Goal: Task Accomplishment & Management: Manage account settings

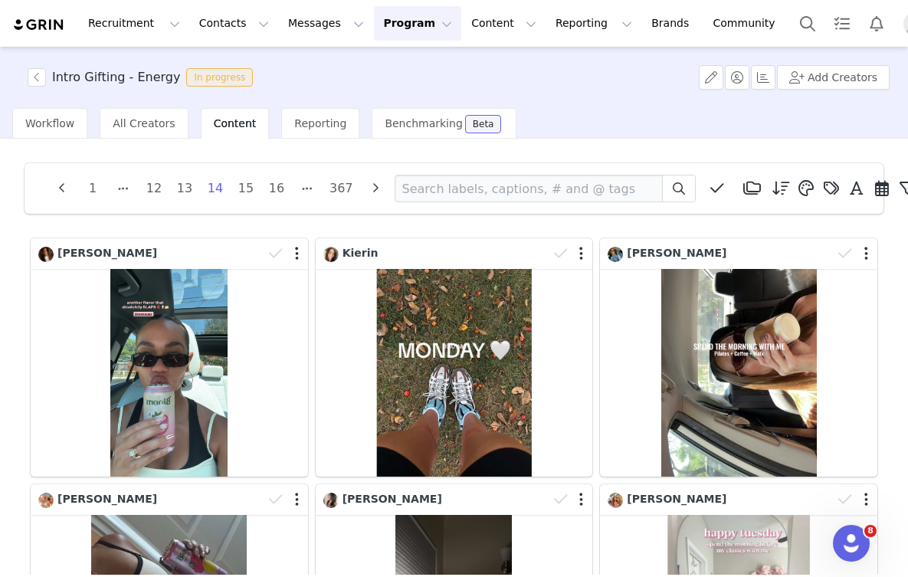
scroll to position [34, 0]
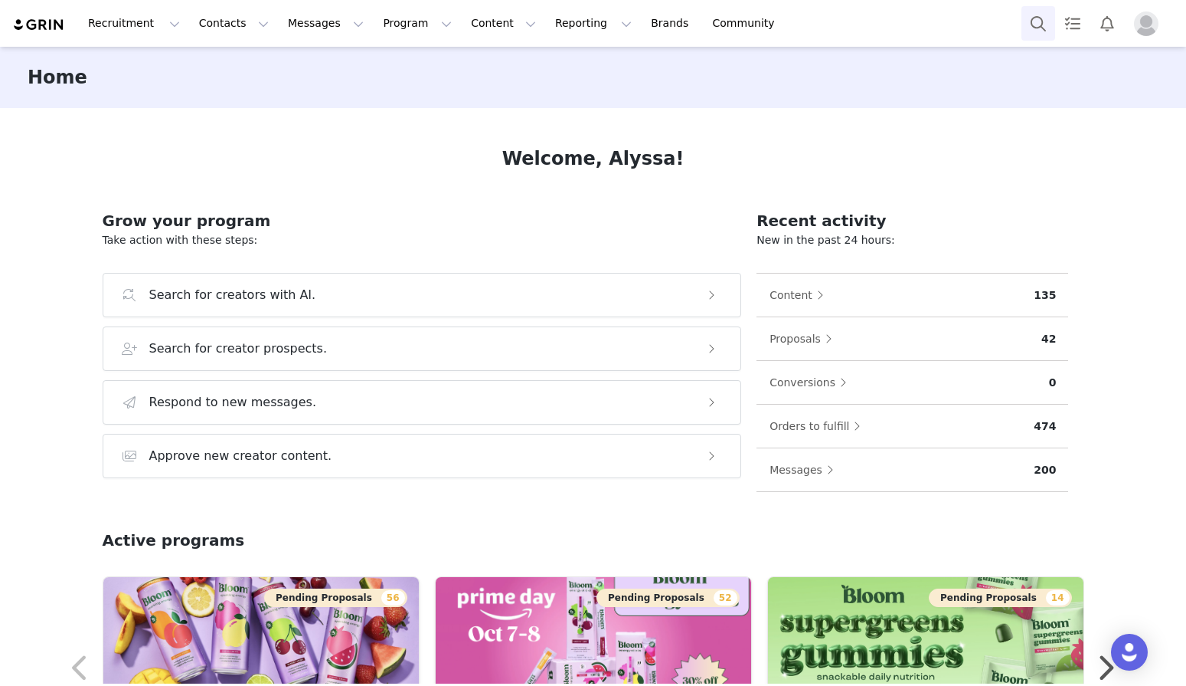
click at [1024, 19] on button "Search" at bounding box center [1039, 23] width 34 height 34
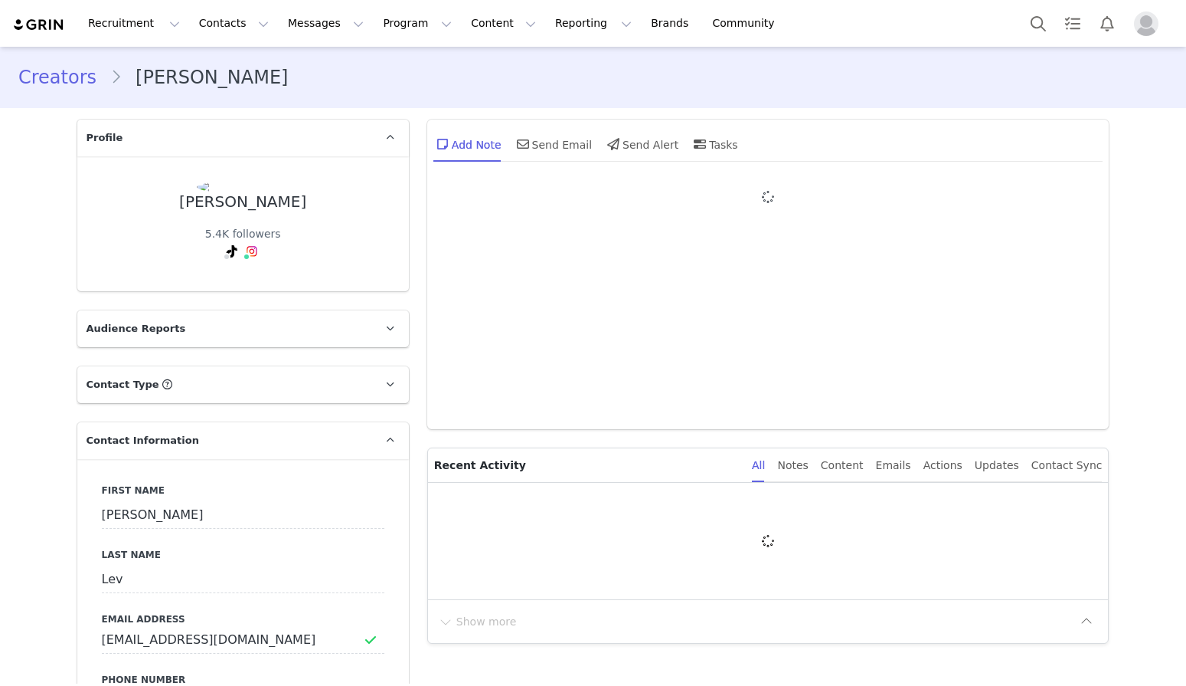
type input "+1 ([GEOGRAPHIC_DATA])"
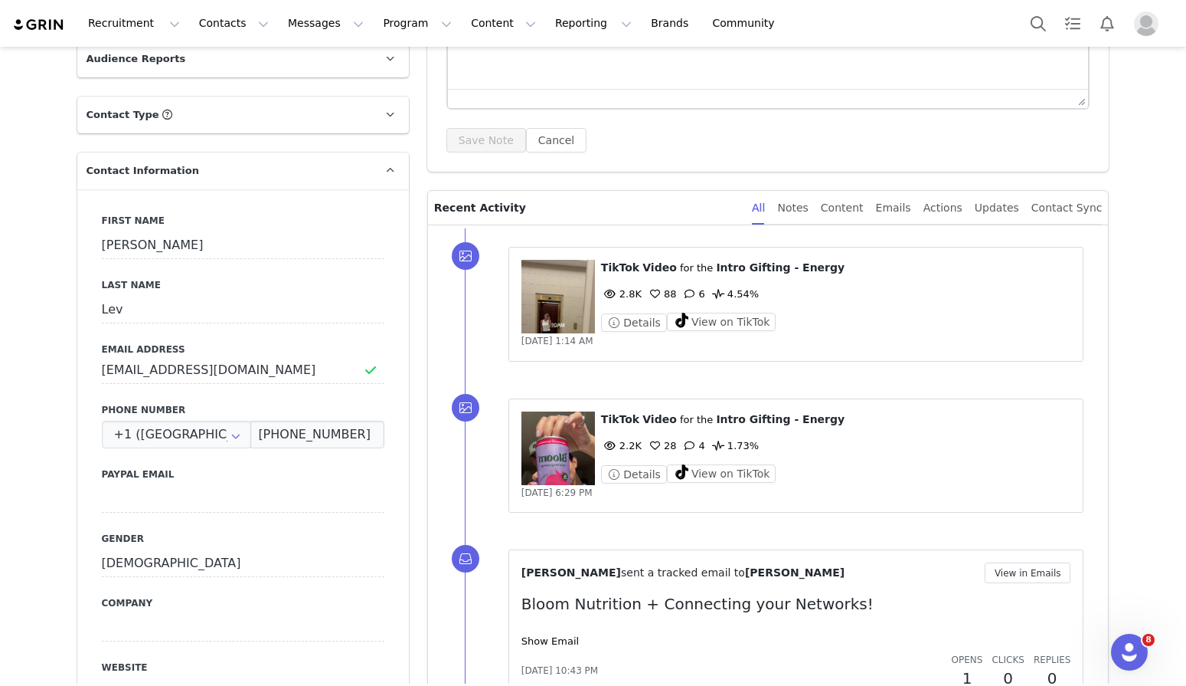
scroll to position [330, 0]
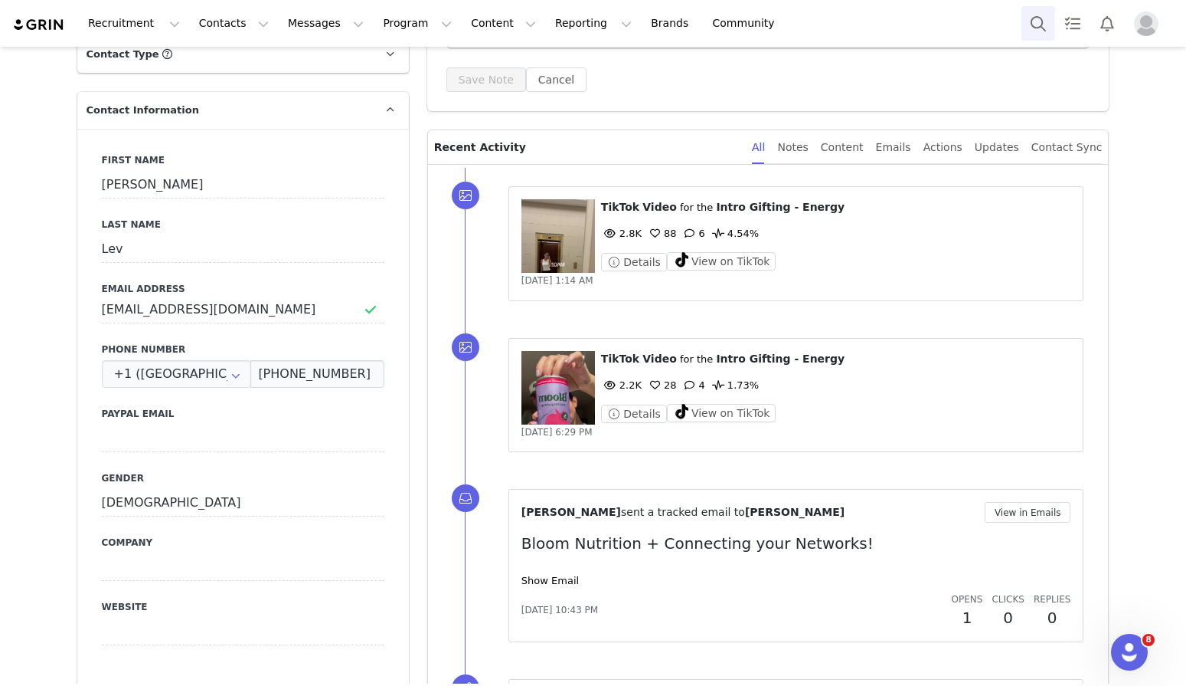
click at [1039, 27] on button "Search" at bounding box center [1039, 23] width 34 height 34
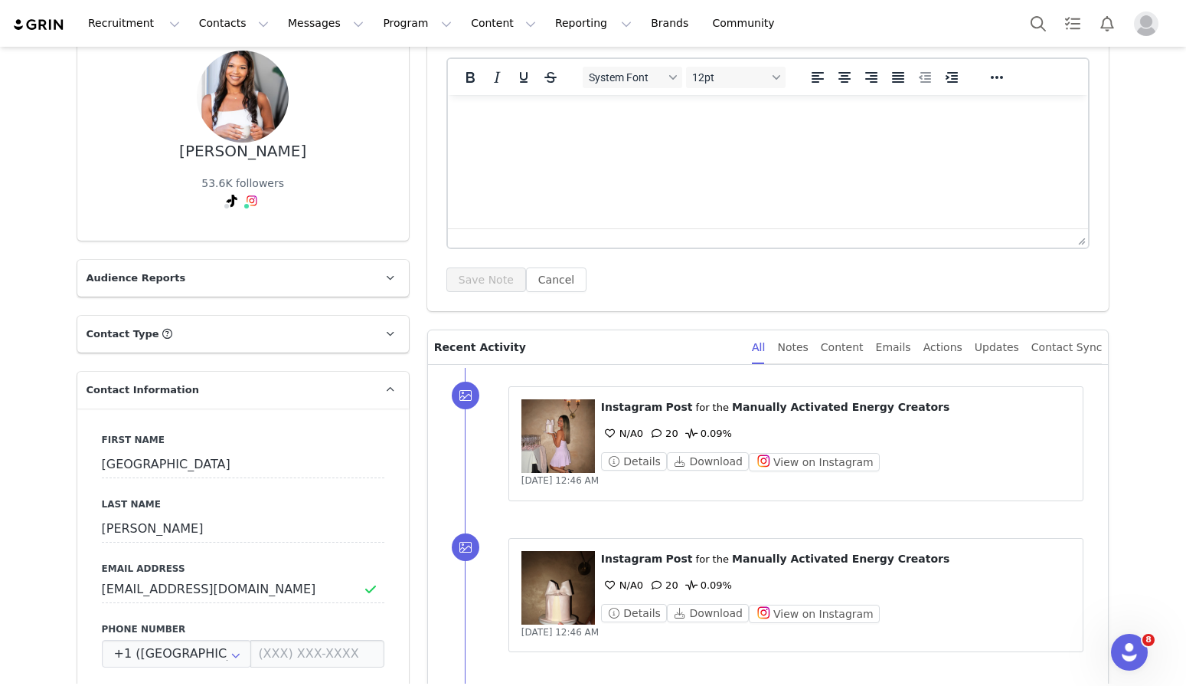
scroll to position [131, 0]
click at [862, 342] on div "Content" at bounding box center [842, 346] width 43 height 34
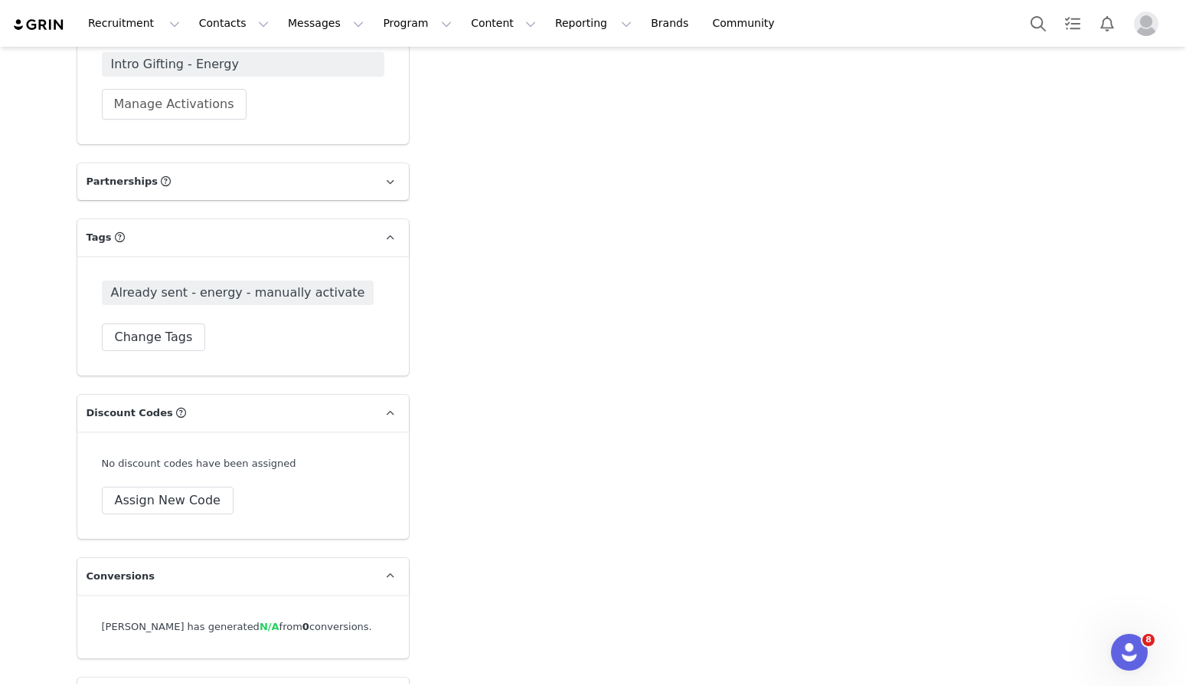
scroll to position [3379, 0]
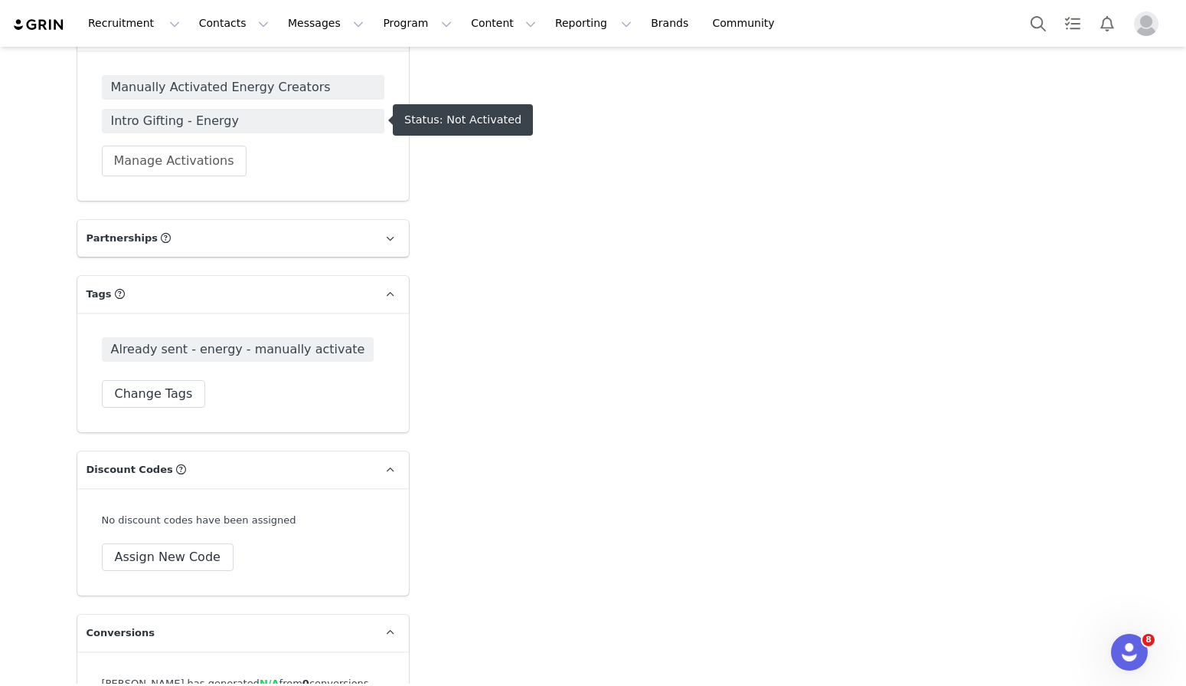
click at [199, 120] on span "Intro Gifting - Energy" at bounding box center [243, 121] width 264 height 18
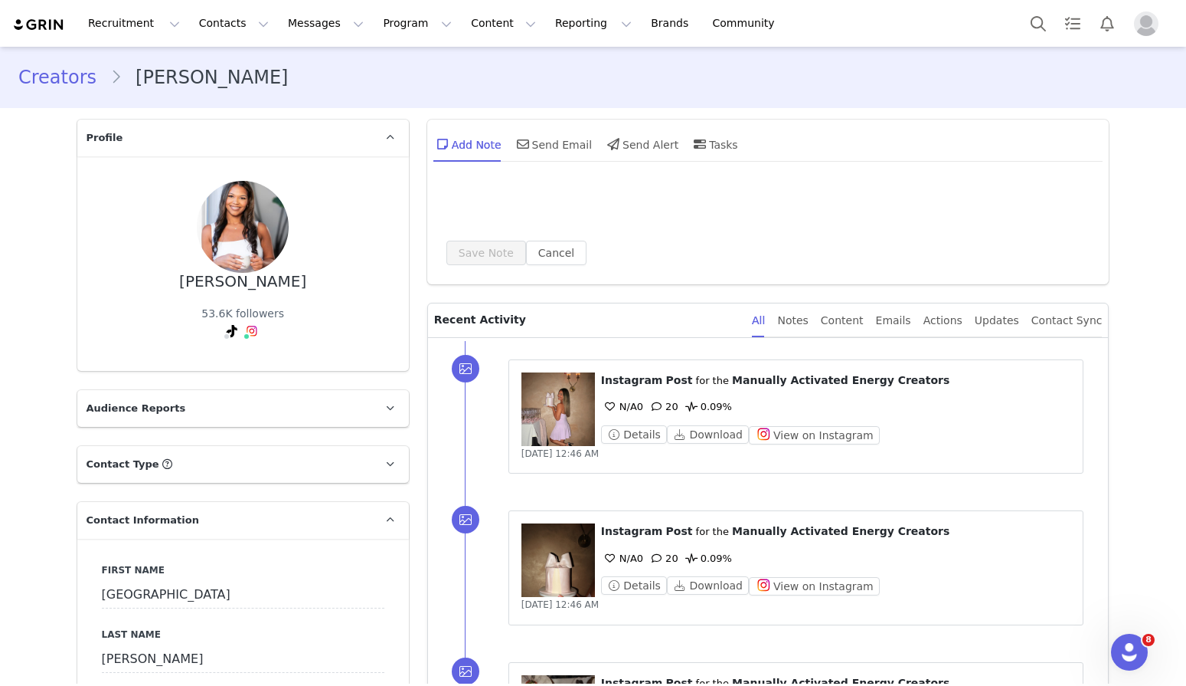
type input "+1 (United States)"
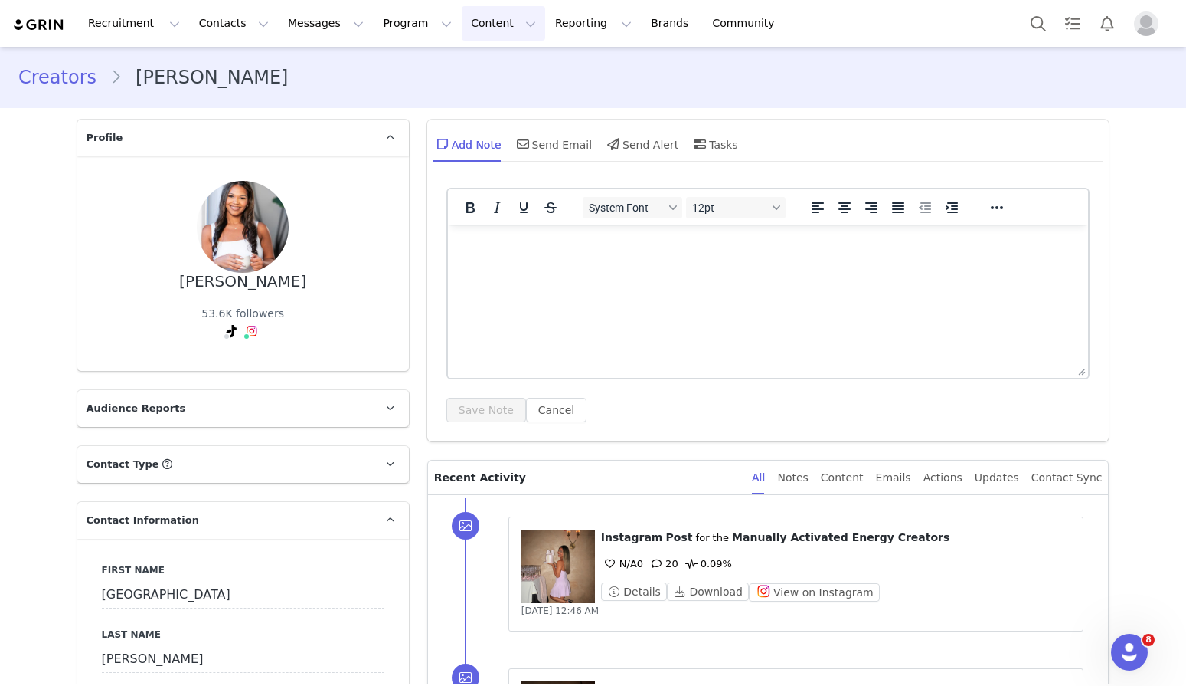
click at [477, 25] on button "Content Content" at bounding box center [503, 23] width 83 height 34
click at [480, 57] on link "Creator Content" at bounding box center [490, 68] width 121 height 28
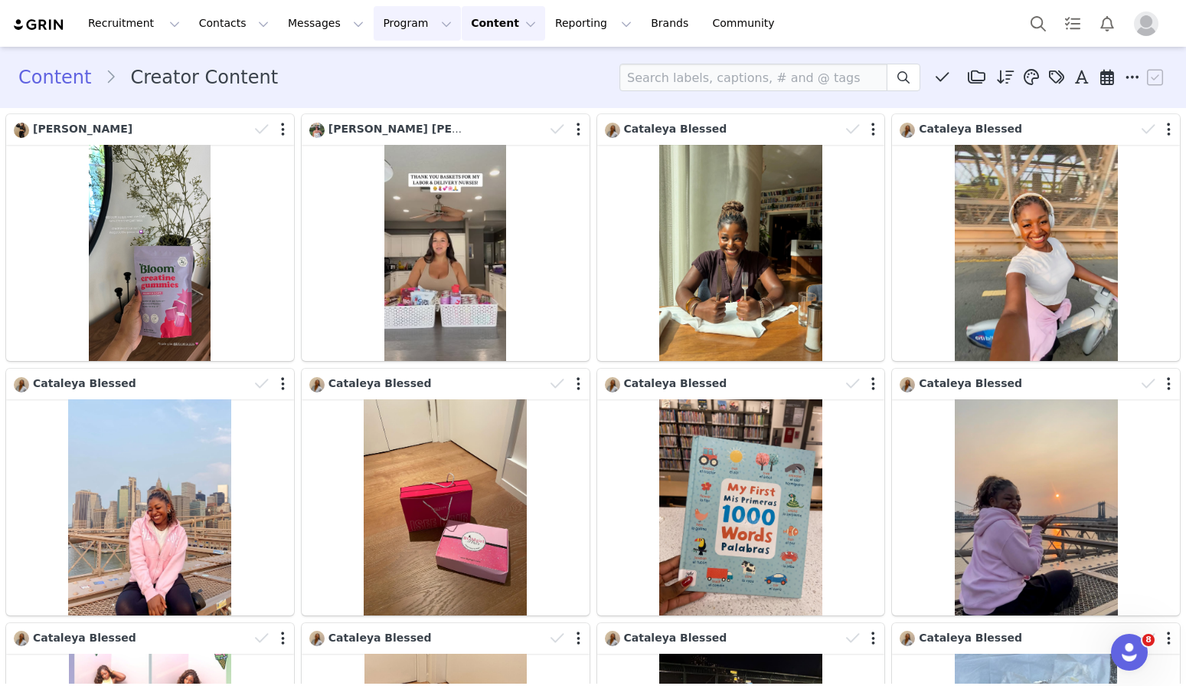
click at [378, 35] on button "Program Program" at bounding box center [417, 23] width 87 height 34
click at [417, 67] on p "Activations" at bounding box center [391, 68] width 59 height 16
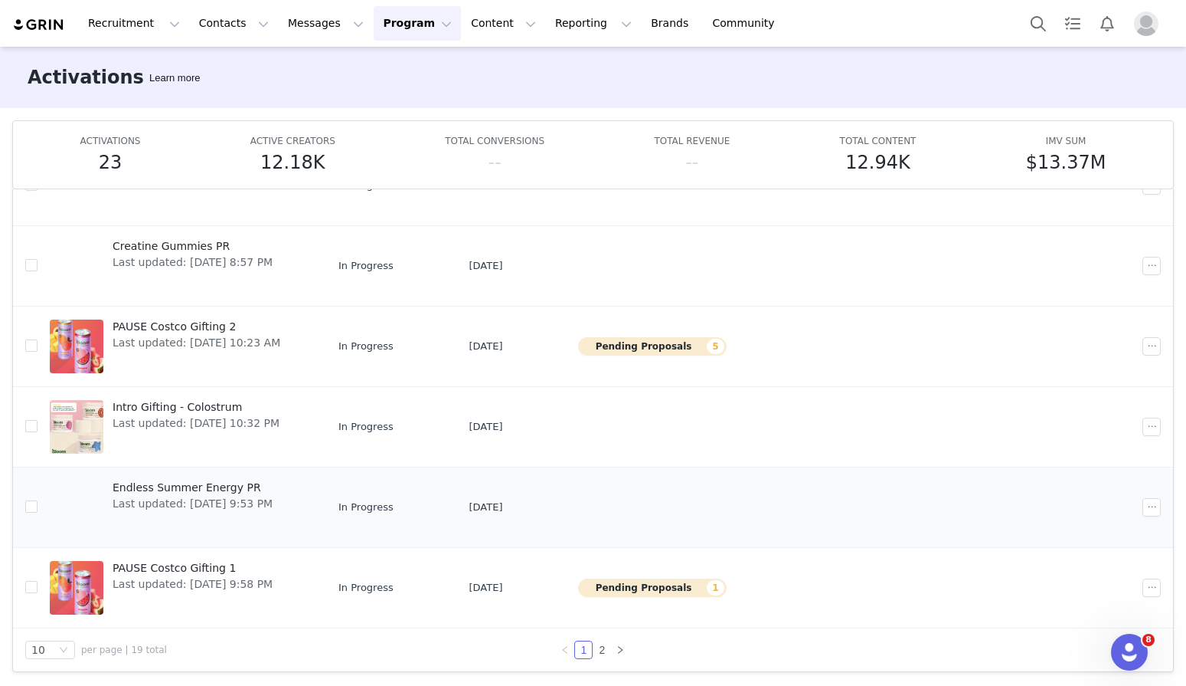
scroll to position [385, 0]
click at [606, 650] on link "2" at bounding box center [602, 649] width 17 height 17
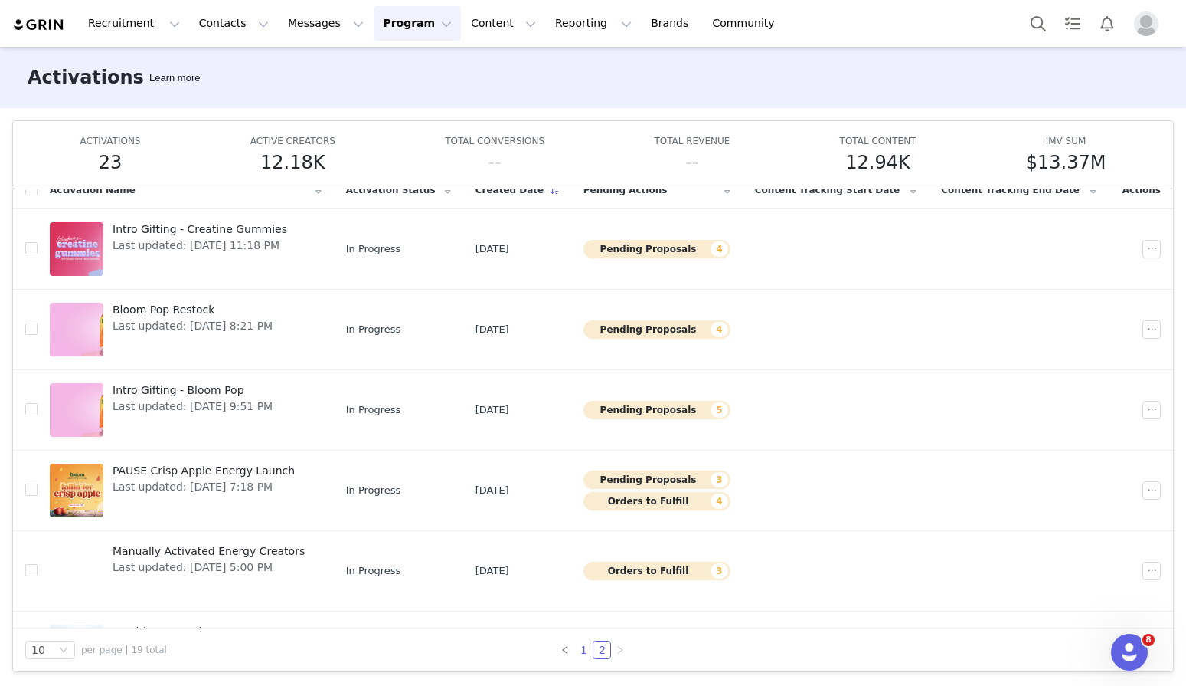
click at [583, 650] on link "1" at bounding box center [583, 649] width 17 height 17
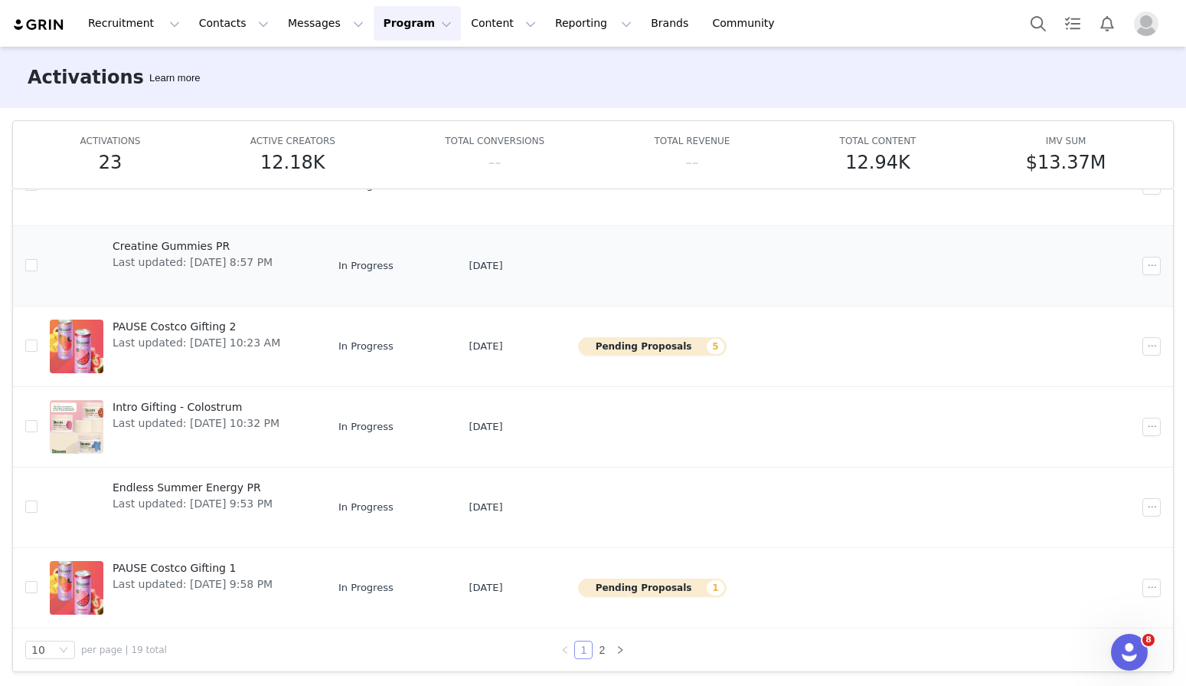
scroll to position [385, 0]
click at [90, 502] on div at bounding box center [77, 507] width 54 height 54
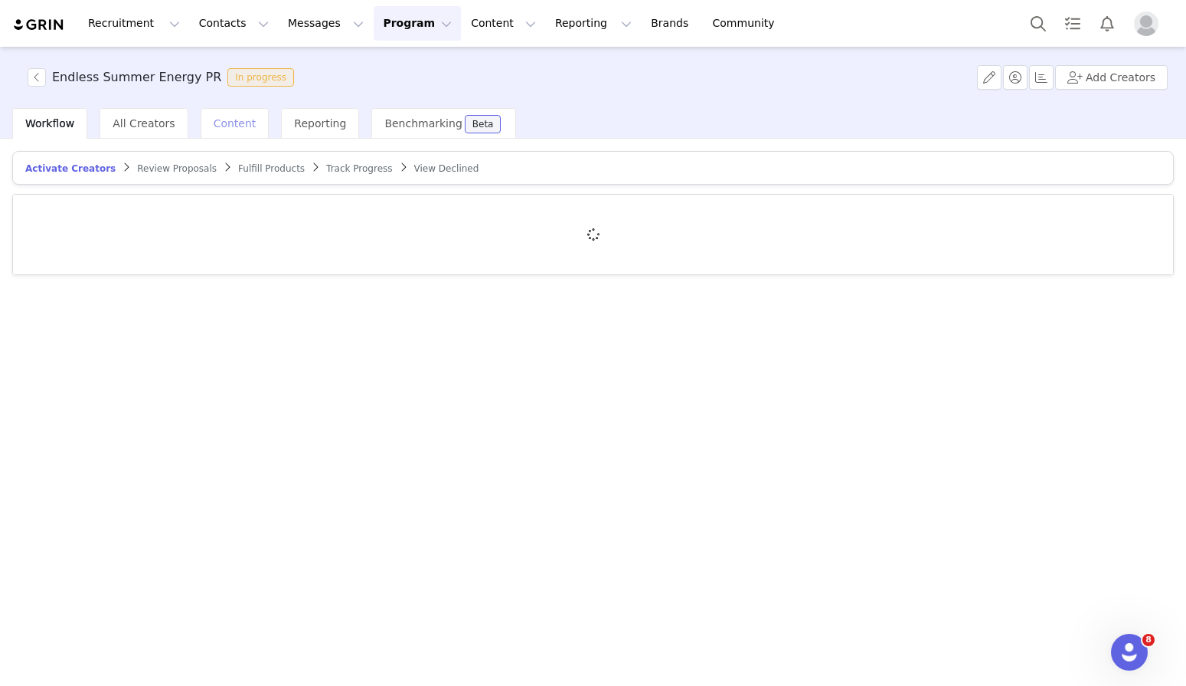
click at [224, 131] on div "Content" at bounding box center [235, 123] width 69 height 31
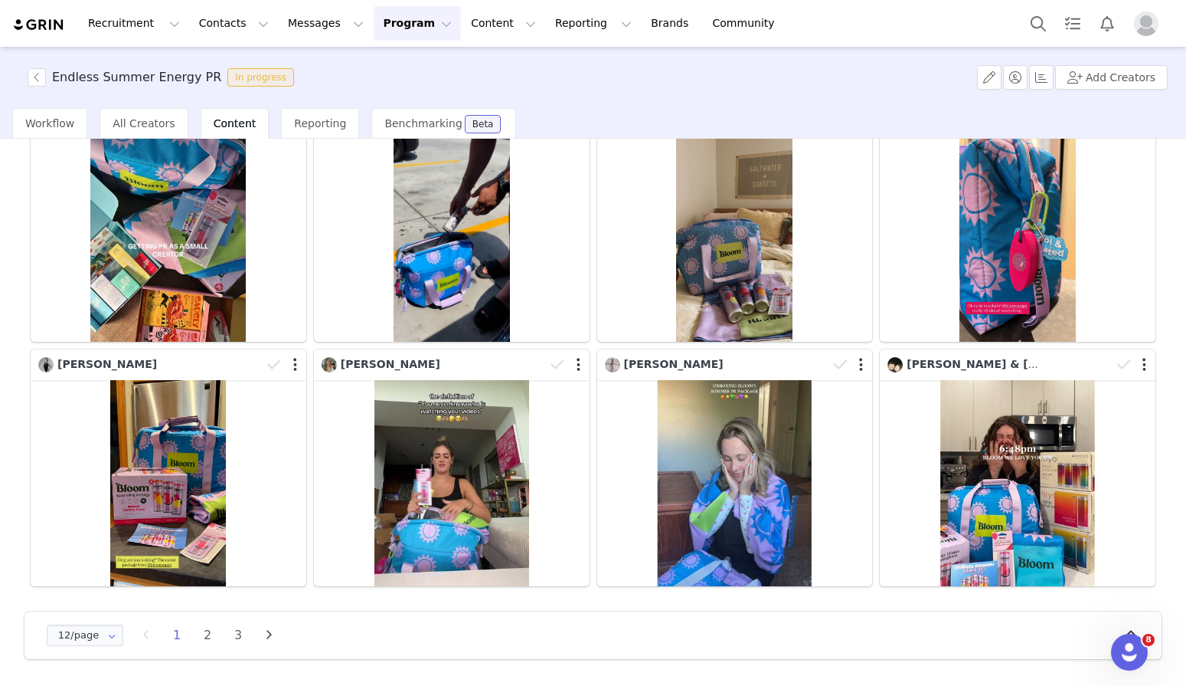
scroll to position [379, 0]
click at [205, 640] on li "2" at bounding box center [207, 634] width 23 height 21
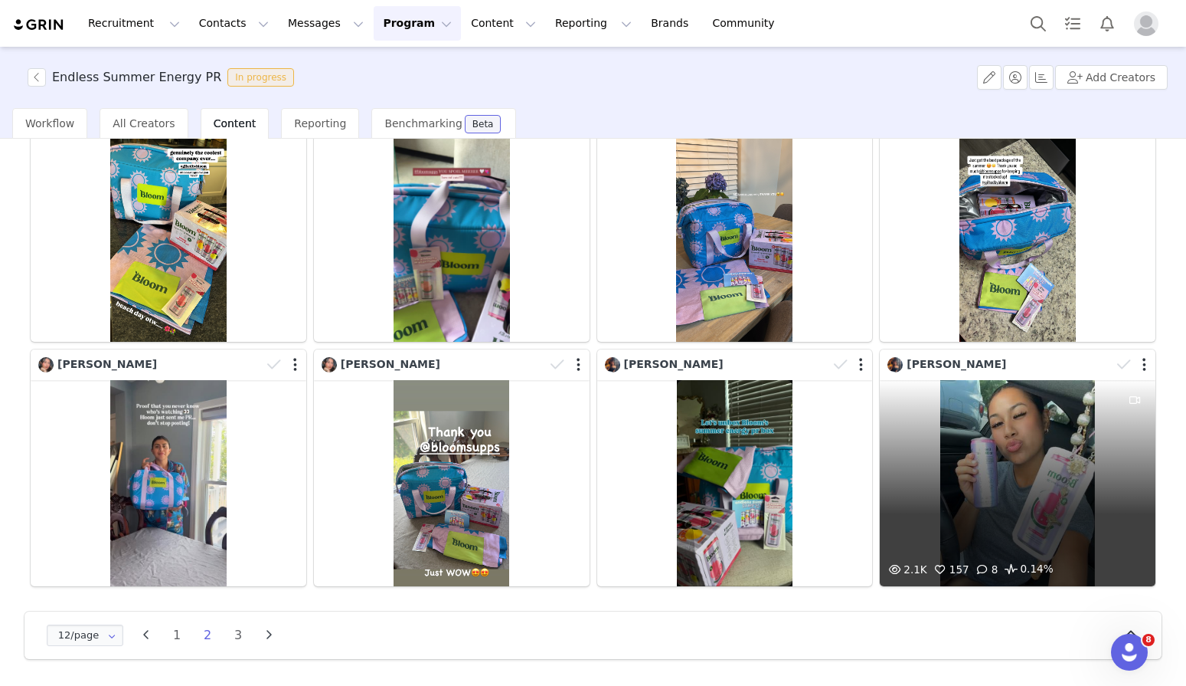
click at [916, 482] on div "2.1K 157 8 0.14%" at bounding box center [1018, 483] width 276 height 207
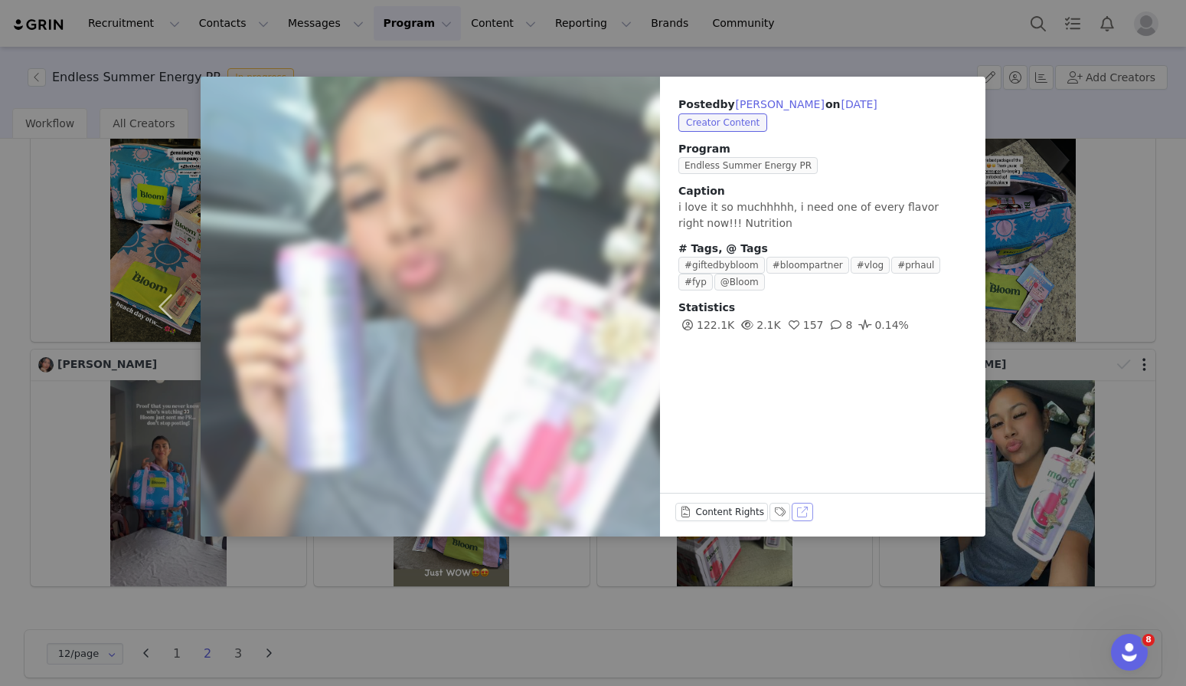
click at [797, 510] on button "View on TikTok" at bounding box center [802, 511] width 21 height 18
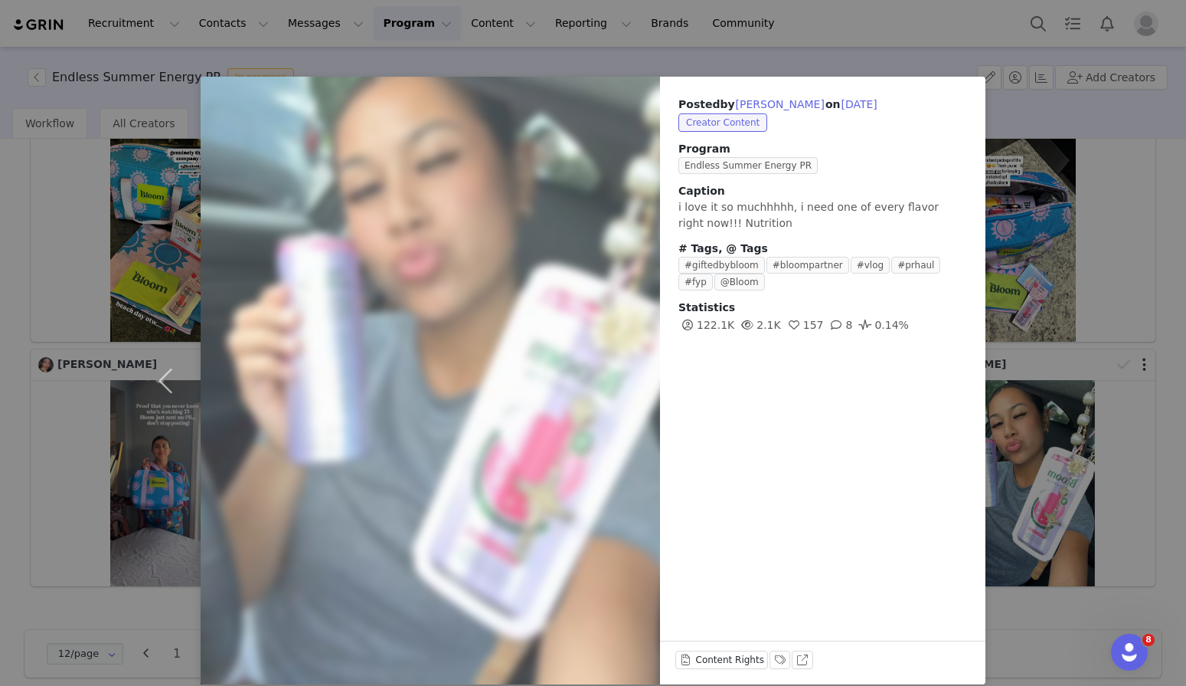
click at [867, 51] on div "Posted by Emily Rivera on Aug 13, 2025 Creator Content Program Endless Summer E…" at bounding box center [593, 343] width 1186 height 686
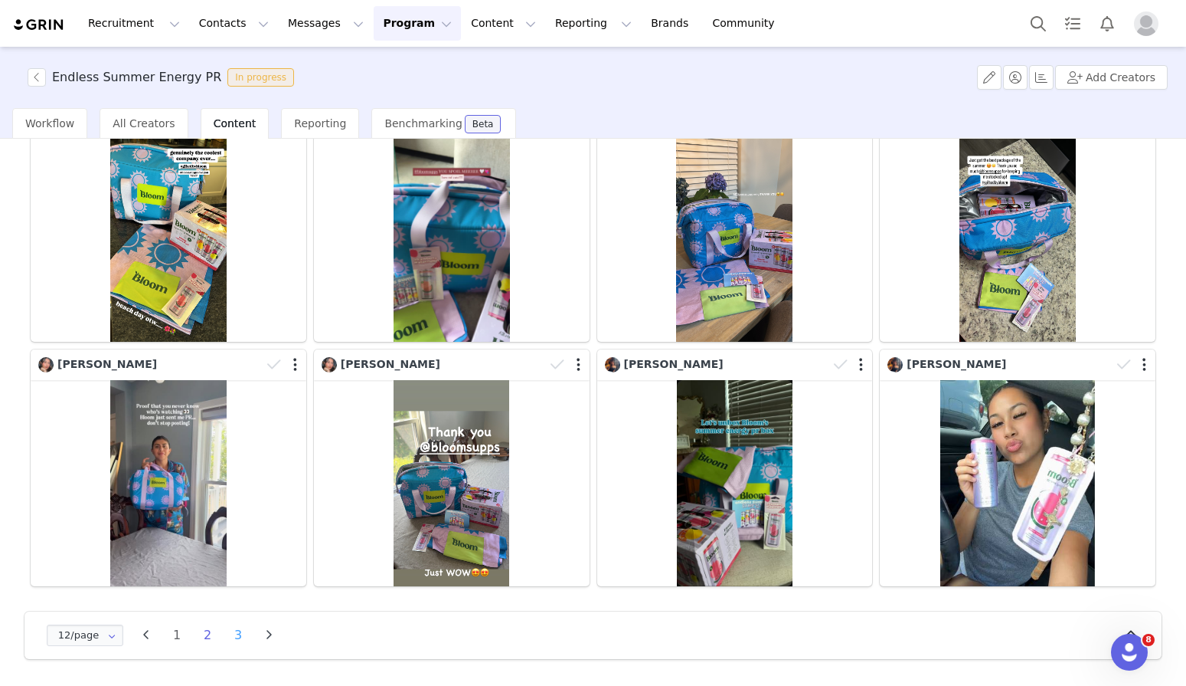
click at [237, 633] on li "3" at bounding box center [238, 634] width 23 height 21
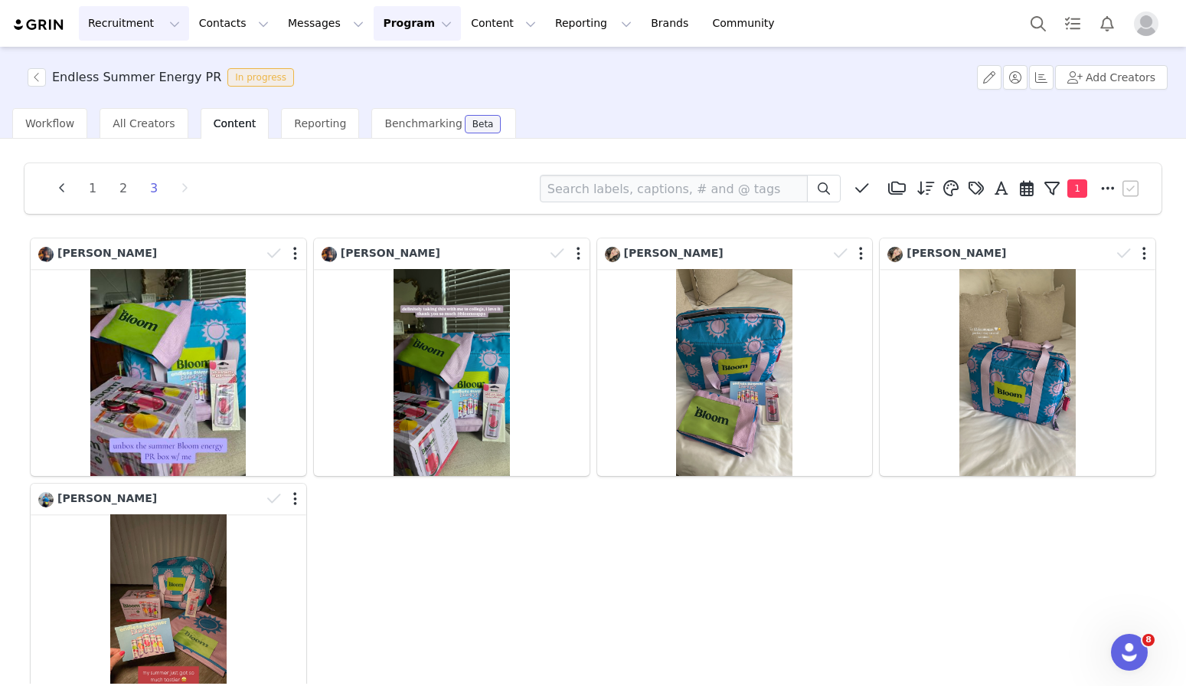
scroll to position [0, 0]
click at [393, 22] on button "Program Program" at bounding box center [417, 23] width 87 height 34
click at [411, 73] on p "Activations" at bounding box center [391, 68] width 59 height 16
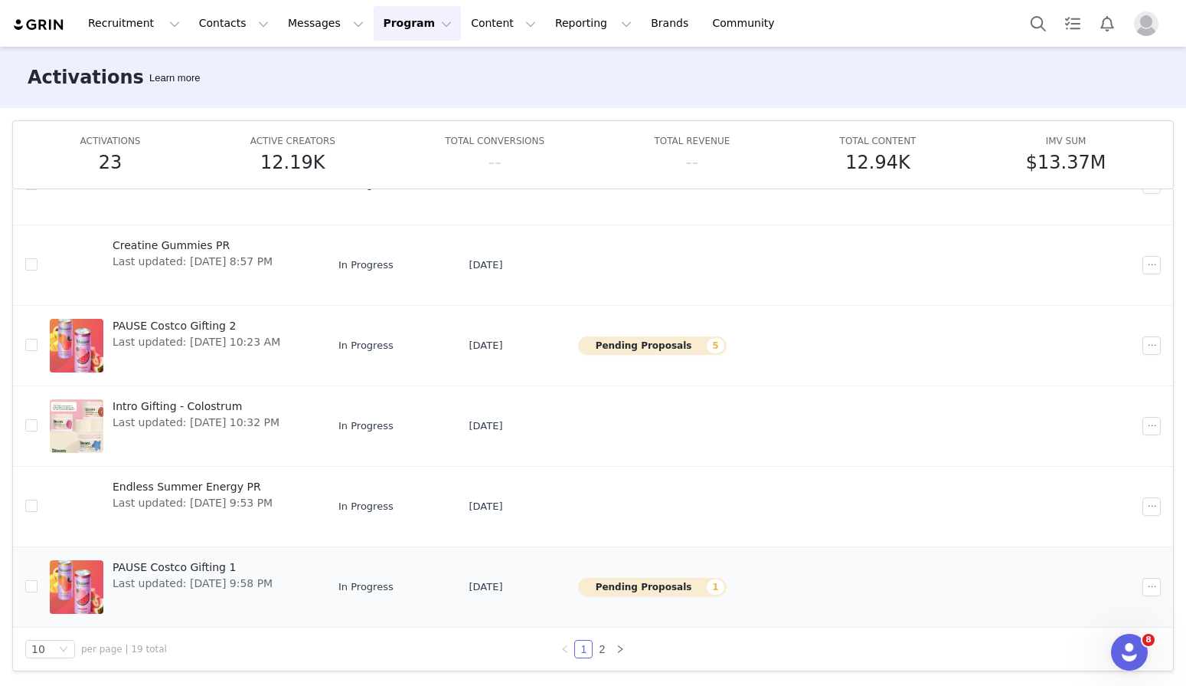
scroll to position [80, 0]
click at [601, 646] on link "2" at bounding box center [602, 649] width 17 height 17
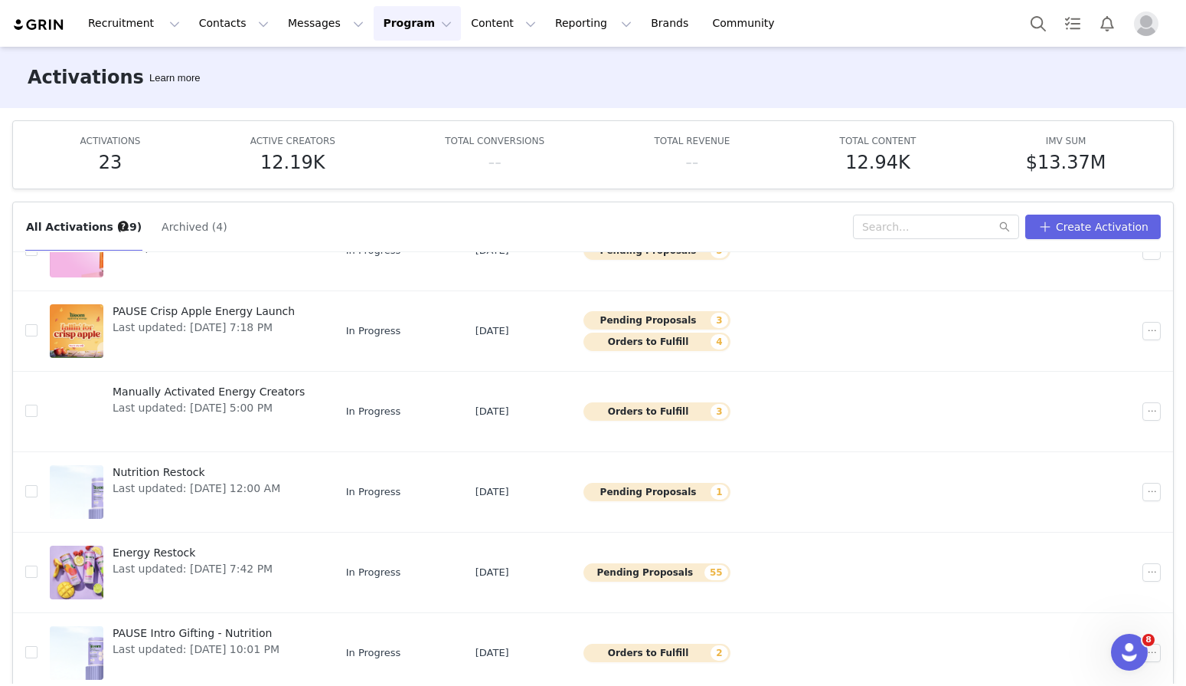
scroll to position [241, 0]
click at [87, 333] on div at bounding box center [77, 330] width 54 height 54
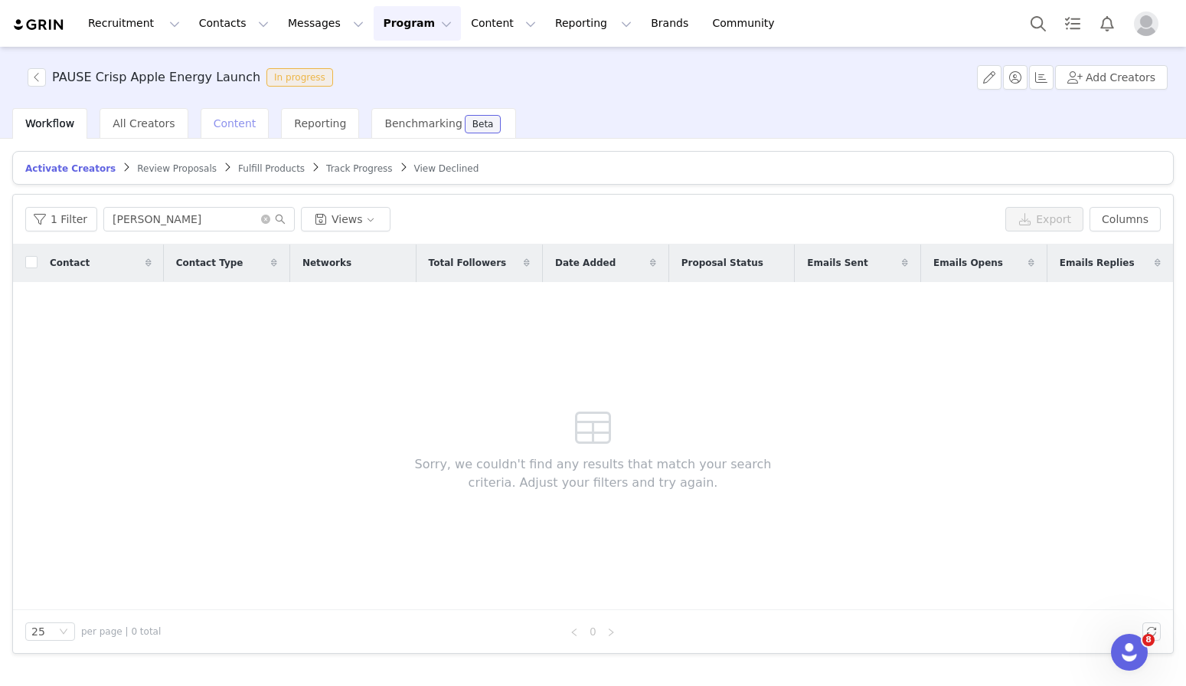
click at [241, 128] on span "Content" at bounding box center [235, 123] width 43 height 12
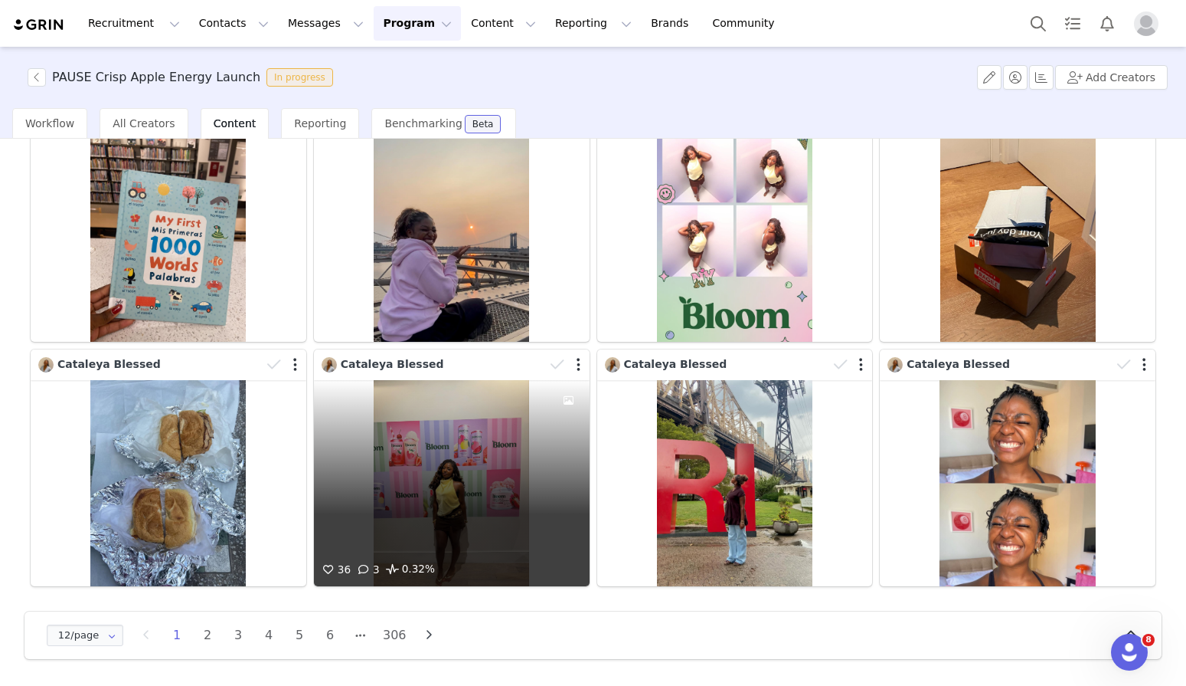
scroll to position [379, 0]
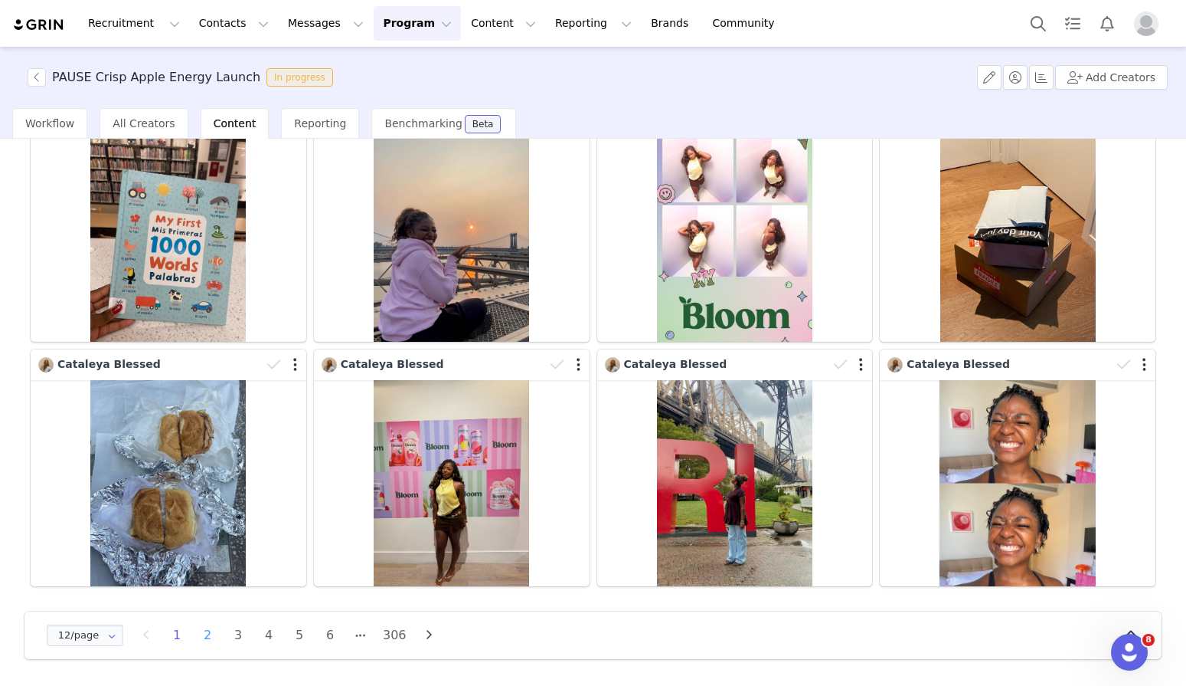
click at [212, 632] on li "2" at bounding box center [207, 634] width 23 height 21
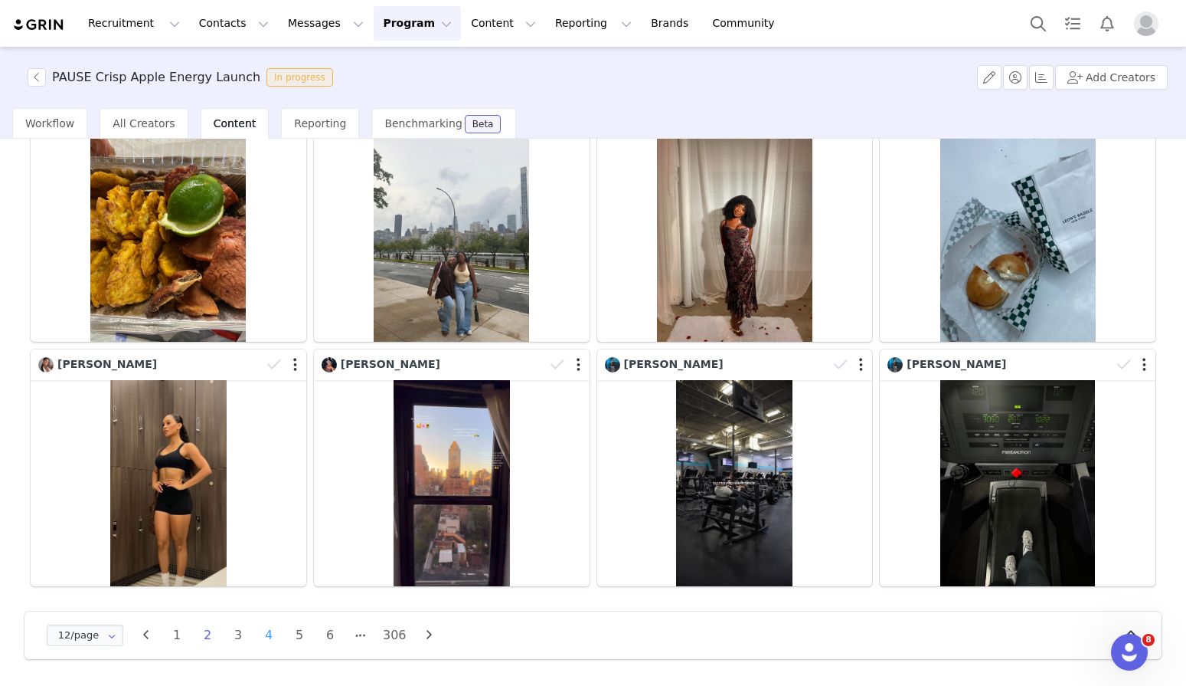
click at [264, 636] on li "4" at bounding box center [268, 634] width 23 height 21
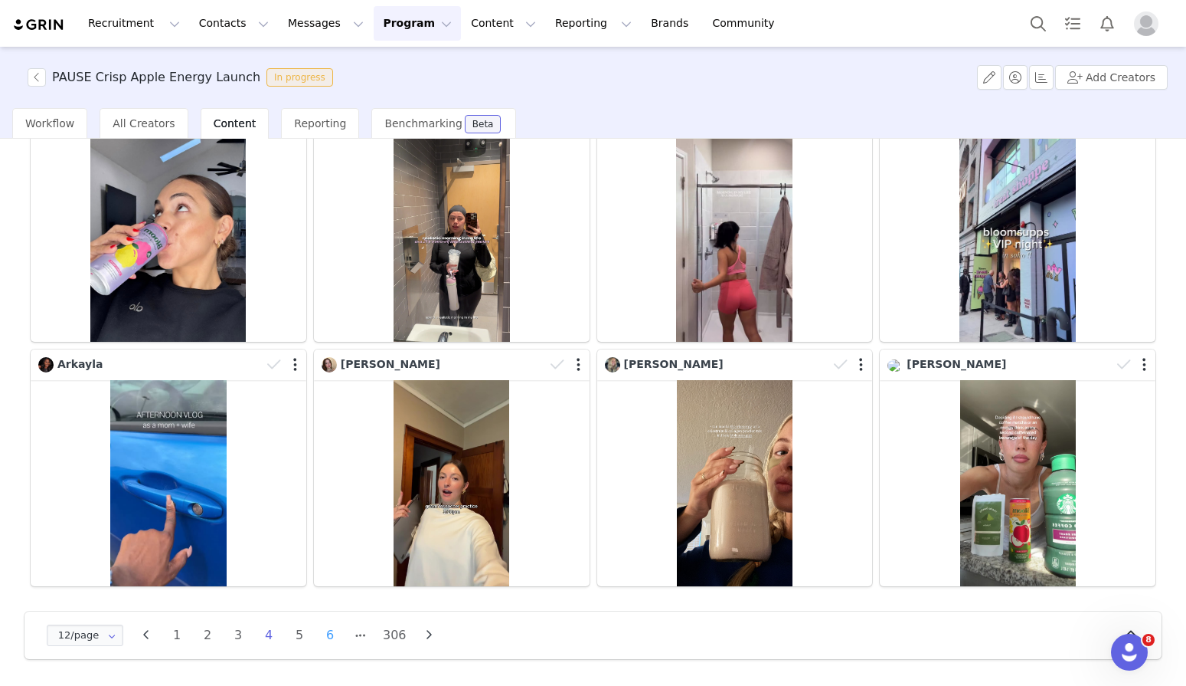
click at [326, 636] on li "6" at bounding box center [330, 634] width 23 height 21
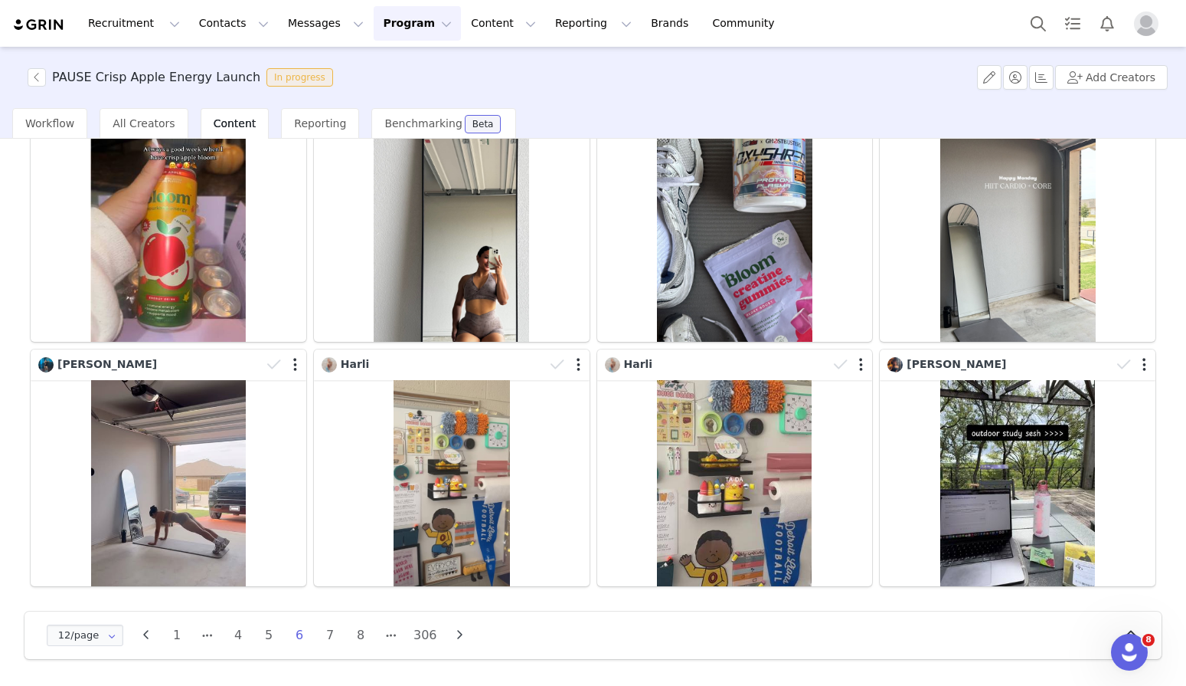
click at [421, 18] on button "Program Program" at bounding box center [417, 23] width 87 height 34
click at [403, 67] on p "Activations" at bounding box center [391, 68] width 59 height 16
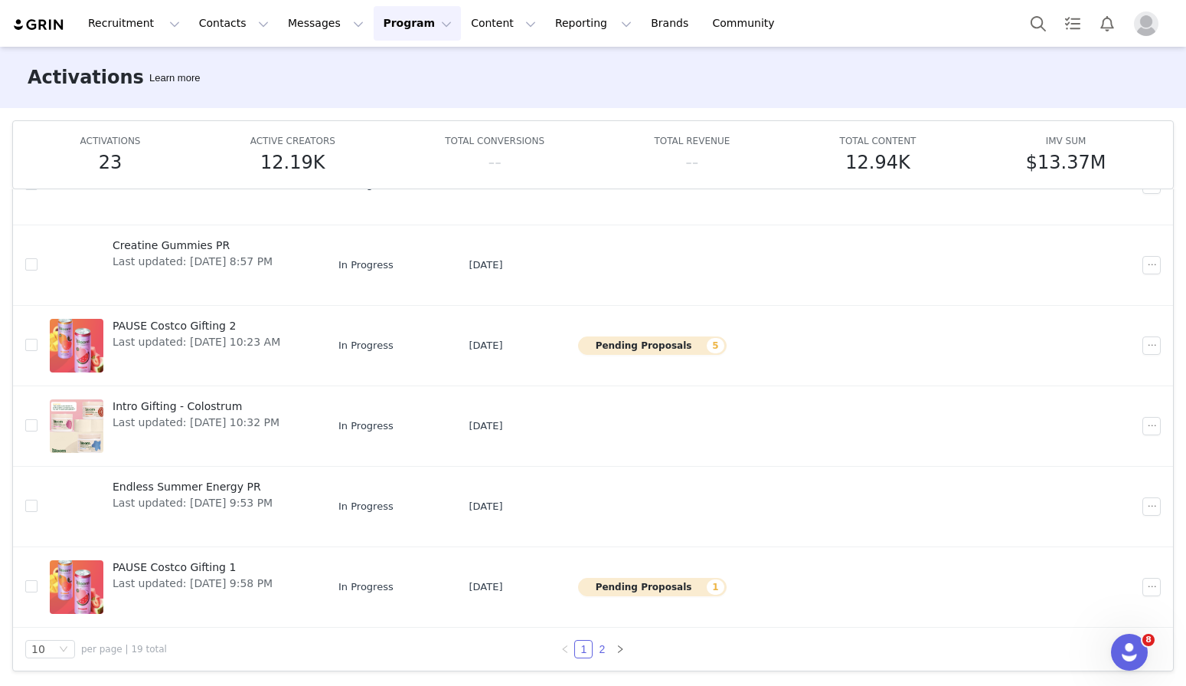
scroll to position [80, 0]
click at [607, 651] on link "2" at bounding box center [602, 649] width 17 height 17
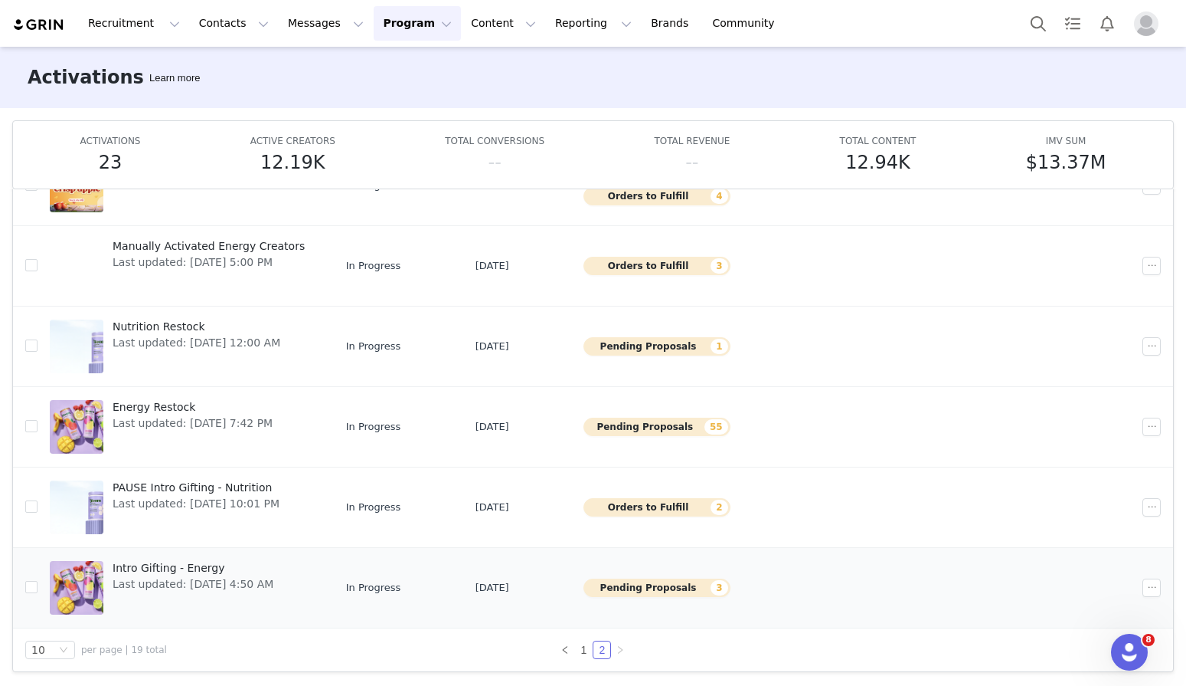
click at [73, 564] on div at bounding box center [77, 588] width 54 height 54
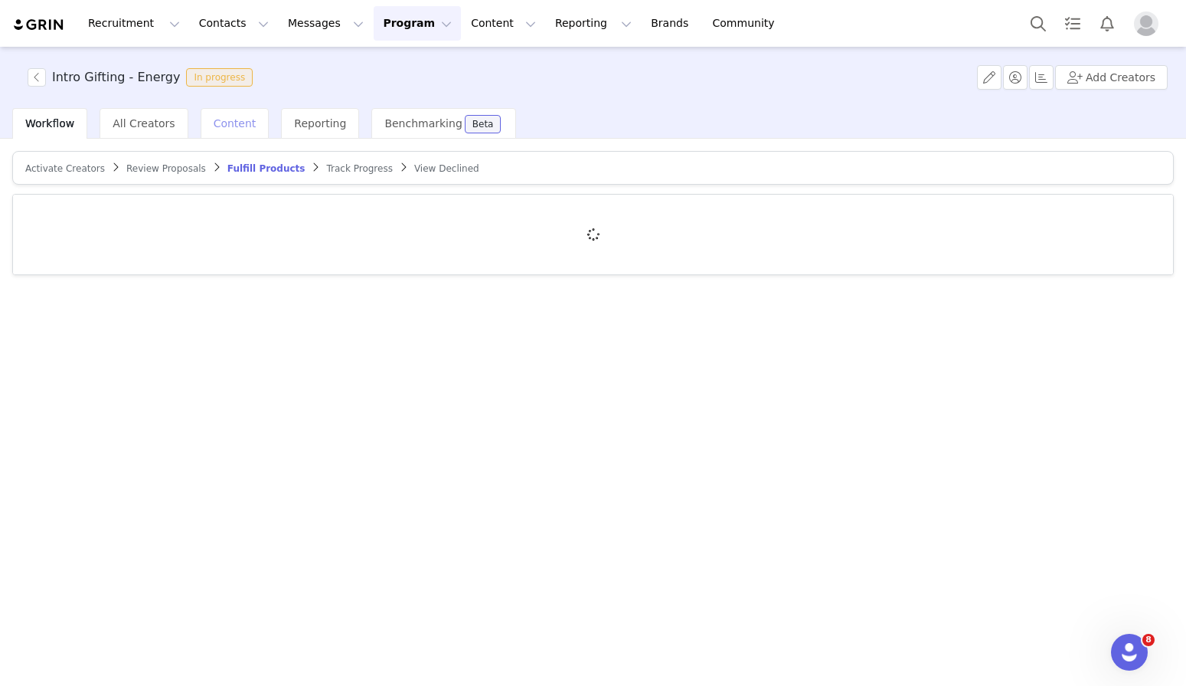
click at [244, 123] on span "Content" at bounding box center [235, 123] width 43 height 12
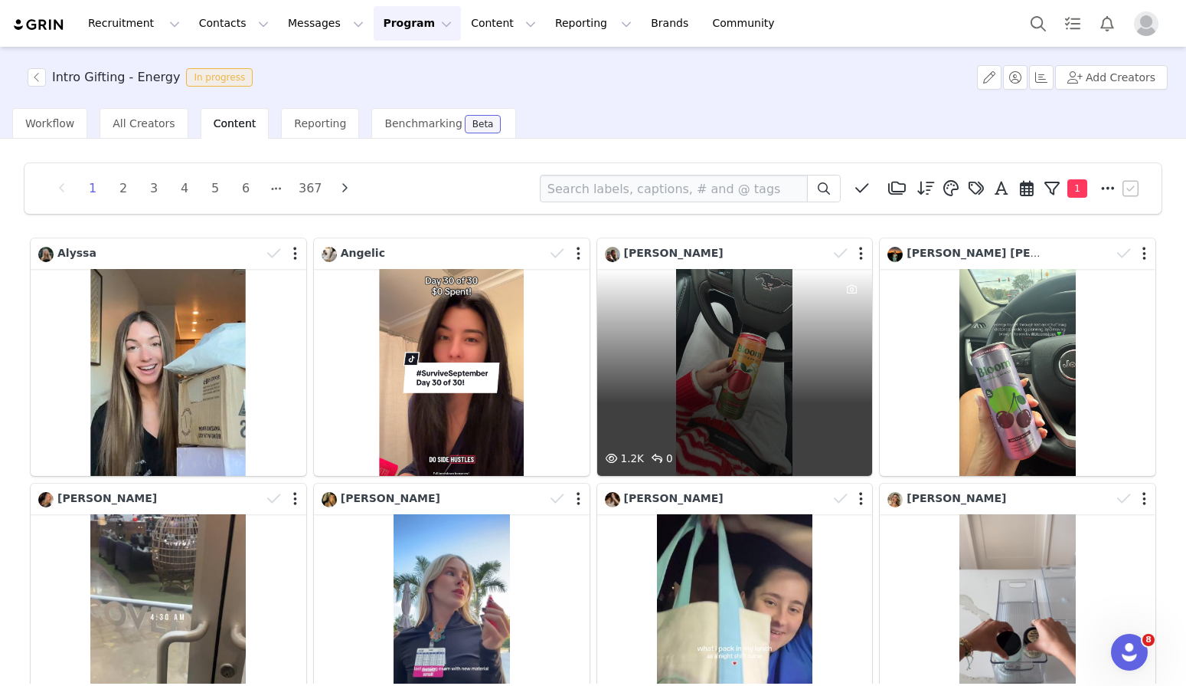
scroll to position [379, 0]
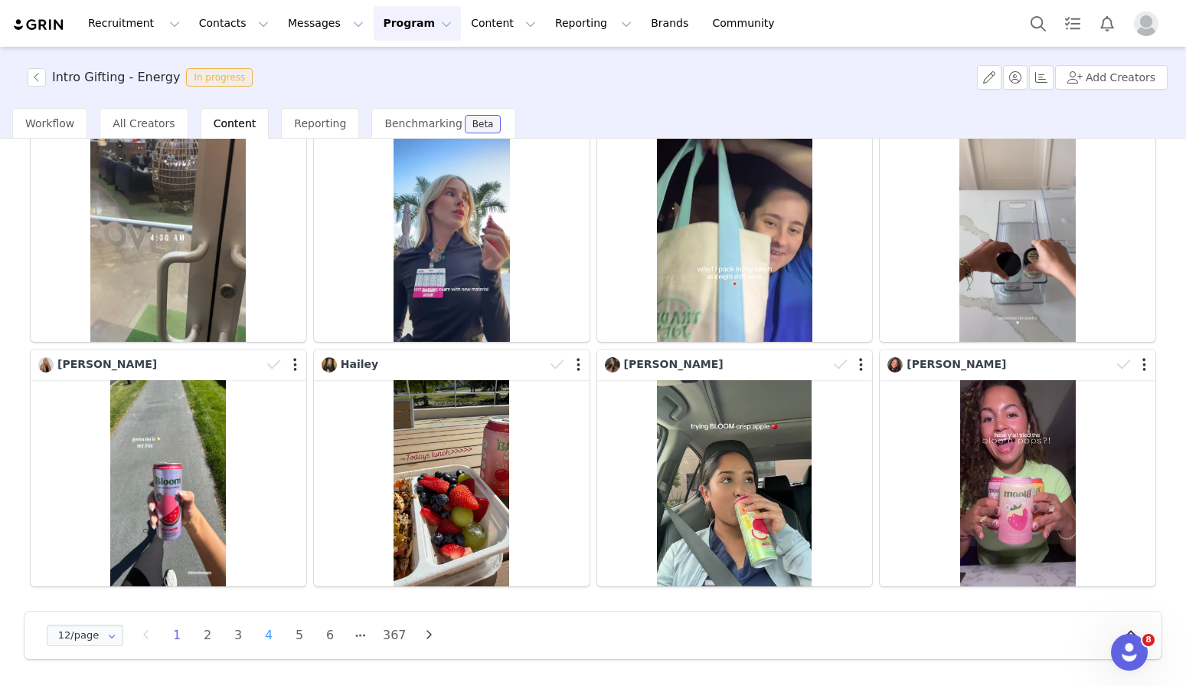
click at [273, 633] on li "4" at bounding box center [268, 634] width 23 height 21
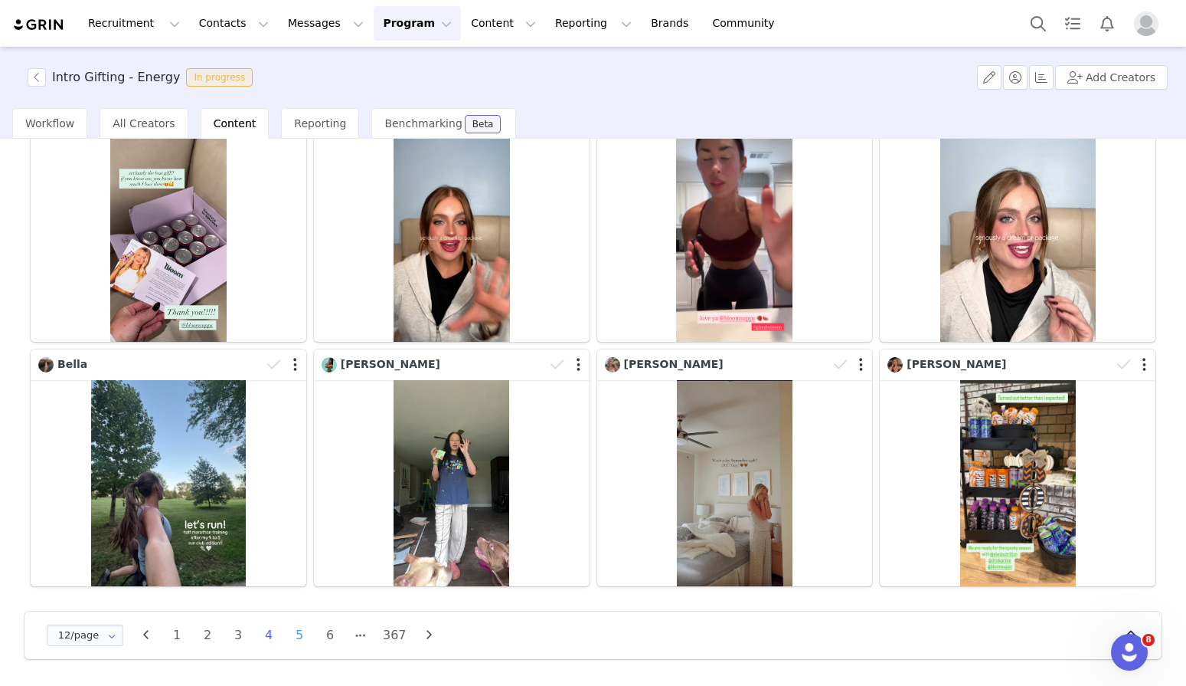
click at [305, 645] on li "5" at bounding box center [299, 634] width 23 height 21
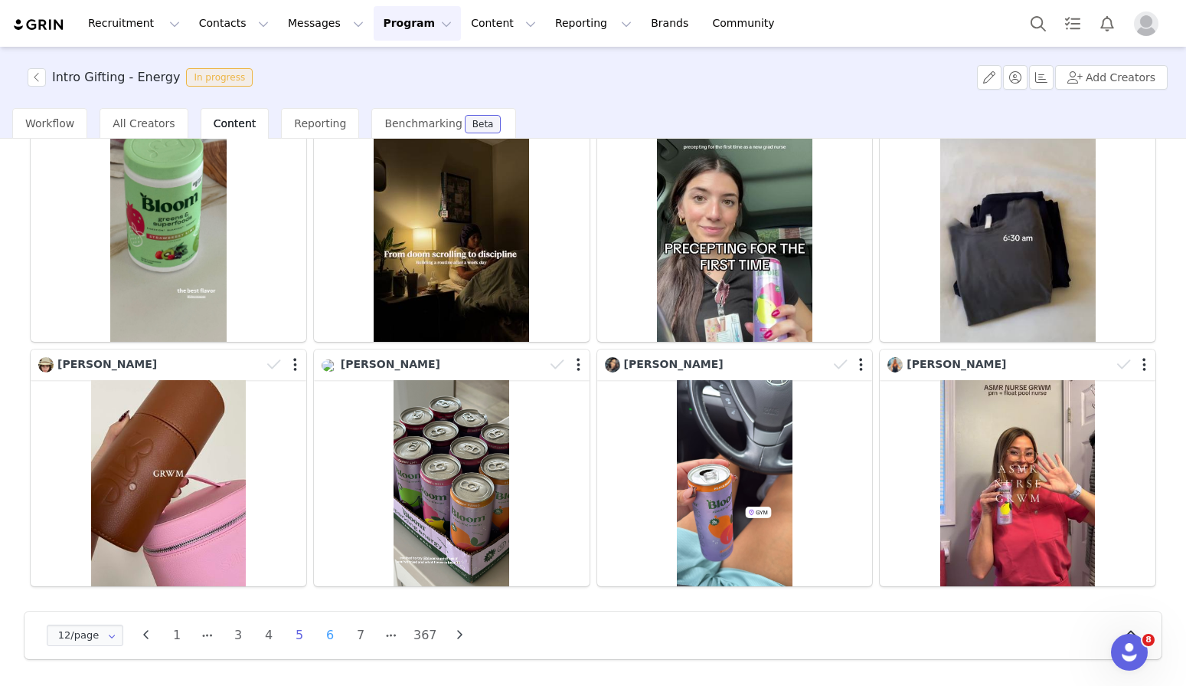
click at [329, 639] on li "6" at bounding box center [330, 634] width 23 height 21
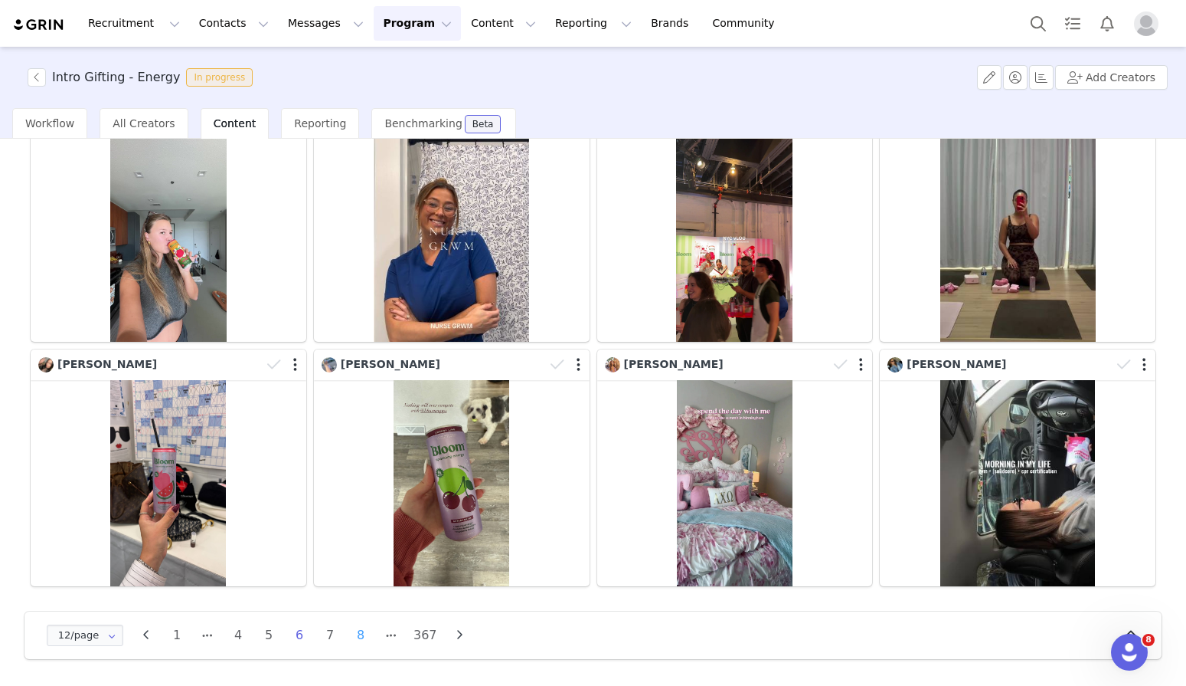
click at [362, 641] on li "8" at bounding box center [360, 634] width 23 height 21
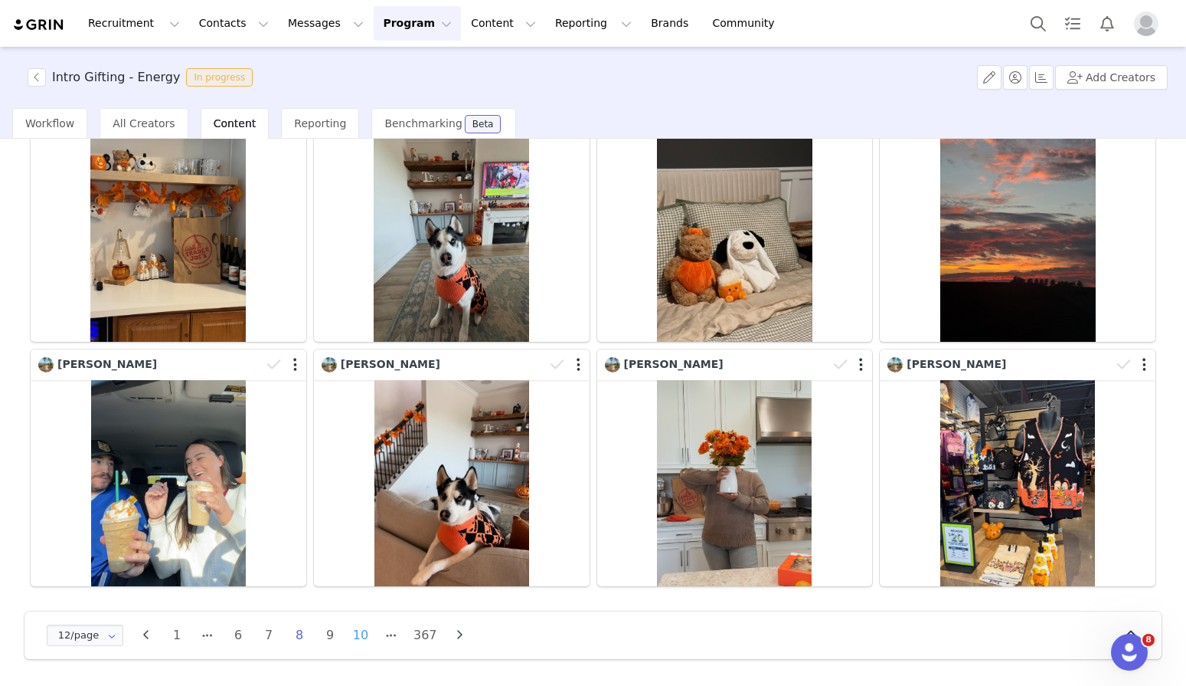
click at [361, 641] on li "10" at bounding box center [360, 634] width 23 height 21
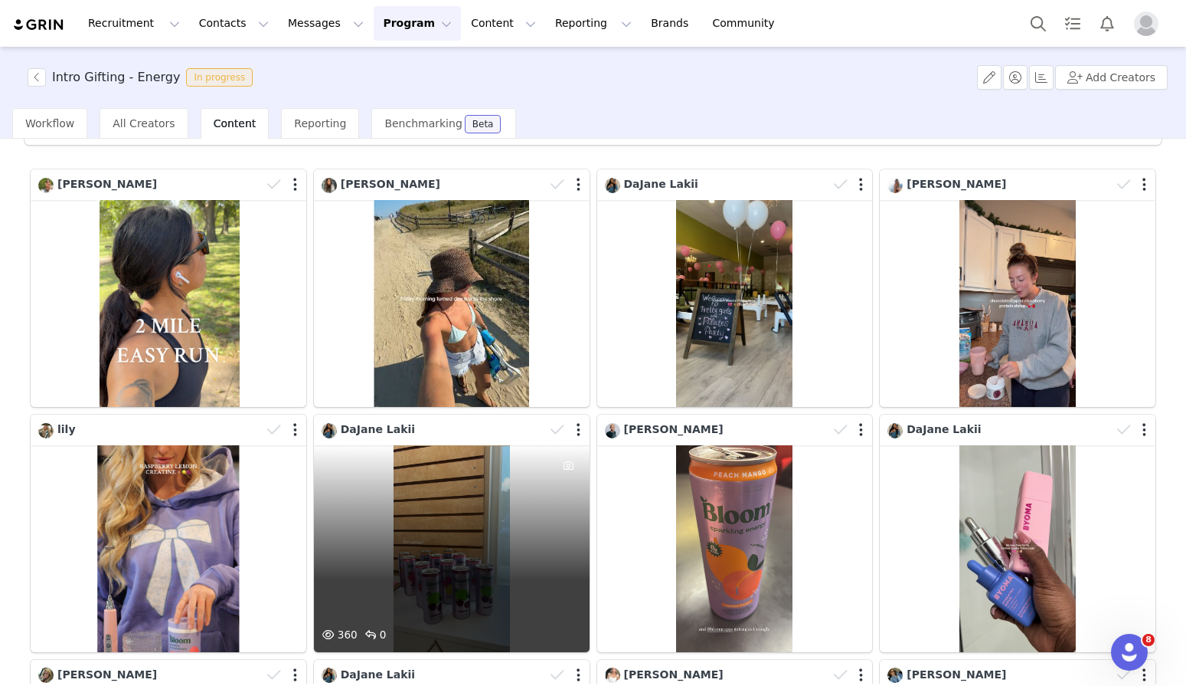
scroll to position [67, 0]
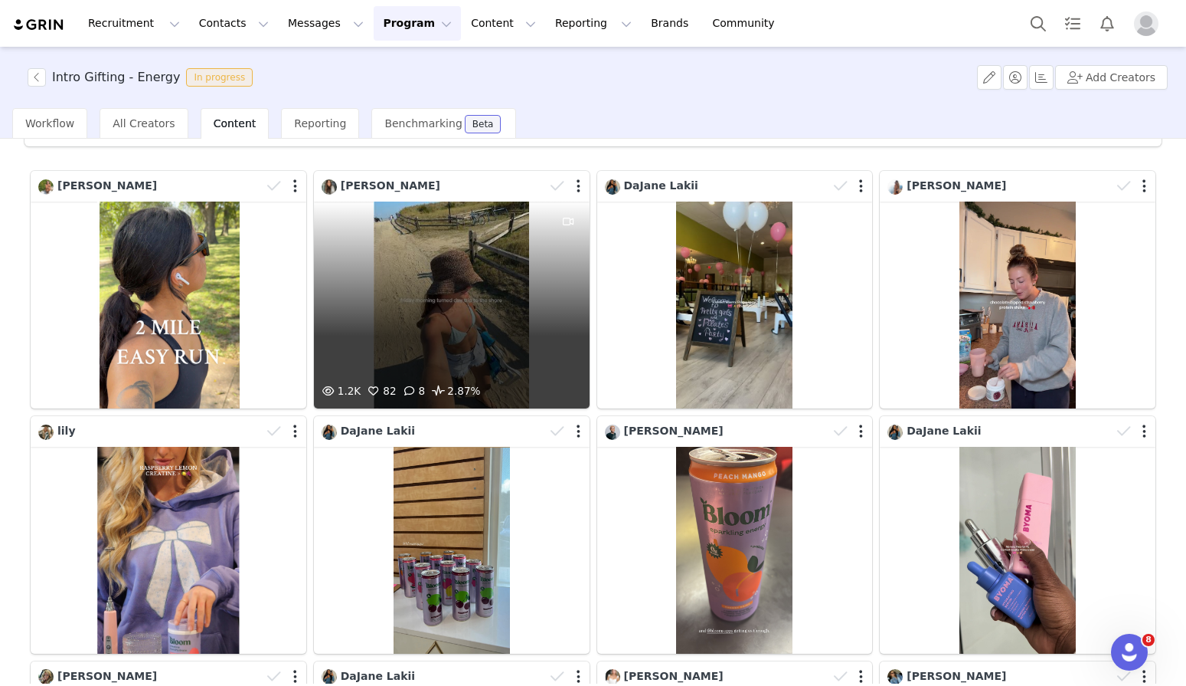
click at [532, 303] on div "1.2K 82 8 2.87%" at bounding box center [452, 304] width 276 height 207
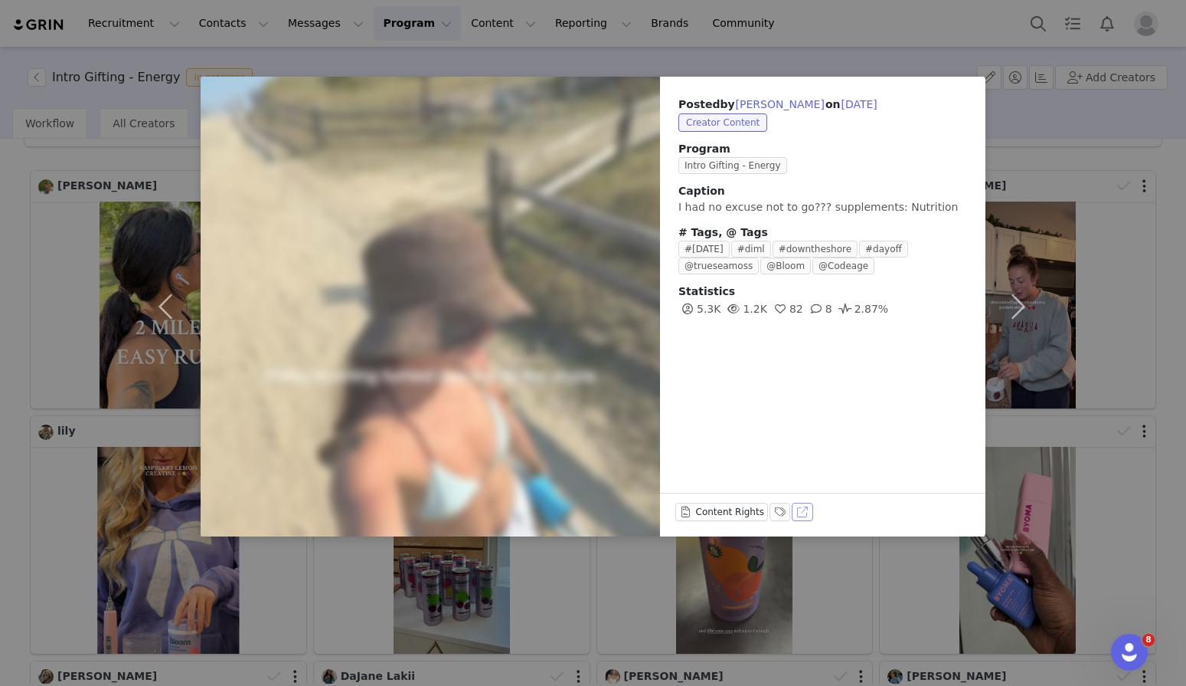
click at [798, 514] on button "View on TikTok" at bounding box center [802, 511] width 21 height 18
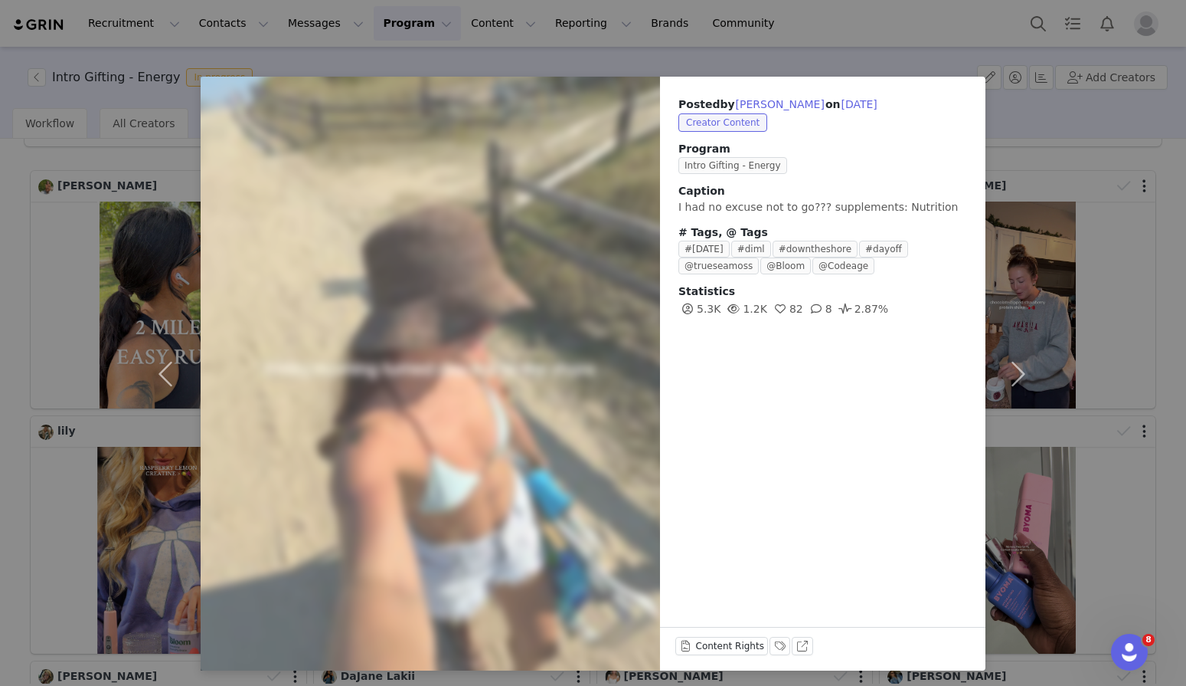
click at [835, 61] on div "Posted by Taylor Sandri on Sep 21, 2025 Creator Content Program Intro Gifting -…" at bounding box center [593, 343] width 1186 height 686
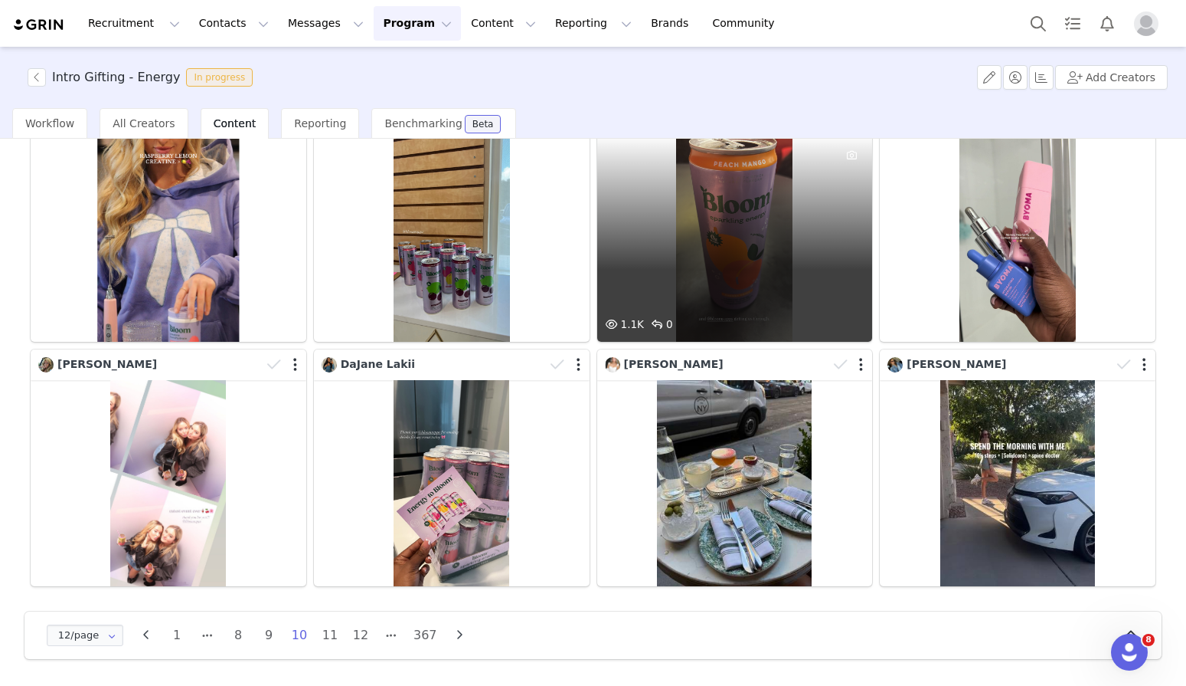
scroll to position [379, 0]
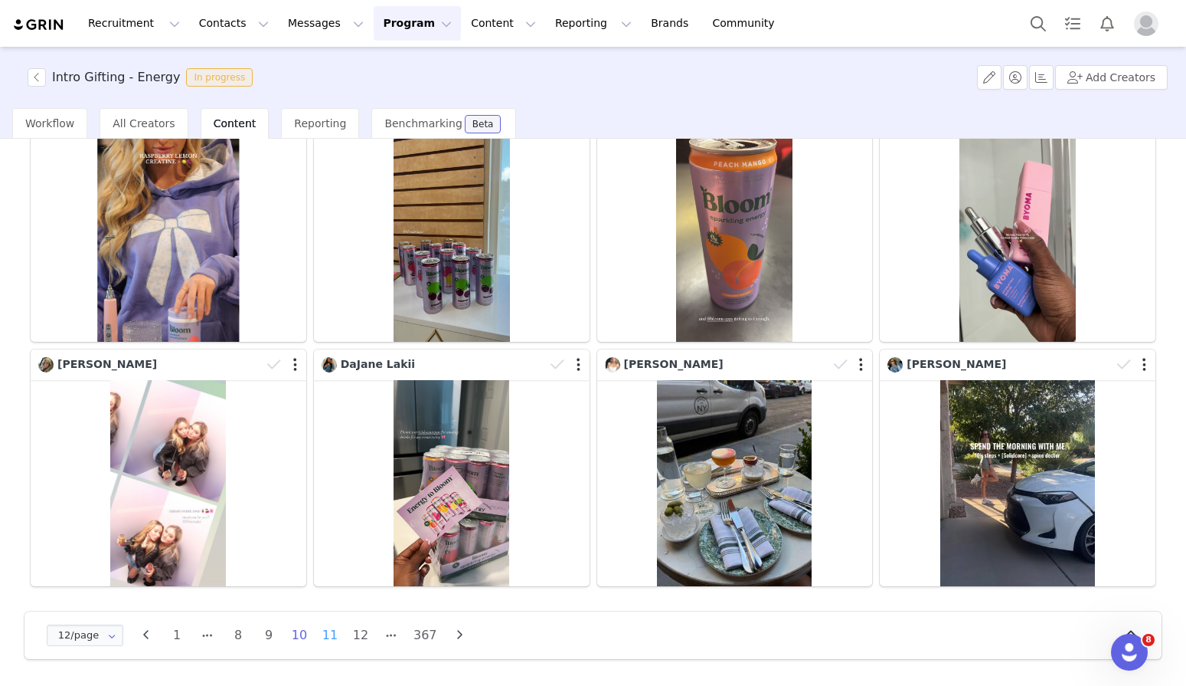
click at [333, 638] on li "11" at bounding box center [330, 634] width 23 height 21
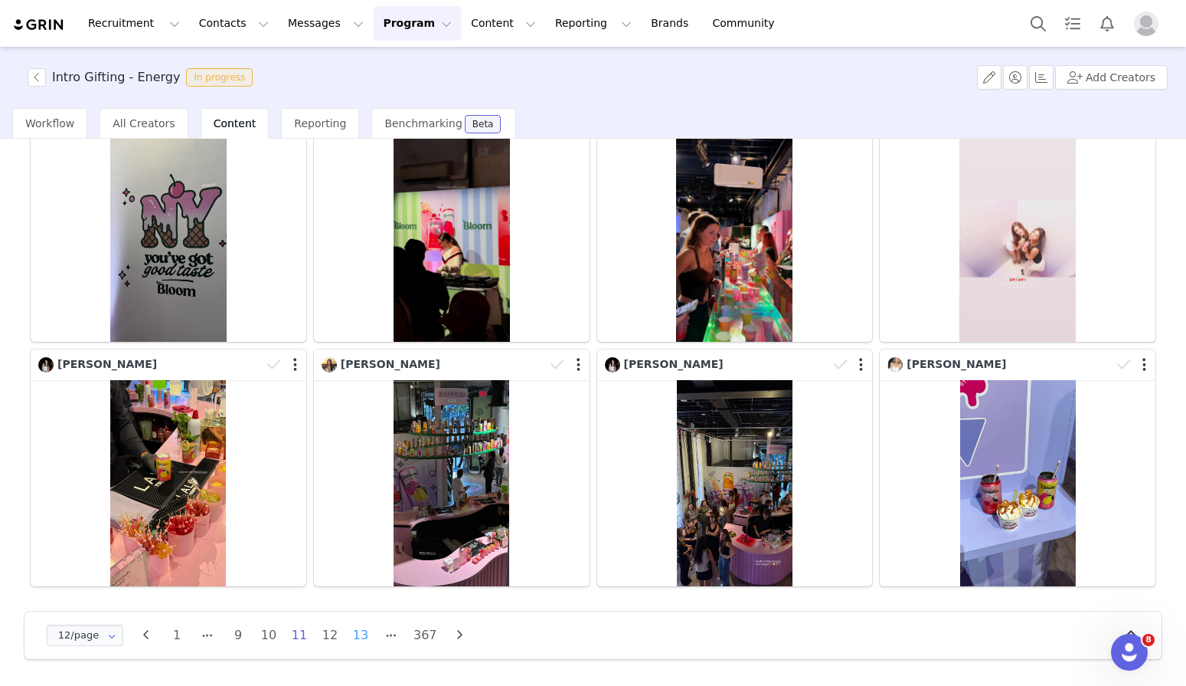
click at [360, 637] on li "13" at bounding box center [360, 634] width 23 height 21
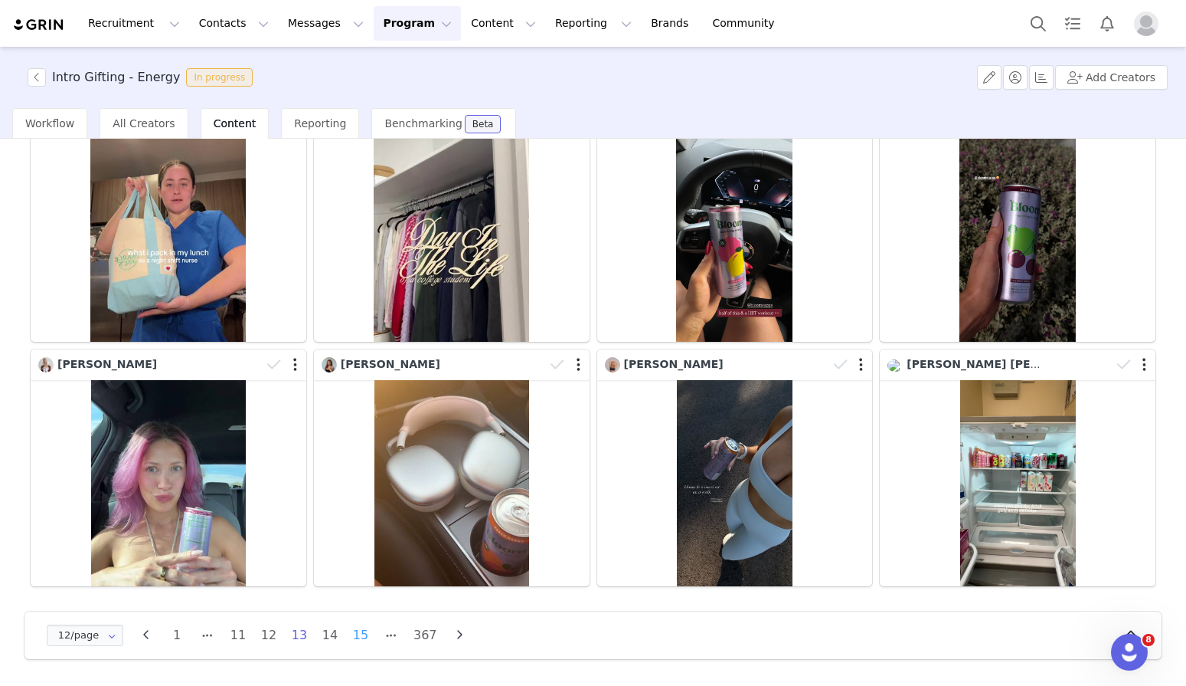
click at [362, 637] on li "15" at bounding box center [360, 634] width 23 height 21
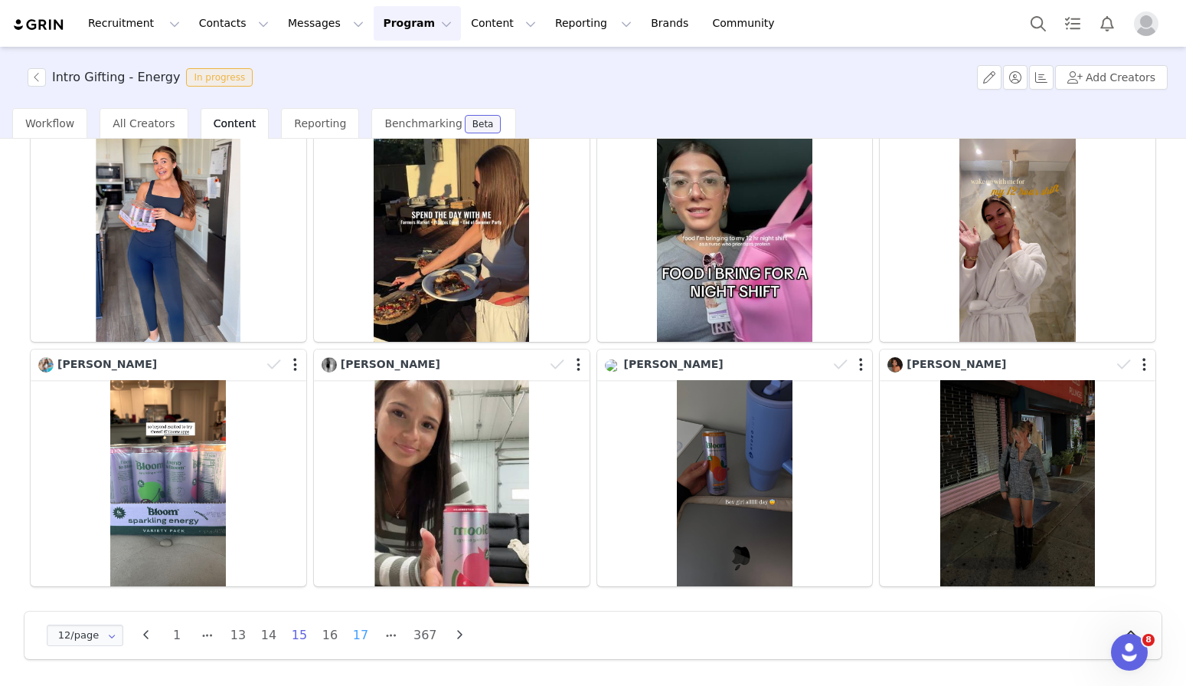
click at [360, 636] on li "17" at bounding box center [360, 634] width 23 height 21
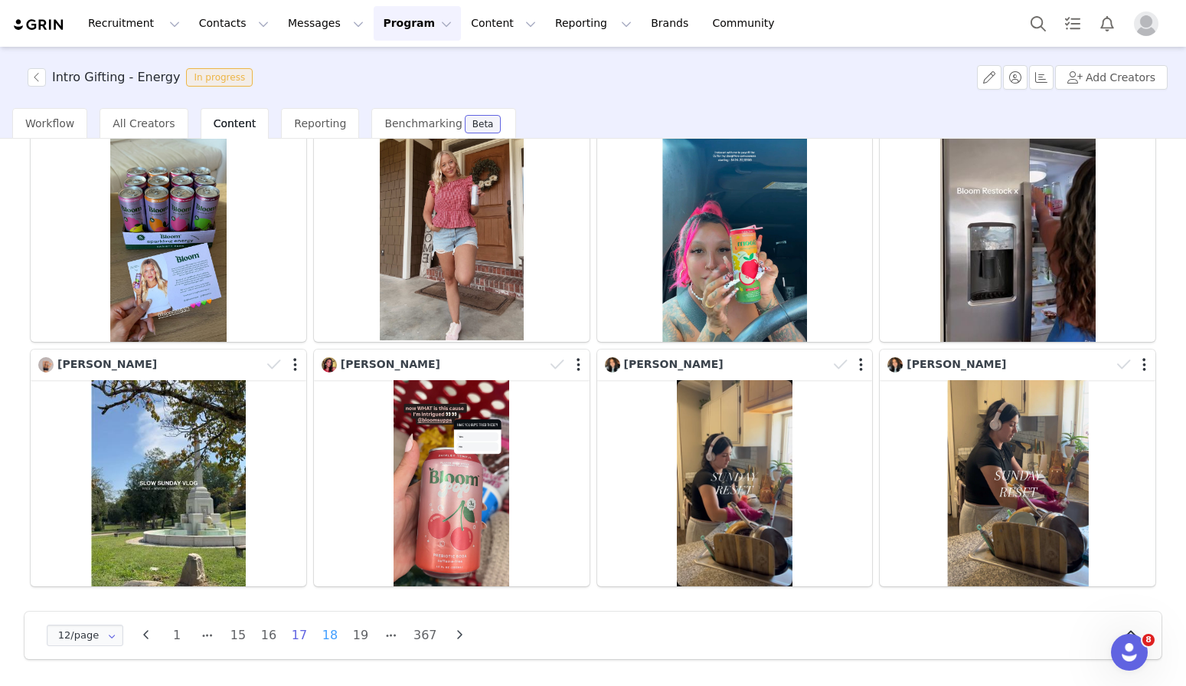
click at [334, 639] on li "18" at bounding box center [330, 634] width 23 height 21
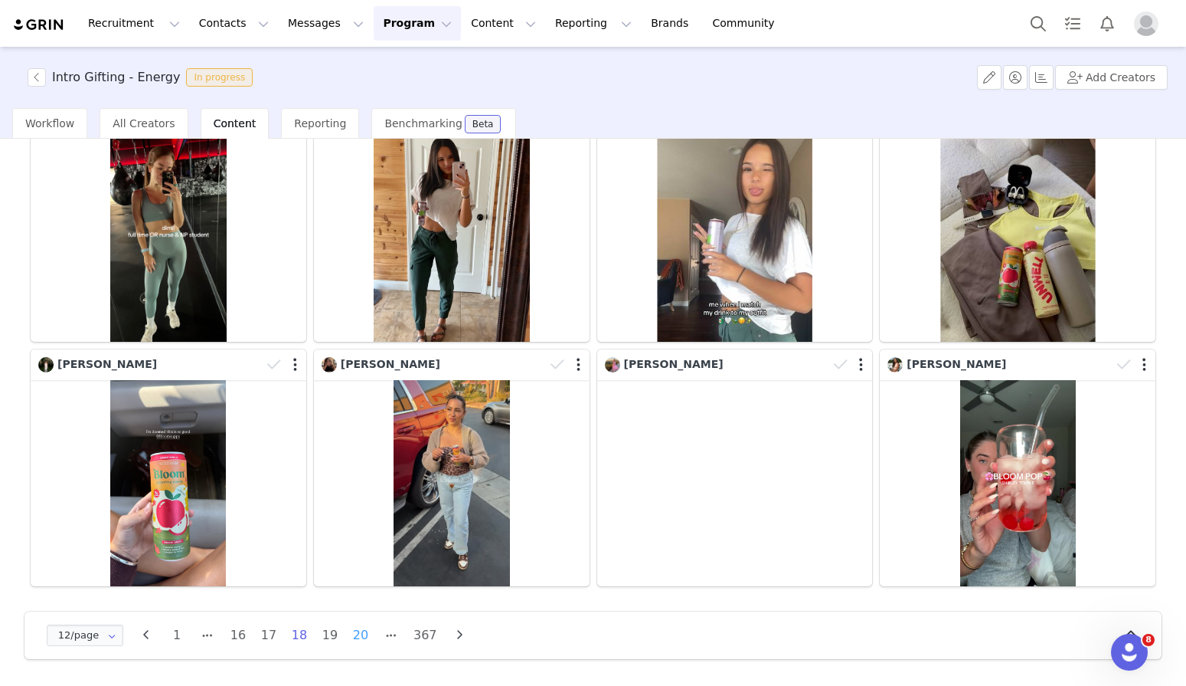
click at [358, 639] on li "20" at bounding box center [360, 634] width 23 height 21
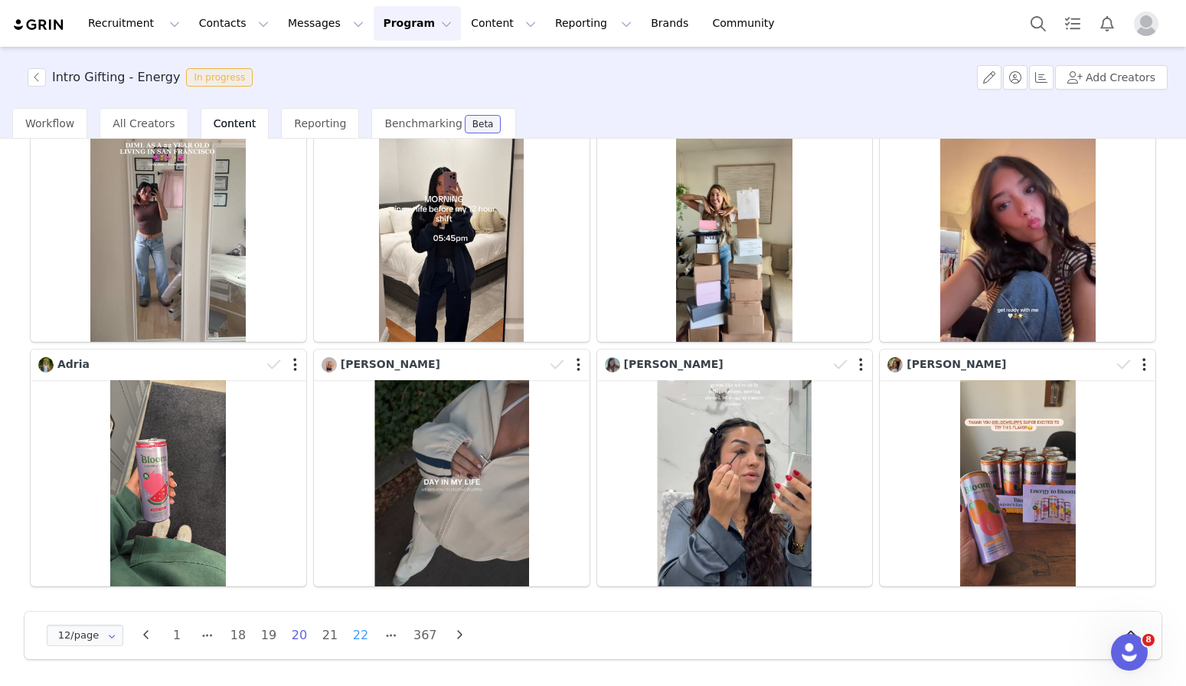
click at [363, 638] on li "22" at bounding box center [360, 634] width 23 height 21
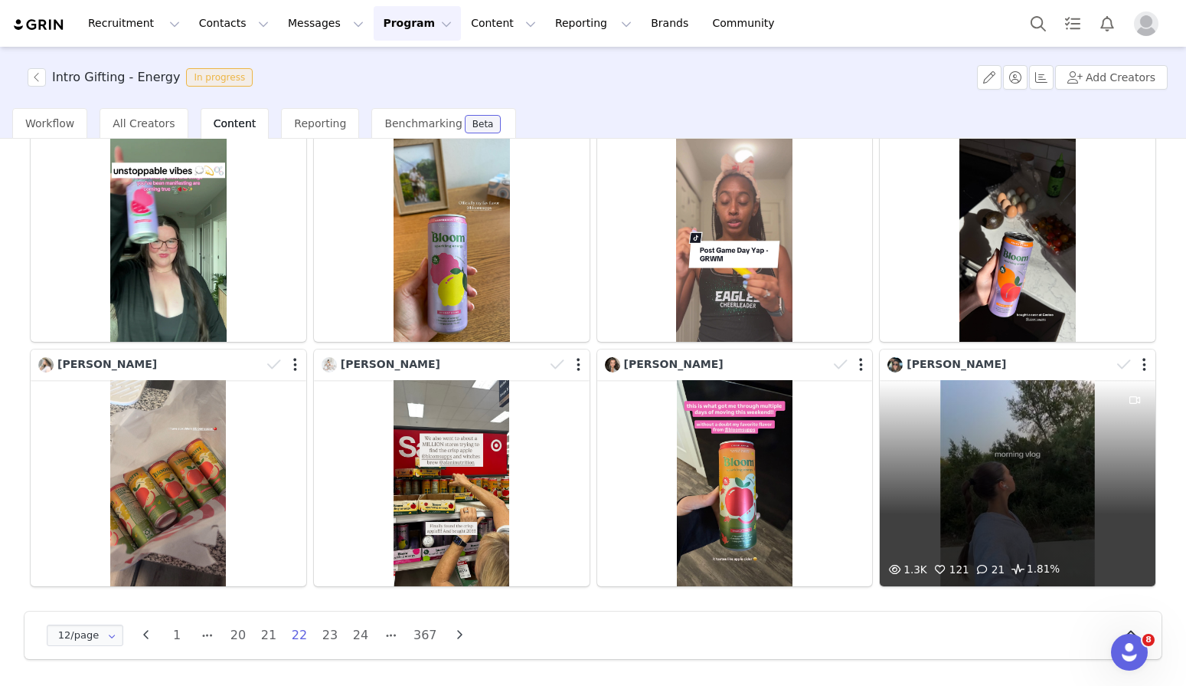
click at [964, 479] on div "1.3K 121 21 1.81%" at bounding box center [1018, 483] width 276 height 207
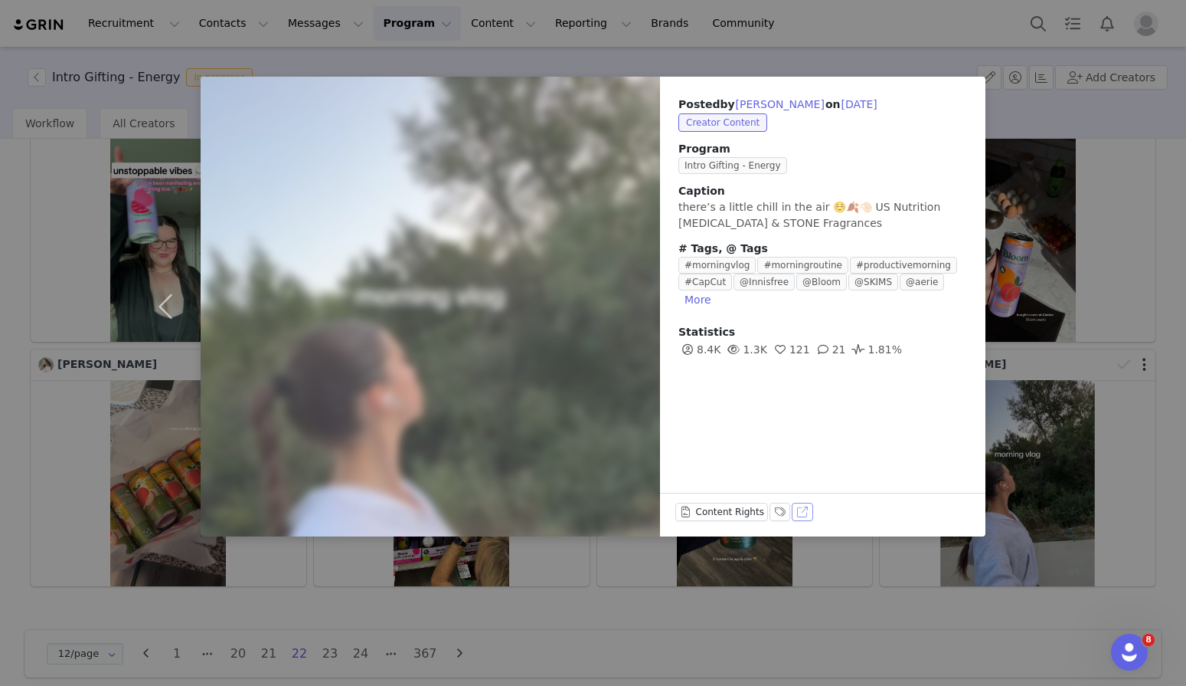
click at [804, 512] on button "View on TikTok" at bounding box center [802, 511] width 21 height 18
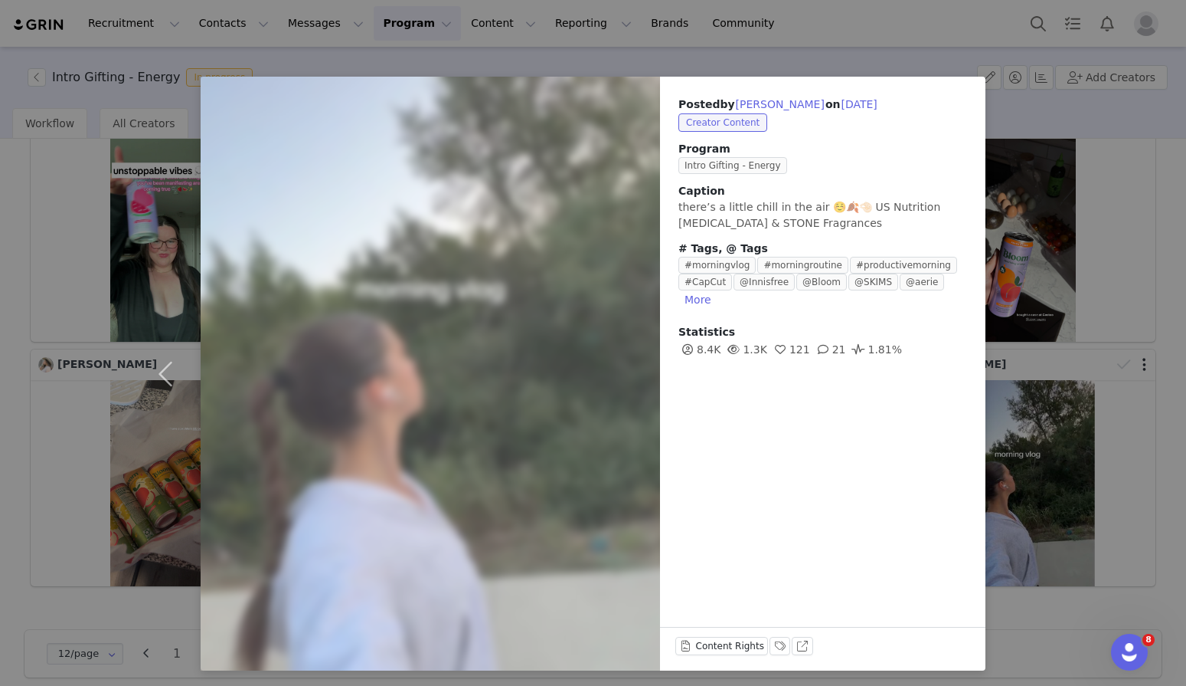
click at [703, 53] on div "Posted by Clementine Perkins on Sep 9, 2025 Creator Content Program Intro Gifti…" at bounding box center [593, 343] width 1186 height 686
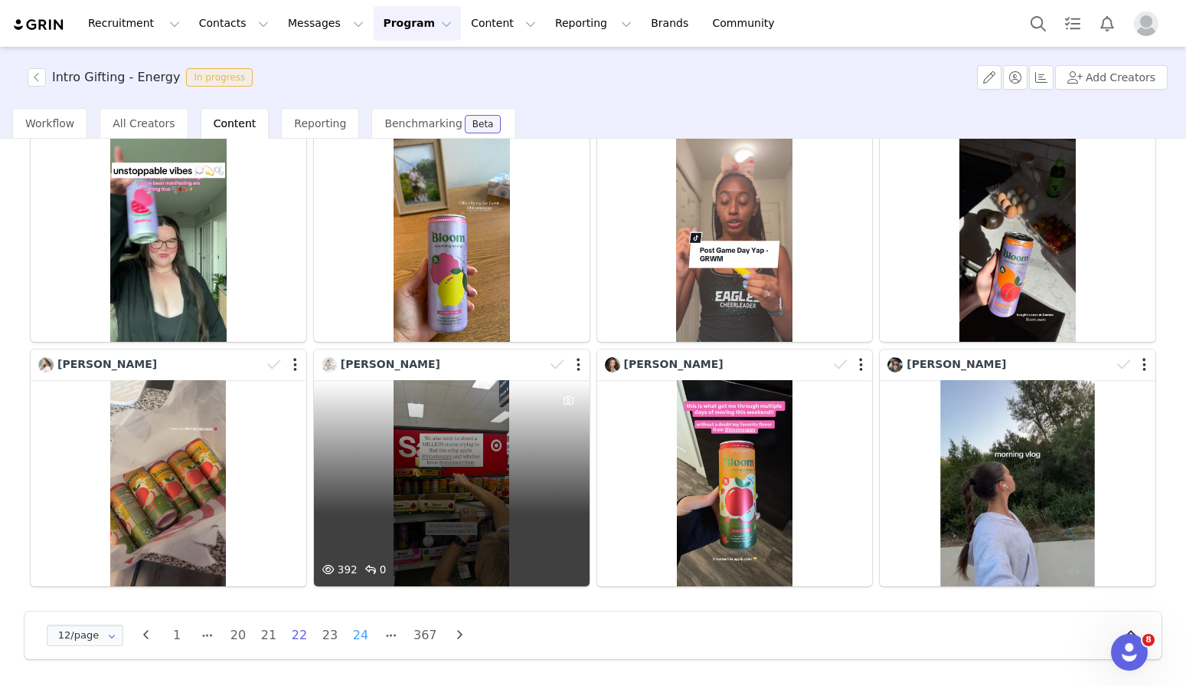
scroll to position [377, 0]
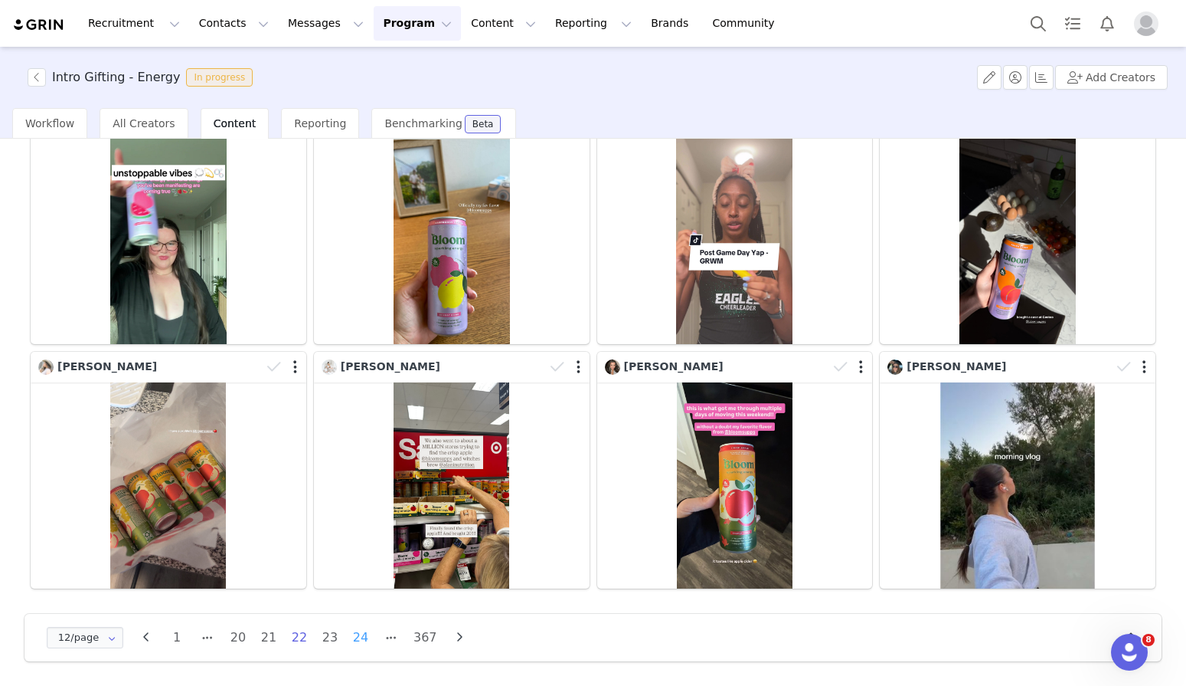
click at [349, 641] on li "24" at bounding box center [360, 637] width 23 height 21
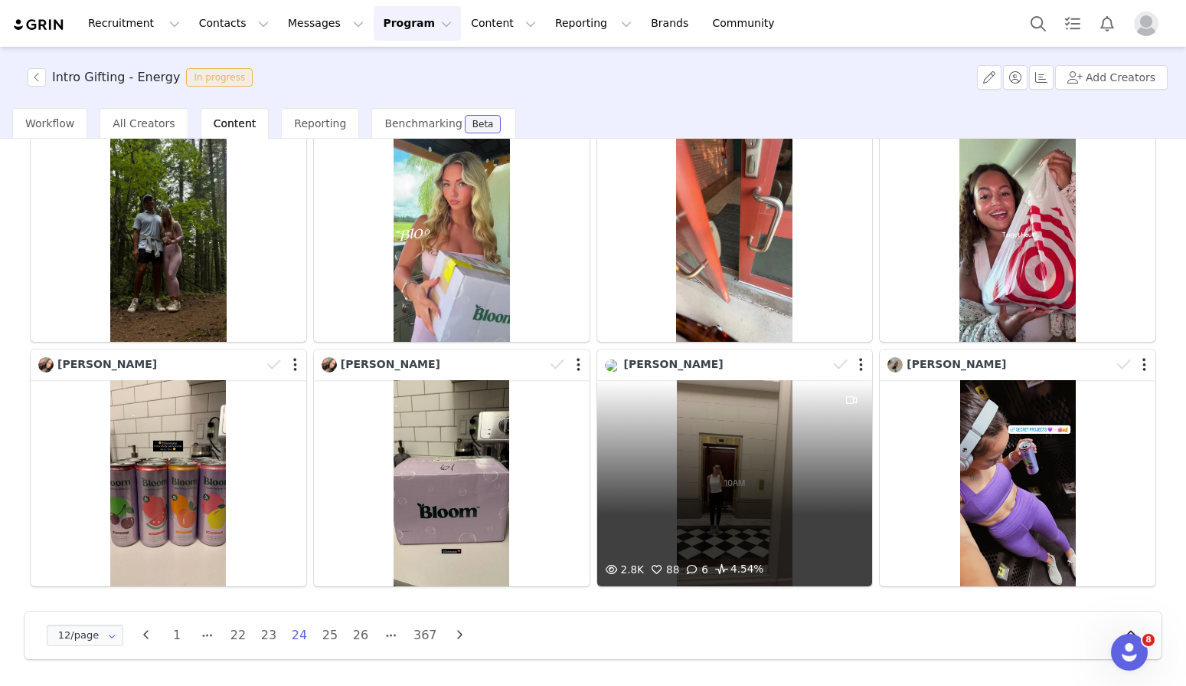
scroll to position [379, 0]
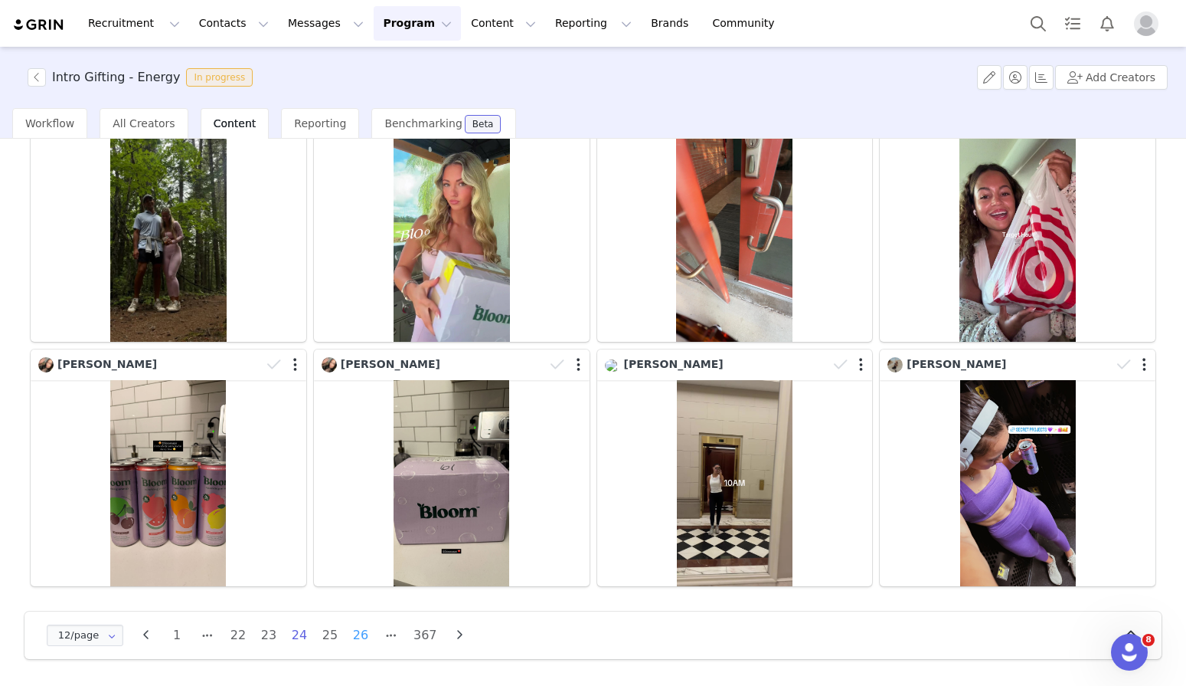
click at [366, 640] on li "26" at bounding box center [360, 634] width 23 height 21
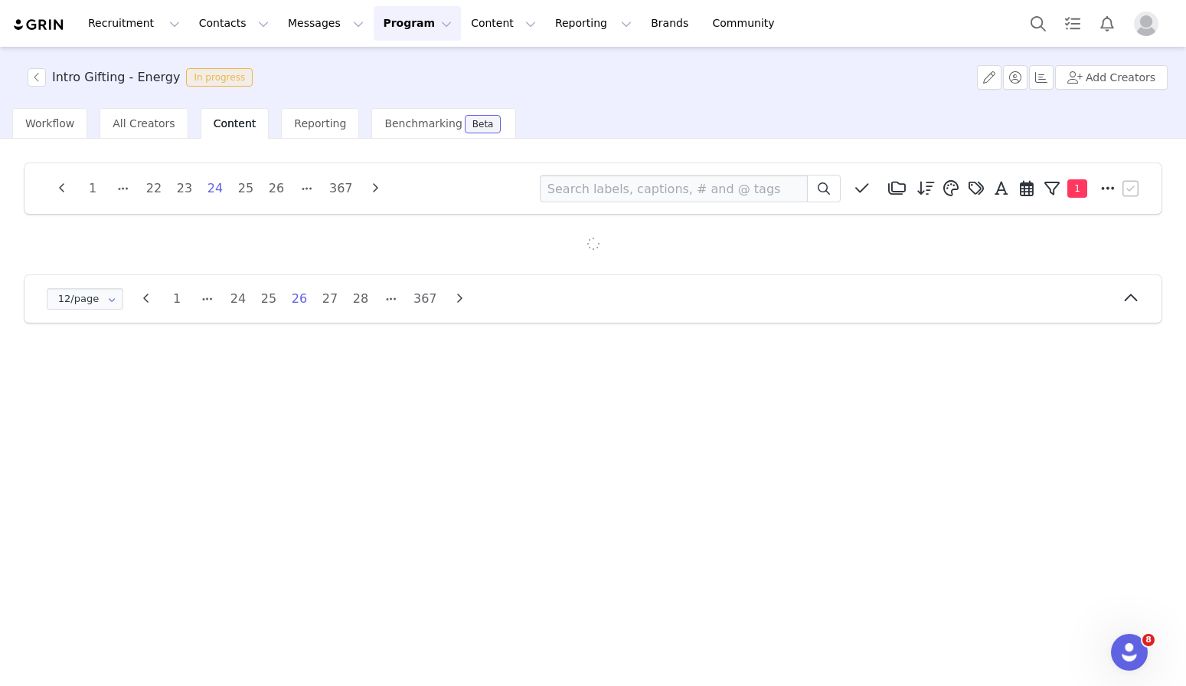
scroll to position [0, 0]
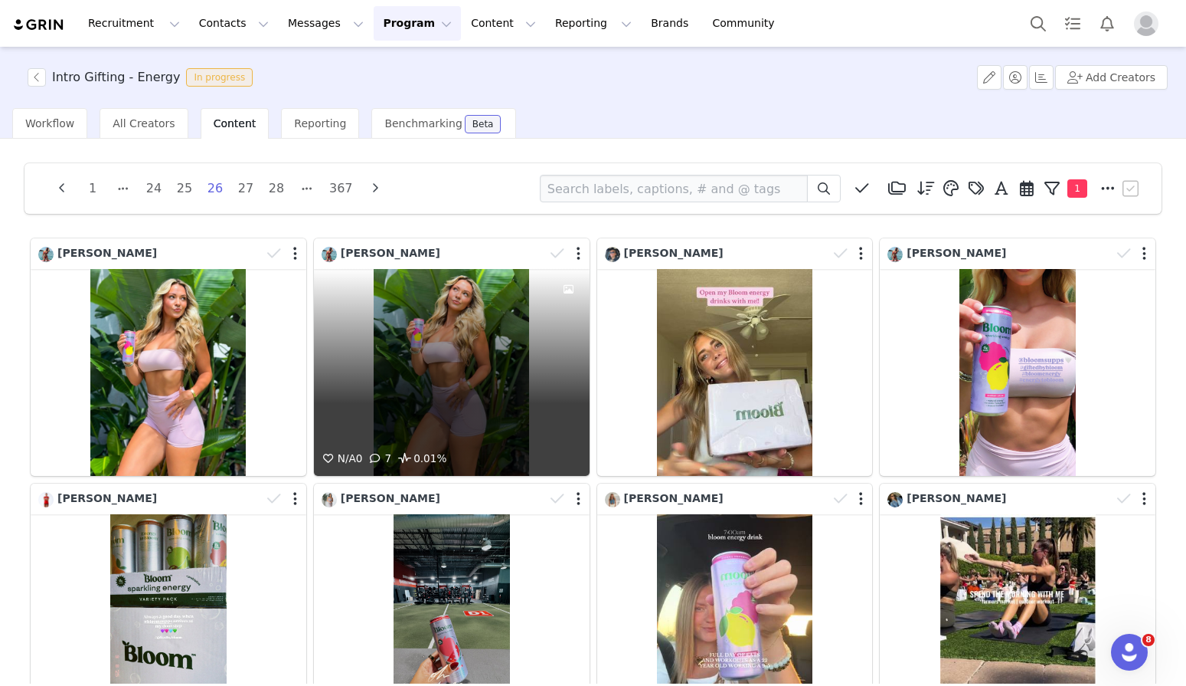
click at [466, 364] on div "N/A 0 7 0.01%" at bounding box center [452, 372] width 276 height 207
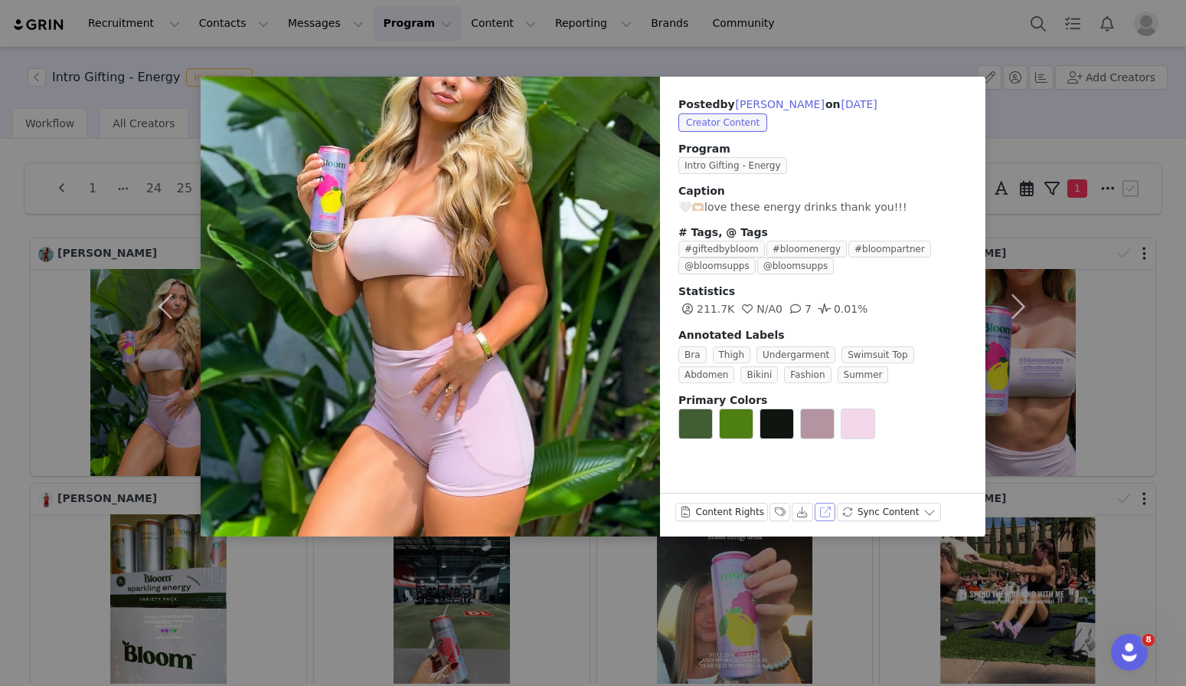
click at [820, 509] on button "View on Instagram" at bounding box center [825, 511] width 21 height 18
click at [860, 52] on div "Posted by Macie Swackhammer on Sep 8, 2025 Creator Content Program Intro Giftin…" at bounding box center [593, 343] width 1186 height 686
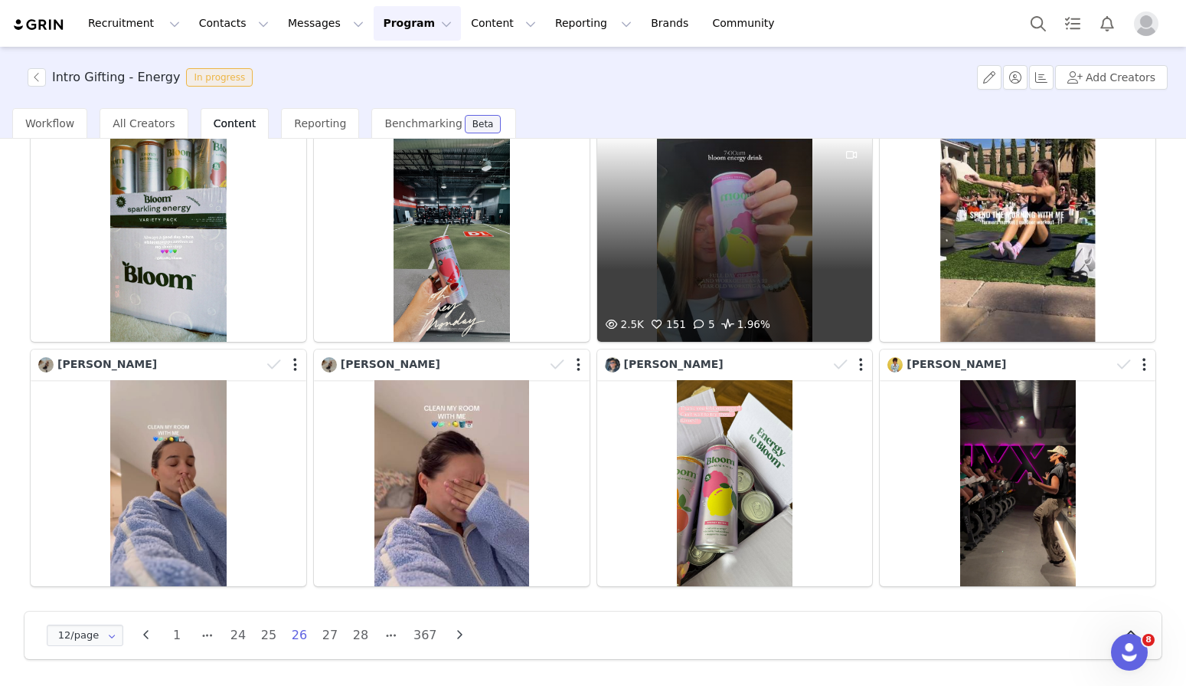
scroll to position [379, 0]
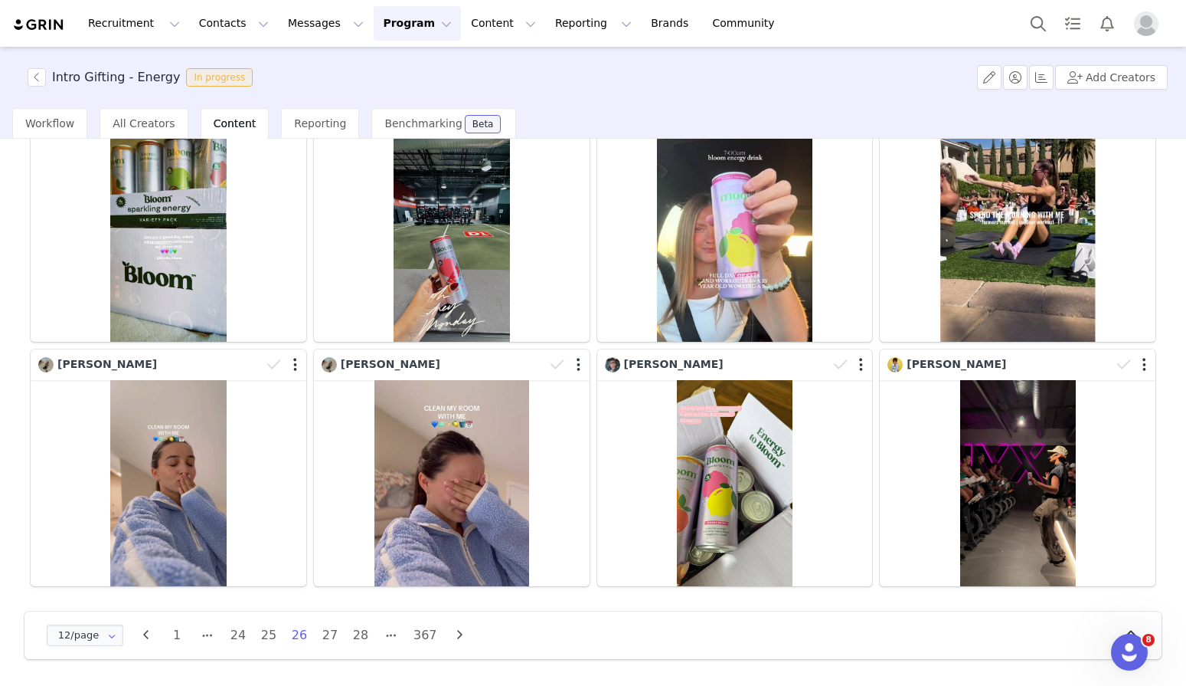
click at [342, 636] on ul "1 24 25 26 27 28 367" at bounding box center [303, 634] width 283 height 21
click at [329, 640] on li "27" at bounding box center [330, 634] width 23 height 21
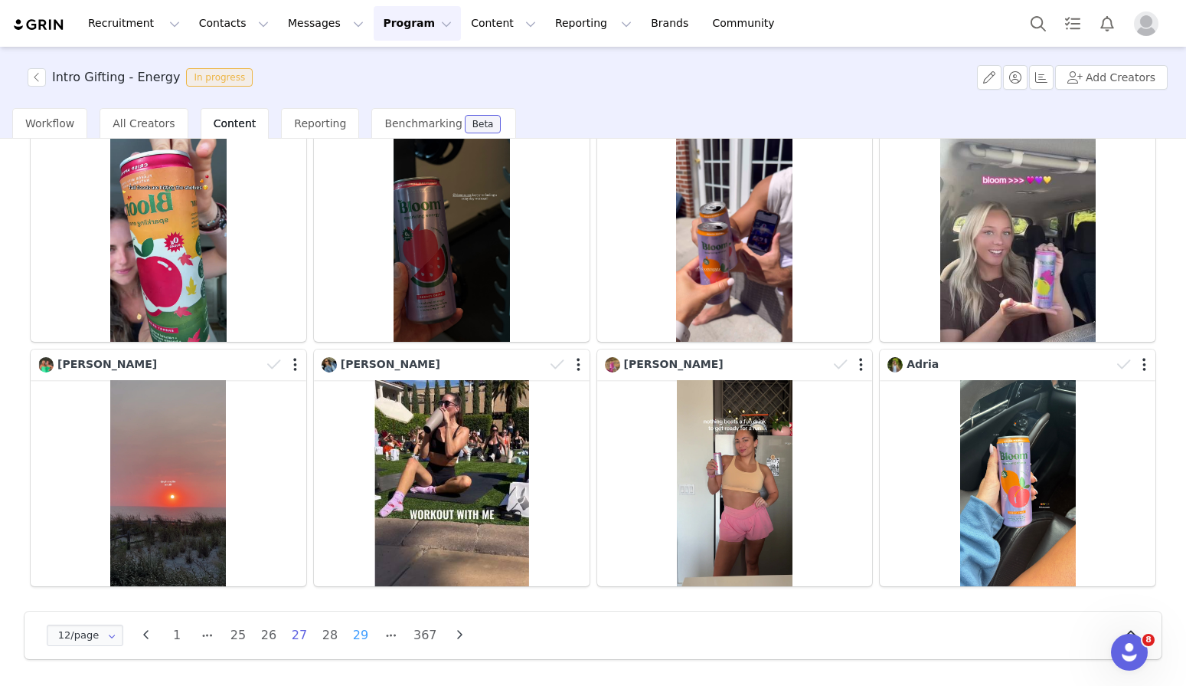
click at [361, 641] on li "29" at bounding box center [360, 634] width 23 height 21
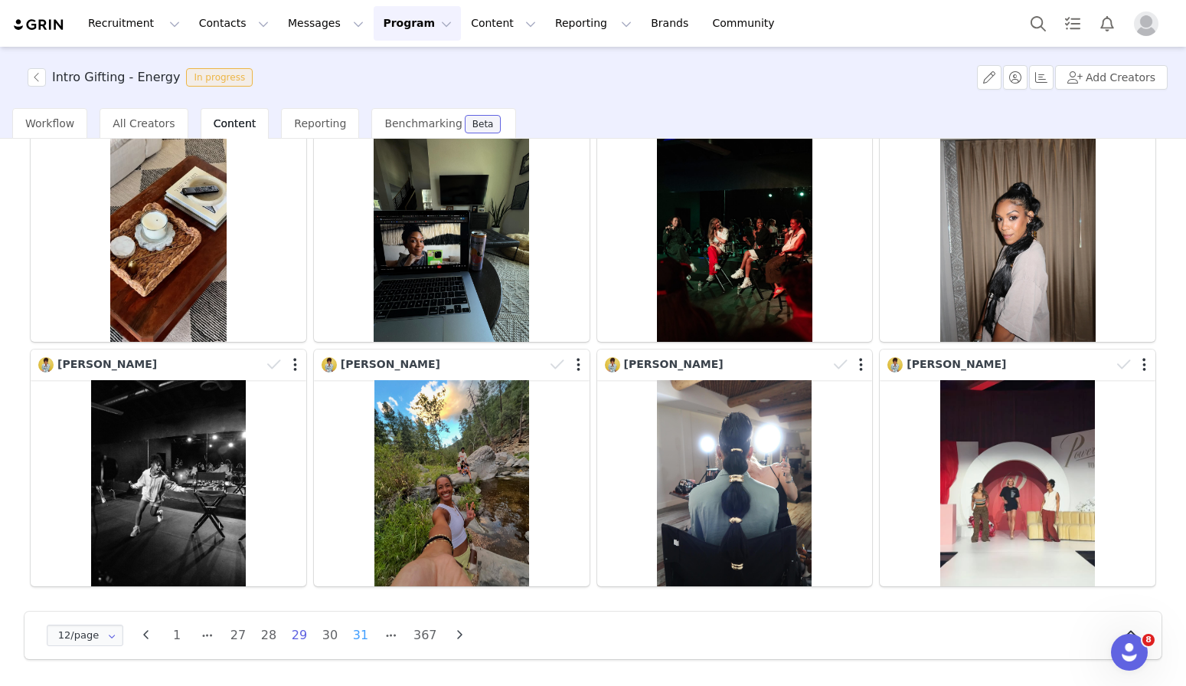
click at [356, 640] on li "31" at bounding box center [360, 634] width 23 height 21
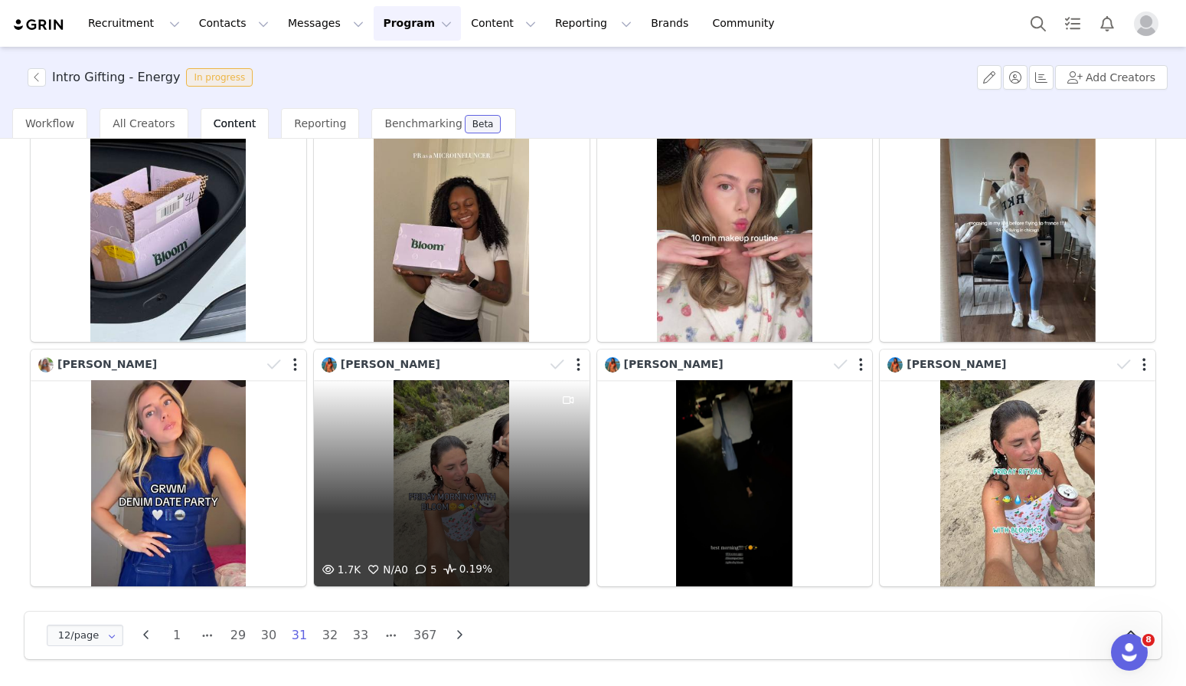
click at [514, 459] on div "1.7K N/A 0 5 0.19%" at bounding box center [452, 483] width 276 height 207
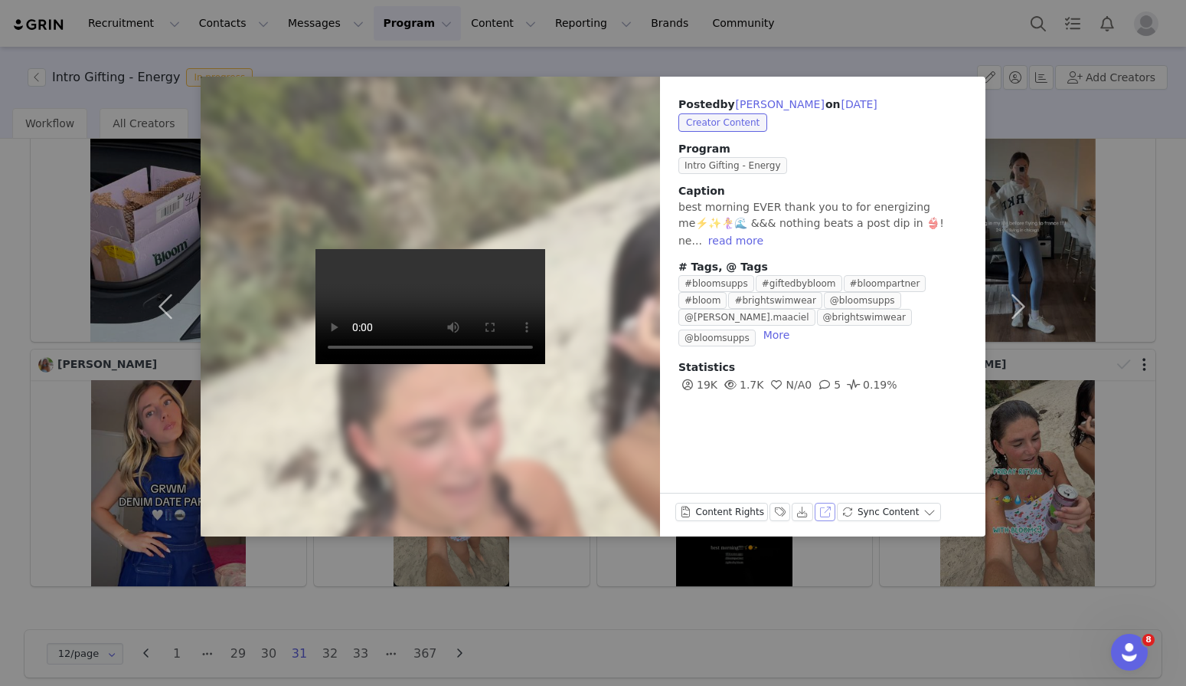
click at [816, 509] on button "View on Instagram" at bounding box center [825, 511] width 21 height 18
click at [599, 34] on div "Posted by Lanie Reece on Sep 5, 2025 Creator Content Program Intro Gifting - En…" at bounding box center [593, 343] width 1186 height 686
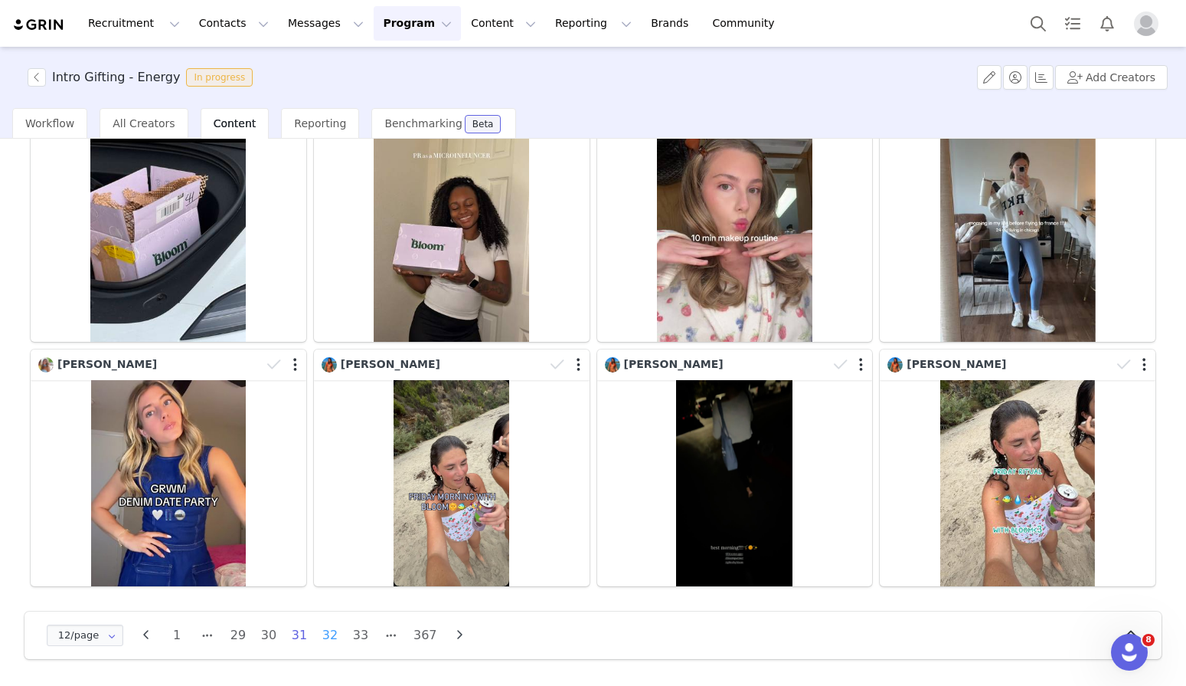
click at [329, 634] on li "32" at bounding box center [330, 634] width 23 height 21
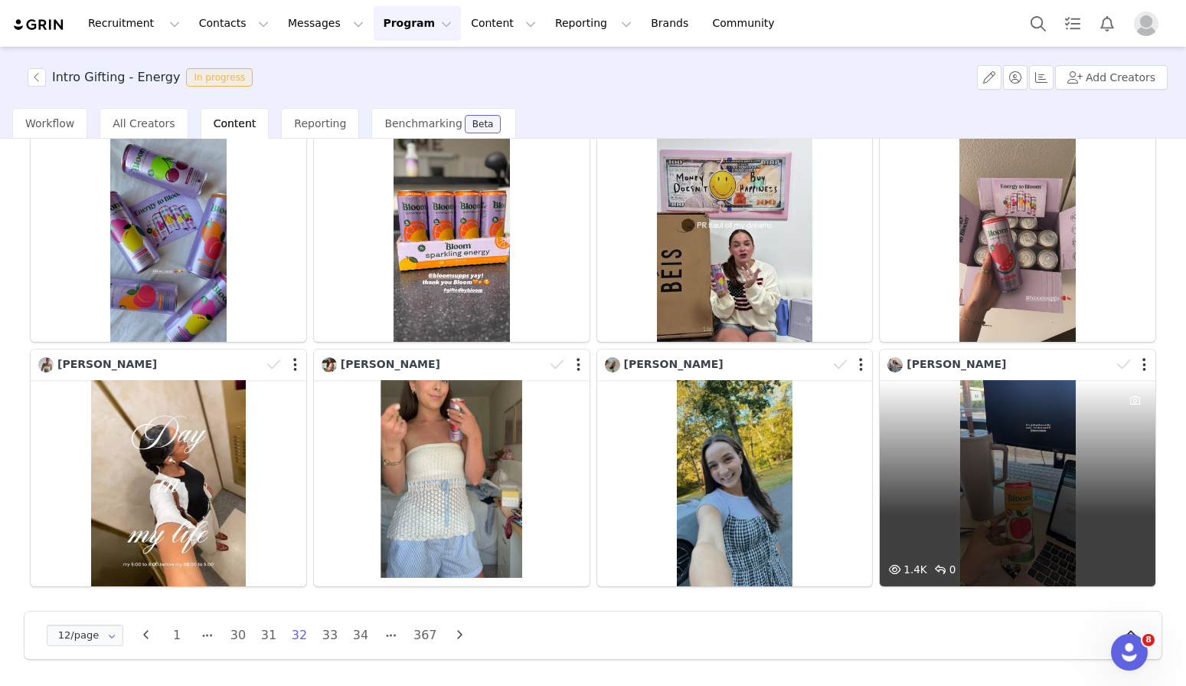
click at [1085, 486] on div "1.4K 0" at bounding box center [1018, 483] width 276 height 207
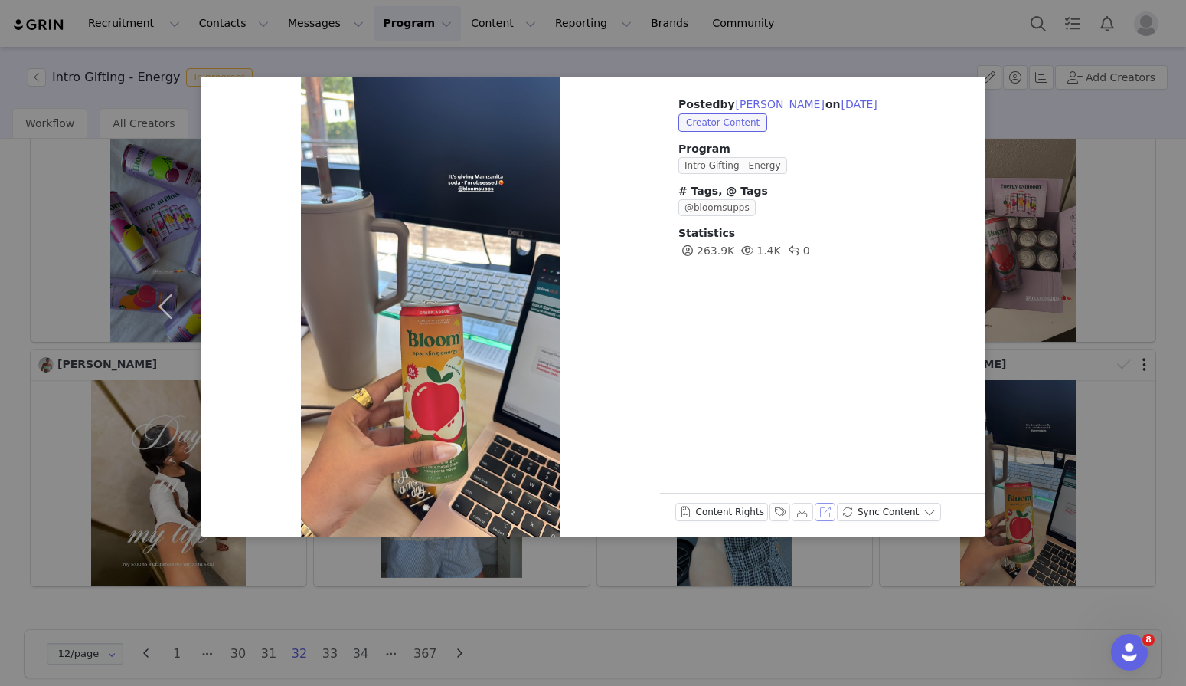
click at [820, 514] on button "View on Instagram" at bounding box center [825, 511] width 21 height 18
click at [728, 53] on div "Posted by Daniella Garza on Sep 4, 2025 Creator Content Program Intro Gifting -…" at bounding box center [593, 343] width 1186 height 686
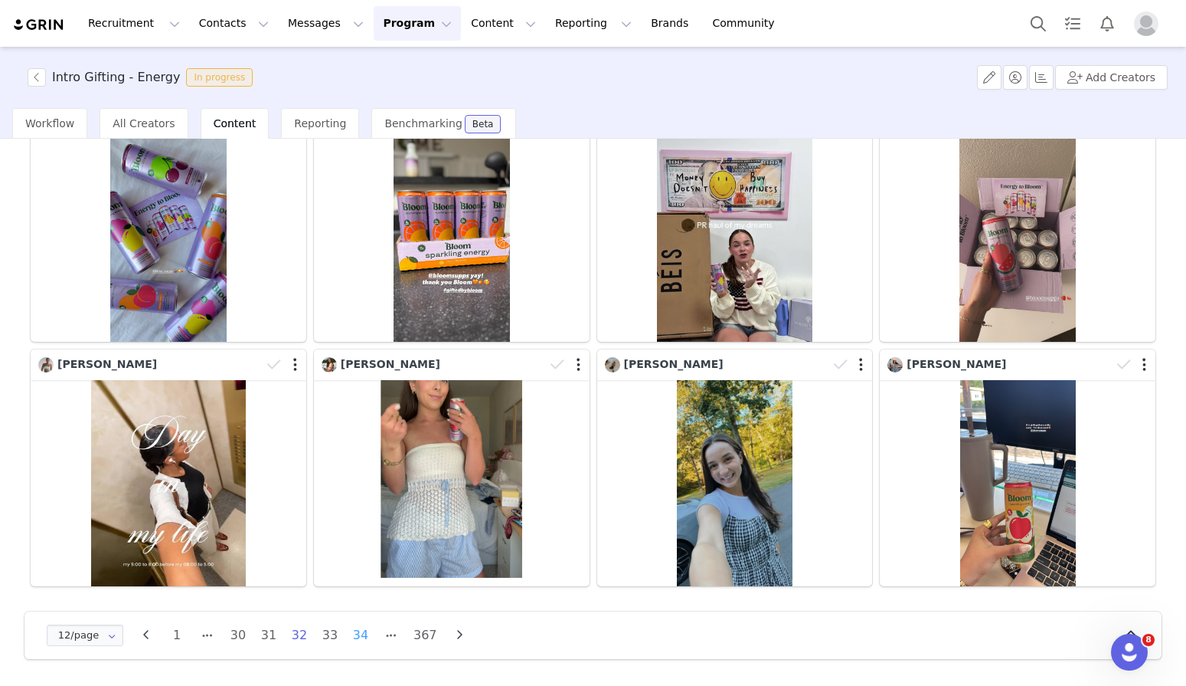
click at [363, 636] on li "34" at bounding box center [360, 634] width 23 height 21
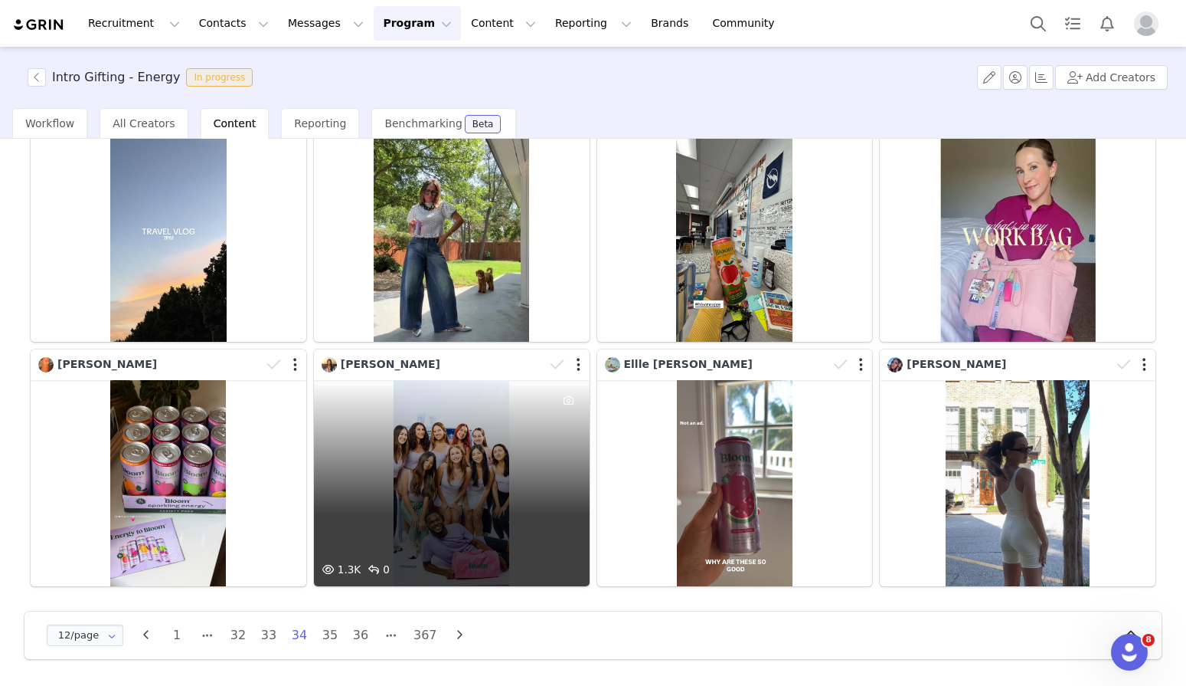
click at [458, 497] on div "1.3K 0" at bounding box center [452, 483] width 276 height 207
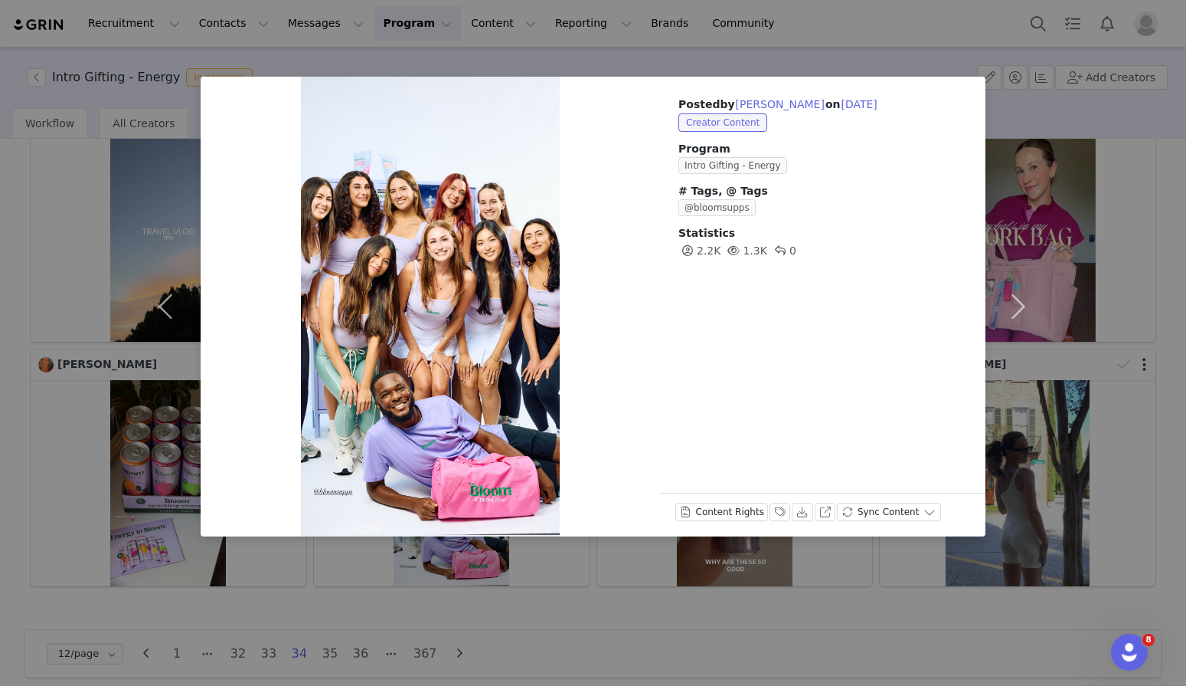
click at [849, 47] on div "Posted by Marina Deguchi on Sep 3, 2025 Creator Content Program Intro Gifting -…" at bounding box center [593, 343] width 1186 height 686
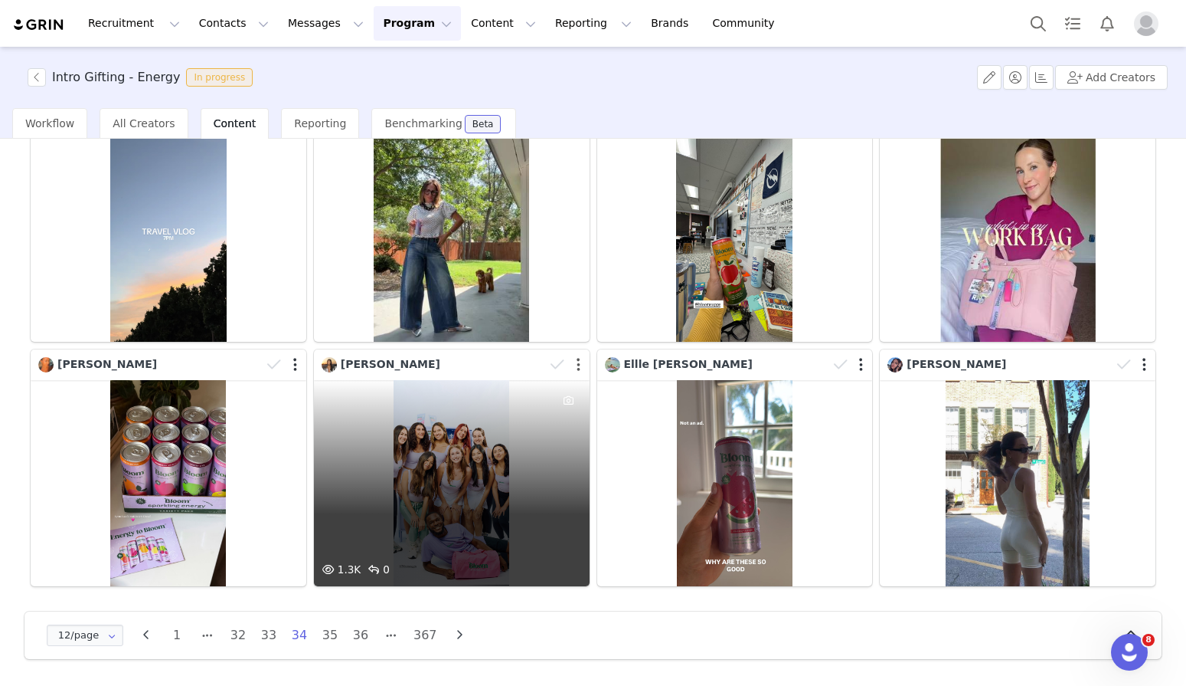
click at [577, 362] on button "button" at bounding box center [579, 364] width 4 height 15
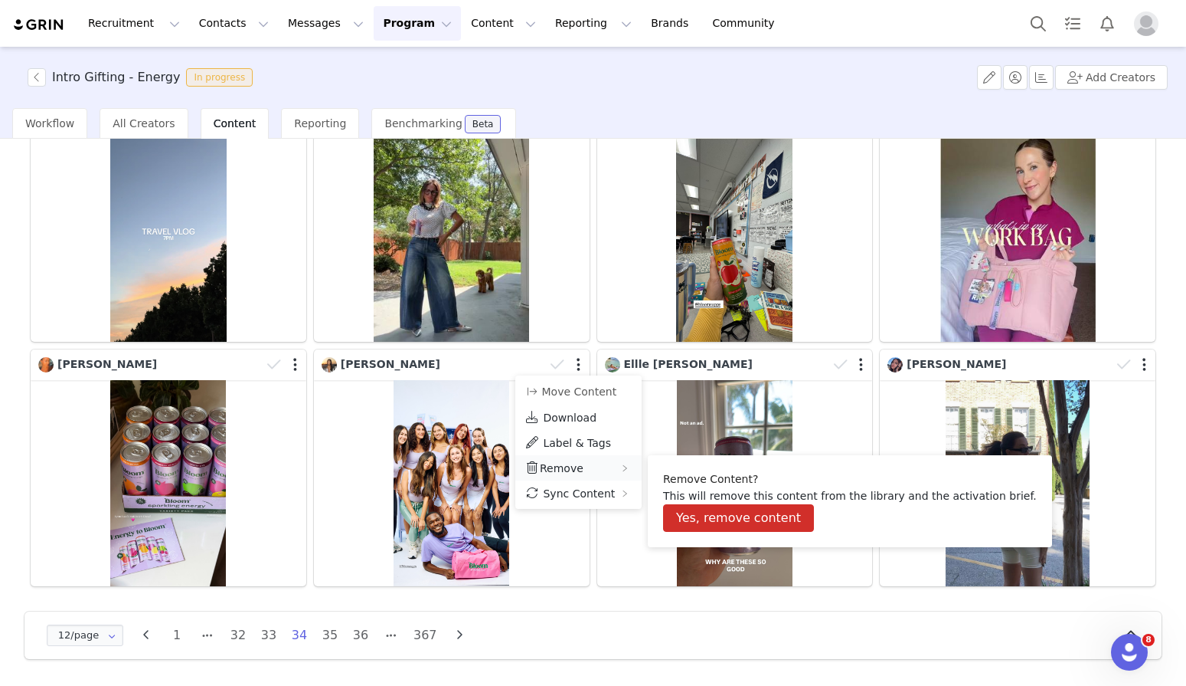
click at [577, 467] on span "Remove" at bounding box center [562, 468] width 44 height 12
click at [747, 524] on button "Yes, remove content" at bounding box center [738, 518] width 151 height 28
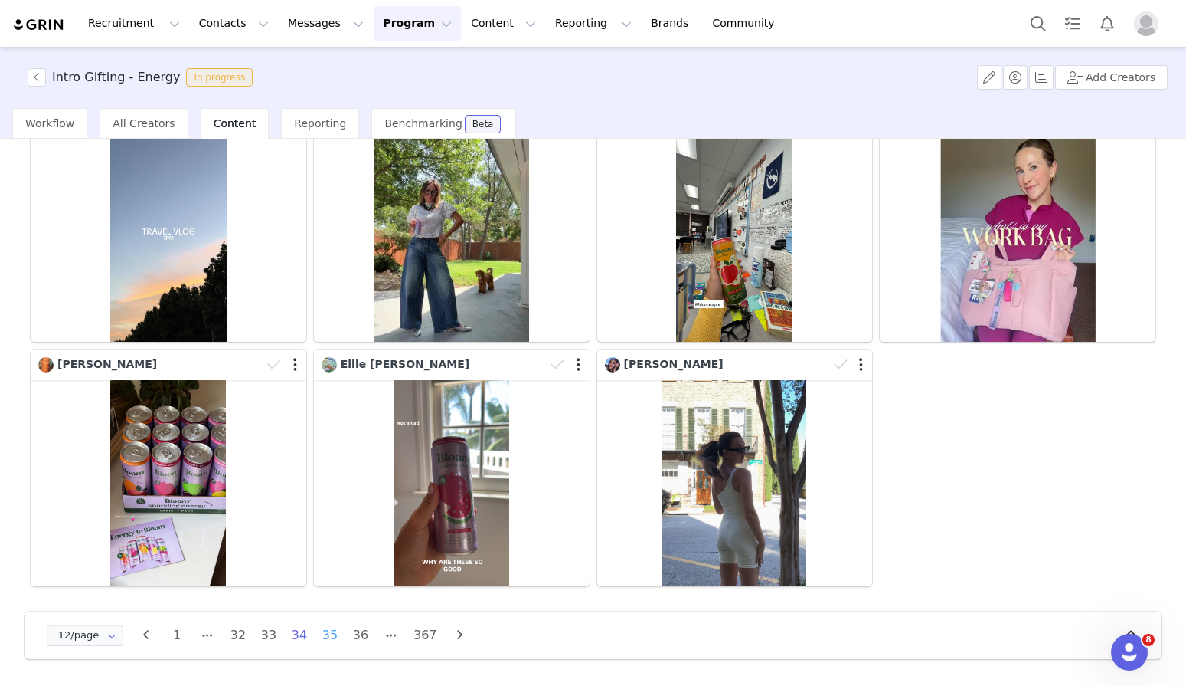
click at [329, 633] on li "35" at bounding box center [330, 634] width 23 height 21
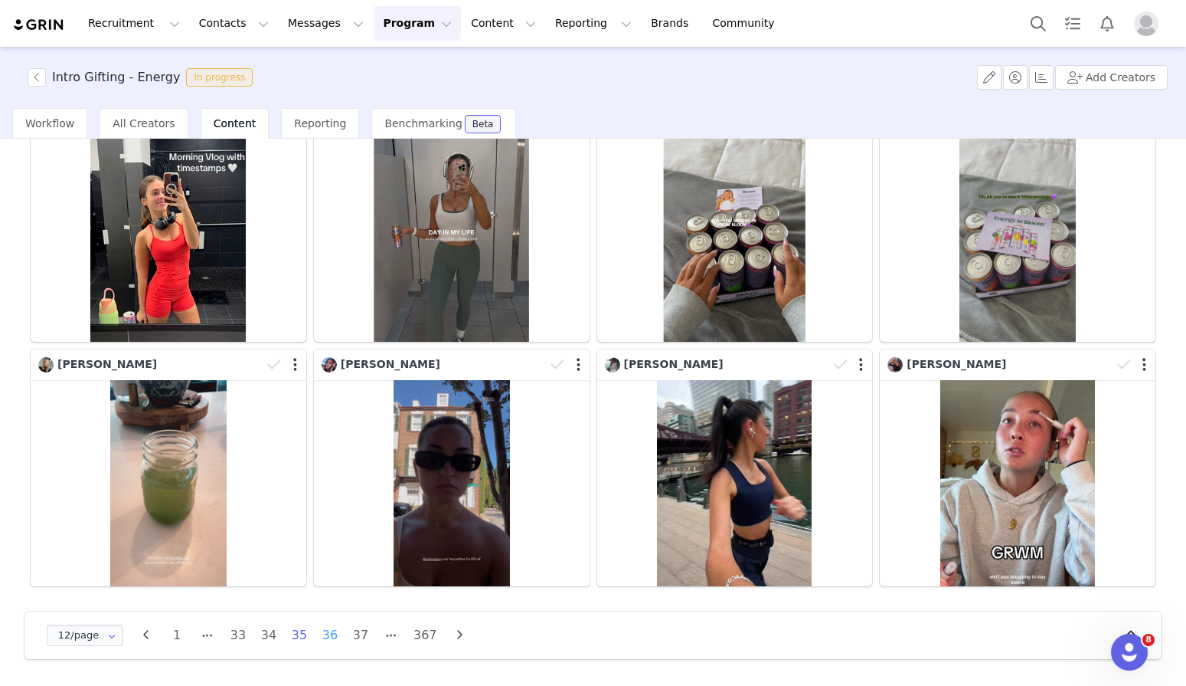
click at [326, 643] on li "36" at bounding box center [330, 634] width 23 height 21
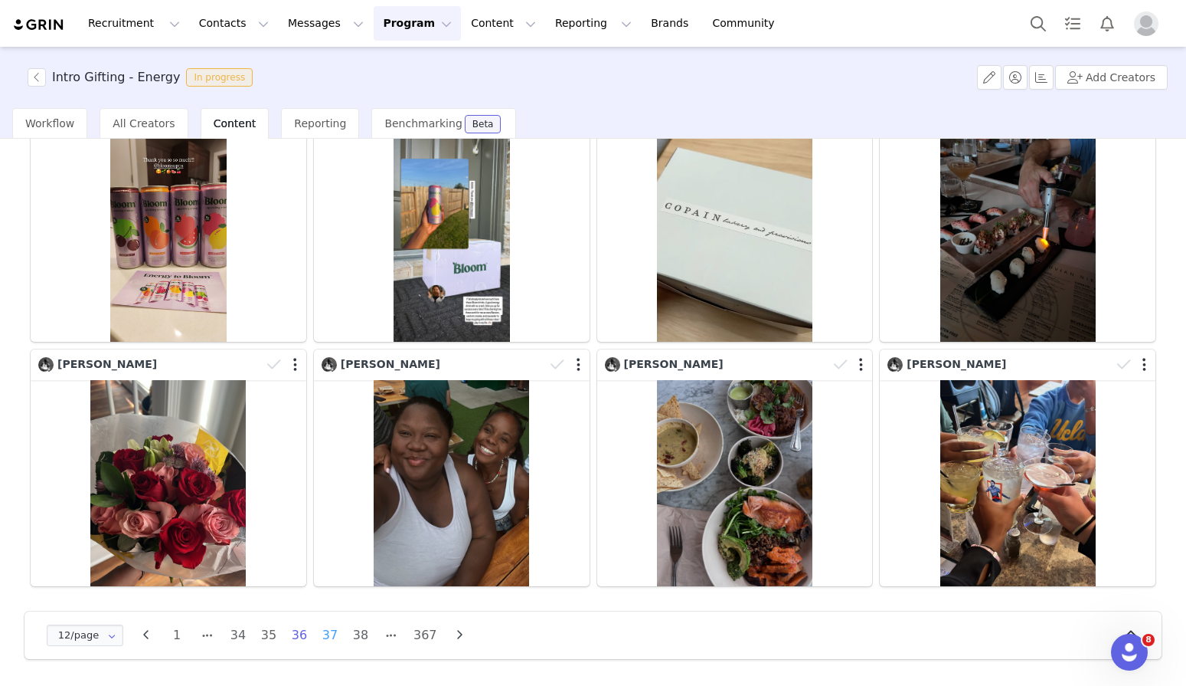
click at [324, 639] on li "37" at bounding box center [330, 634] width 23 height 21
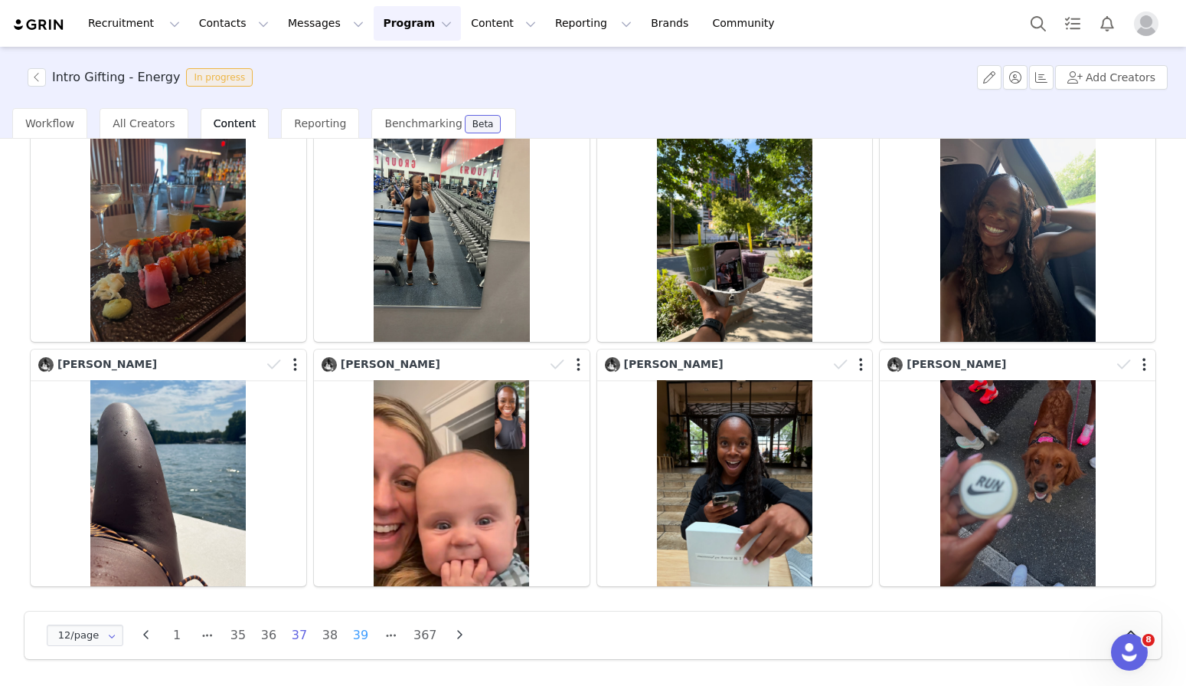
click at [355, 640] on li "39" at bounding box center [360, 634] width 23 height 21
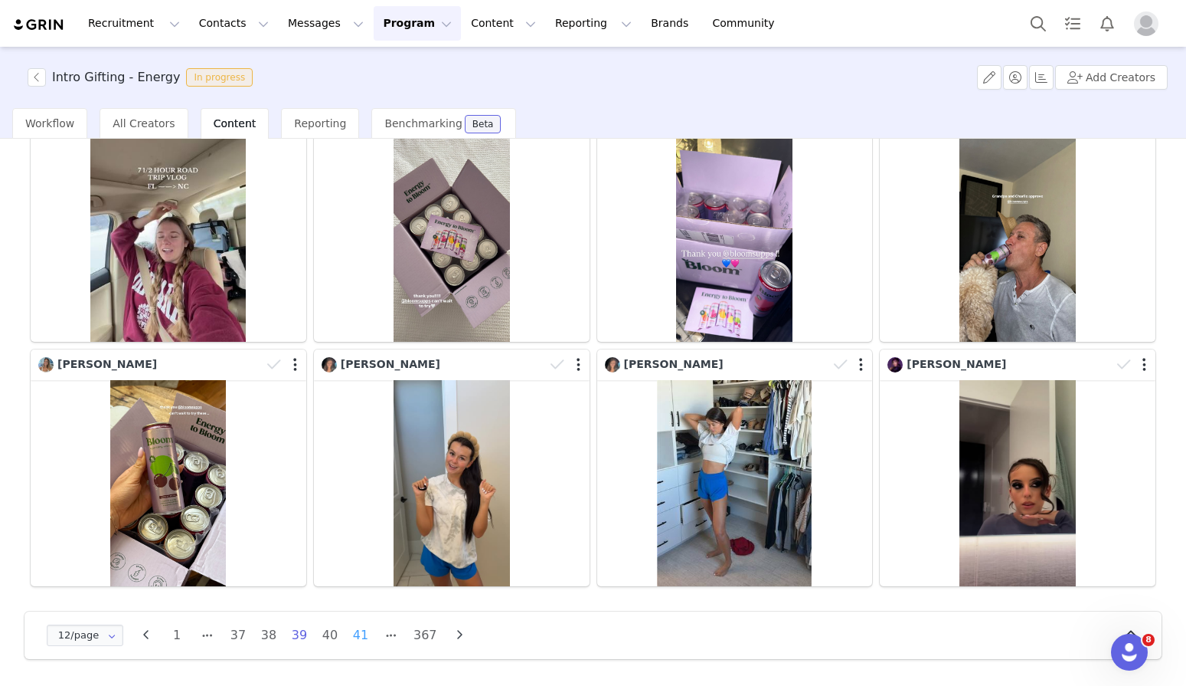
click at [359, 640] on li "41" at bounding box center [360, 634] width 23 height 21
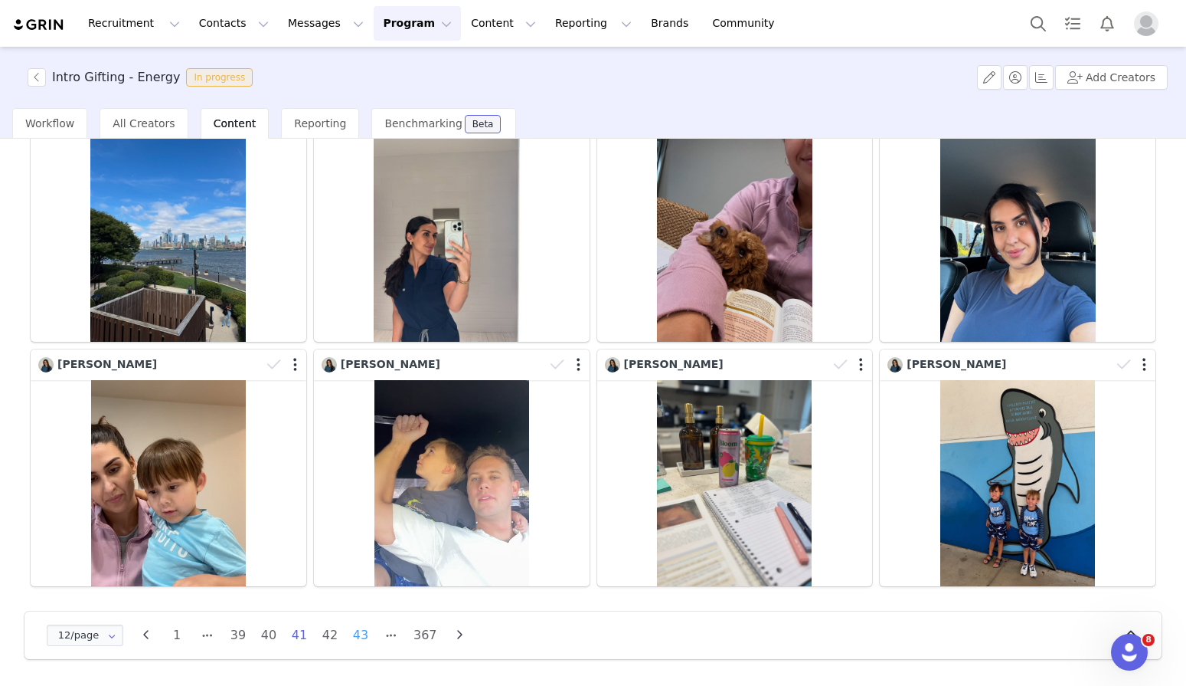
click at [359, 637] on li "43" at bounding box center [360, 634] width 23 height 21
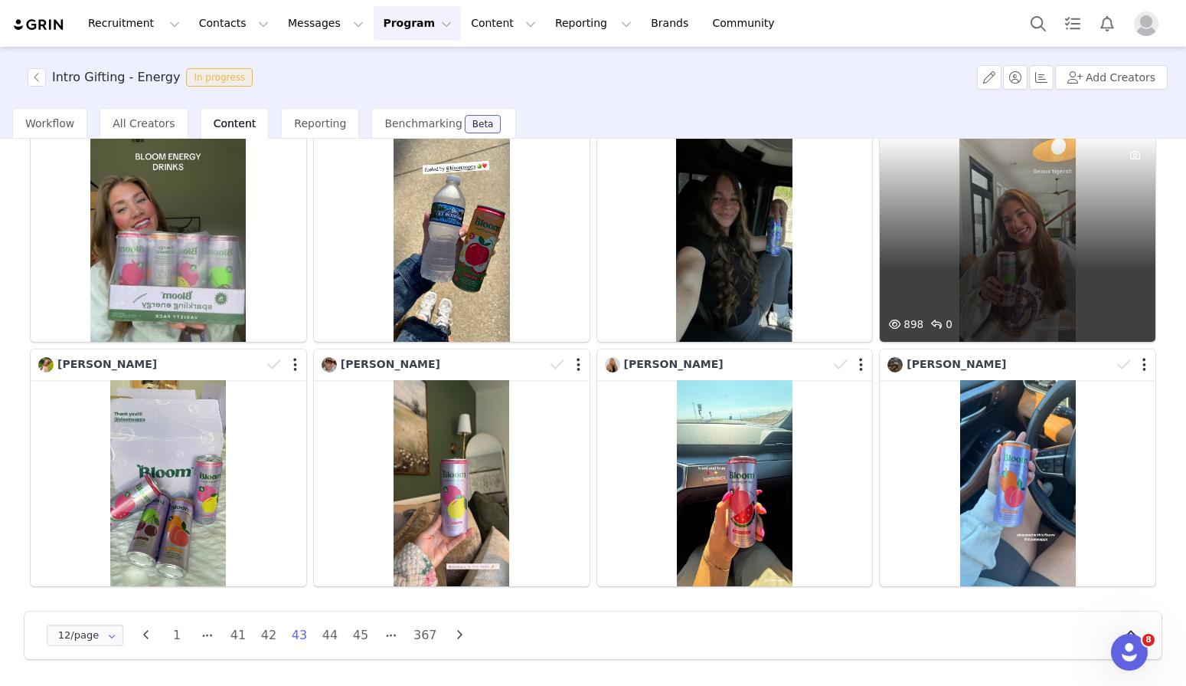
click at [970, 234] on div "898 0" at bounding box center [1018, 238] width 276 height 207
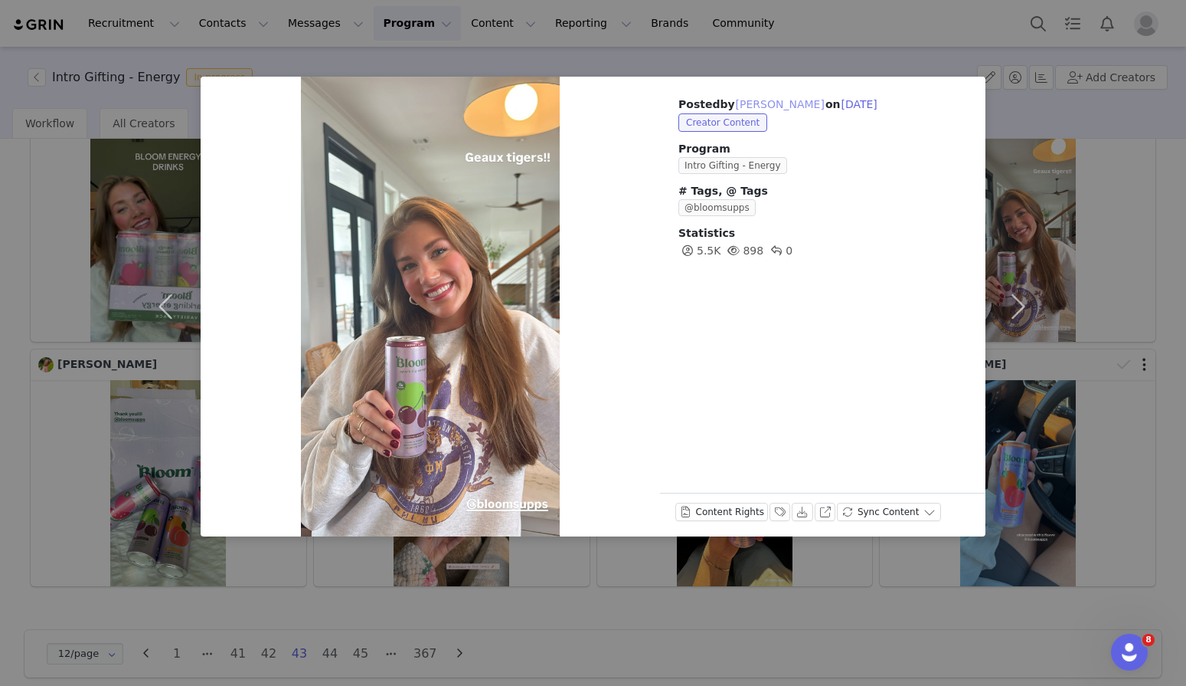
click at [776, 108] on button "Sophie Inman" at bounding box center [780, 104] width 90 height 18
type input "Sophie Inman"
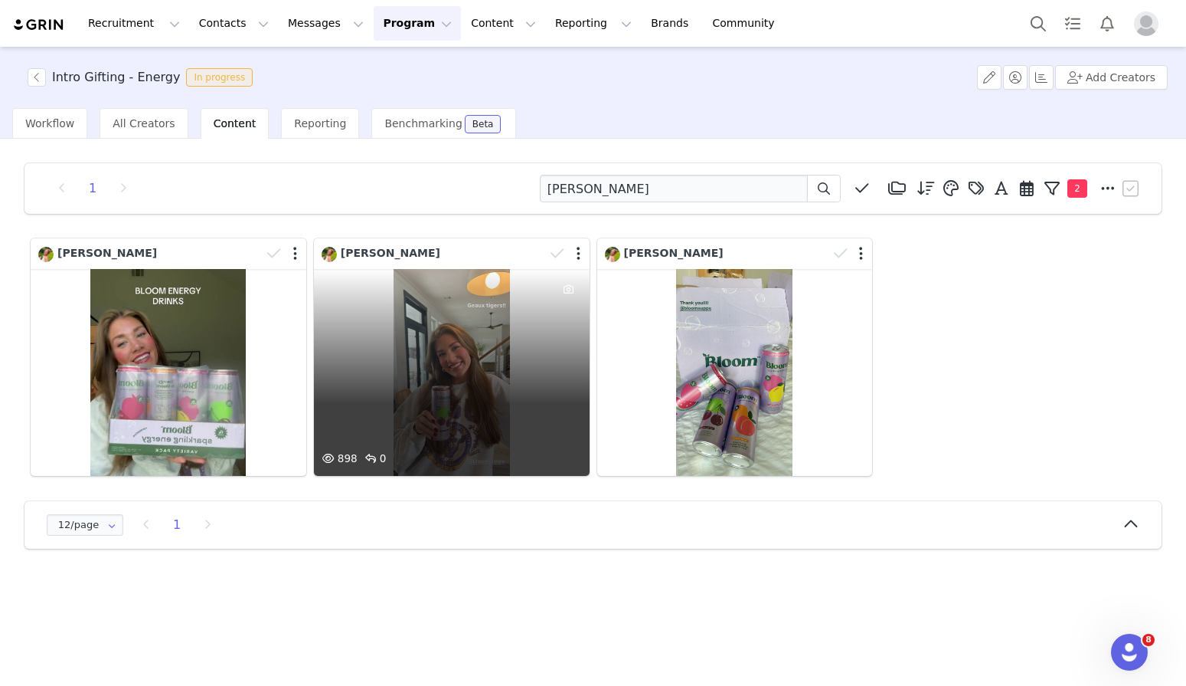
click at [519, 374] on div "898 0" at bounding box center [452, 372] width 276 height 207
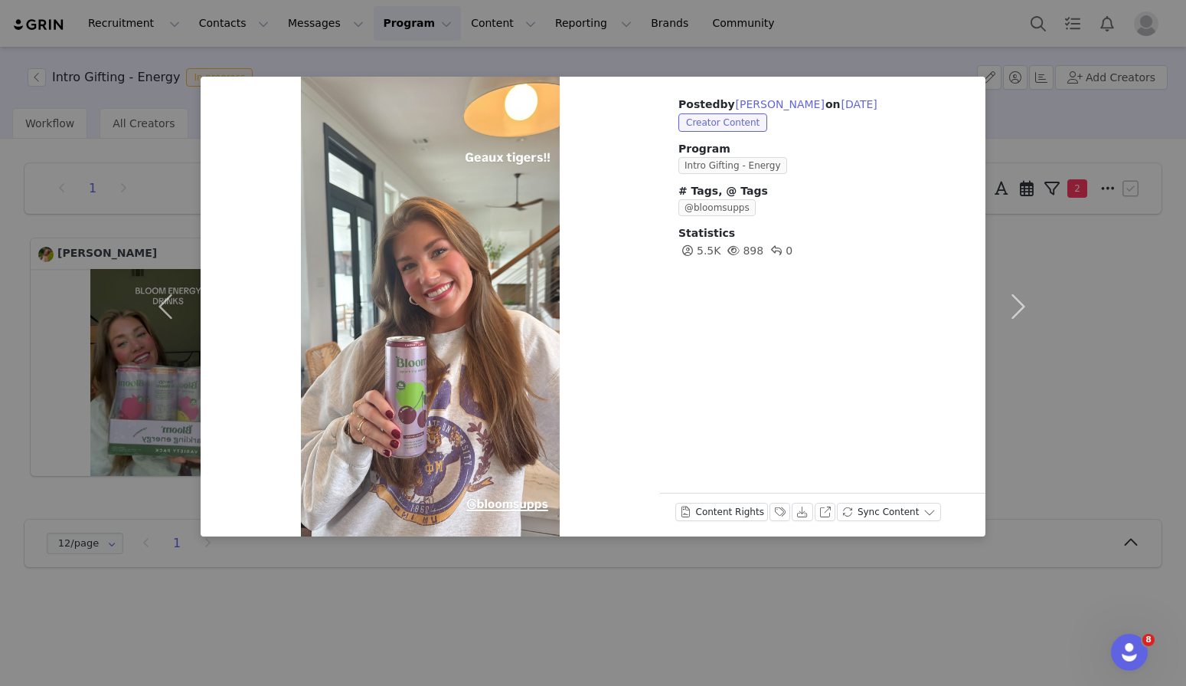
click at [680, 67] on div "Posted by Sophie Inman on Aug 30, 2025 Creator Content Program Intro Gifting - …" at bounding box center [593, 343] width 1186 height 686
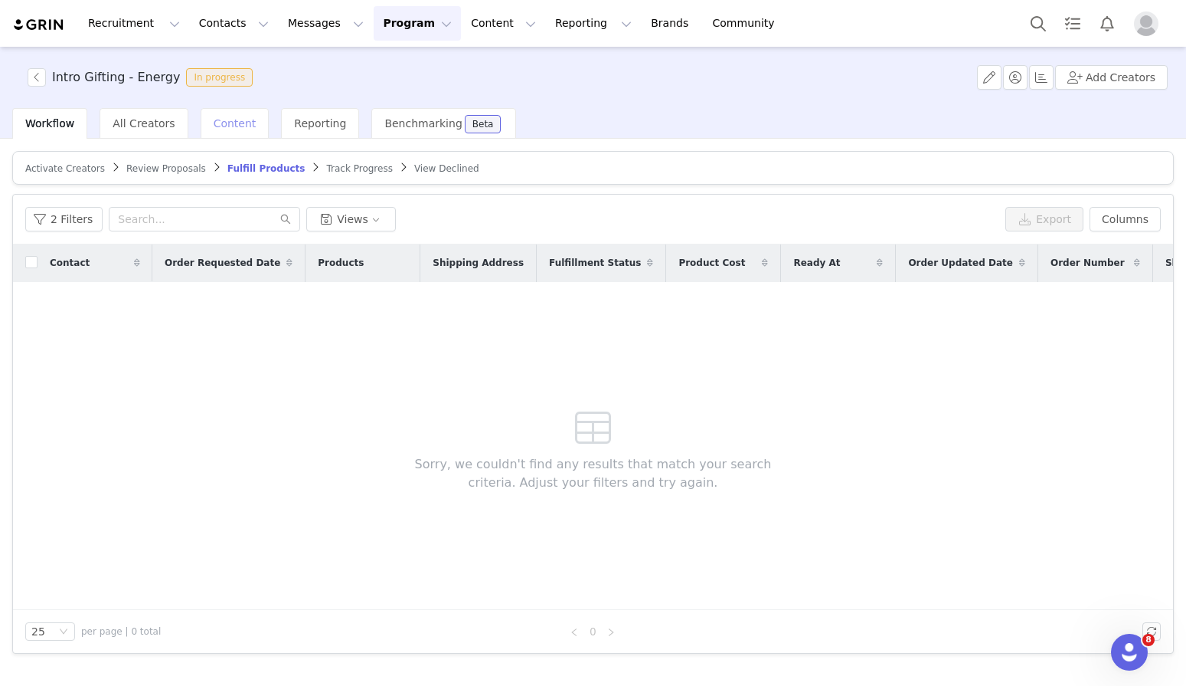
click at [245, 129] on span "Content" at bounding box center [235, 123] width 43 height 12
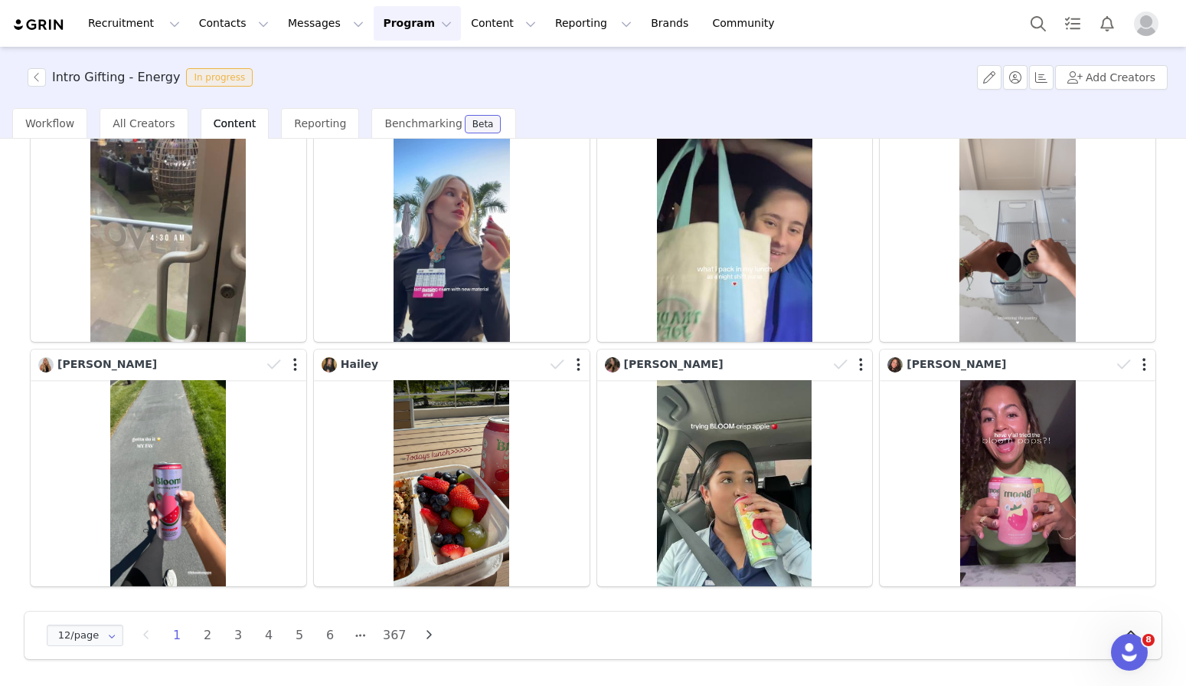
scroll to position [379, 0]
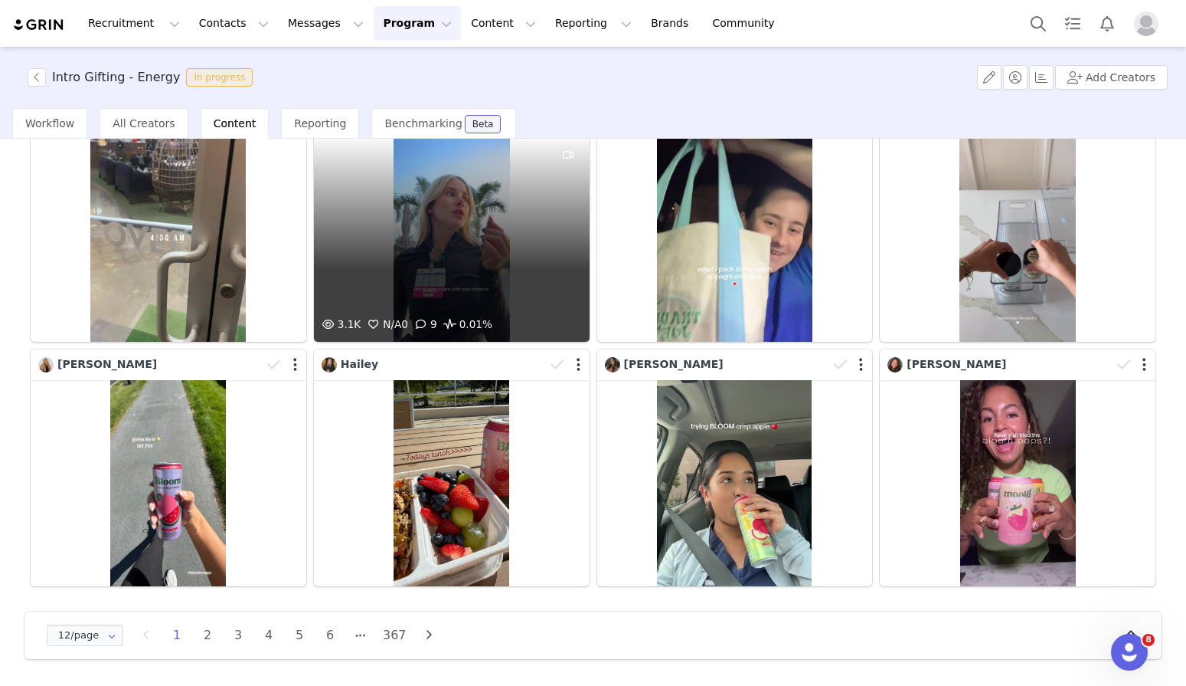
click at [518, 259] on div "3.1K N/A 0 9 0.01%" at bounding box center [452, 238] width 276 height 207
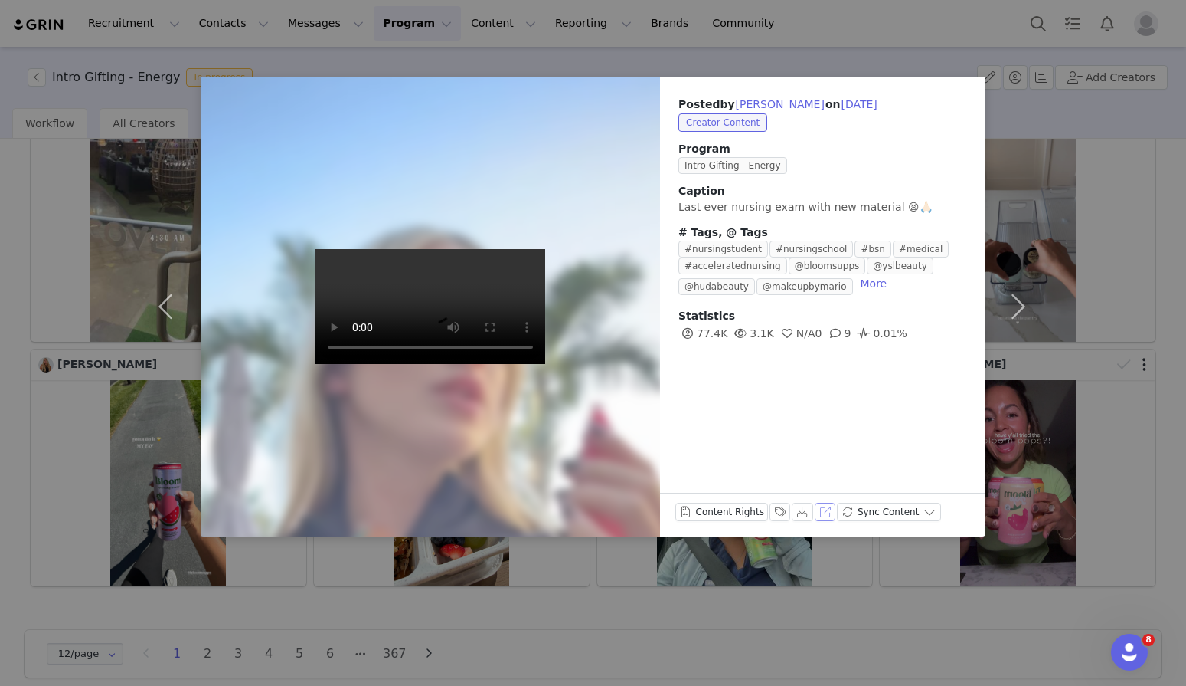
click at [821, 510] on button "View on Instagram" at bounding box center [825, 511] width 21 height 18
click at [876, 64] on div "Posted by Carly Cowart on Sep 30, 2025 Creator Content Program Intro Gifting - …" at bounding box center [593, 343] width 1186 height 686
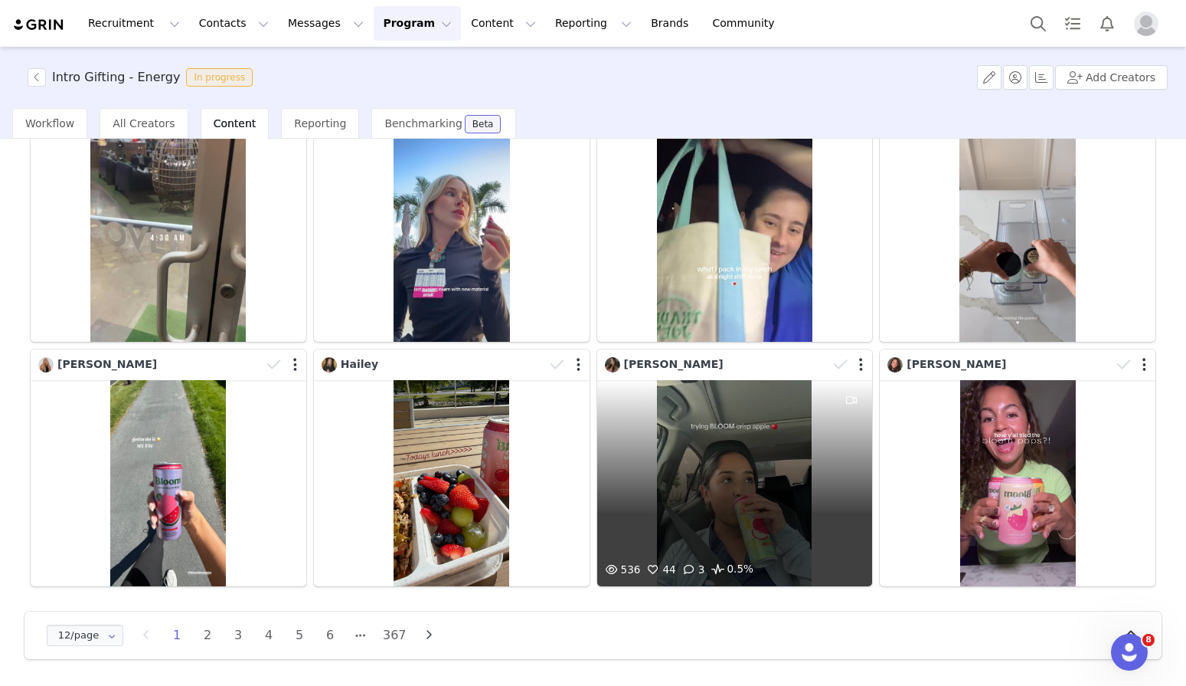
click at [736, 478] on div "536 44 3 0.5%" at bounding box center [735, 483] width 276 height 207
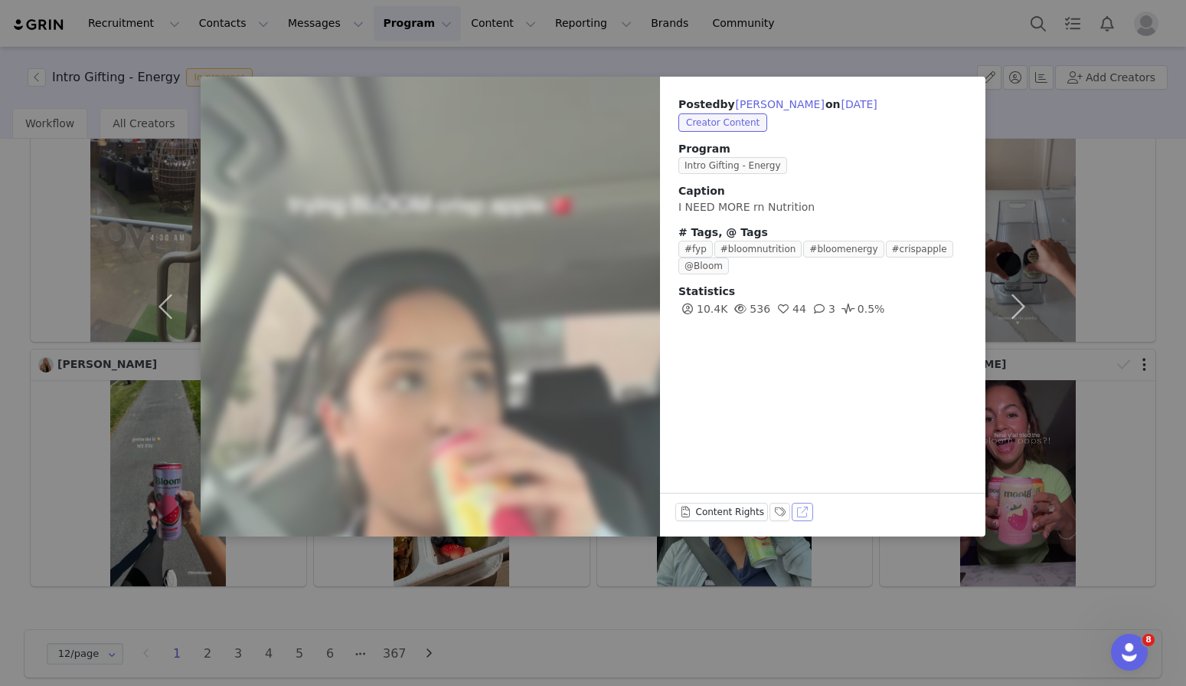
click at [798, 510] on div "Posted by Briza Perez on Sep 30, 2025 Creator Content Program Intro Gifting - E…" at bounding box center [823, 307] width 326 height 460
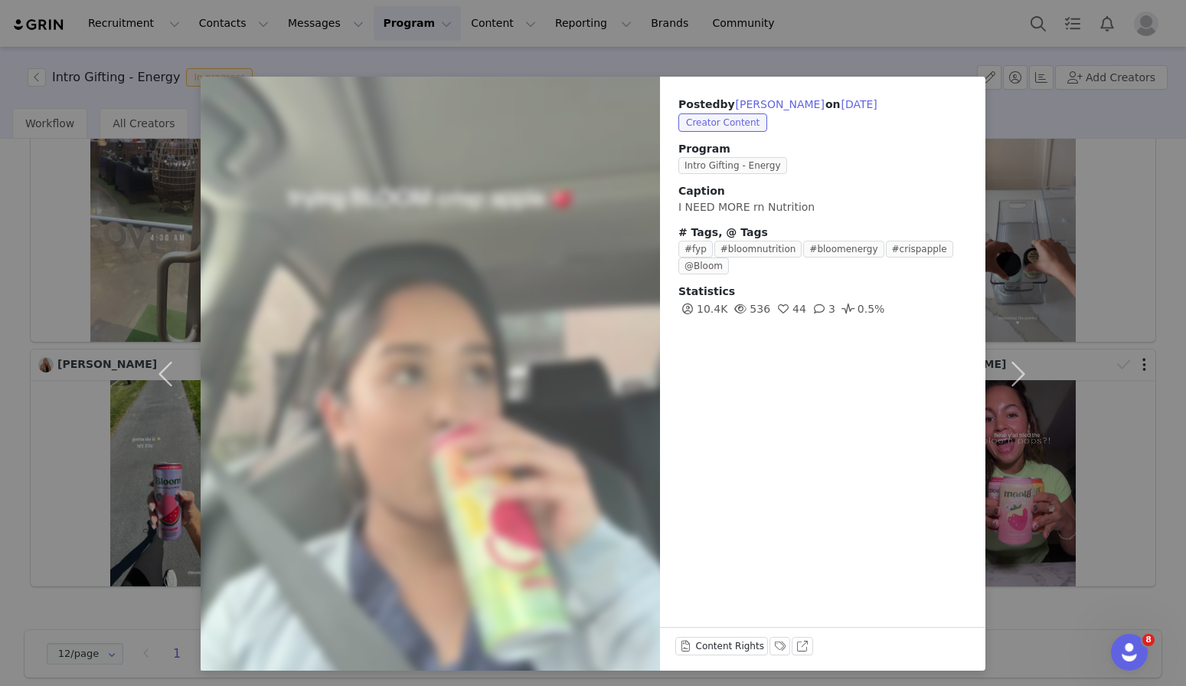
click at [759, 54] on div "Posted by Briza Perez on Sep 30, 2025 Creator Content Program Intro Gifting - E…" at bounding box center [593, 343] width 1186 height 686
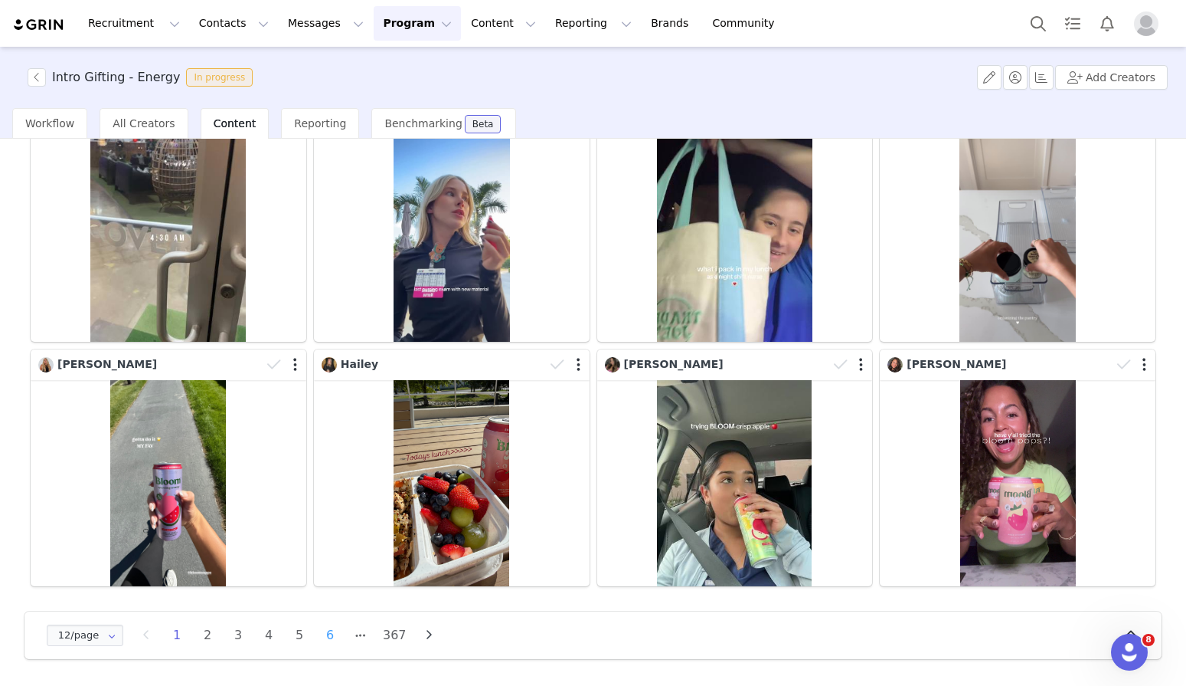
click at [337, 644] on li "6" at bounding box center [330, 634] width 23 height 21
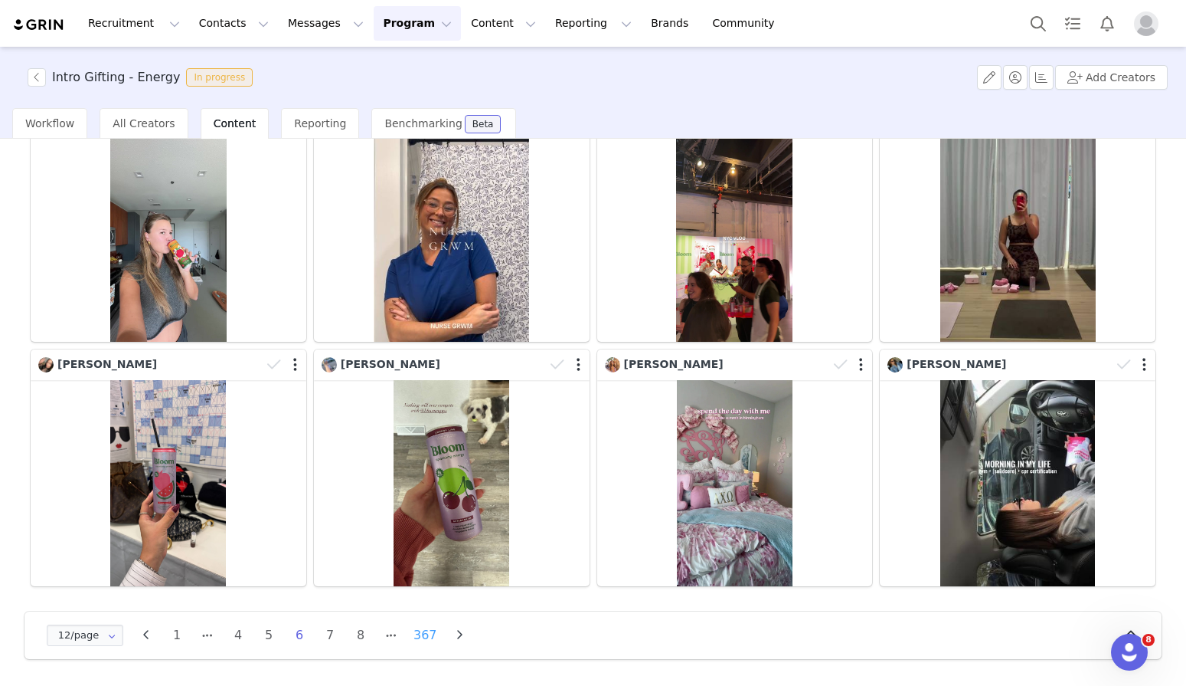
click at [426, 639] on li "367" at bounding box center [426, 634] width 30 height 21
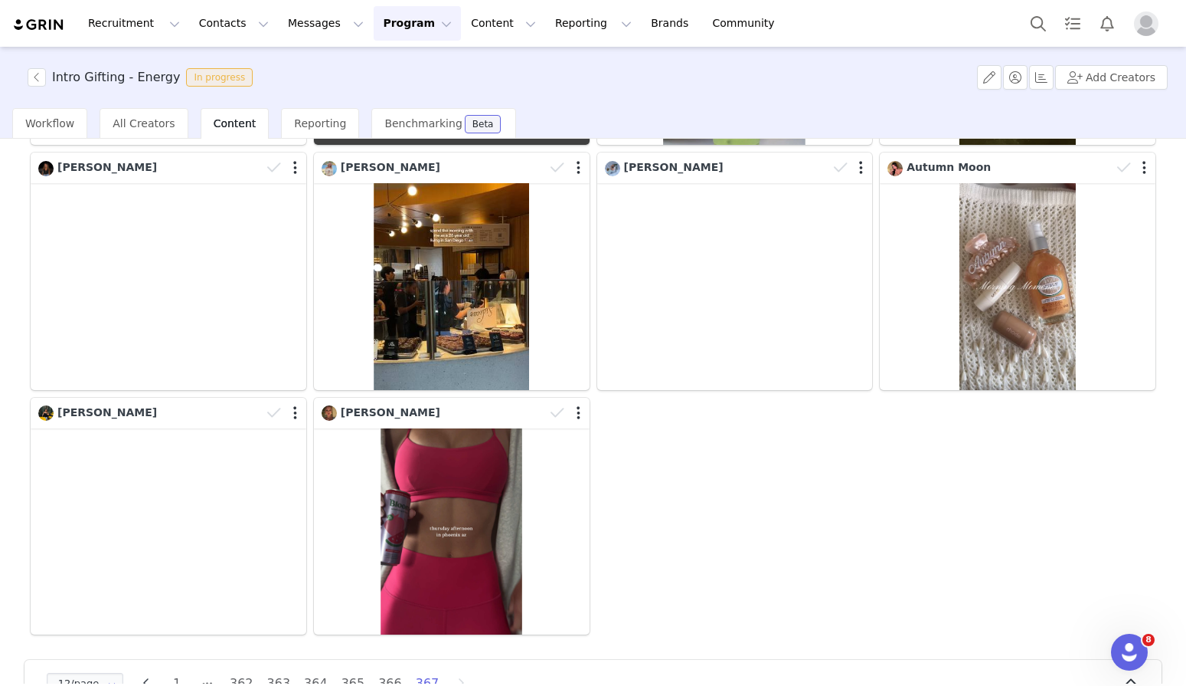
scroll to position [371, 0]
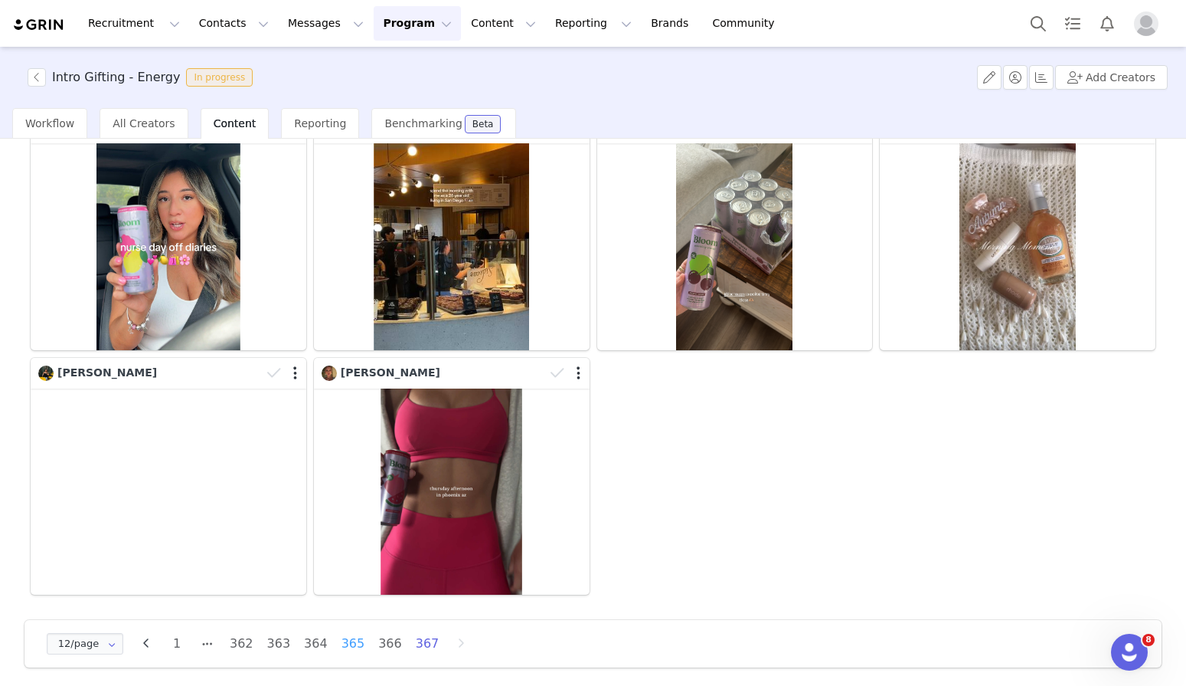
click at [358, 640] on li "365" at bounding box center [354, 643] width 30 height 21
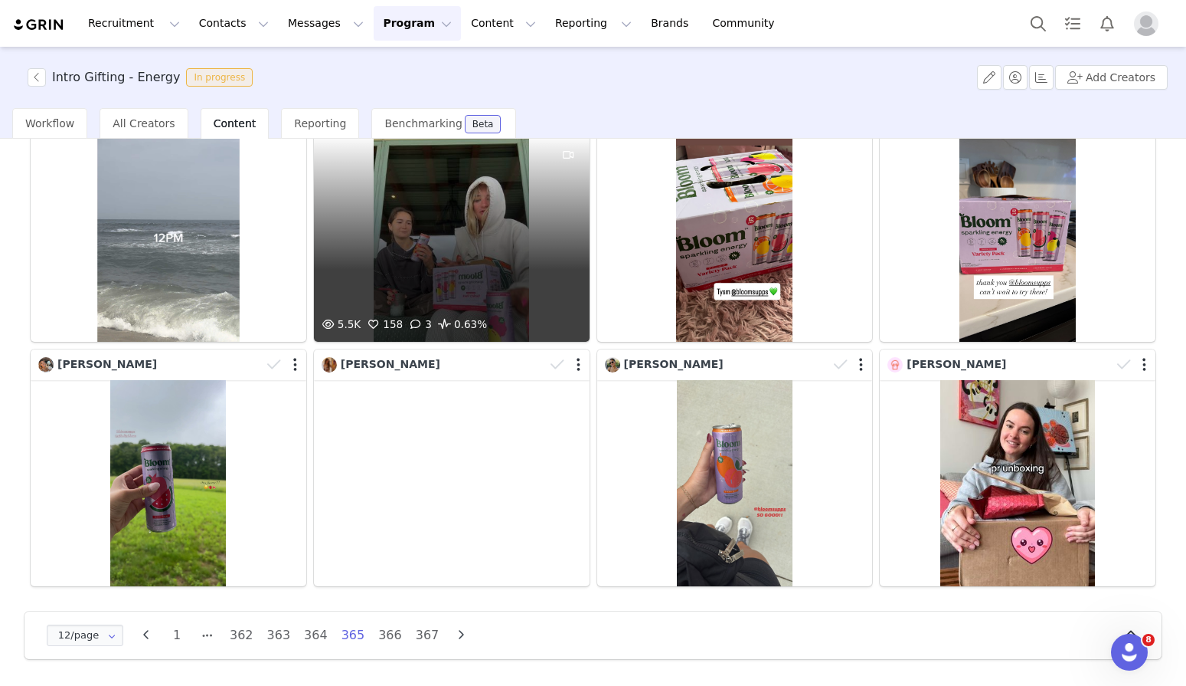
scroll to position [379, 0]
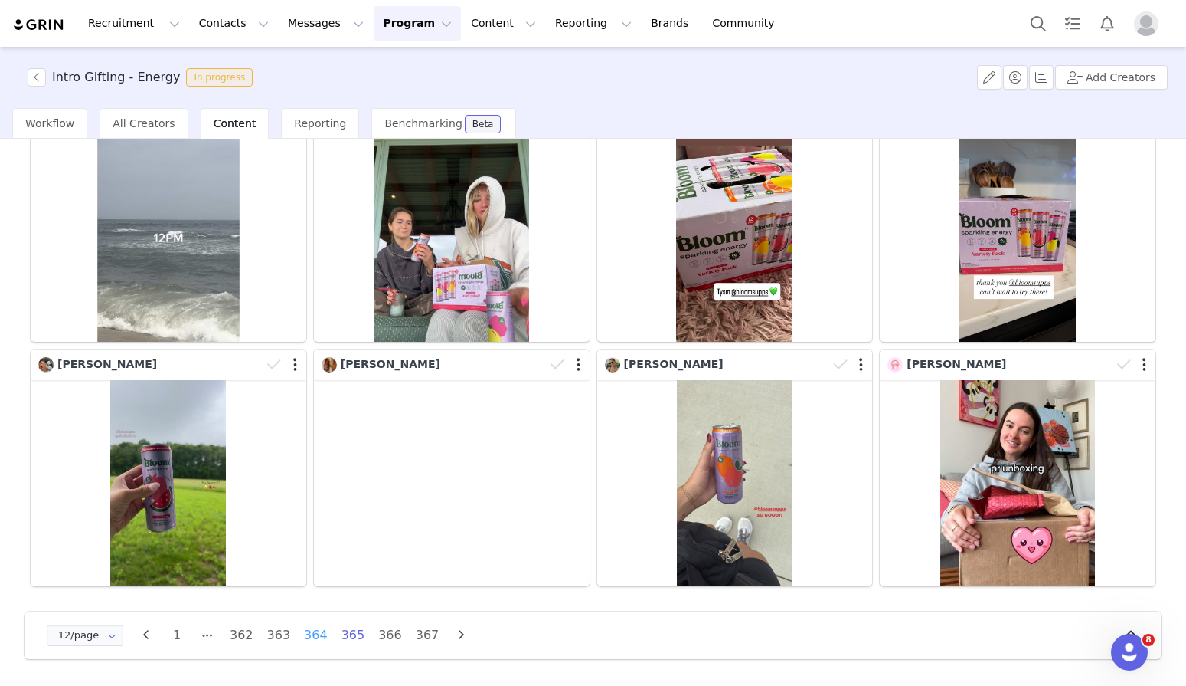
click at [313, 644] on li "364" at bounding box center [316, 634] width 30 height 21
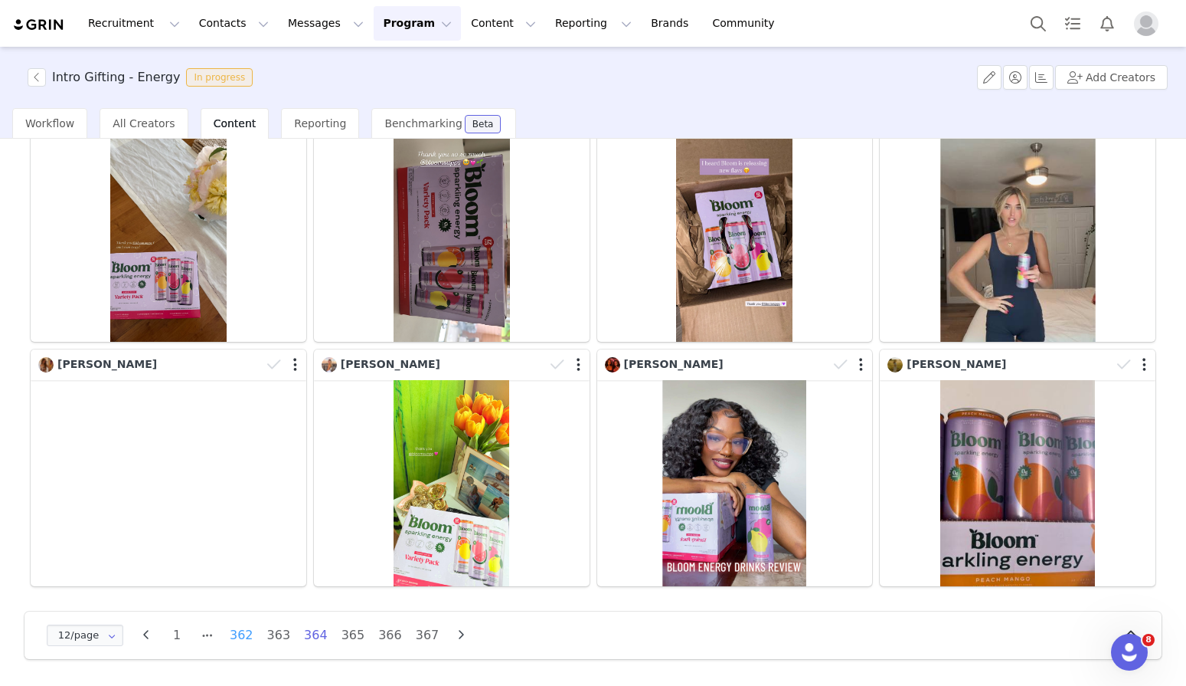
click at [234, 633] on li "362" at bounding box center [242, 634] width 30 height 21
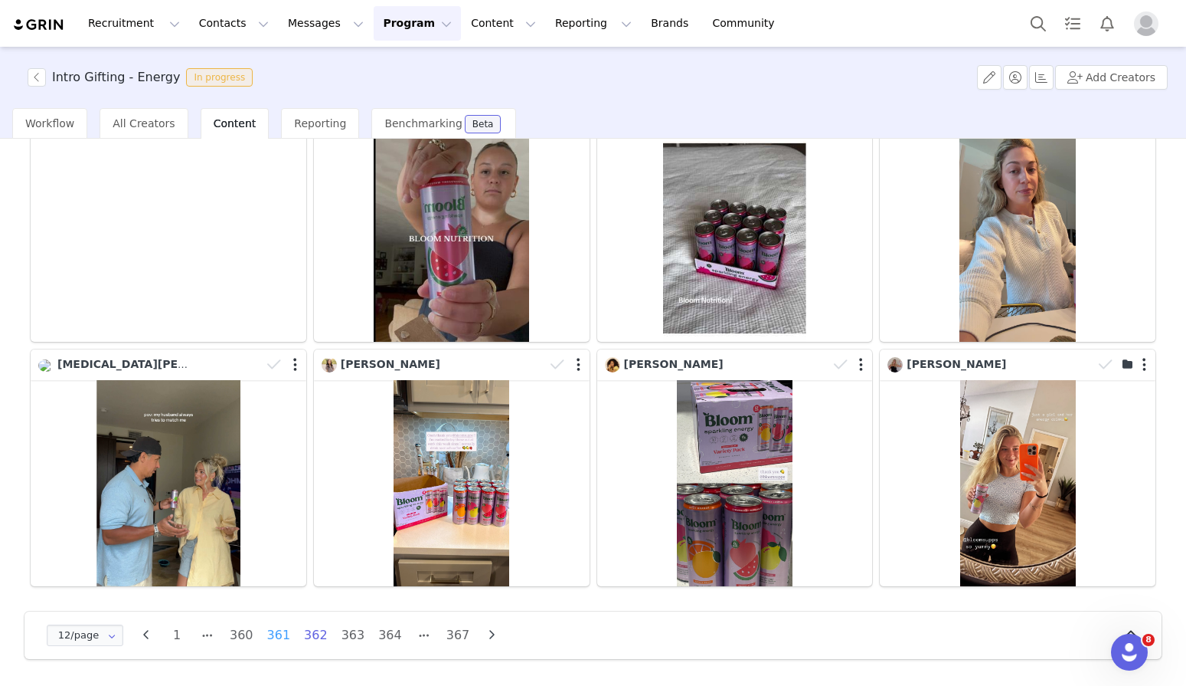
click at [274, 636] on li "361" at bounding box center [279, 634] width 30 height 21
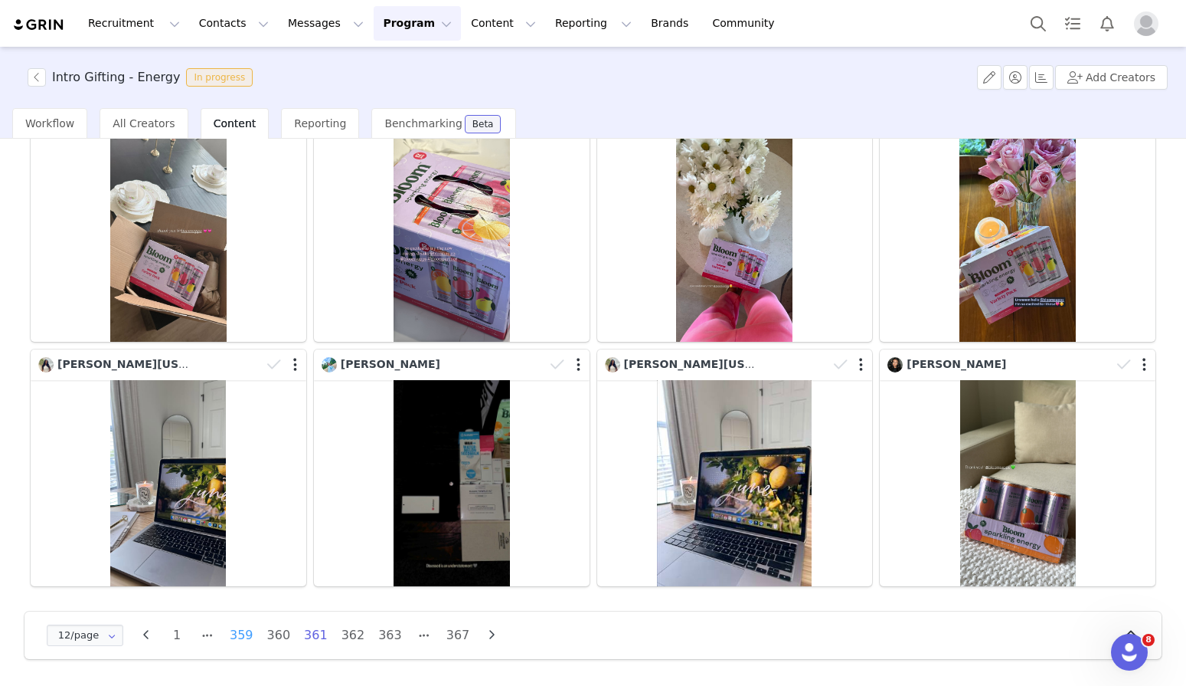
click at [240, 638] on li "359" at bounding box center [242, 634] width 30 height 21
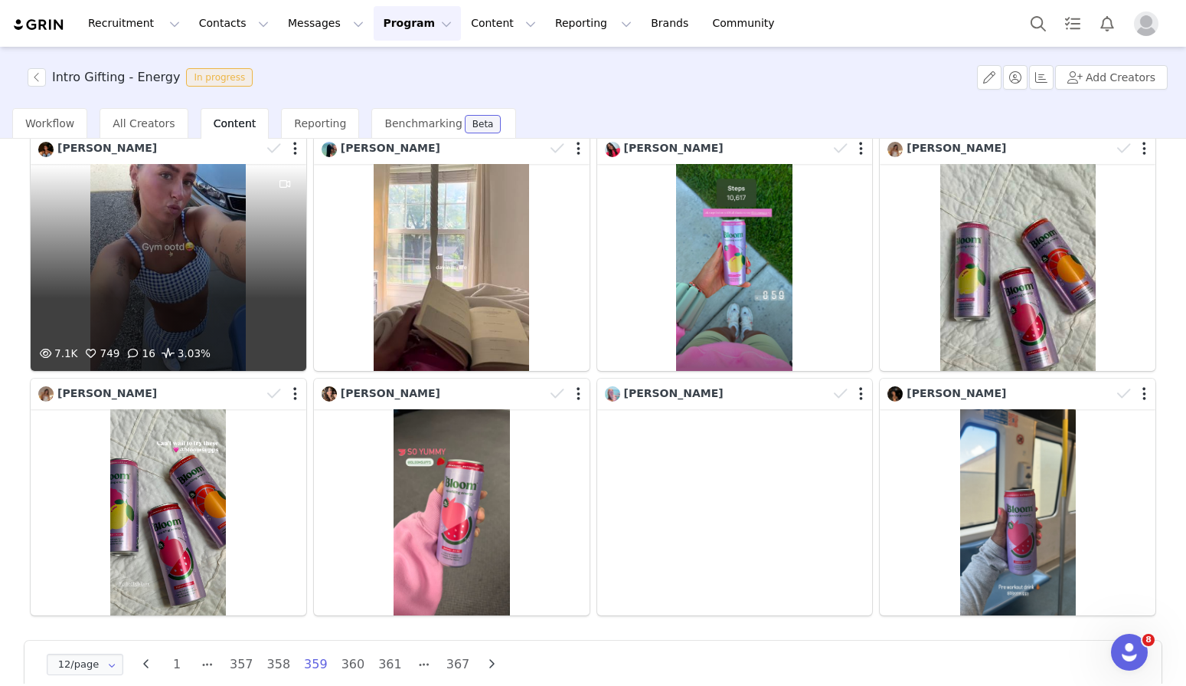
scroll to position [371, 0]
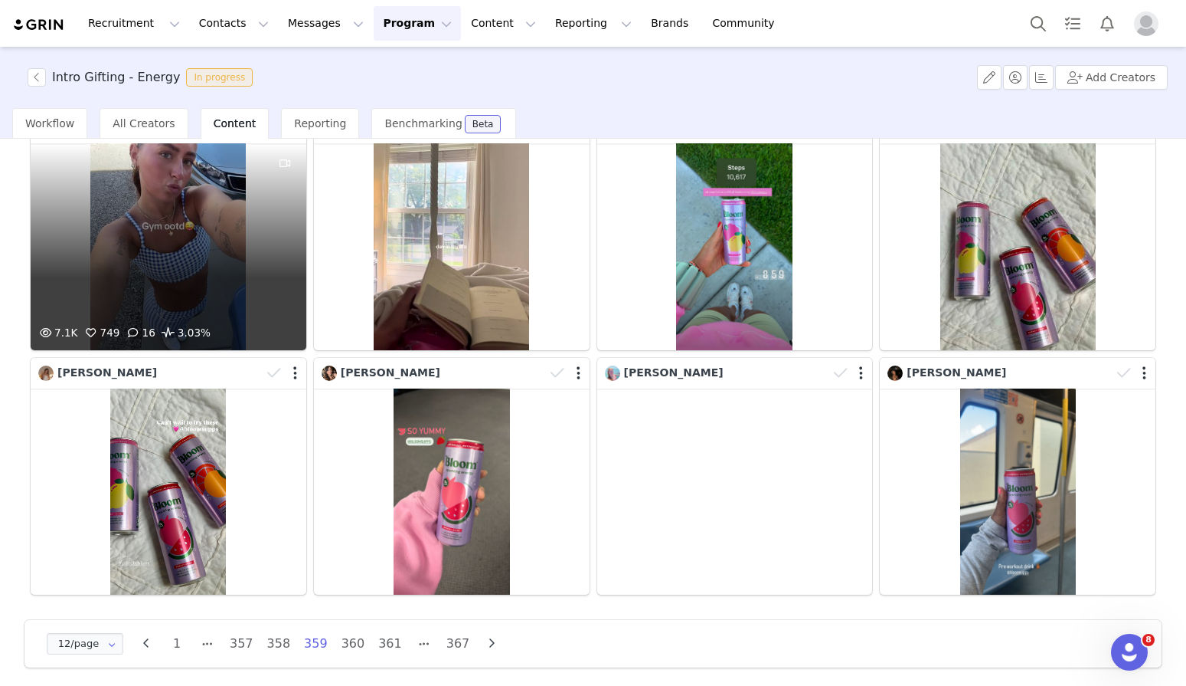
drag, startPoint x: 241, startPoint y: 353, endPoint x: 234, endPoint y: 241, distance: 112.9
click at [234, 241] on div "7.1K 749 16 3.03%" at bounding box center [169, 246] width 276 height 207
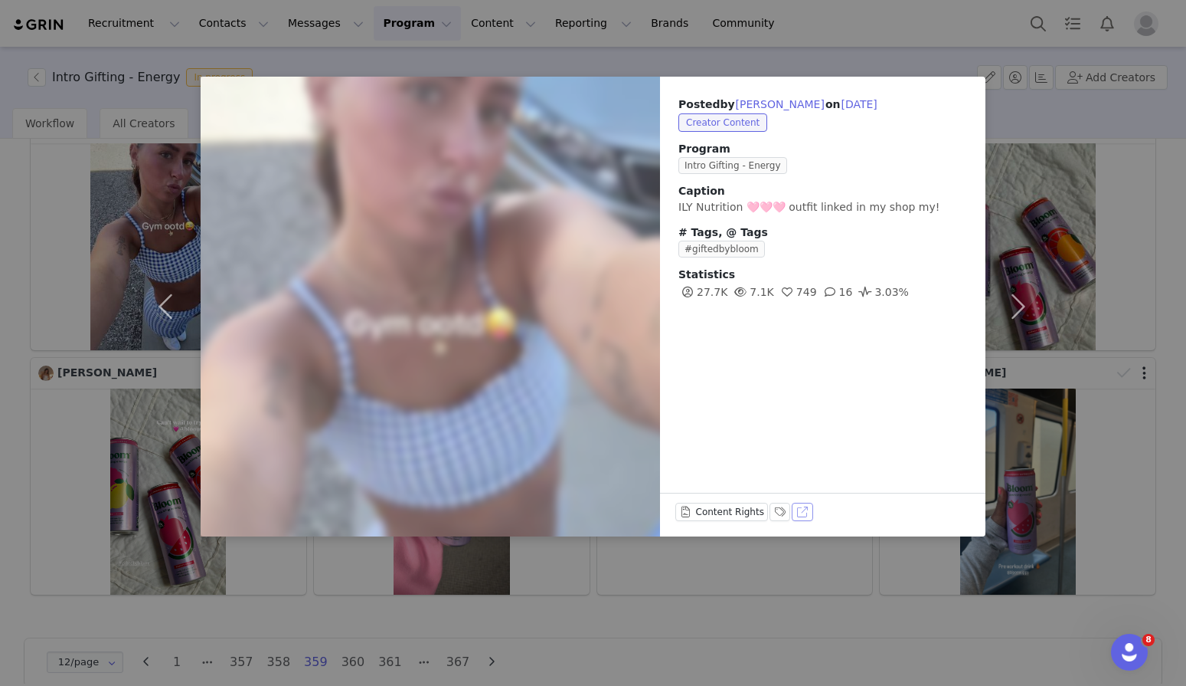
click at [799, 513] on button "View on TikTok" at bounding box center [802, 511] width 21 height 18
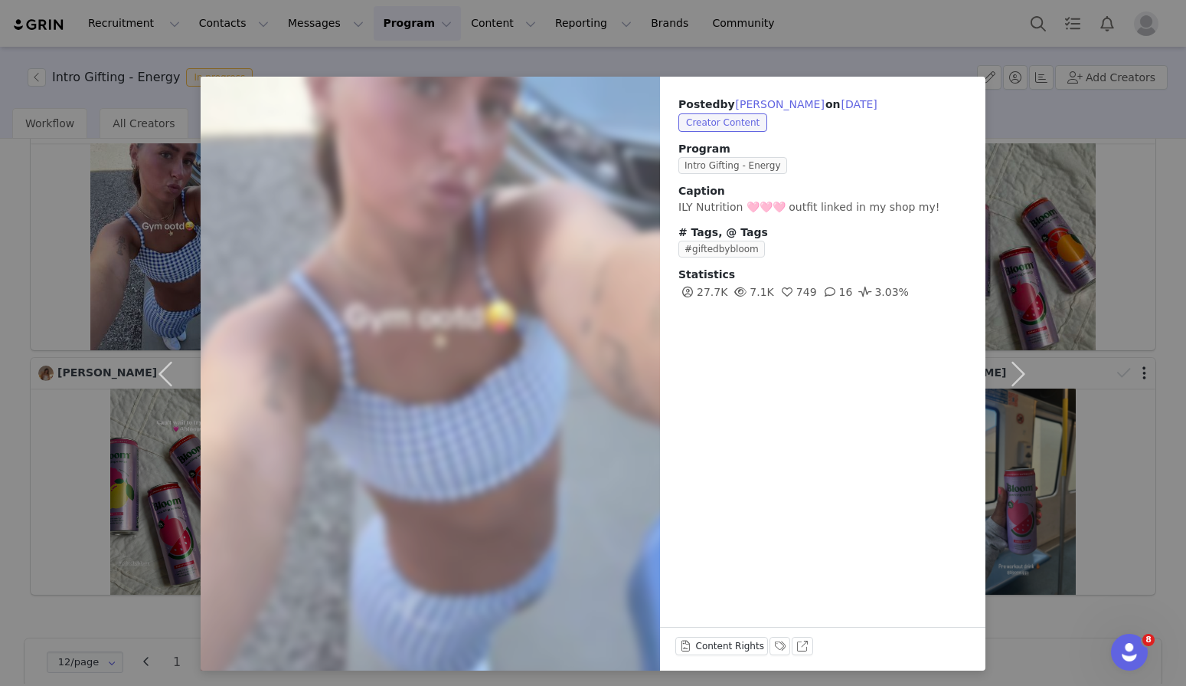
click at [619, 61] on div "Posted by Delaney larson on Jun 9, 2025 Creator Content Program Intro Gifting -…" at bounding box center [593, 343] width 1186 height 686
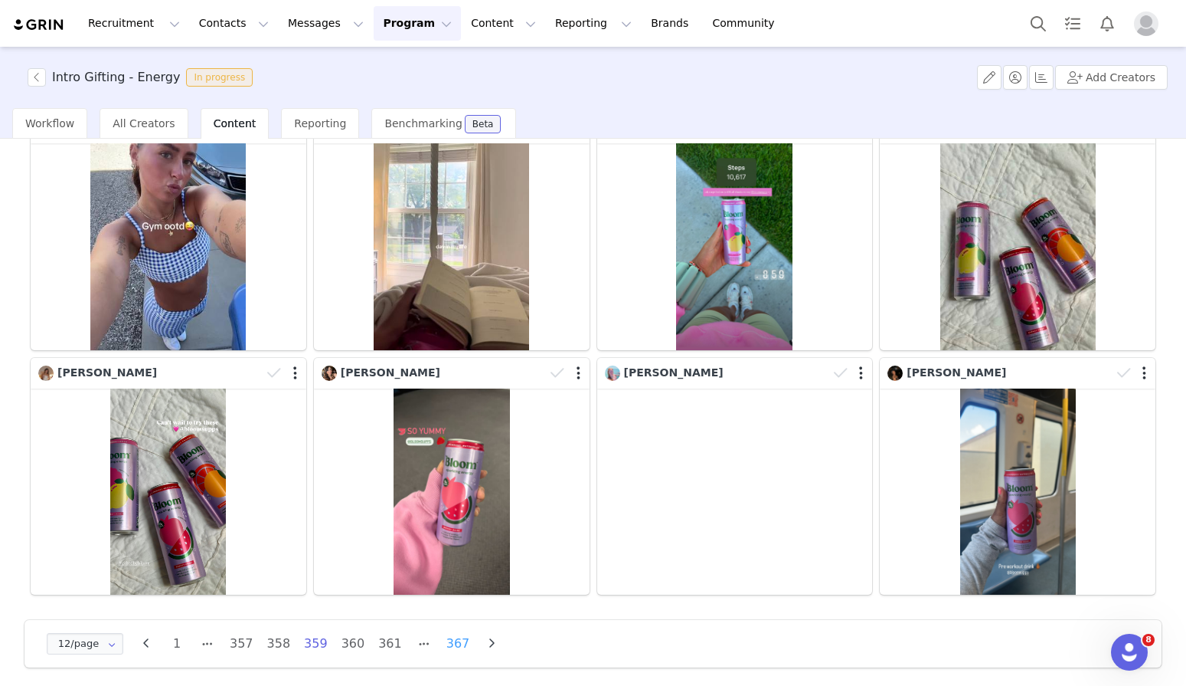
click at [448, 646] on li "367" at bounding box center [458, 643] width 30 height 21
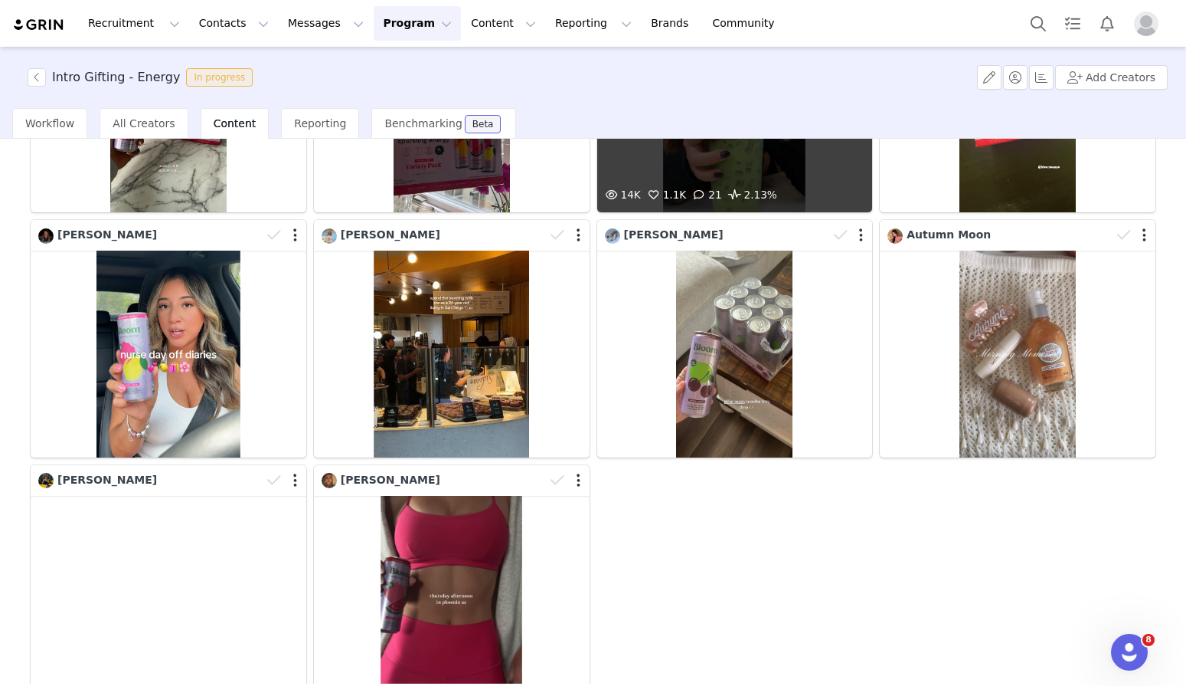
scroll to position [275, 0]
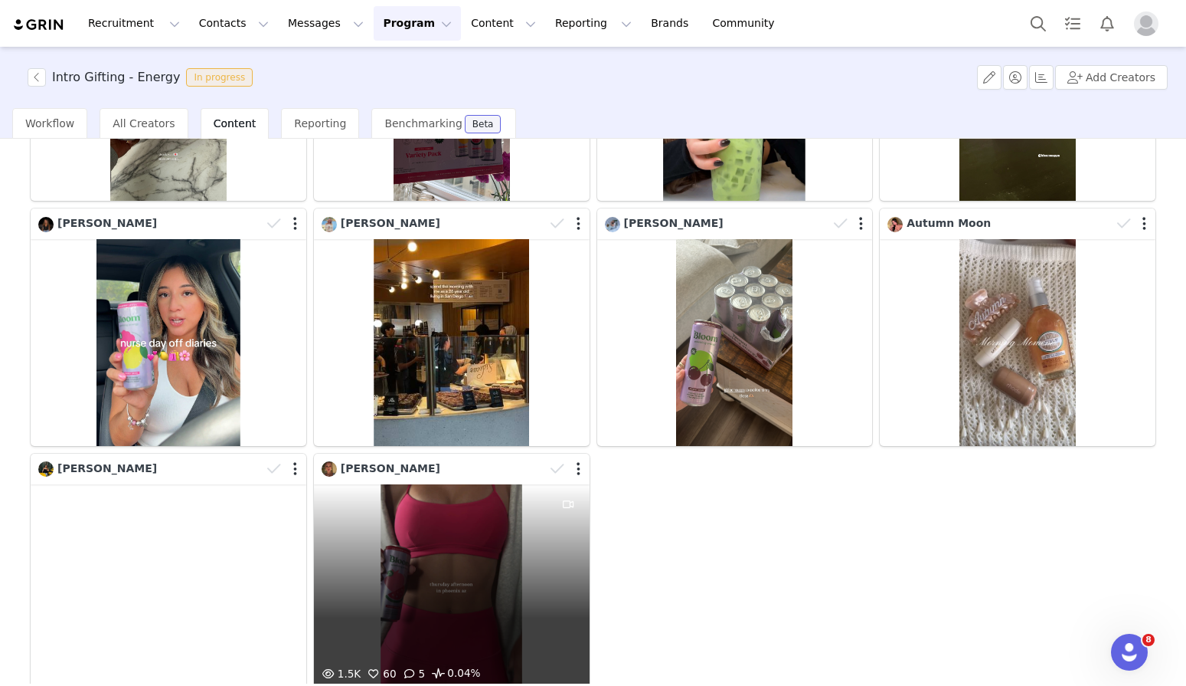
click at [483, 619] on div "1.5K 60 5 0.04%" at bounding box center [452, 587] width 276 height 207
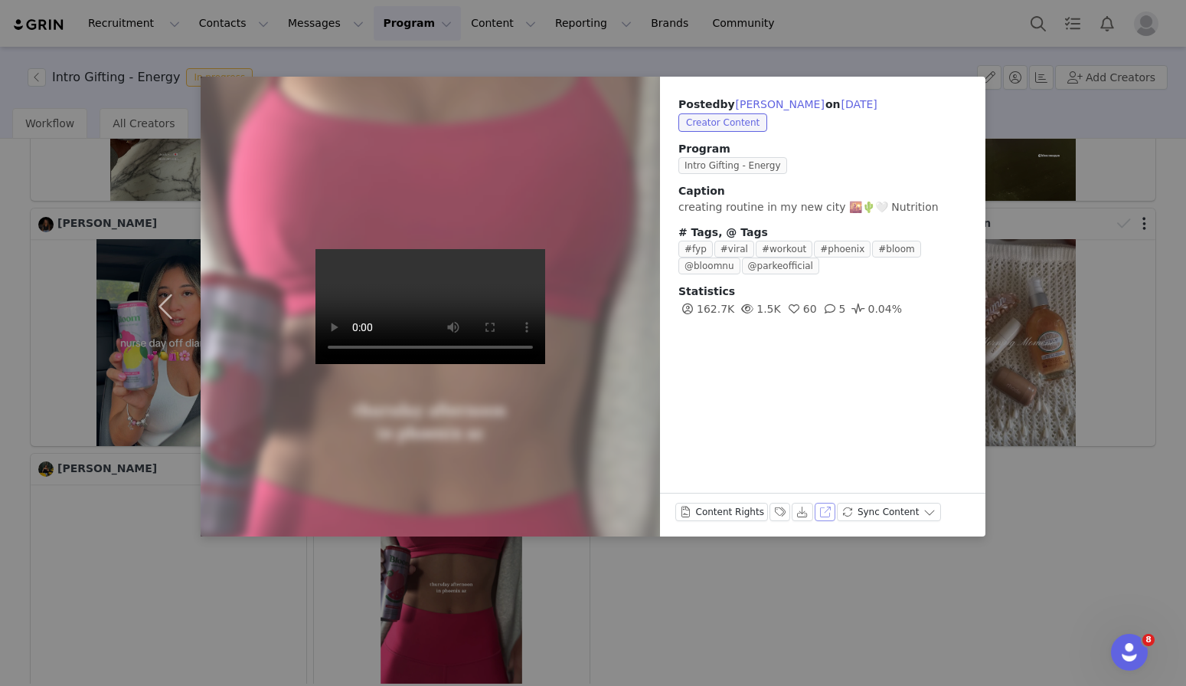
click at [820, 514] on button "View on TikTok" at bounding box center [825, 511] width 21 height 18
click at [794, 50] on div "Posted by Rachael Teal on May 30, 2025 Creator Content Program Intro Gifting - …" at bounding box center [593, 343] width 1186 height 686
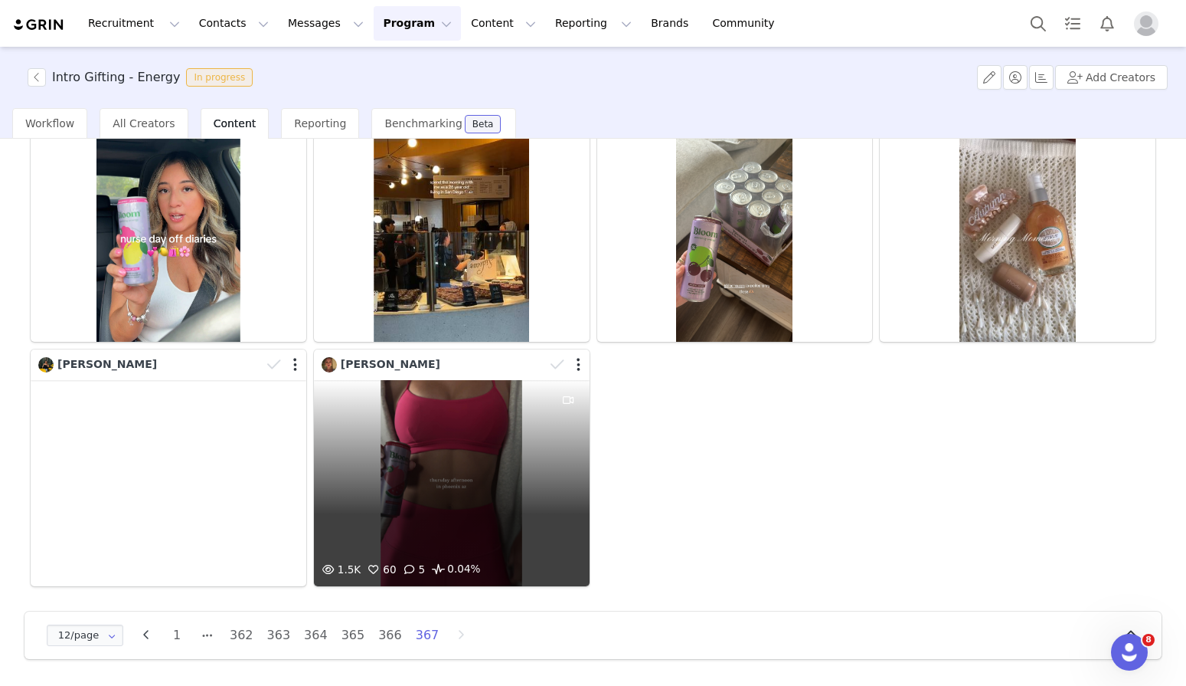
scroll to position [379, 0]
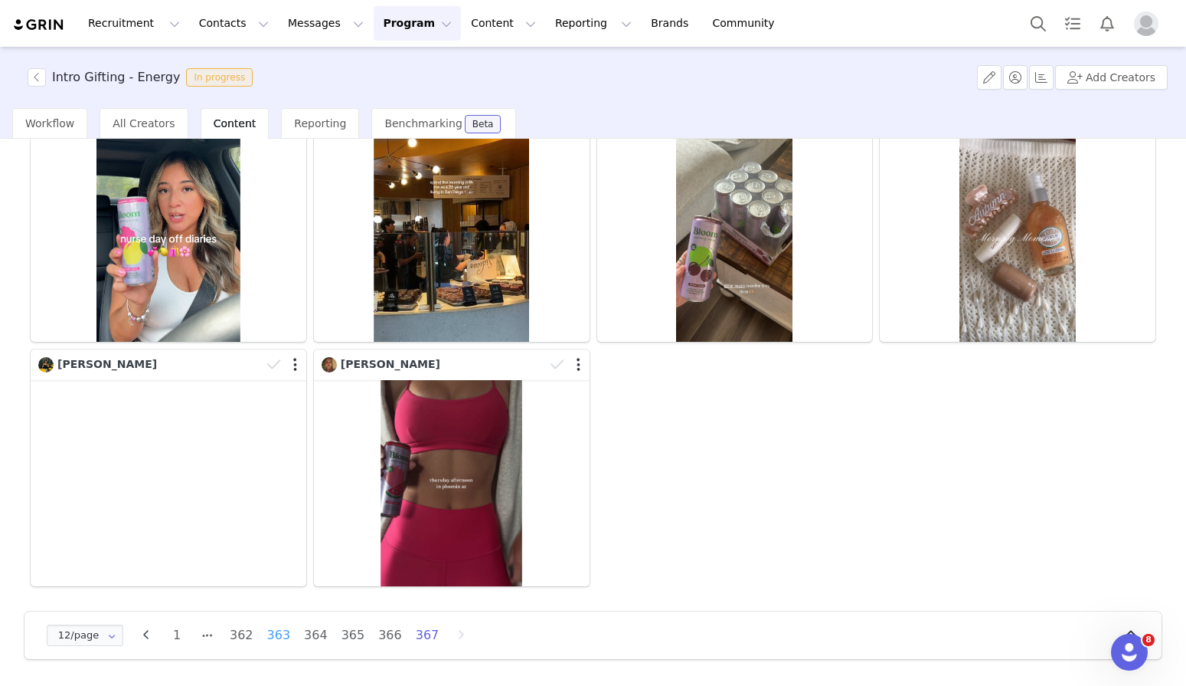
click at [275, 642] on li "363" at bounding box center [279, 634] width 30 height 21
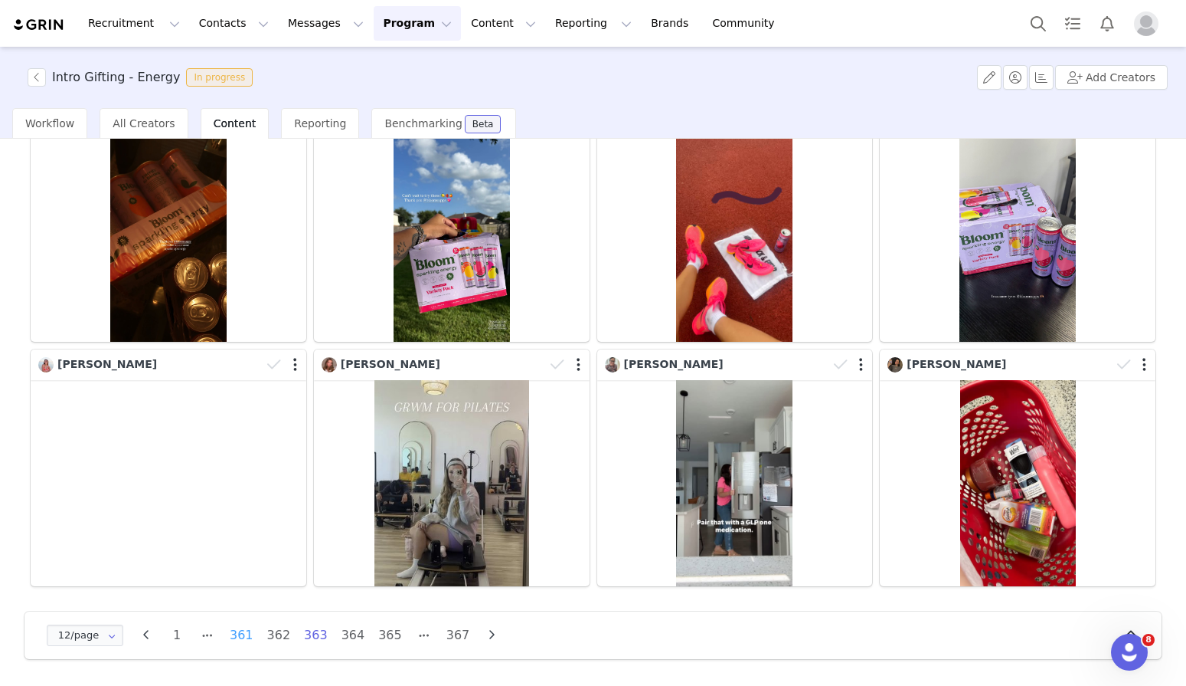
click at [239, 636] on li "361" at bounding box center [242, 634] width 30 height 21
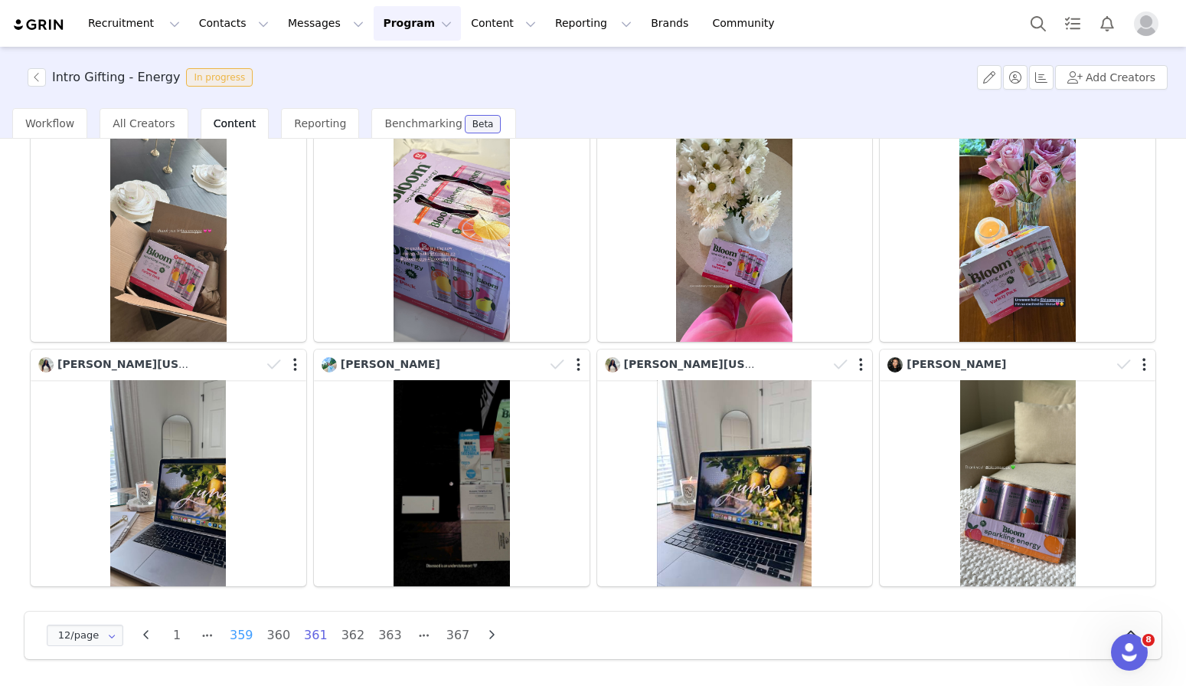
click at [244, 630] on li "359" at bounding box center [242, 634] width 30 height 21
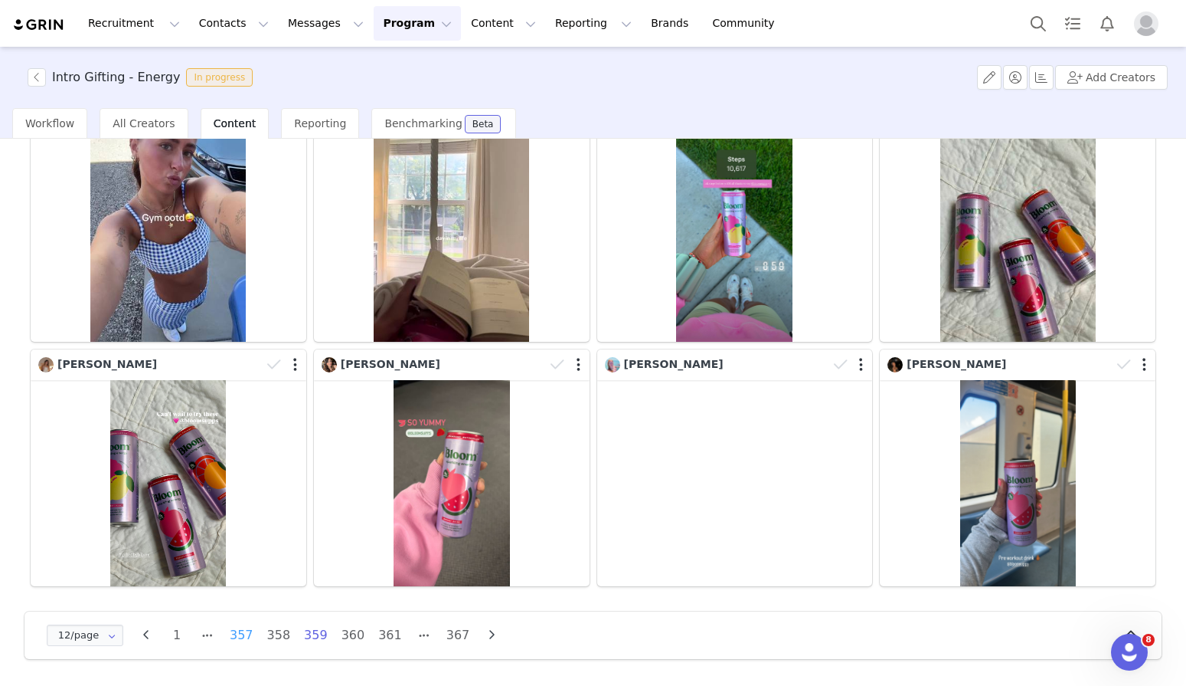
click at [237, 627] on li "357" at bounding box center [242, 634] width 30 height 21
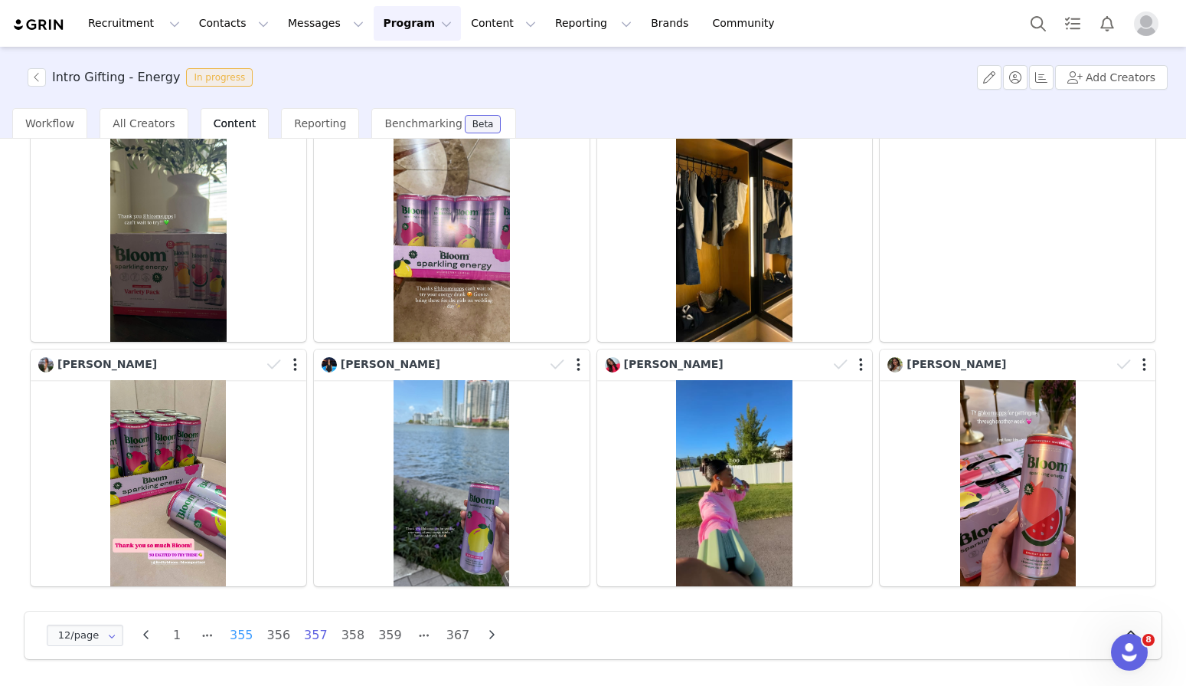
click at [241, 637] on li "355" at bounding box center [242, 634] width 30 height 21
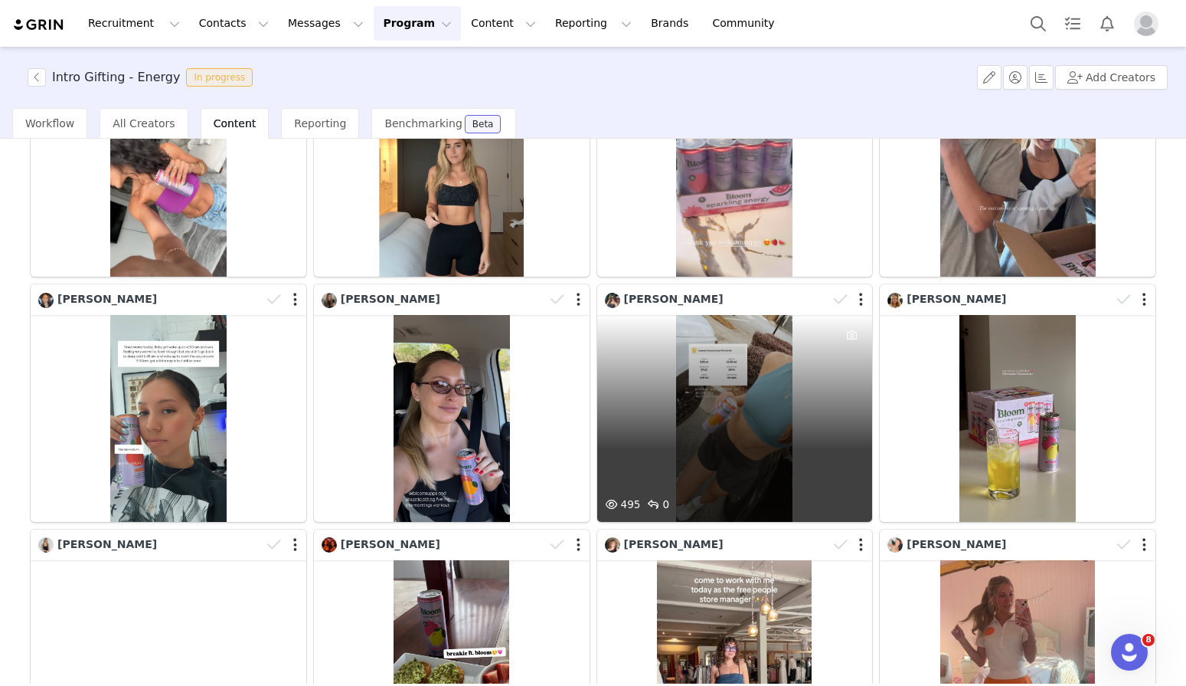
scroll to position [0, 0]
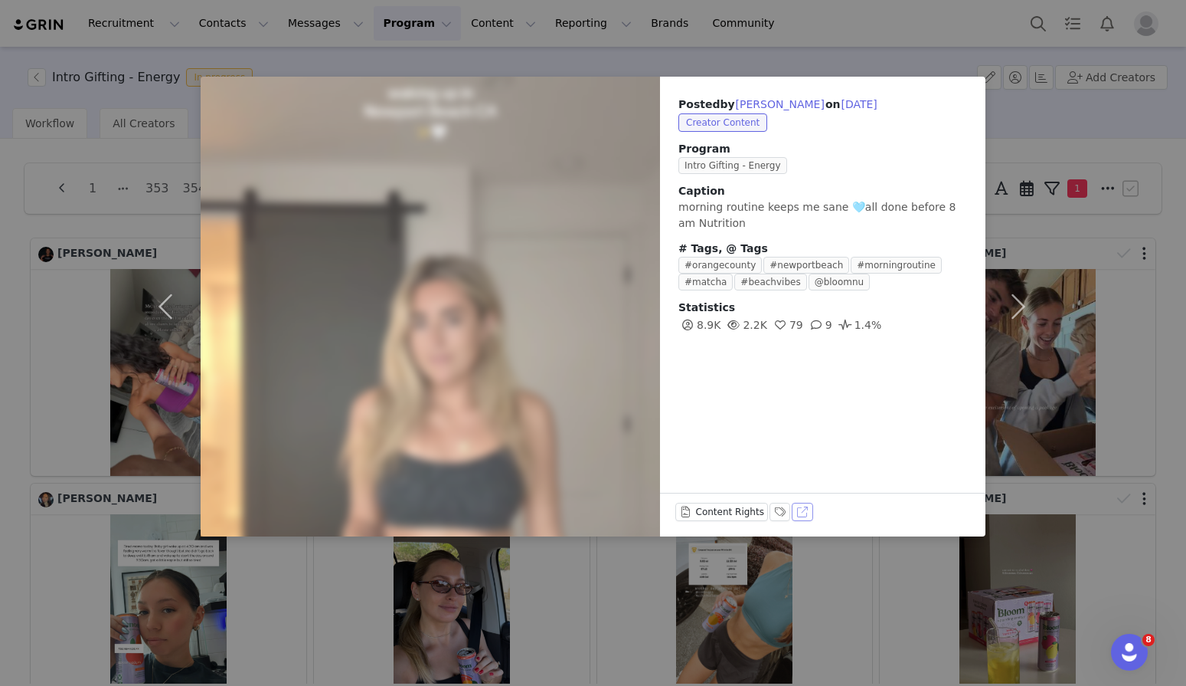
click at [797, 514] on button "View on TikTok" at bounding box center [802, 511] width 21 height 18
click at [683, 40] on div "Posted by Alexandra Morin on Jun 10, 2025 Creator Content Program Intro Gifting…" at bounding box center [593, 343] width 1186 height 686
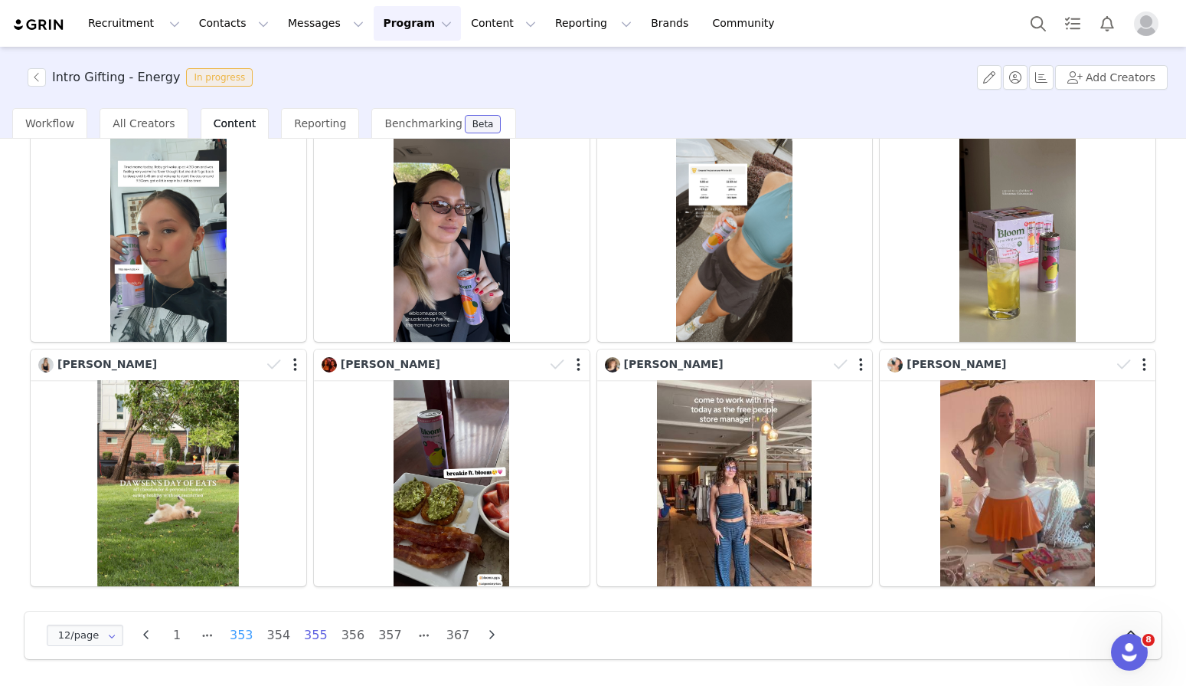
scroll to position [379, 0]
click at [247, 639] on li "353" at bounding box center [242, 634] width 30 height 21
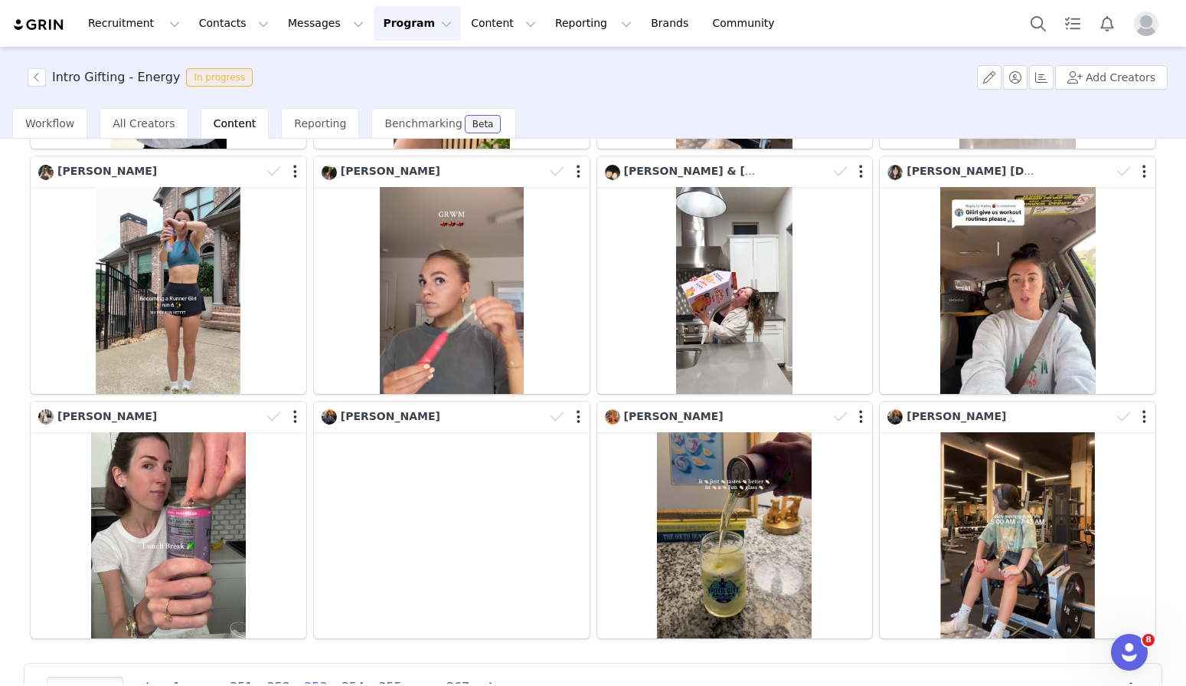
scroll to position [328, 0]
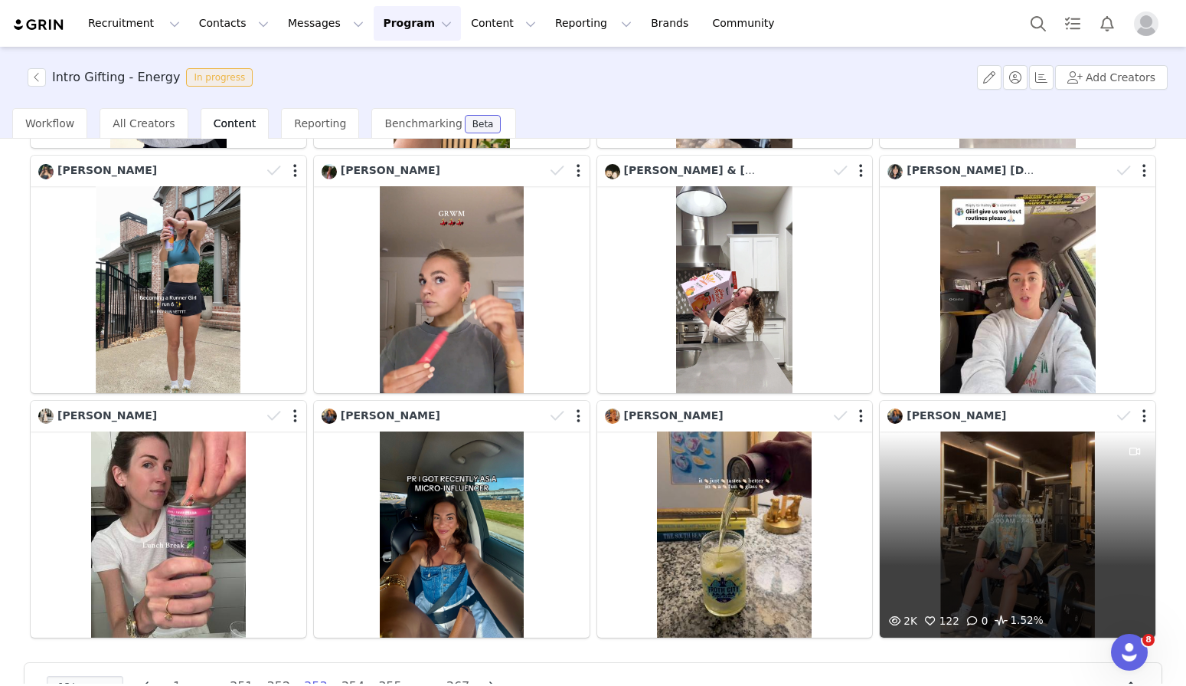
click at [983, 538] on div "2K 122 0 1.52%" at bounding box center [1018, 534] width 276 height 207
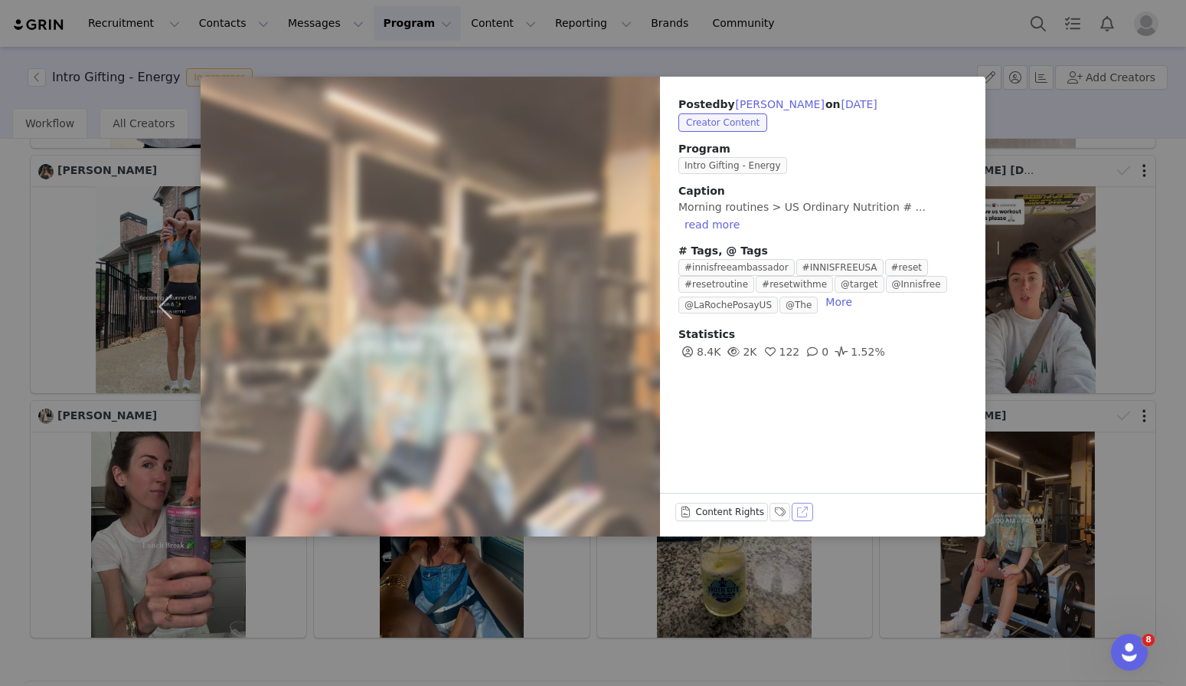
click at [795, 513] on button "View on TikTok" at bounding box center [802, 511] width 21 height 18
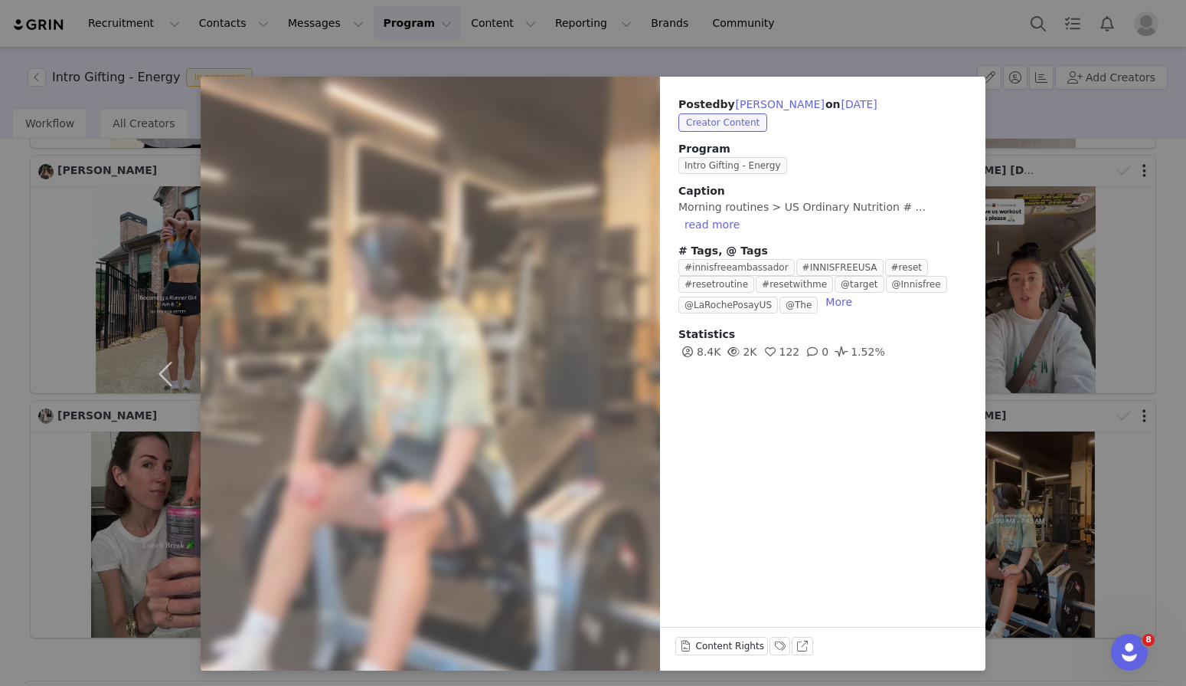
click at [621, 66] on div "Posted by Allison Grossman on Jun 10, 2025 Creator Content Program Intro Giftin…" at bounding box center [593, 343] width 1186 height 686
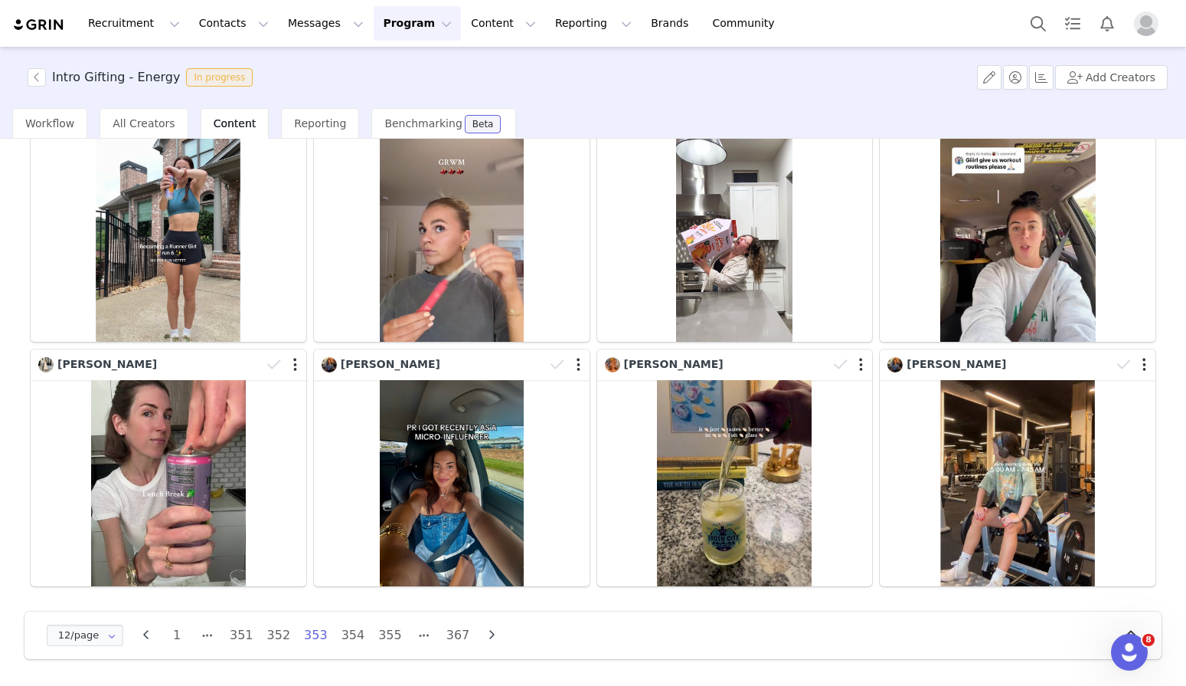
scroll to position [379, 0]
click at [245, 638] on li "351" at bounding box center [242, 634] width 30 height 21
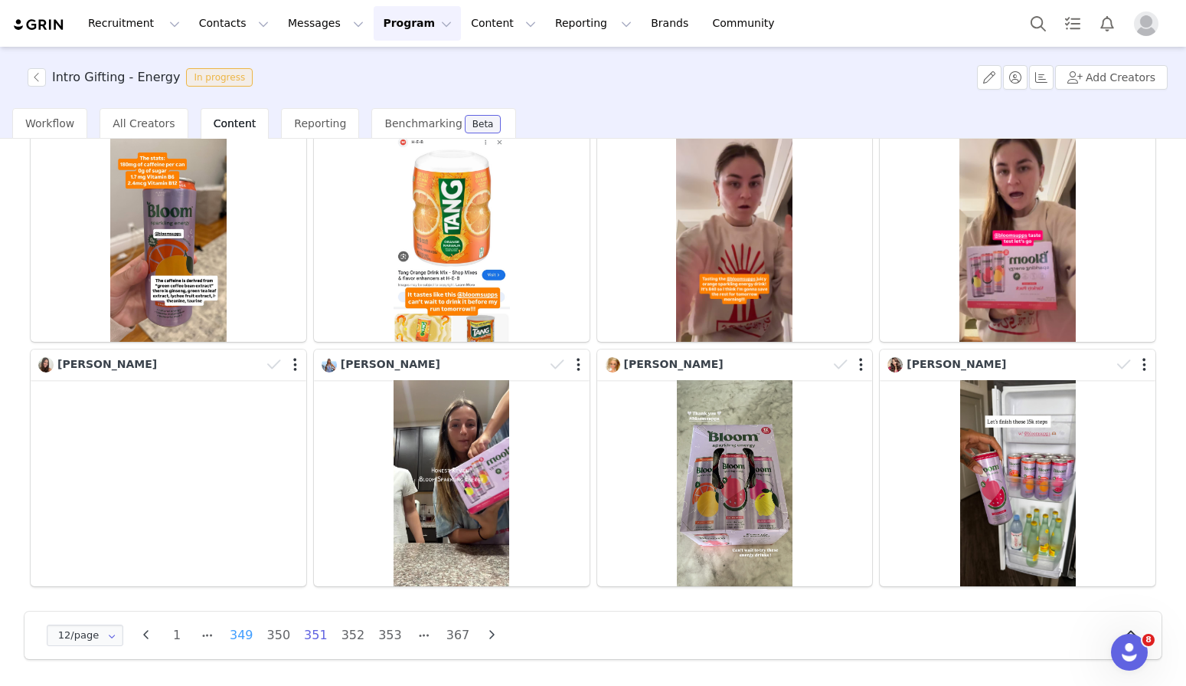
click at [246, 636] on li "349" at bounding box center [242, 634] width 30 height 21
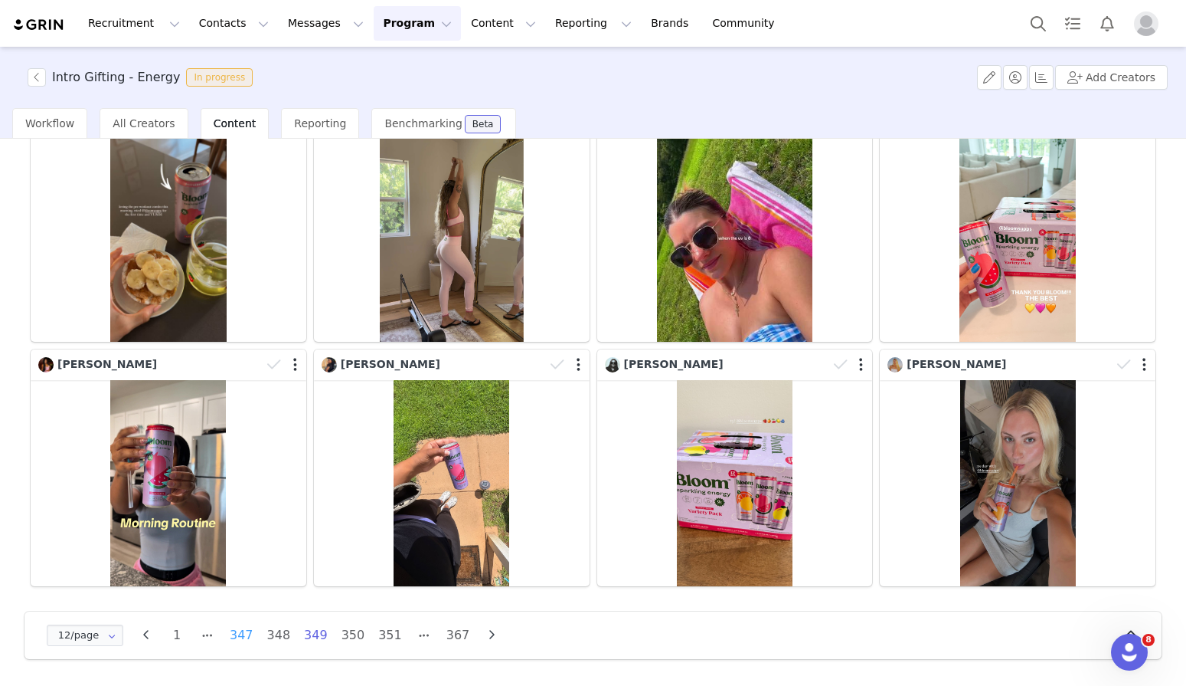
click at [241, 635] on li "347" at bounding box center [242, 634] width 30 height 21
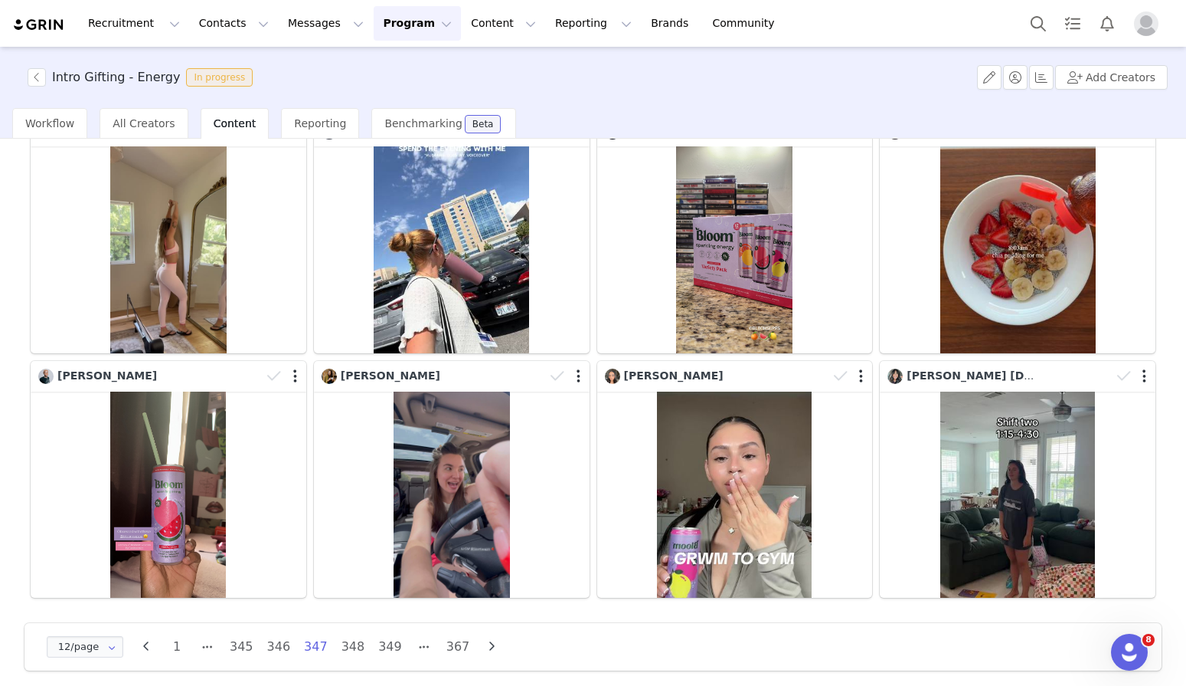
scroll to position [370, 0]
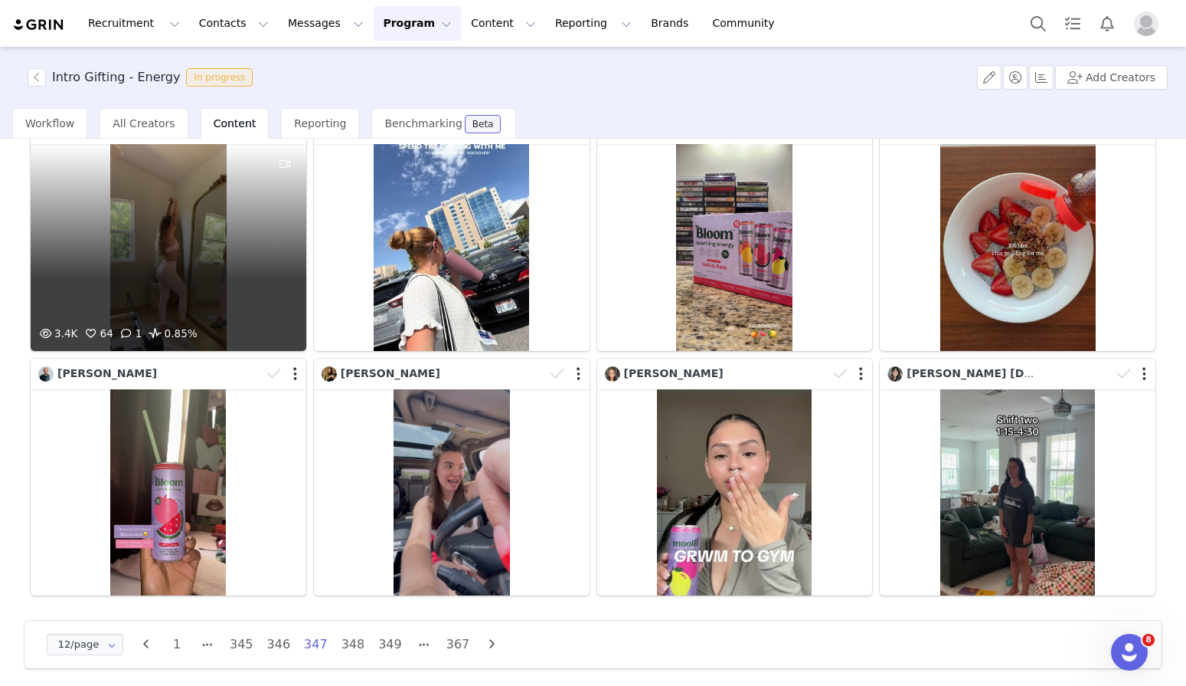
click at [204, 291] on div "3.4K 64 1 0.85%" at bounding box center [169, 247] width 276 height 207
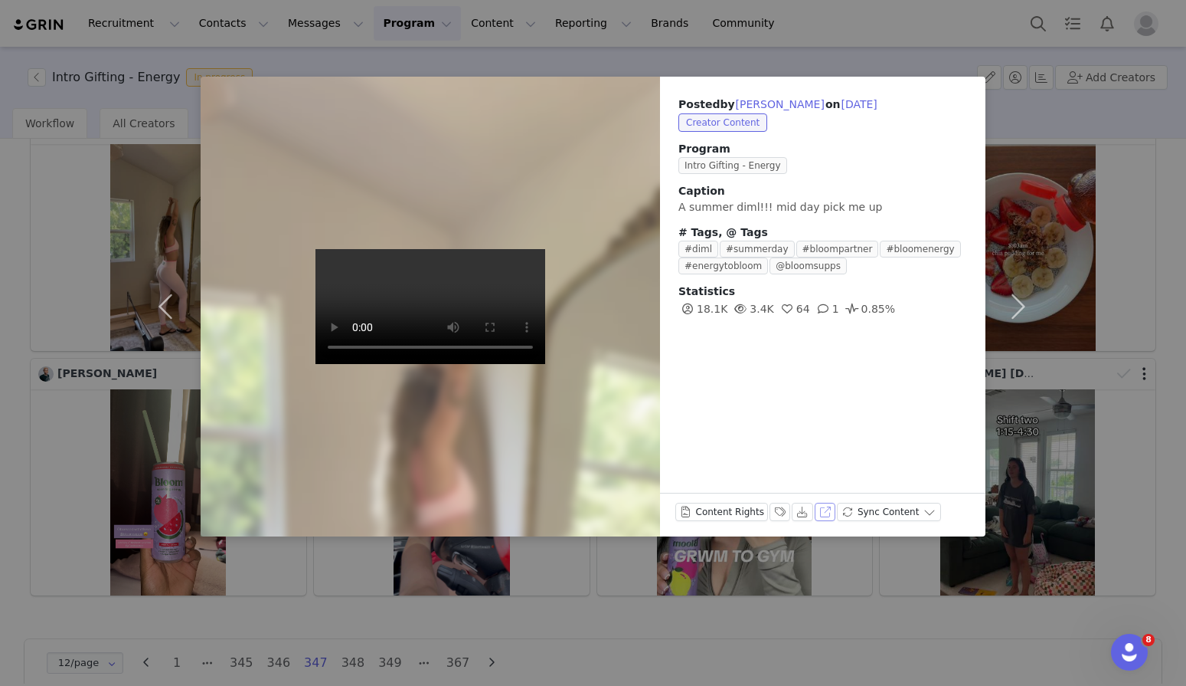
click at [825, 514] on button "View on Instagram" at bounding box center [825, 511] width 21 height 18
click at [440, 55] on div "Posted by Zoe Wetherbee on Jun 11, 2025 Creator Content Program Intro Gifting -…" at bounding box center [593, 343] width 1186 height 686
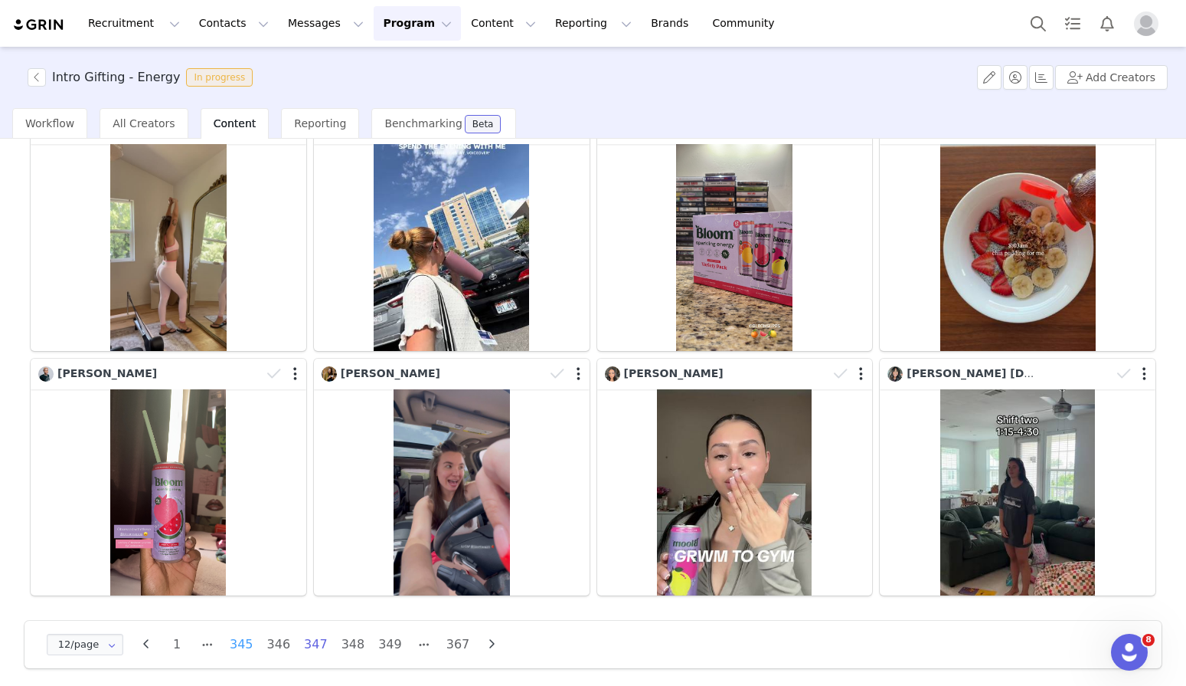
click at [245, 653] on li "345" at bounding box center [242, 643] width 30 height 21
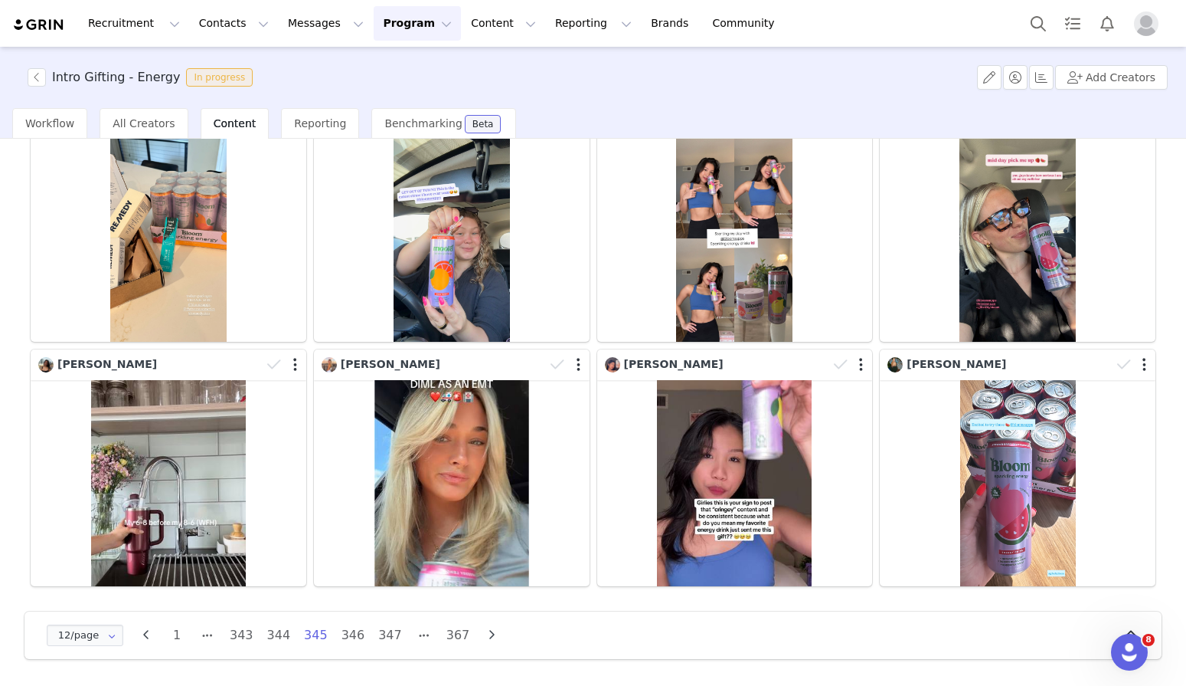
scroll to position [379, 0]
click at [246, 640] on li "343" at bounding box center [242, 634] width 30 height 21
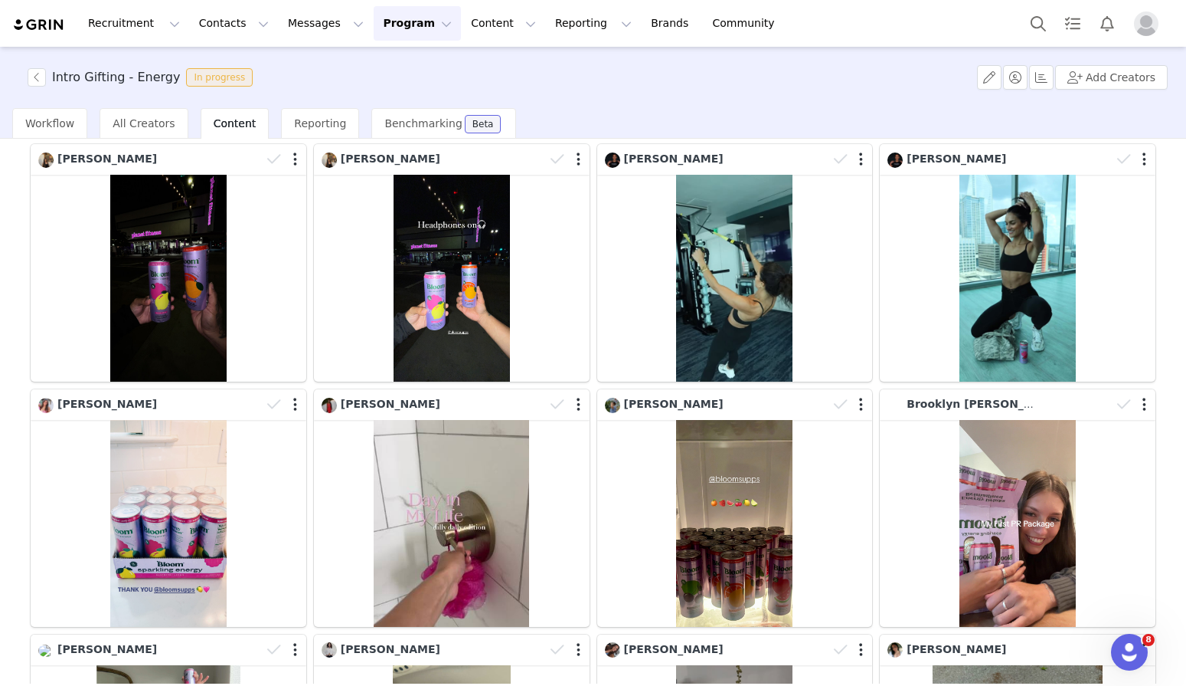
scroll to position [93, 0]
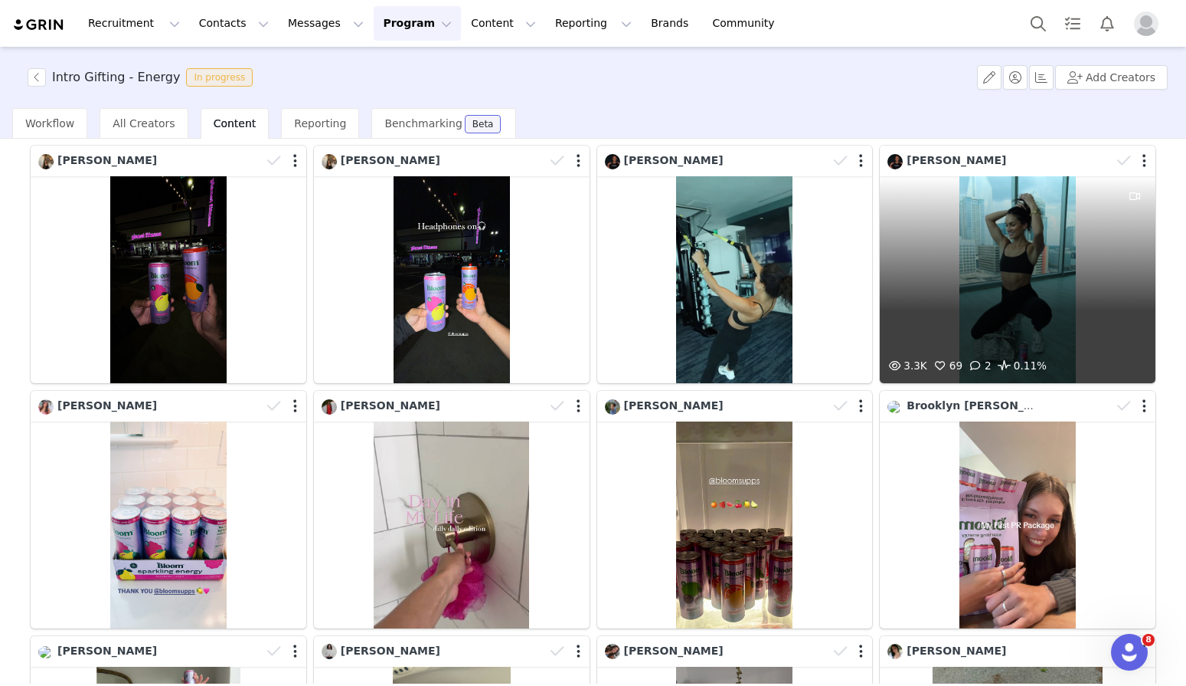
click at [1085, 222] on div "3.3K 69 2 0.11%" at bounding box center [1018, 279] width 276 height 207
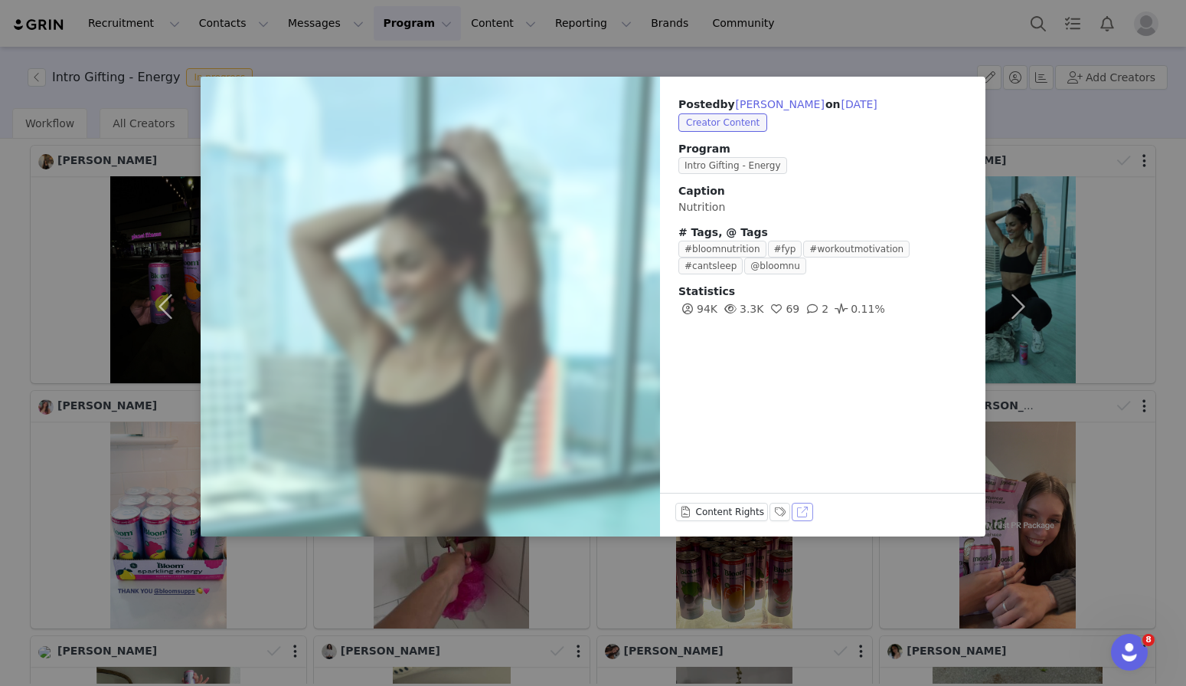
click at [802, 511] on button "View on TikTok" at bounding box center [802, 511] width 21 height 18
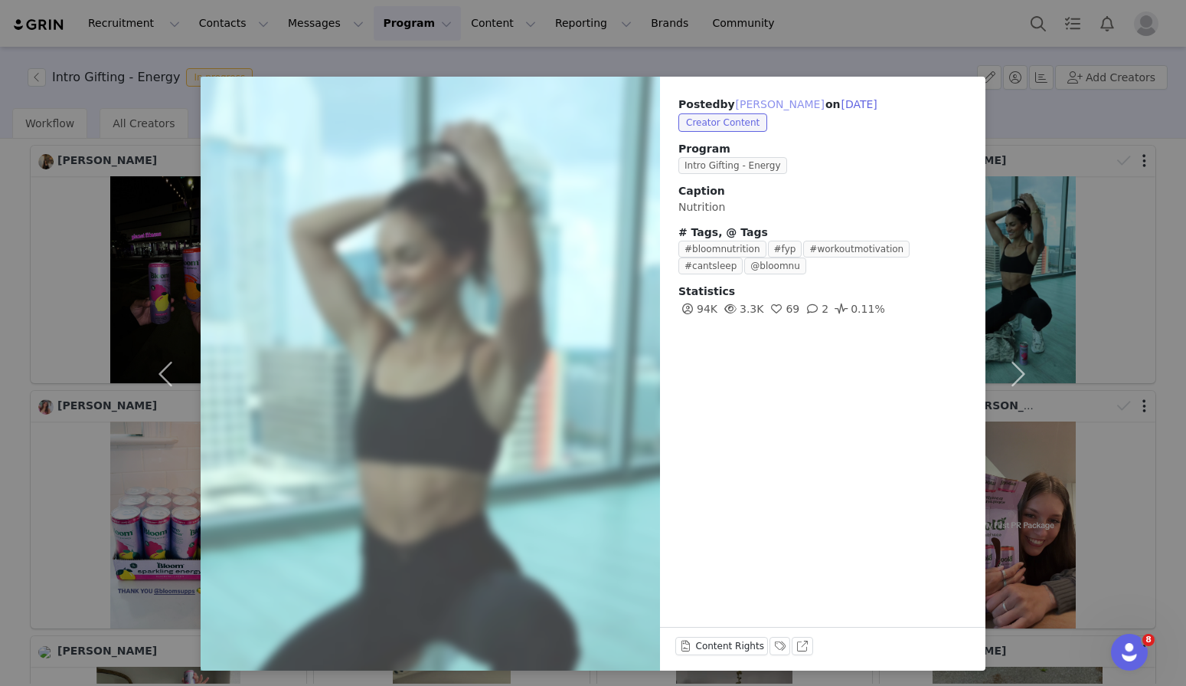
click at [777, 102] on button "[PERSON_NAME]" at bounding box center [780, 104] width 90 height 18
type input "[PERSON_NAME]"
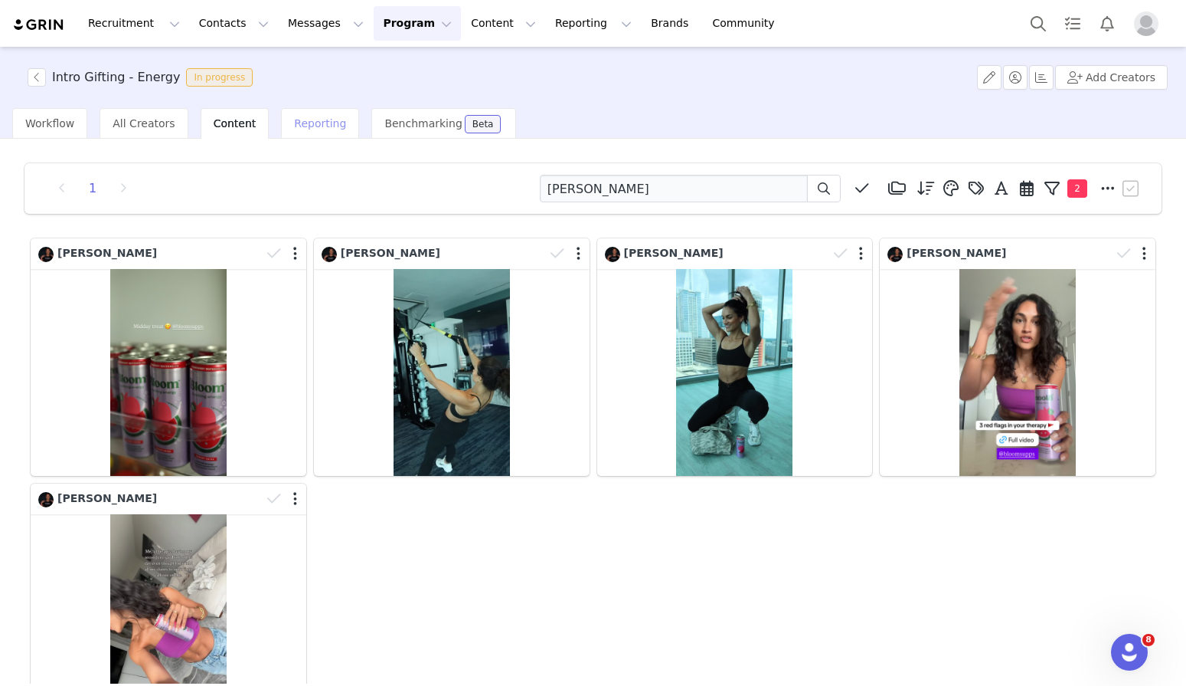
scroll to position [0, 0]
click at [165, 119] on span "All Creators" at bounding box center [144, 123] width 62 height 12
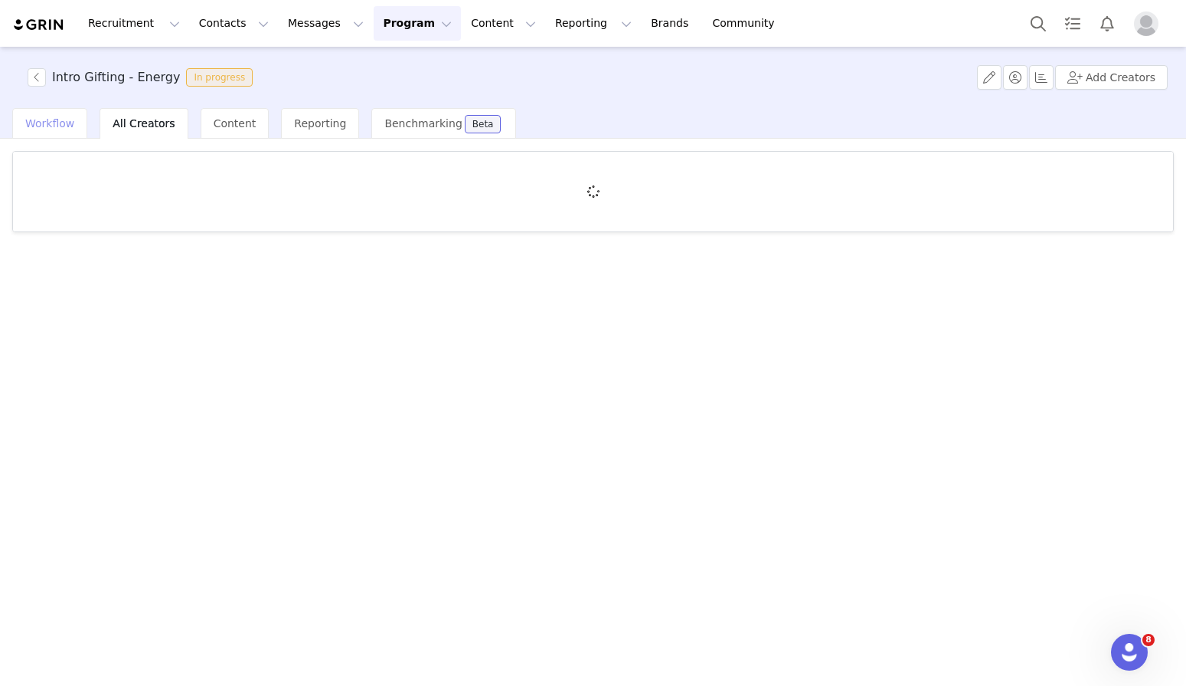
click at [80, 126] on div "Workflow" at bounding box center [49, 123] width 75 height 31
click at [136, 119] on span "All Creators" at bounding box center [144, 123] width 62 height 12
click at [214, 119] on span "Content" at bounding box center [235, 123] width 43 height 12
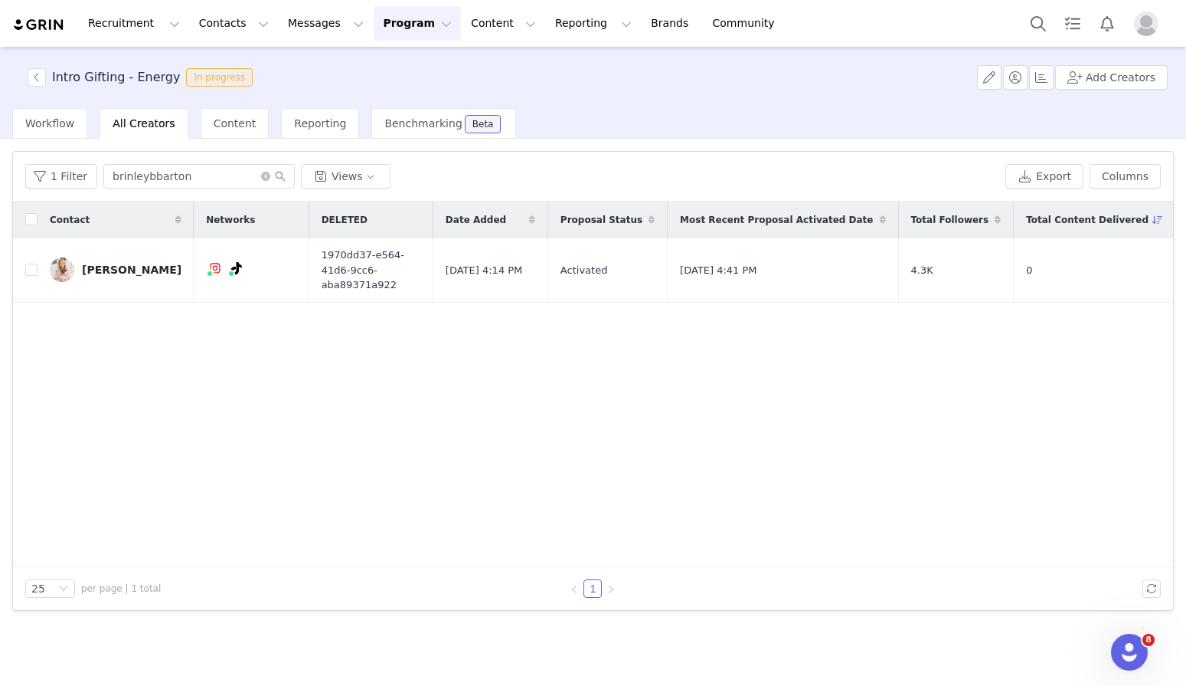
click at [404, 32] on button "Program Program" at bounding box center [417, 23] width 87 height 34
click at [408, 70] on p "Activations" at bounding box center [391, 68] width 59 height 16
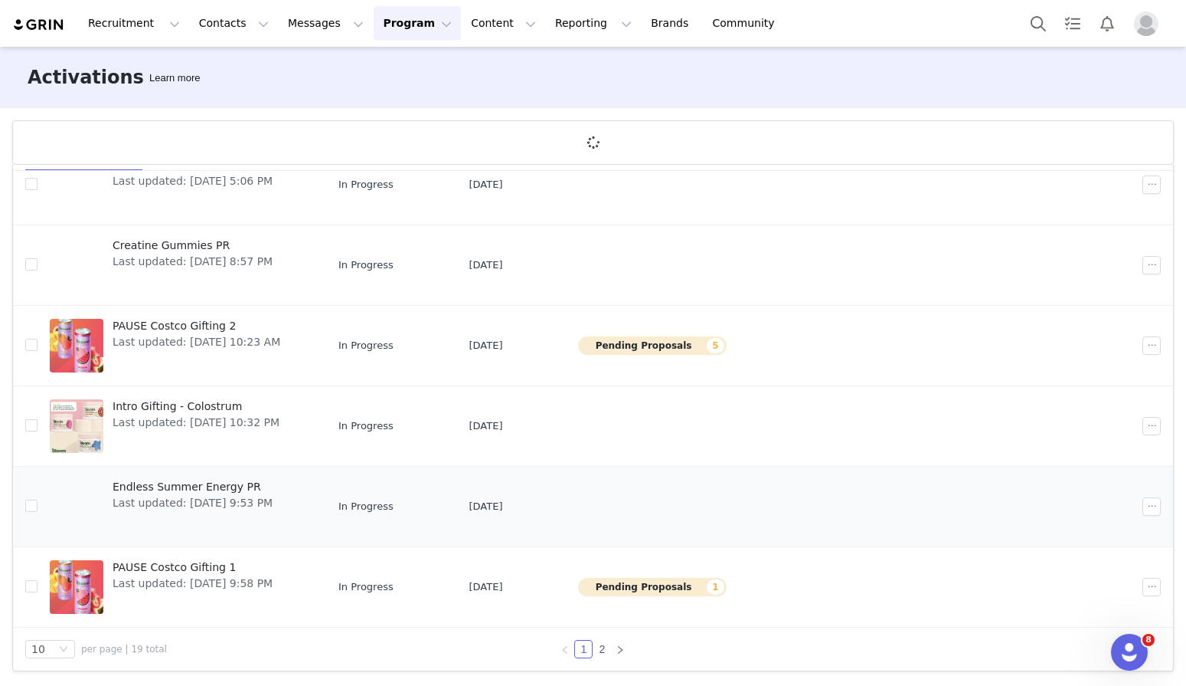
scroll to position [57, 0]
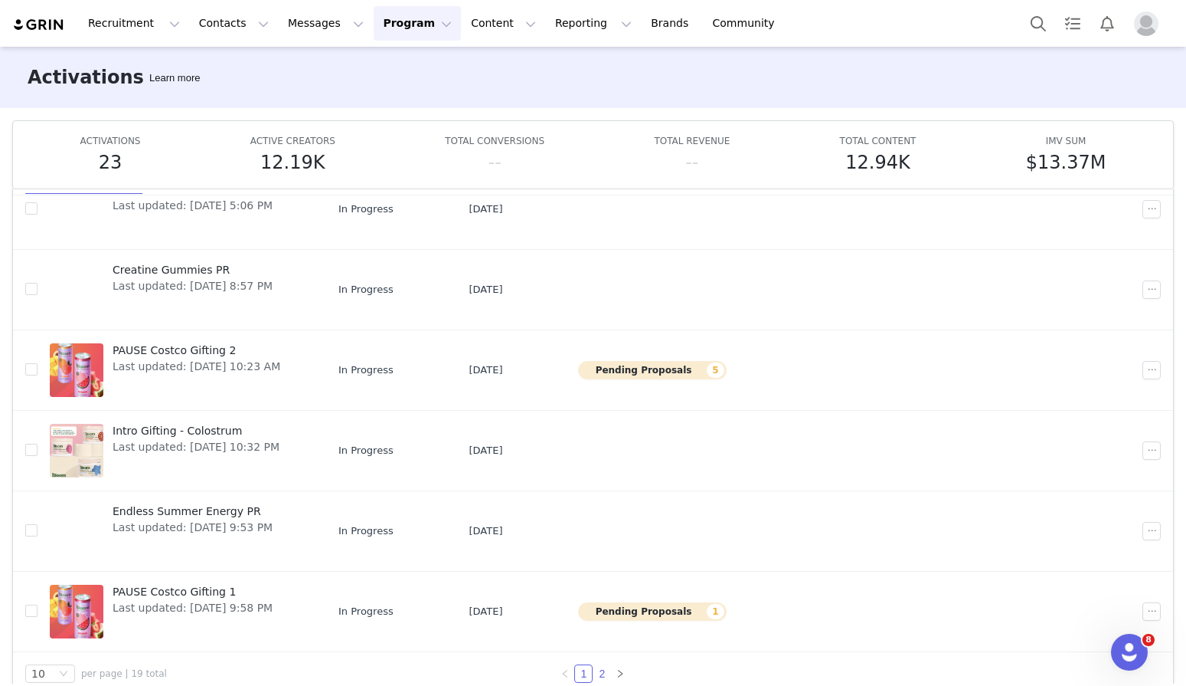
click at [605, 668] on link "2" at bounding box center [602, 673] width 17 height 17
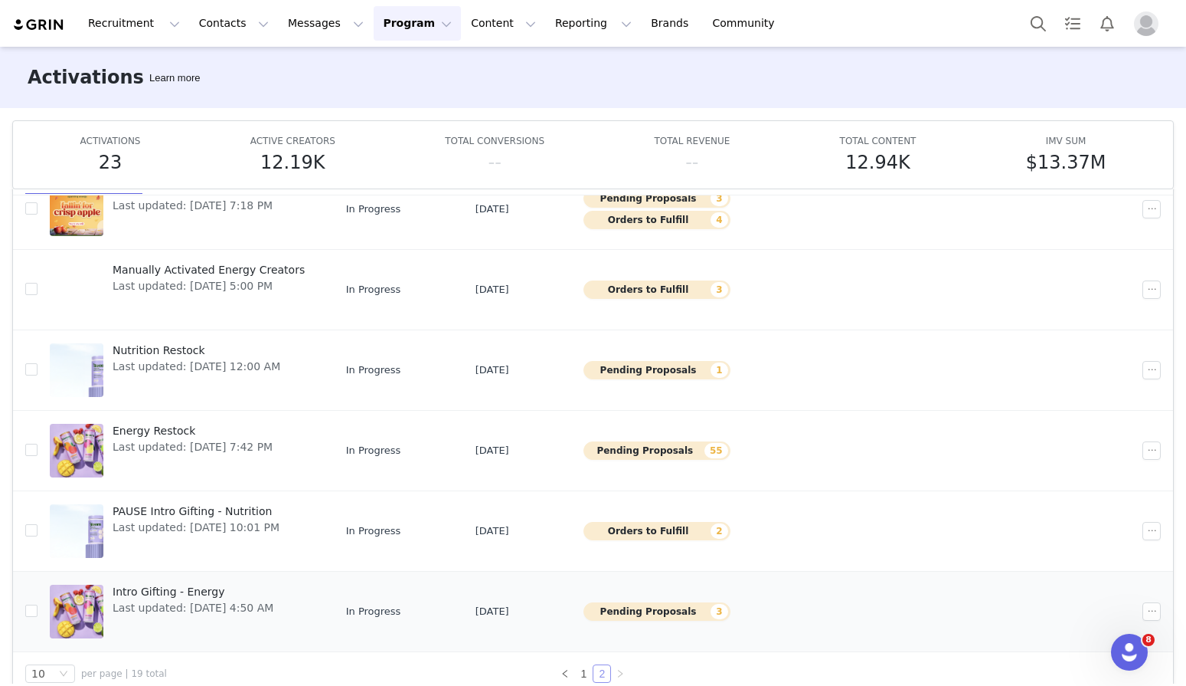
scroll to position [305, 0]
click at [85, 599] on div at bounding box center [77, 611] width 54 height 54
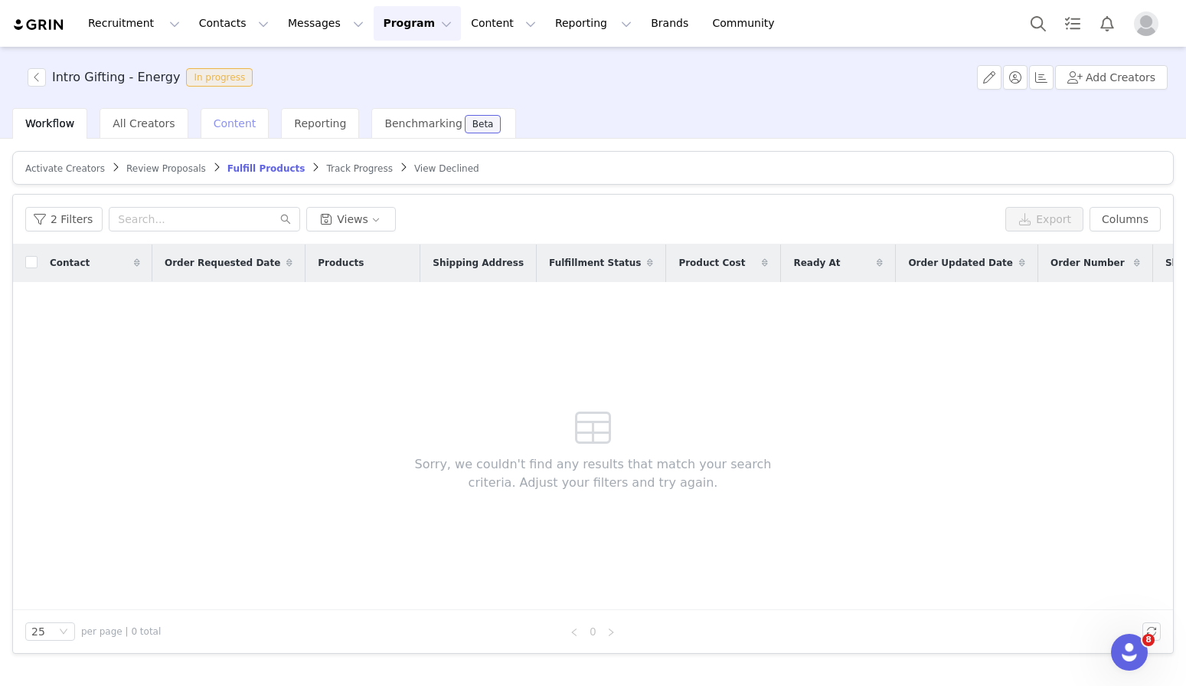
click at [227, 126] on span "Content" at bounding box center [235, 123] width 43 height 12
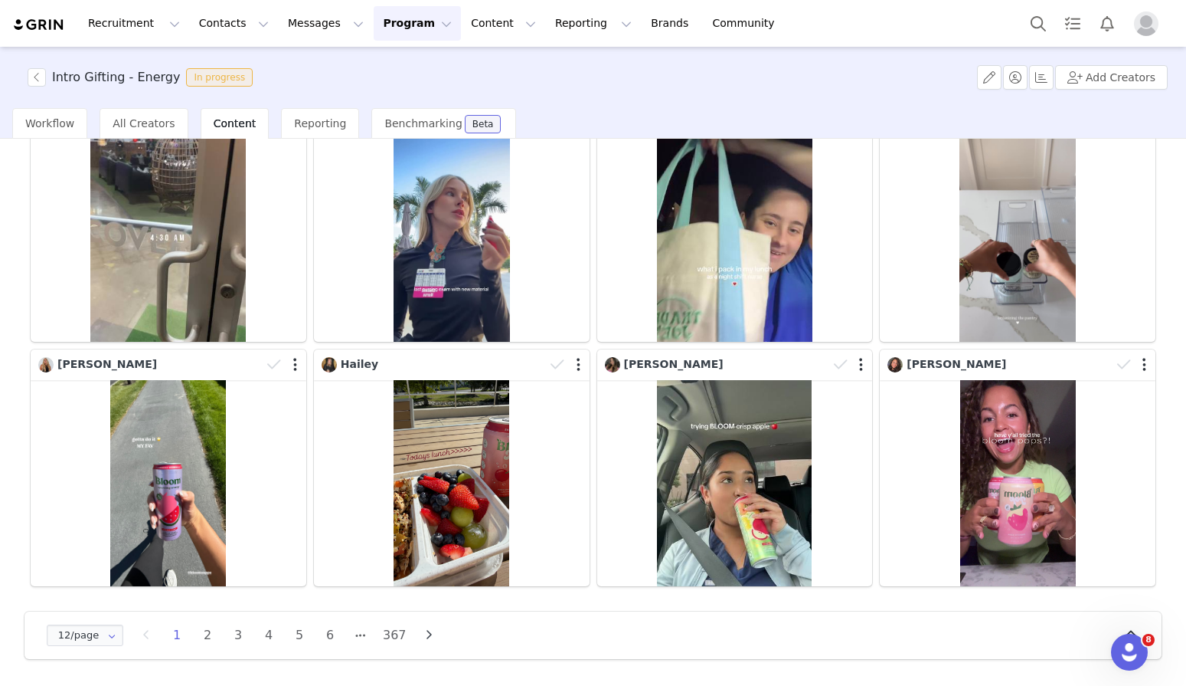
scroll to position [379, 0]
click at [332, 636] on li "6" at bounding box center [330, 634] width 23 height 21
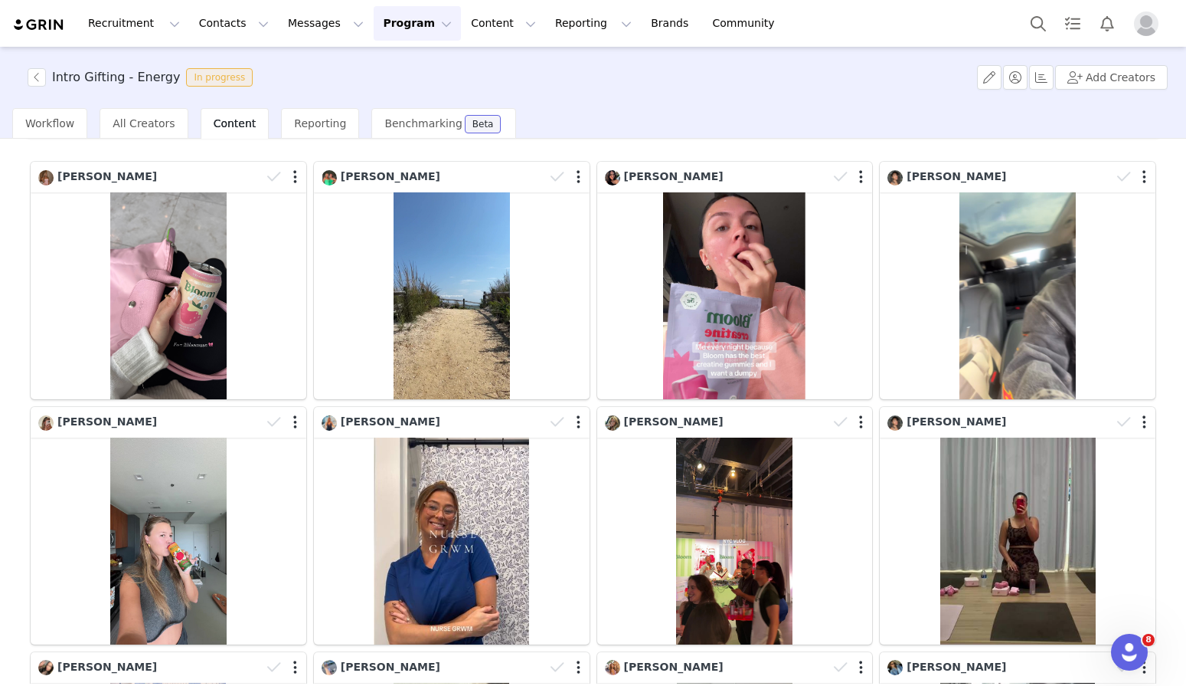
scroll to position [71, 0]
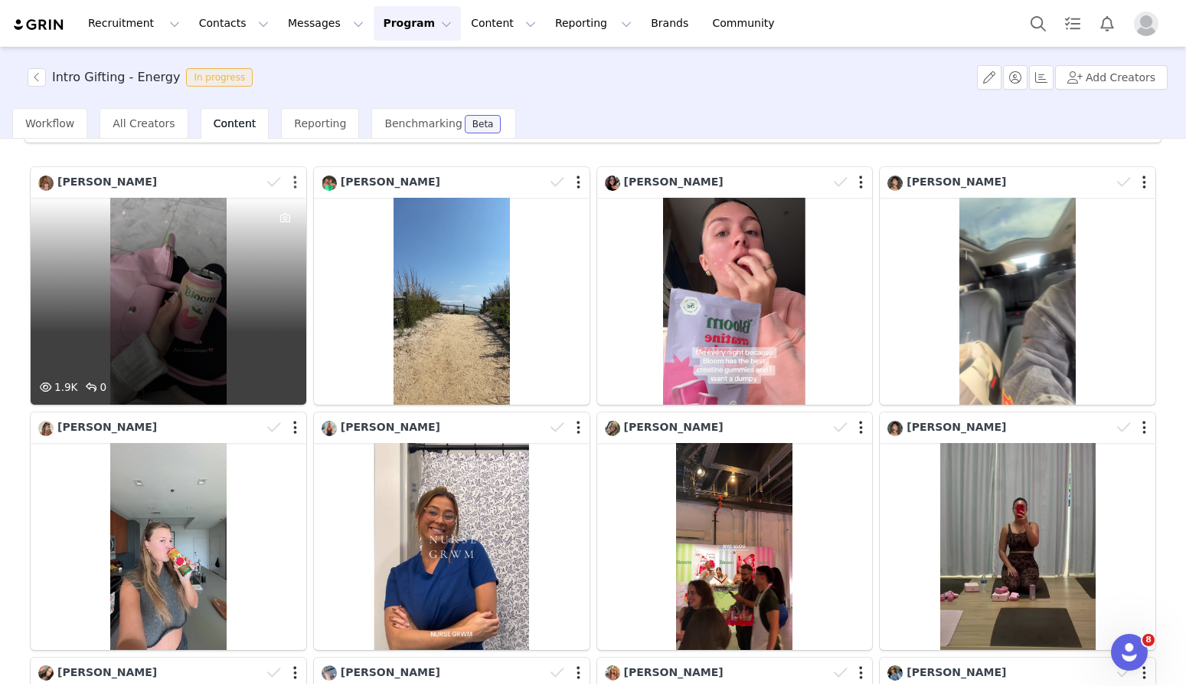
click at [296, 185] on button "button" at bounding box center [295, 182] width 4 height 15
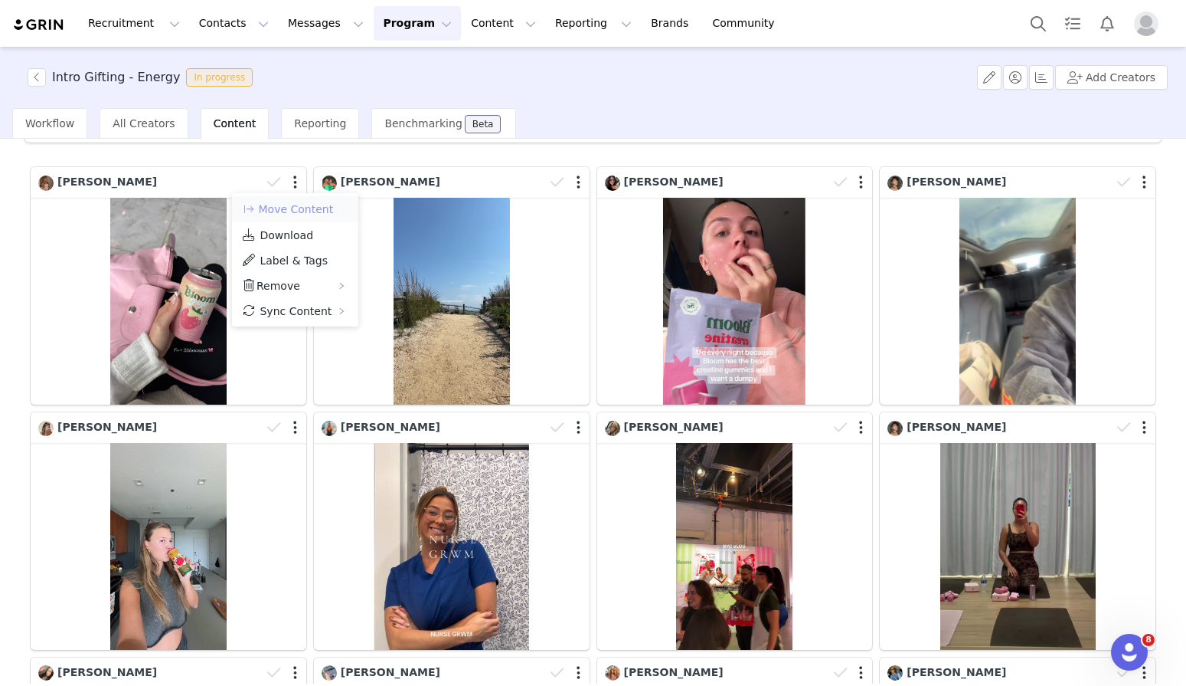
click at [309, 208] on button "Move Content" at bounding box center [287, 209] width 93 height 18
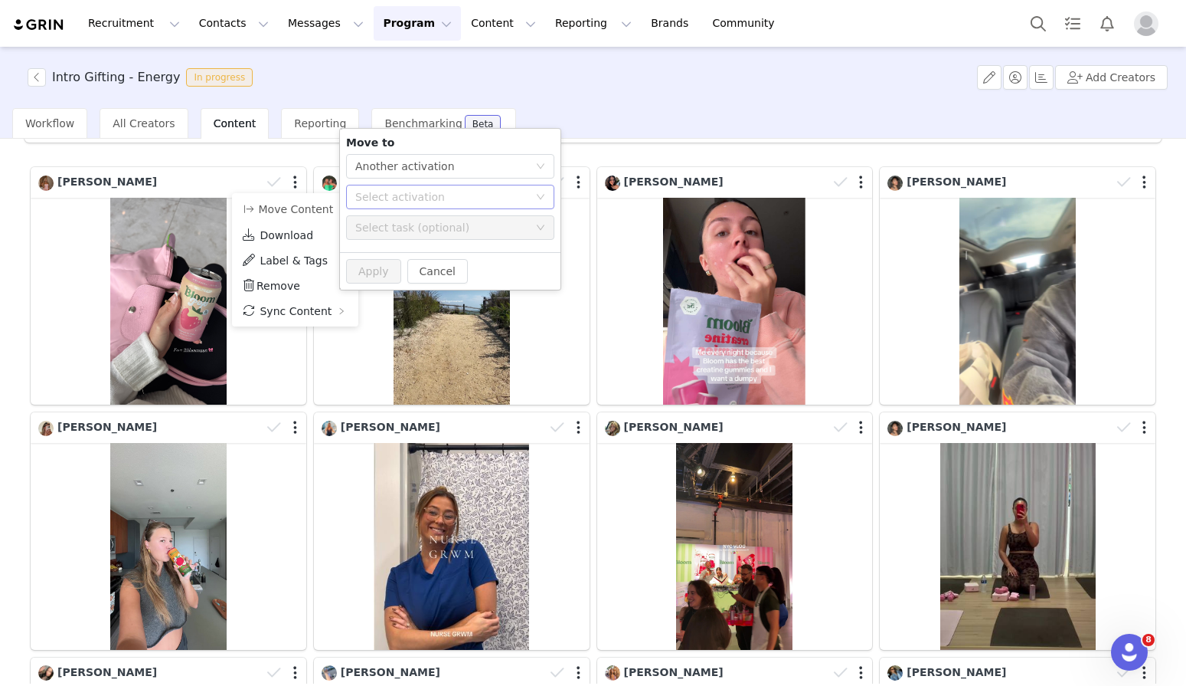
click at [450, 194] on div "Select activation" at bounding box center [441, 196] width 173 height 15
click at [294, 288] on span "Remove" at bounding box center [279, 286] width 44 height 12
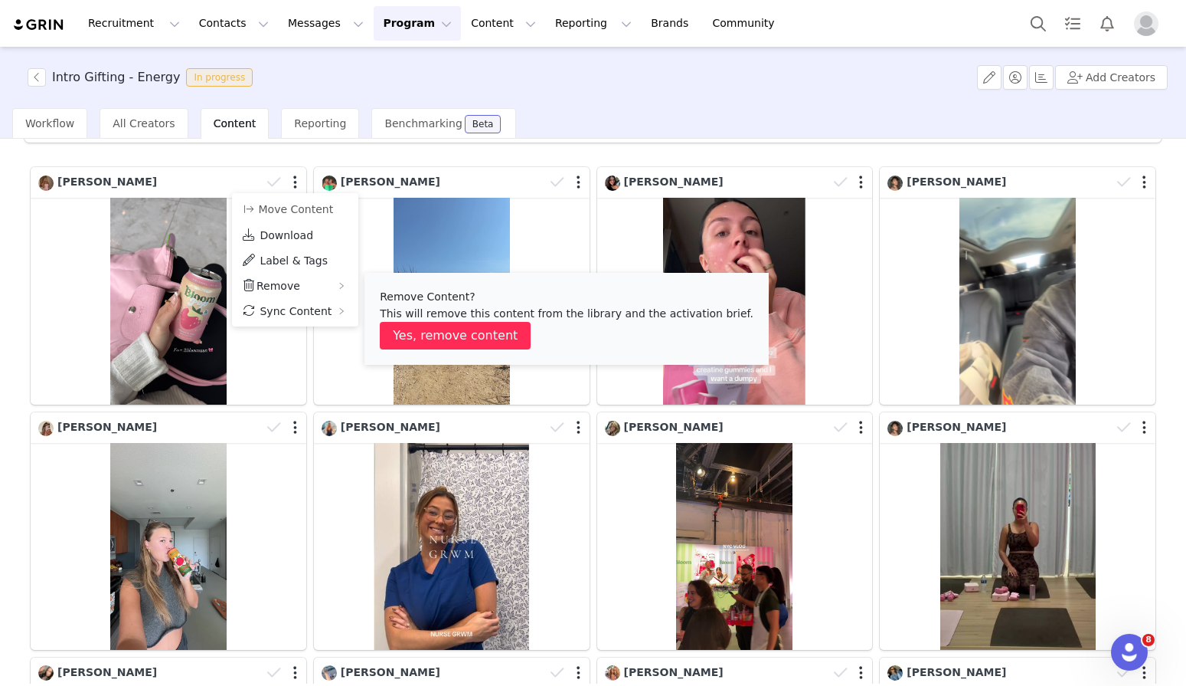
click at [442, 338] on button "Yes, remove content" at bounding box center [455, 336] width 151 height 28
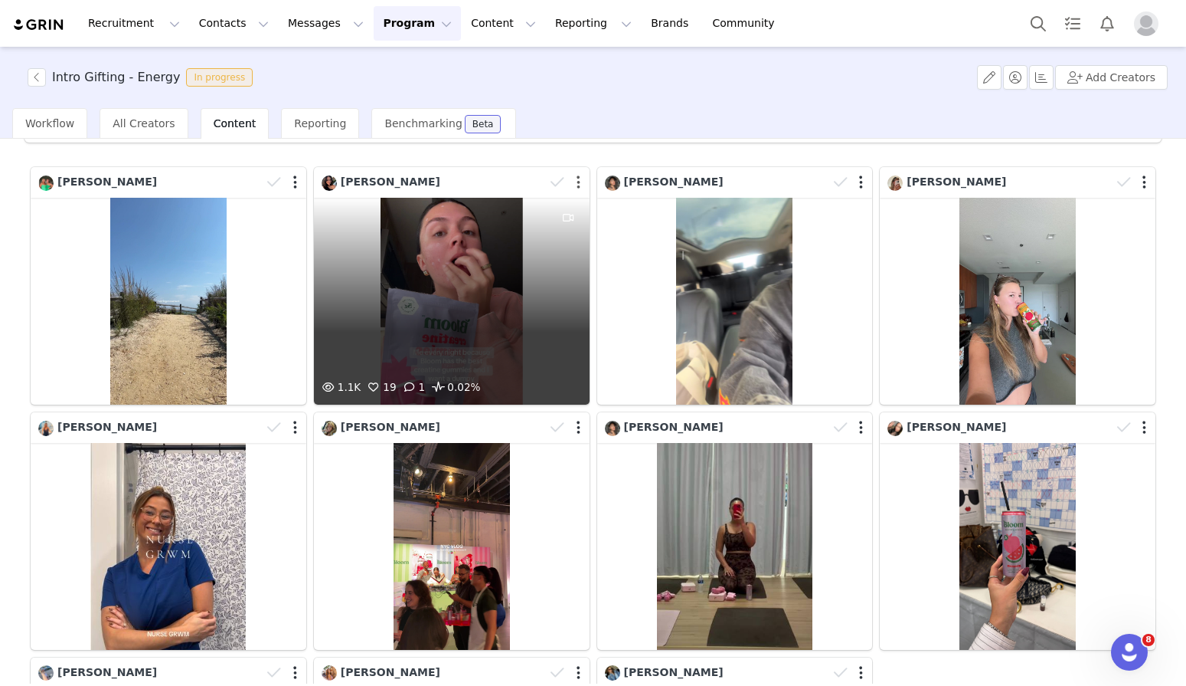
click at [577, 185] on button "button" at bounding box center [579, 182] width 4 height 15
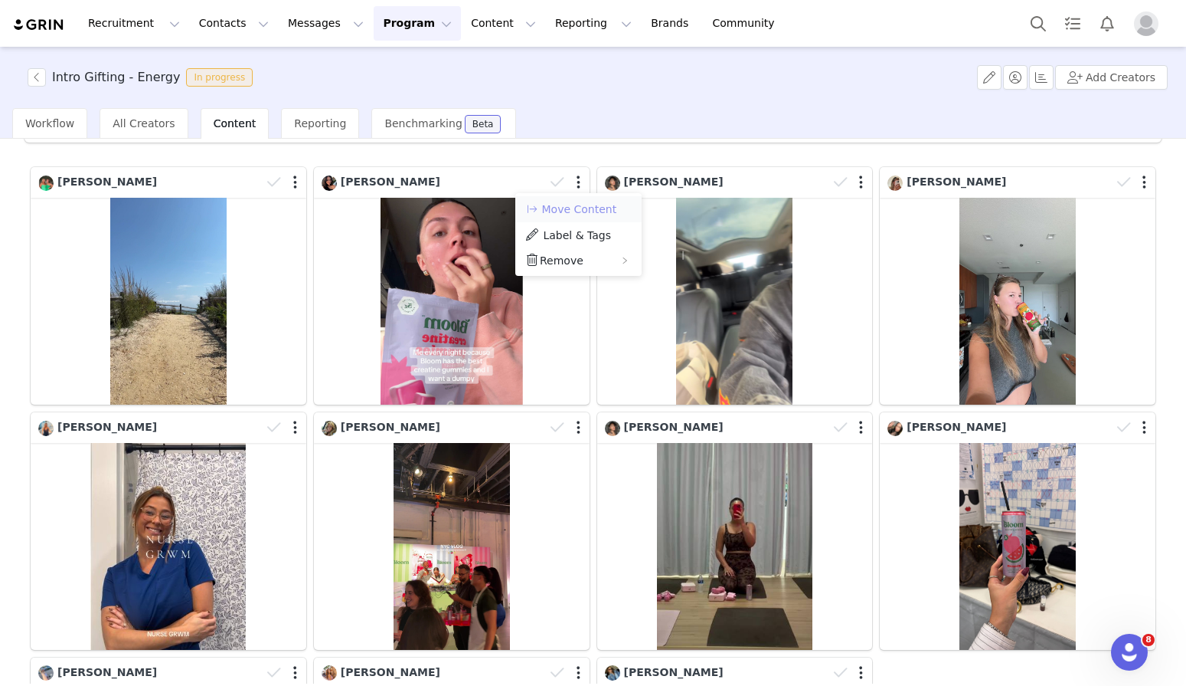
click at [589, 213] on button "Move Content" at bounding box center [571, 209] width 93 height 18
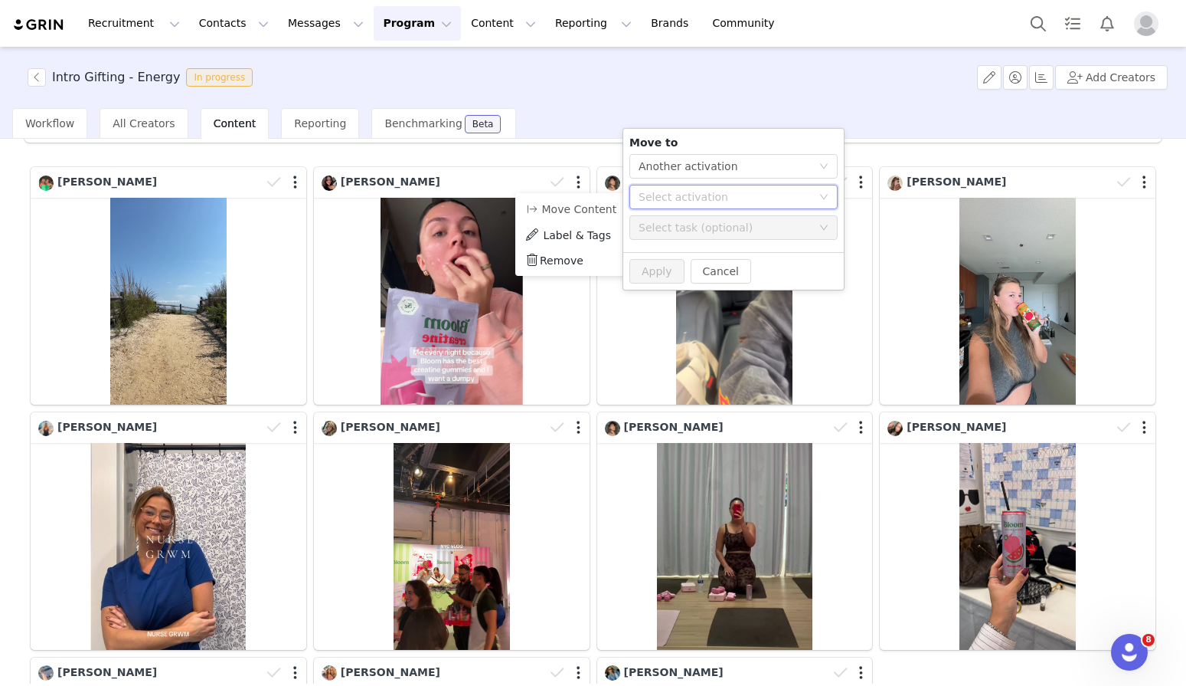
click at [720, 205] on div "Select activation" at bounding box center [729, 196] width 180 height 23
click at [589, 121] on div "Workflow All Creators Content Reporting Benchmarking Beta" at bounding box center [599, 123] width 1174 height 31
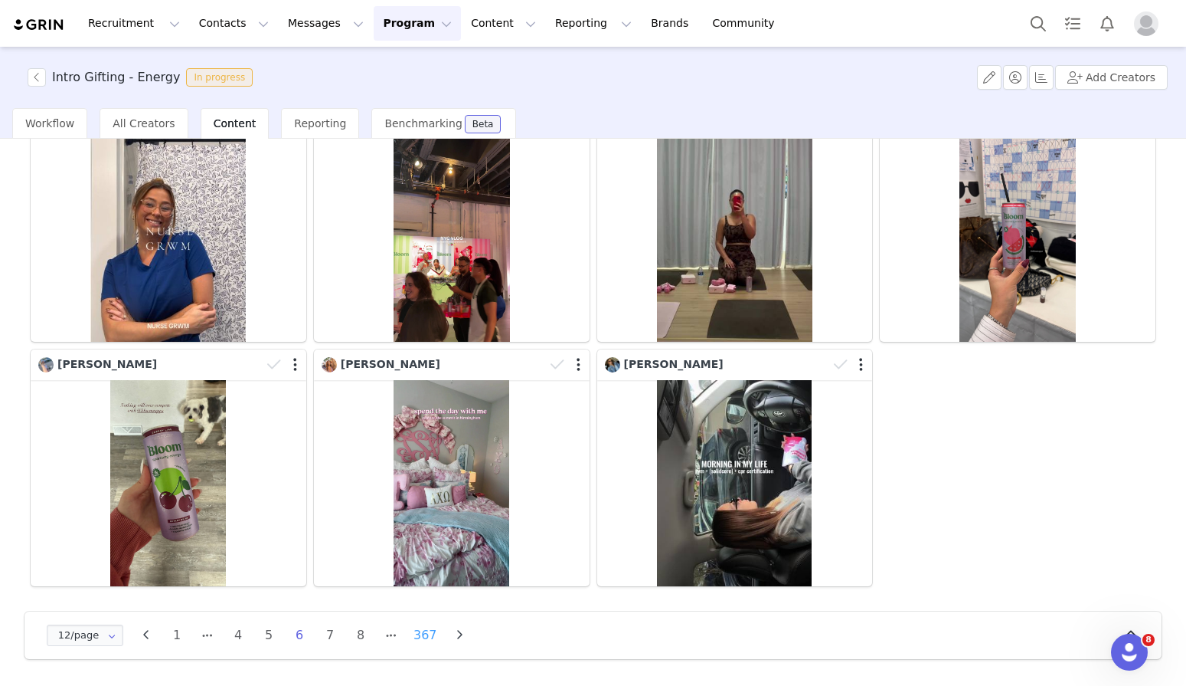
scroll to position [379, 0]
click at [357, 636] on li "8" at bounding box center [360, 634] width 23 height 21
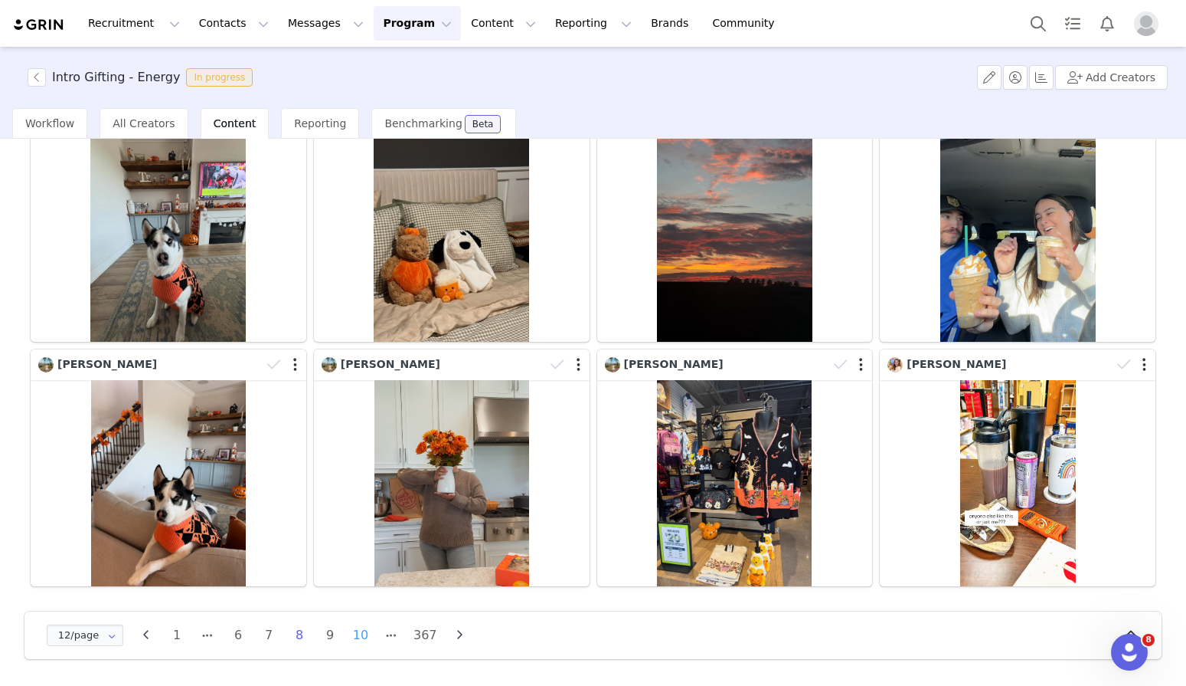
click at [363, 635] on li "10" at bounding box center [360, 634] width 23 height 21
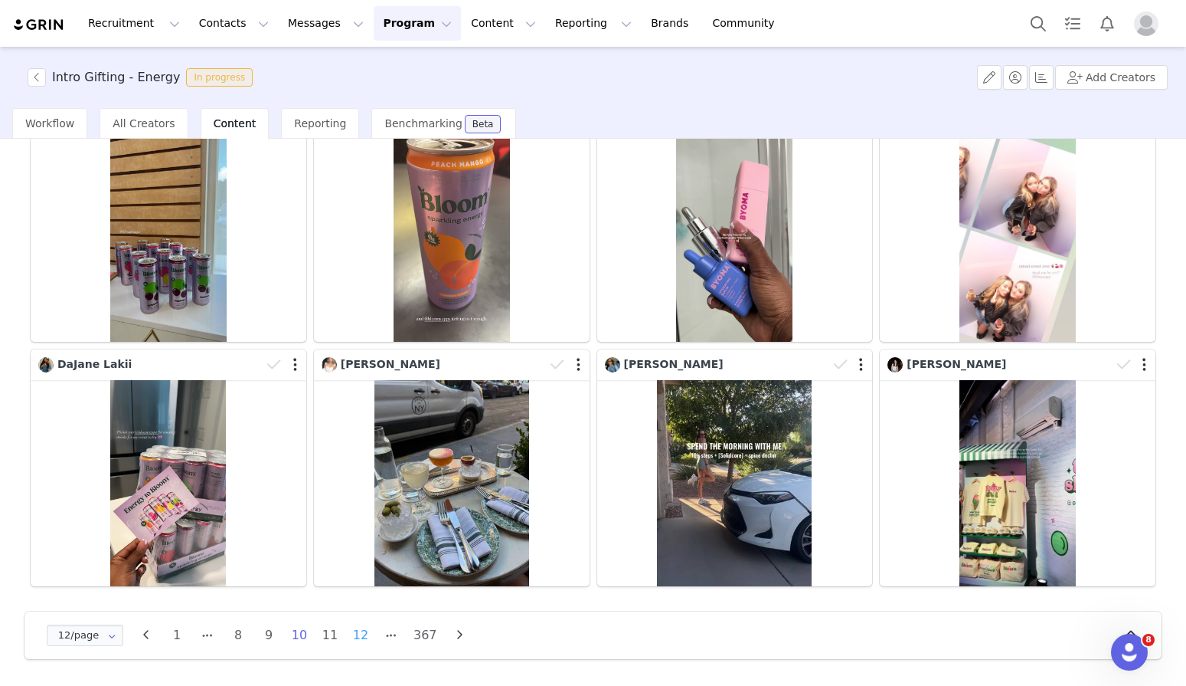
click at [365, 640] on li "12" at bounding box center [360, 634] width 23 height 21
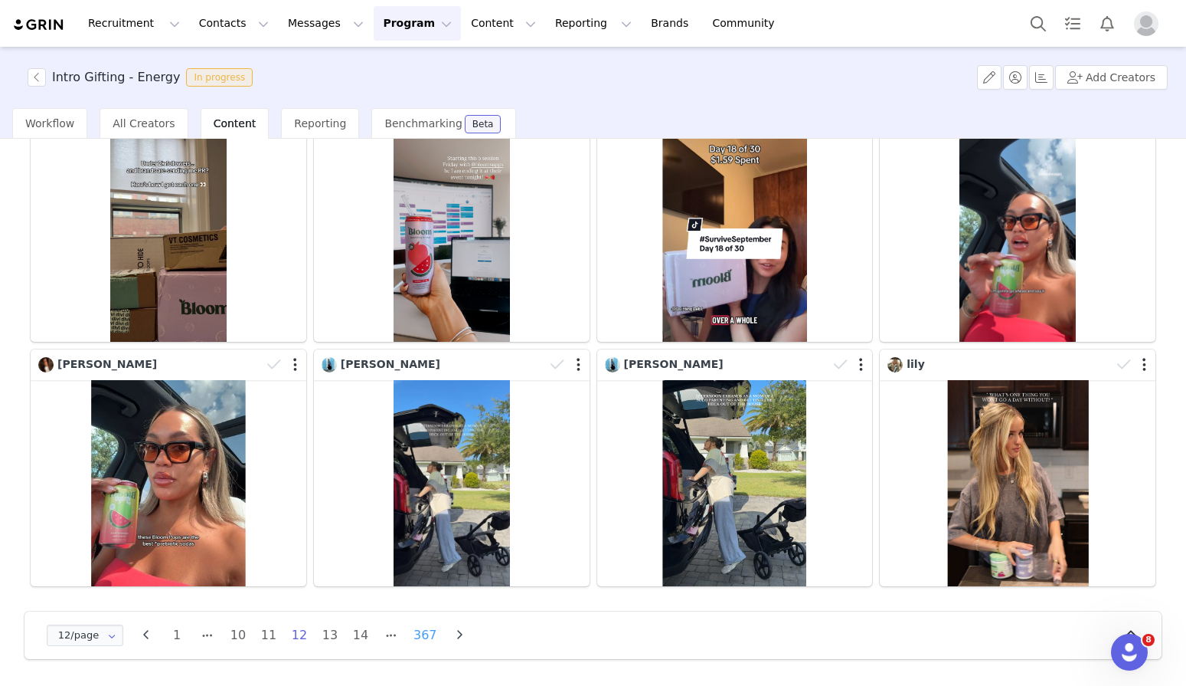
click at [432, 640] on li "367" at bounding box center [426, 634] width 30 height 21
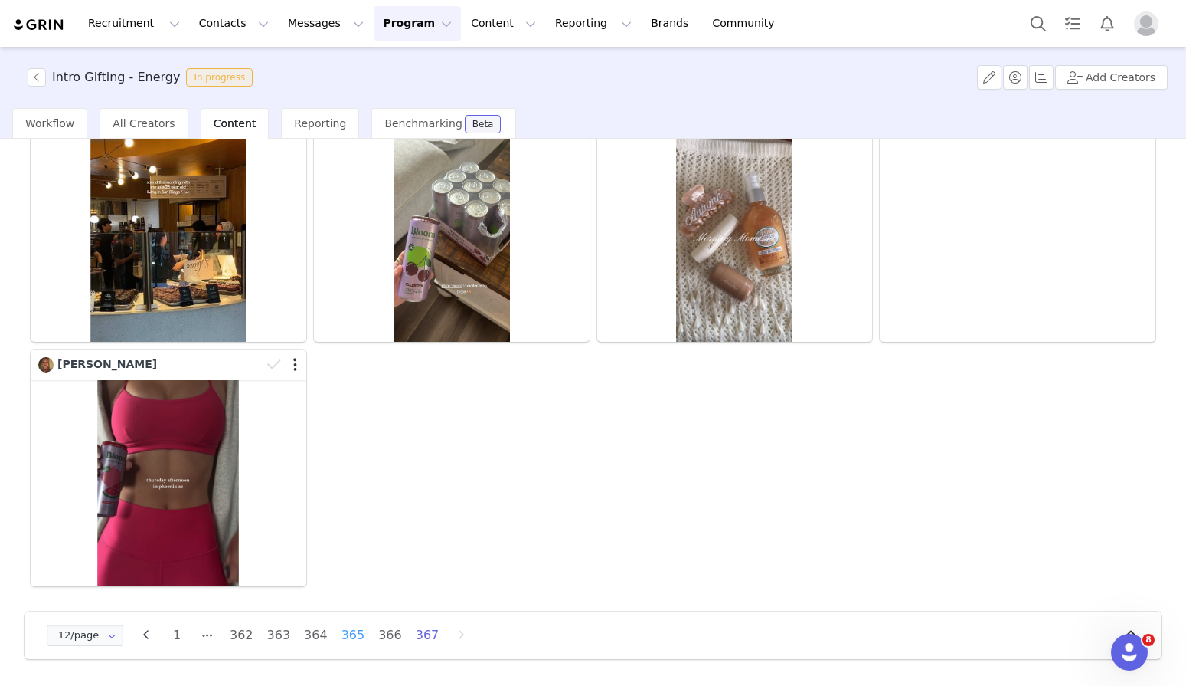
click at [355, 630] on li "365" at bounding box center [354, 634] width 30 height 21
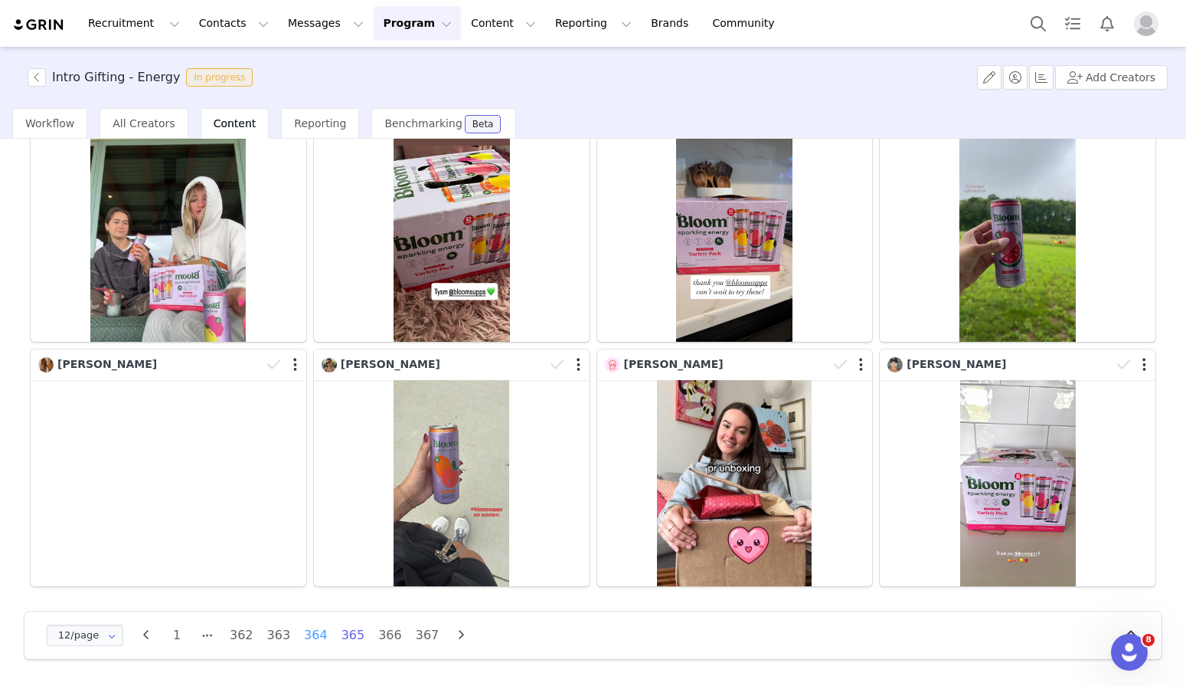
click at [317, 639] on li "364" at bounding box center [316, 634] width 30 height 21
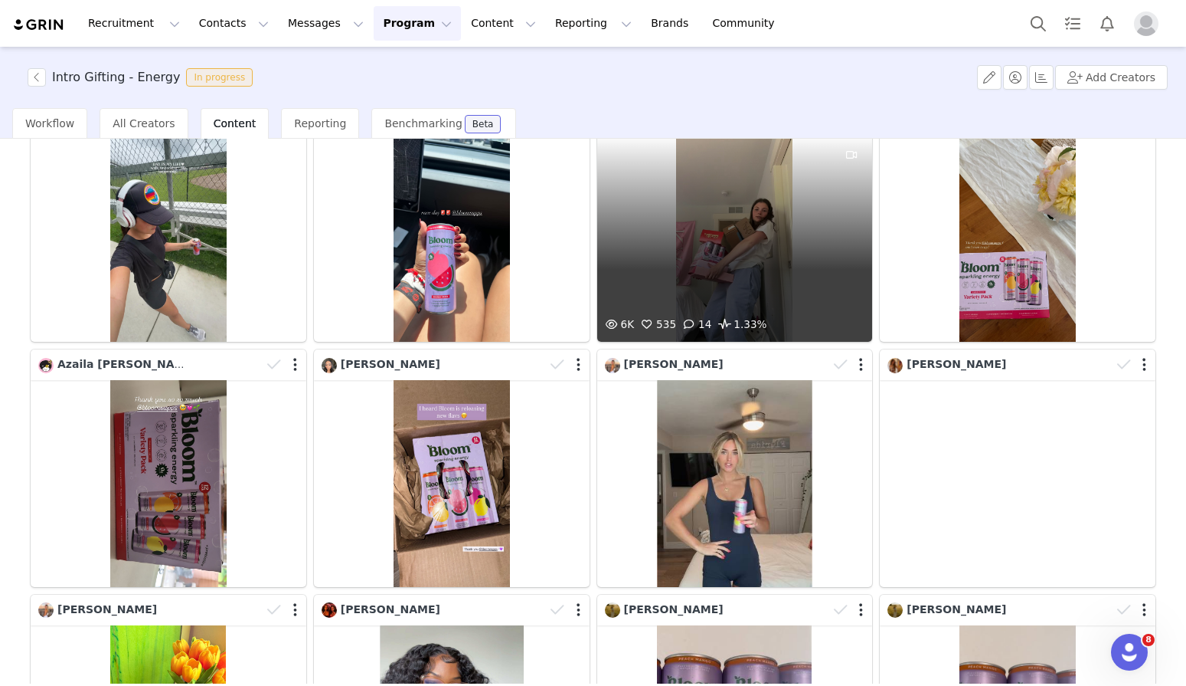
scroll to position [353, 0]
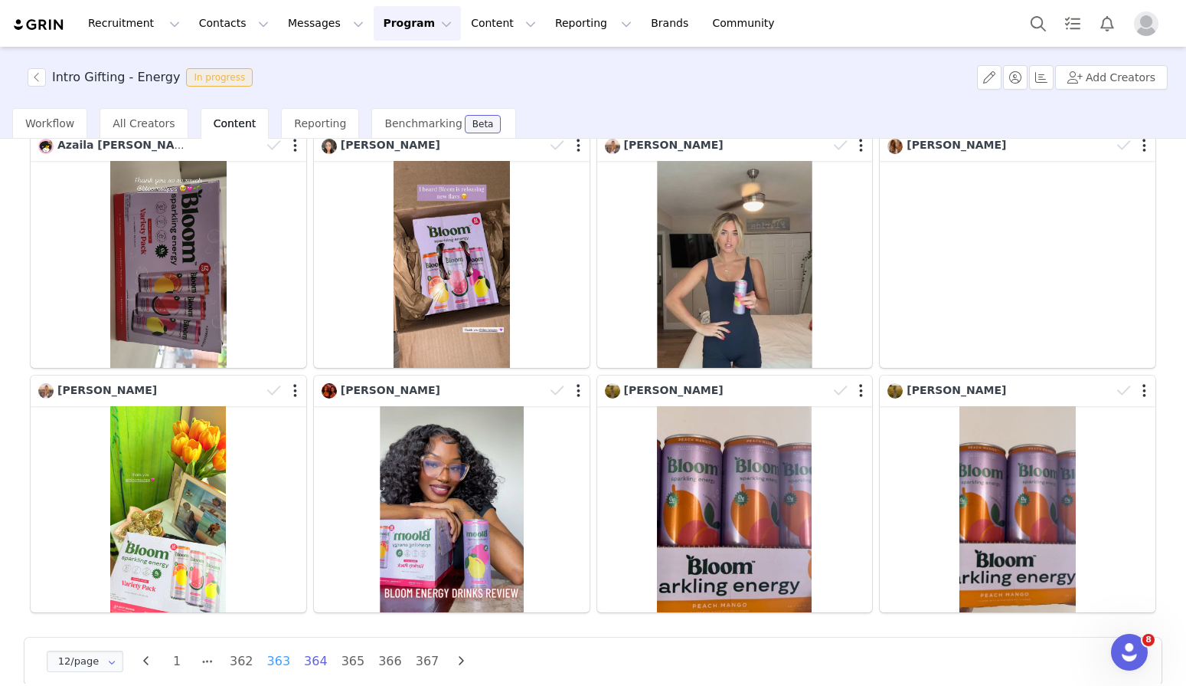
click at [281, 663] on li "363" at bounding box center [279, 660] width 30 height 21
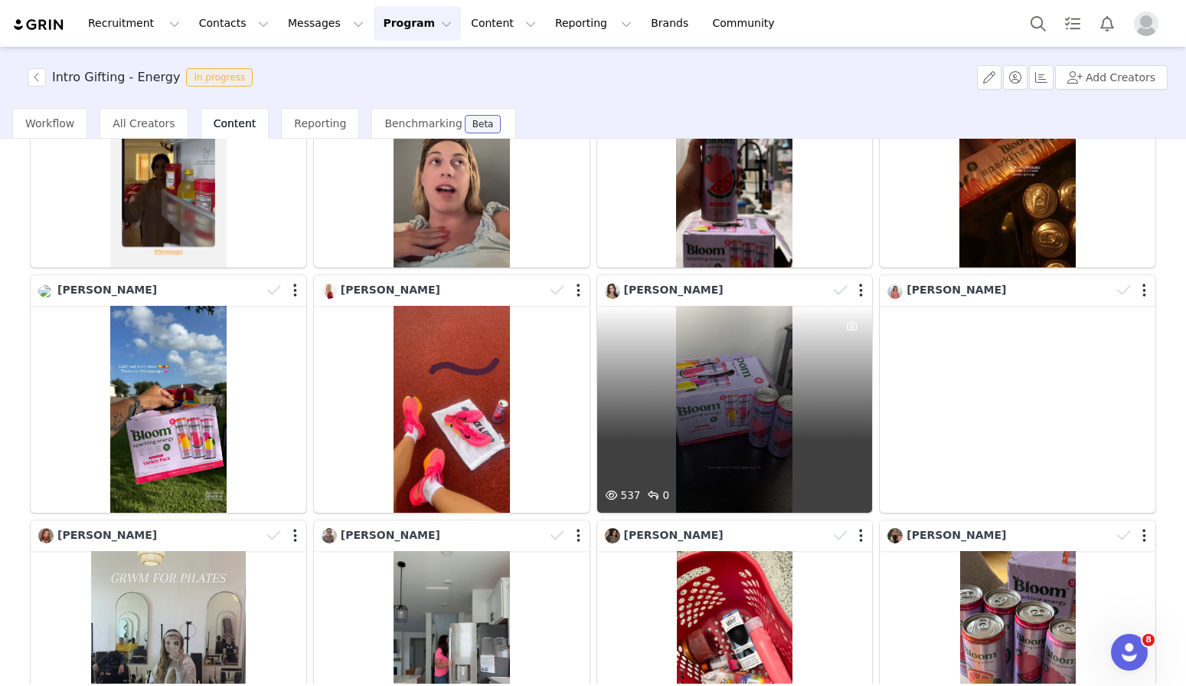
scroll to position [379, 0]
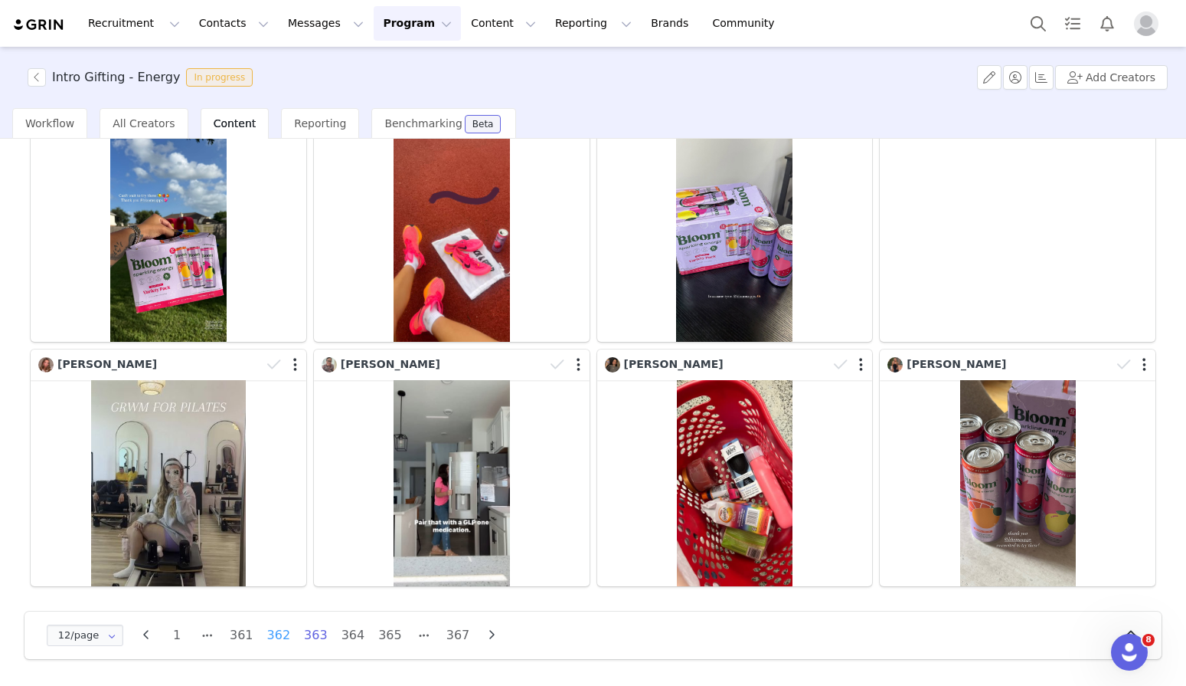
click at [280, 642] on li "362" at bounding box center [279, 634] width 30 height 21
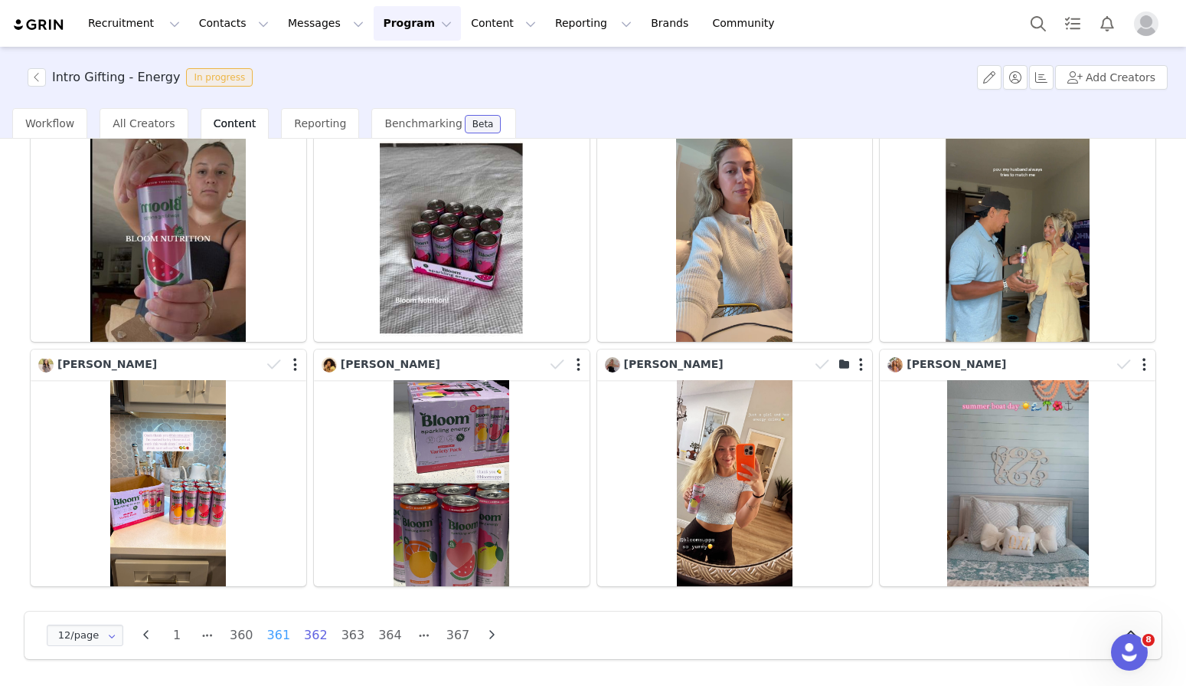
click at [278, 640] on li "361" at bounding box center [279, 634] width 30 height 21
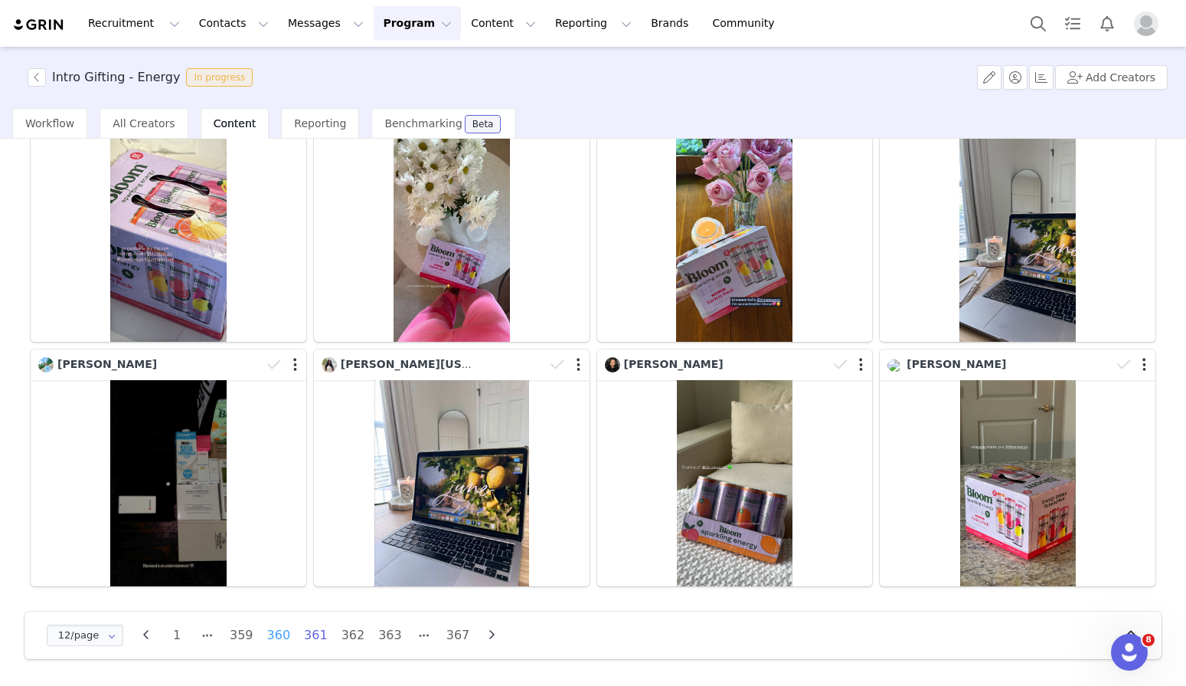
click at [282, 640] on li "360" at bounding box center [279, 634] width 30 height 21
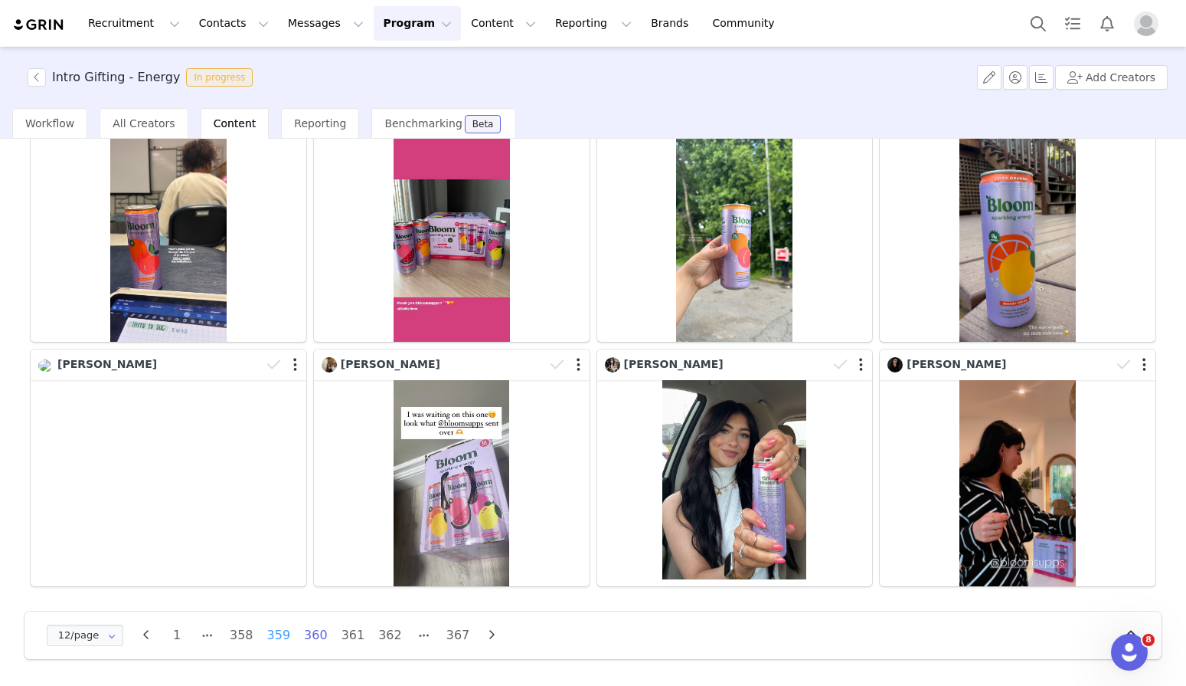
click at [279, 635] on li "359" at bounding box center [279, 634] width 30 height 21
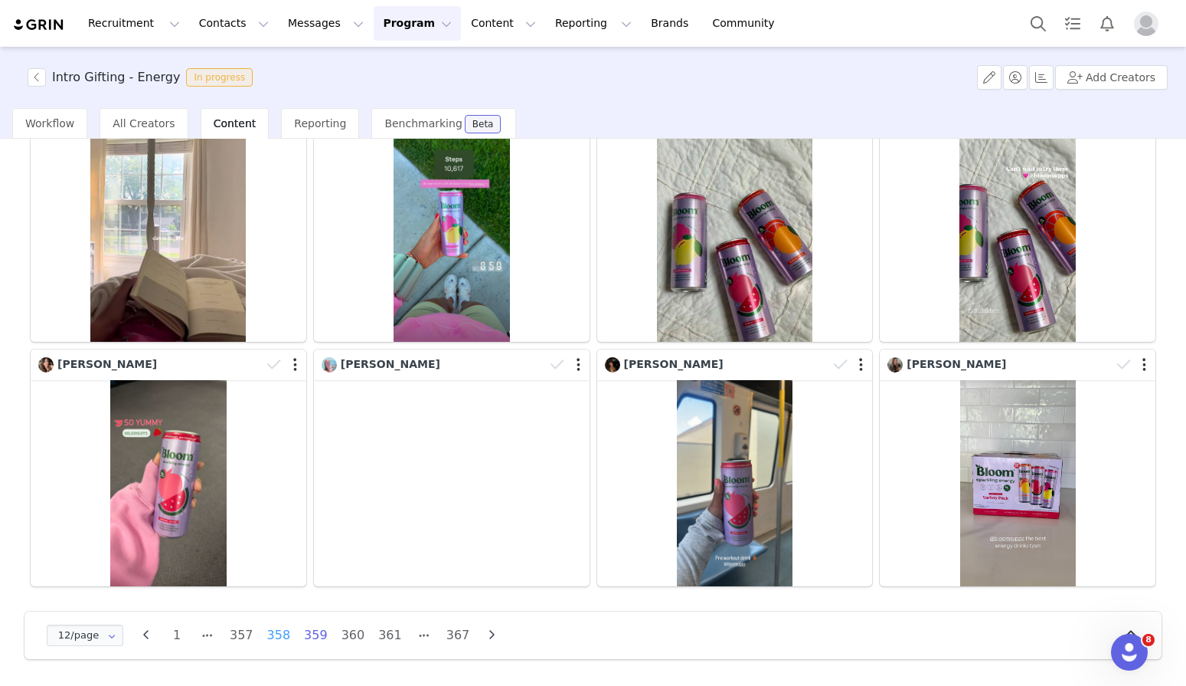
click at [283, 642] on li "358" at bounding box center [279, 634] width 30 height 21
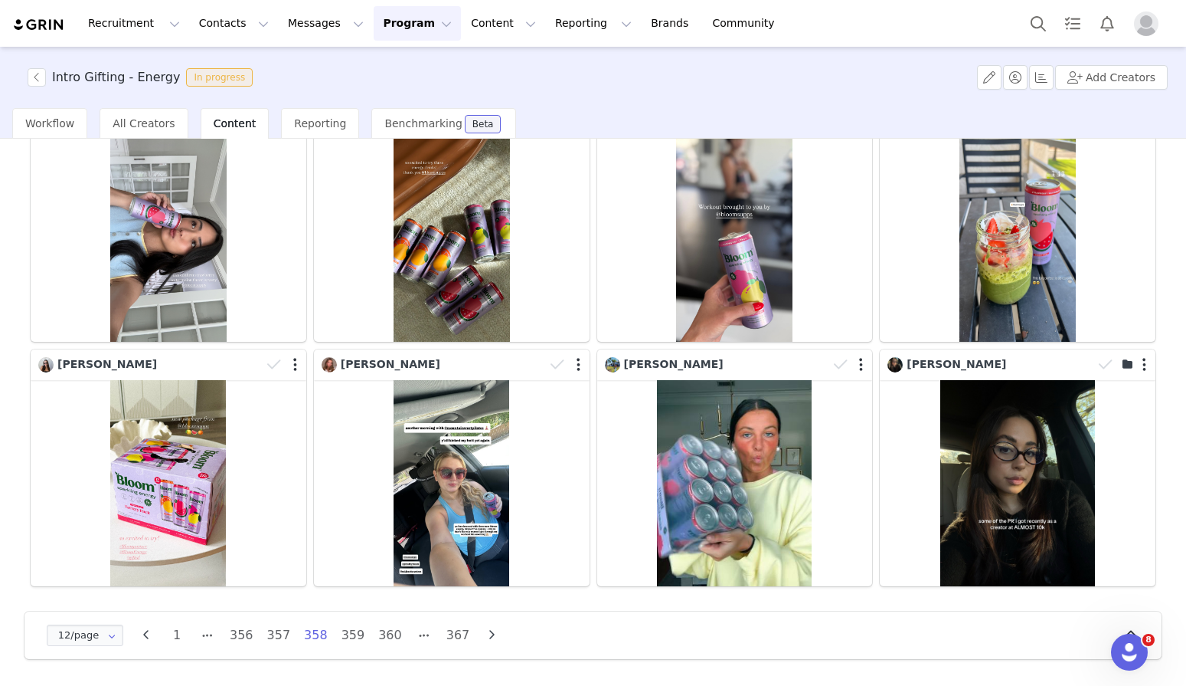
click at [252, 648] on div "12/page 12/page 24/page 36/page 48/page 1 356 357 358 359 360 367" at bounding box center [593, 634] width 1137 height 47
click at [280, 639] on li "357" at bounding box center [279, 634] width 30 height 21
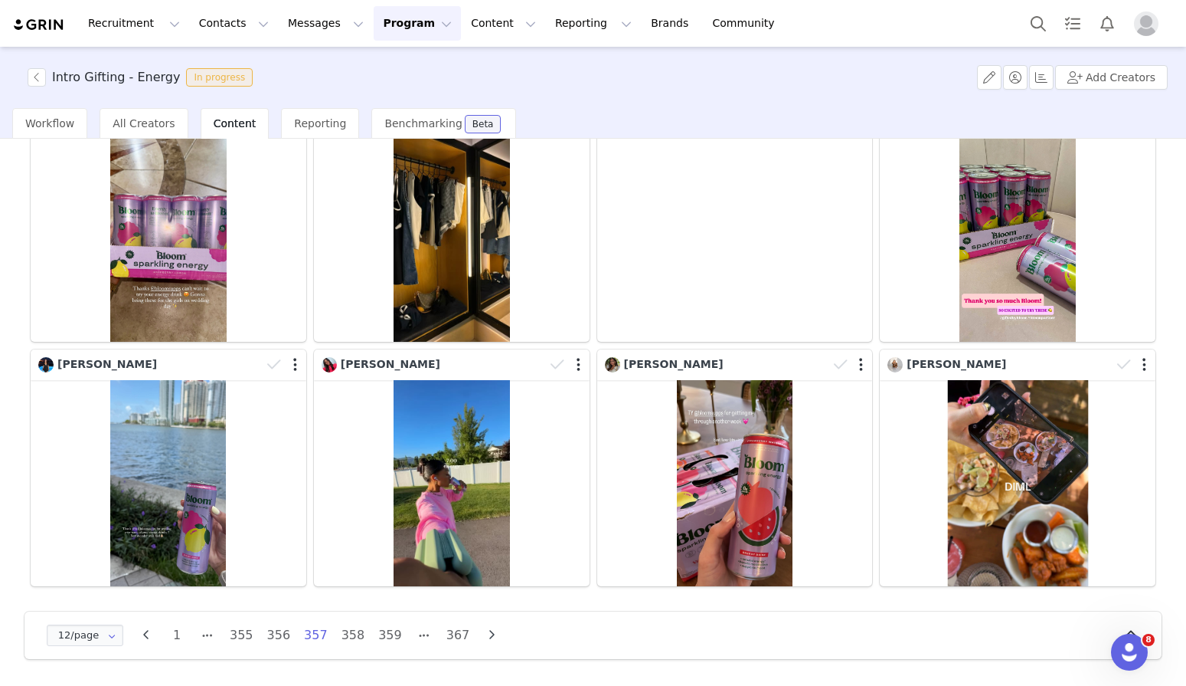
scroll to position [379, 0]
click at [280, 636] on li "356" at bounding box center [279, 634] width 30 height 21
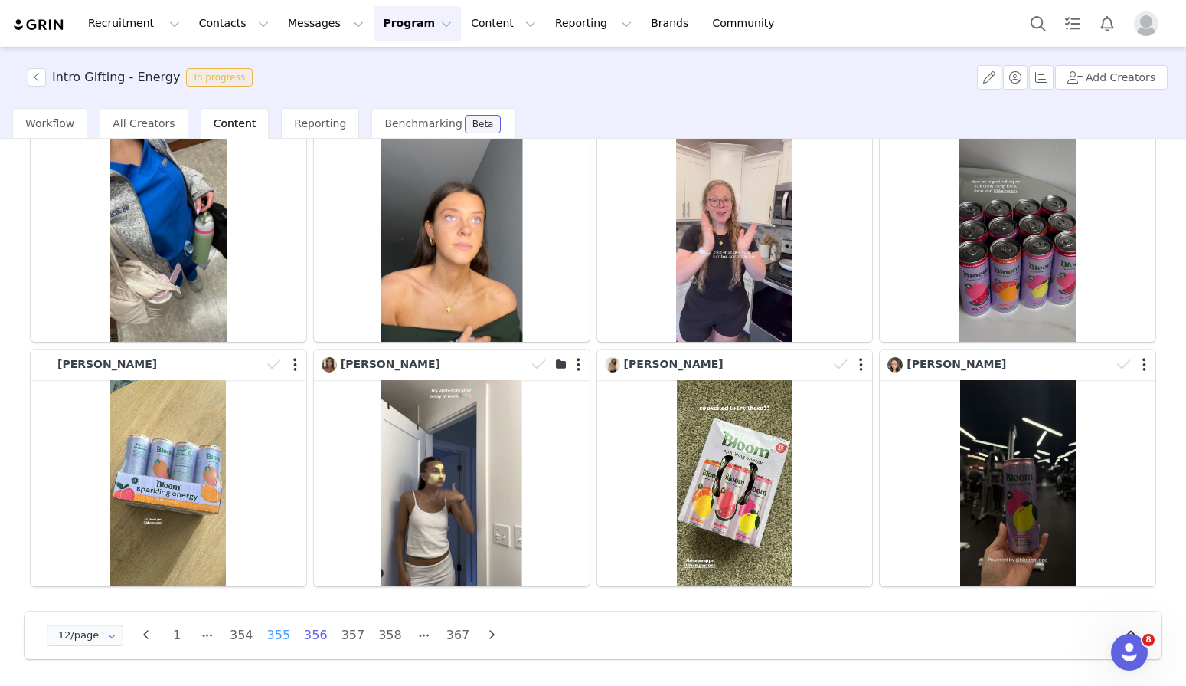
click at [280, 636] on li "355" at bounding box center [279, 634] width 30 height 21
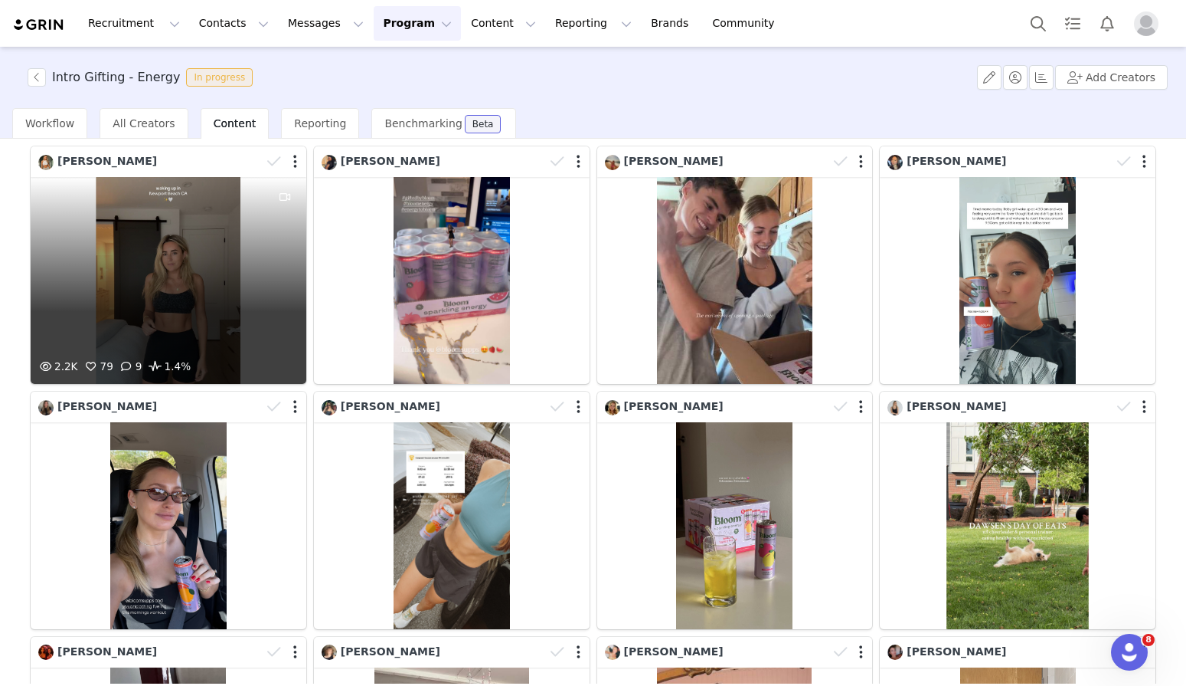
click at [222, 316] on div "2.2K 79 9 1.4%" at bounding box center [169, 280] width 276 height 207
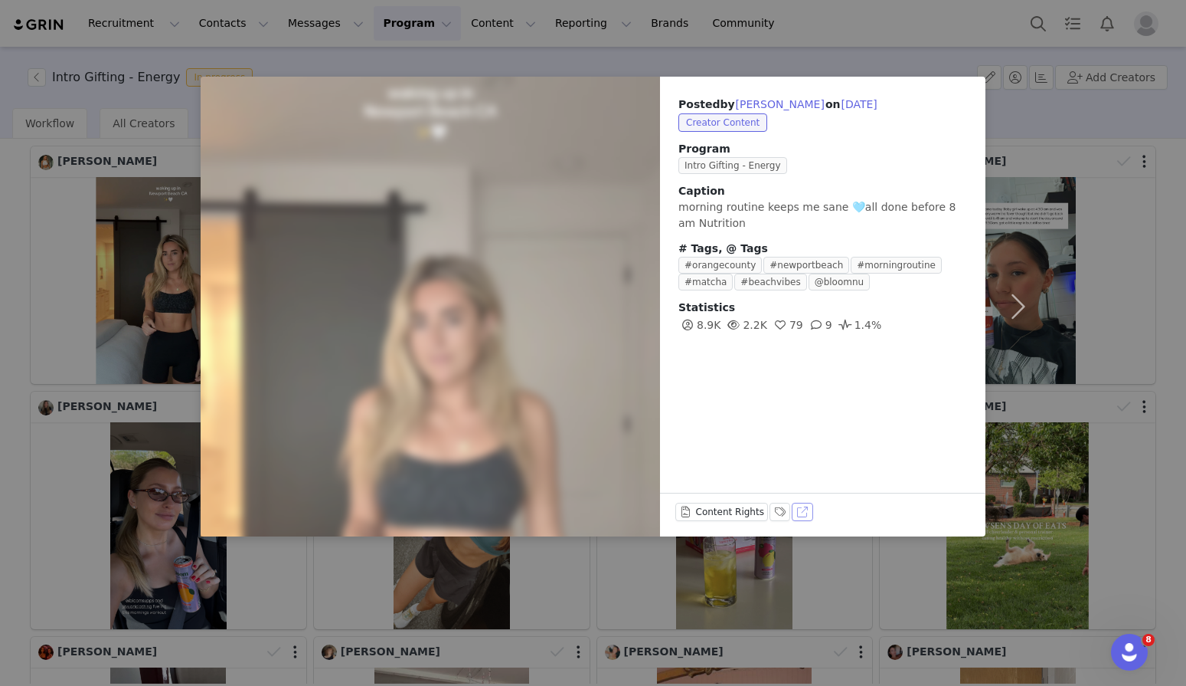
click at [797, 515] on button "View on TikTok" at bounding box center [802, 511] width 21 height 18
click at [606, 48] on div "Posted by Alexandra Morin on Jun 10, 2025 Creator Content Program Intro Gifting…" at bounding box center [593, 343] width 1186 height 686
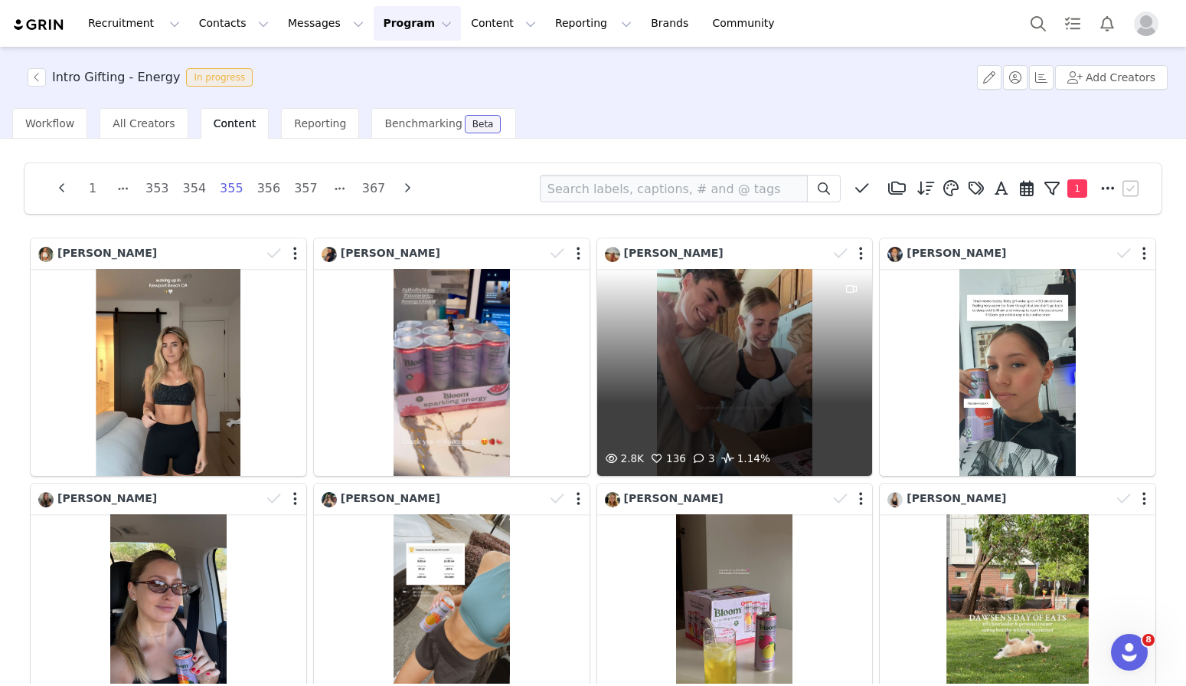
click at [817, 328] on div "2.8K 136 3 1.14%" at bounding box center [735, 372] width 276 height 207
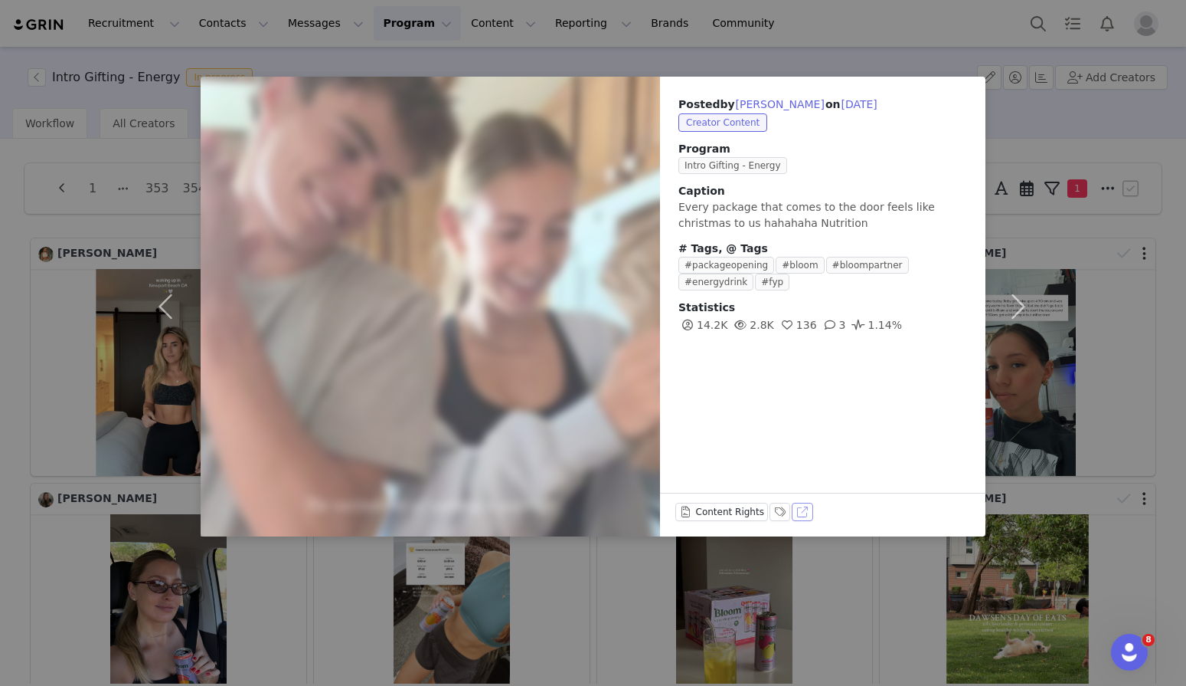
click at [807, 511] on button "View on TikTok" at bounding box center [802, 511] width 21 height 18
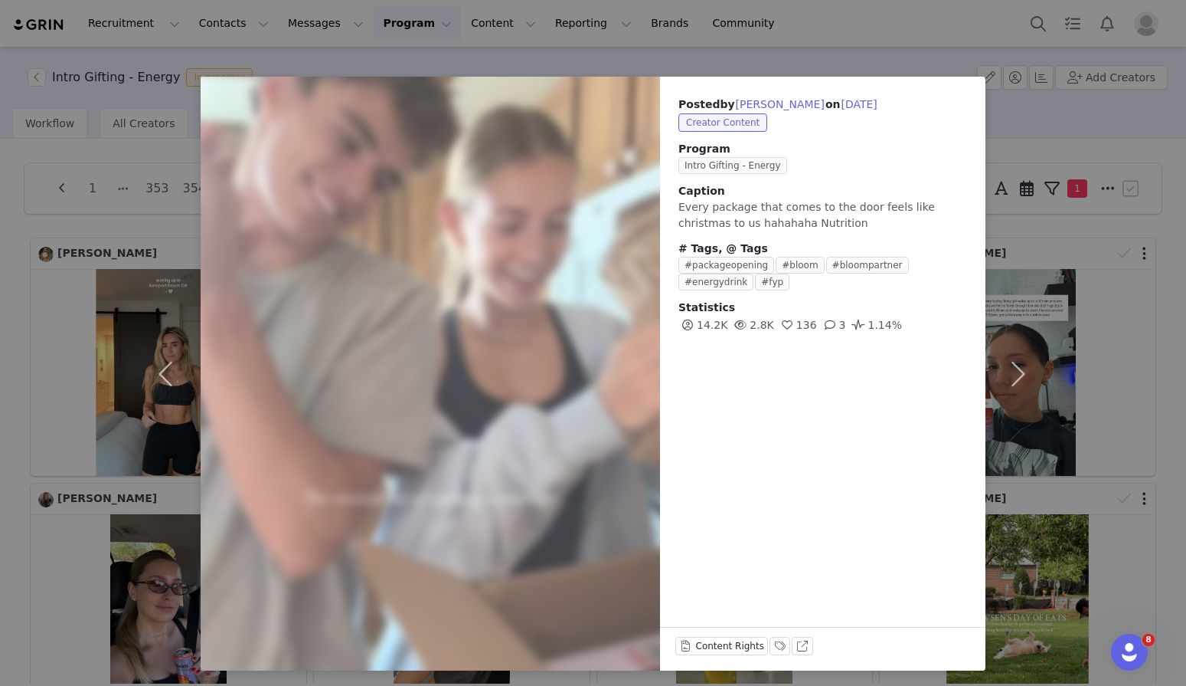
click at [632, 49] on div "Posted by Parris Adams on Jun 10, 2025 Creator Content Program Intro Gifting - …" at bounding box center [593, 343] width 1186 height 686
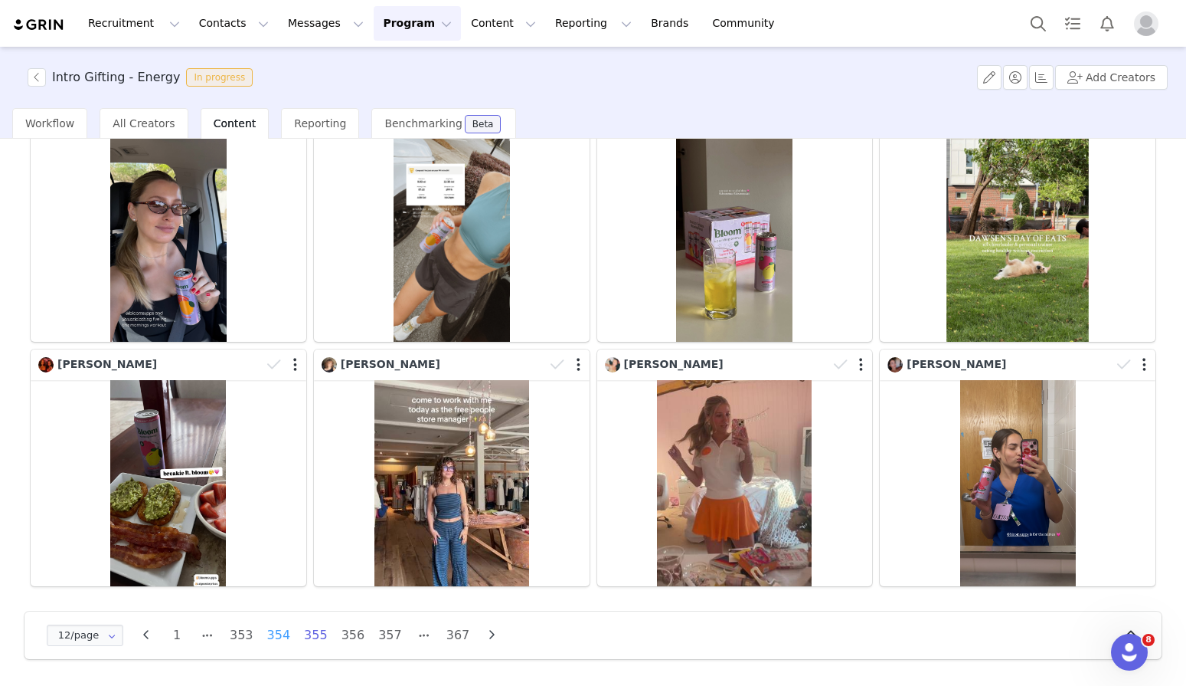
click at [278, 641] on li "354" at bounding box center [279, 634] width 30 height 21
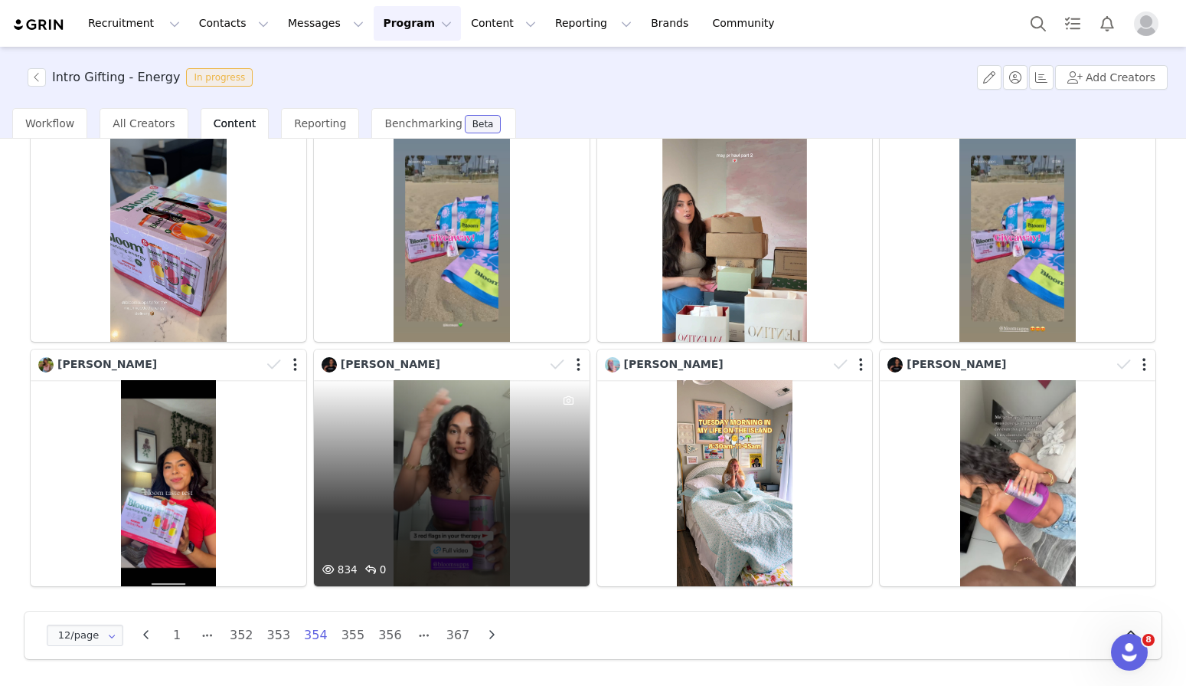
click at [515, 449] on div "834 0" at bounding box center [452, 483] width 276 height 207
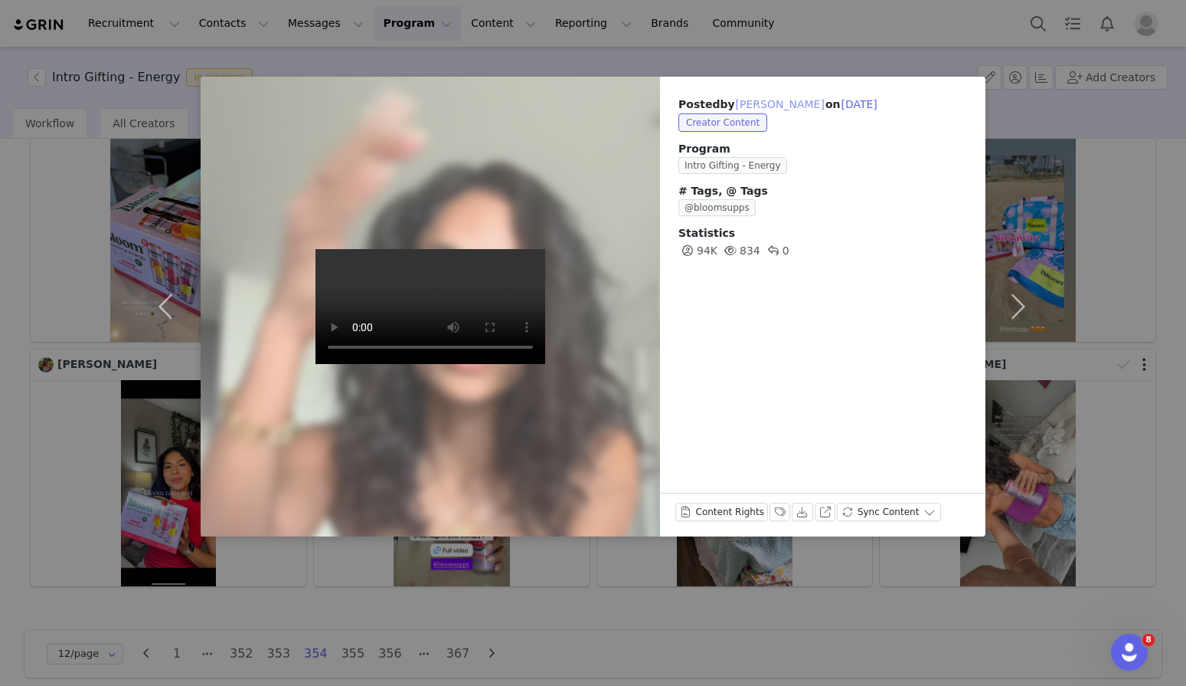
click at [761, 103] on button "[PERSON_NAME]" at bounding box center [780, 104] width 90 height 18
type input "[PERSON_NAME]"
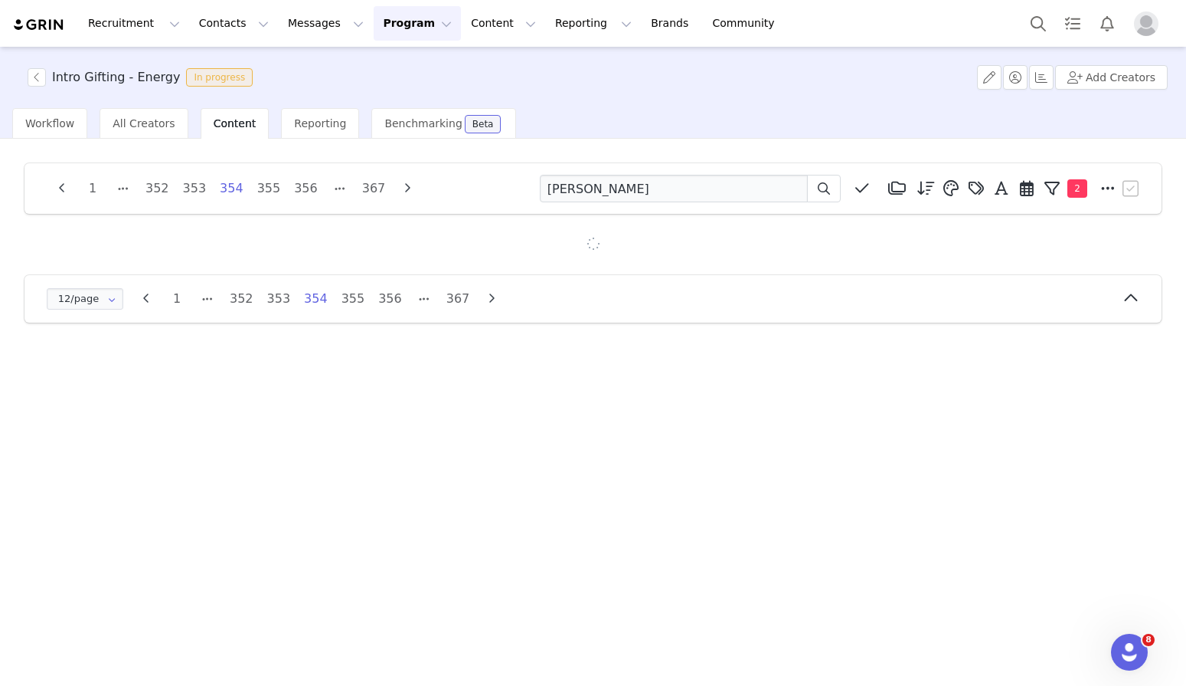
scroll to position [0, 0]
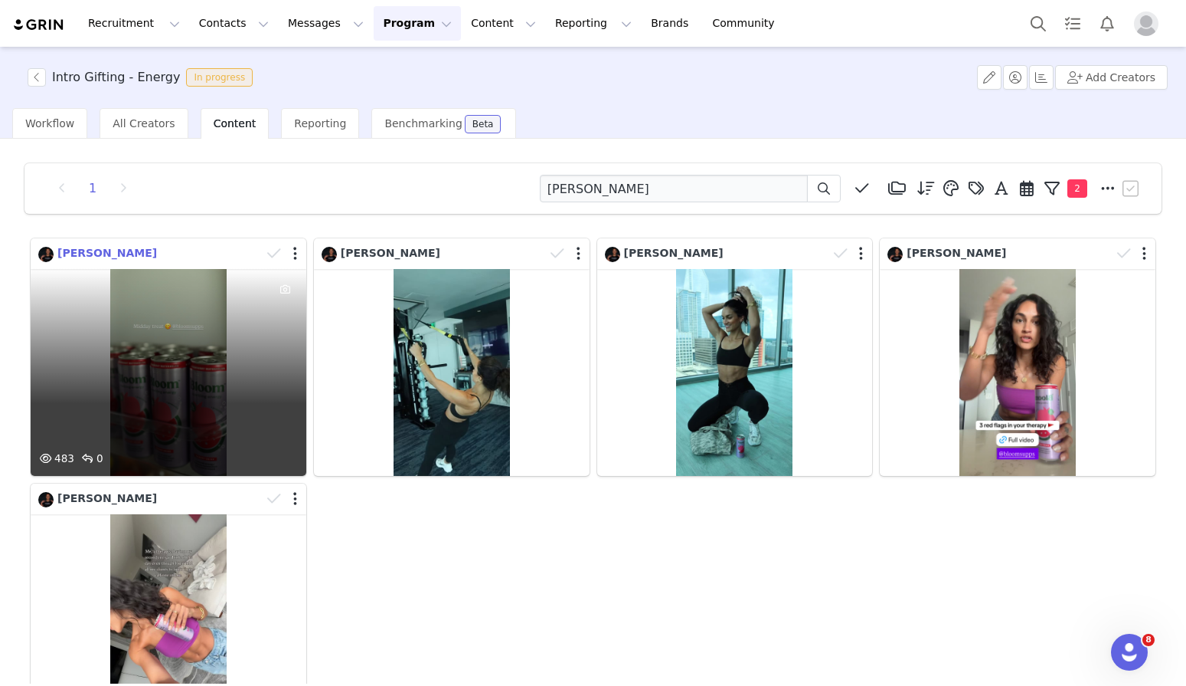
click at [119, 248] on span "[PERSON_NAME]" at bounding box center [107, 253] width 100 height 12
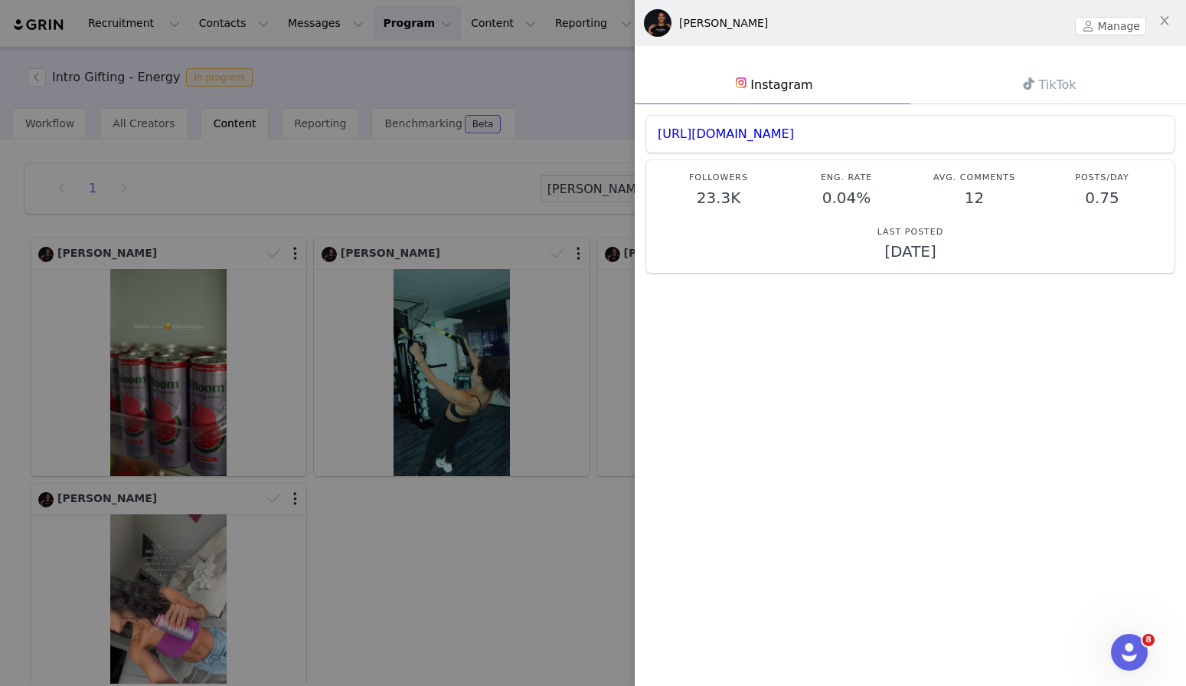
click at [705, 25] on div "[PERSON_NAME]" at bounding box center [723, 23] width 89 height 16
click at [1112, 17] on button "Manage" at bounding box center [1110, 26] width 71 height 18
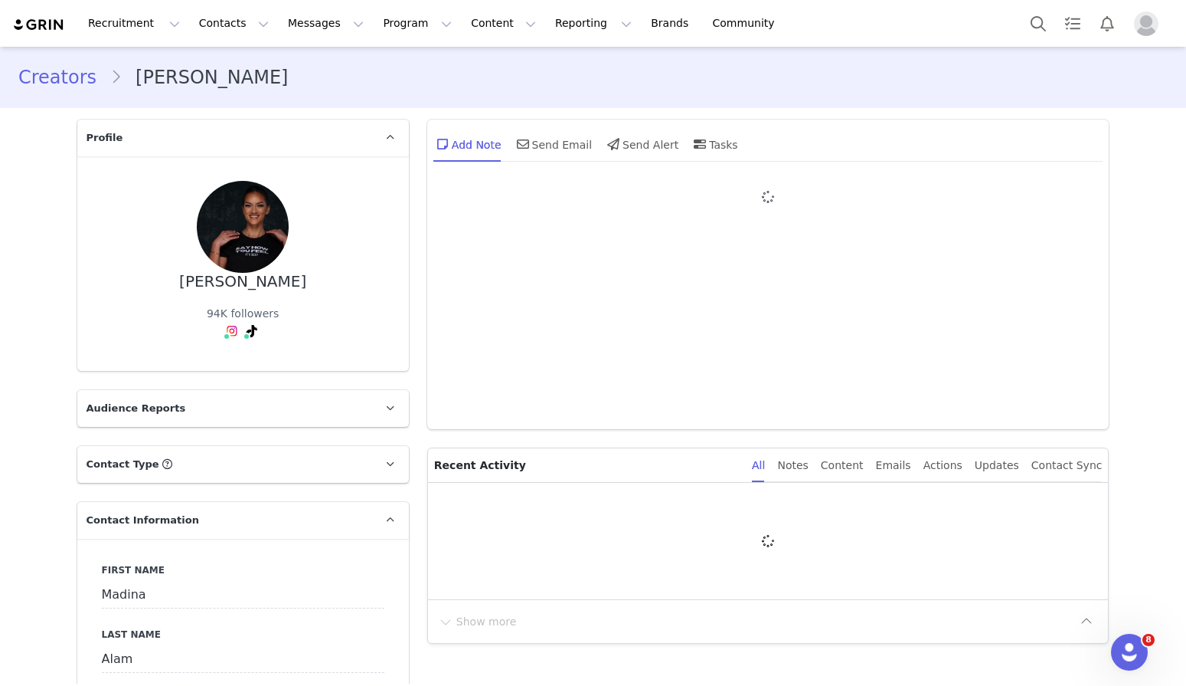
type input "+1 (United States)"
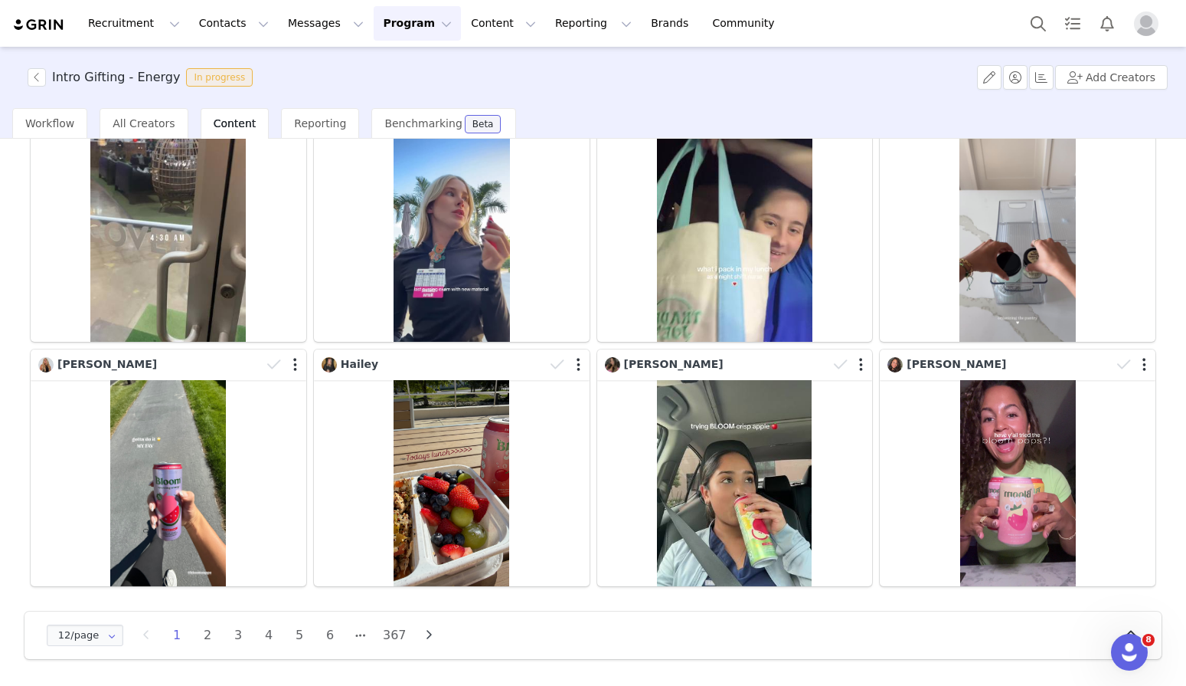
scroll to position [379, 0]
click at [404, 637] on li "367" at bounding box center [395, 634] width 30 height 21
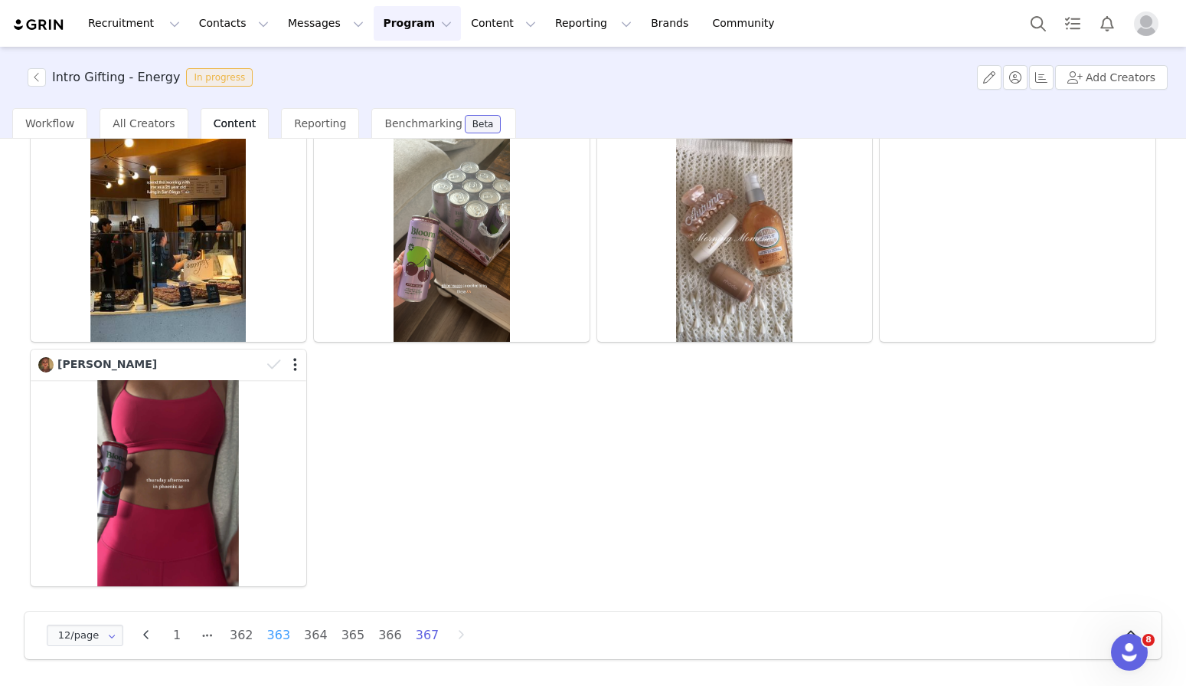
click at [284, 633] on li "363" at bounding box center [279, 634] width 30 height 21
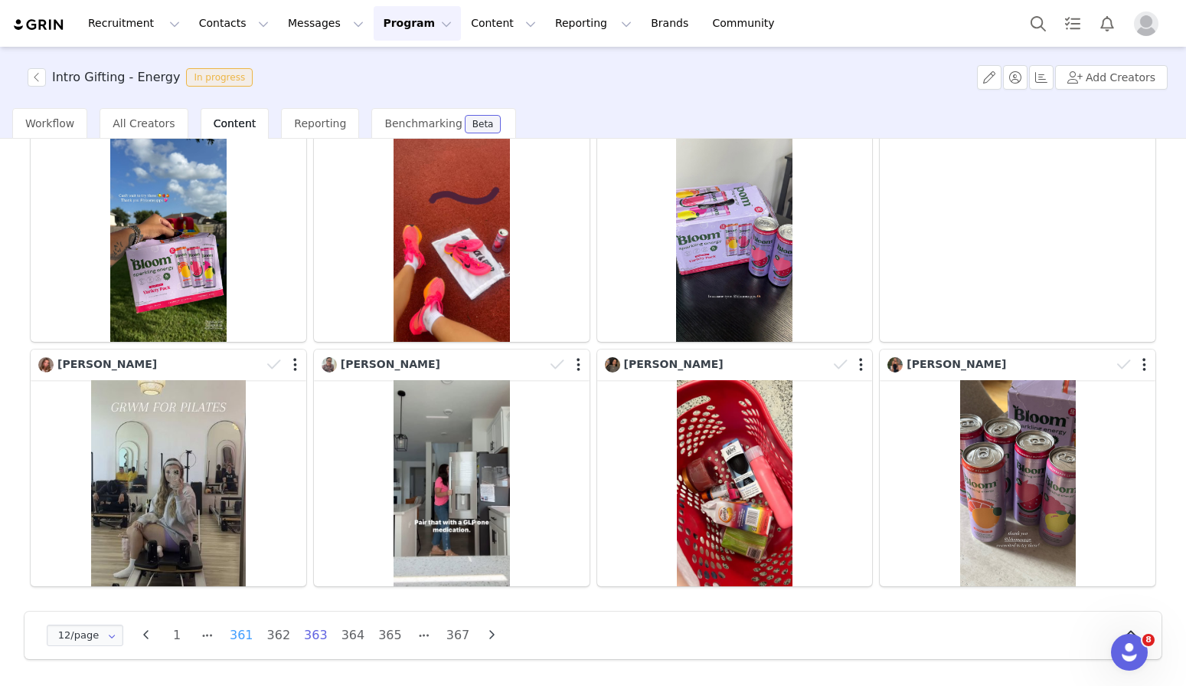
click at [234, 637] on li "361" at bounding box center [242, 634] width 30 height 21
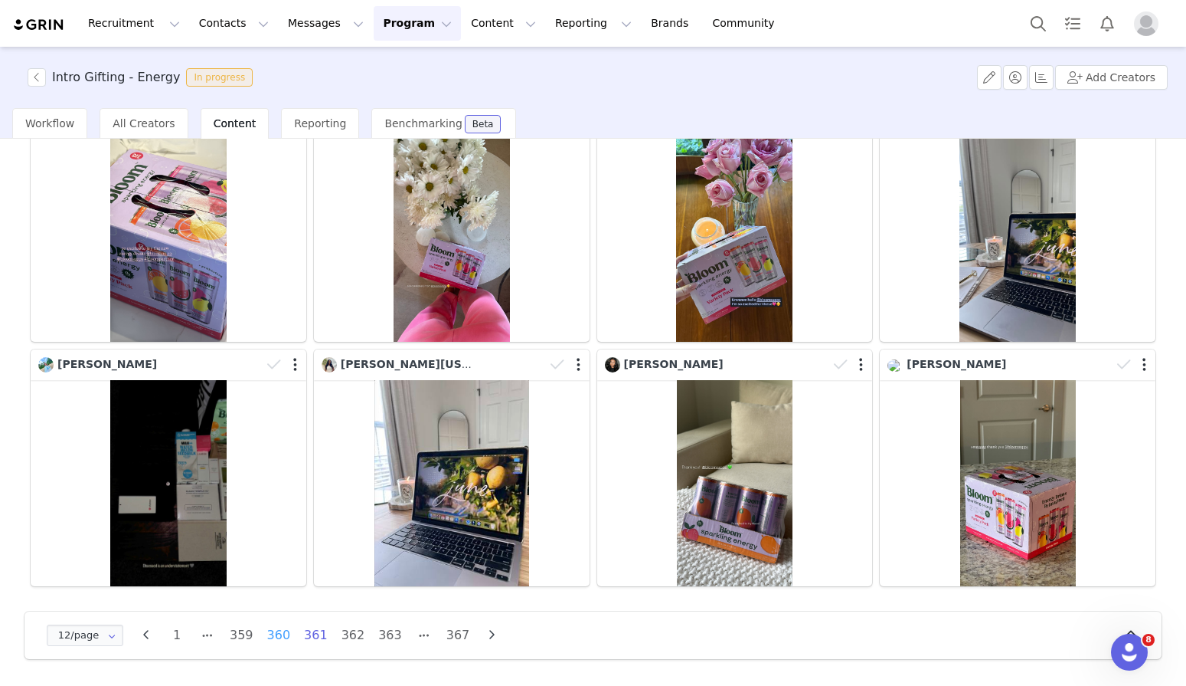
click at [279, 633] on li "360" at bounding box center [279, 634] width 30 height 21
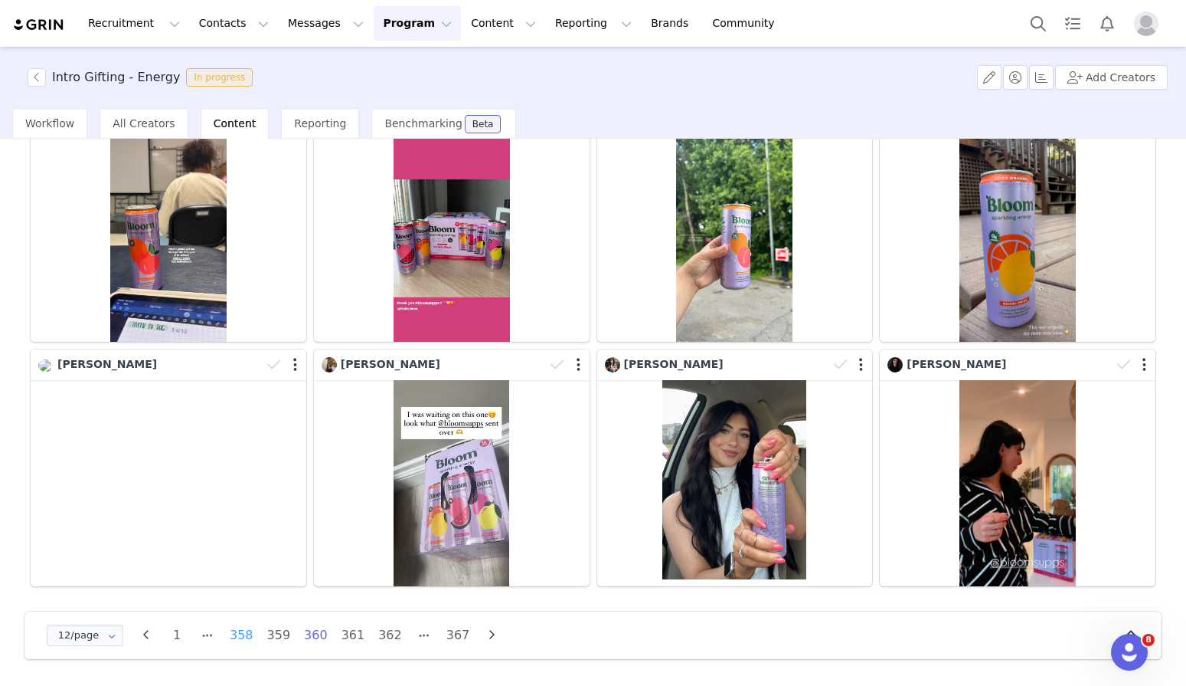
click at [237, 640] on li "358" at bounding box center [242, 634] width 30 height 21
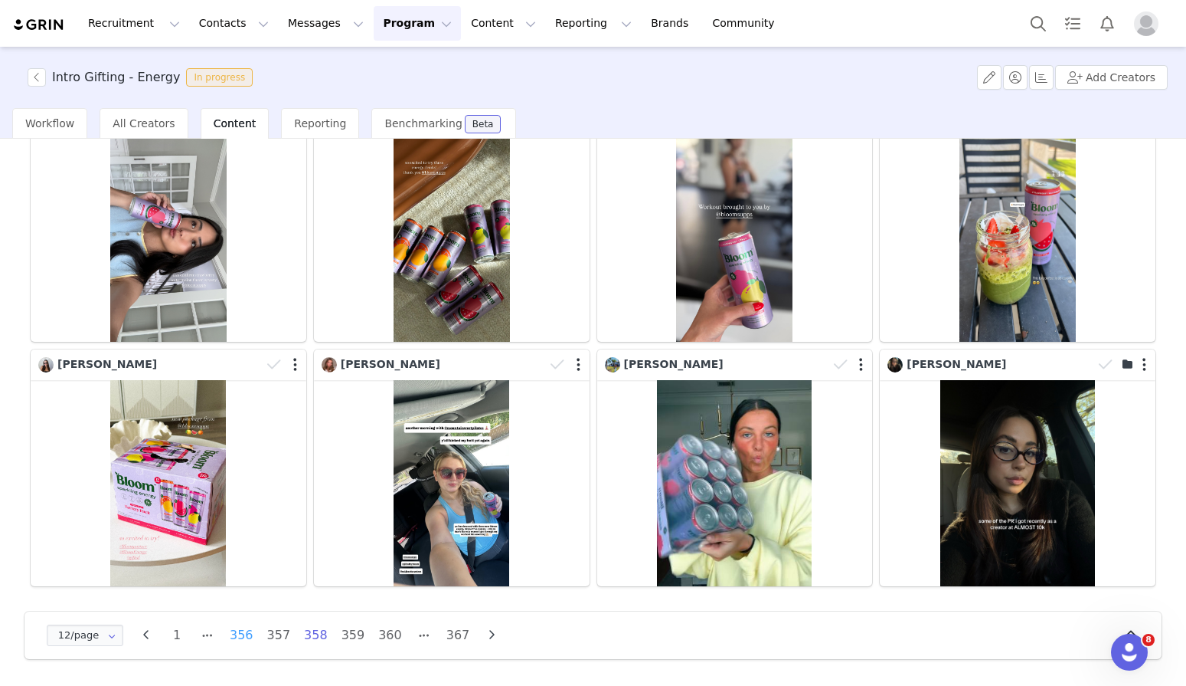
click at [230, 640] on li "356" at bounding box center [242, 634] width 30 height 21
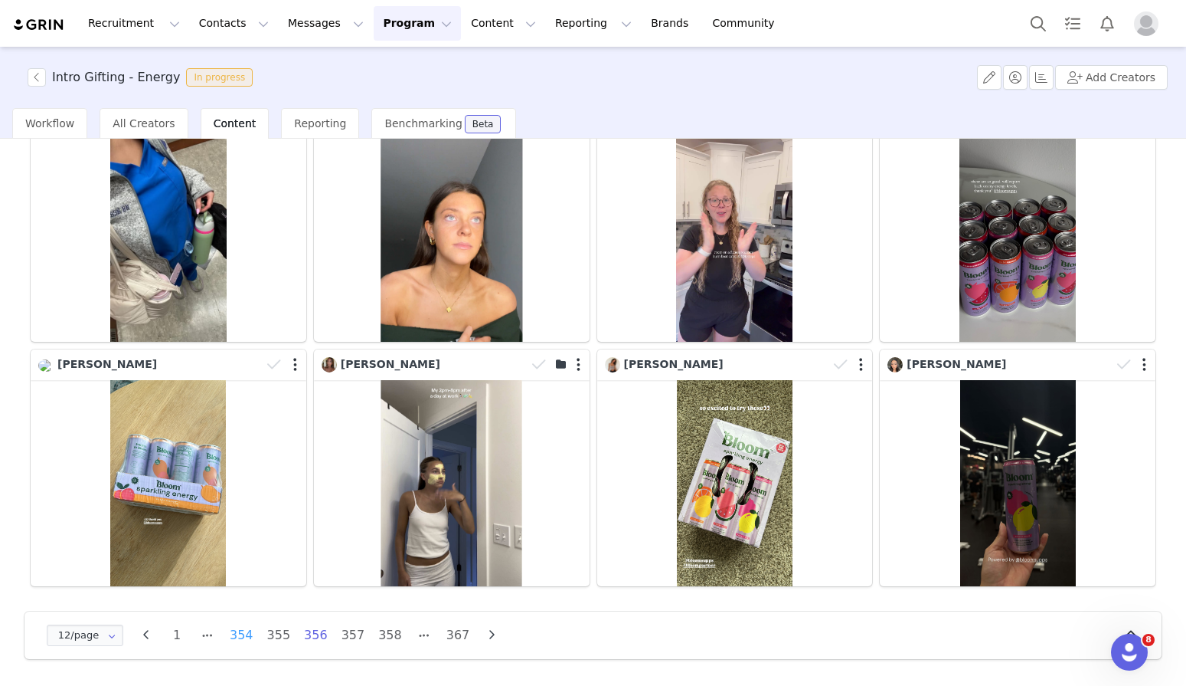
click at [240, 637] on li "354" at bounding box center [242, 634] width 30 height 21
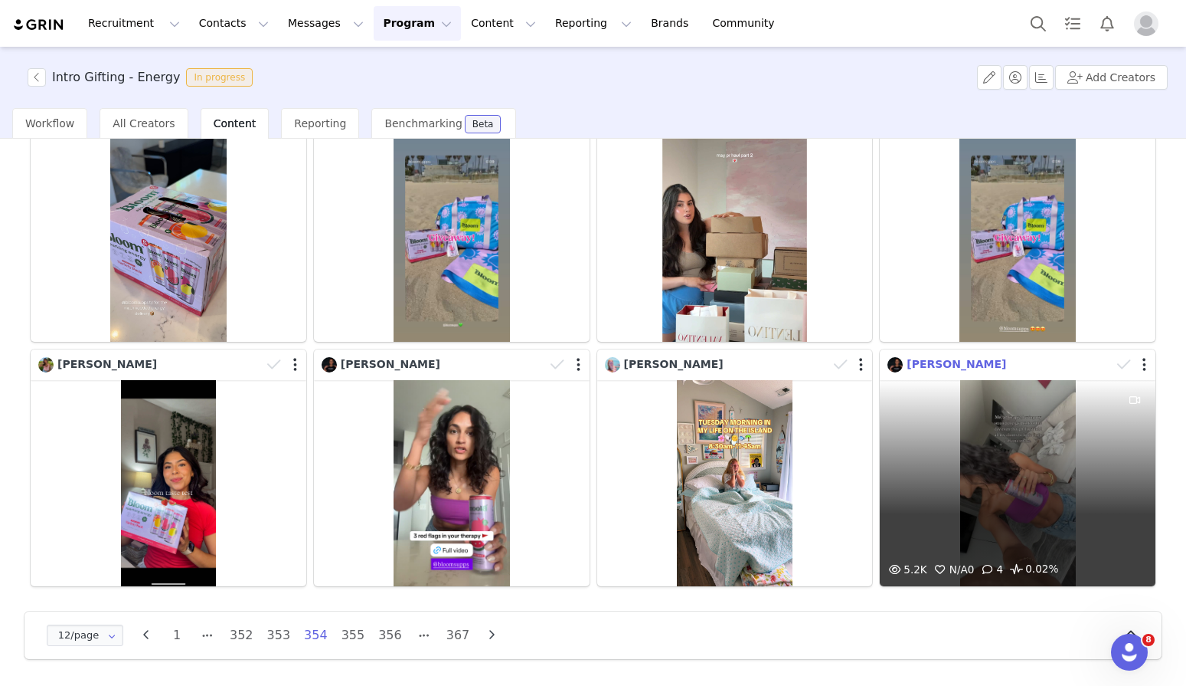
click at [940, 365] on span "[PERSON_NAME]" at bounding box center [957, 364] width 100 height 12
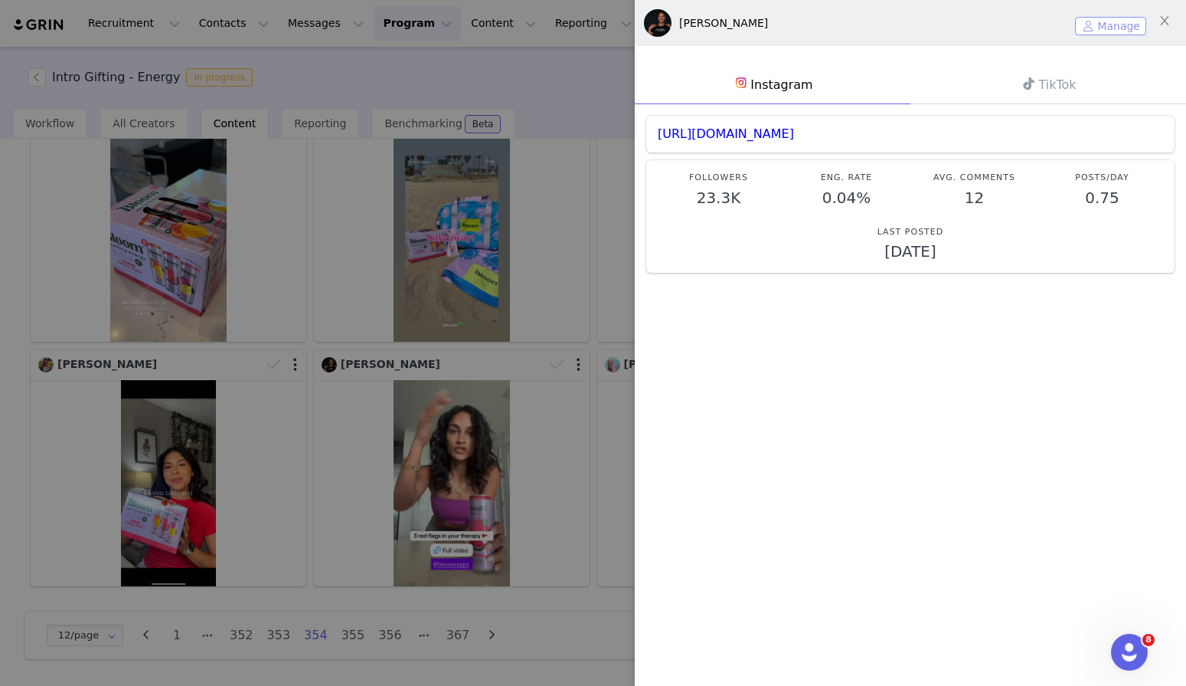
click at [1091, 28] on button "Manage" at bounding box center [1110, 26] width 71 height 18
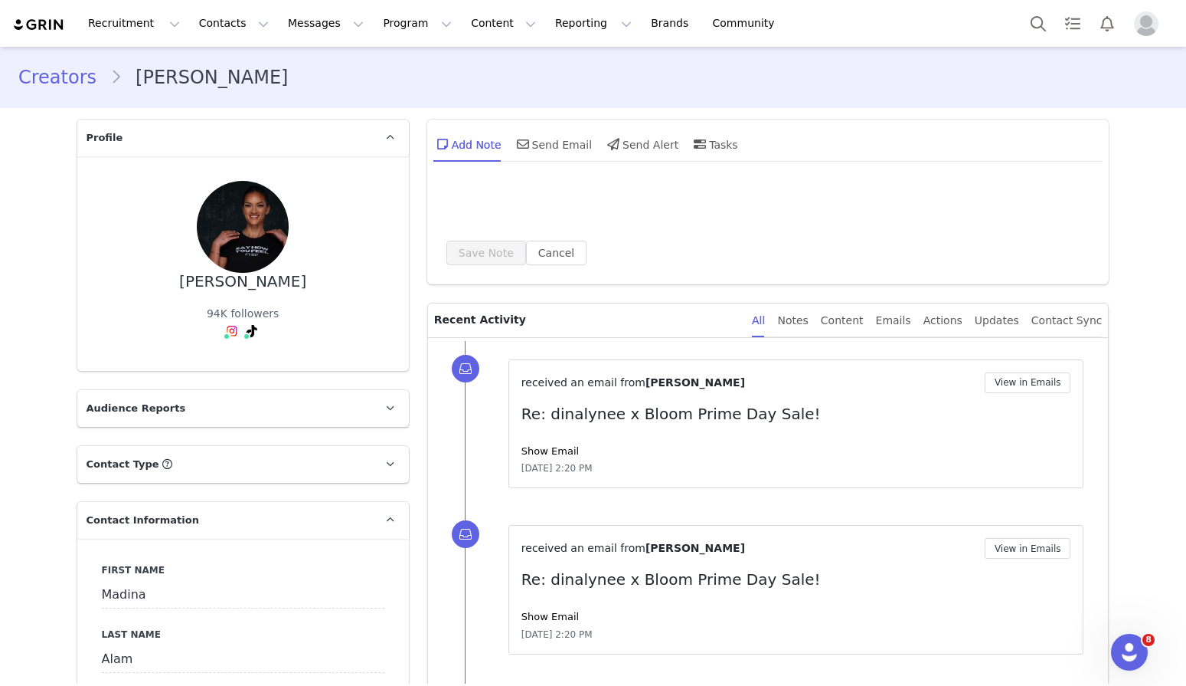
type input "+1 (United States)"
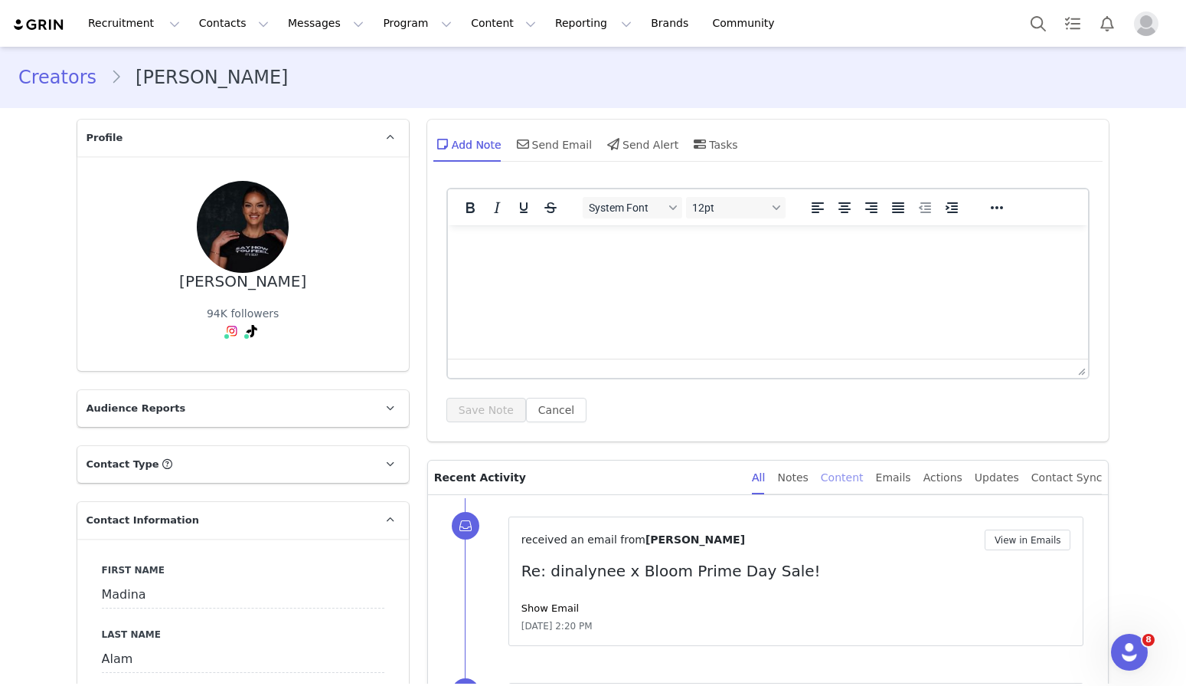
click at [861, 475] on div "Content" at bounding box center [842, 477] width 43 height 34
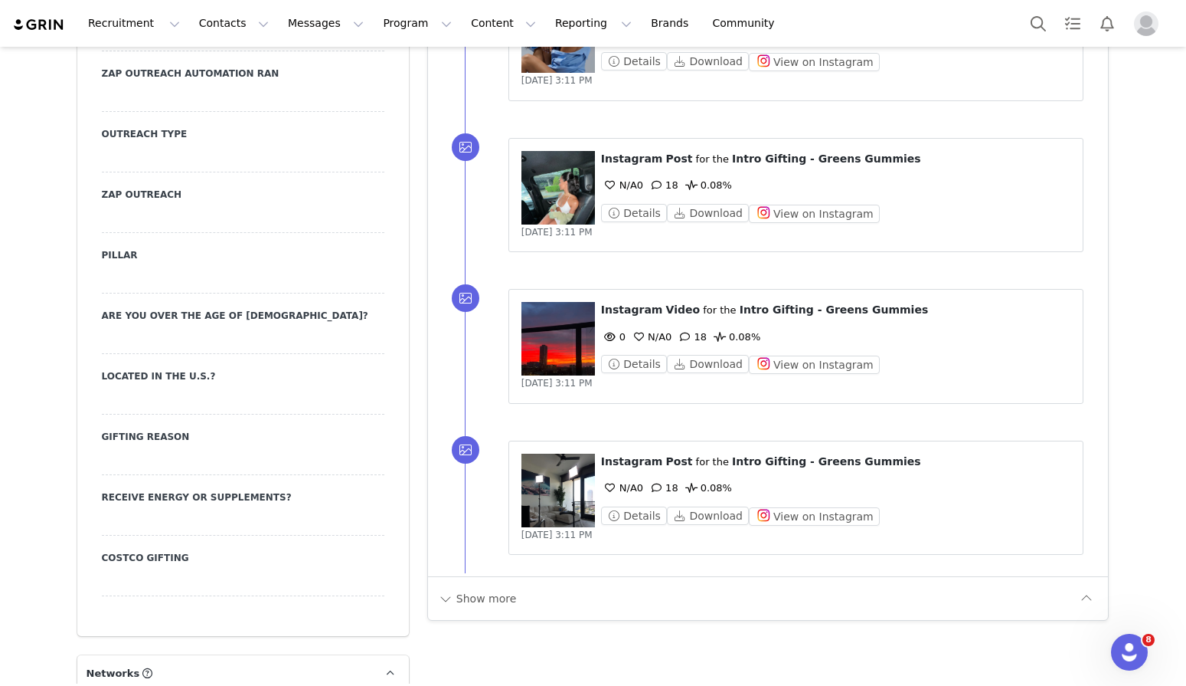
scroll to position [1177, 0]
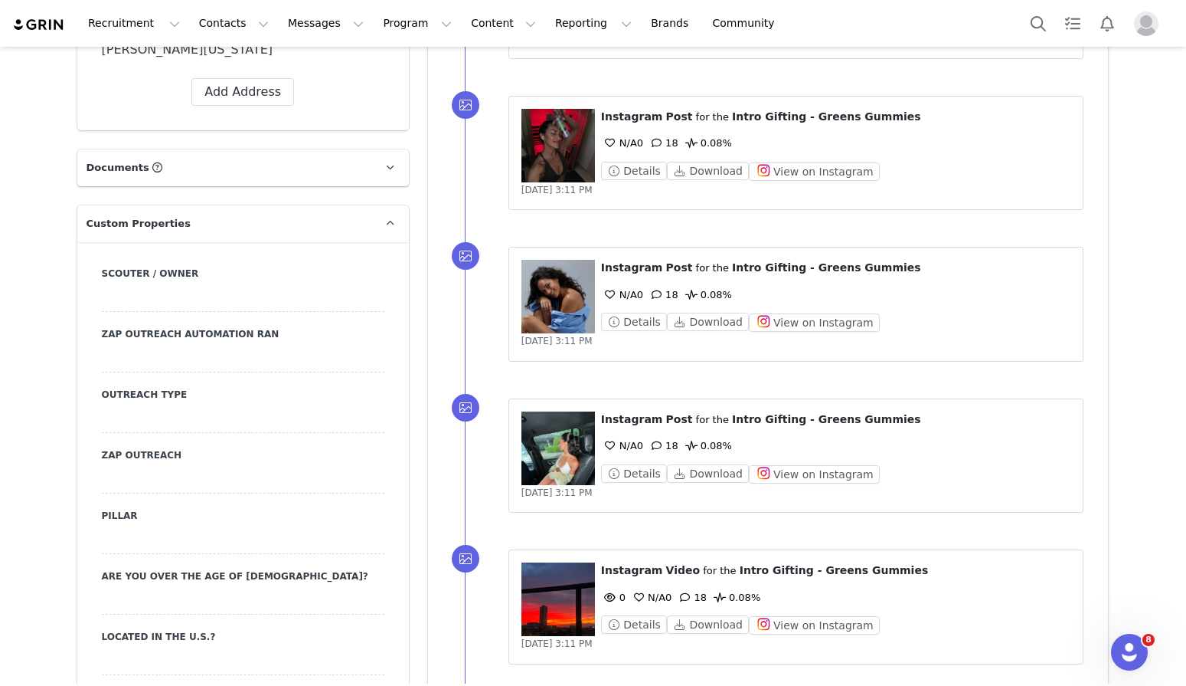
click at [566, 165] on figure at bounding box center [559, 146] width 74 height 74
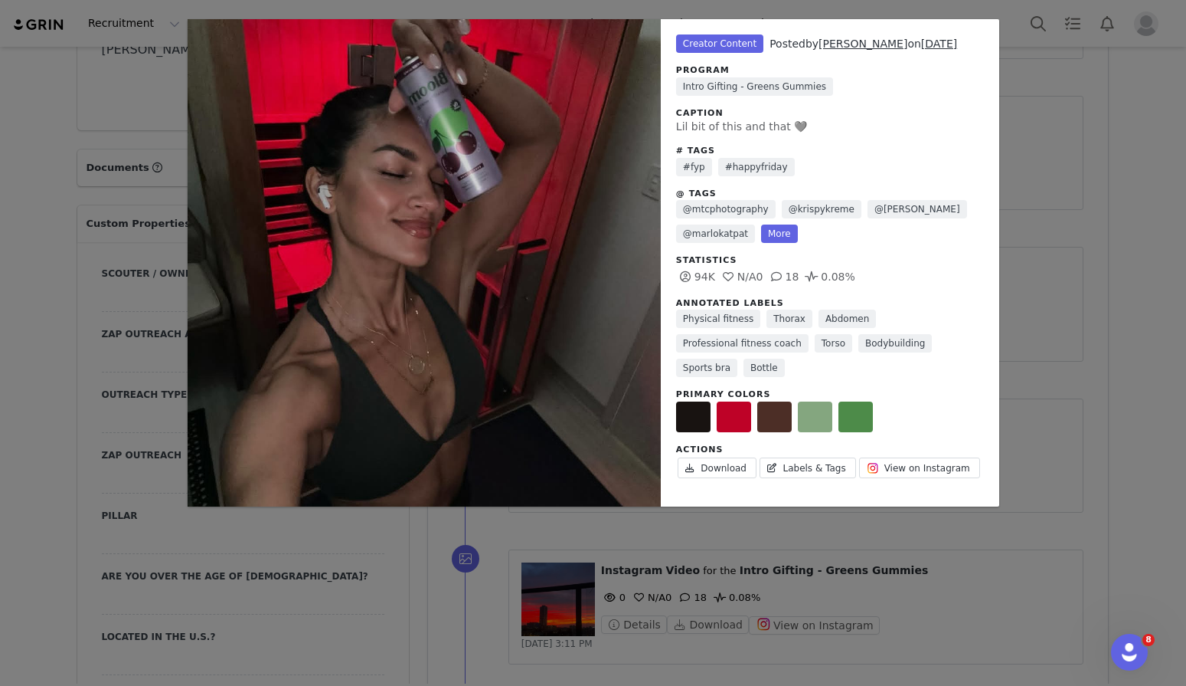
click at [1060, 87] on div "Unlabeled Creator Content Posted by Madina Alam on Sep 26, 2025 Program Intro G…" at bounding box center [593, 343] width 1186 height 686
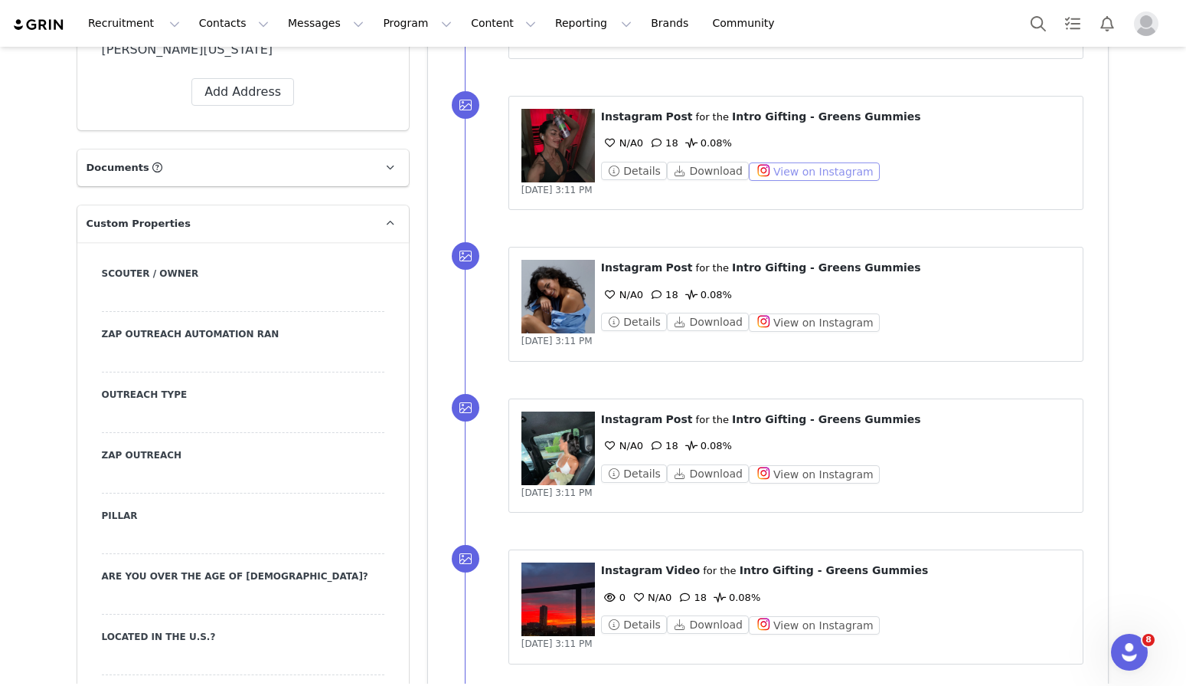
click at [780, 170] on button "View on Instagram" at bounding box center [814, 171] width 131 height 18
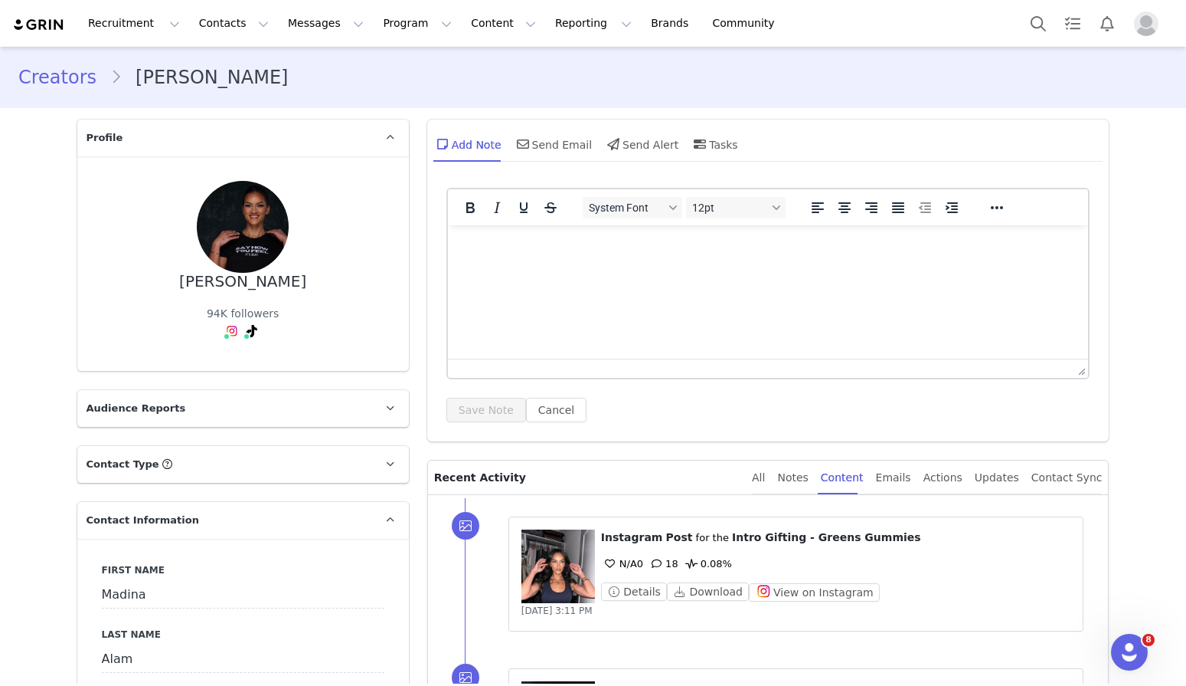
scroll to position [0, 0]
drag, startPoint x: 196, startPoint y: 286, endPoint x: 349, endPoint y: 286, distance: 152.4
click at [349, 286] on div "Madina Alam 94K followers" at bounding box center [243, 263] width 283 height 165
copy div "[PERSON_NAME]"
click at [1027, 27] on button "Search" at bounding box center [1039, 23] width 34 height 34
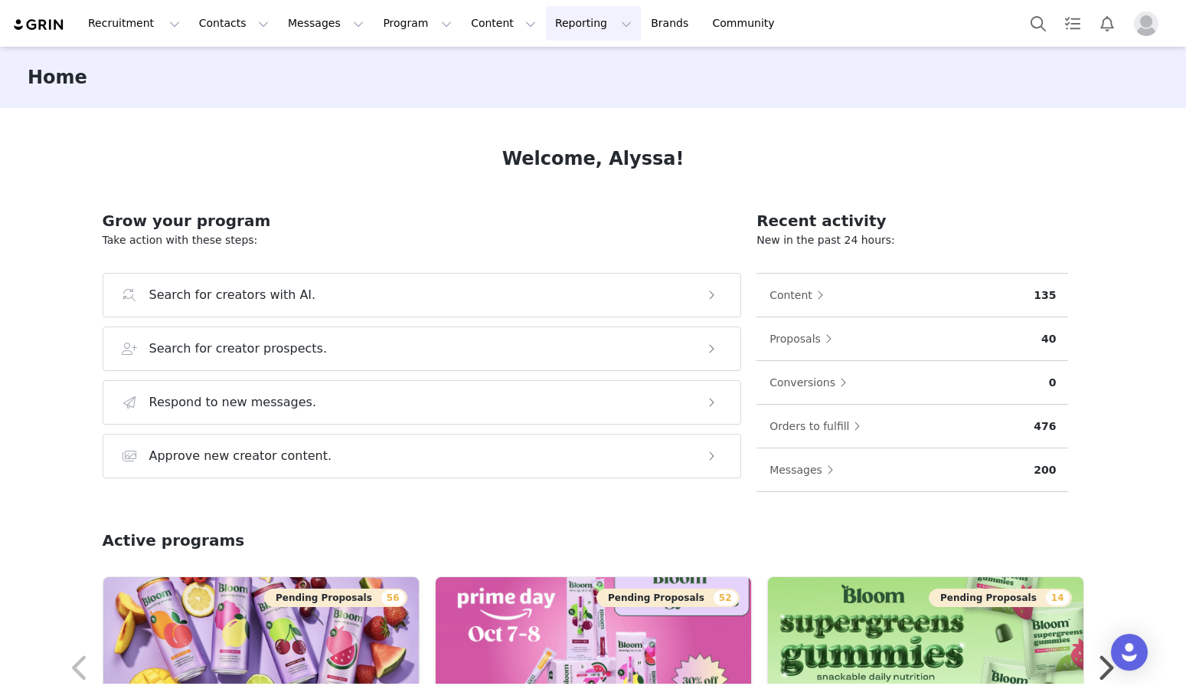
click at [548, 34] on button "Reporting Reporting" at bounding box center [593, 23] width 95 height 34
click at [555, 62] on p "Dashboard" at bounding box center [549, 68] width 58 height 16
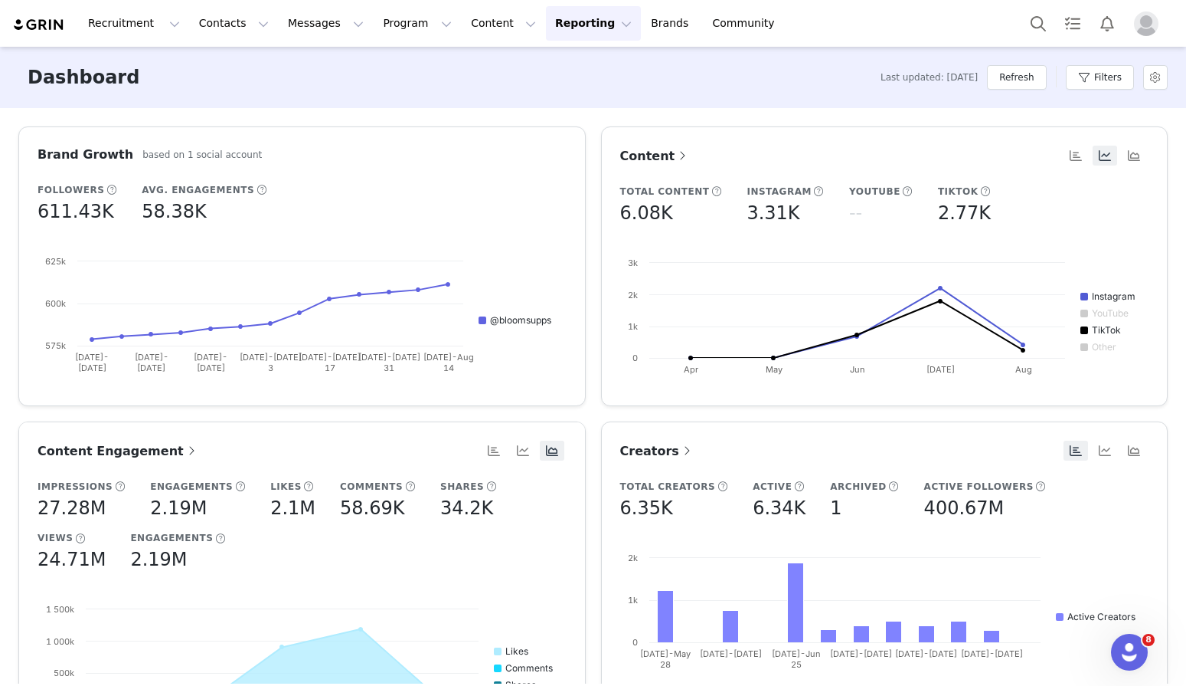
click at [659, 152] on span "Content" at bounding box center [655, 156] width 70 height 15
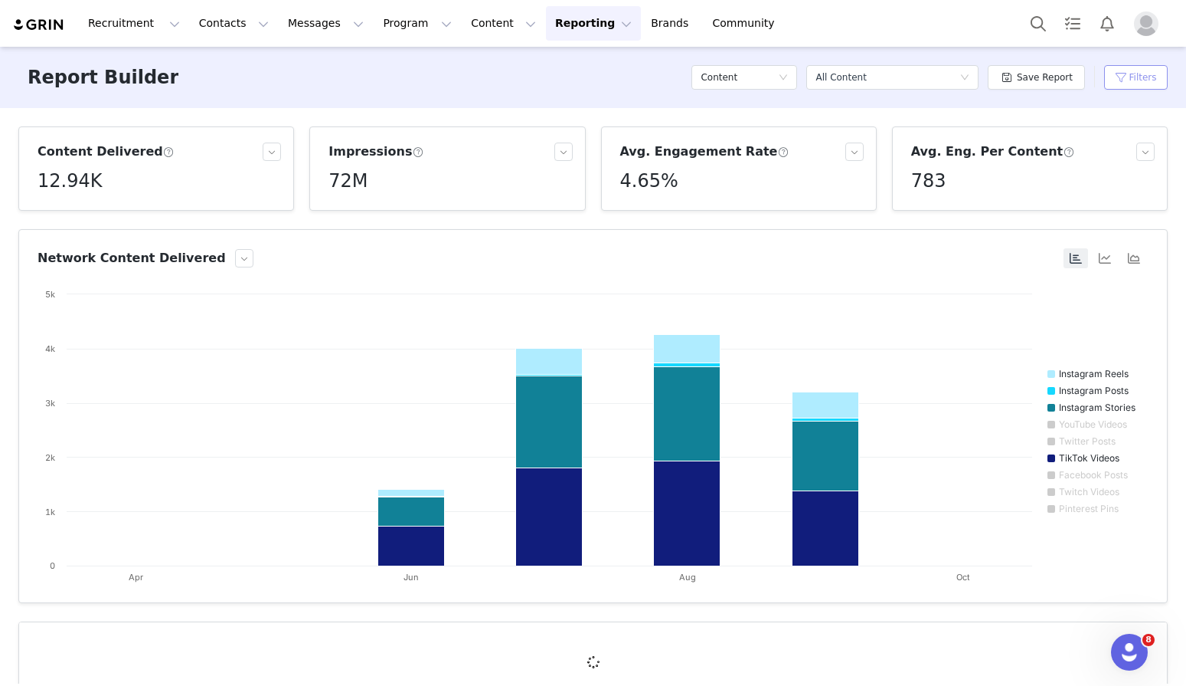
click at [1131, 72] on button "Filters" at bounding box center [1136, 77] width 64 height 25
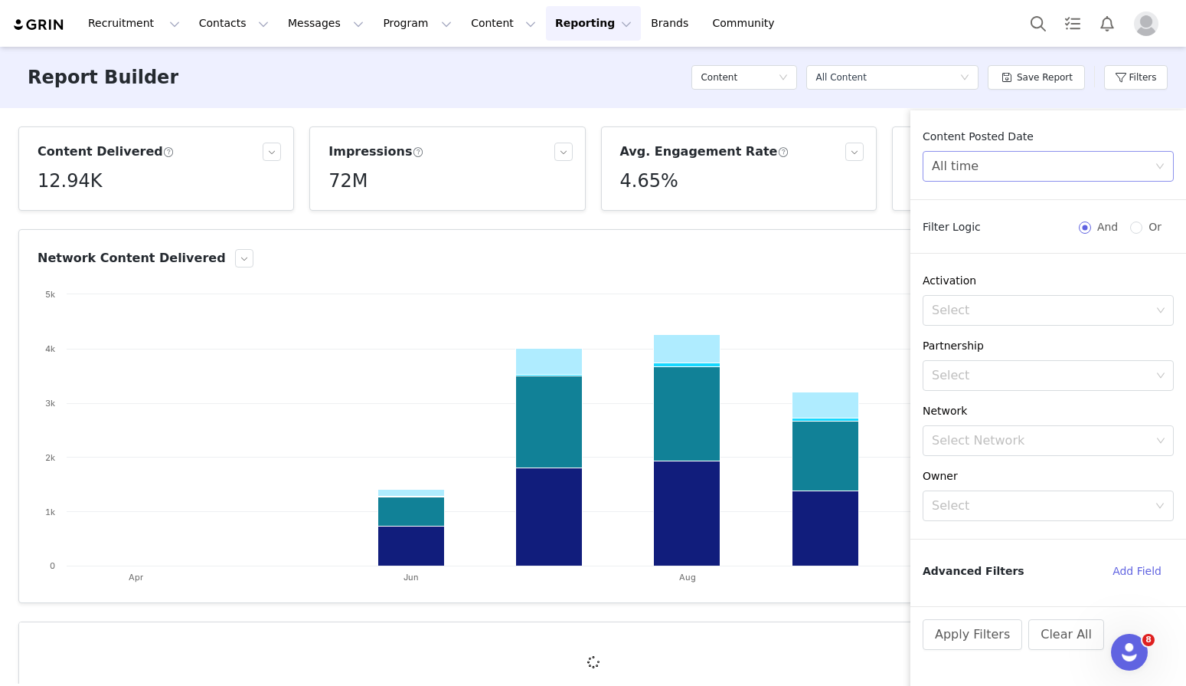
click at [988, 176] on div "All time" at bounding box center [1043, 166] width 223 height 29
click at [998, 227] on li "Last 7 Days" at bounding box center [1048, 224] width 251 height 25
click at [982, 631] on button "Apply Filters" at bounding box center [973, 634] width 100 height 31
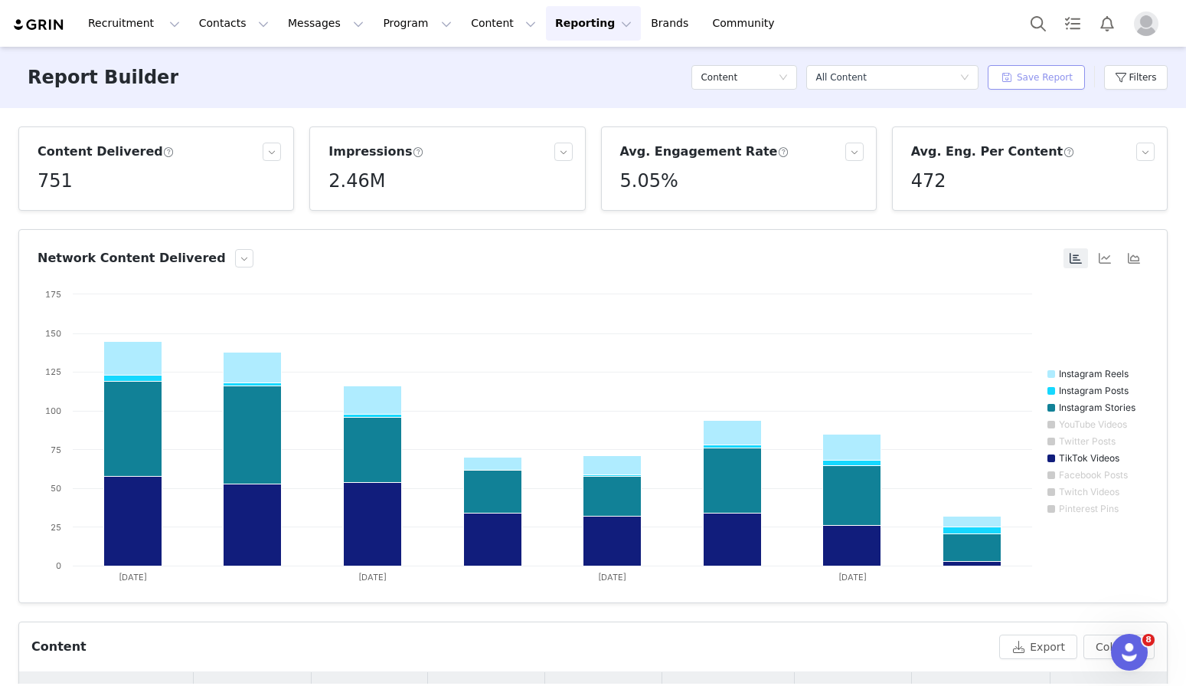
click at [1036, 73] on button "Save Report" at bounding box center [1036, 77] width 97 height 25
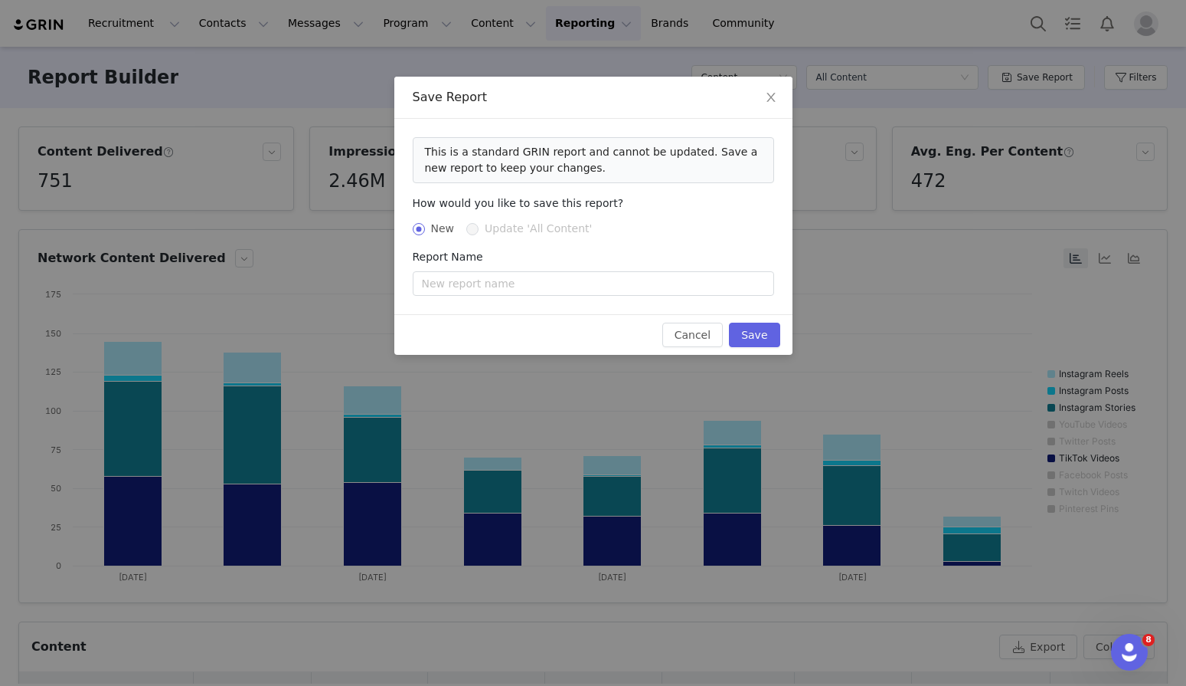
click at [571, 270] on form "How would you like to save this report? New Update 'All Content' Report Name" at bounding box center [594, 245] width 362 height 100
click at [775, 97] on icon "icon: close" at bounding box center [771, 97] width 12 height 12
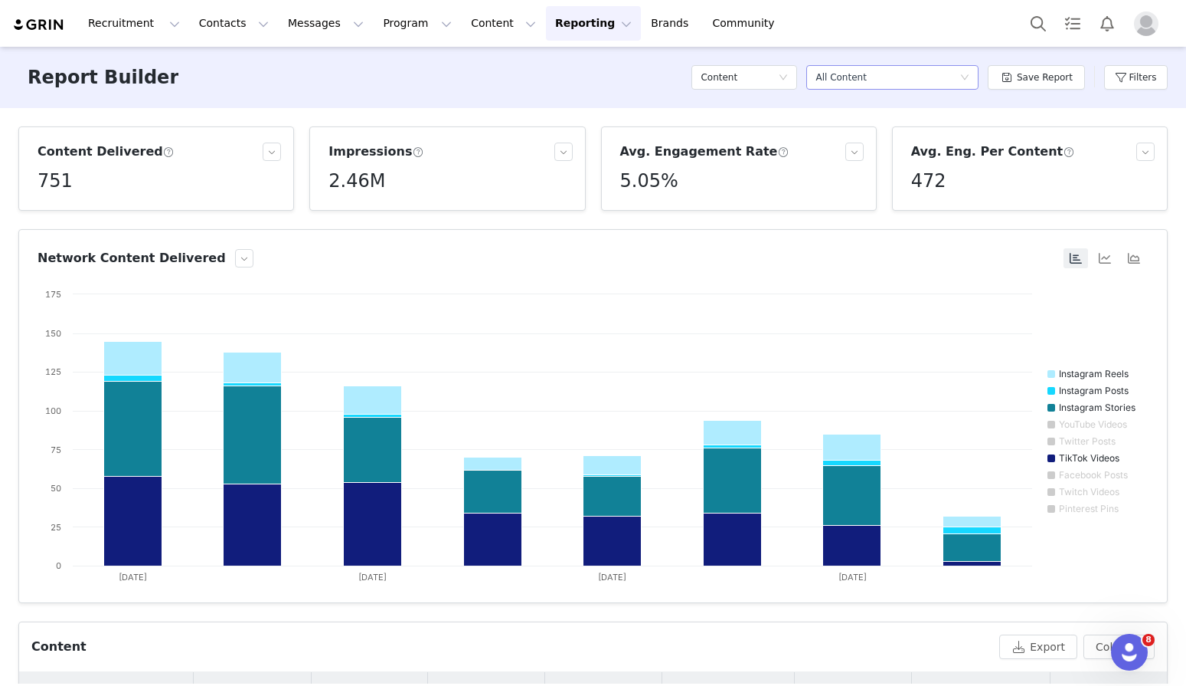
click at [932, 75] on div "Select a report All Content" at bounding box center [888, 77] width 144 height 23
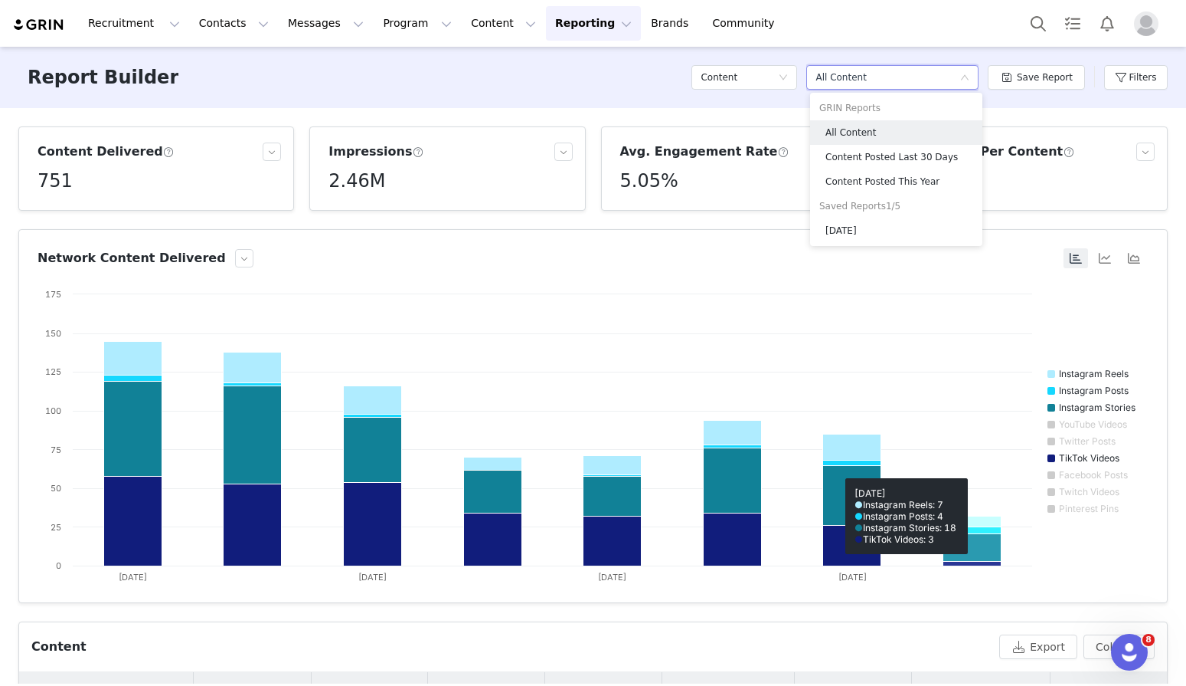
click at [952, 317] on rect at bounding box center [593, 439] width 1111 height 306
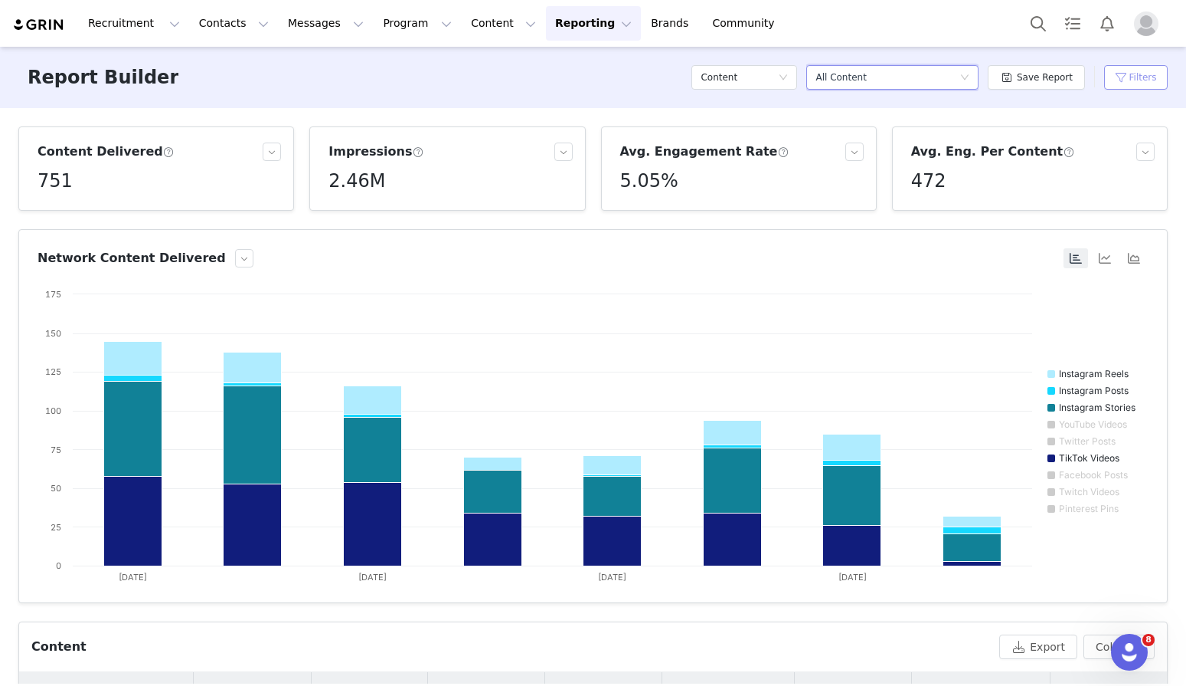
click at [1137, 73] on button "Filters" at bounding box center [1136, 77] width 64 height 25
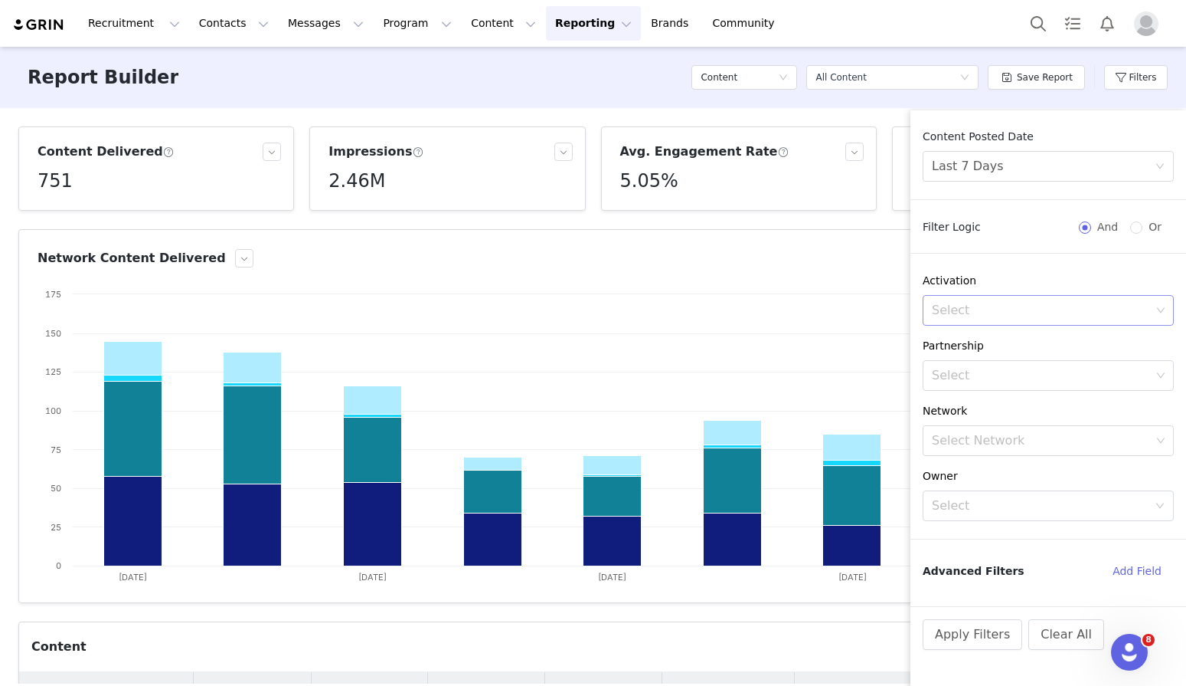
click at [1003, 310] on div "Select" at bounding box center [1041, 310] width 219 height 15
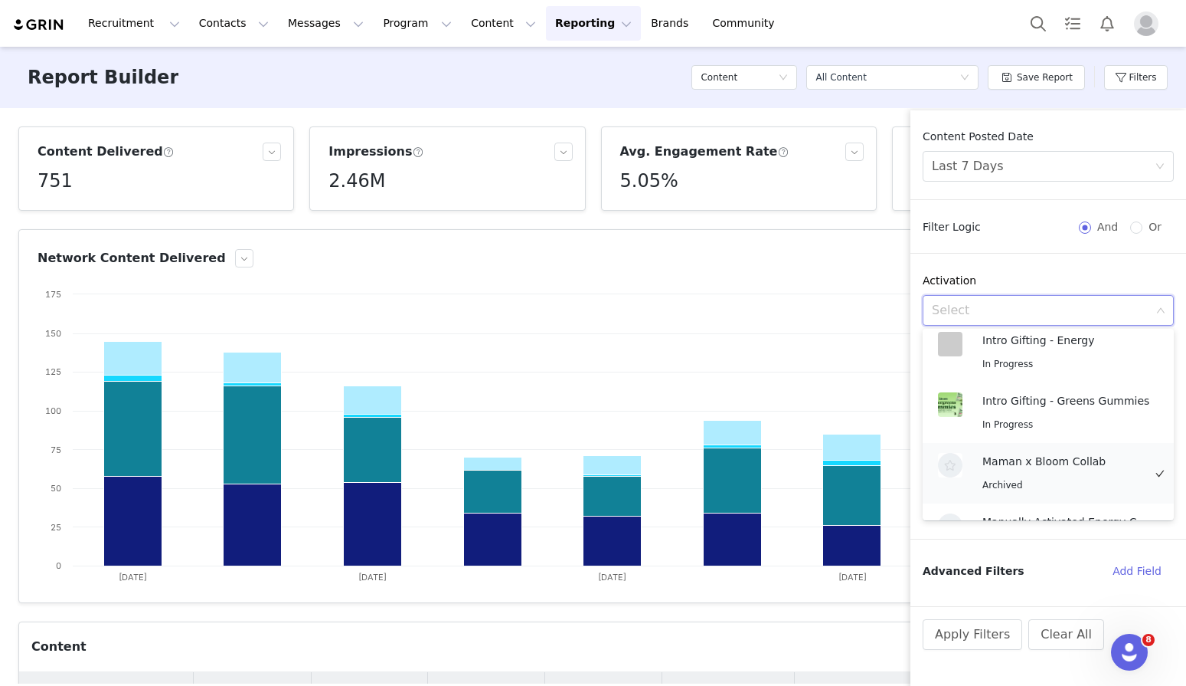
scroll to position [601, 0]
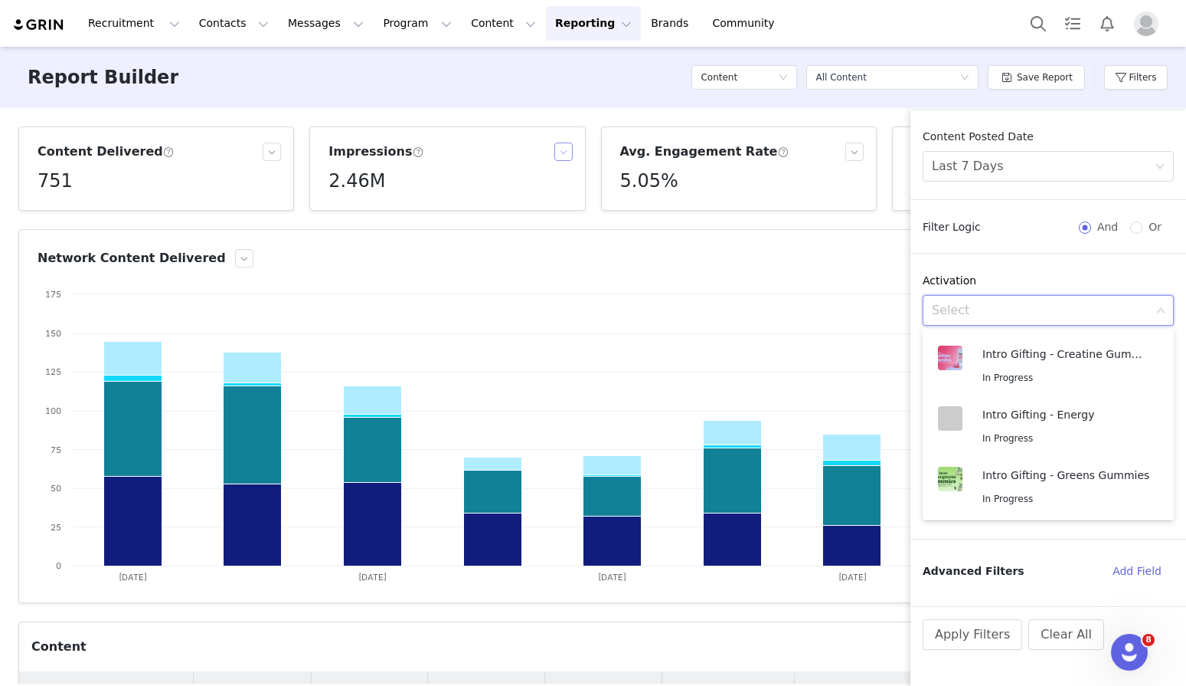
click at [560, 148] on button "button" at bounding box center [564, 151] width 18 height 18
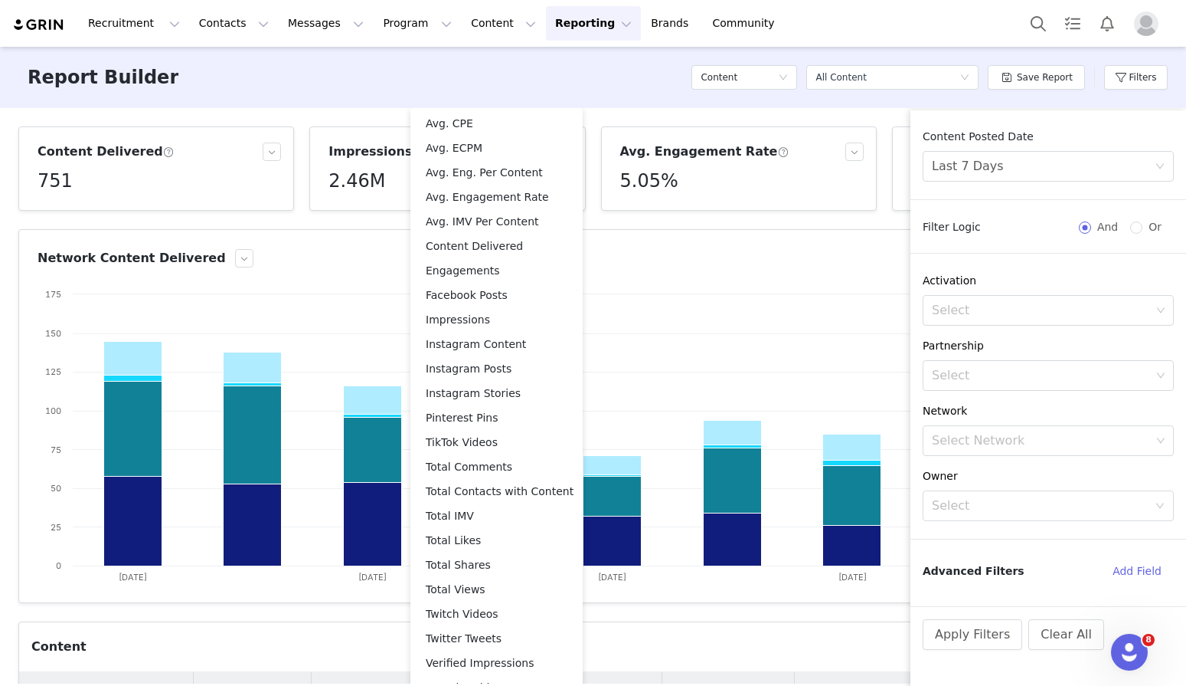
click at [619, 219] on div "Content Delivered 751 Impressions 2.46M Avg. Engagement Rate 5.05% Avg. Eng. Pe…" at bounding box center [593, 395] width 1186 height 575
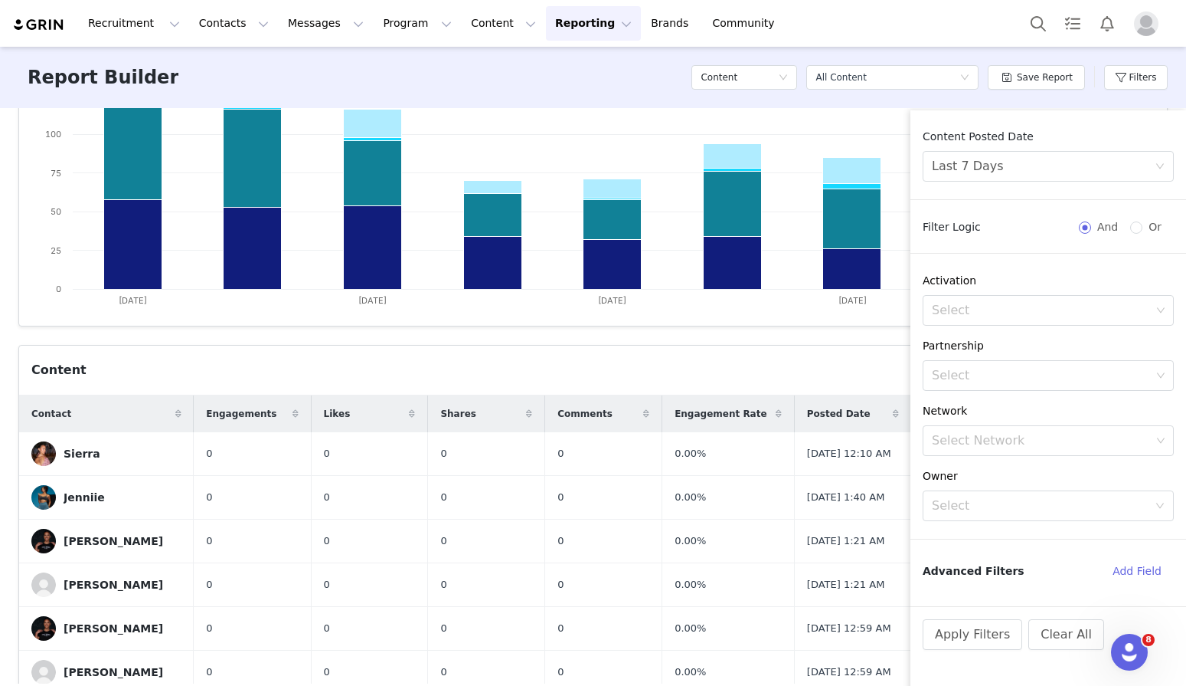
scroll to position [275, 0]
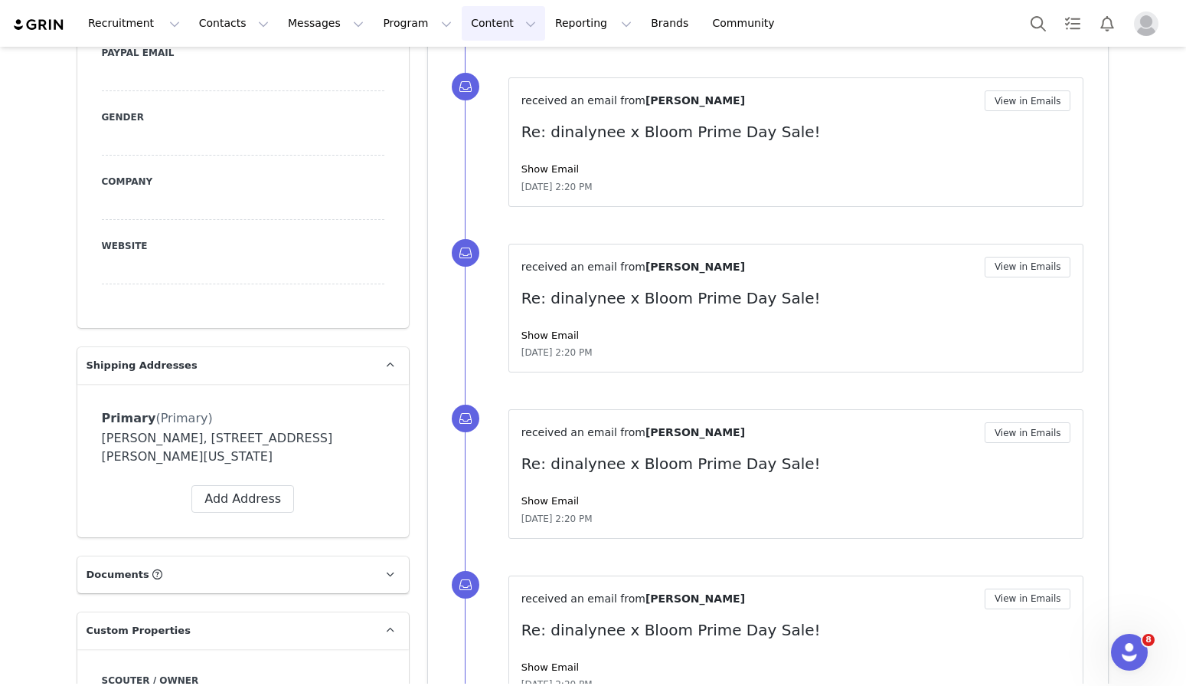
click at [472, 31] on button "Content Content" at bounding box center [503, 23] width 83 height 34
click at [482, 63] on p "Creator Content" at bounding box center [486, 68] width 86 height 16
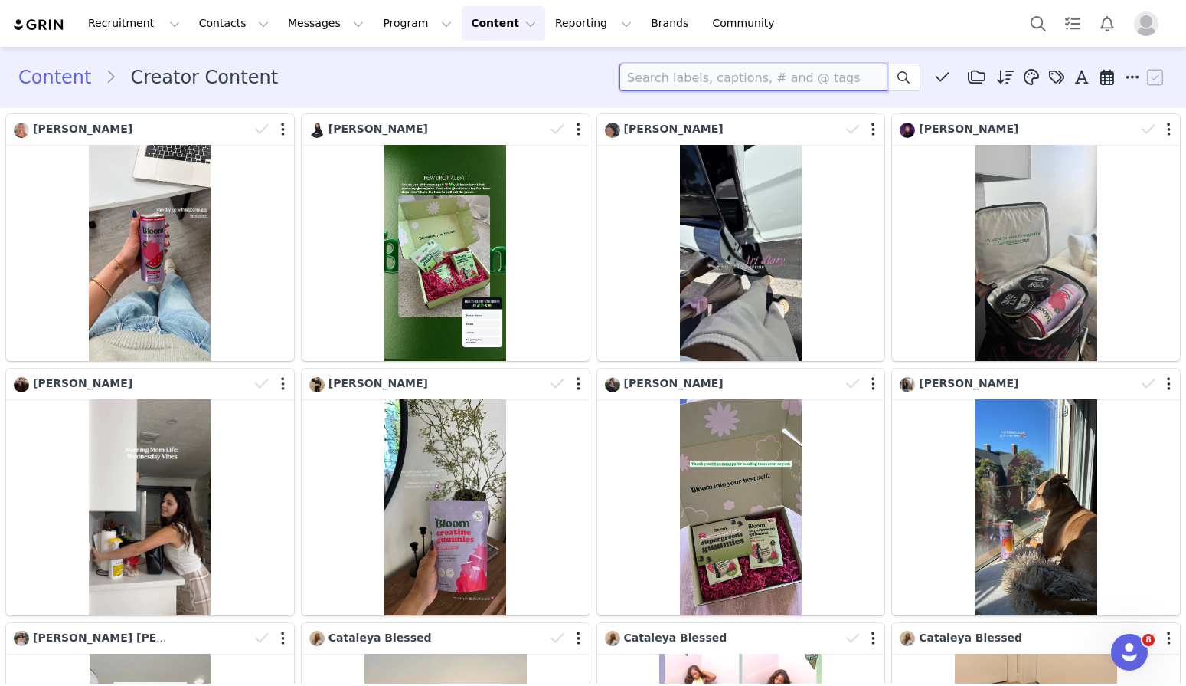
click at [655, 74] on input at bounding box center [754, 78] width 268 height 28
paste input "[PERSON_NAME]"
type input "[PERSON_NAME]"
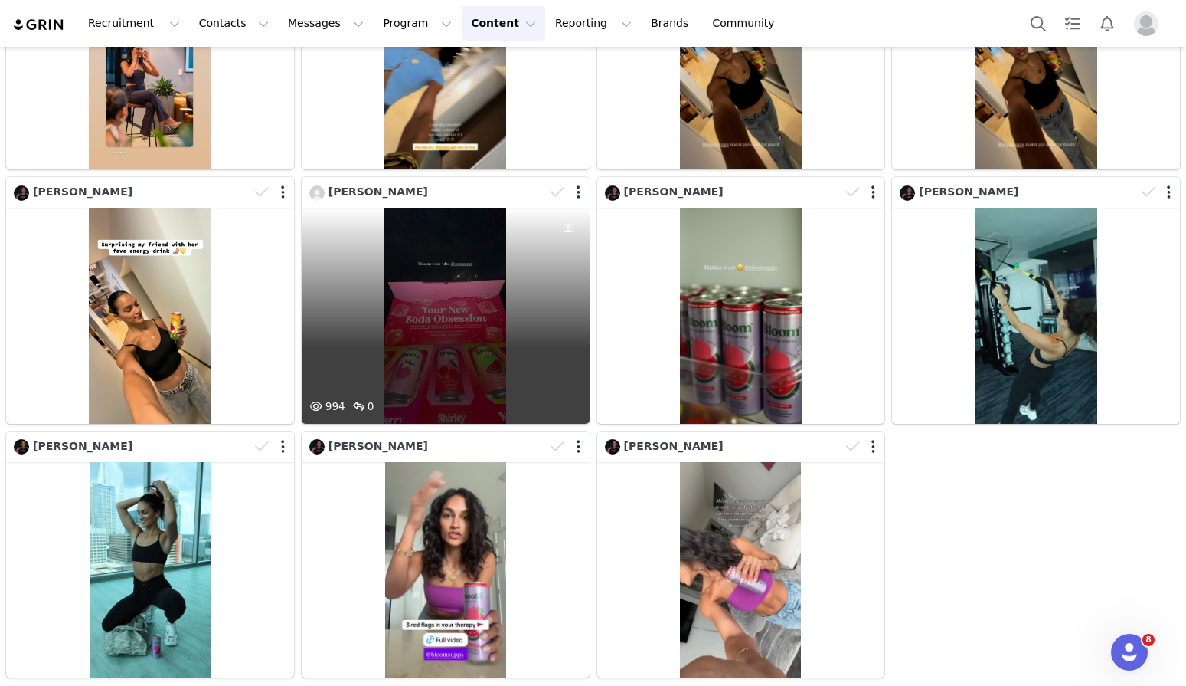
scroll to position [2987, 0]
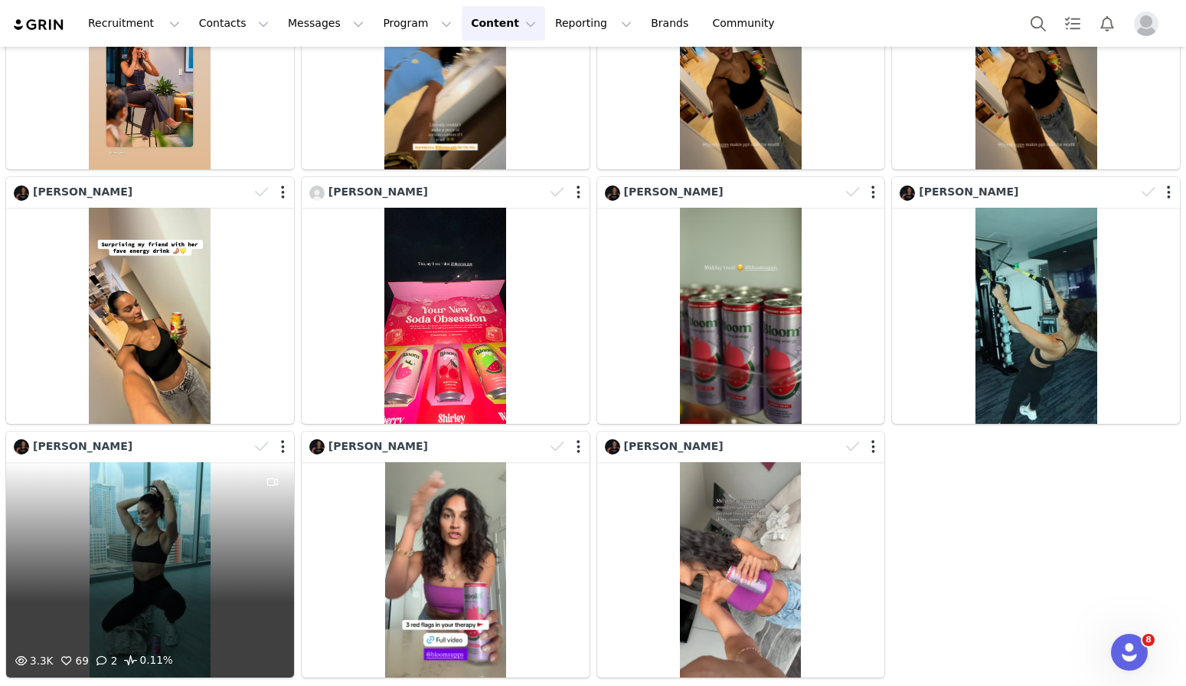
click at [202, 558] on div "3.3K 69 2 0.11%" at bounding box center [150, 570] width 288 height 216
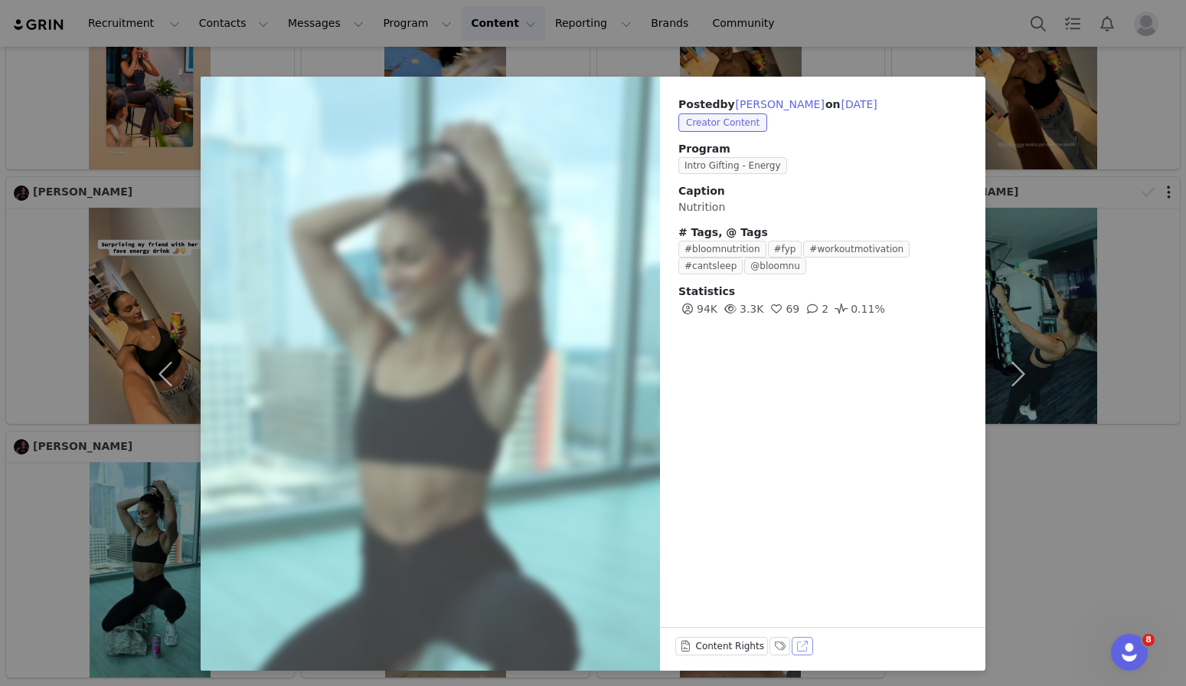
click at [800, 643] on button "View on TikTok" at bounding box center [802, 645] width 21 height 18
click at [805, 638] on button "View on TikTok" at bounding box center [802, 645] width 21 height 18
click at [618, 55] on div "Posted by Madina Alam on Jun 13, 2025 Creator Content Program Intro Gifting - E…" at bounding box center [593, 343] width 1186 height 686
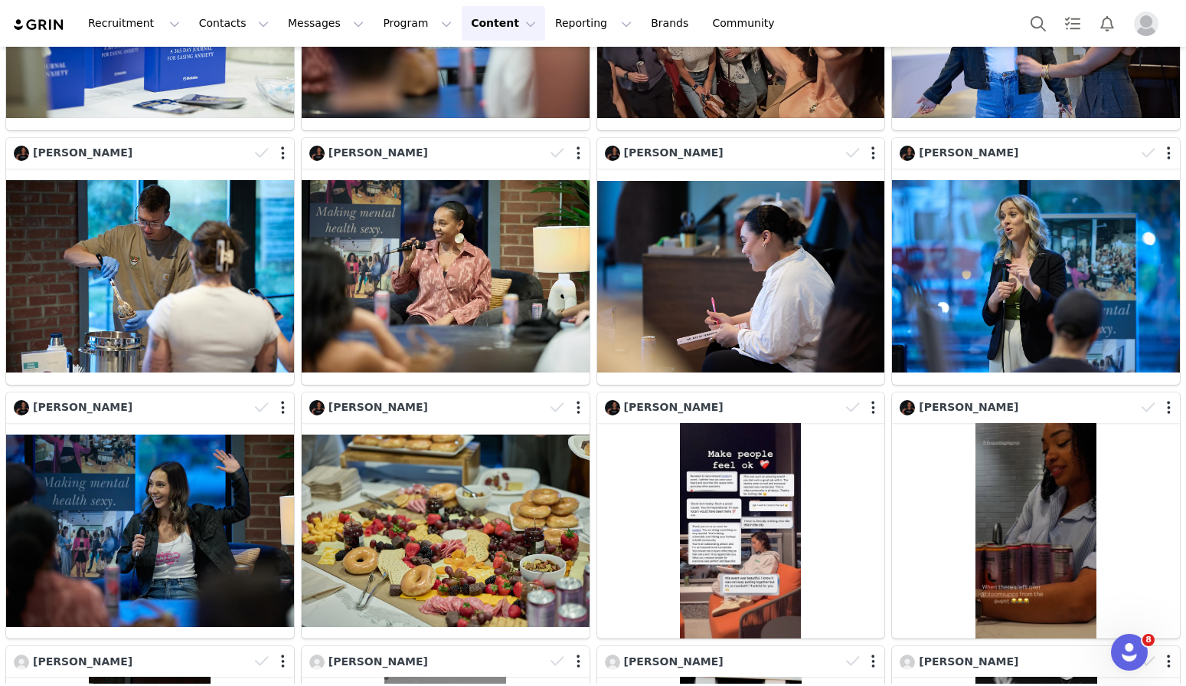
scroll to position [1494, 0]
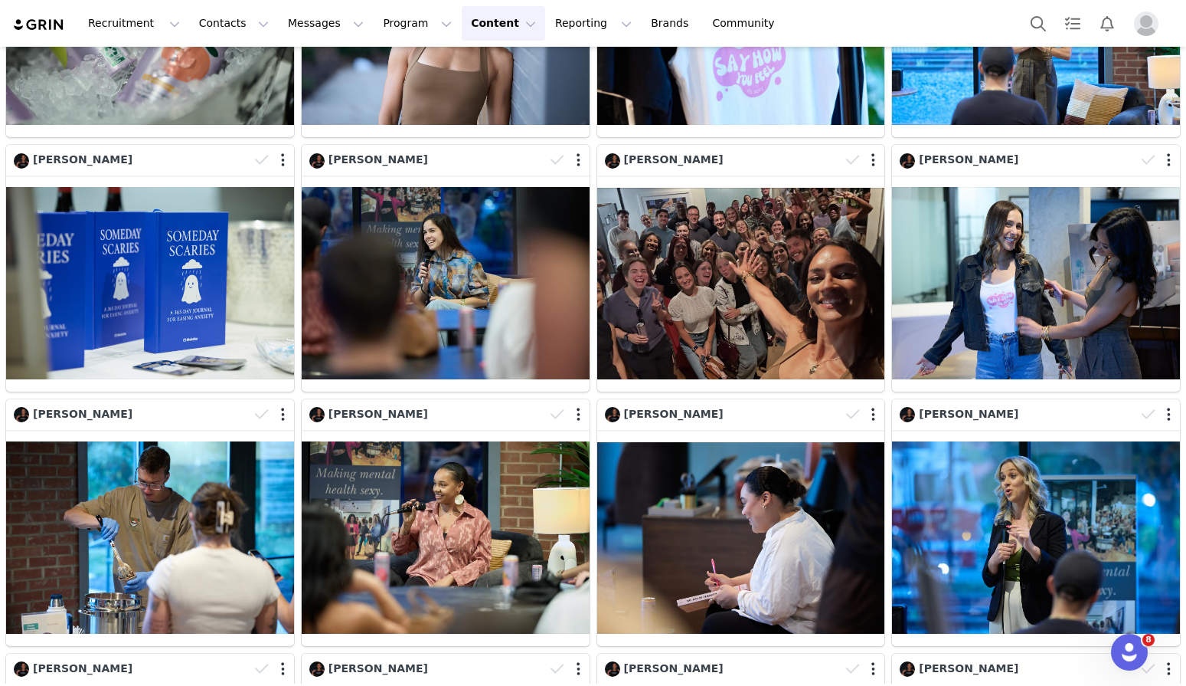
click at [462, 25] on button "Content Content" at bounding box center [503, 23] width 83 height 34
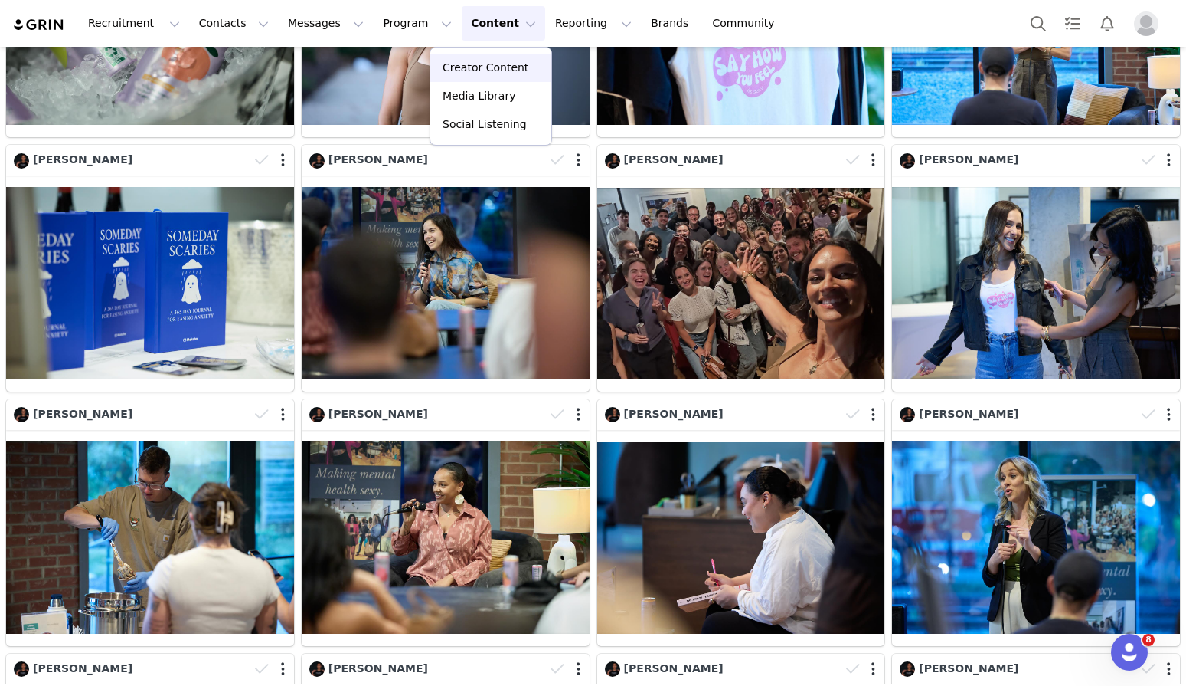
click at [499, 70] on p "Creator Content" at bounding box center [486, 68] width 86 height 16
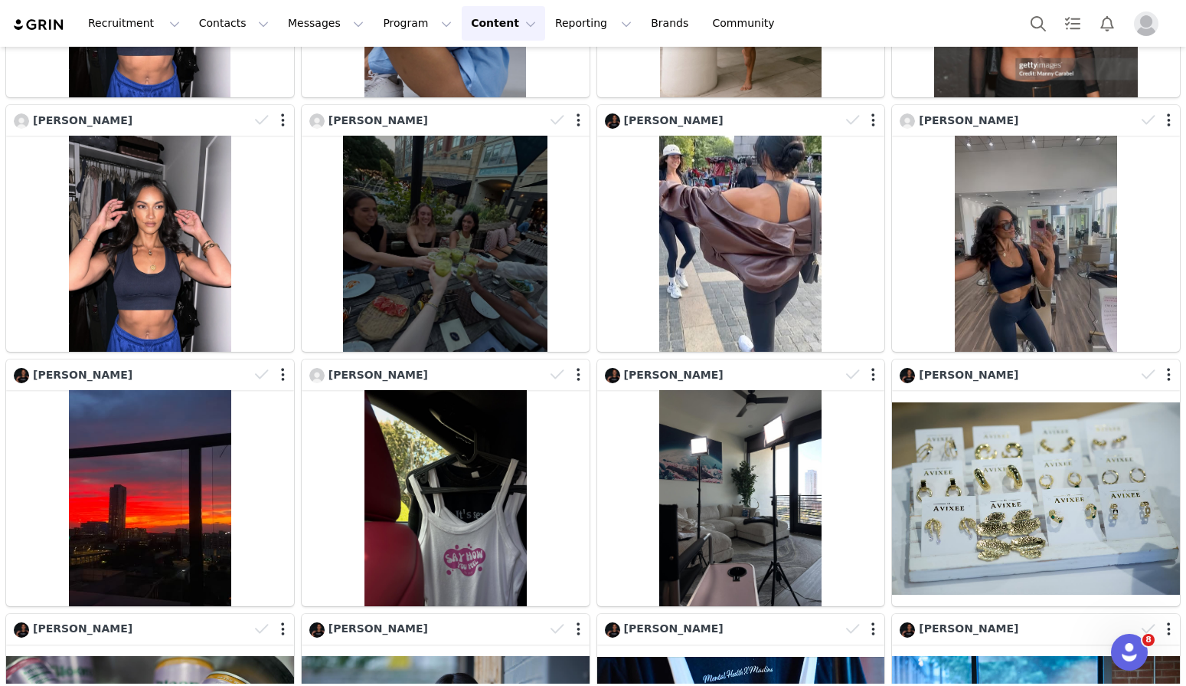
scroll to position [715, 0]
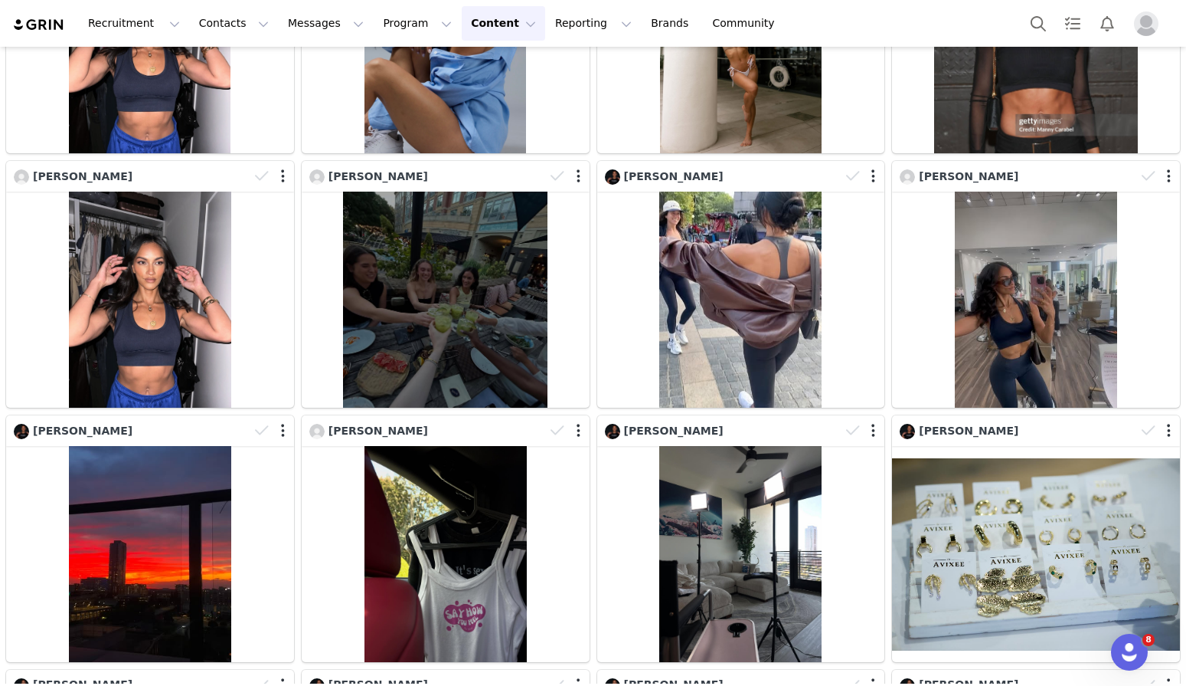
click at [469, 21] on button "Content Content" at bounding box center [503, 23] width 83 height 34
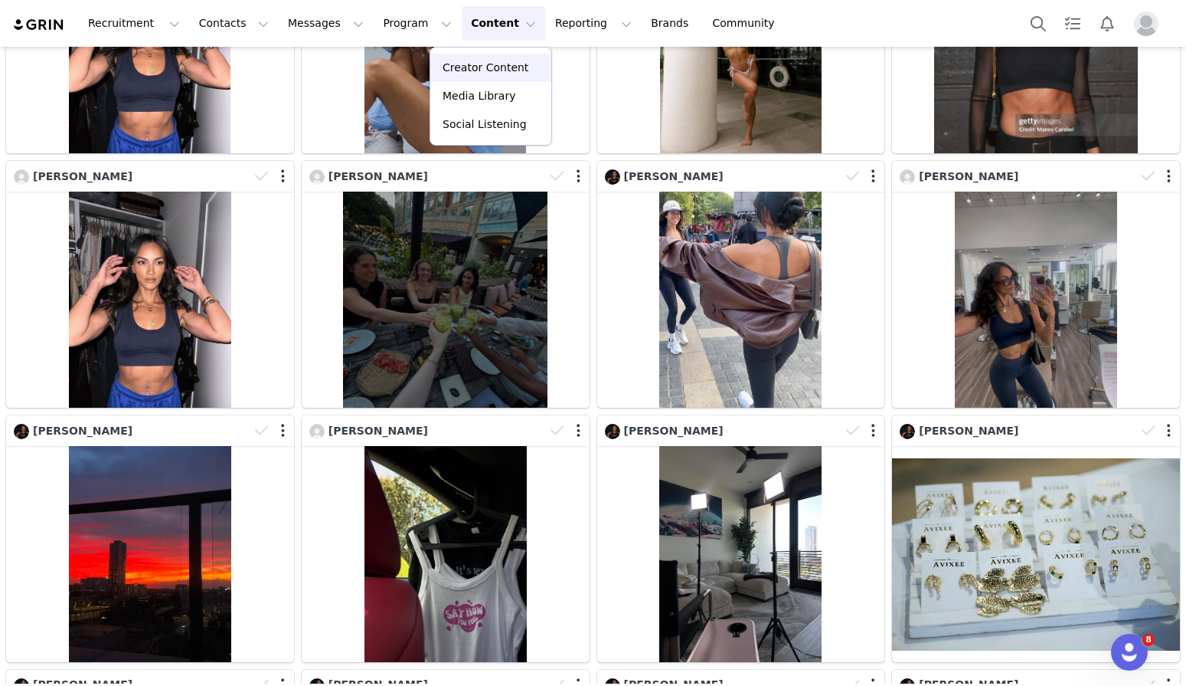
click at [486, 64] on p "Creator Content" at bounding box center [486, 68] width 86 height 16
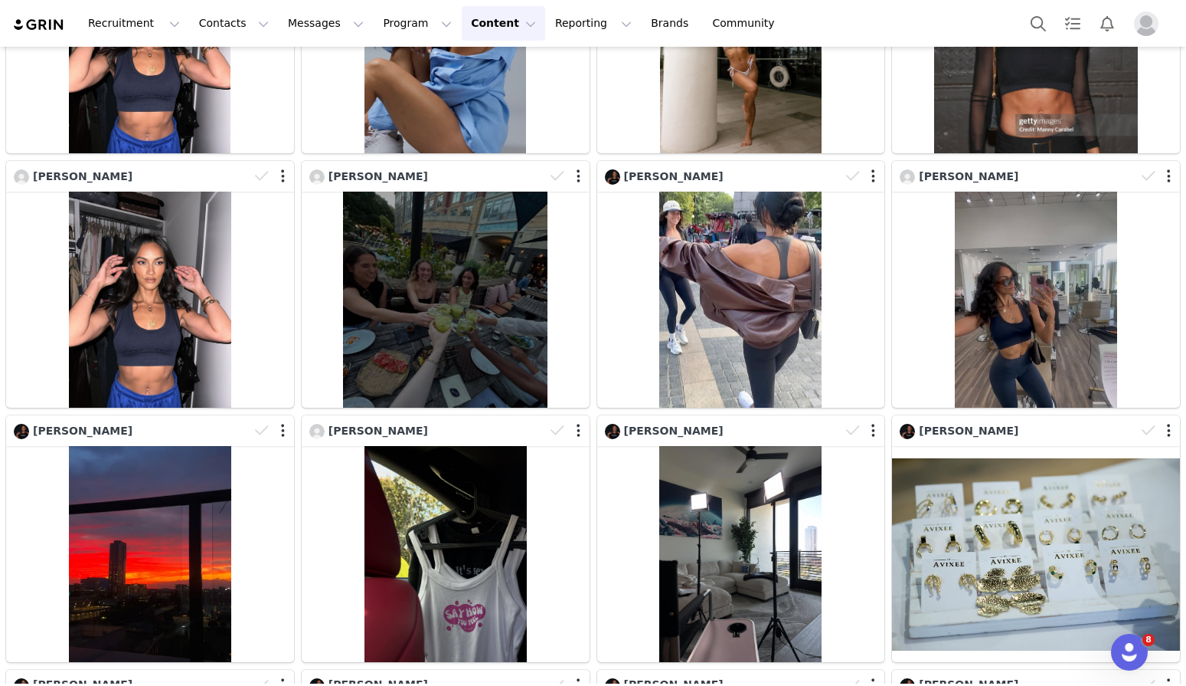
click at [477, 34] on button "Content Content" at bounding box center [503, 23] width 83 height 34
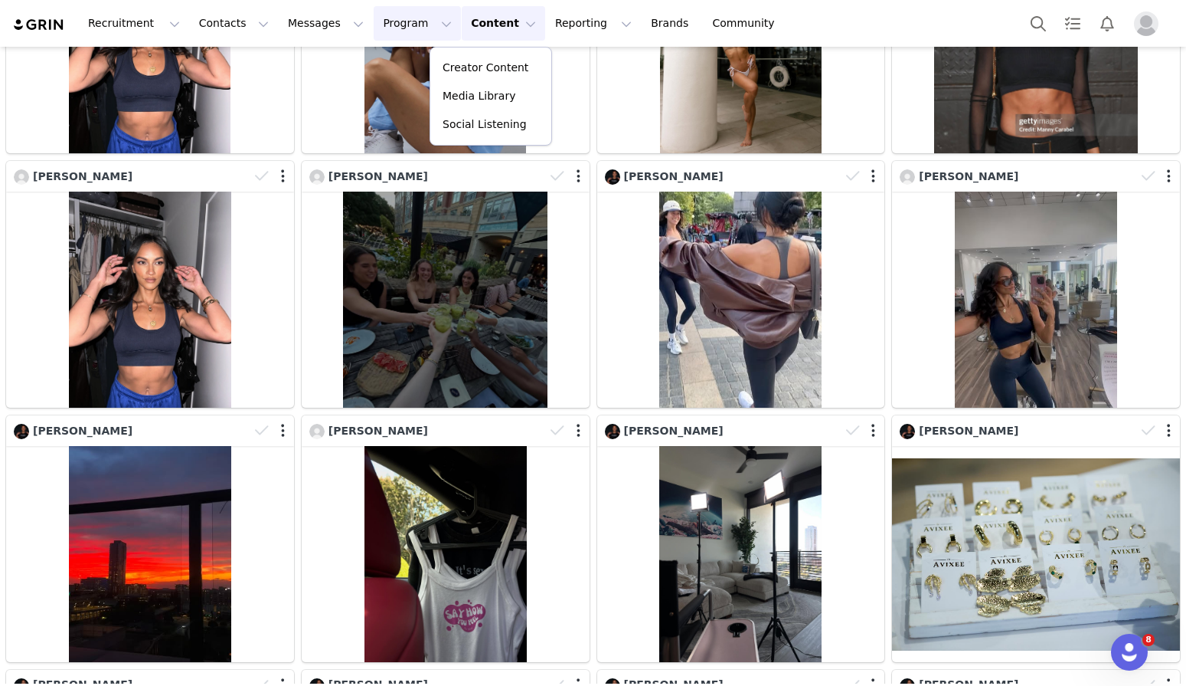
click at [392, 35] on button "Program Program" at bounding box center [417, 23] width 87 height 34
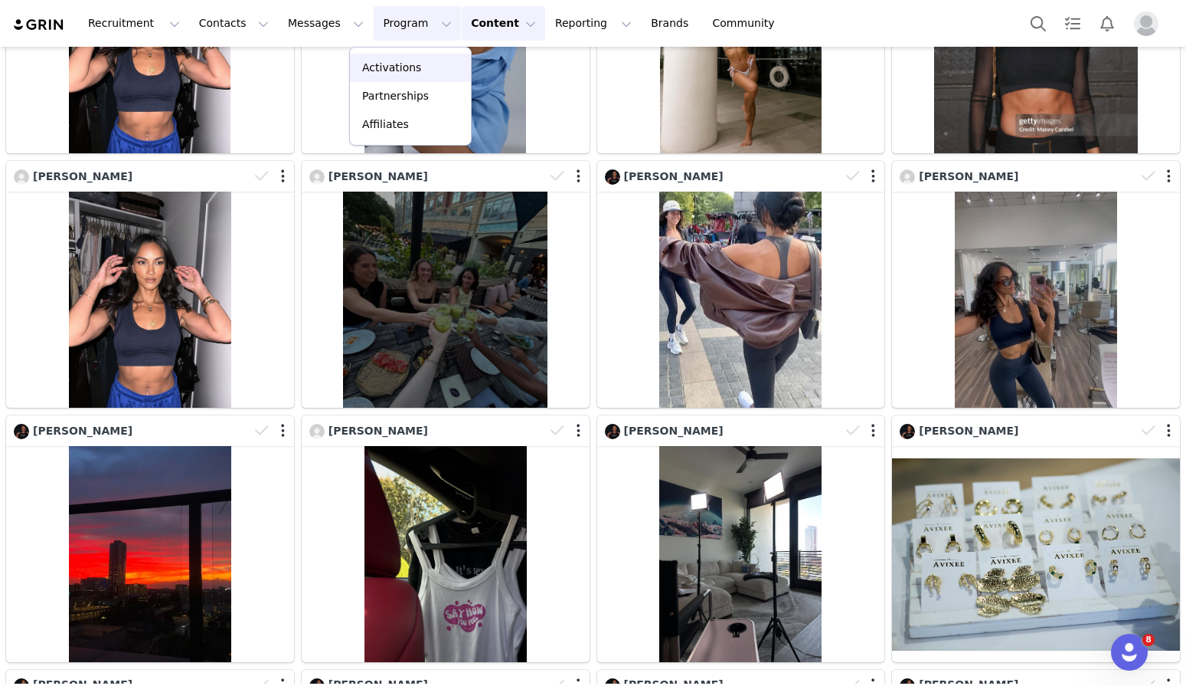
click at [393, 67] on p "Activations" at bounding box center [391, 68] width 59 height 16
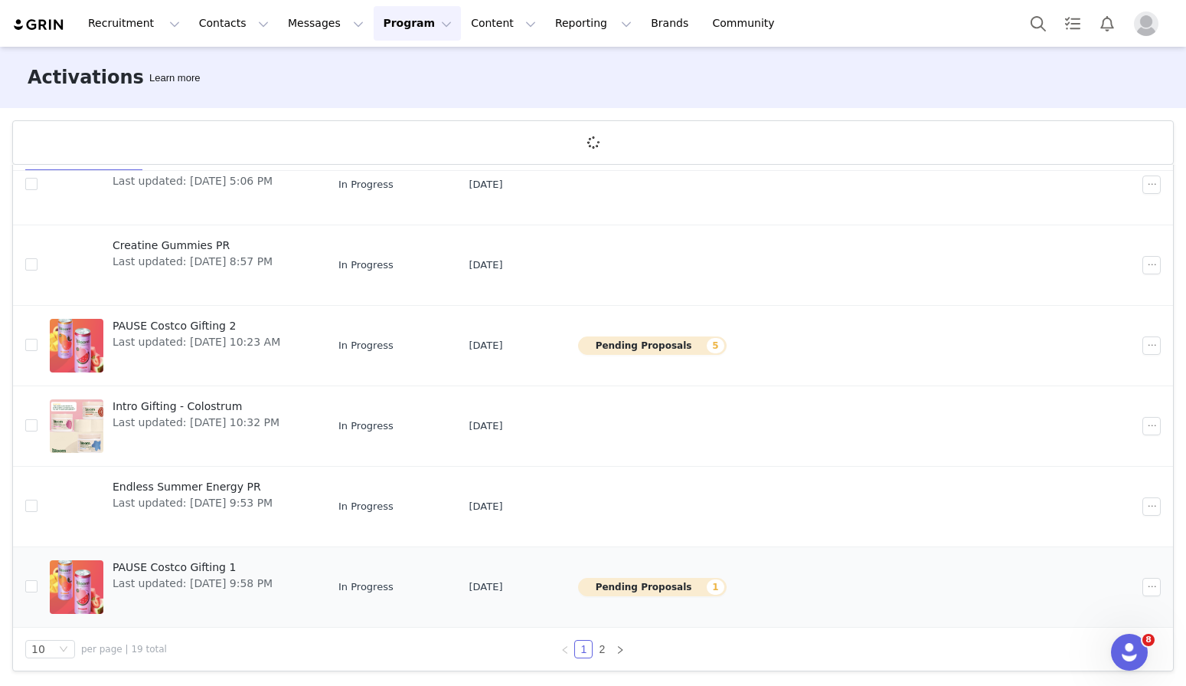
scroll to position [57, 0]
click at [602, 651] on link "2" at bounding box center [602, 648] width 17 height 17
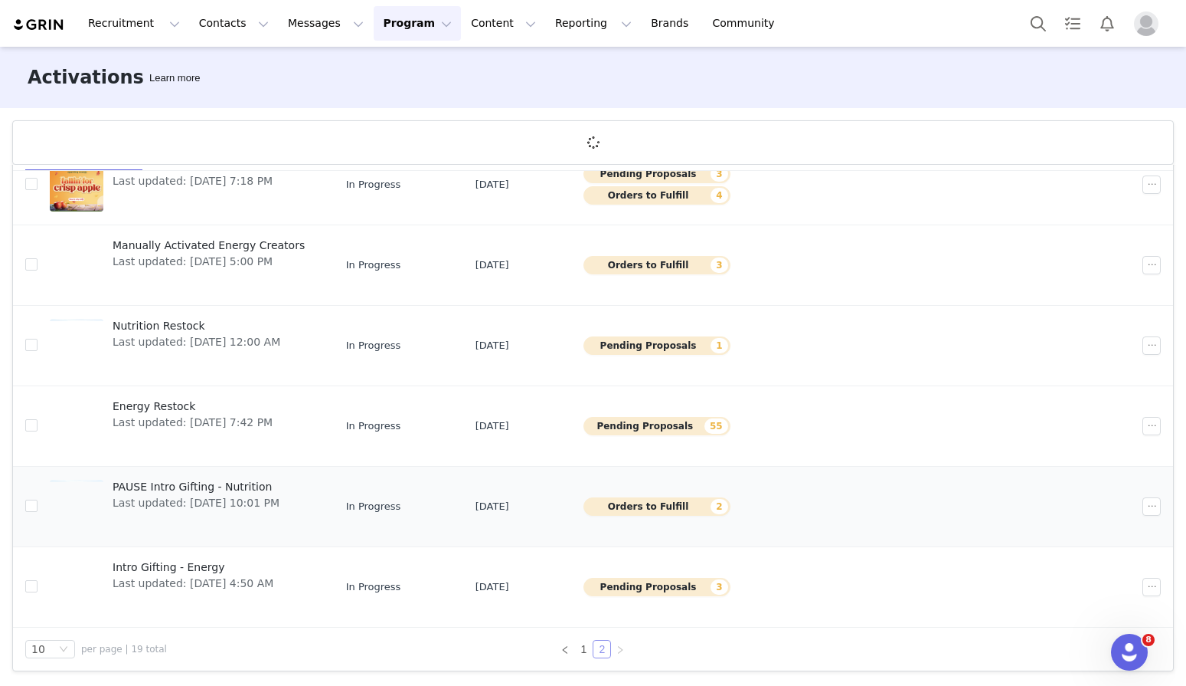
scroll to position [305, 0]
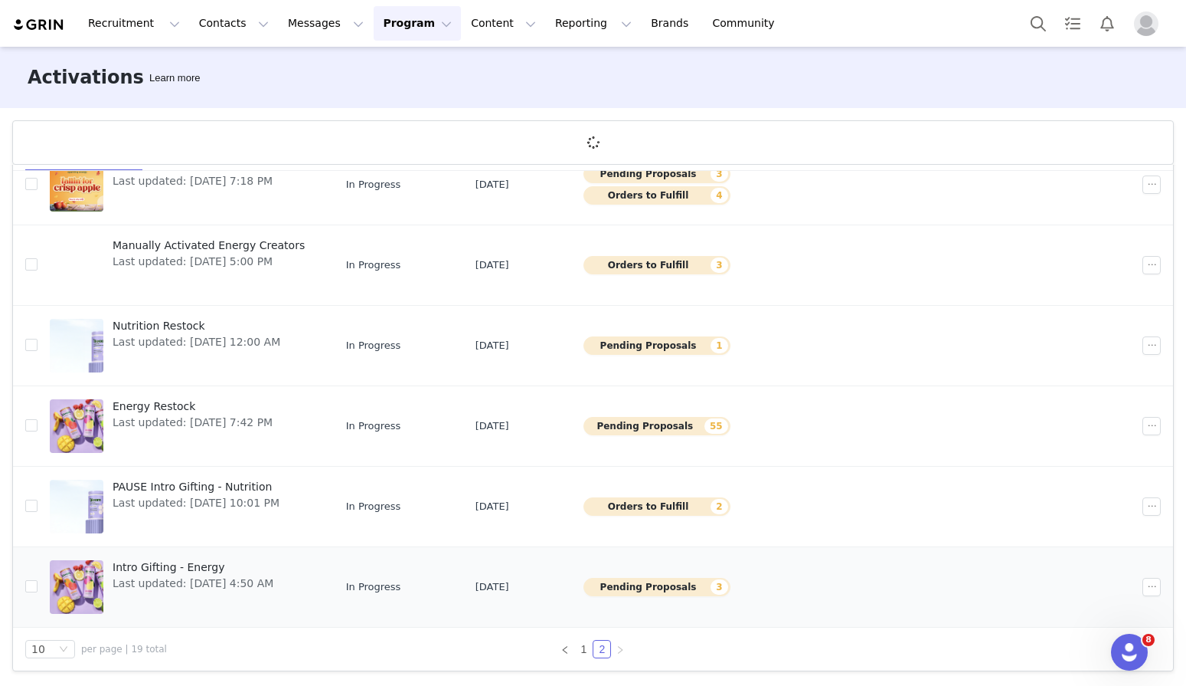
click at [81, 571] on div at bounding box center [77, 587] width 54 height 54
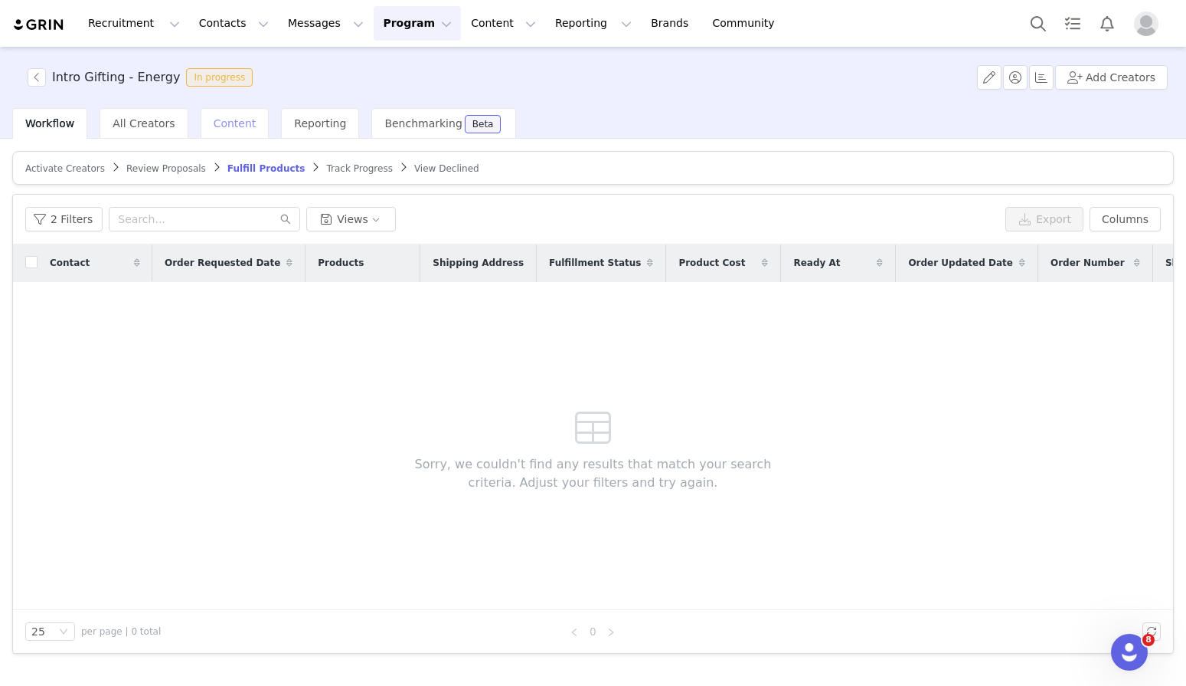
click at [236, 120] on span "Content" at bounding box center [235, 123] width 43 height 12
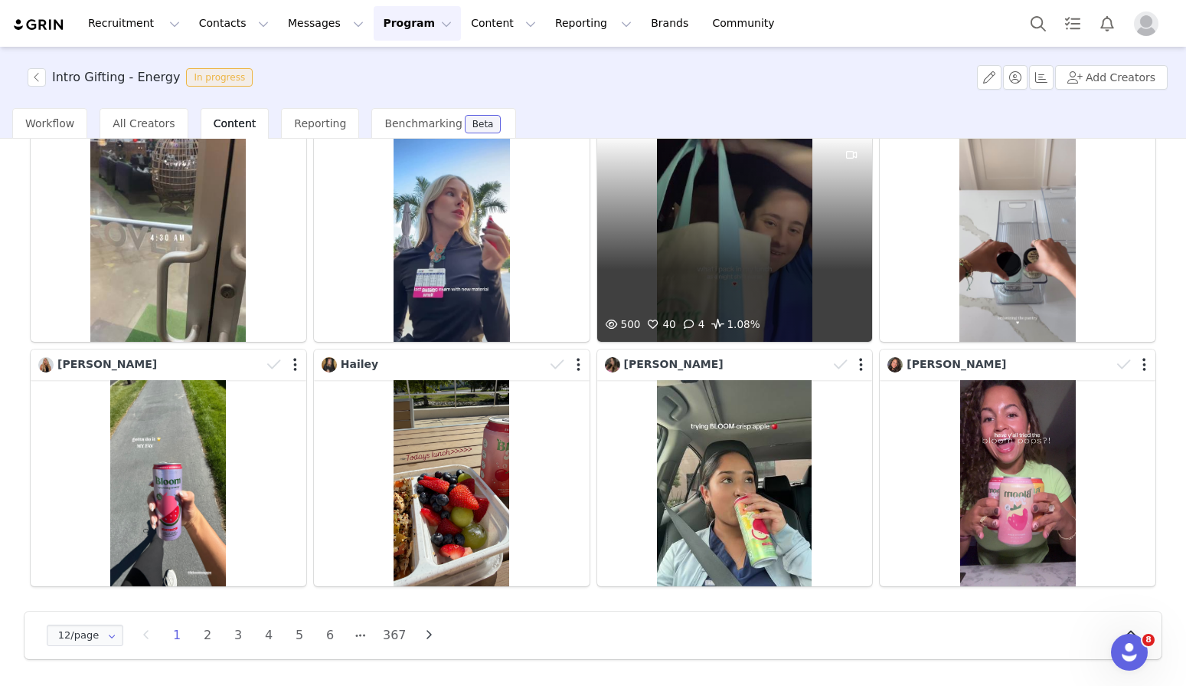
scroll to position [379, 0]
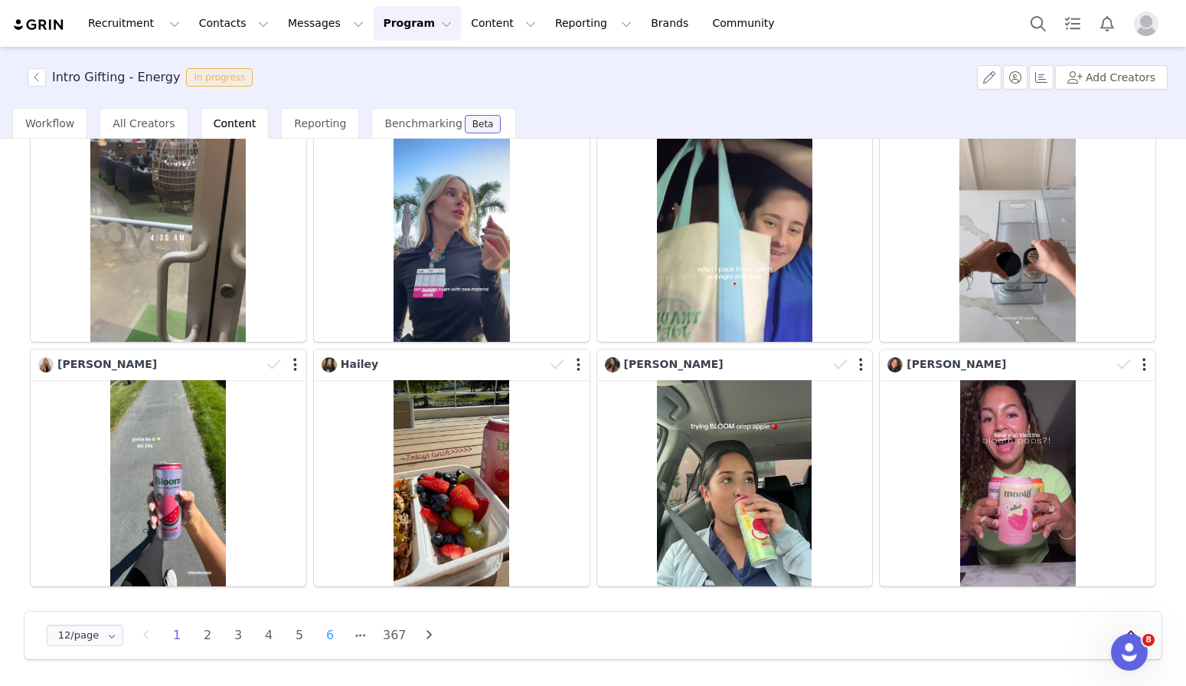
click at [333, 636] on li "6" at bounding box center [330, 634] width 23 height 21
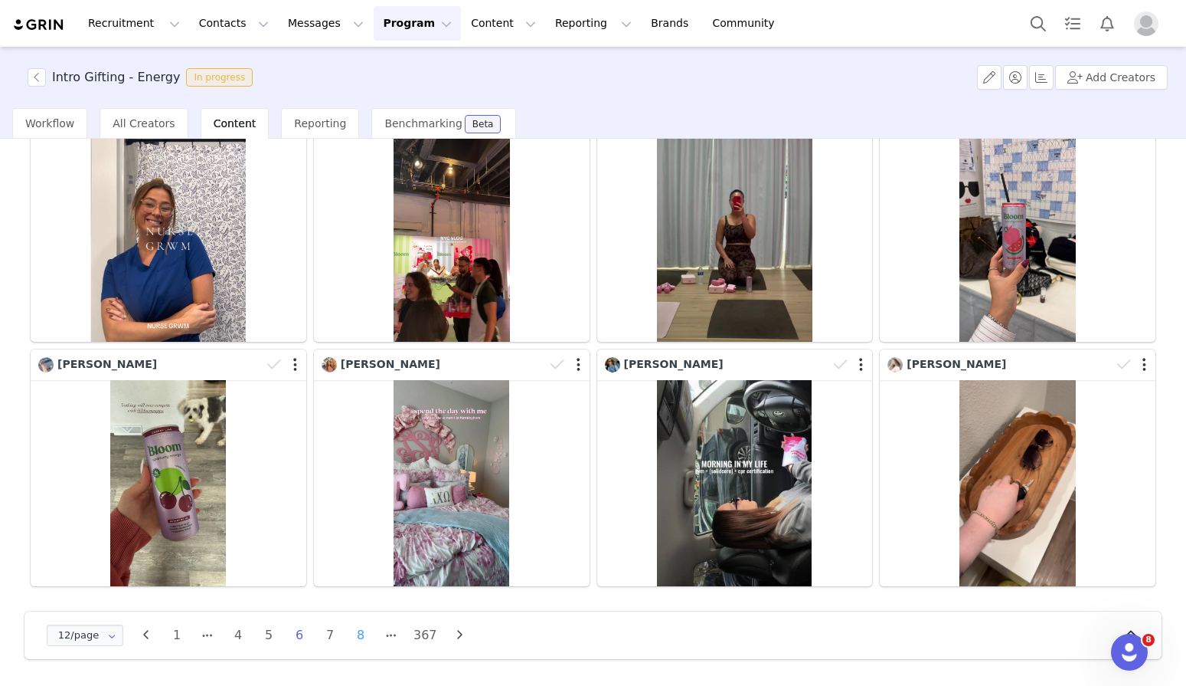
click at [366, 640] on li "8" at bounding box center [360, 634] width 23 height 21
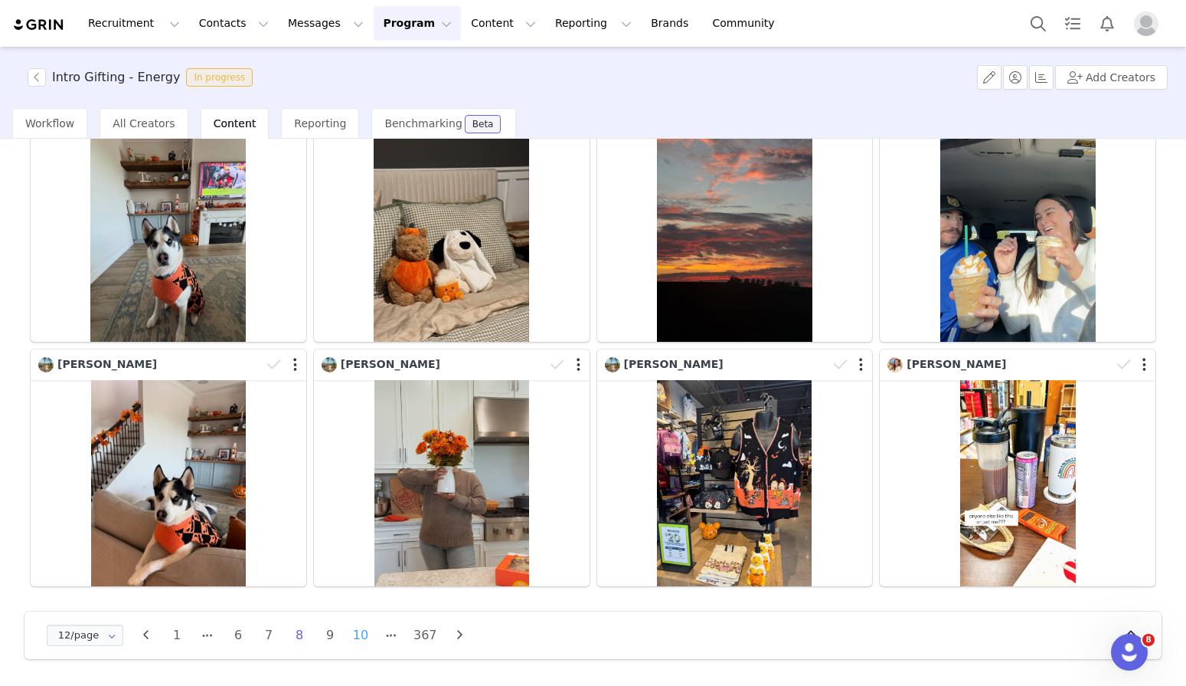
click at [367, 643] on li "10" at bounding box center [360, 634] width 23 height 21
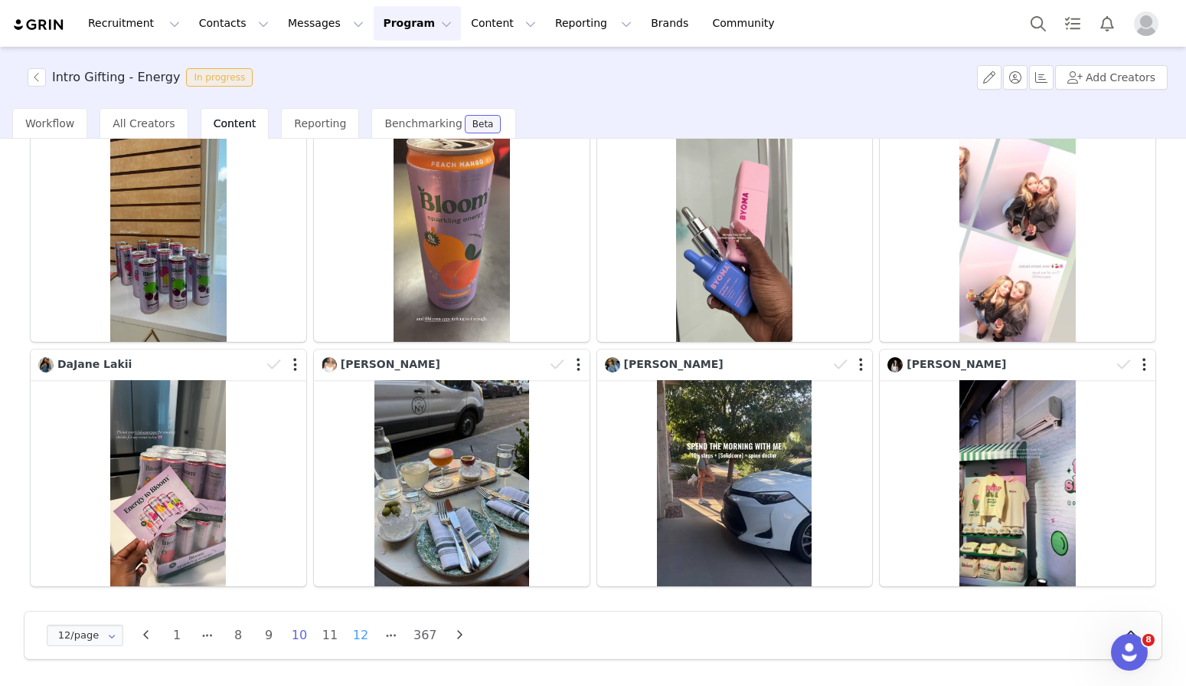
click at [367, 633] on li "12" at bounding box center [360, 634] width 23 height 21
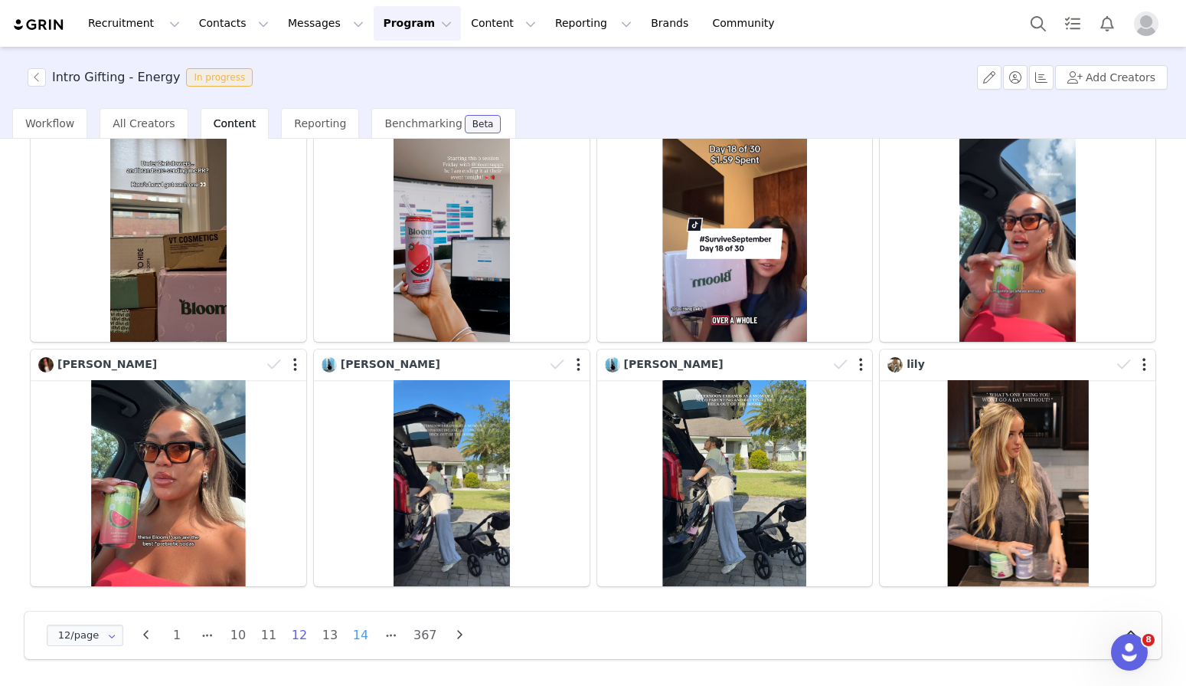
click at [358, 639] on li "14" at bounding box center [360, 634] width 23 height 21
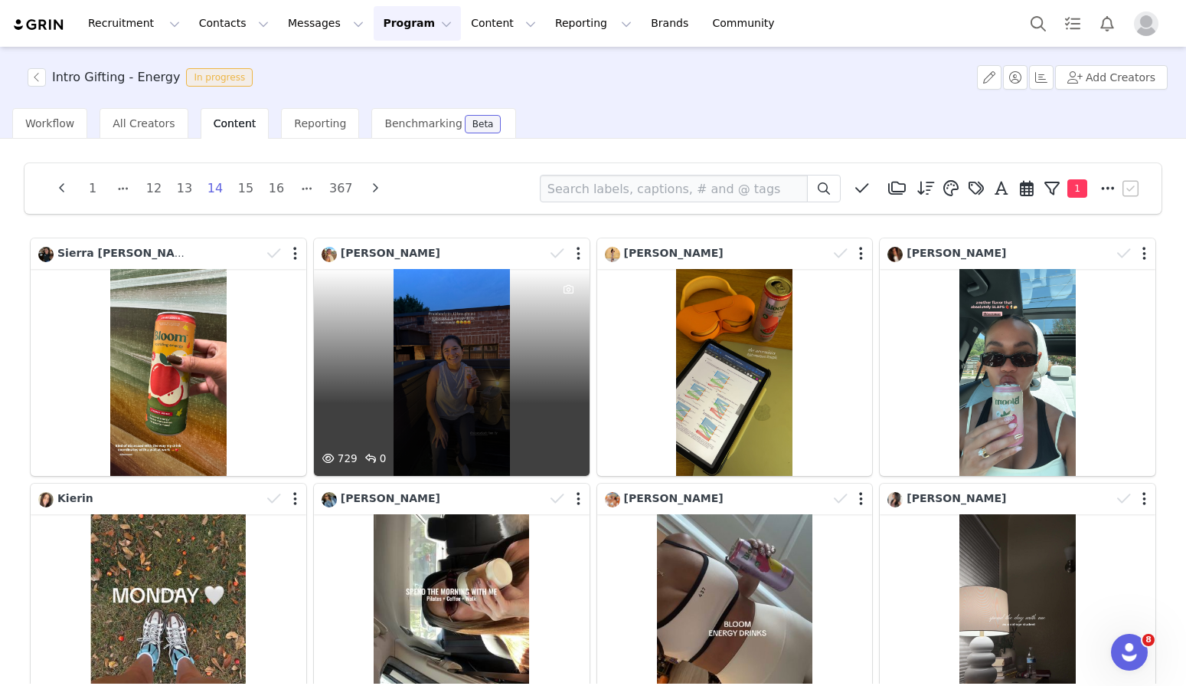
scroll to position [270, 0]
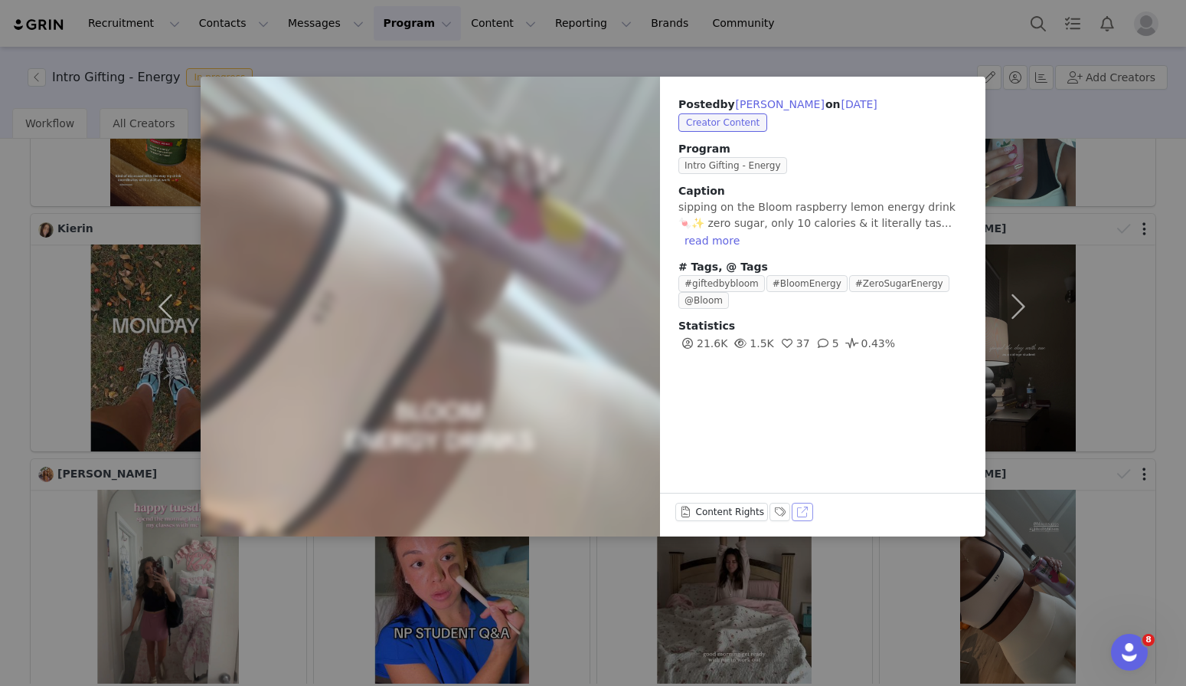
click at [800, 513] on button "View on TikTok" at bounding box center [802, 511] width 21 height 18
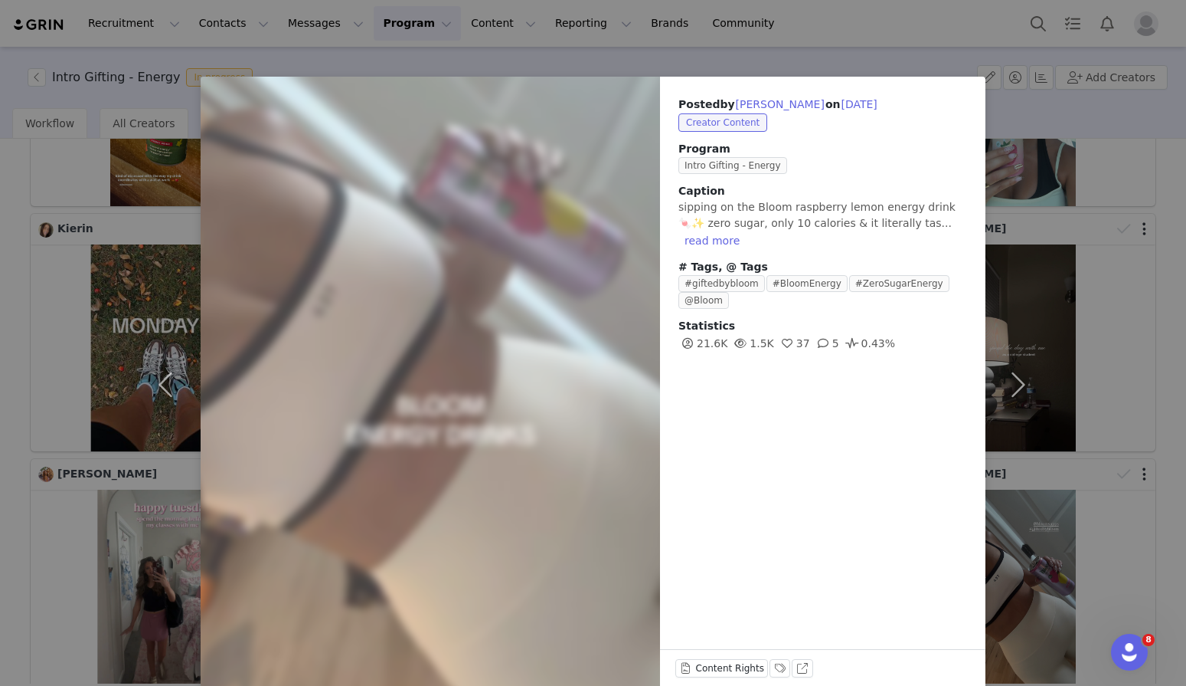
click at [601, 62] on div "Posted by Maylin Pino on Sep 17, 2025 Creator Content Program Intro Gifting - E…" at bounding box center [593, 343] width 1186 height 686
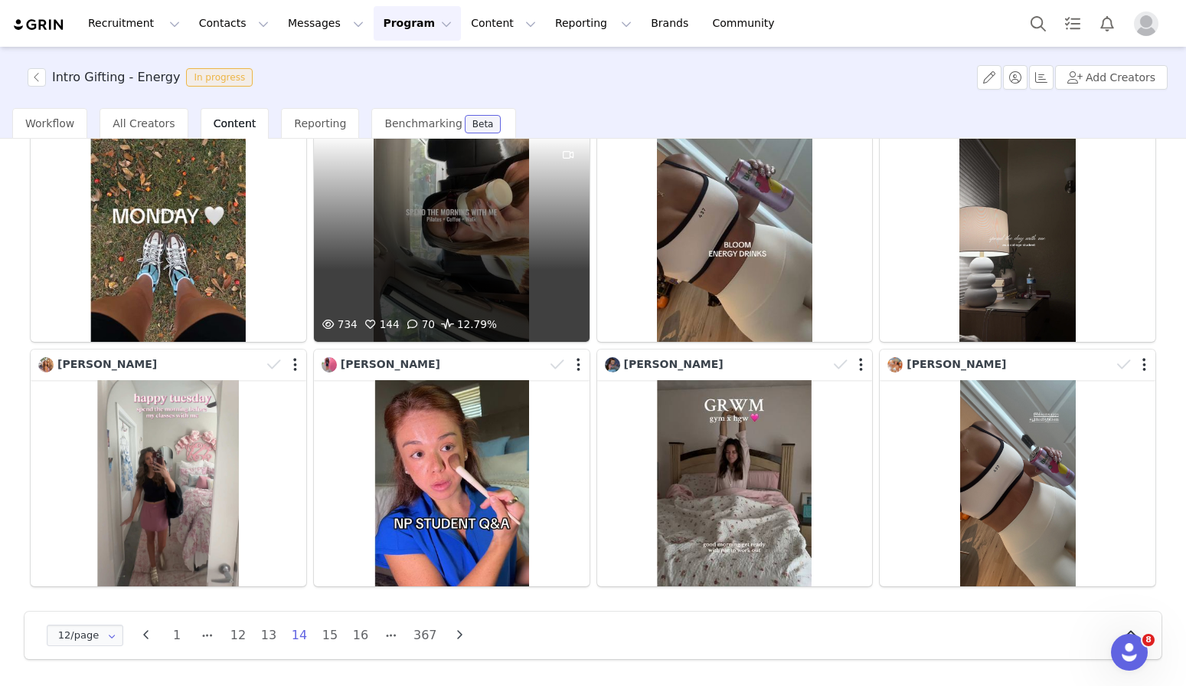
scroll to position [379, 0]
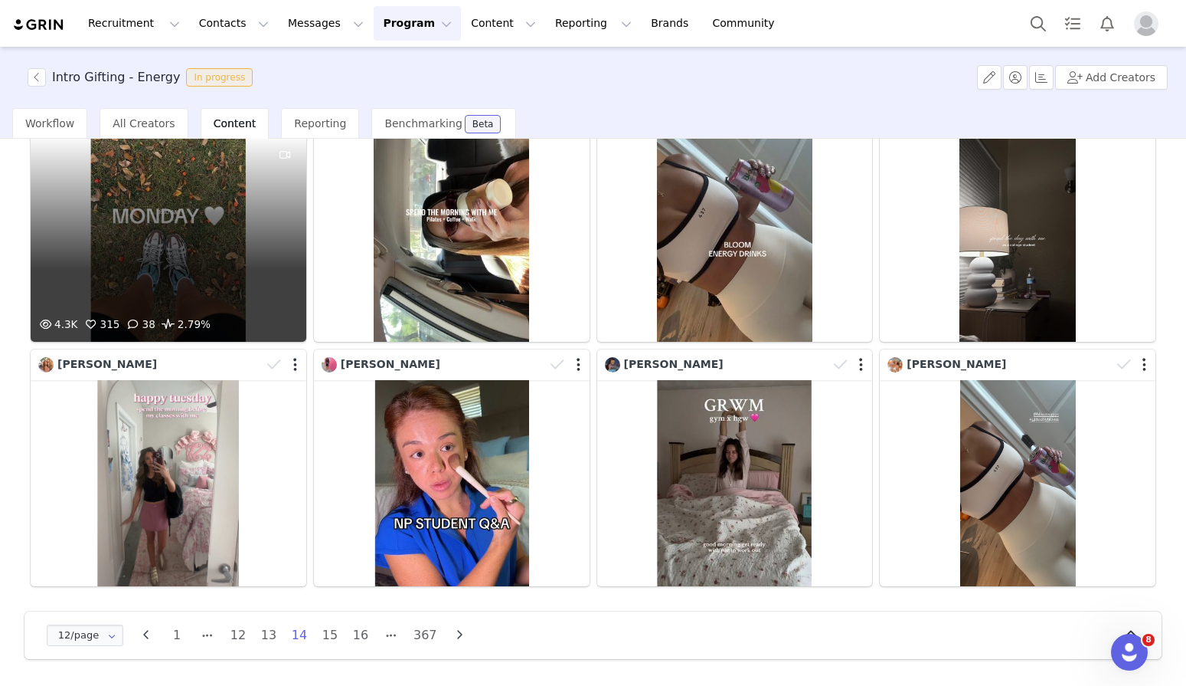
click at [176, 190] on div "4.3K 315 38 2.79%" at bounding box center [169, 238] width 276 height 207
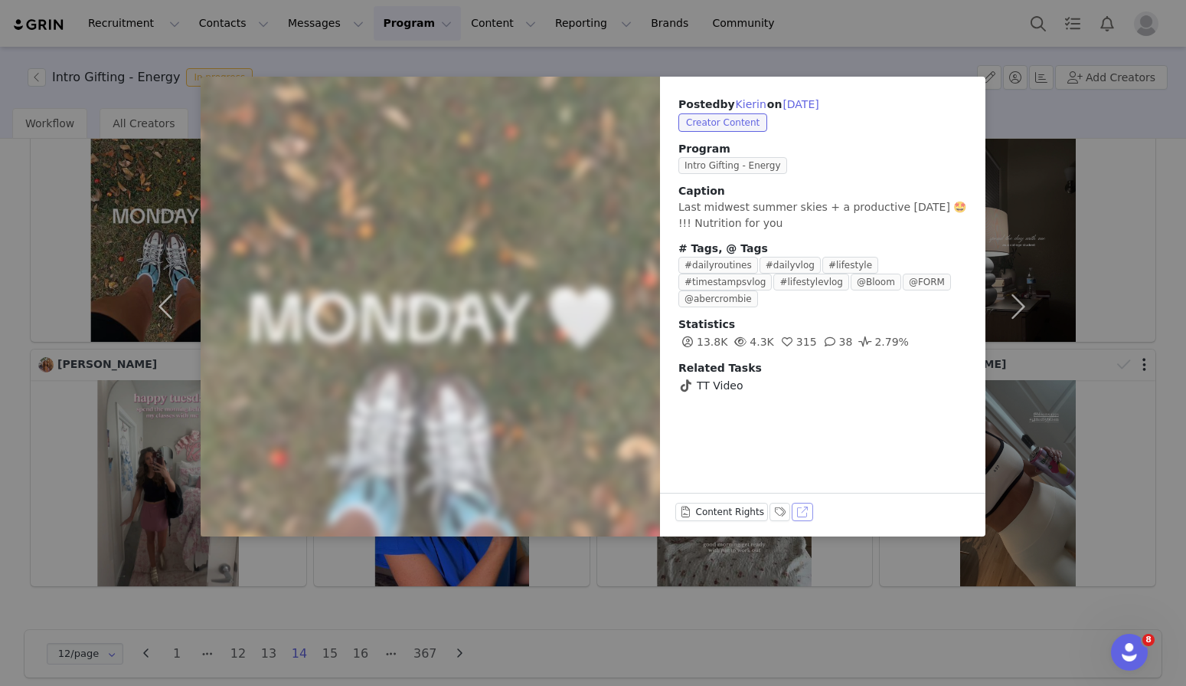
click at [801, 509] on button "View on TikTok" at bounding box center [802, 511] width 21 height 18
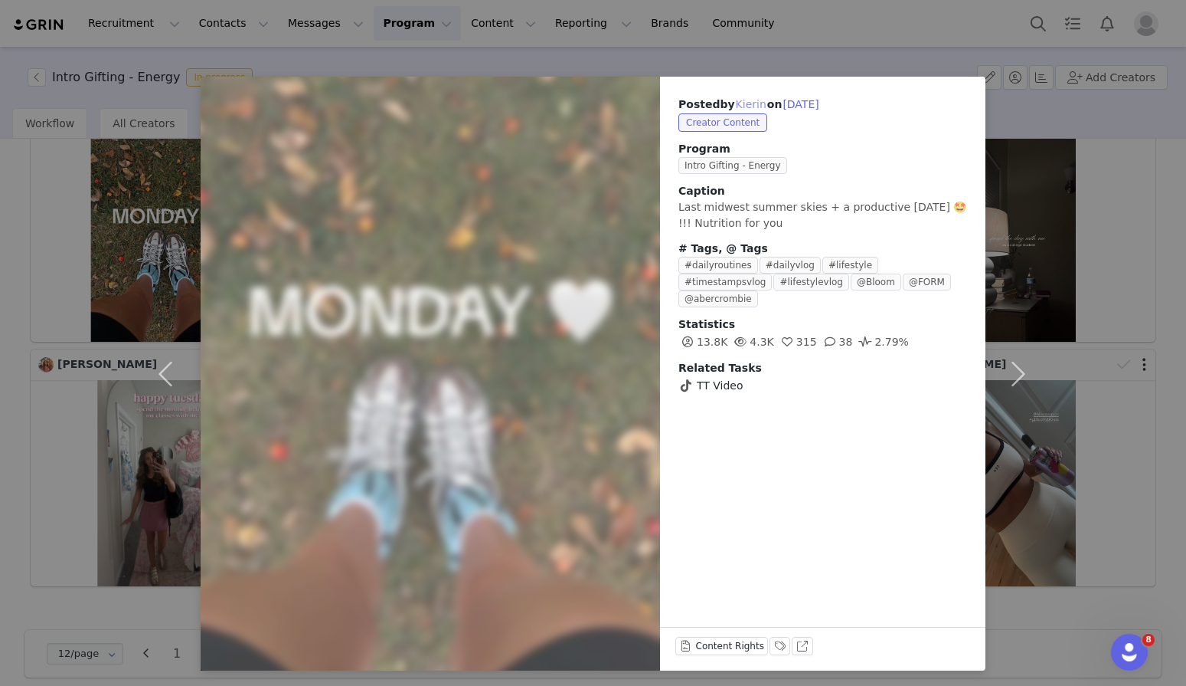
click at [751, 100] on button "Kierin" at bounding box center [751, 104] width 32 height 18
type input "Kierin"
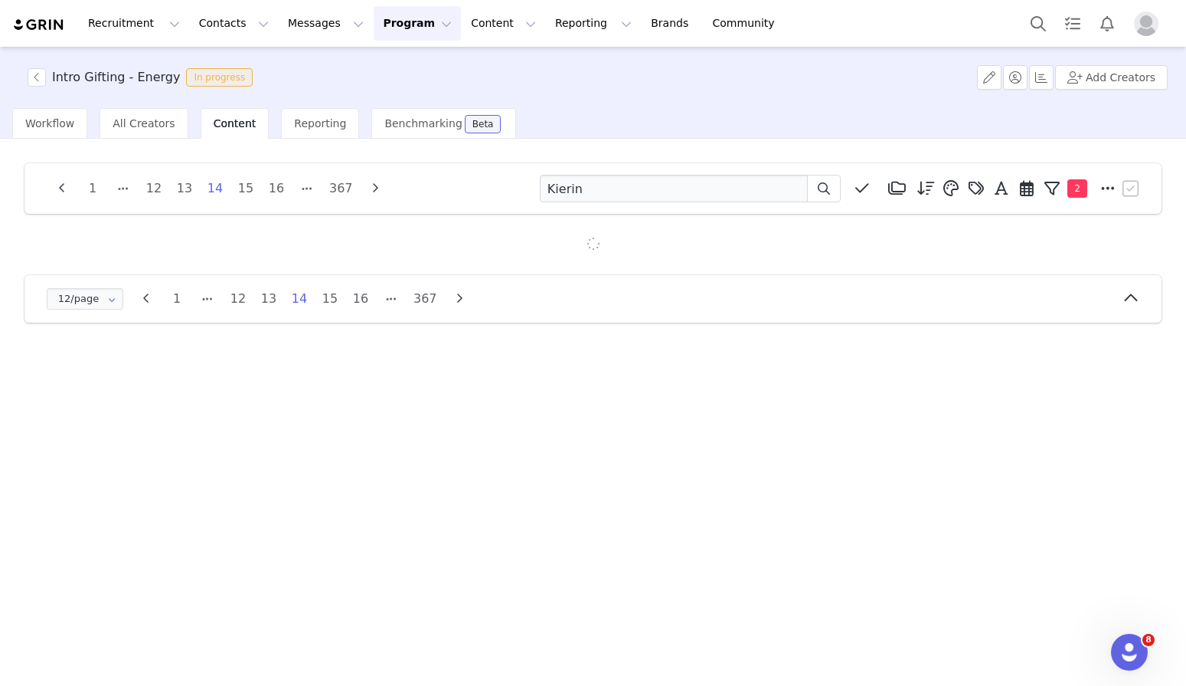
scroll to position [0, 0]
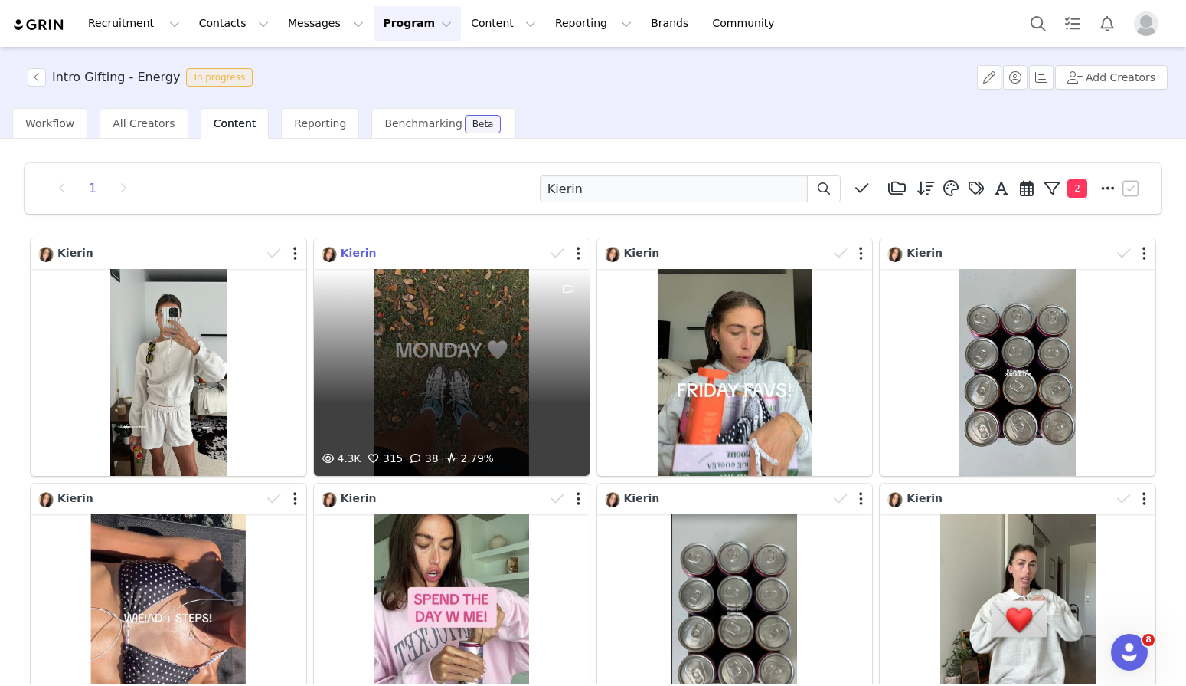
click at [355, 250] on span "Kierin" at bounding box center [359, 253] width 36 height 12
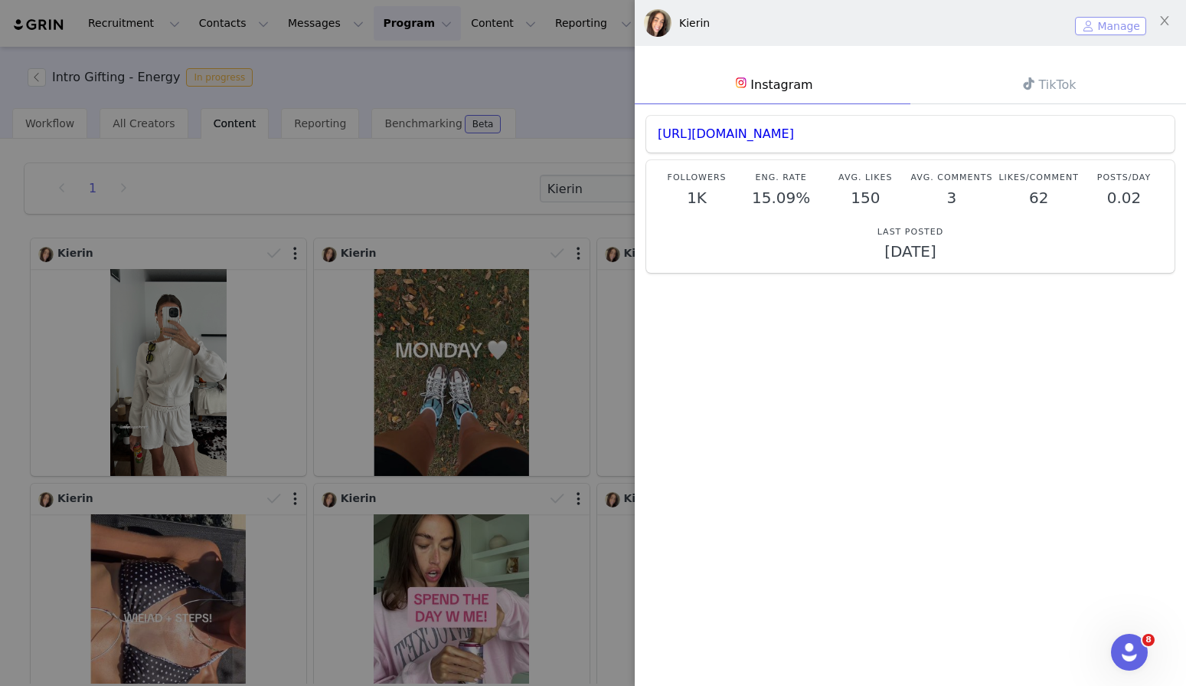
click at [1095, 27] on button "Manage" at bounding box center [1110, 26] width 71 height 18
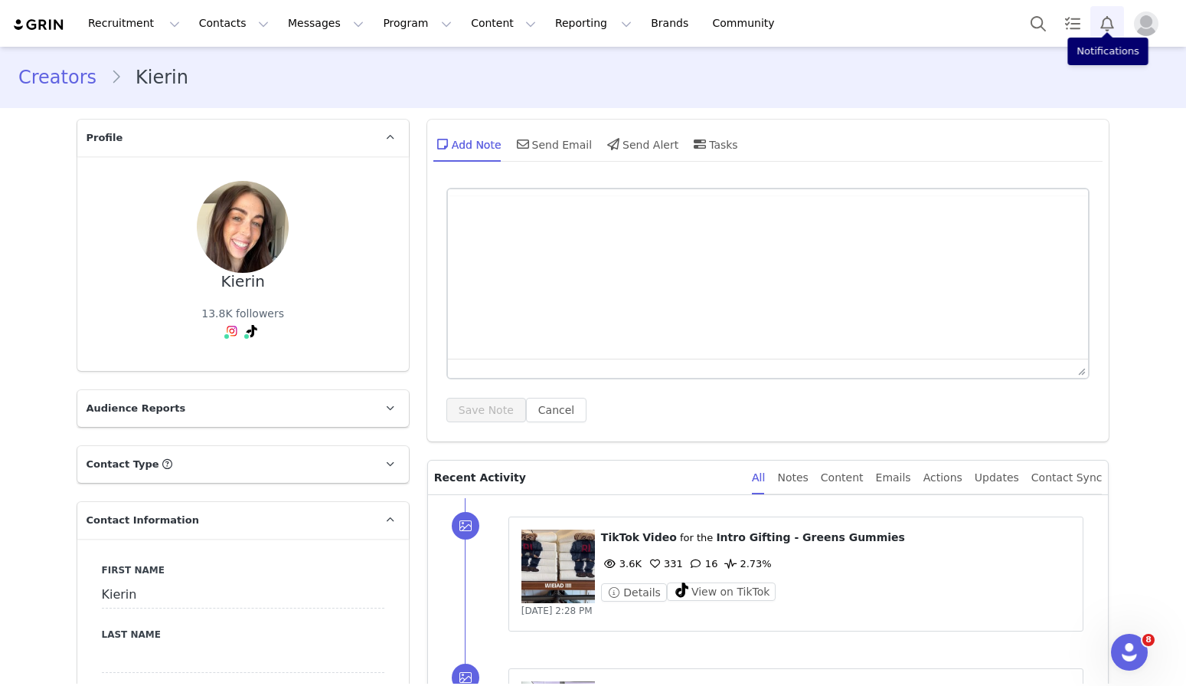
type input "+1 (United States)"
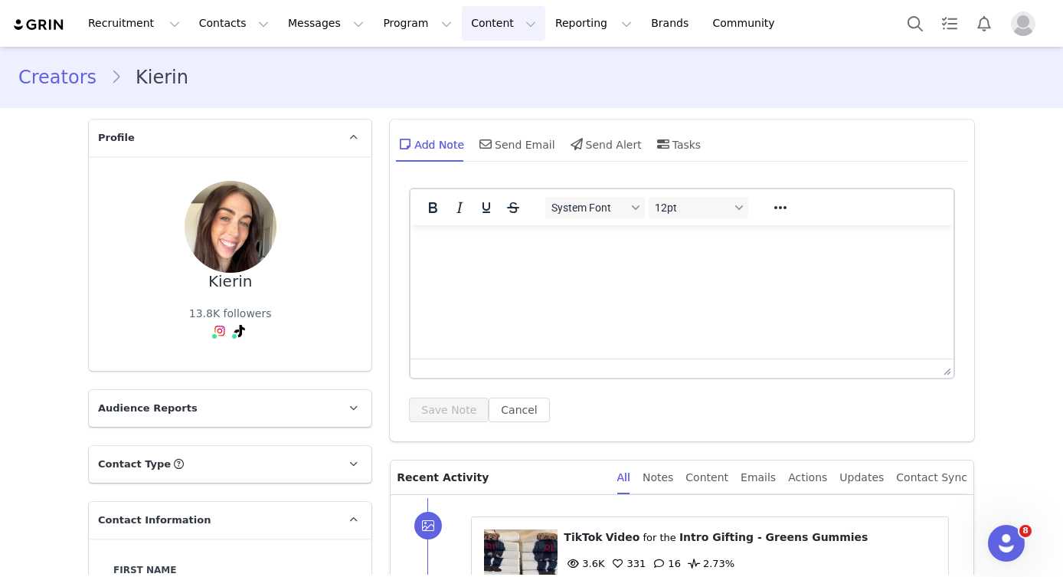
click at [487, 19] on button "Content Content" at bounding box center [503, 23] width 83 height 34
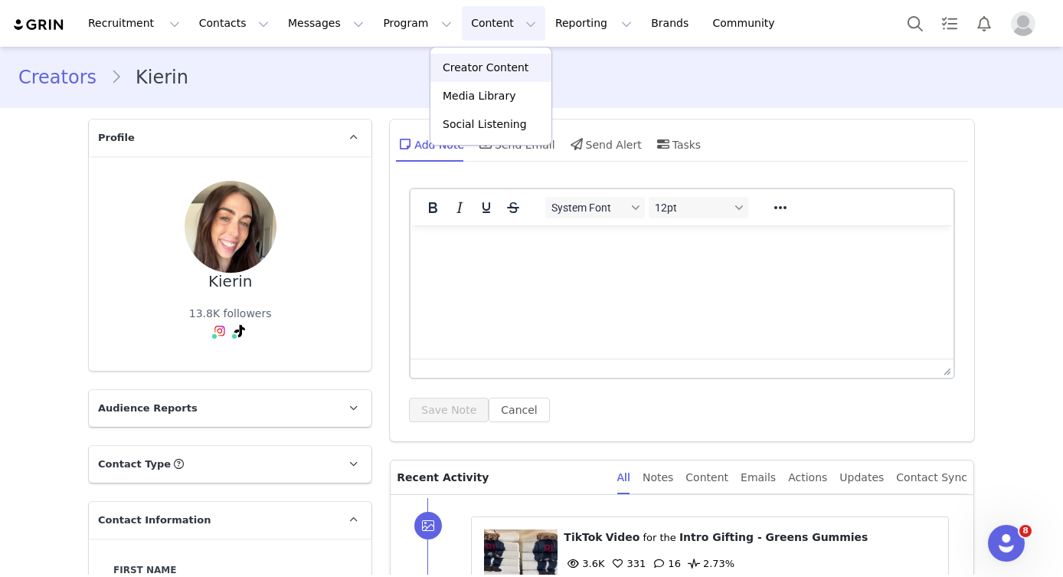
click at [491, 66] on p "Creator Content" at bounding box center [486, 68] width 86 height 16
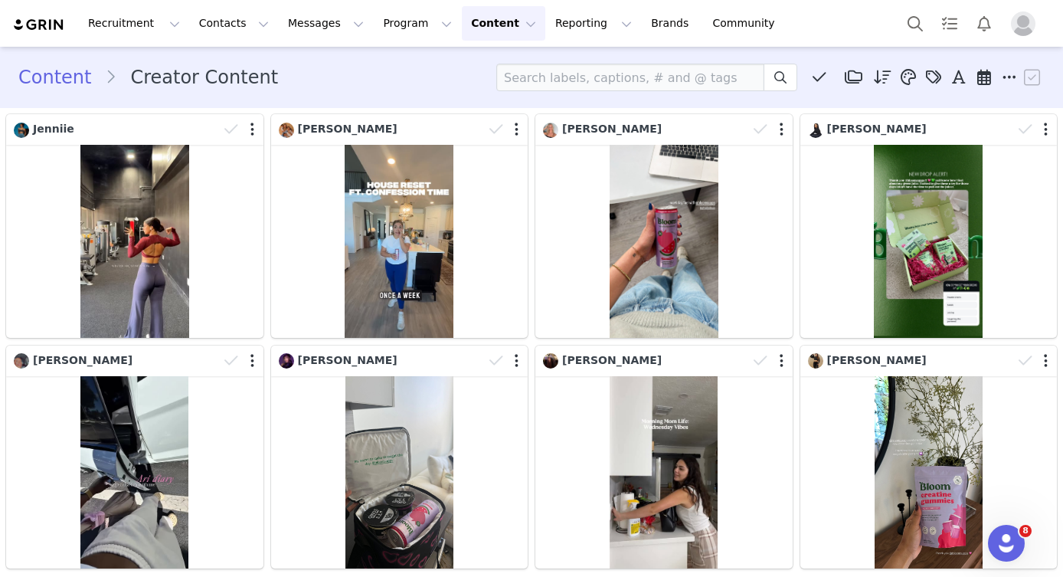
click at [463, 23] on button "Content Content" at bounding box center [503, 23] width 83 height 34
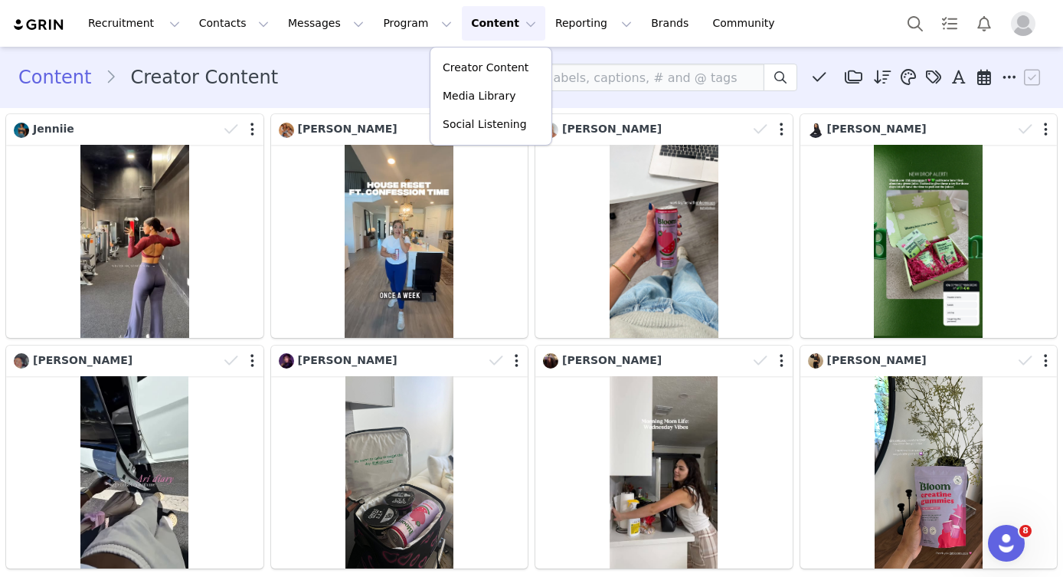
click at [414, 69] on div "Content Creator Content Media Library (6) Folders No folders have been created …" at bounding box center [531, 78] width 1026 height 28
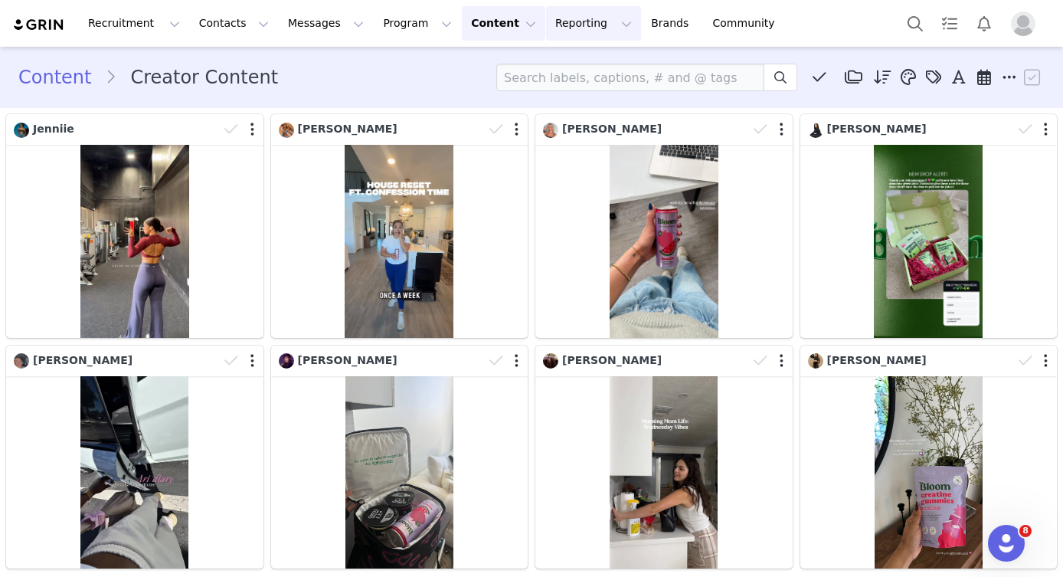
click at [546, 28] on button "Reporting Reporting" at bounding box center [593, 23] width 95 height 34
click at [546, 65] on p "Dashboard" at bounding box center [549, 68] width 58 height 16
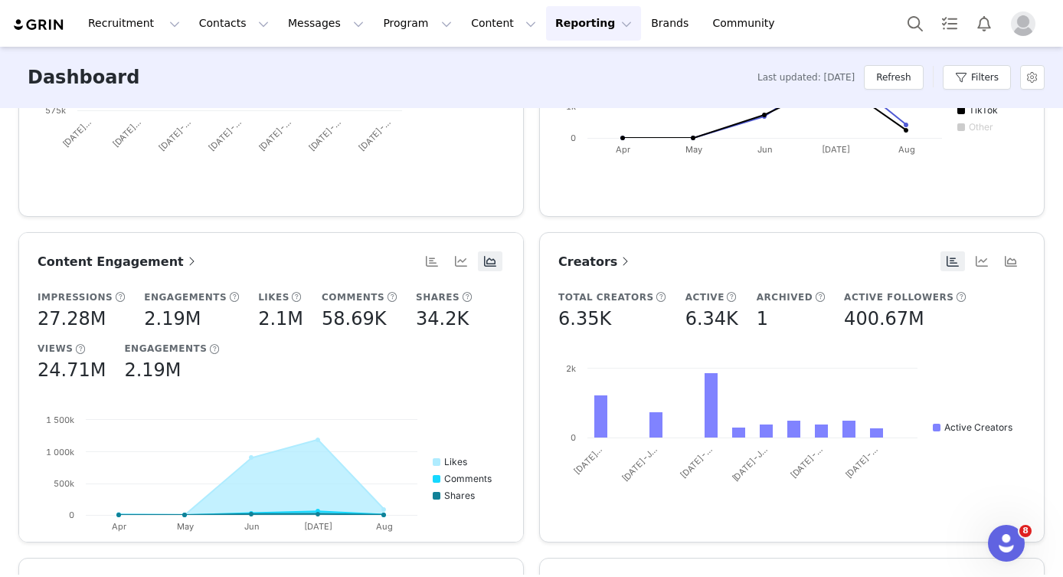
scroll to position [192, 0]
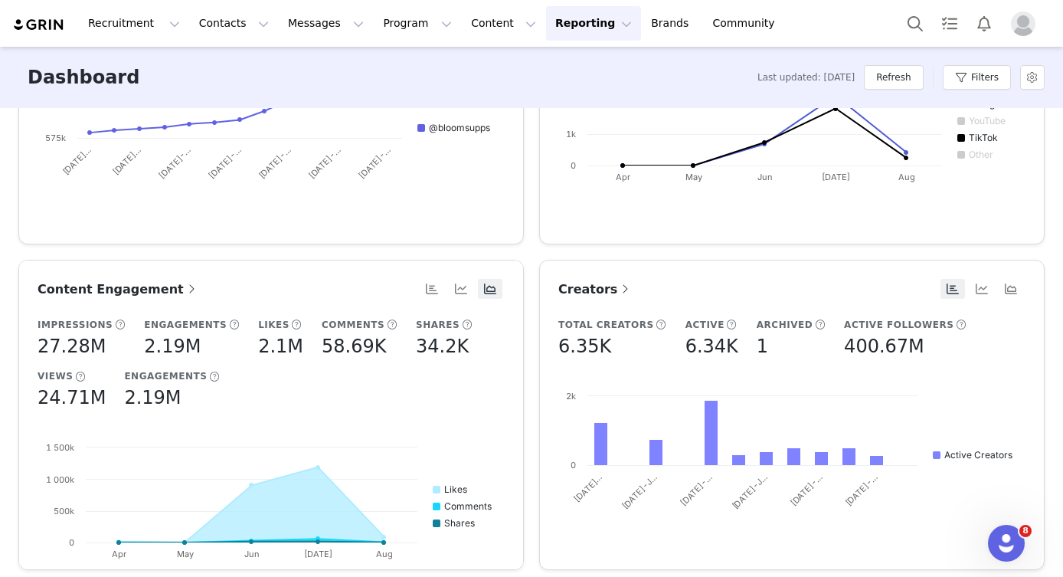
click at [603, 287] on span "Creators" at bounding box center [595, 289] width 74 height 15
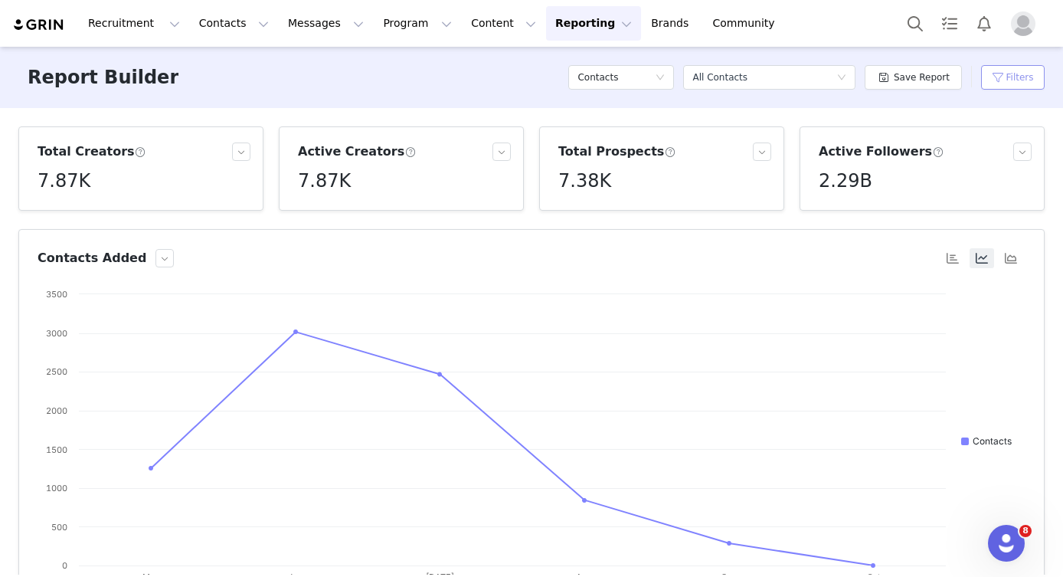
click at [1003, 79] on button "Filters" at bounding box center [1013, 77] width 64 height 25
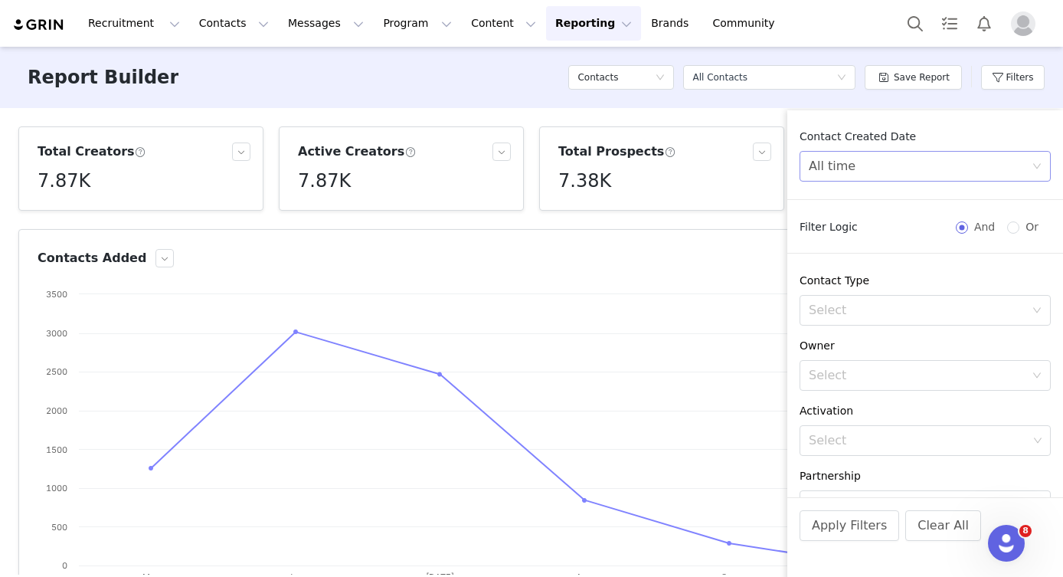
click at [953, 158] on div "All time" at bounding box center [920, 166] width 223 height 29
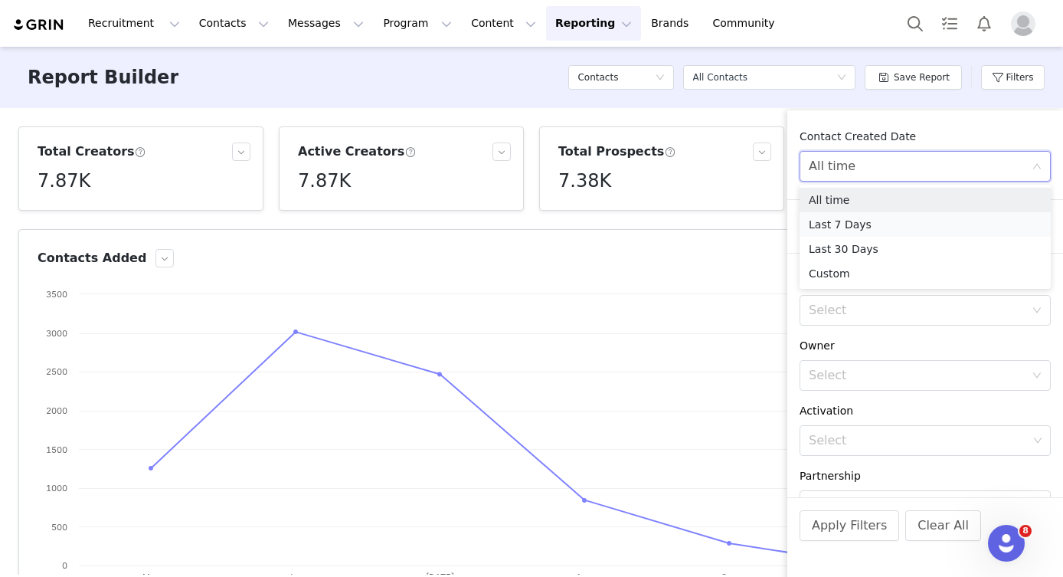
click at [880, 226] on li "Last 7 Days" at bounding box center [925, 224] width 251 height 25
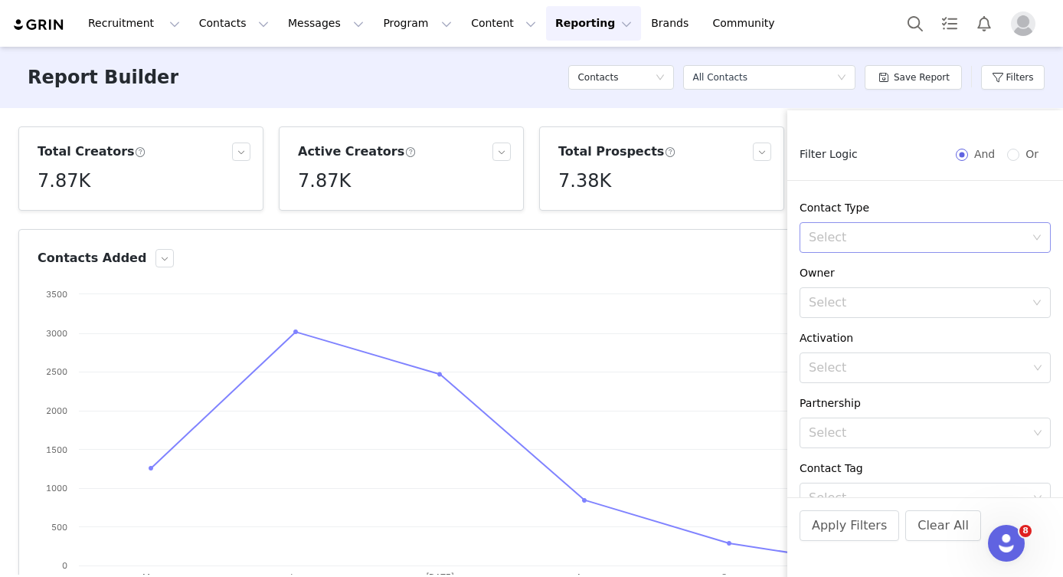
scroll to position [148, 0]
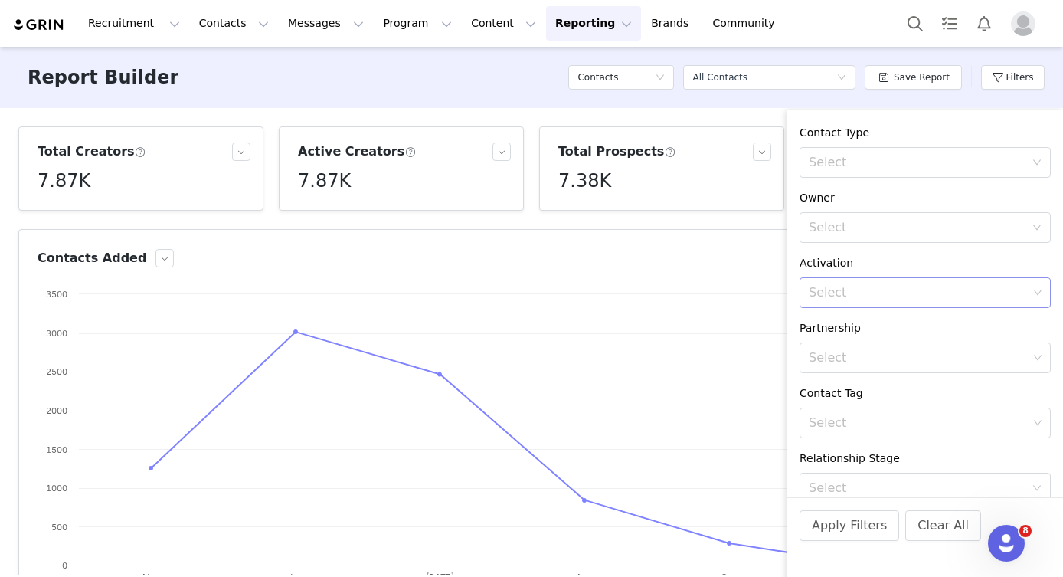
click at [852, 285] on div "Select" at bounding box center [918, 292] width 219 height 15
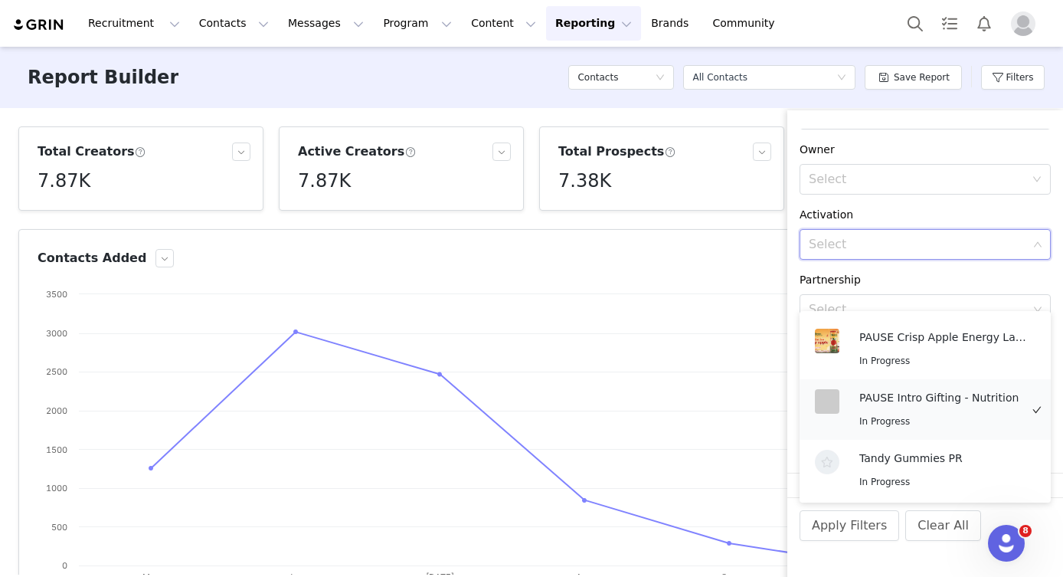
scroll to position [1091, 0]
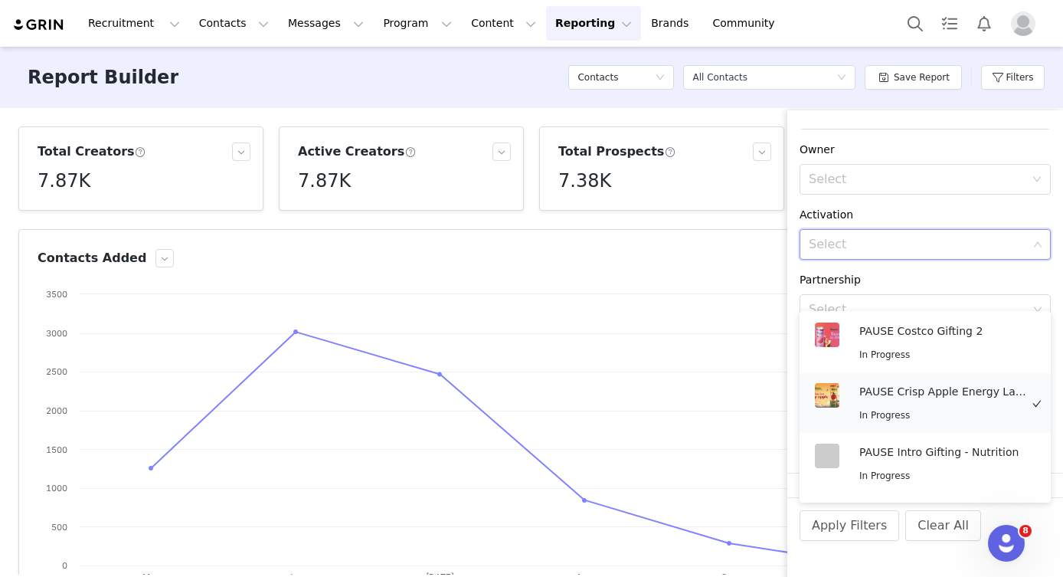
click at [956, 404] on div "PAUSE Crisp Apple Energy Launch In Progress" at bounding box center [943, 403] width 169 height 41
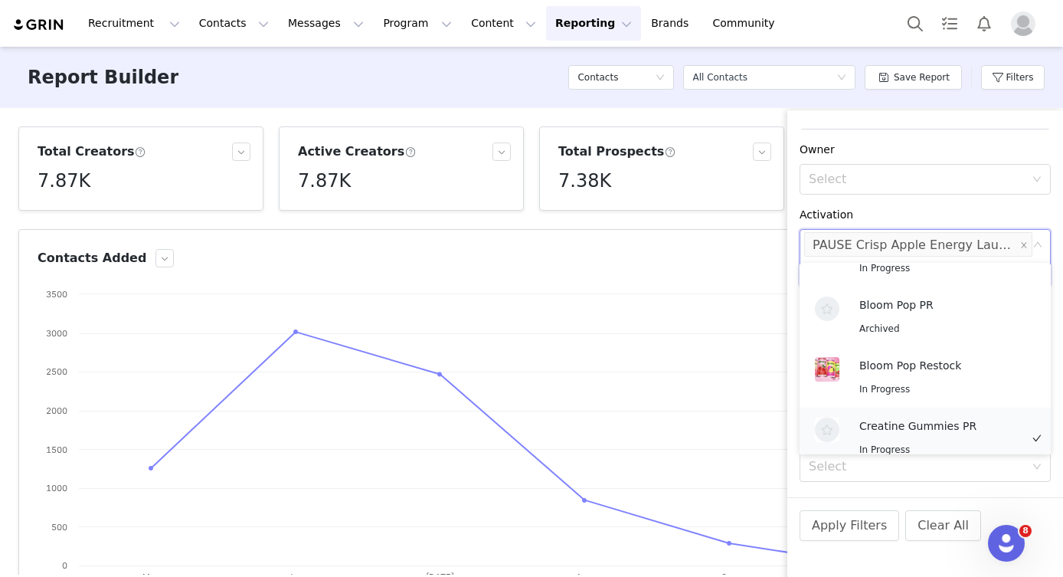
scroll to position [38, 0]
click at [928, 376] on div "Bloom Pop Restock In Progress" at bounding box center [939, 378] width 161 height 41
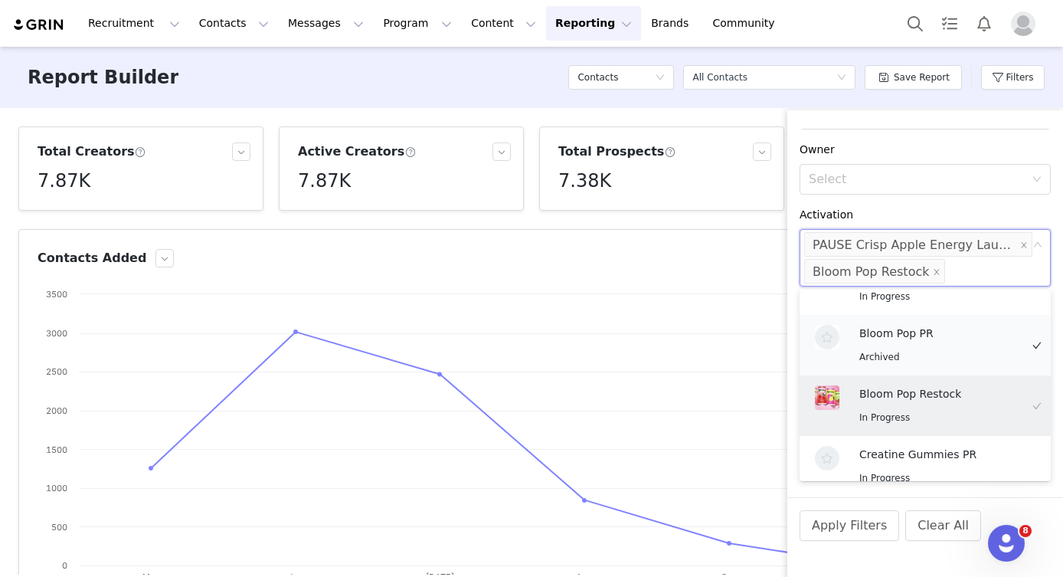
click at [933, 347] on div "Bloom Pop PR Archived" at bounding box center [939, 345] width 161 height 41
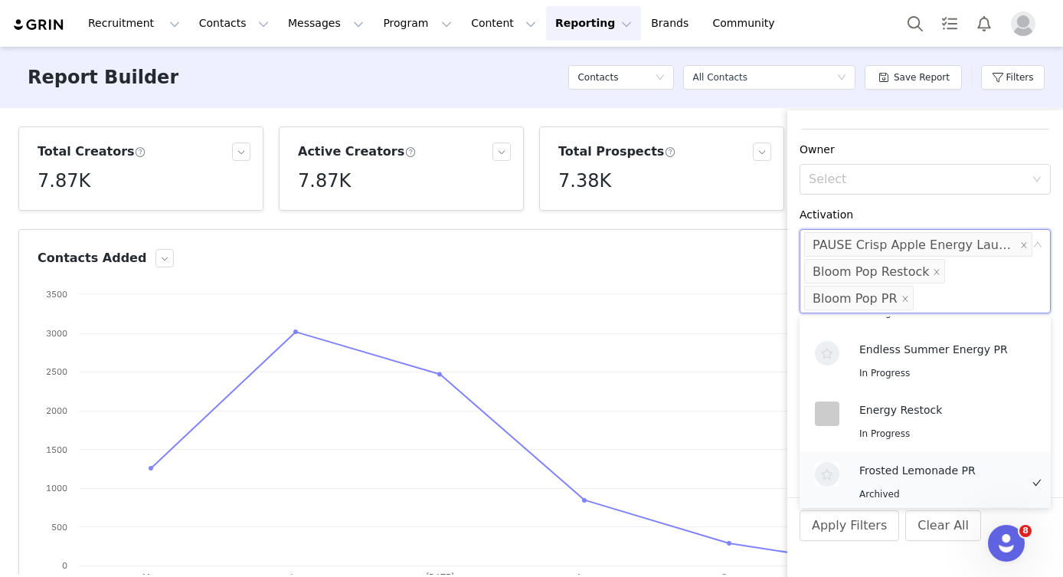
scroll to position [280, 0]
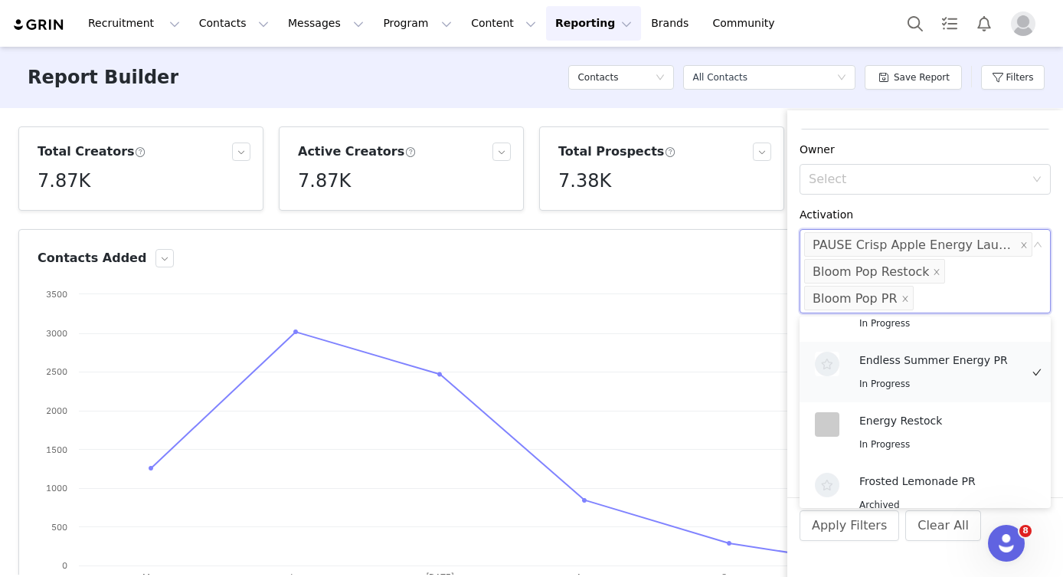
click at [960, 379] on div "In Progress" at bounding box center [939, 384] width 161 height 18
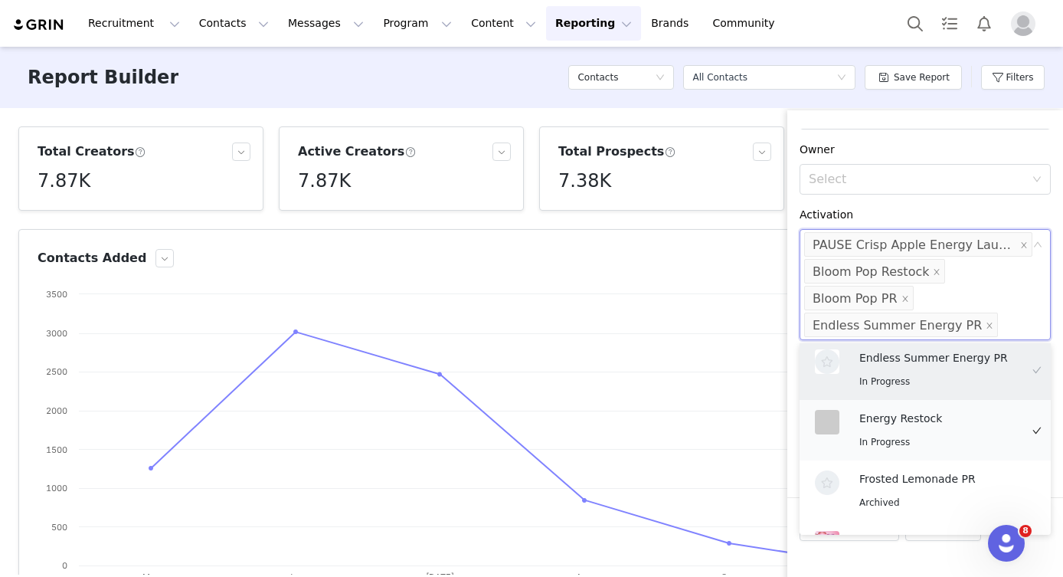
scroll to position [314, 0]
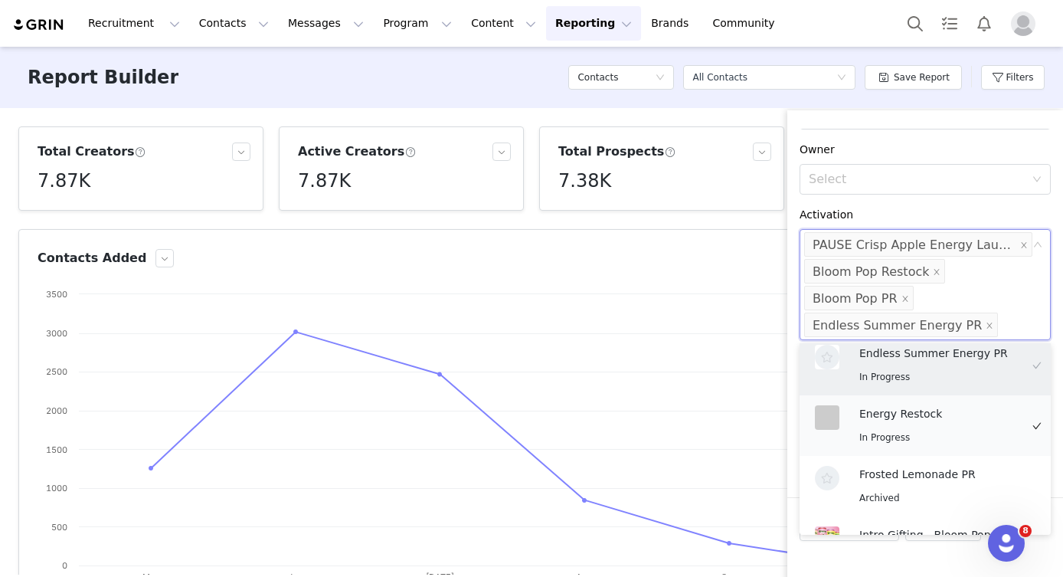
click at [941, 426] on div "Energy Restock In Progress" at bounding box center [939, 425] width 161 height 41
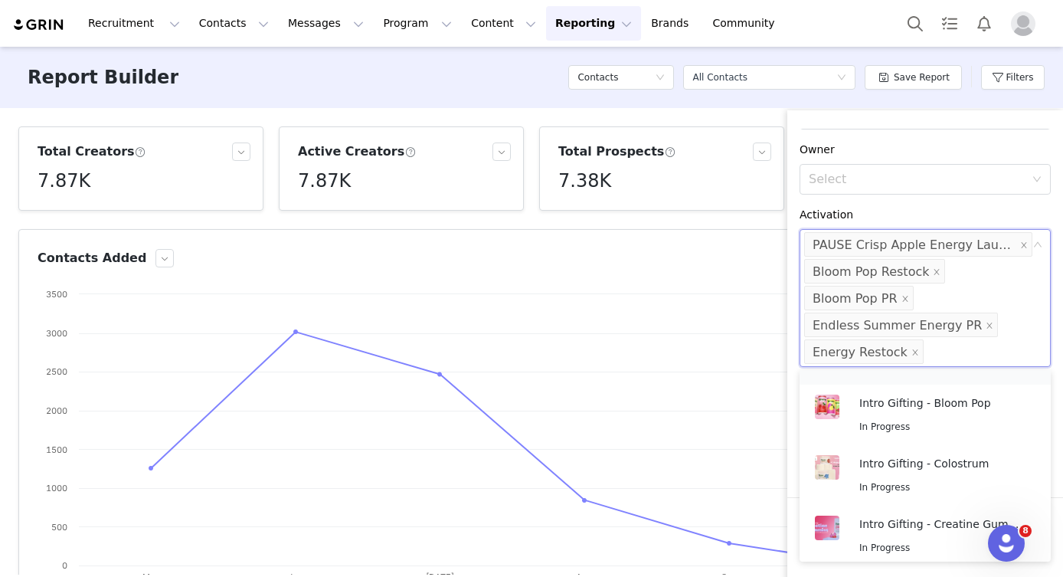
scroll to position [486, 0]
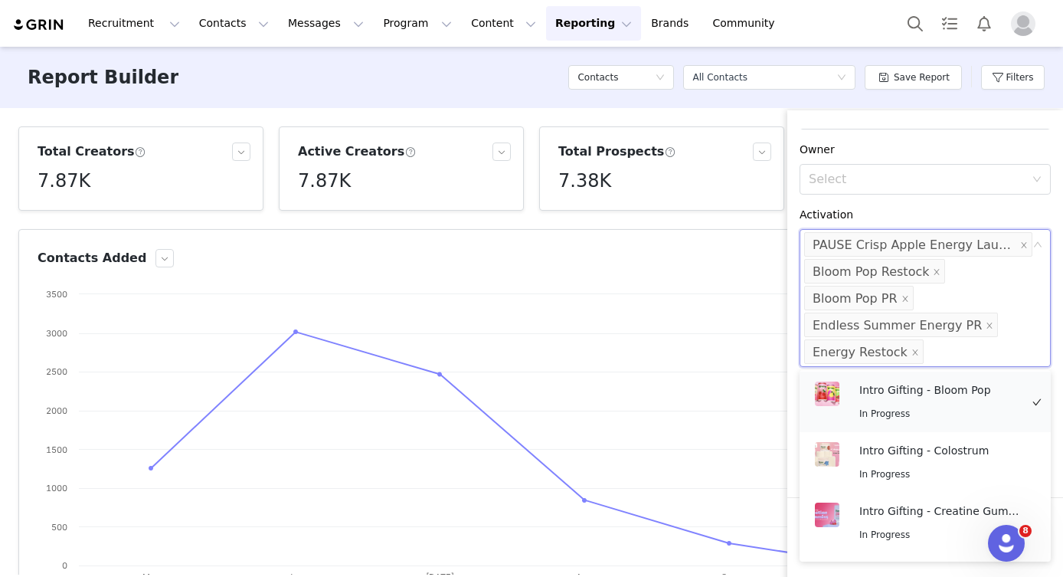
click at [954, 408] on div "In Progress" at bounding box center [939, 413] width 161 height 18
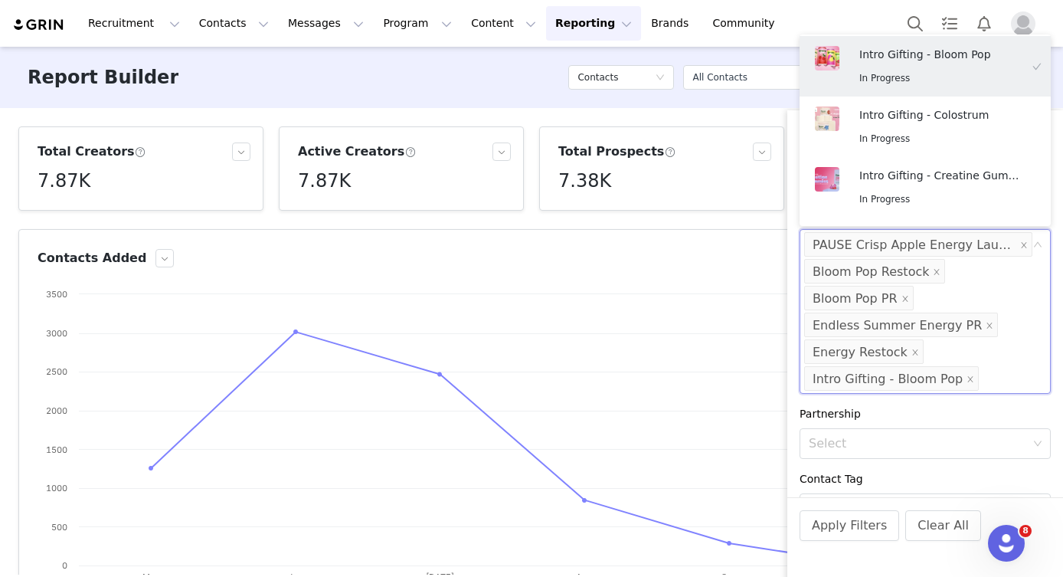
scroll to position [3, 0]
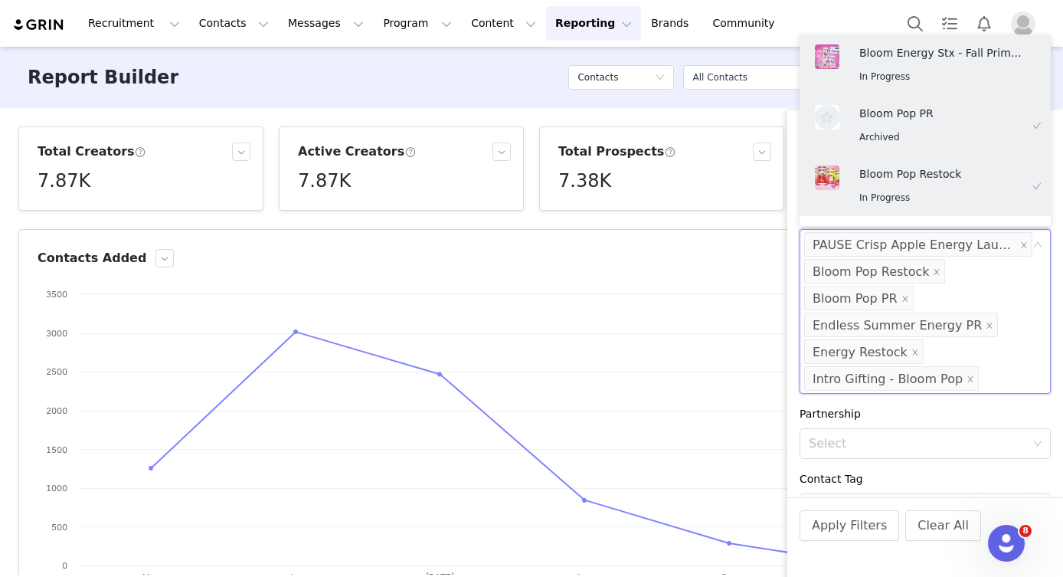
click at [921, 410] on div "Partnership" at bounding box center [925, 414] width 251 height 16
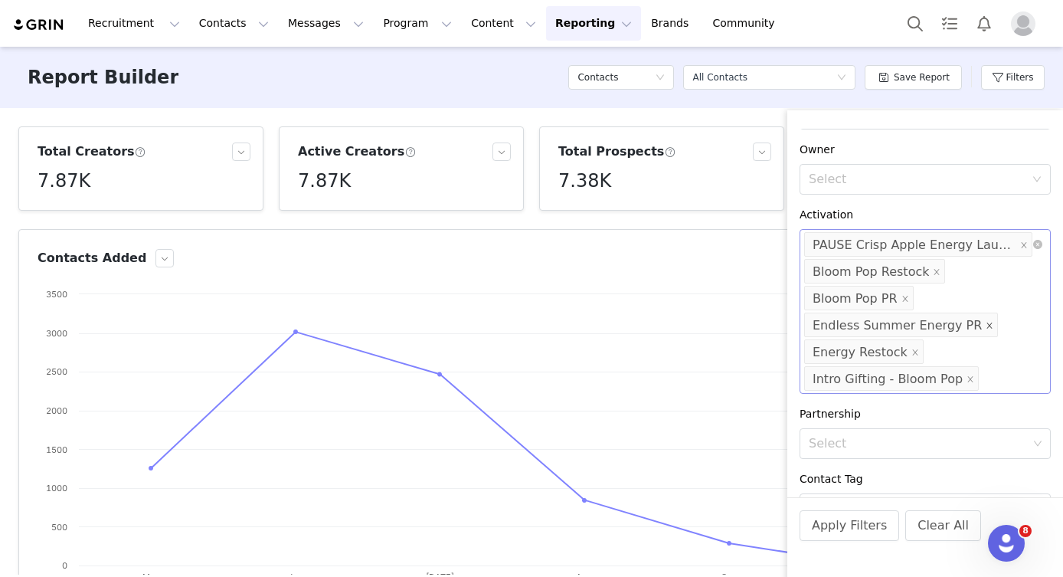
click at [986, 329] on icon "icon: close" at bounding box center [990, 326] width 8 height 8
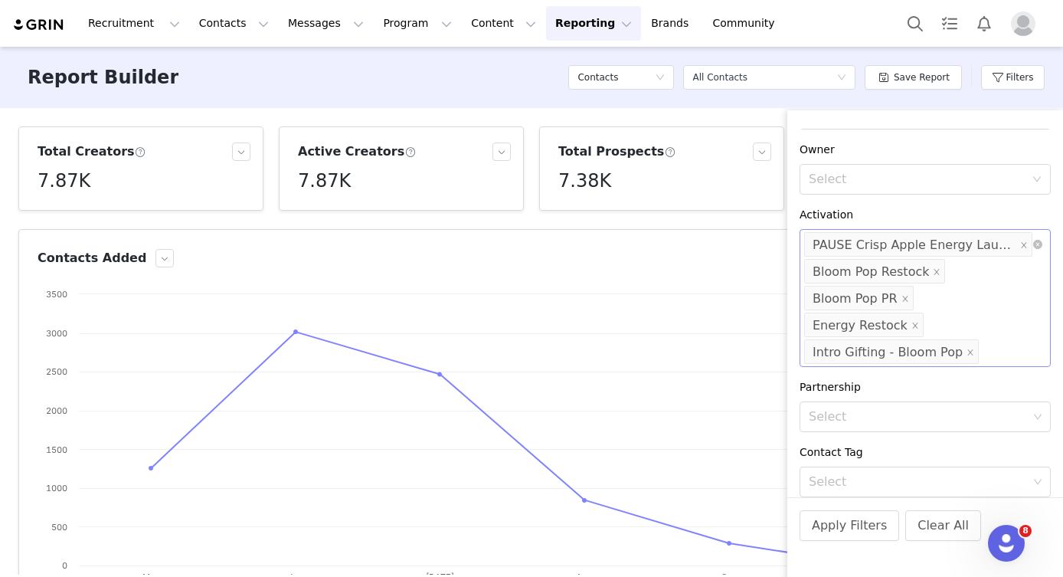
click at [990, 322] on div "Select PAUSE Crisp Apple Energy Launch Bloom Pop Restock Bloom Pop PR Energy Re…" at bounding box center [925, 298] width 251 height 138
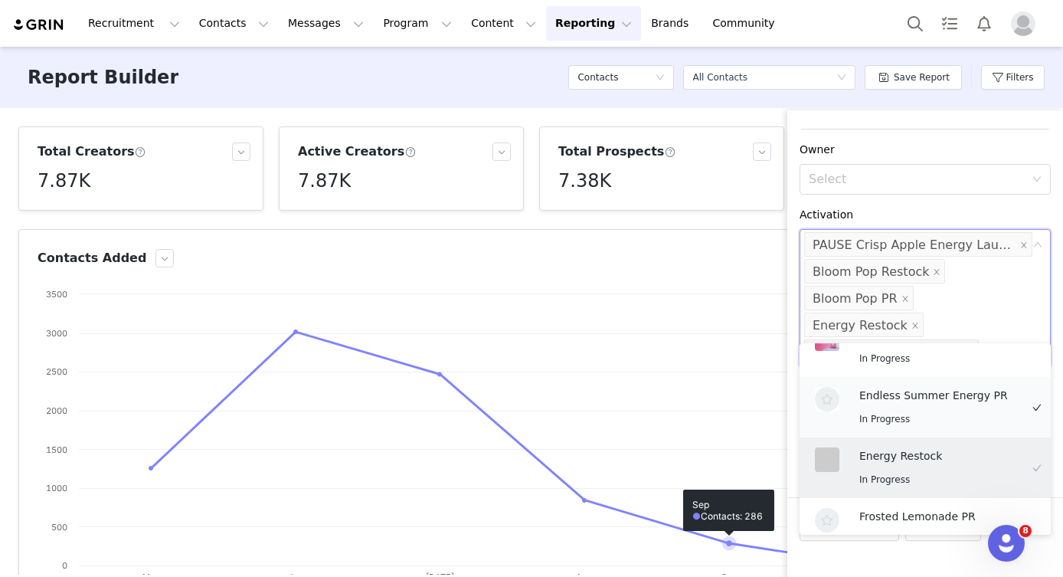
scroll to position [245, 0]
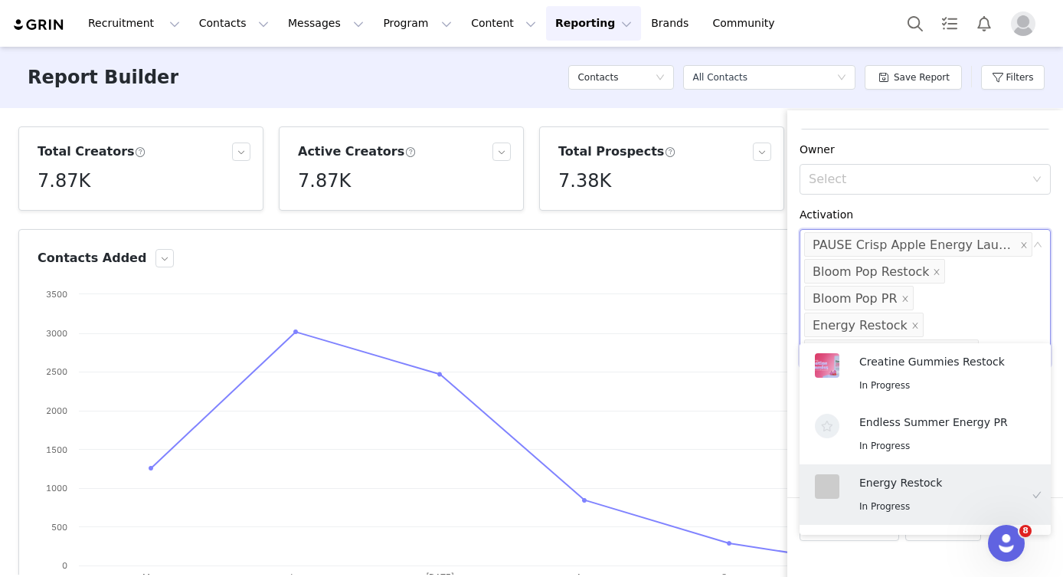
click at [974, 214] on div "Activation" at bounding box center [925, 215] width 251 height 16
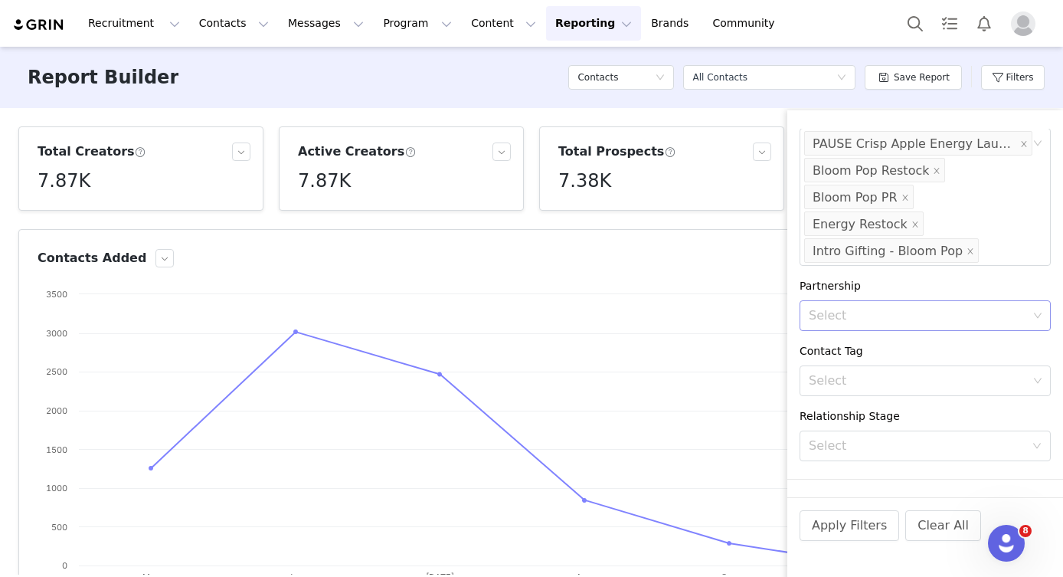
scroll to position [296, 0]
click at [843, 529] on button "Apply Filters" at bounding box center [850, 525] width 100 height 31
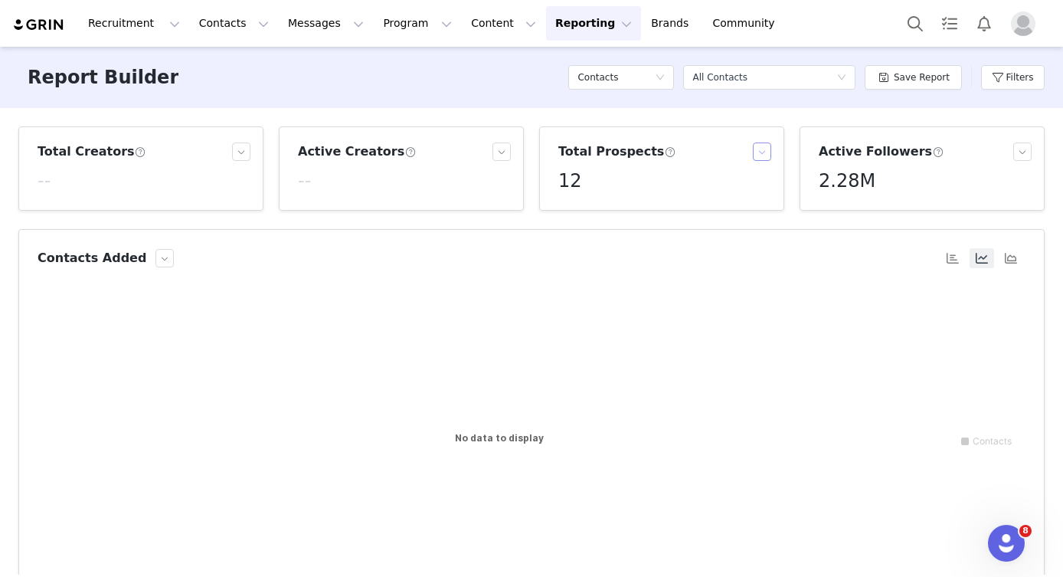
click at [766, 146] on button "button" at bounding box center [762, 151] width 18 height 18
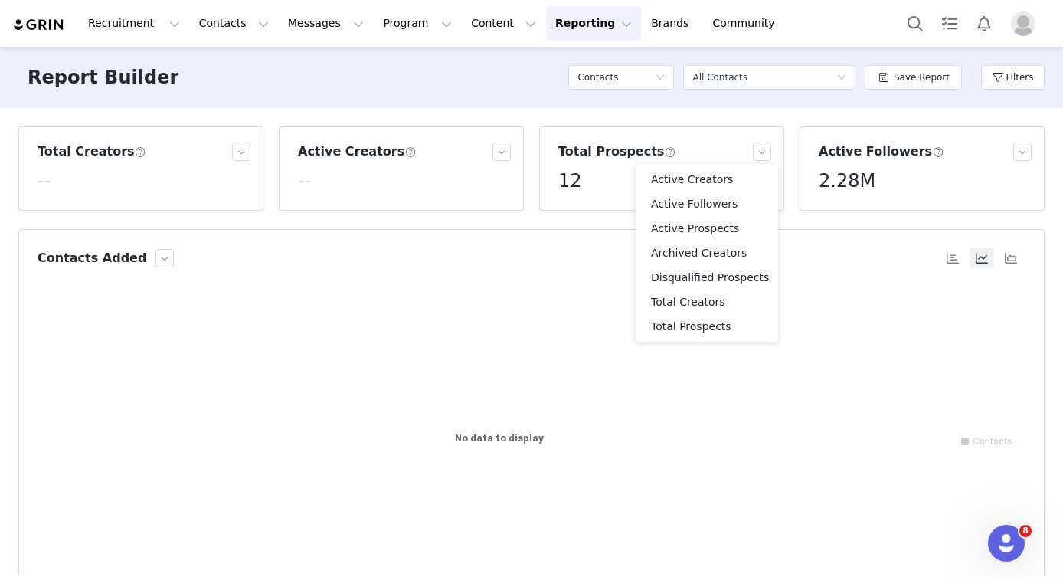
click at [762, 123] on div "Total Creators -- Active Creators -- Total Prospects 12 Active Followers 2.28M …" at bounding box center [531, 341] width 1063 height 466
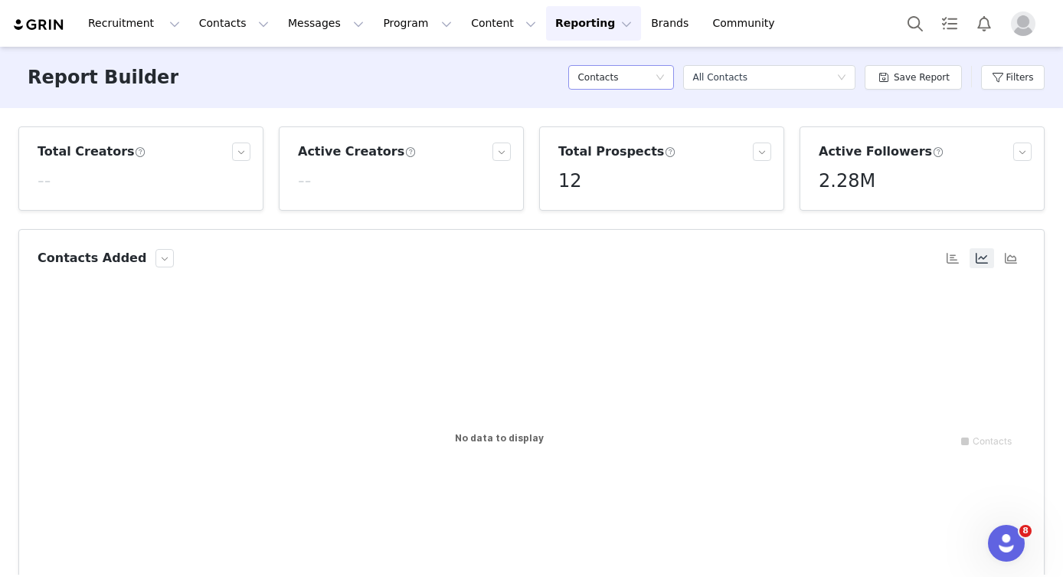
click at [672, 80] on div "Contacts" at bounding box center [621, 77] width 106 height 25
click at [632, 131] on h5 "Content" at bounding box center [624, 132] width 87 height 17
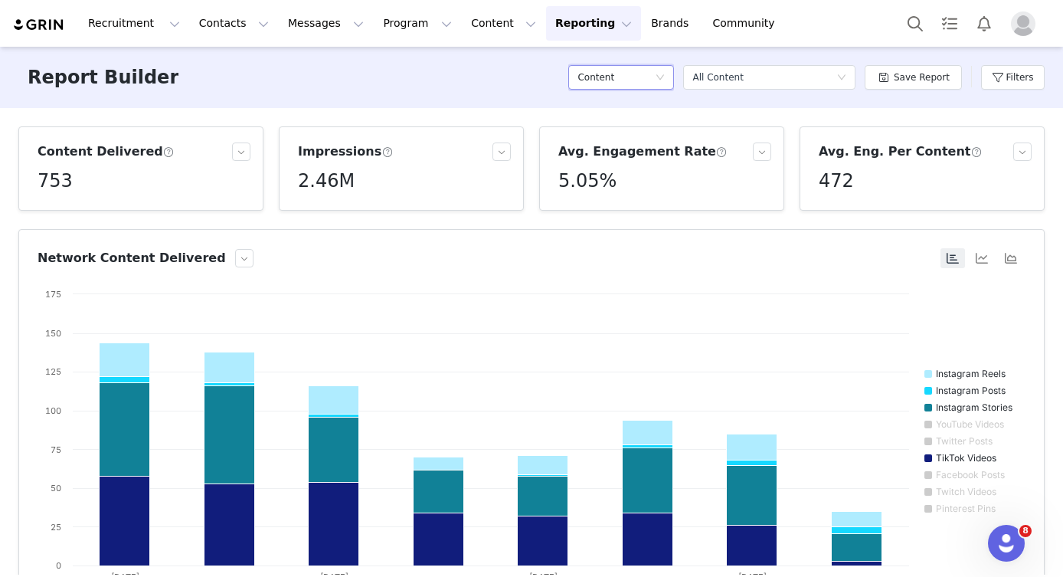
scroll to position [0, 0]
click at [502, 154] on button "button" at bounding box center [501, 151] width 18 height 18
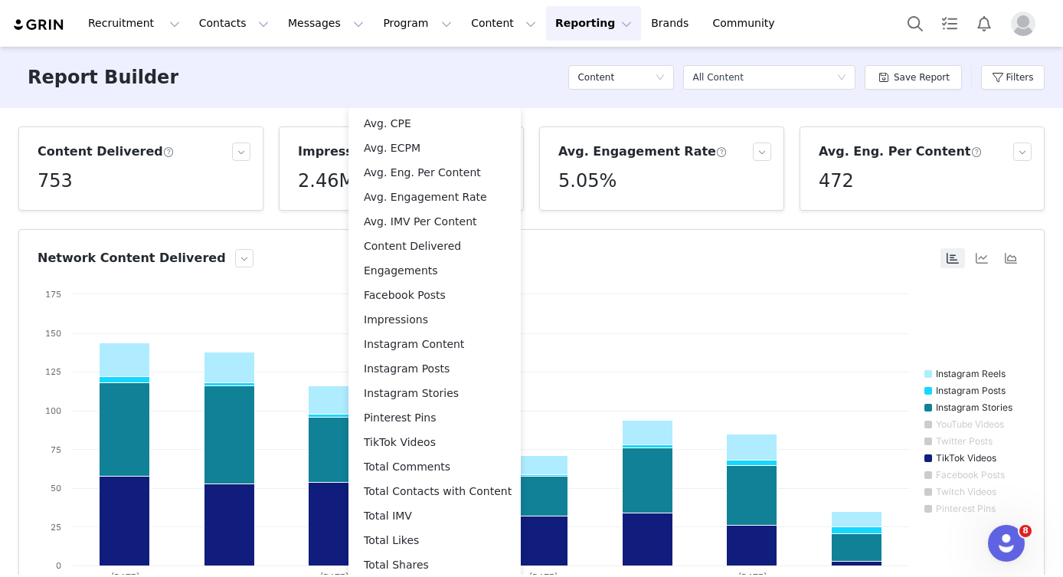
click at [574, 263] on div "Network Content Delivered" at bounding box center [488, 258] width 901 height 18
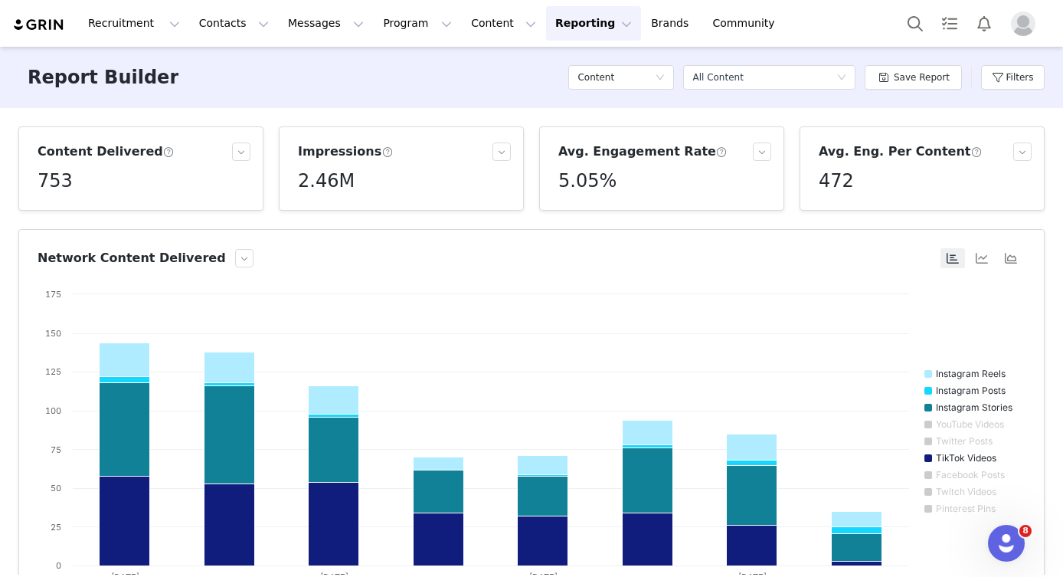
click at [381, 153] on span at bounding box center [386, 153] width 11 height 14
click at [987, 78] on button "Filters" at bounding box center [1013, 77] width 64 height 25
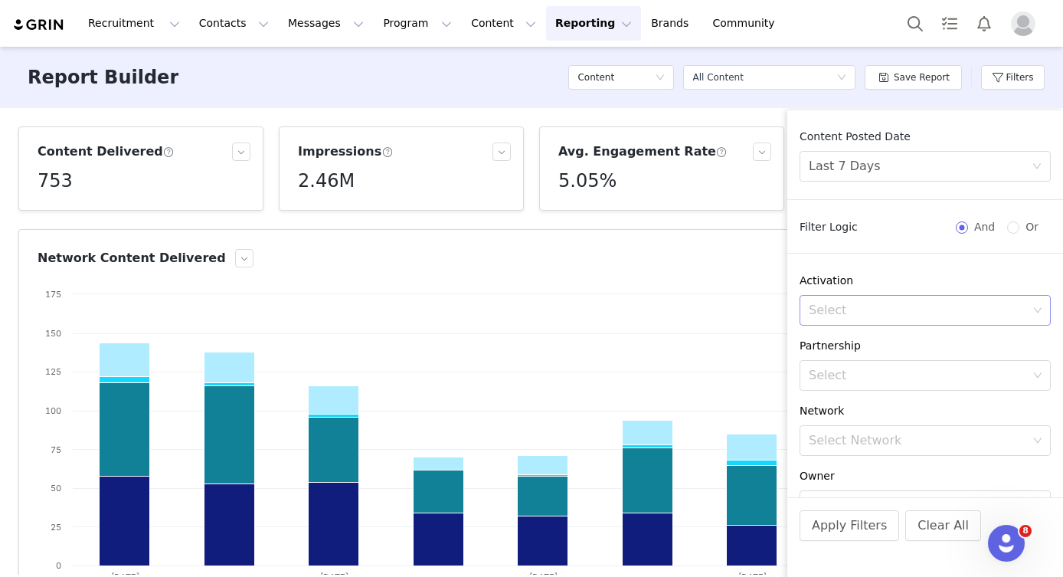
click at [868, 302] on div "Select" at bounding box center [919, 310] width 231 height 29
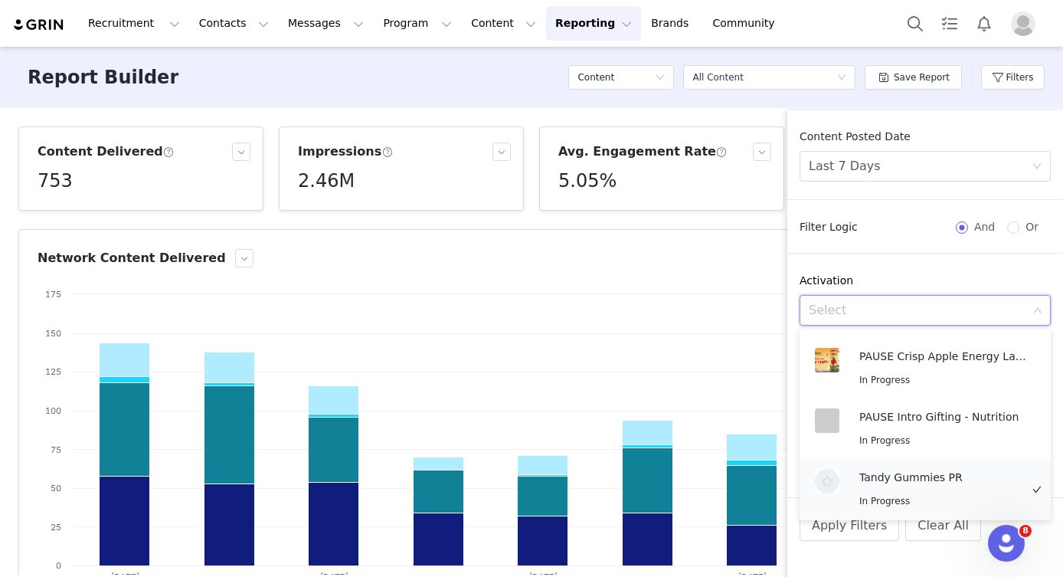
scroll to position [1107, 0]
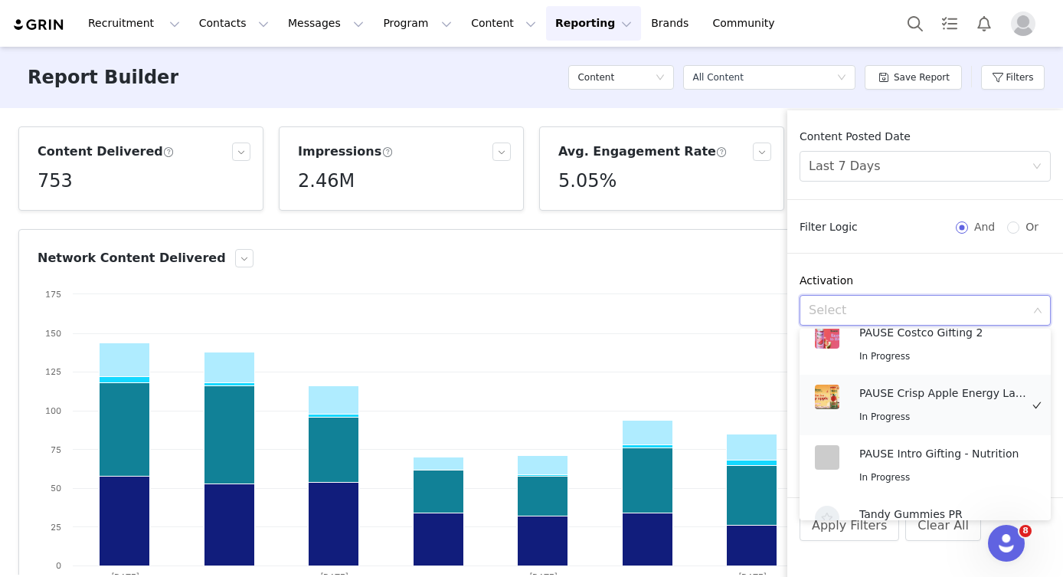
click at [936, 421] on div "In Progress" at bounding box center [943, 416] width 169 height 18
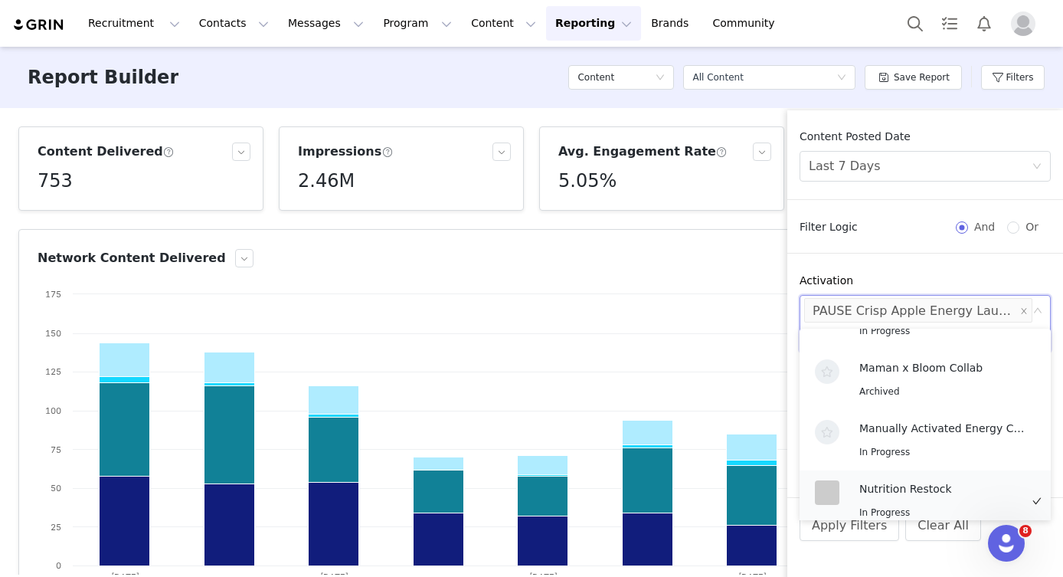
scroll to position [767, 0]
click at [936, 434] on p "Manually Activated Energy Creators" at bounding box center [943, 429] width 169 height 17
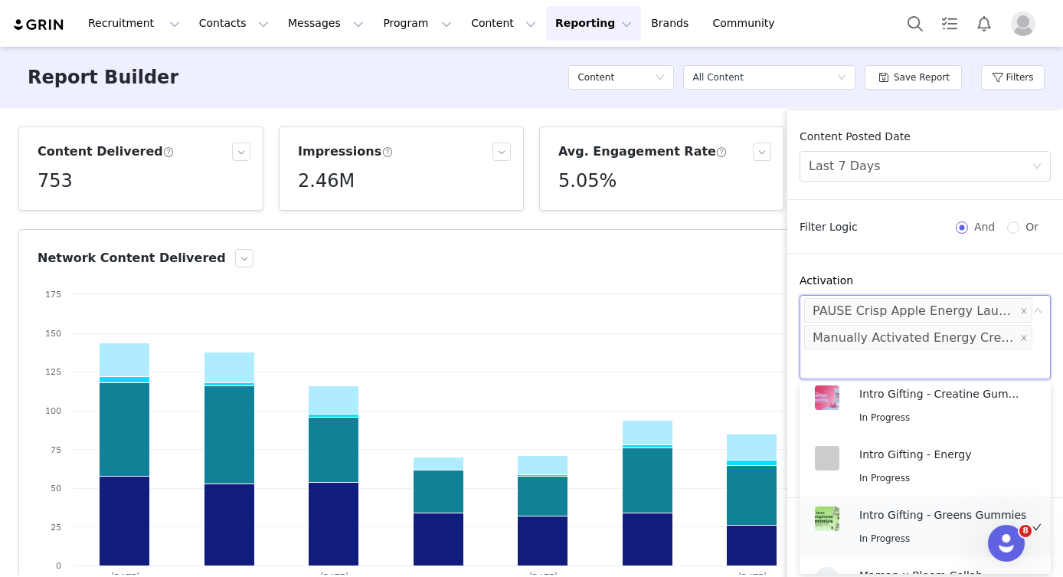
scroll to position [614, 0]
click at [934, 463] on p "Intro Gifting - Energy" at bounding box center [939, 455] width 161 height 17
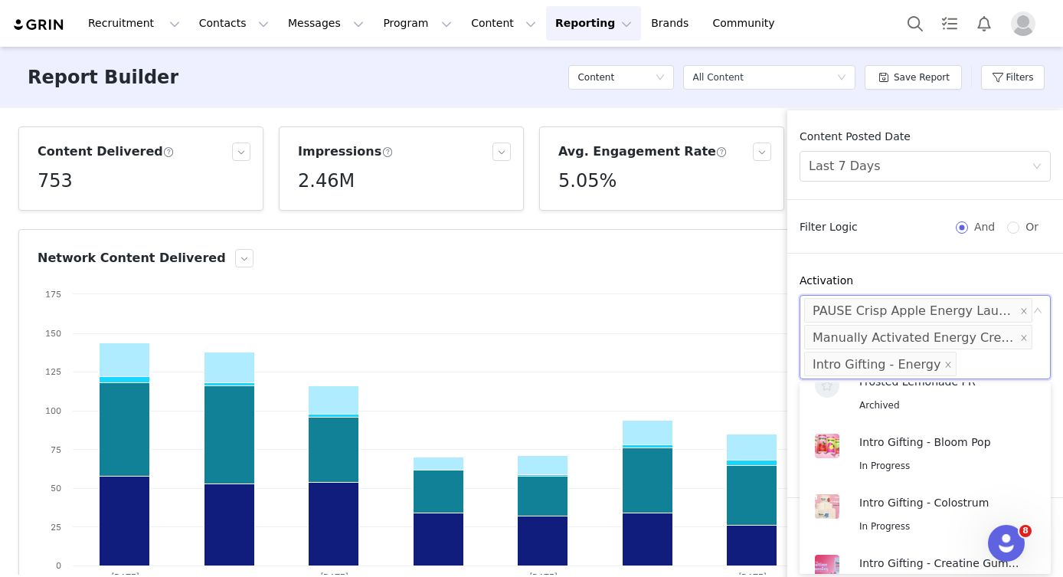
scroll to position [405, 0]
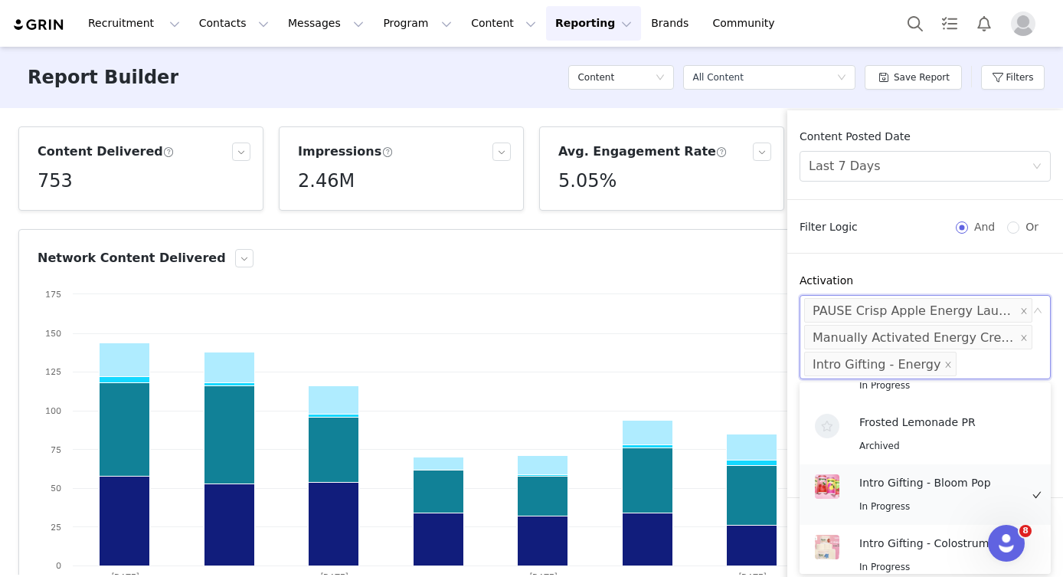
click at [938, 478] on p "Intro Gifting - Bloom Pop" at bounding box center [939, 482] width 161 height 17
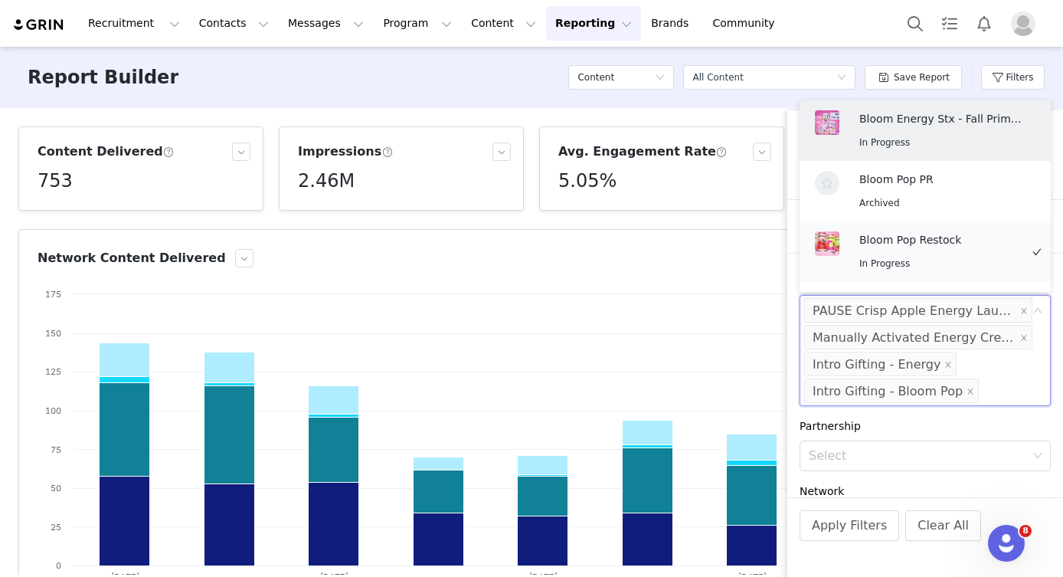
scroll to position [54, 0]
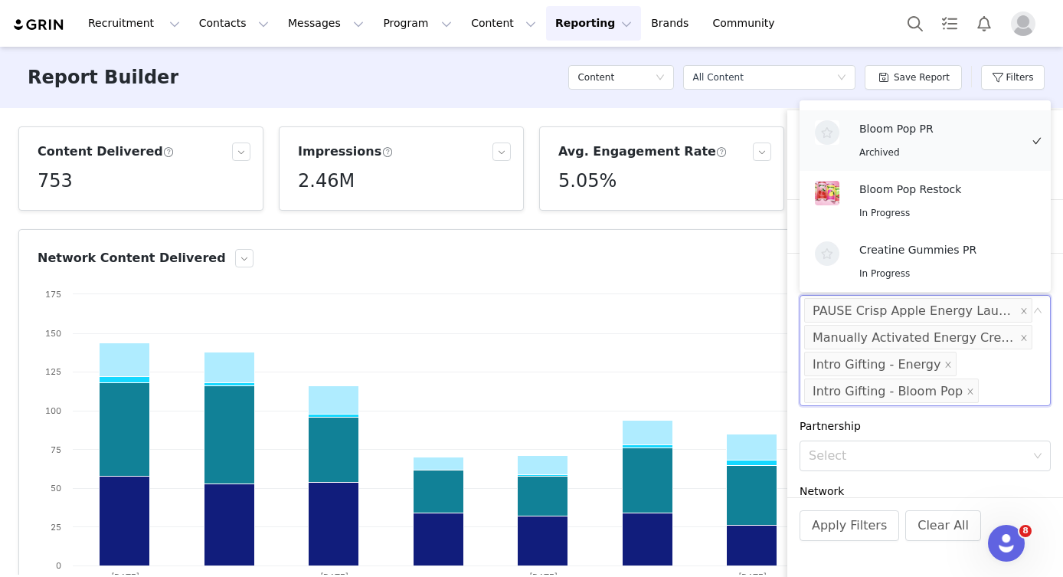
click at [957, 146] on div "Archived" at bounding box center [939, 152] width 161 height 18
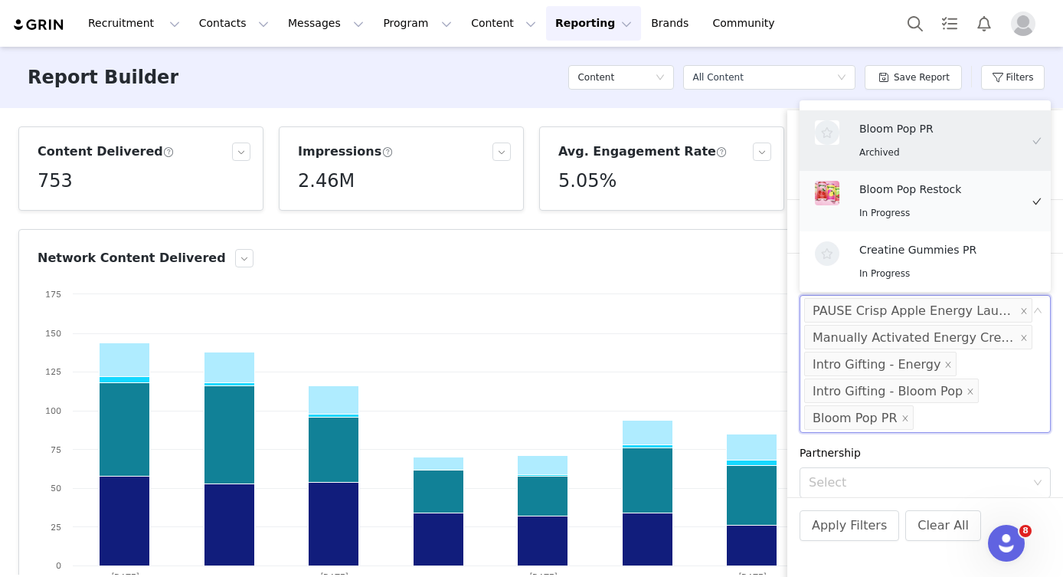
click at [957, 210] on div "In Progress" at bounding box center [939, 213] width 161 height 18
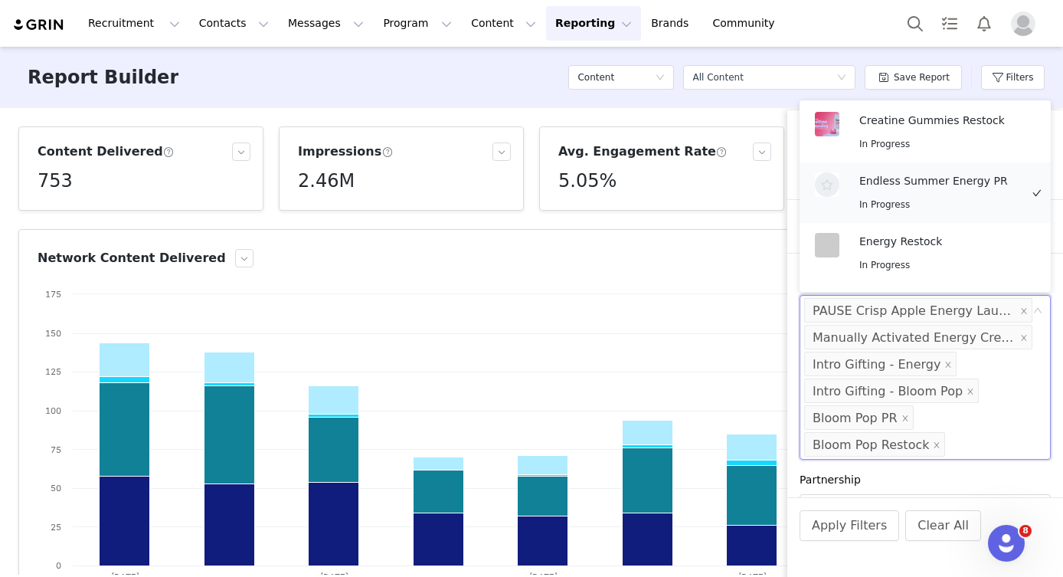
scroll to position [318, 0]
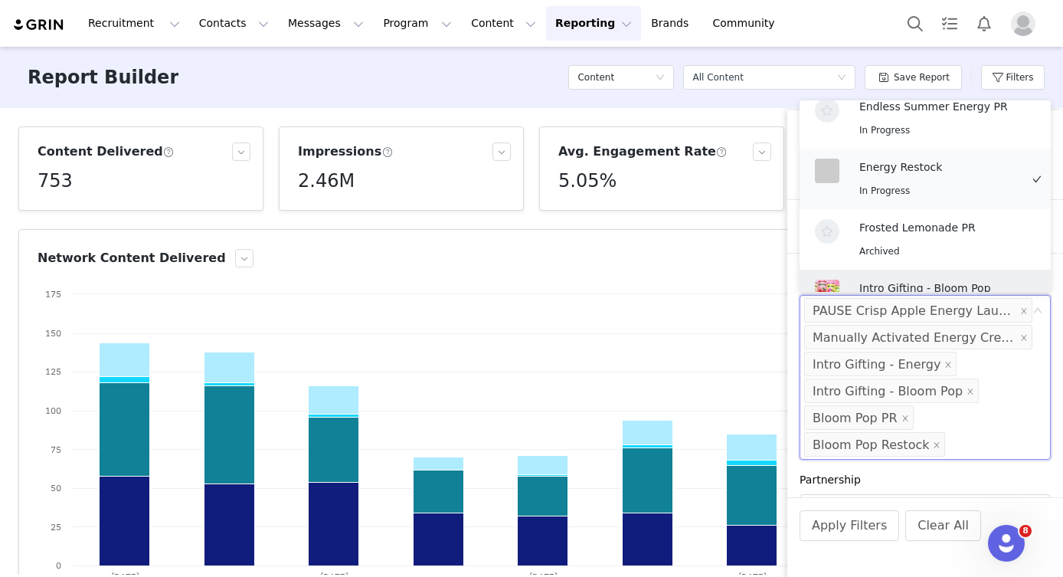
click at [957, 191] on div "In Progress" at bounding box center [939, 191] width 161 height 18
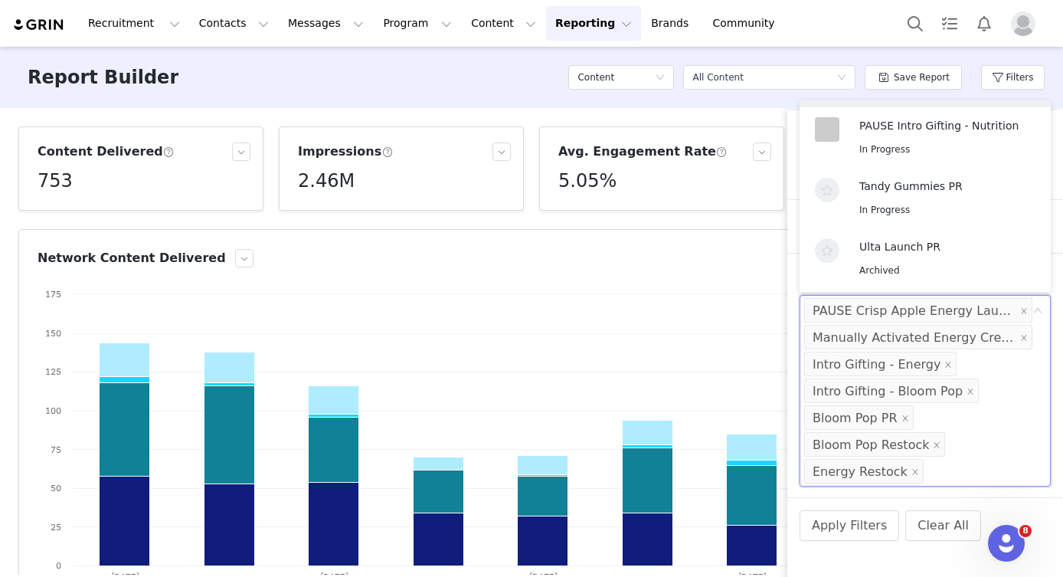
scroll to position [1206, 0]
click at [845, 519] on button "Apply Filters" at bounding box center [850, 525] width 100 height 31
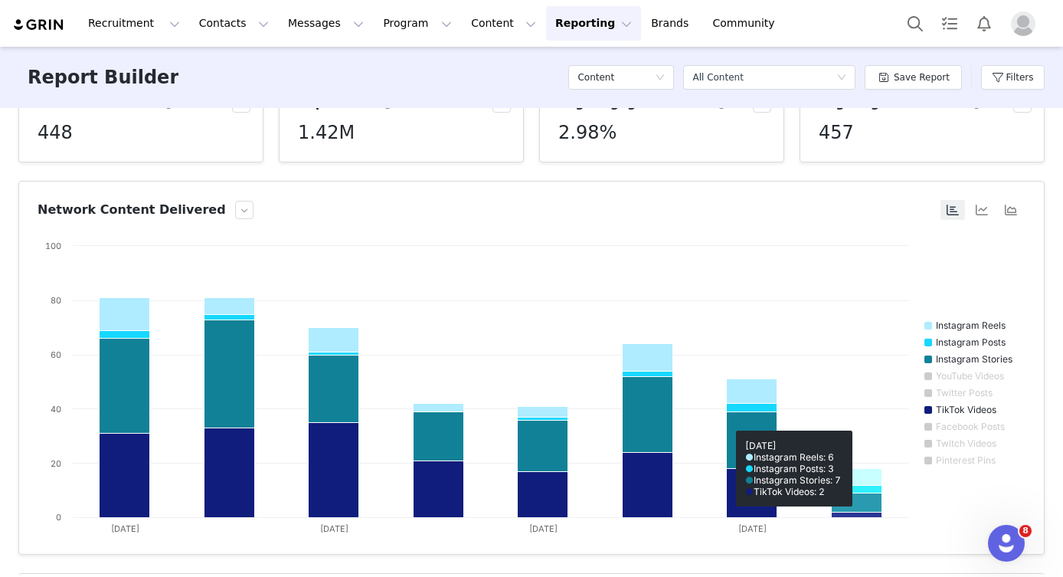
scroll to position [8, 0]
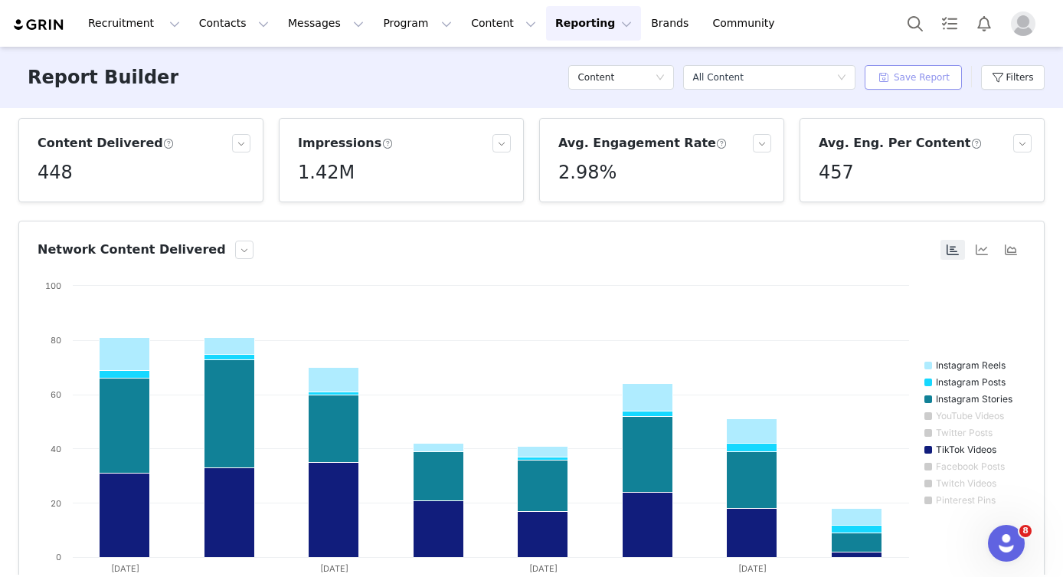
click at [924, 80] on button "Save Report" at bounding box center [913, 77] width 97 height 25
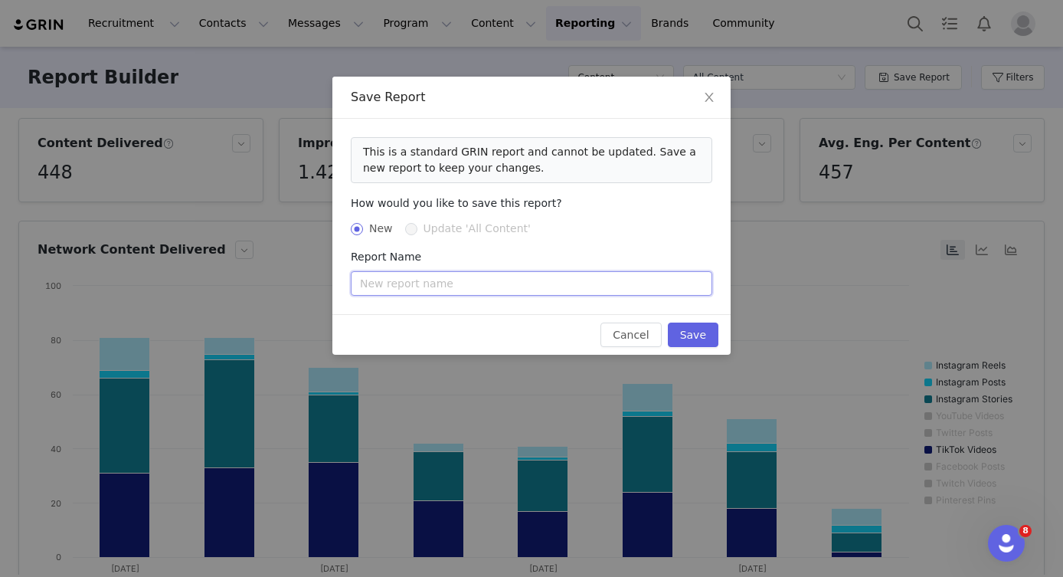
click at [445, 281] on input "text" at bounding box center [532, 283] width 362 height 25
type input "WEEKLY BEV DATA PULL"
click at [695, 335] on button "Save" at bounding box center [693, 334] width 51 height 25
radio input "false"
radio input "true"
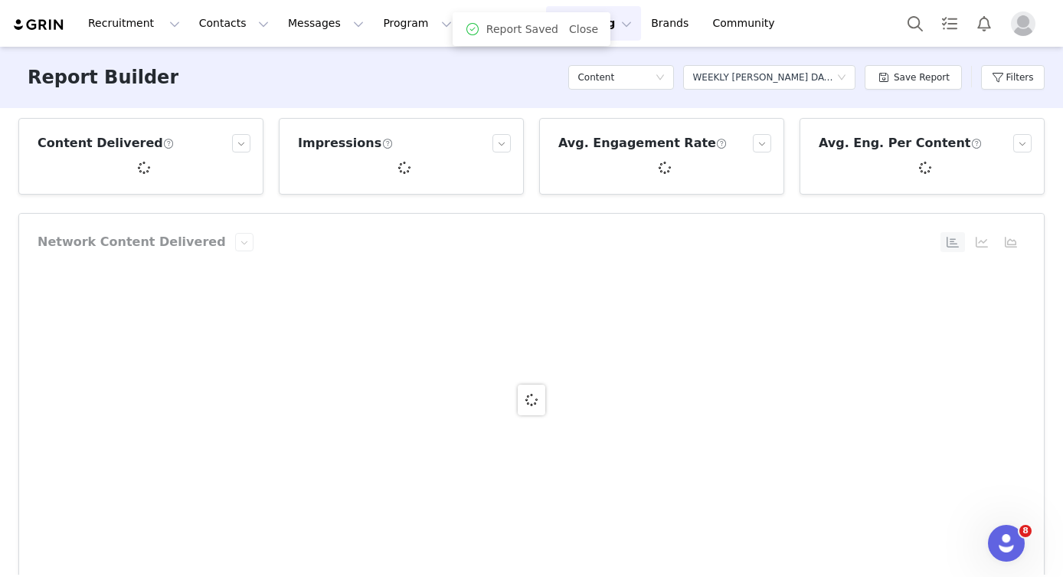
scroll to position [0, 0]
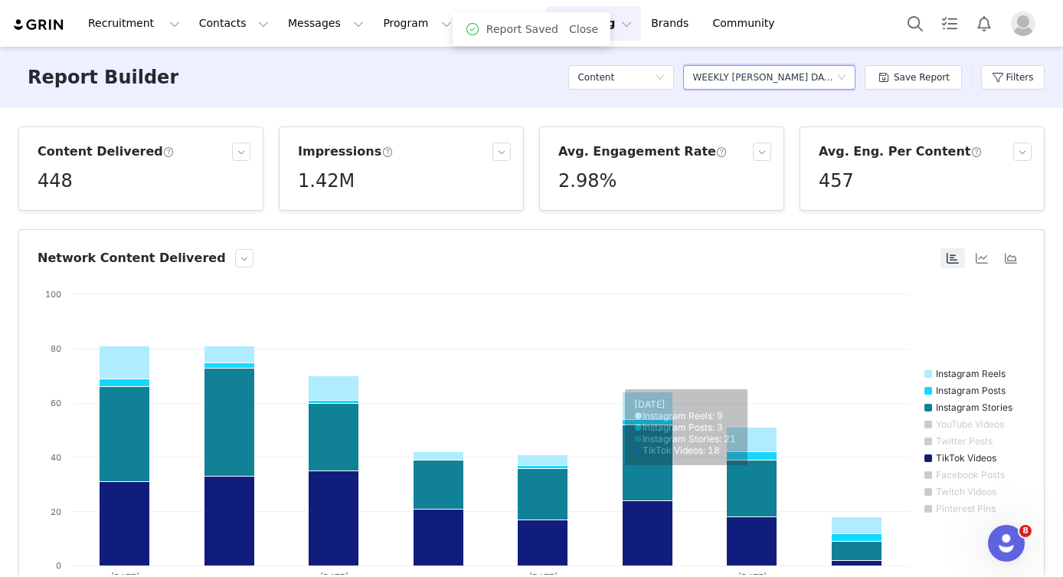
click at [824, 82] on div "Select a report WEEKLY BEV DATA PULL" at bounding box center [764, 77] width 144 height 23
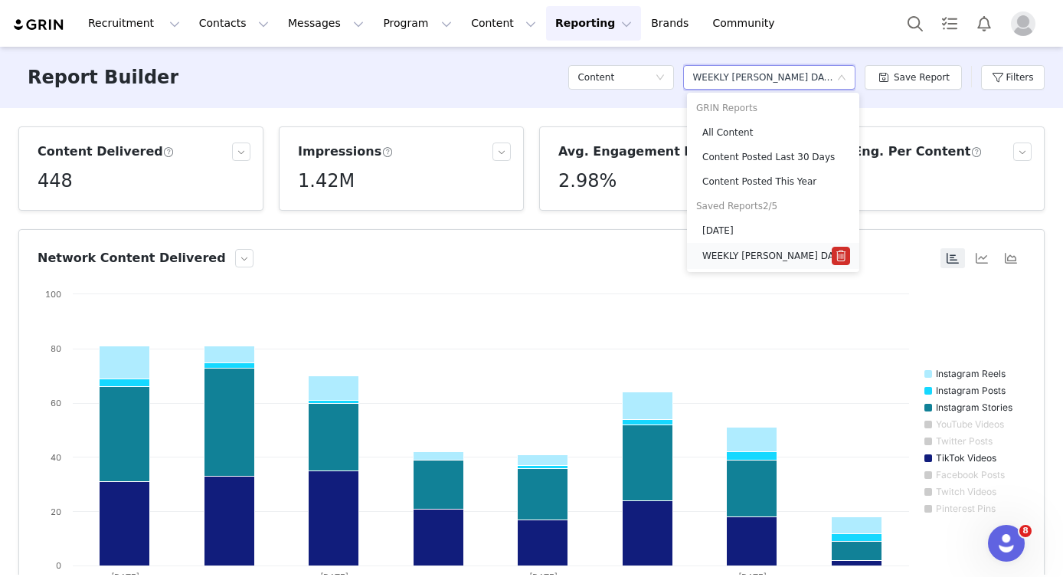
click at [760, 250] on h5 "WEEKLY BEV DATA PULL" at bounding box center [766, 255] width 129 height 17
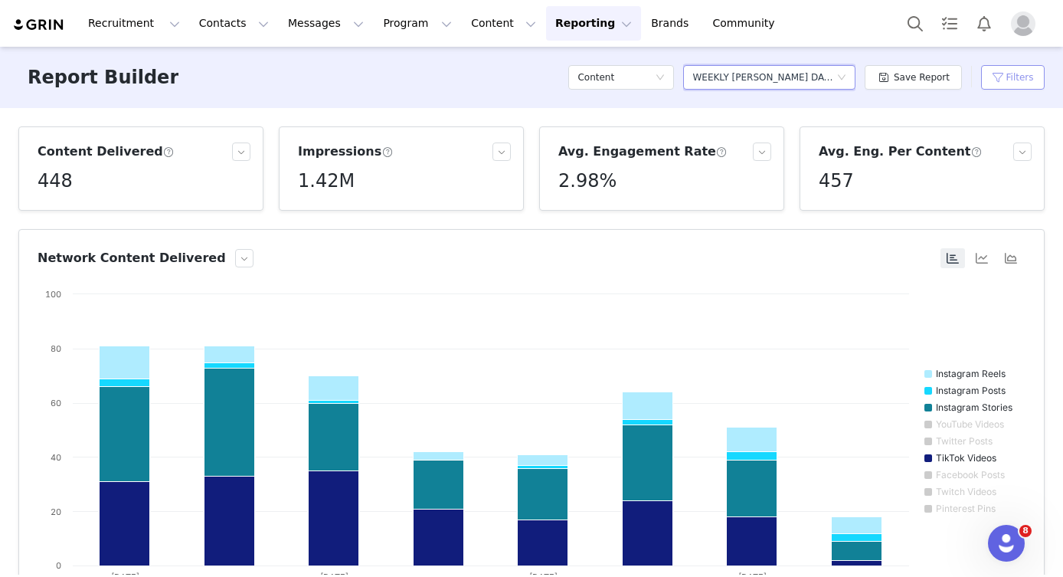
click at [1000, 87] on button "Filters" at bounding box center [1013, 77] width 64 height 25
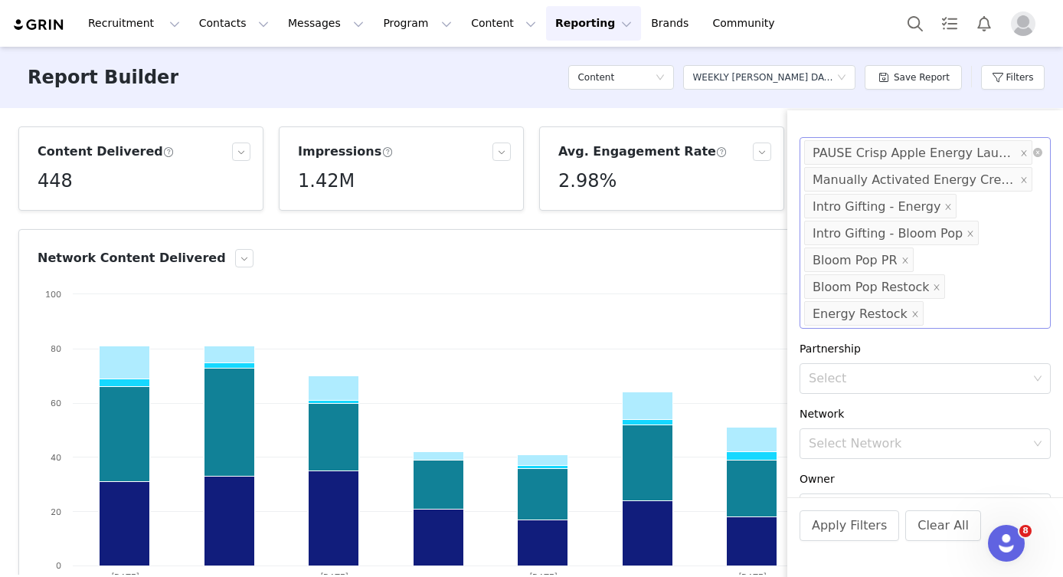
scroll to position [178, 0]
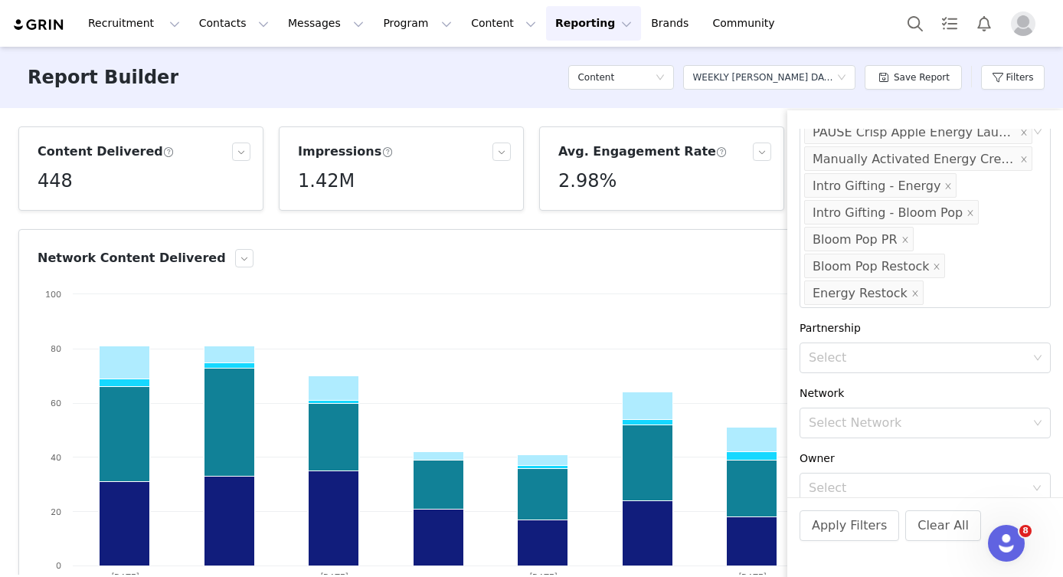
click at [743, 249] on div "Network Content Delivered" at bounding box center [488, 258] width 901 height 18
click at [743, 220] on div "Content Delivered 448 Impressions 1.42M Avg. Engagement Rate 2.98% Avg. Eng. Pe…" at bounding box center [531, 341] width 1063 height 466
click at [847, 84] on div "Select a report WEEKLY BEV DATA PULL" at bounding box center [769, 77] width 172 height 25
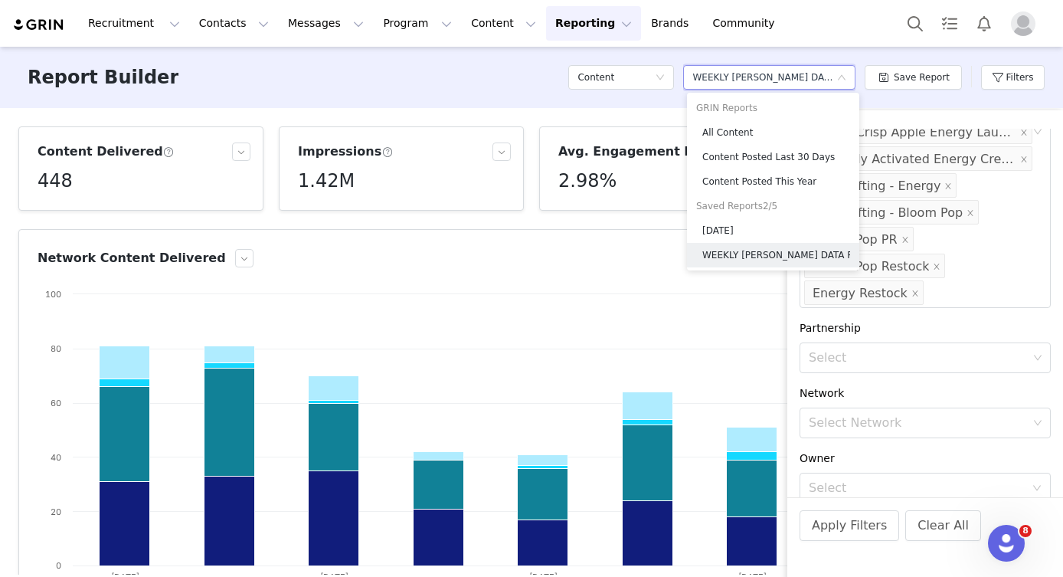
click at [649, 242] on article "Network Content Delivered Created with Highcharts 9.3.3 Chart title Instagram R…" at bounding box center [531, 416] width 1026 height 374
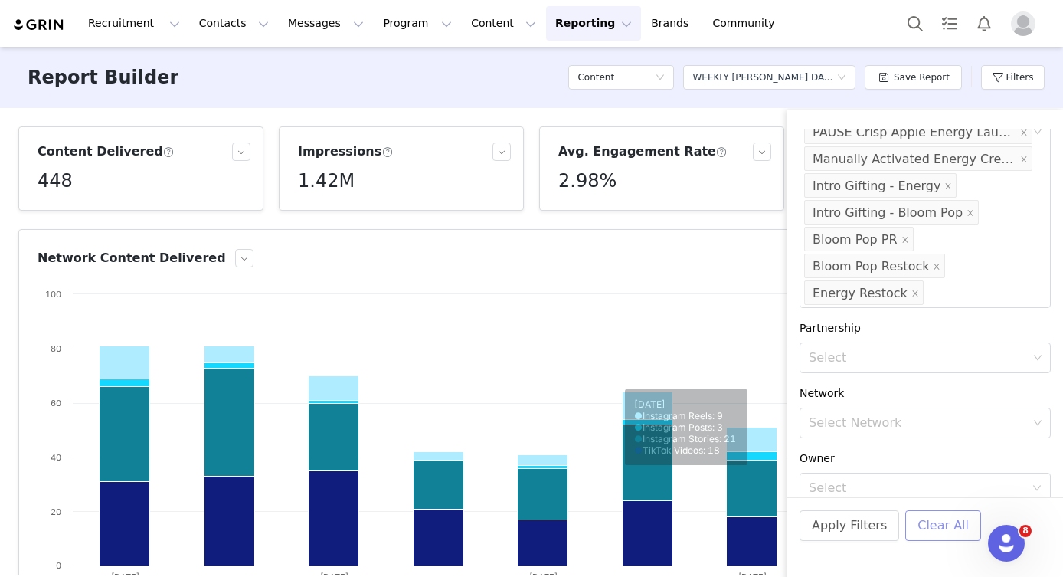
click at [939, 511] on button "Clear All" at bounding box center [943, 525] width 76 height 31
radio input "false"
radio input "true"
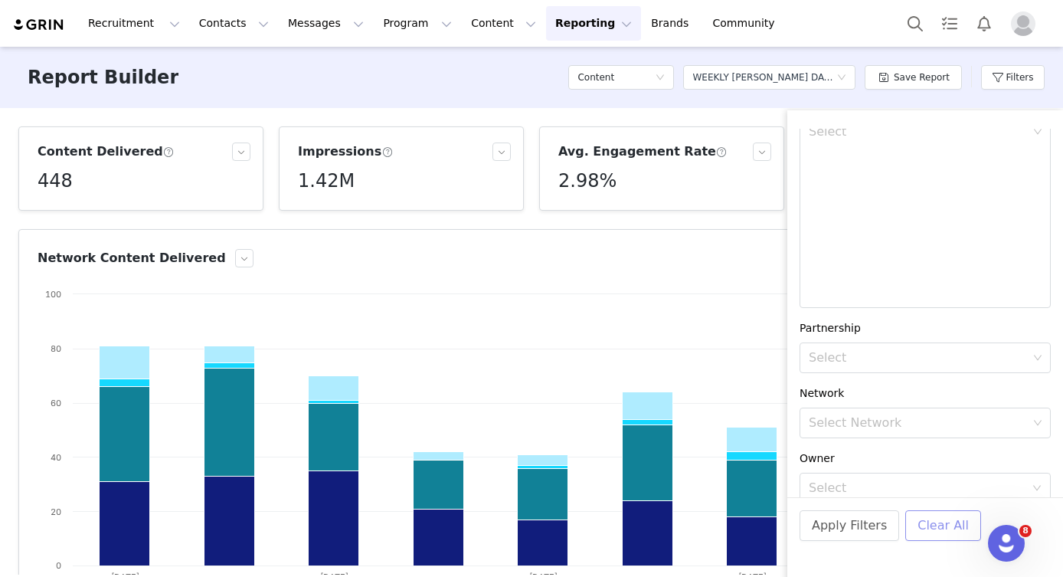
scroll to position [86, 0]
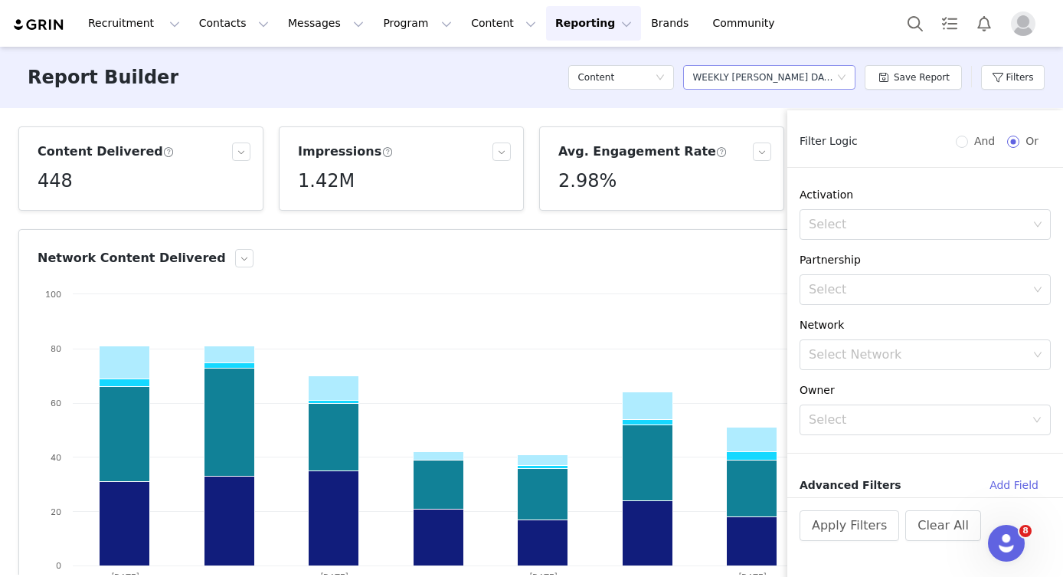
click at [833, 79] on div "Select a report WEEKLY BEV DATA PULL" at bounding box center [764, 77] width 144 height 23
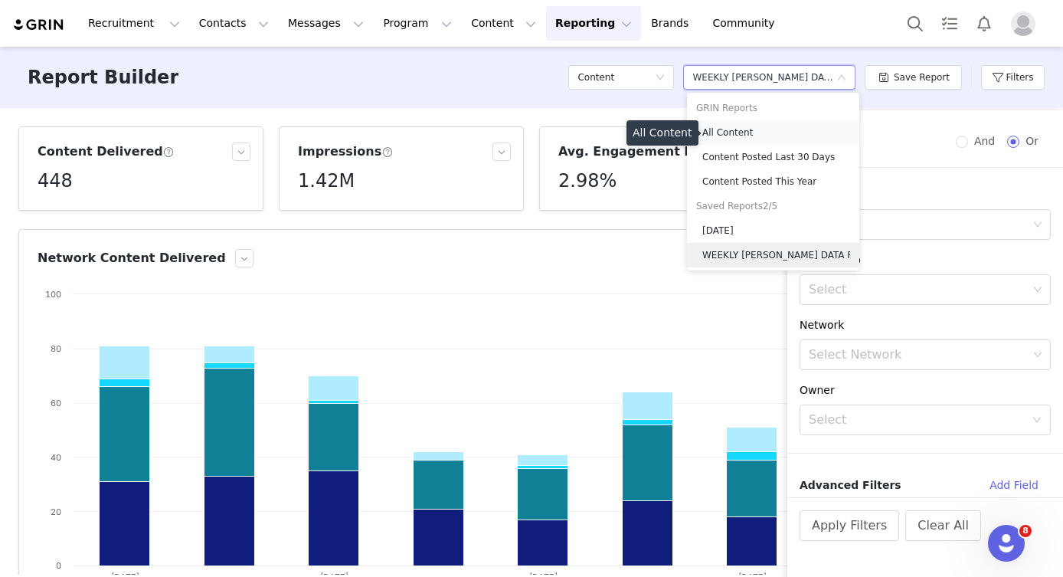
click at [784, 128] on h5 "All Content" at bounding box center [776, 132] width 148 height 17
radio input "true"
radio input "false"
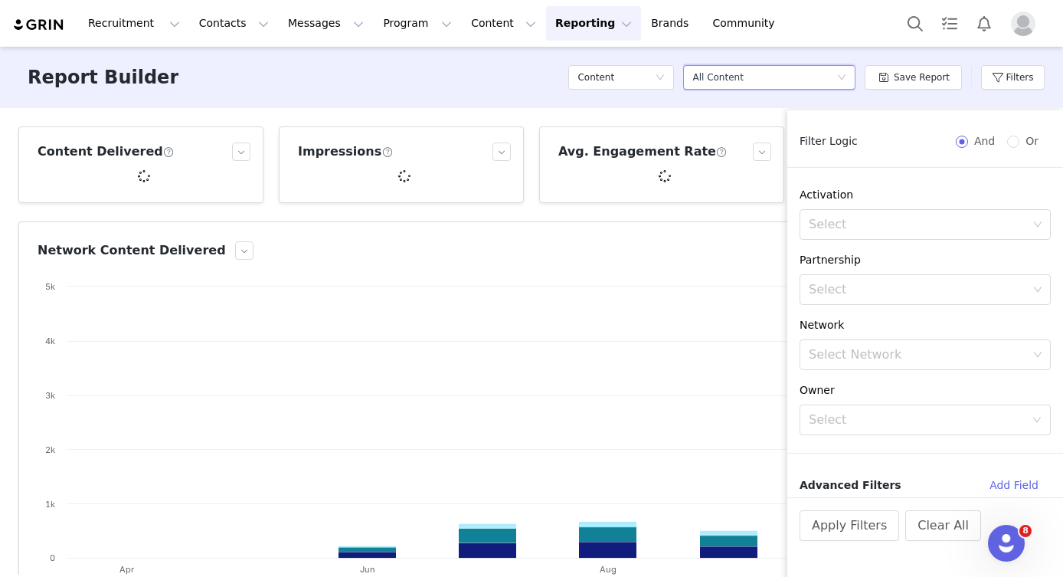
click at [811, 89] on div "Select a report All Content" at bounding box center [769, 77] width 172 height 25
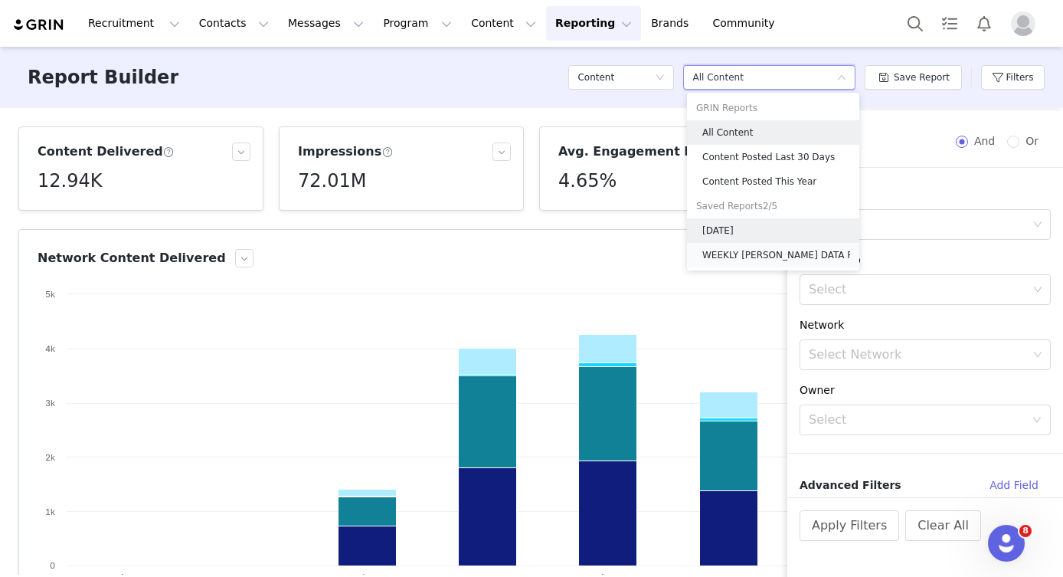
click at [767, 244] on li "WEEKLY BEV DATA PULL" at bounding box center [773, 255] width 172 height 25
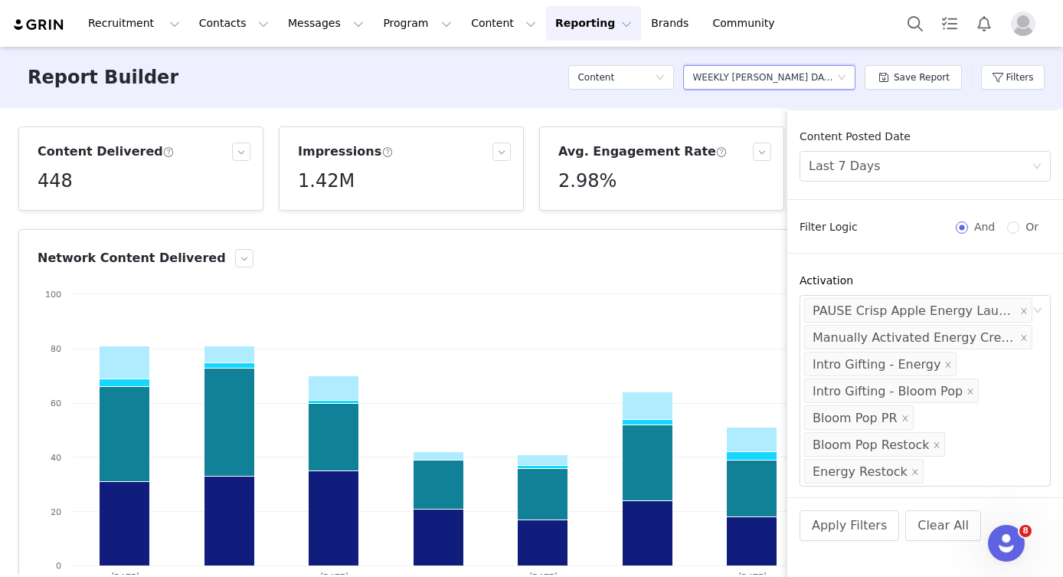
scroll to position [0, 0]
click at [727, 263] on div "Network Content Delivered" at bounding box center [488, 258] width 901 height 18
click at [1013, 77] on button "Filters" at bounding box center [1013, 77] width 64 height 25
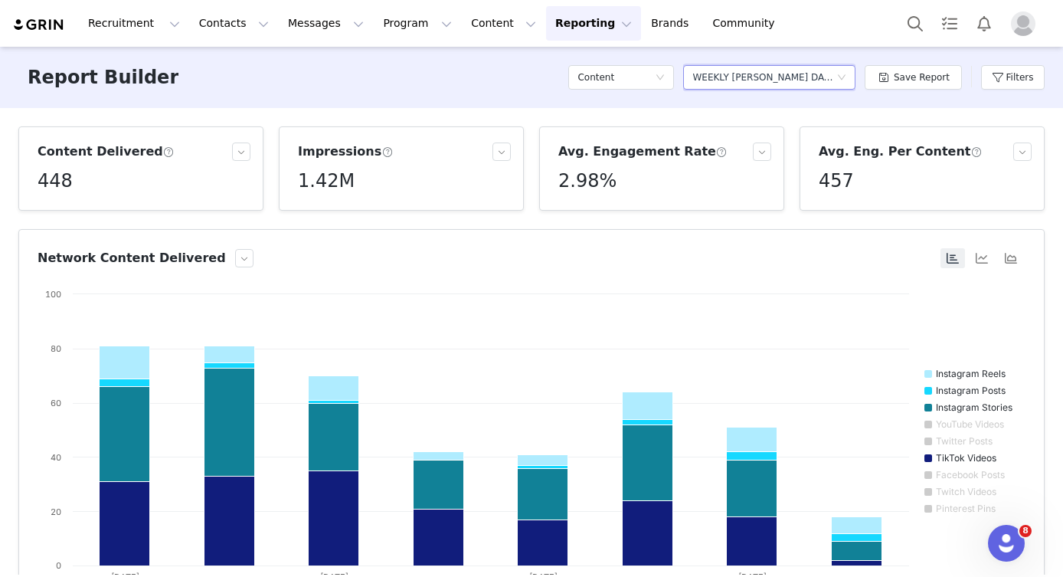
click at [807, 74] on div "Select a report WEEKLY BEV DATA PULL" at bounding box center [764, 77] width 144 height 23
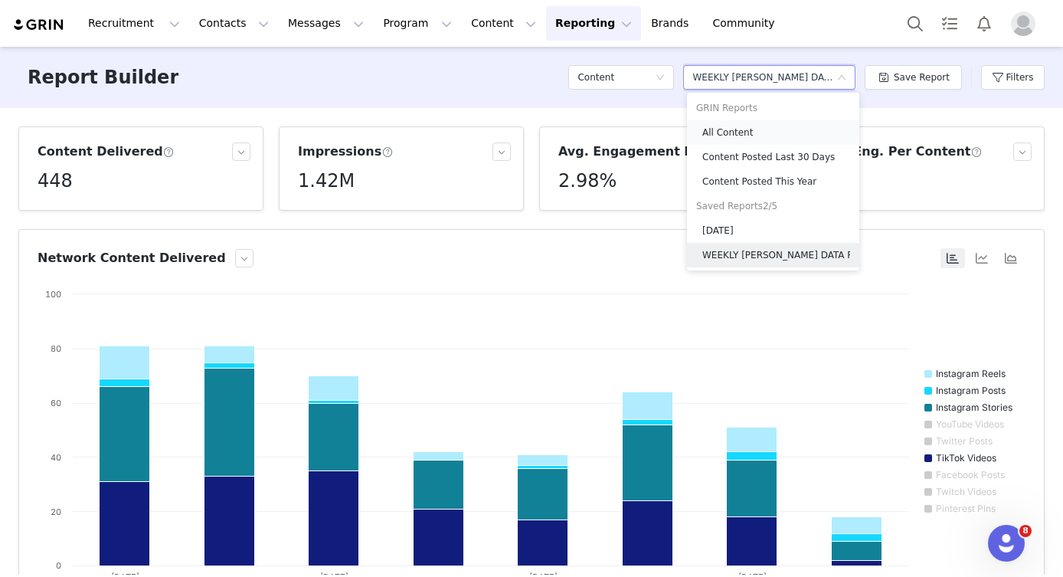
click at [735, 129] on h5 "All Content" at bounding box center [776, 132] width 148 height 17
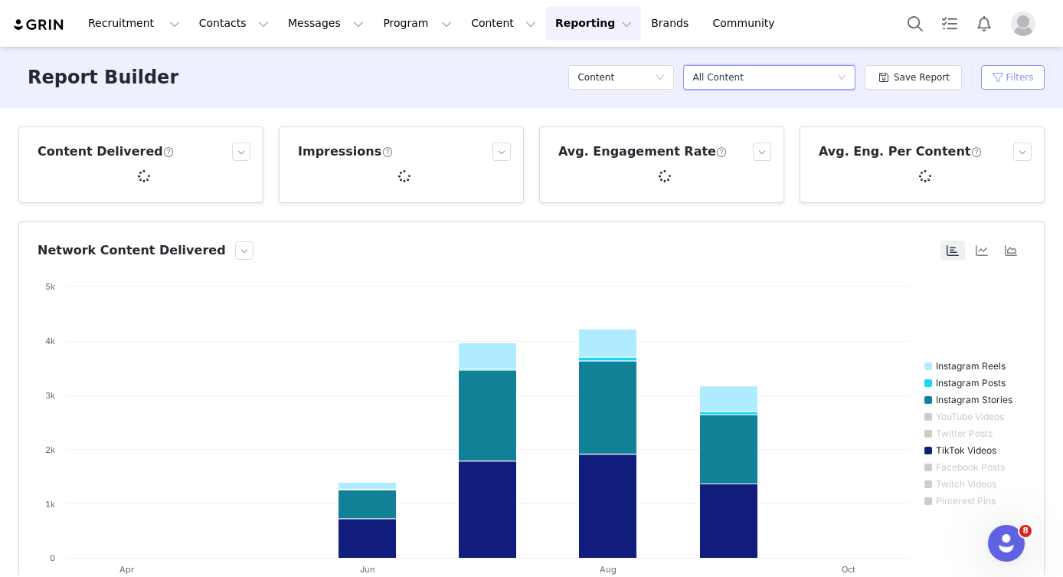
click at [1000, 80] on button "Filters" at bounding box center [1013, 77] width 64 height 25
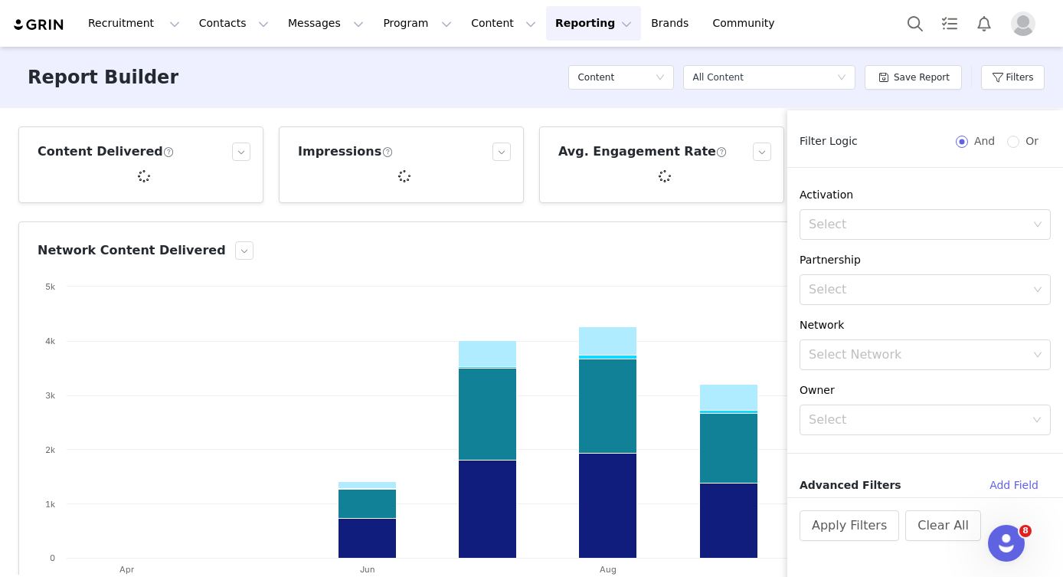
scroll to position [86, 0]
click at [906, 227] on div "Select" at bounding box center [918, 224] width 219 height 15
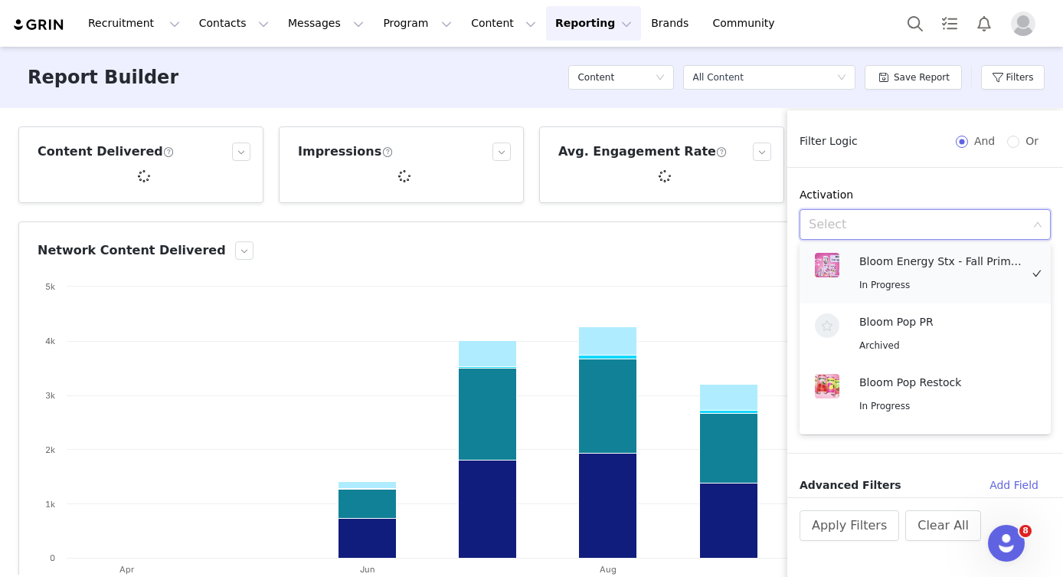
scroll to position [0, 0]
click at [918, 289] on div "In Progress" at bounding box center [943, 288] width 169 height 18
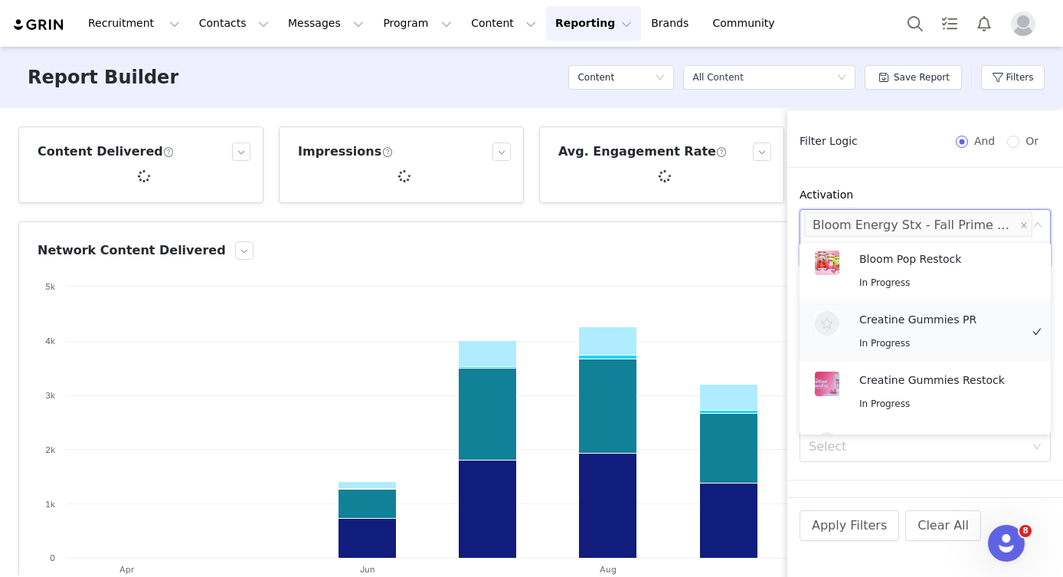
click at [934, 329] on div "Creatine Gummies PR In Progress" at bounding box center [939, 331] width 161 height 41
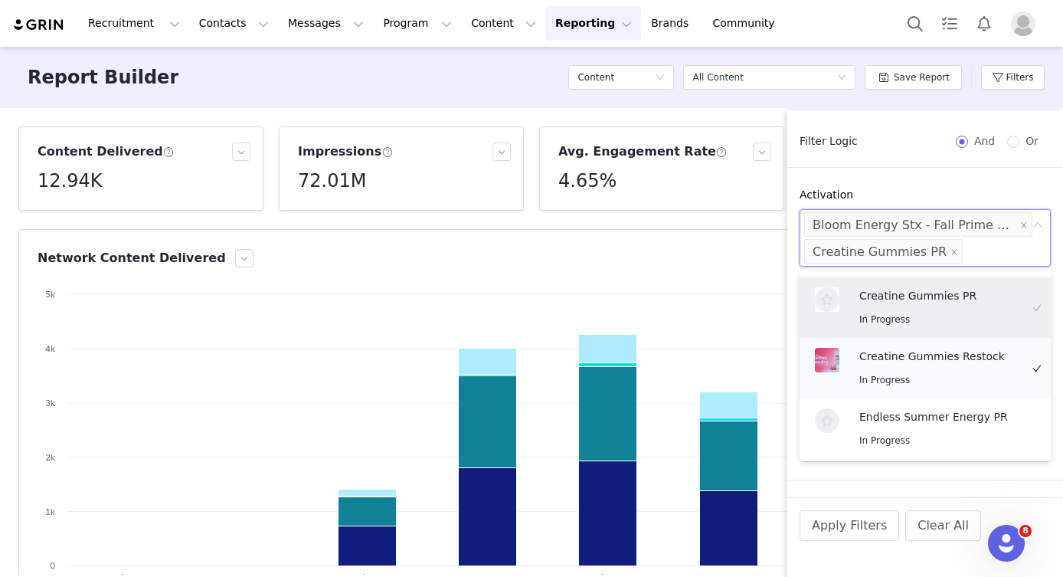
click at [932, 369] on div "Creatine Gummies Restock In Progress" at bounding box center [939, 368] width 161 height 41
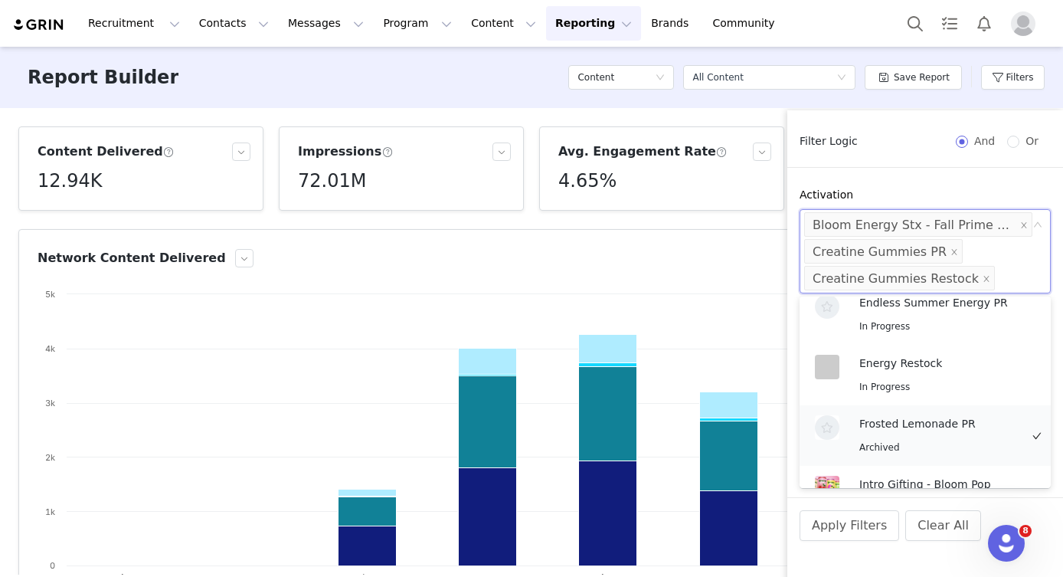
scroll to position [378, 0]
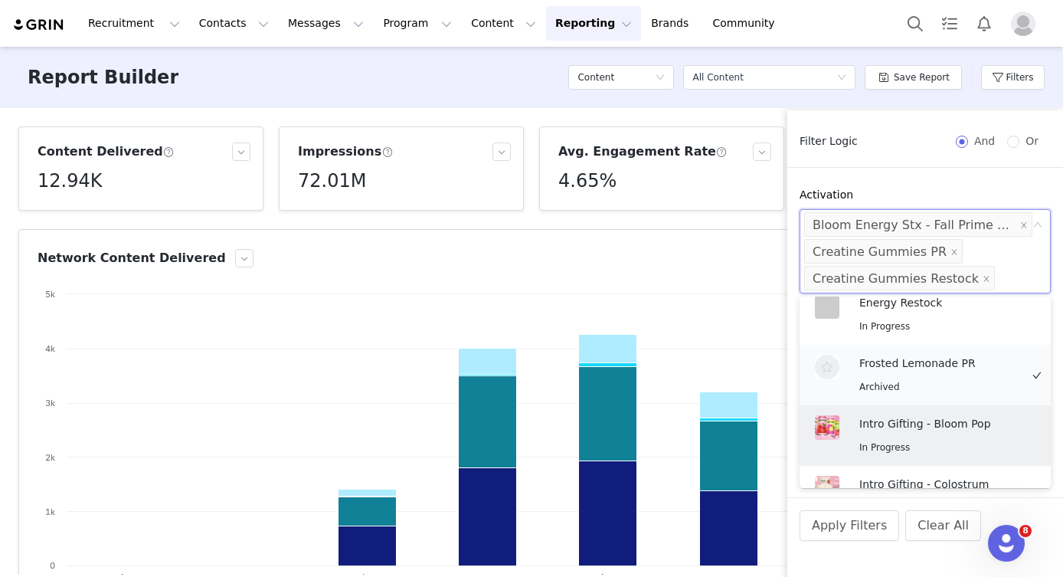
click at [953, 388] on div "Archived" at bounding box center [939, 387] width 161 height 18
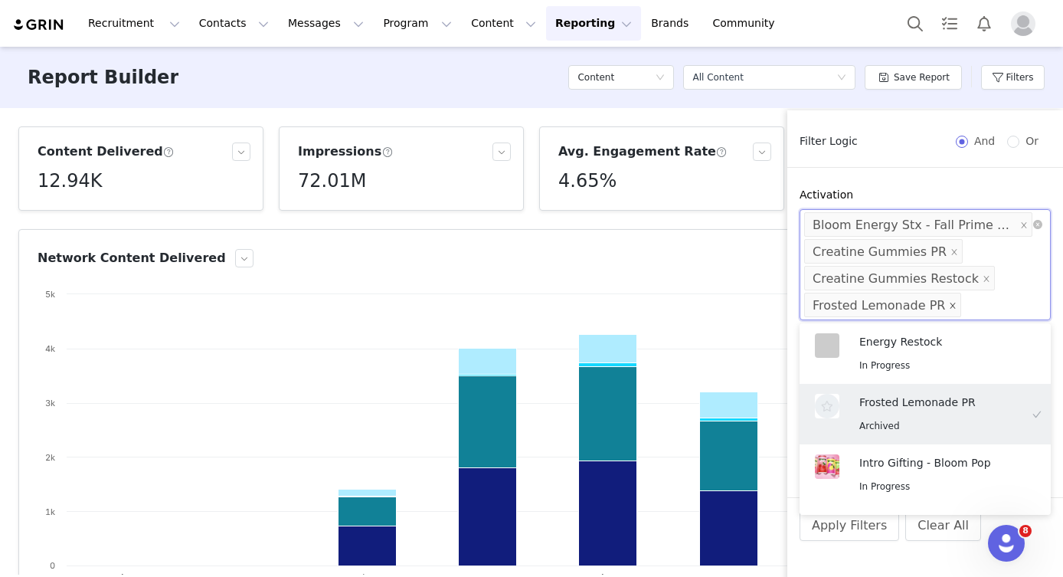
click at [949, 306] on icon "icon: close" at bounding box center [953, 306] width 8 height 8
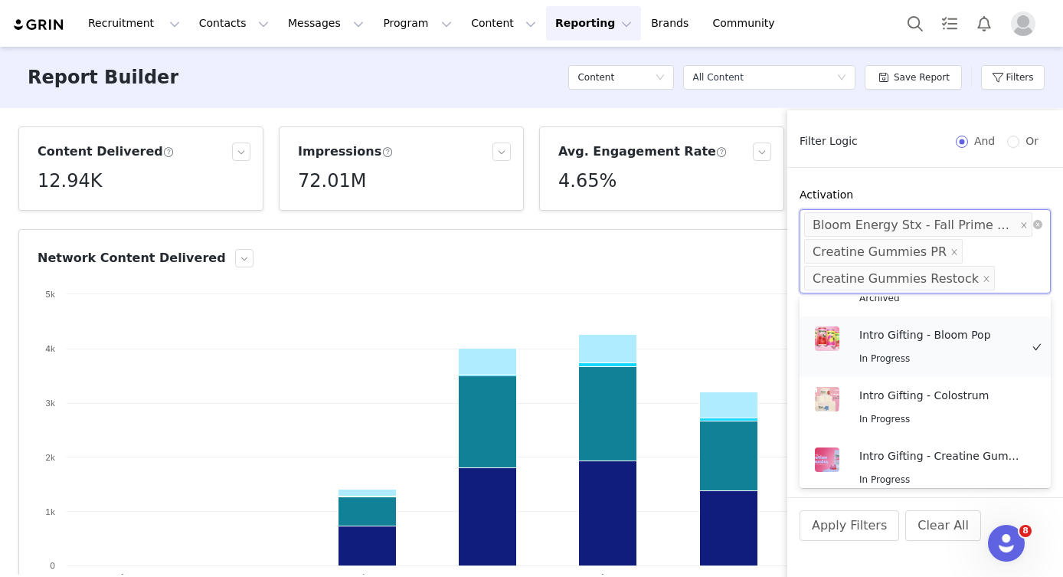
scroll to position [505, 0]
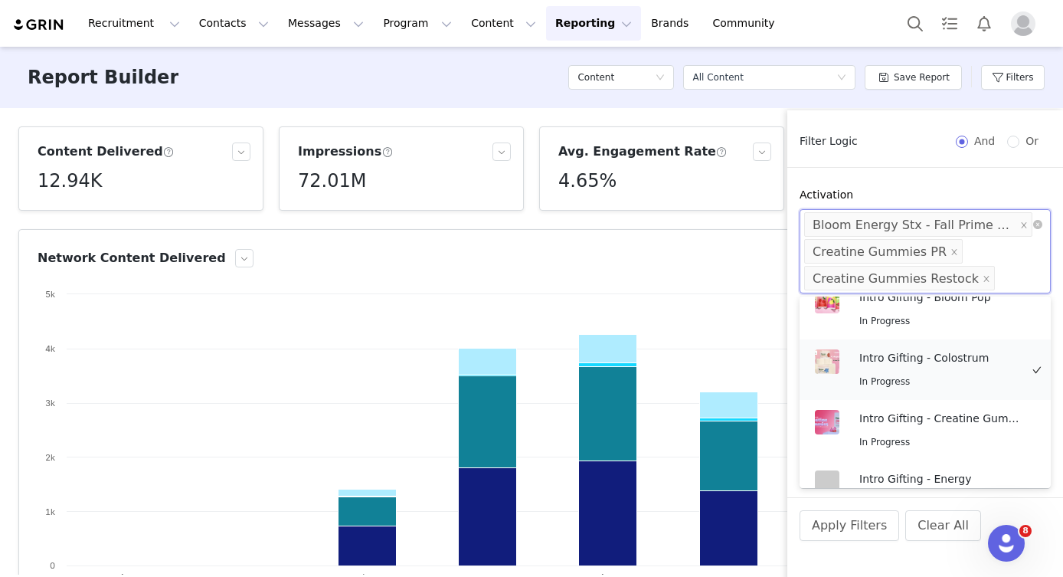
click at [957, 371] on div "Intro Gifting - Colostrum In Progress" at bounding box center [939, 369] width 161 height 41
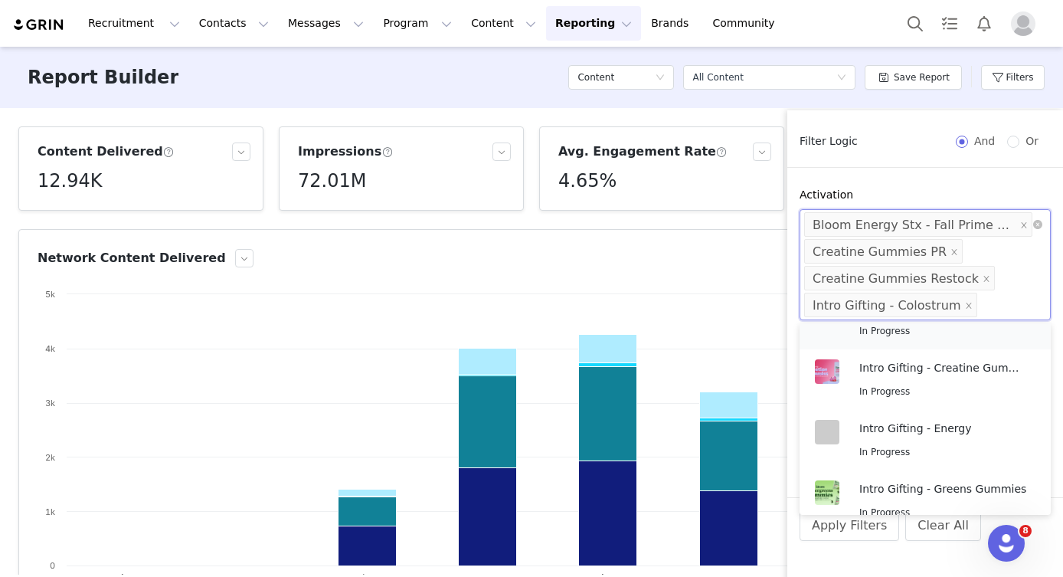
scroll to position [582, 0]
click at [966, 390] on div "In Progress" at bounding box center [943, 391] width 169 height 18
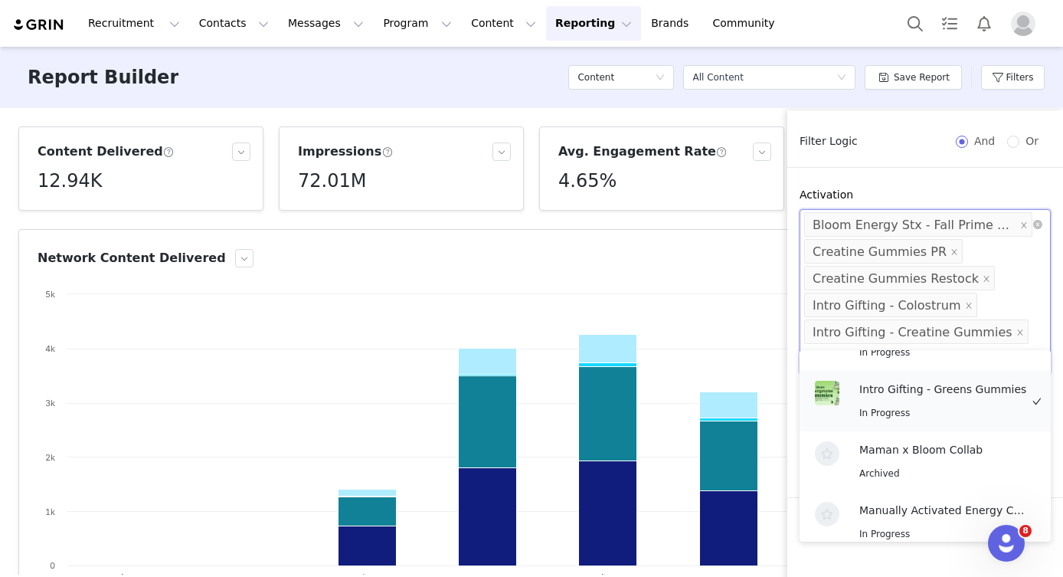
click at [952, 397] on p "Intro Gifting - Greens Gummies" at bounding box center [942, 389] width 167 height 17
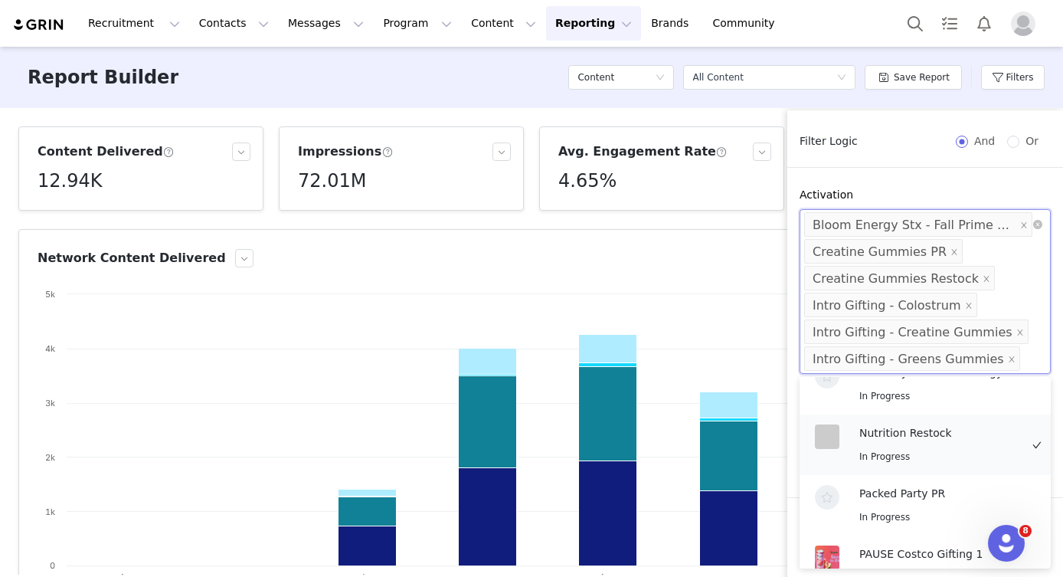
scroll to position [876, 0]
click at [941, 449] on div "In Progress" at bounding box center [939, 453] width 161 height 18
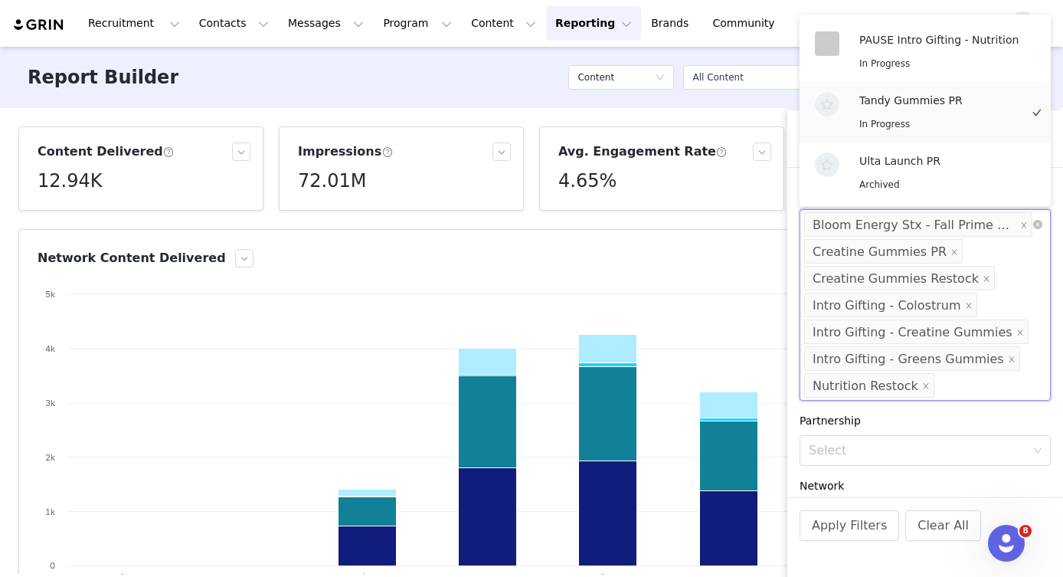
scroll to position [1206, 0]
click at [959, 121] on div "In Progress" at bounding box center [939, 124] width 161 height 18
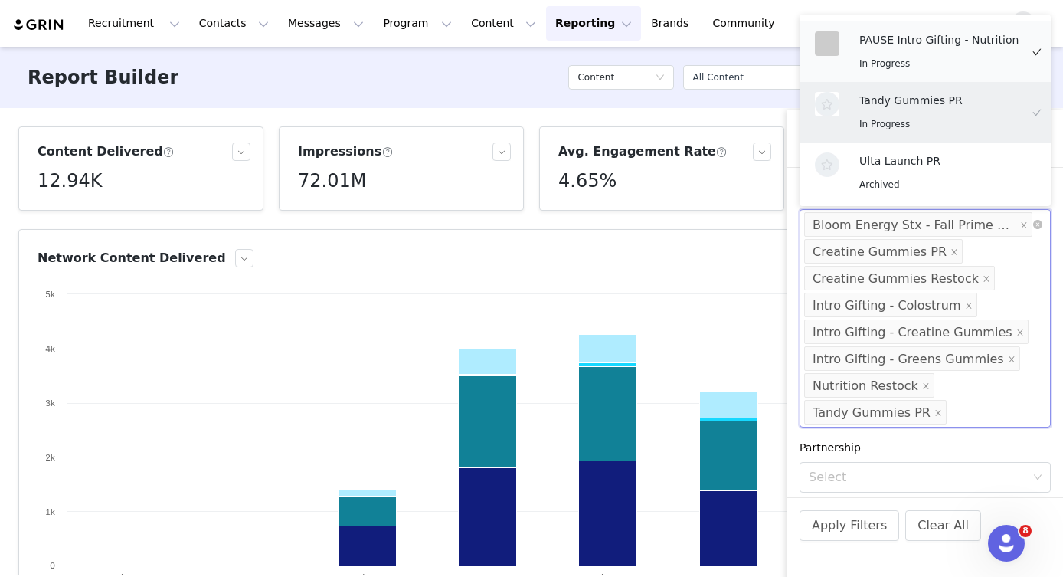
click at [961, 64] on div "In Progress" at bounding box center [939, 63] width 161 height 18
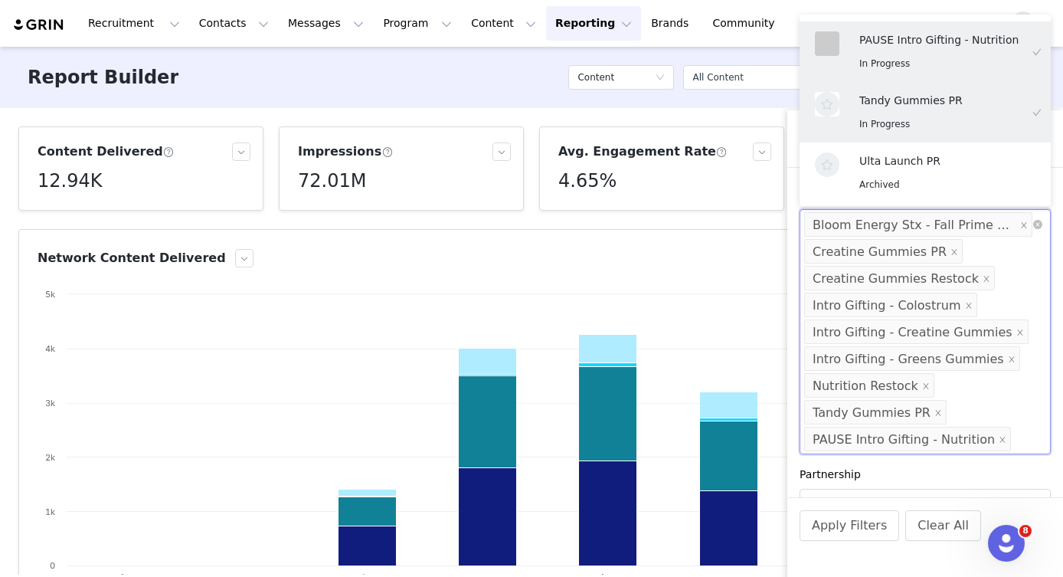
click at [1055, 201] on div "Activation Select Bloom Energy Stx - Fall Prime Day Creatine Gummies PR Creatin…" at bounding box center [925, 320] width 276 height 267
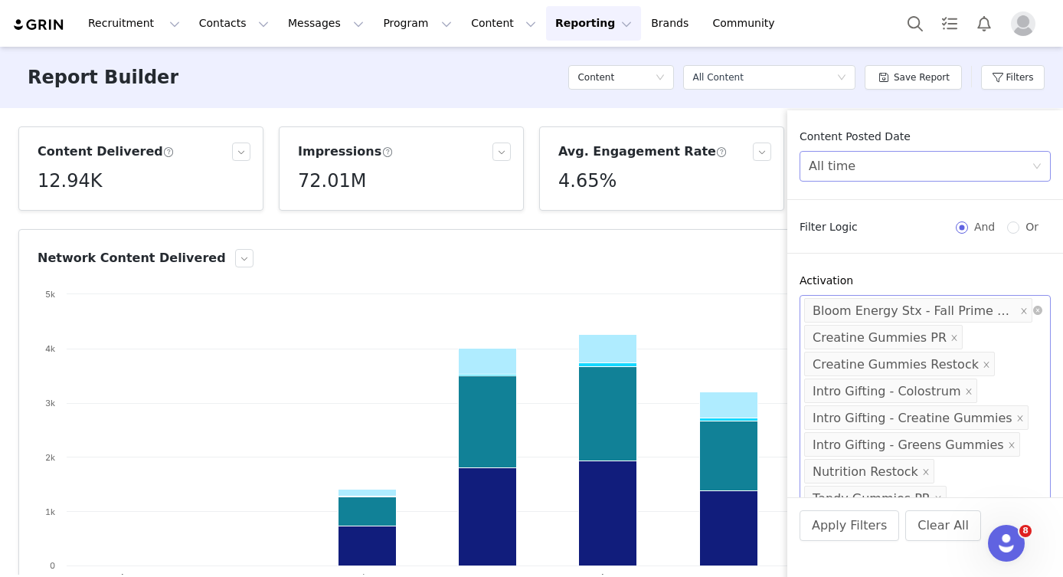
scroll to position [0, 0]
click at [986, 173] on div "All time" at bounding box center [920, 166] width 223 height 29
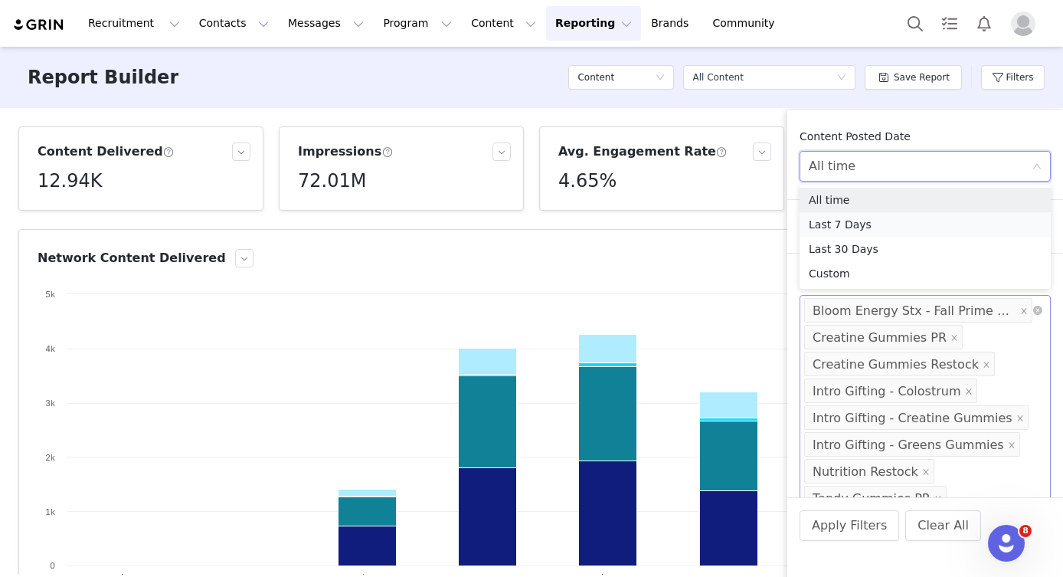
click at [902, 221] on li "Last 7 Days" at bounding box center [925, 224] width 251 height 25
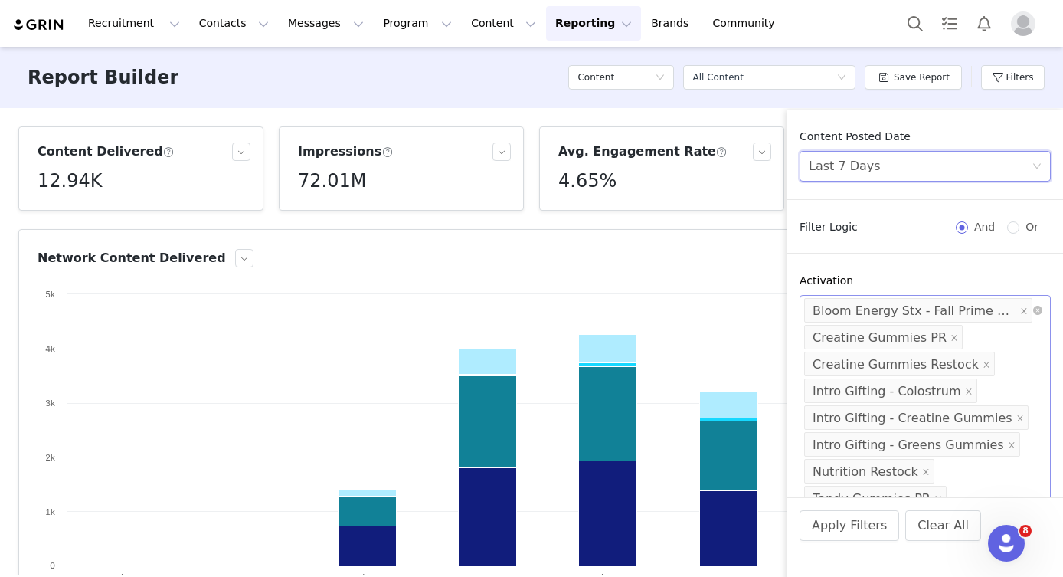
click at [810, 247] on div "Content Posted Date Last 7 Days Filter Logic And Or Activation Select Bloom Ene…" at bounding box center [925, 313] width 276 height 368
click at [860, 528] on button "Apply Filters" at bounding box center [850, 525] width 100 height 31
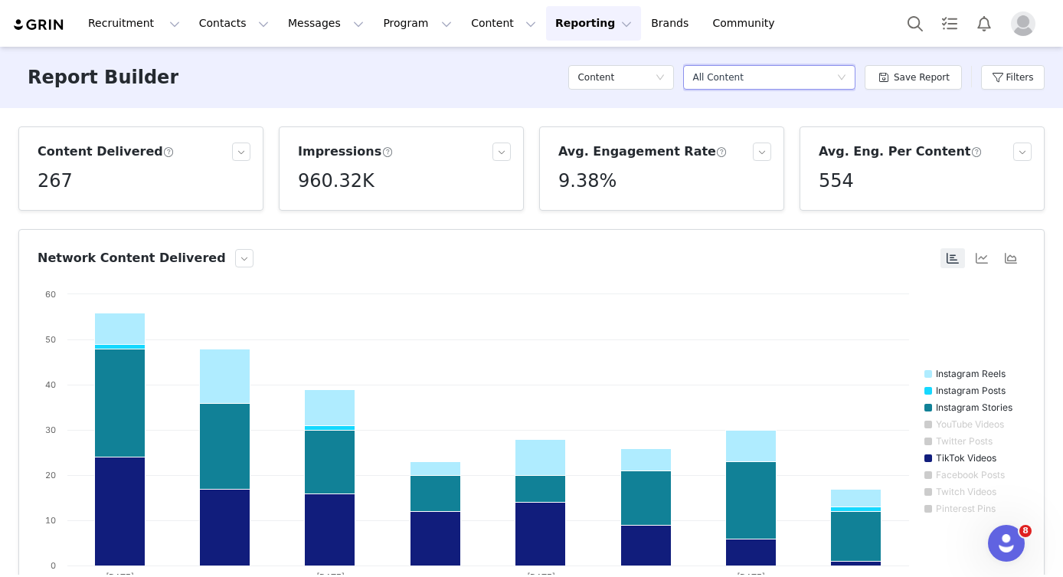
click at [830, 81] on div "Select a report All Content" at bounding box center [764, 77] width 144 height 23
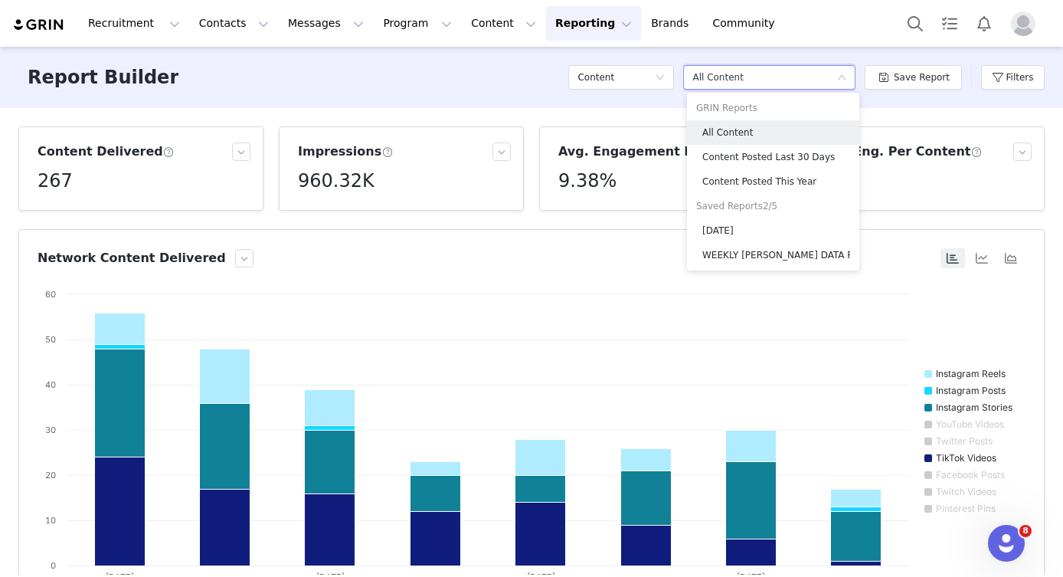
click at [411, 68] on div "Report Builder Content Select a report All Content Save Report Filters" at bounding box center [531, 77] width 1063 height 61
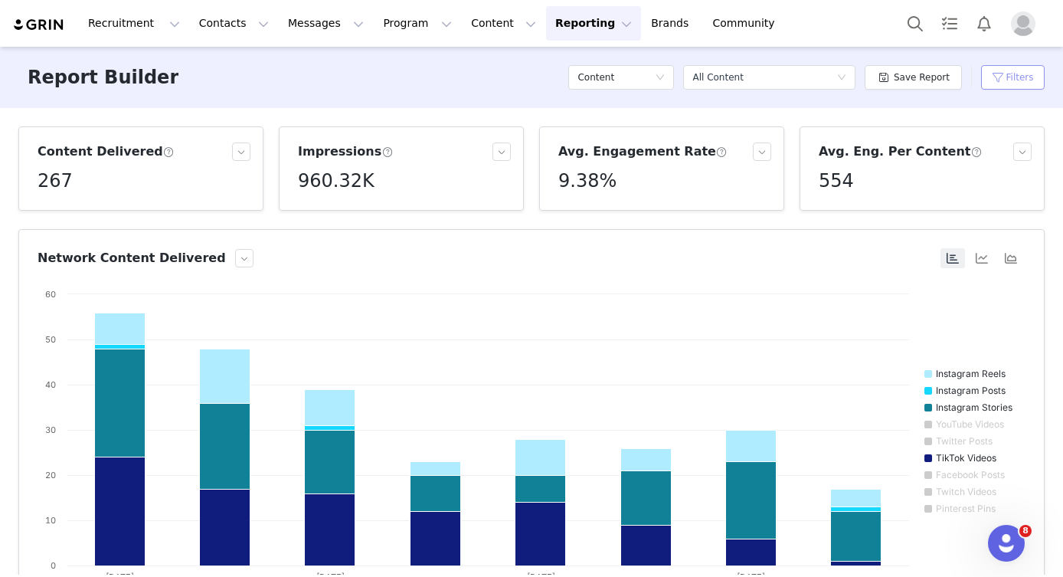
click at [1012, 77] on button "Filters" at bounding box center [1013, 77] width 64 height 25
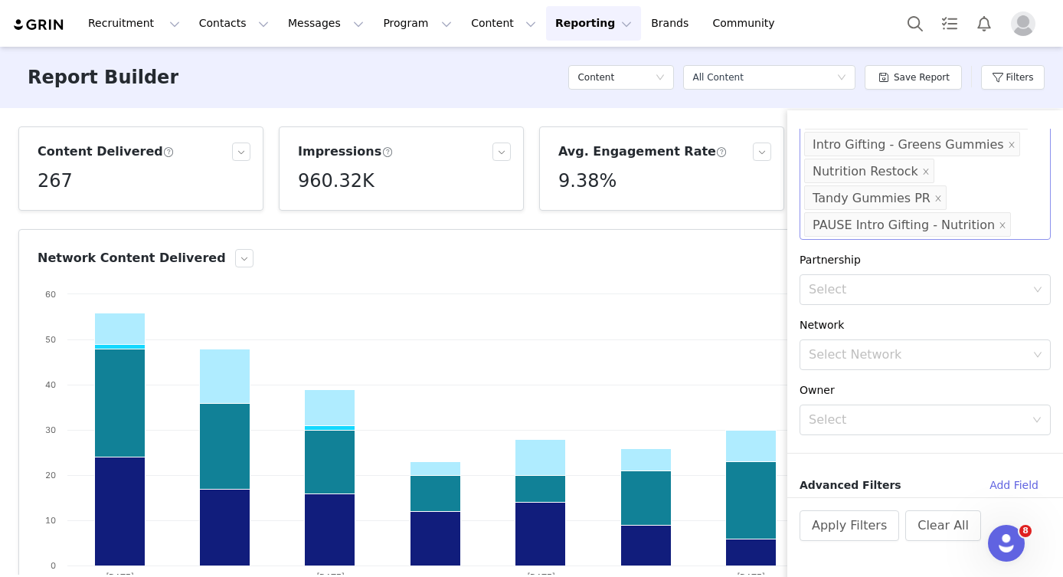
scroll to position [300, 0]
click at [856, 522] on button "Apply Filters" at bounding box center [850, 525] width 100 height 31
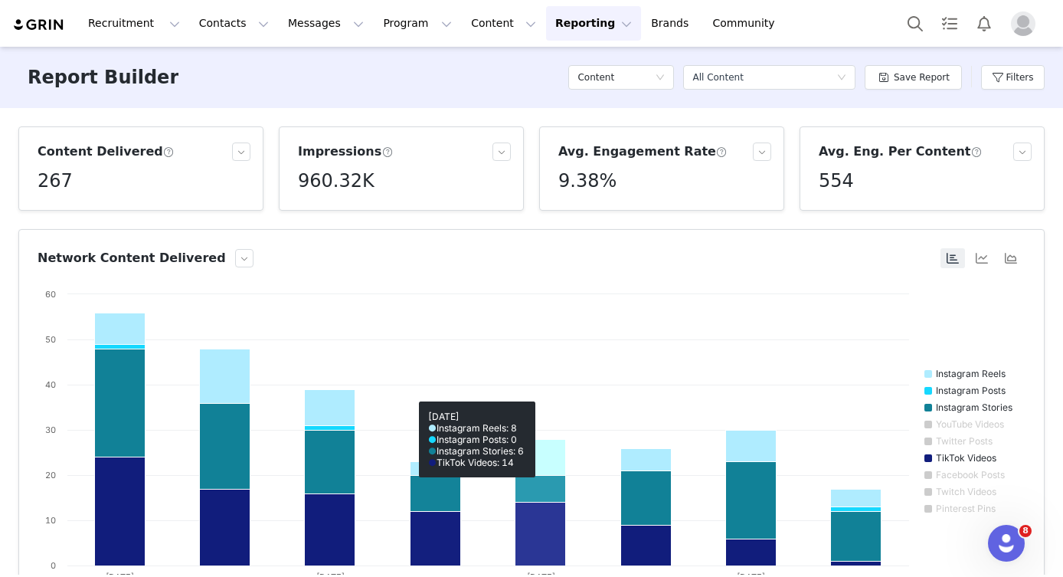
scroll to position [3, 0]
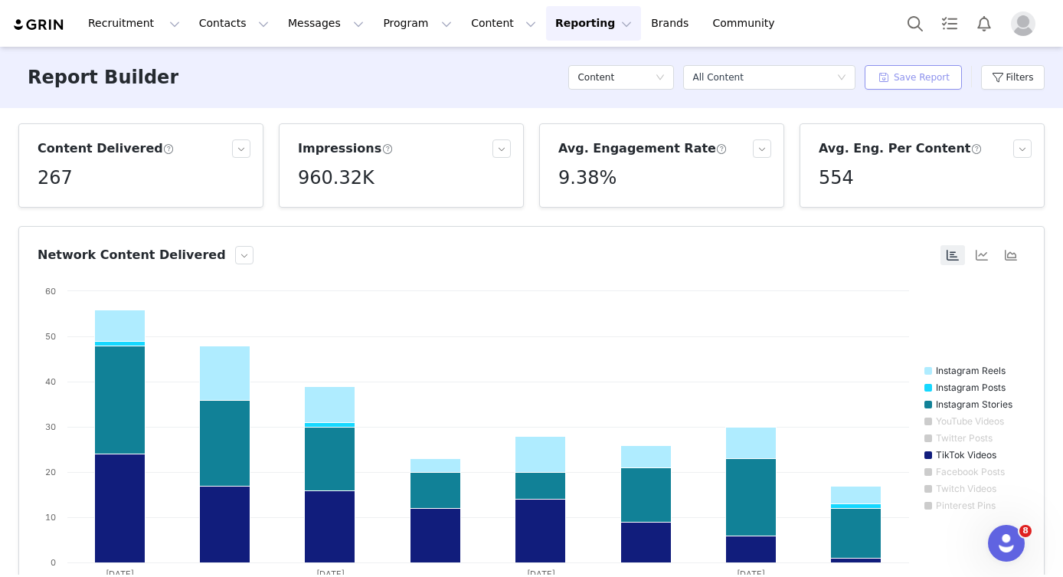
click at [924, 81] on button "Save Report" at bounding box center [913, 77] width 97 height 25
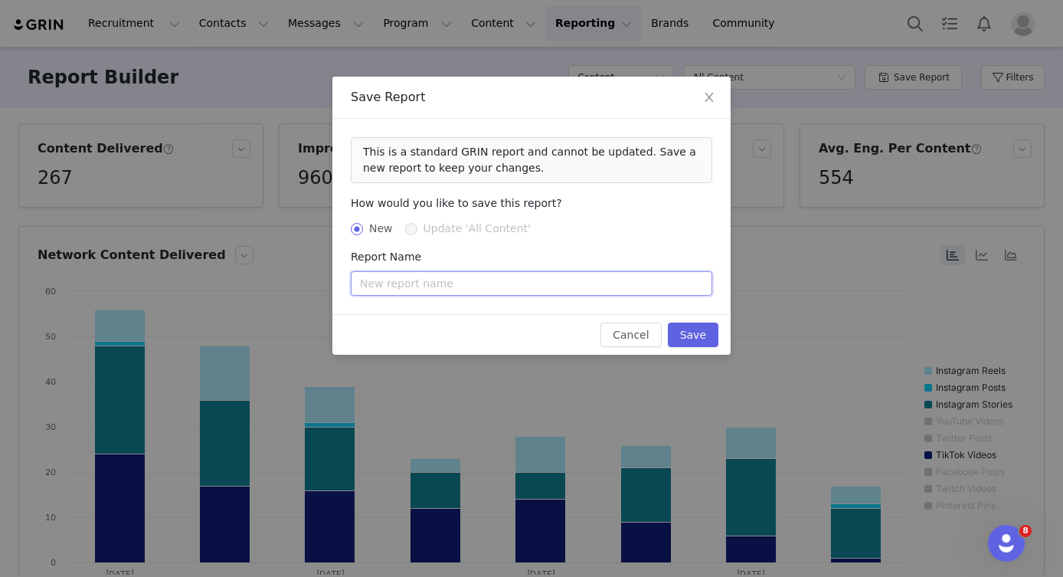
click at [433, 283] on input "text" at bounding box center [532, 283] width 362 height 25
type input "WEEKLY NUTRITION DATA PULL"
click at [697, 335] on button "Save" at bounding box center [693, 334] width 51 height 25
radio input "false"
radio input "true"
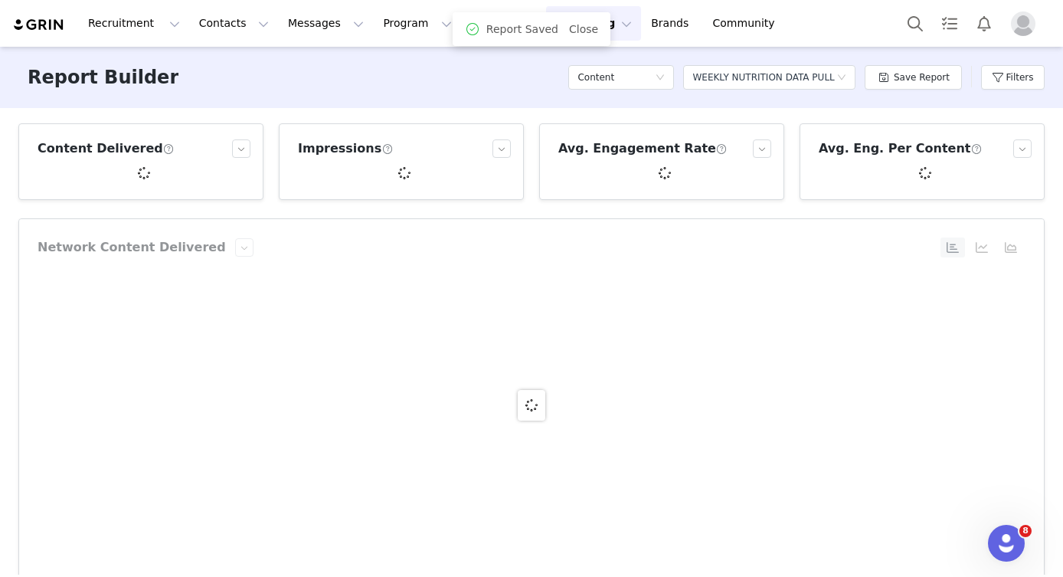
scroll to position [0, 0]
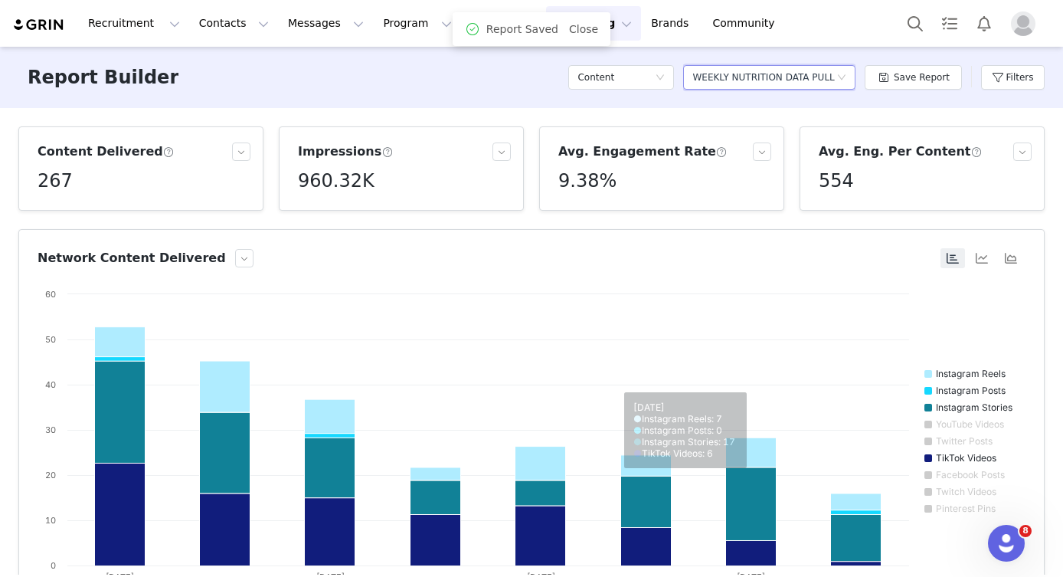
click at [816, 82] on div "WEEKLY NUTRITION DATA PULL" at bounding box center [763, 77] width 142 height 23
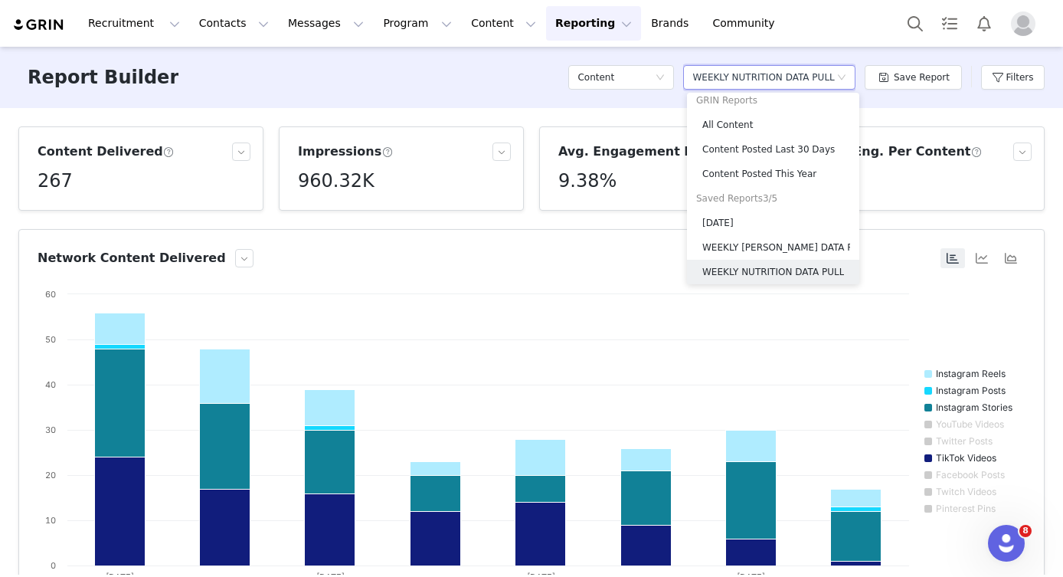
click at [536, 96] on div "Report Builder Content Select a report WEEKLY NUTRITION DATA PULL Save Report F…" at bounding box center [531, 77] width 1063 height 61
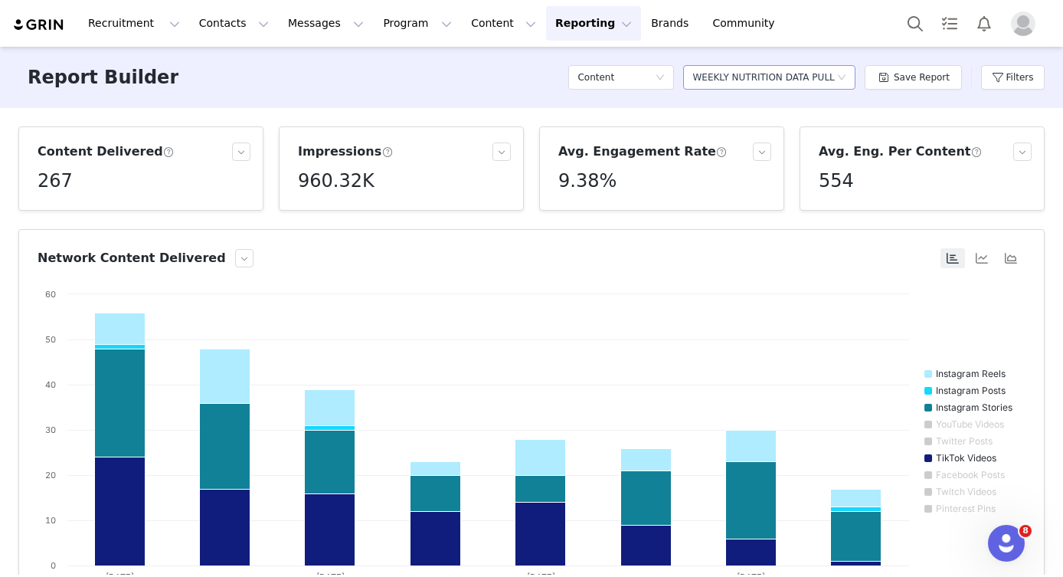
click at [819, 73] on div "WEEKLY NUTRITION DATA PULL" at bounding box center [763, 77] width 142 height 23
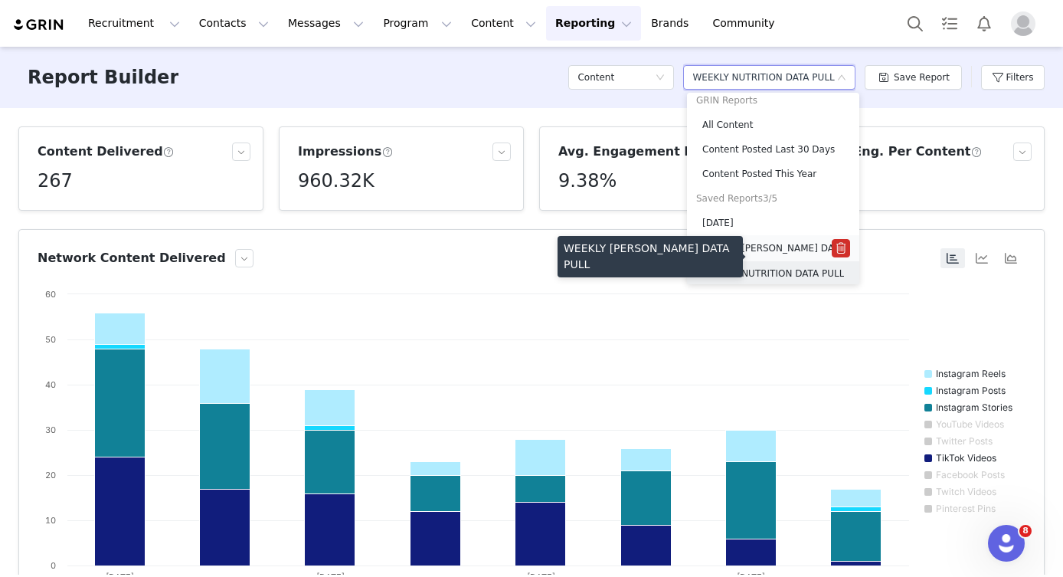
click at [776, 246] on h5 "WEEKLY BEV DATA PULL" at bounding box center [766, 248] width 129 height 17
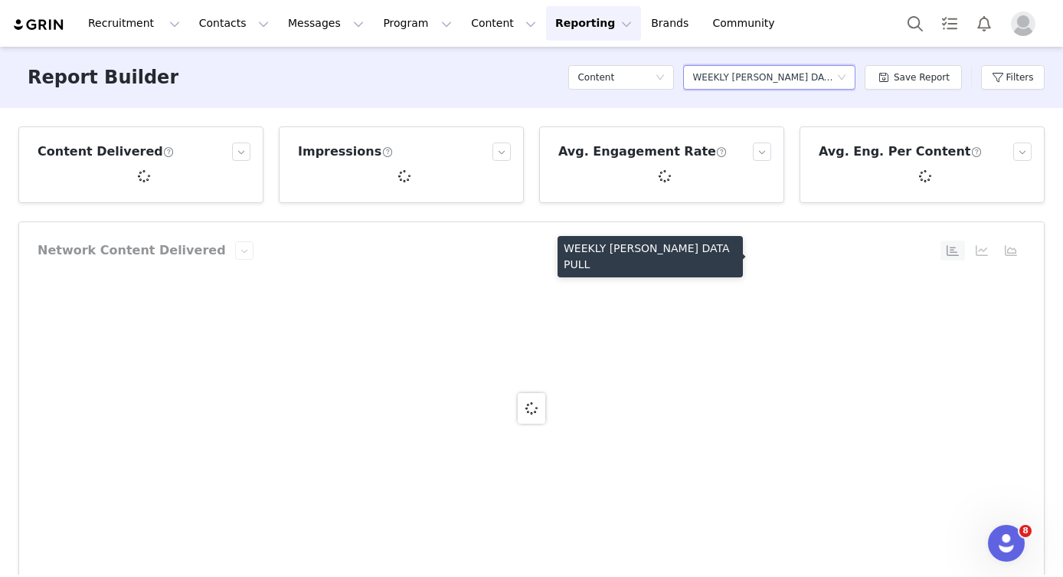
scroll to position [247, 0]
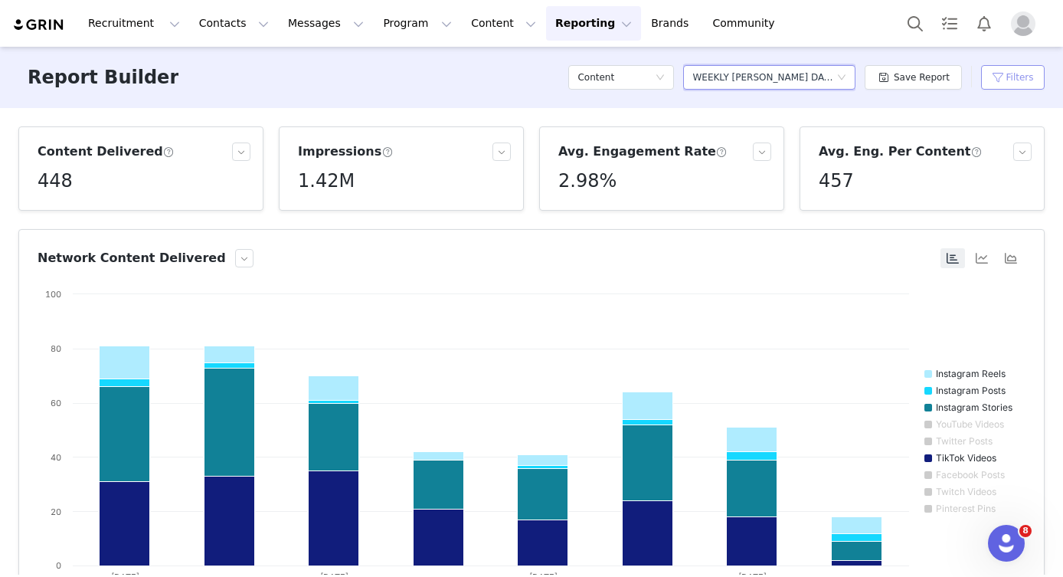
click at [1021, 80] on button "Filters" at bounding box center [1013, 77] width 64 height 25
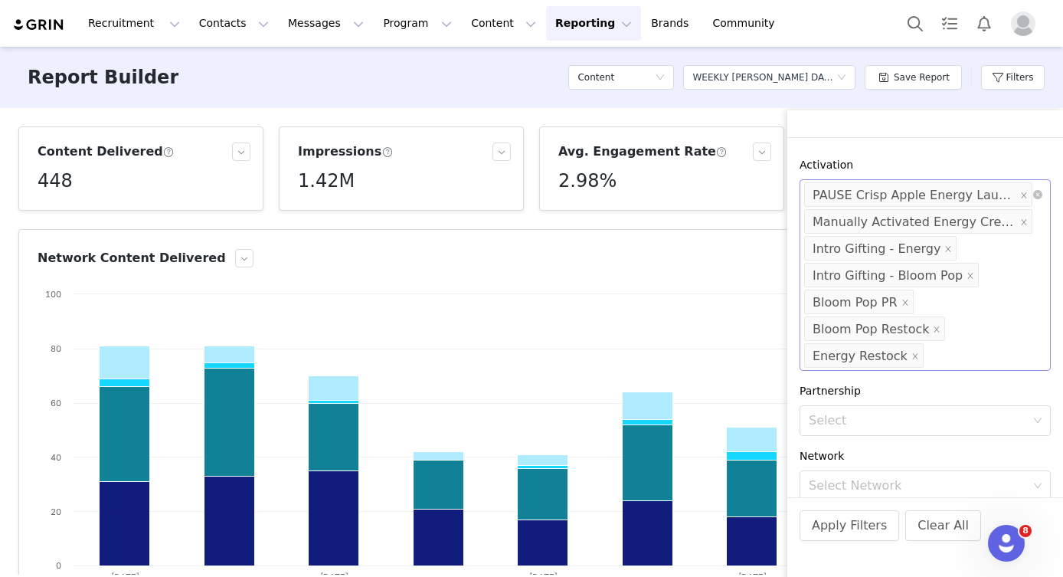
scroll to position [110, 0]
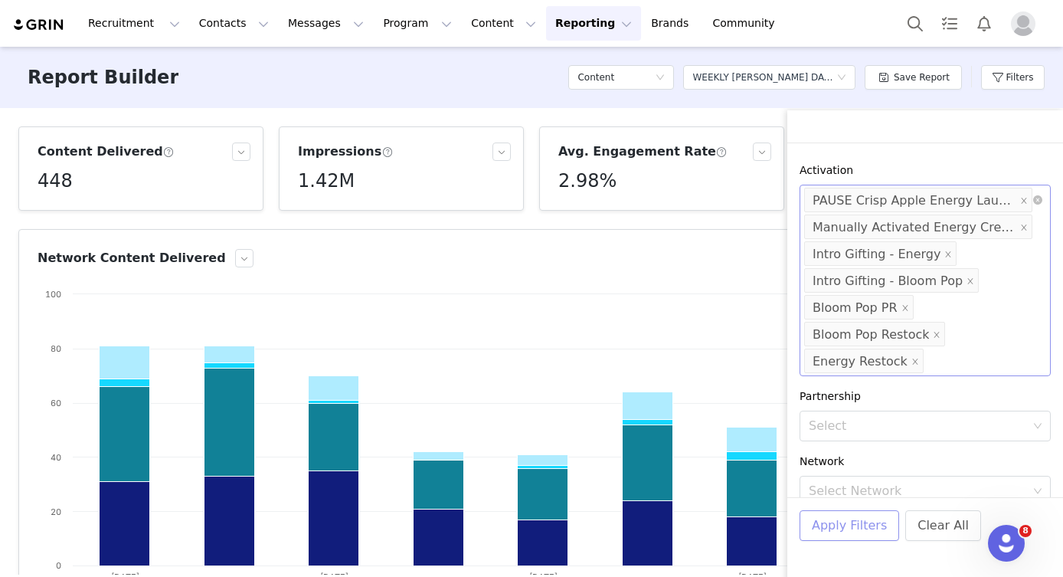
click at [852, 526] on button "Apply Filters" at bounding box center [850, 525] width 100 height 31
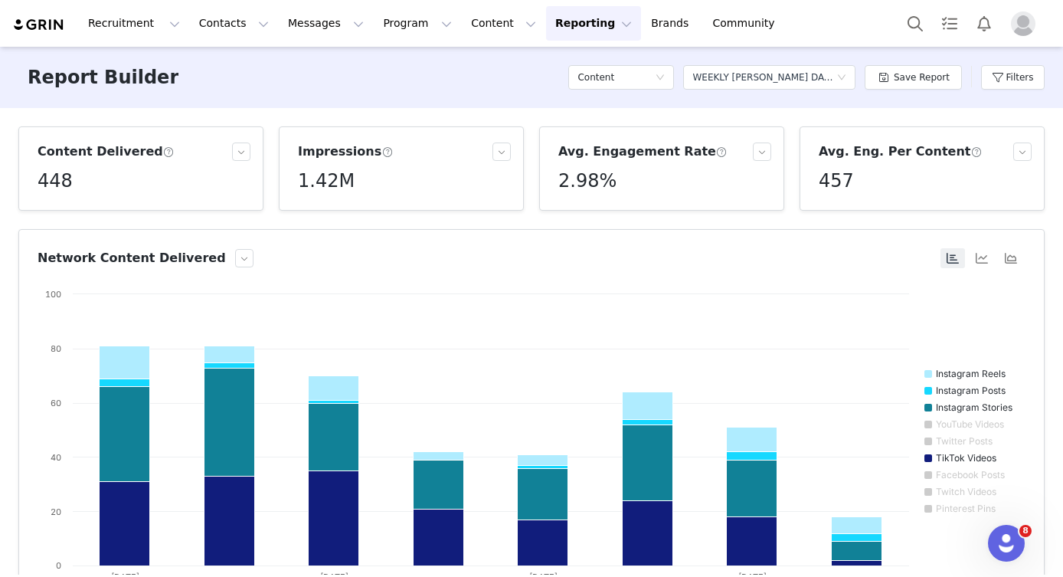
scroll to position [0, 0]
click at [808, 78] on div "Select a report WEEKLY BEV DATA PULL" at bounding box center [764, 77] width 144 height 23
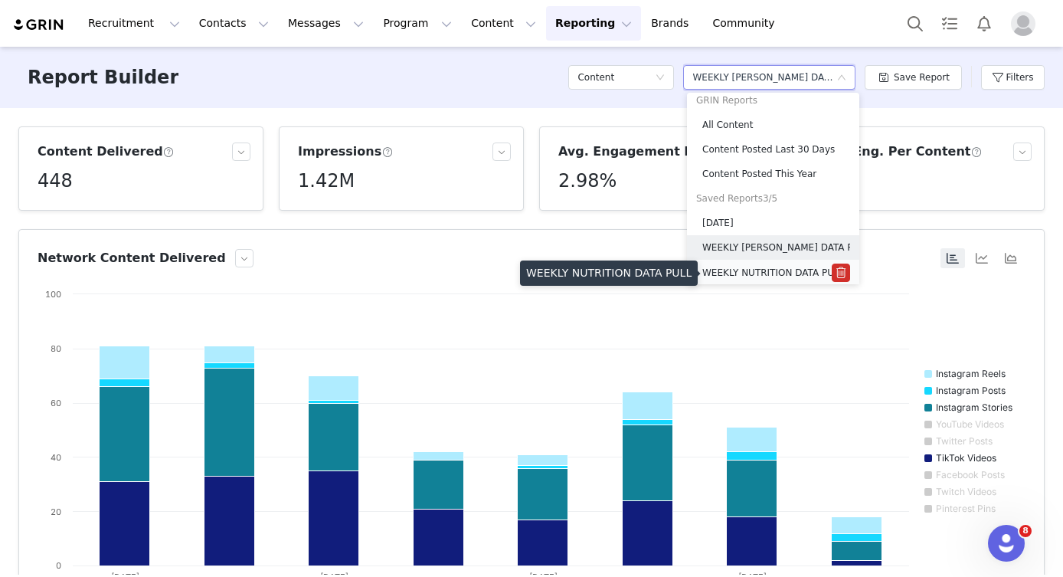
click at [744, 272] on h5 "WEEKLY NUTRITION DATA PULL" at bounding box center [766, 272] width 129 height 17
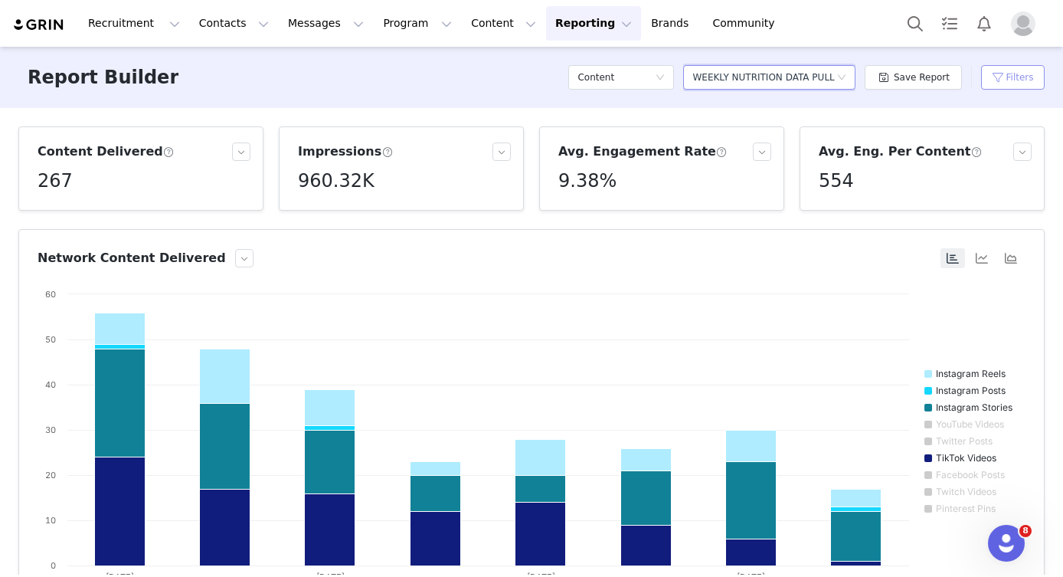
click at [1003, 75] on button "Filters" at bounding box center [1013, 77] width 64 height 25
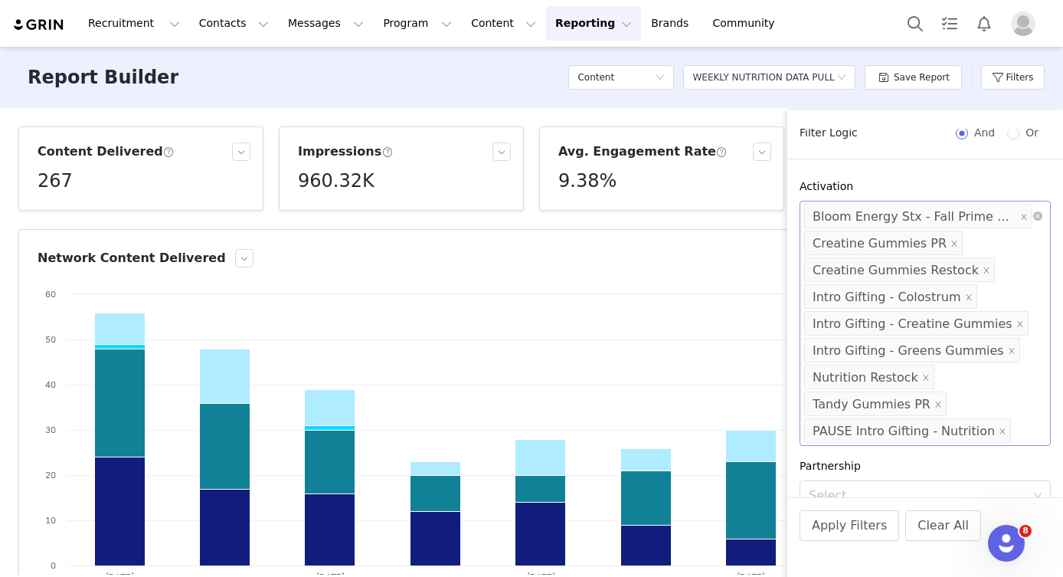
scroll to position [95, 0]
click at [934, 406] on icon "icon: close" at bounding box center [938, 404] width 8 height 8
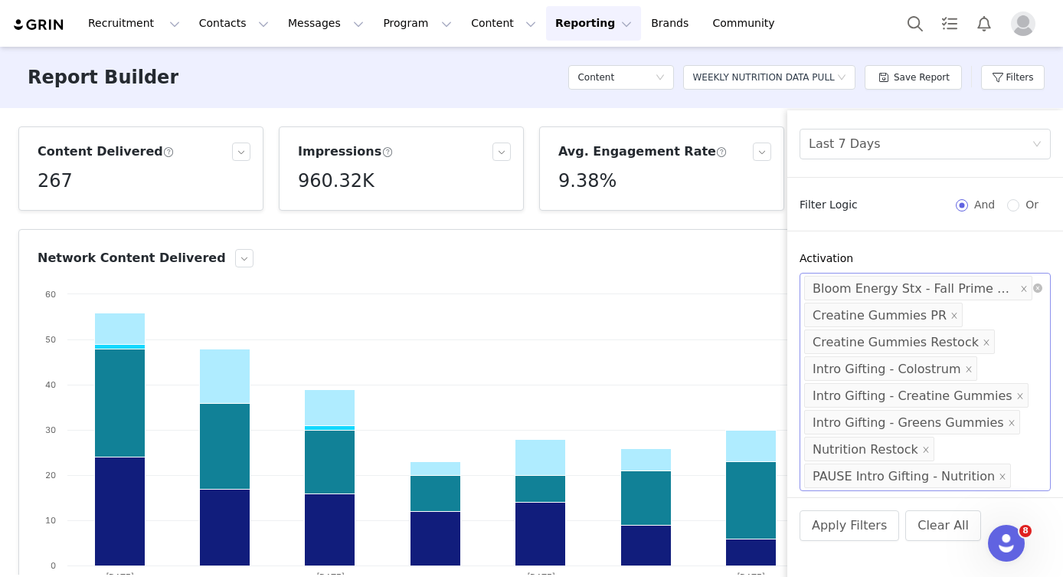
scroll to position [52, 0]
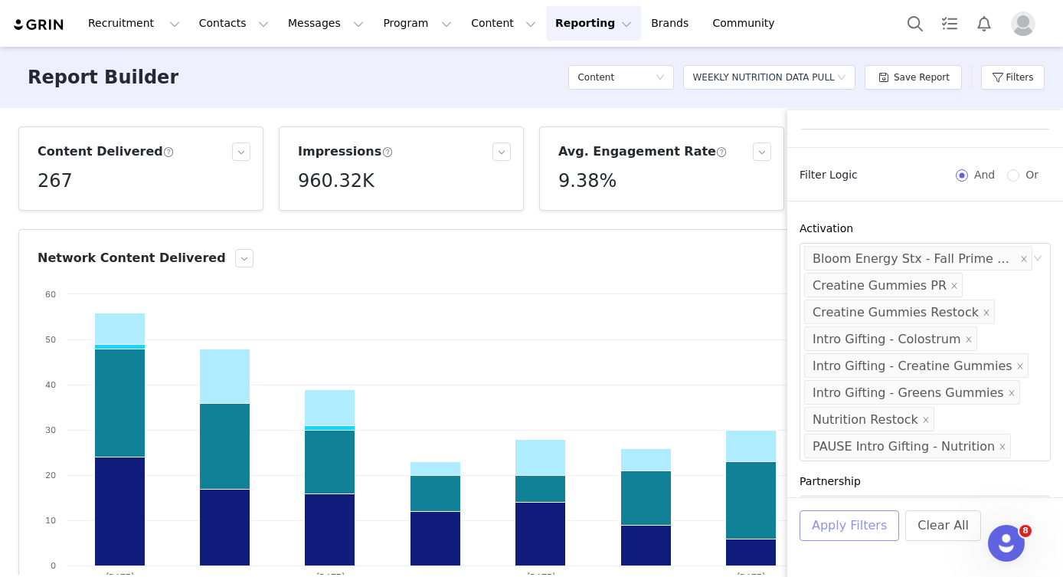
click at [858, 529] on button "Apply Filters" at bounding box center [850, 525] width 100 height 31
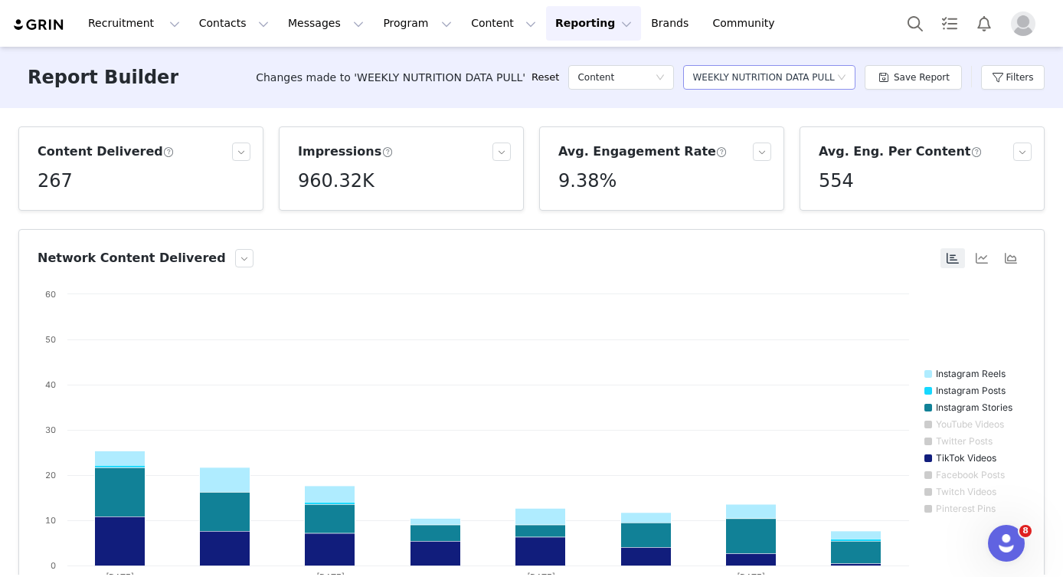
click at [836, 80] on div "Select a report WEEKLY NUTRITION DATA PULL" at bounding box center [764, 77] width 144 height 23
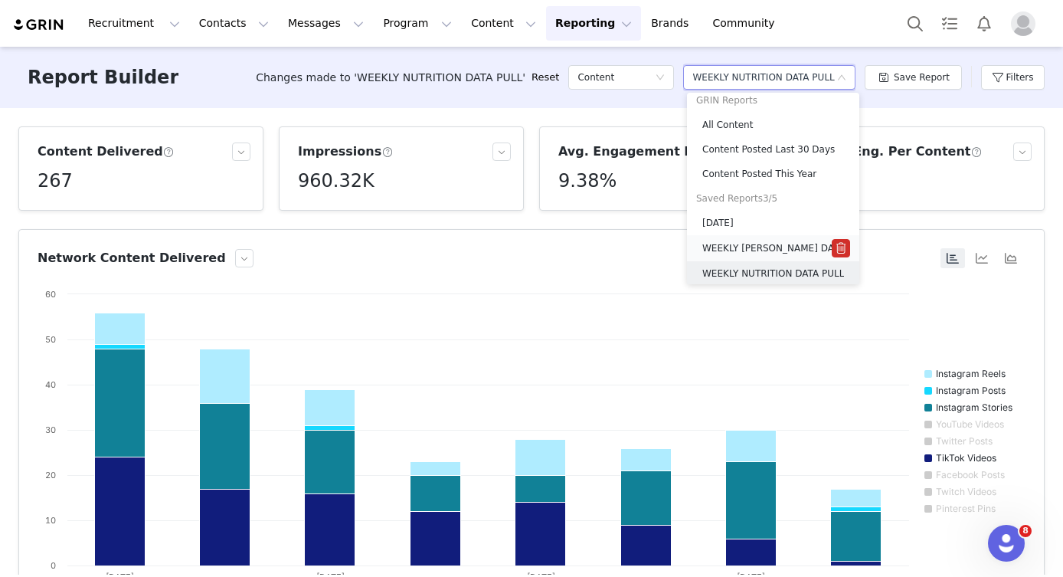
click at [758, 247] on h5 "WEEKLY BEV DATA PULL" at bounding box center [766, 248] width 129 height 17
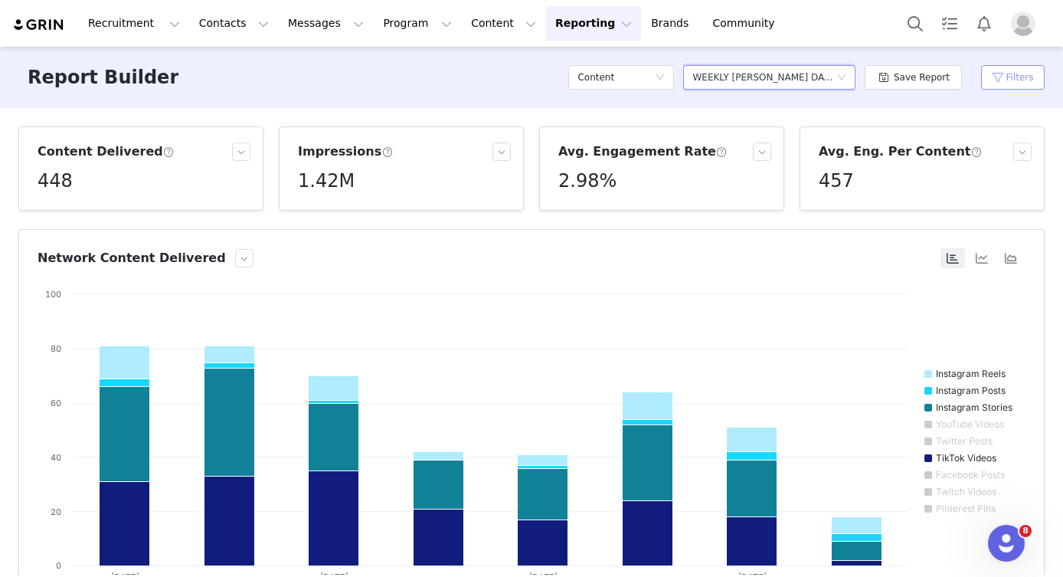
click at [1011, 87] on button "Filters" at bounding box center [1013, 77] width 64 height 25
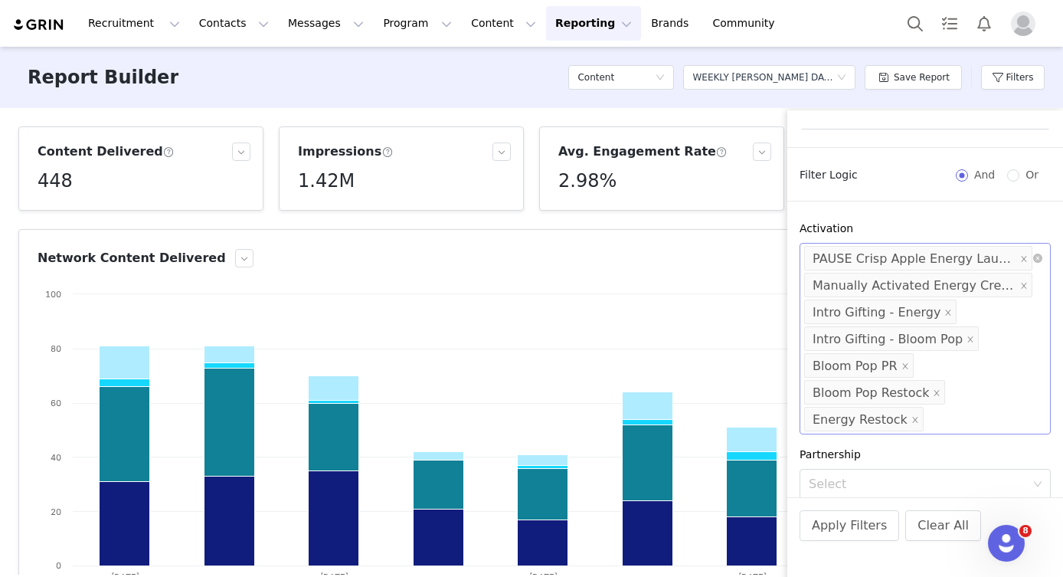
click at [927, 420] on input at bounding box center [931, 419] width 9 height 25
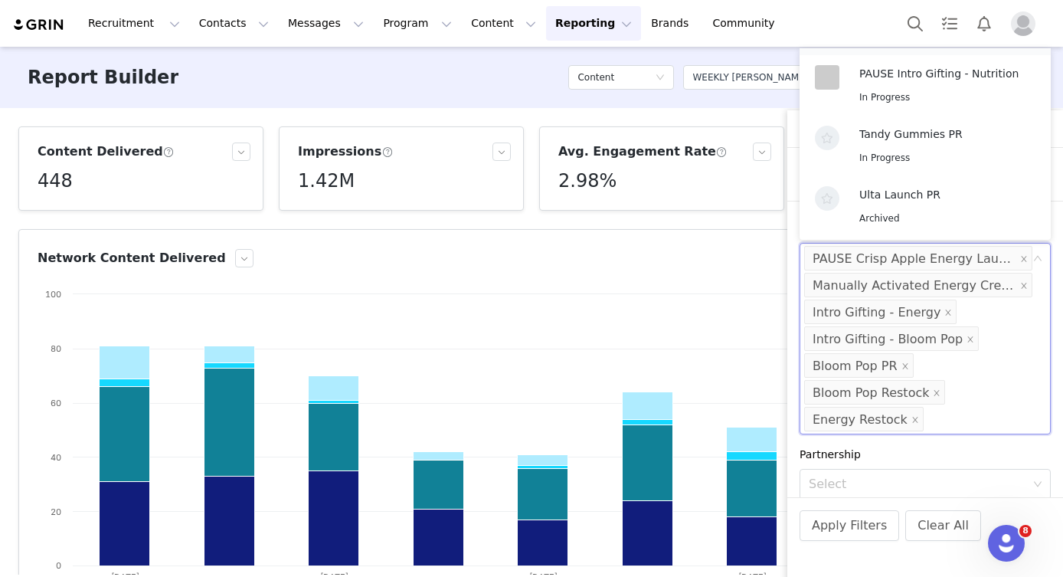
scroll to position [1206, 0]
click at [928, 152] on div "In Progress" at bounding box center [939, 158] width 161 height 18
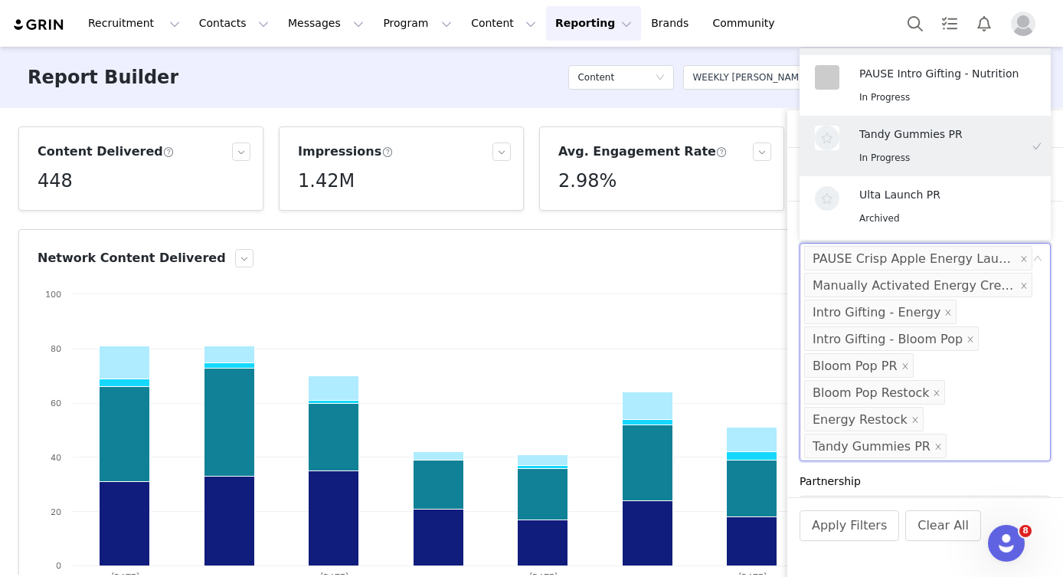
scroll to position [3, 0]
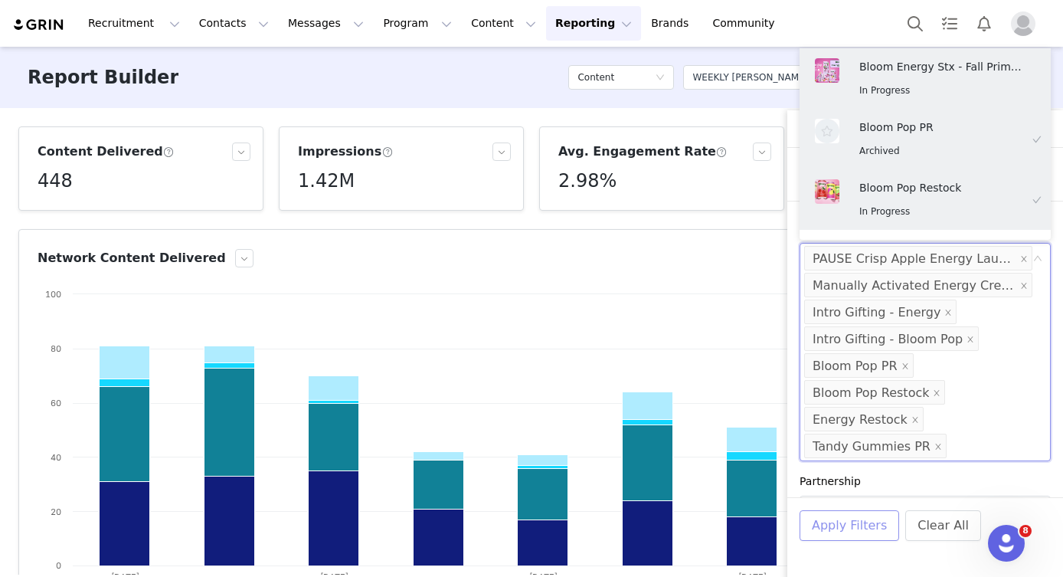
click at [861, 527] on button "Apply Filters" at bounding box center [850, 525] width 100 height 31
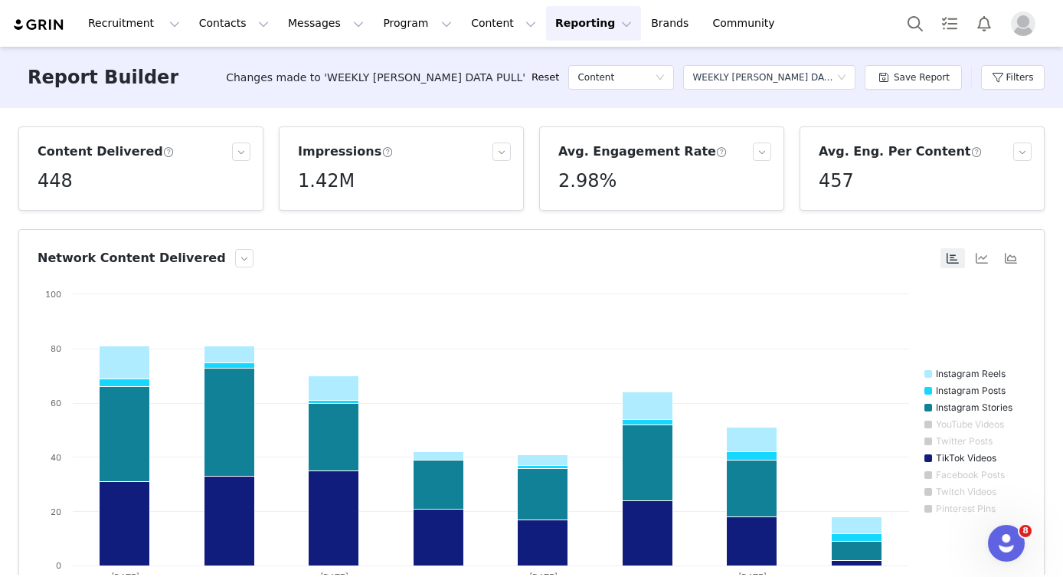
click at [572, 25] on button "Reporting Reporting" at bounding box center [593, 23] width 95 height 34
click at [557, 66] on p "Dashboard" at bounding box center [549, 68] width 58 height 16
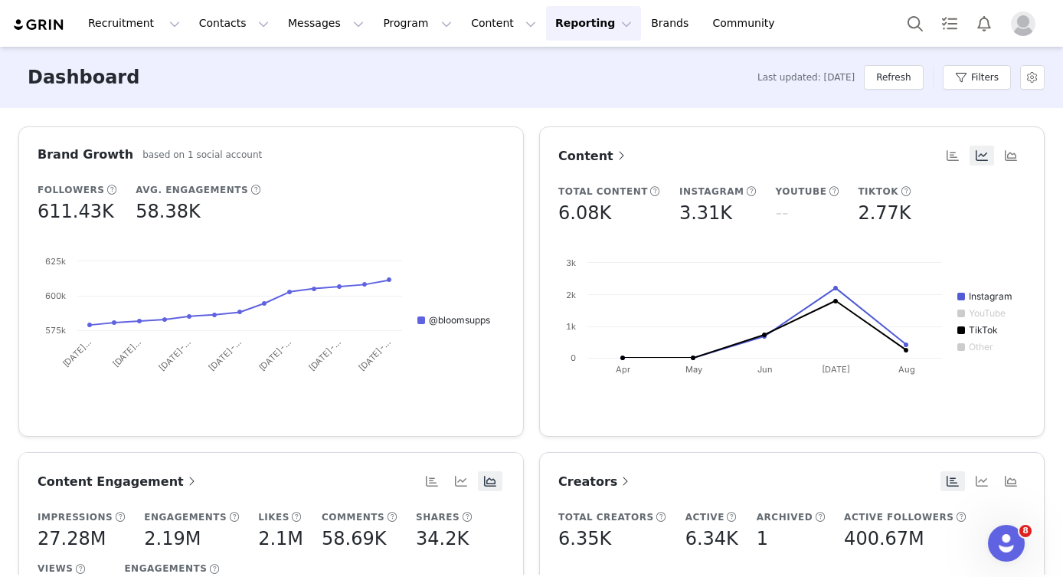
click at [592, 156] on span "Content" at bounding box center [593, 156] width 70 height 15
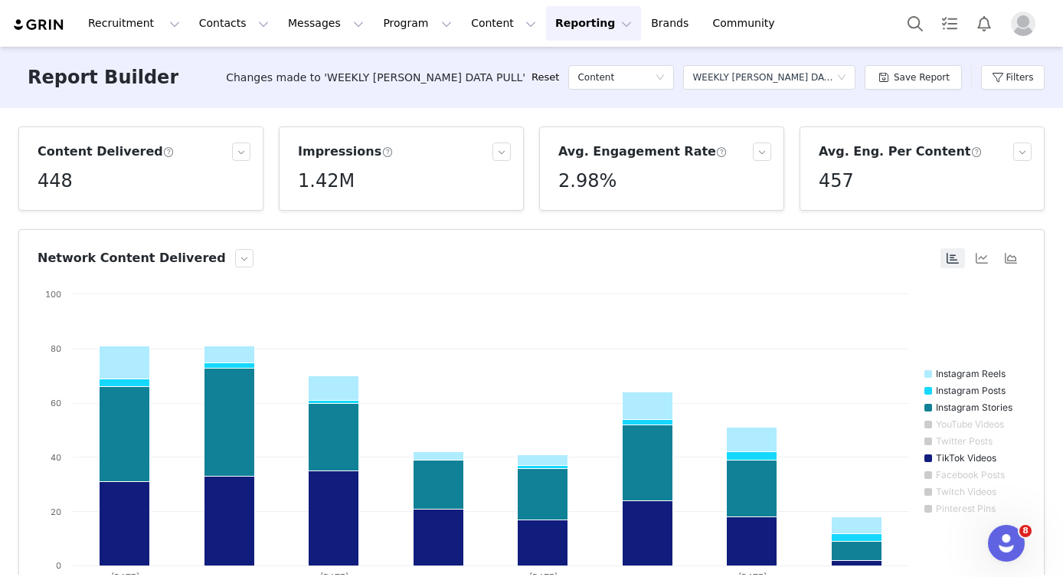
click at [551, 25] on button "Reporting Reporting" at bounding box center [593, 23] width 95 height 34
click at [562, 63] on p "Dashboard" at bounding box center [549, 68] width 58 height 16
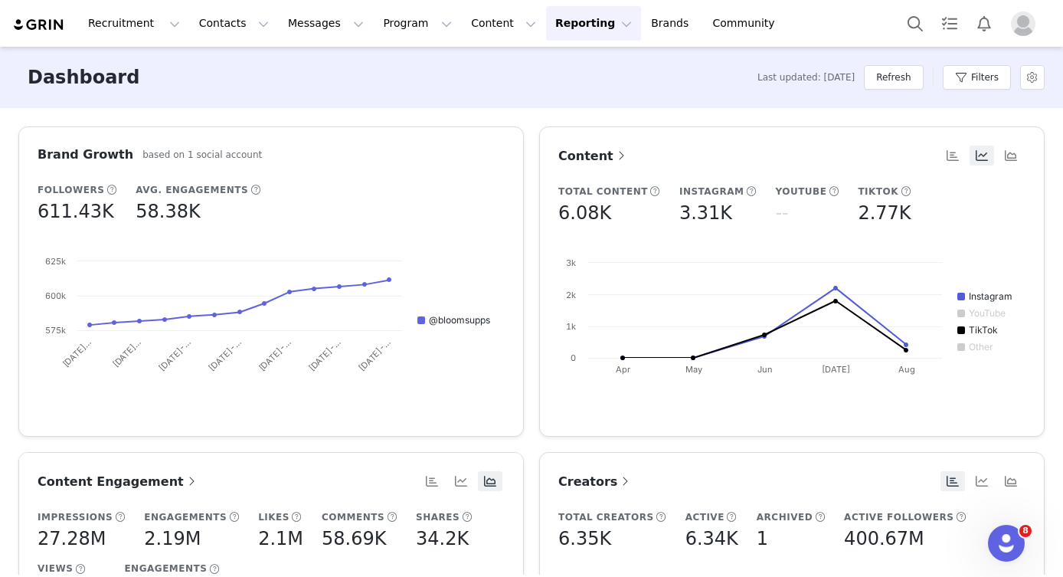
click at [578, 27] on button "Reporting Reporting" at bounding box center [593, 23] width 95 height 34
click at [575, 54] on link "Dashboard" at bounding box center [568, 68] width 121 height 28
click at [608, 157] on span "Content" at bounding box center [593, 156] width 70 height 15
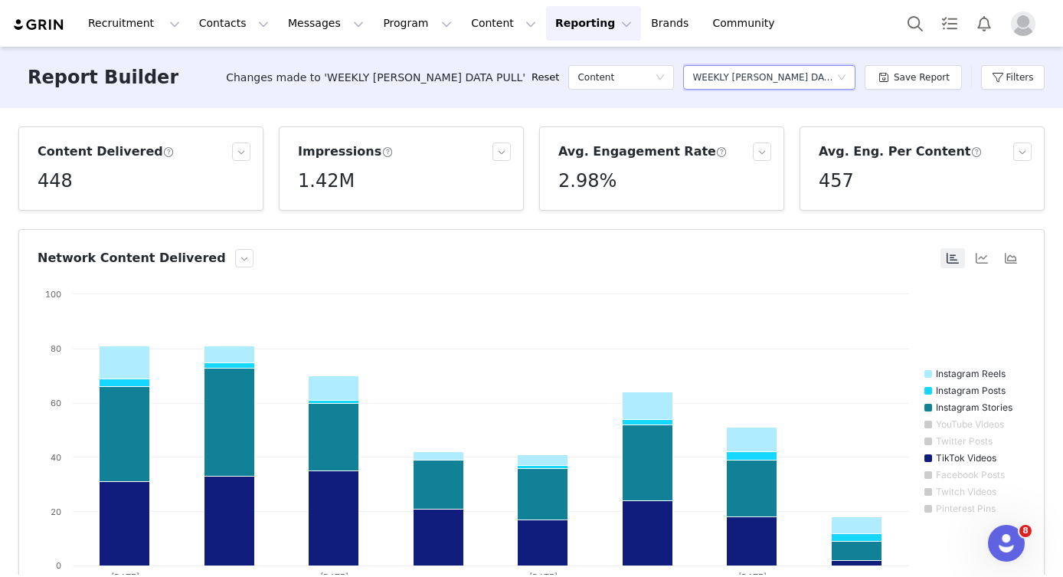
click at [830, 84] on div "Select a report WEEKLY BEV DATA PULL" at bounding box center [764, 77] width 144 height 23
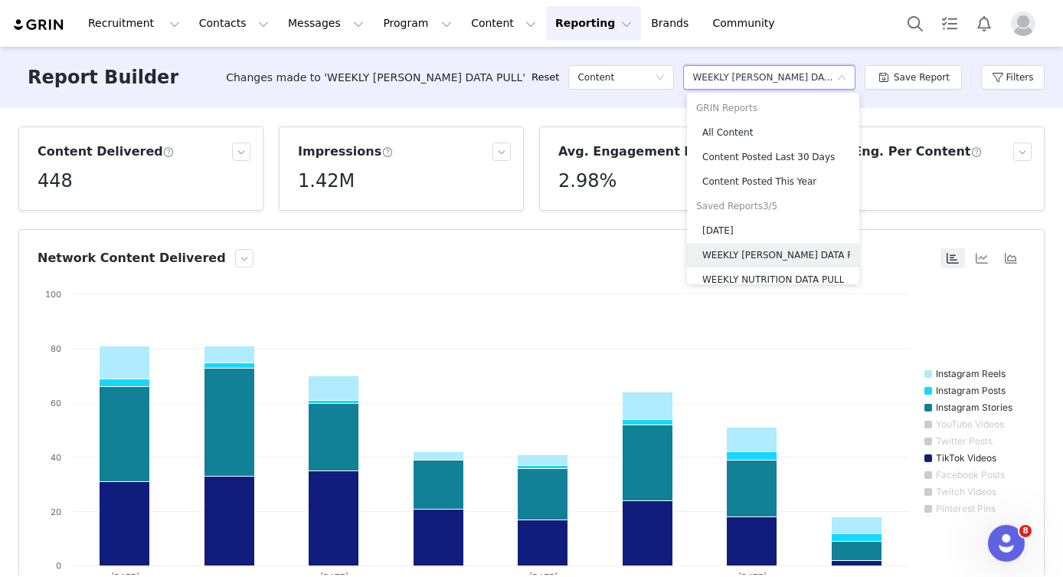
click at [620, 110] on div "Content Delivered 448 Impressions 1.42M Avg. Engagement Rate 2.98% Avg. Eng. Pe…" at bounding box center [531, 341] width 1063 height 466
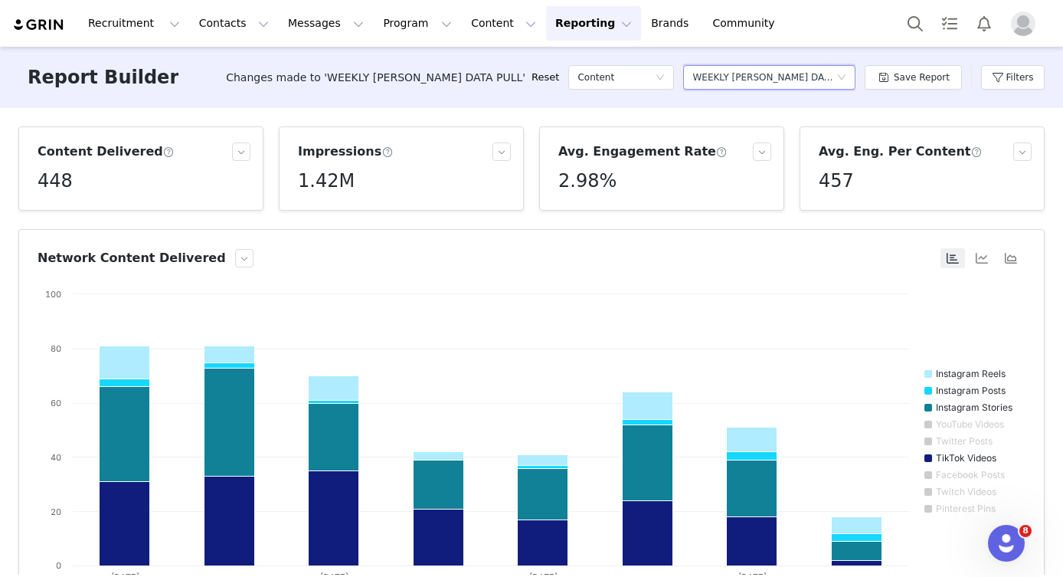
click at [787, 78] on div "WEEKLY BEV DATA PULL" at bounding box center [764, 77] width 144 height 23
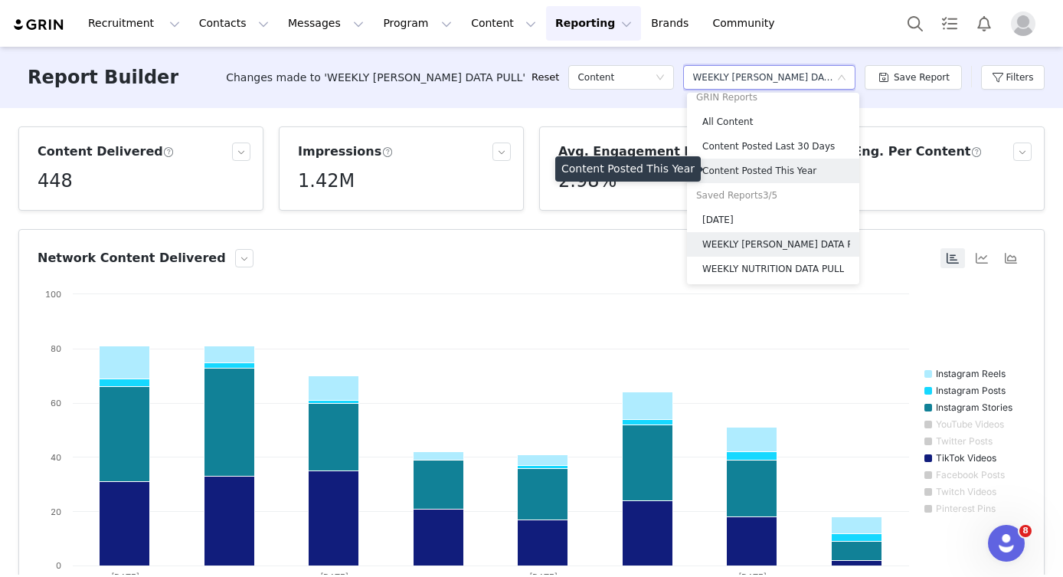
scroll to position [11, 0]
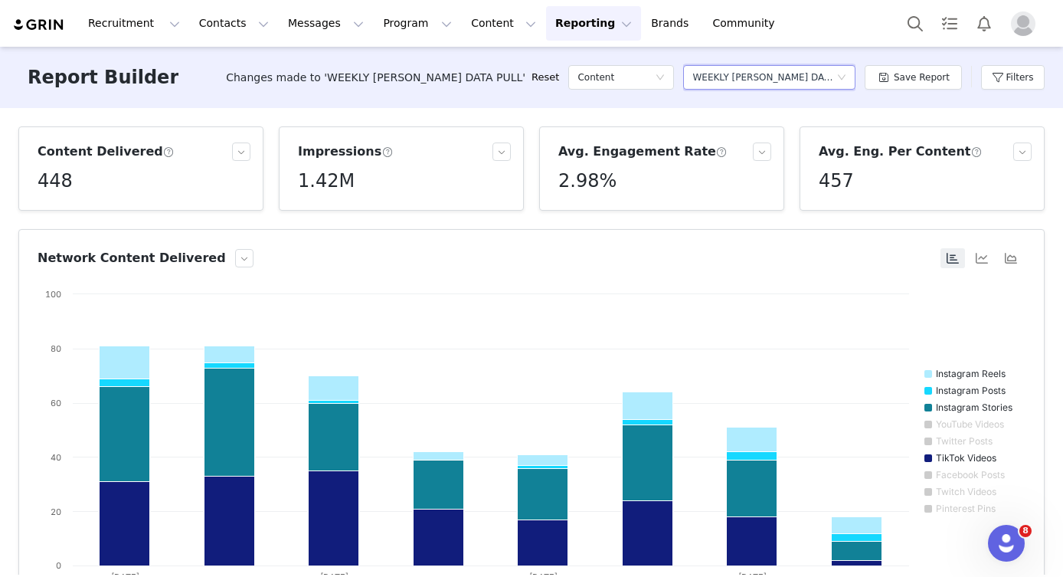
click at [846, 74] on icon "icon: down" at bounding box center [841, 77] width 9 height 9
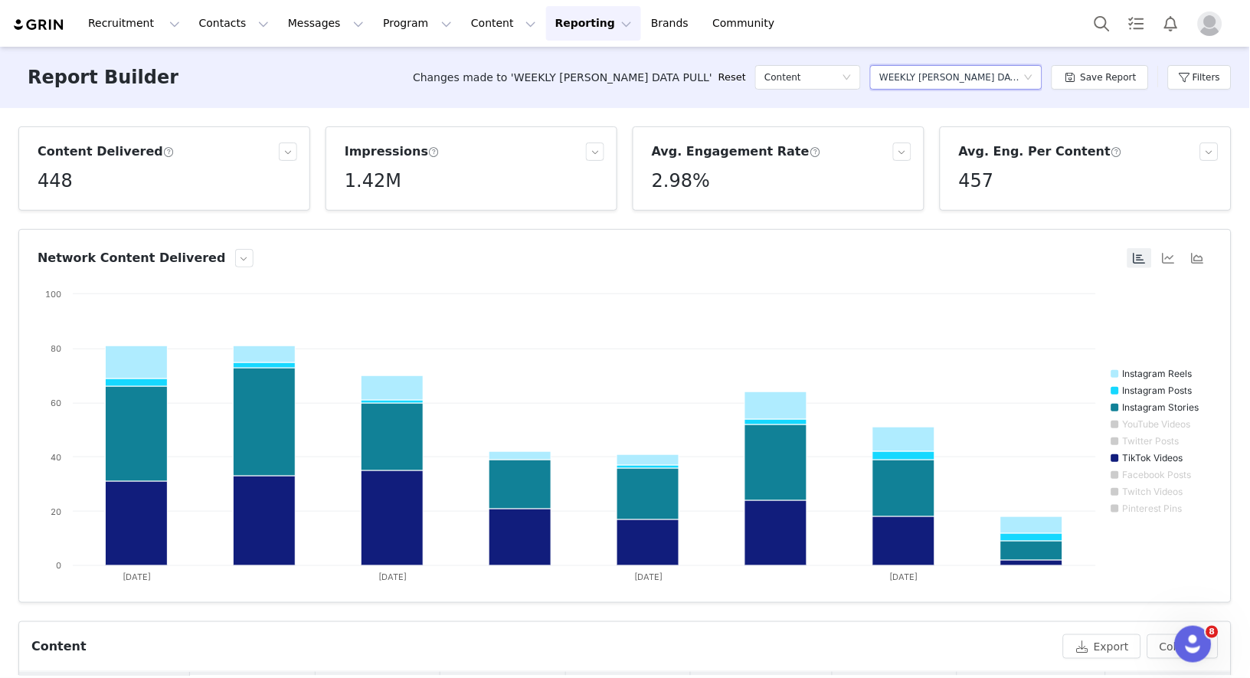
scroll to position [0, 0]
click at [235, 252] on button "button" at bounding box center [244, 258] width 18 height 18
click at [299, 141] on article "Content Delivered 448" at bounding box center [164, 168] width 292 height 84
click at [283, 155] on button "button" at bounding box center [288, 151] width 18 height 18
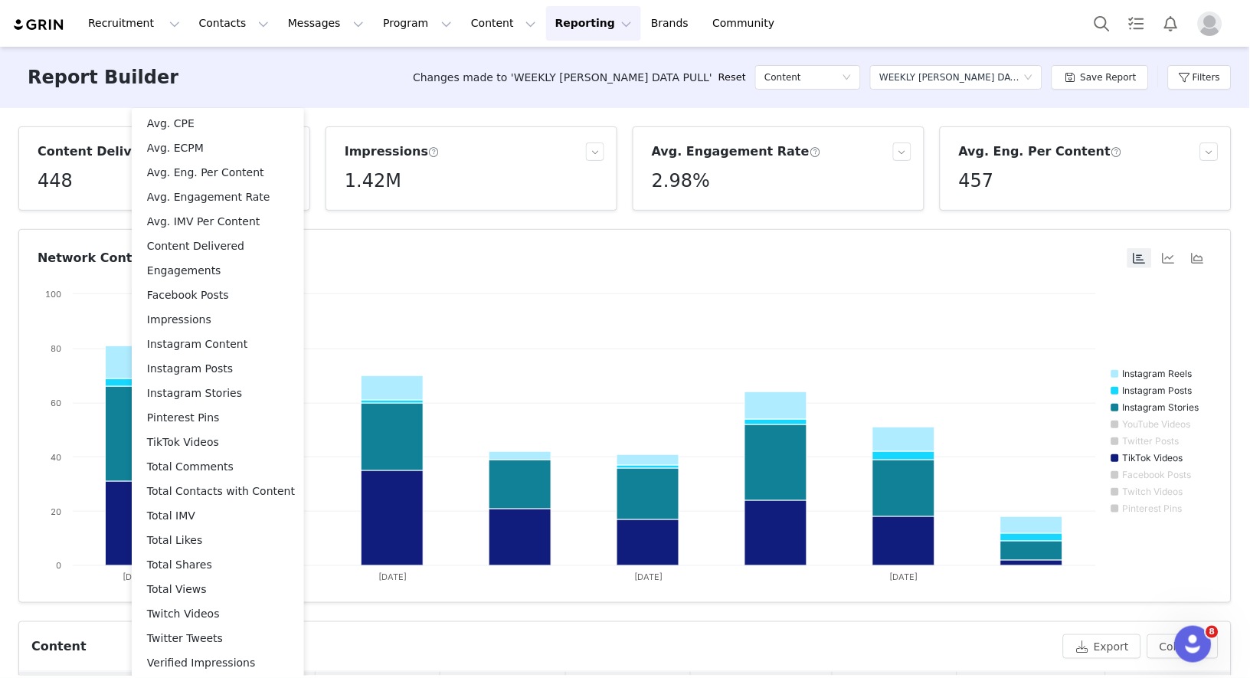
click at [373, 275] on article "Network Content Delivered Created with Highcharts 9.3.3 Chart title Instagram R…" at bounding box center [624, 416] width 1213 height 374
